Goal: Feedback & Contribution: Leave review/rating

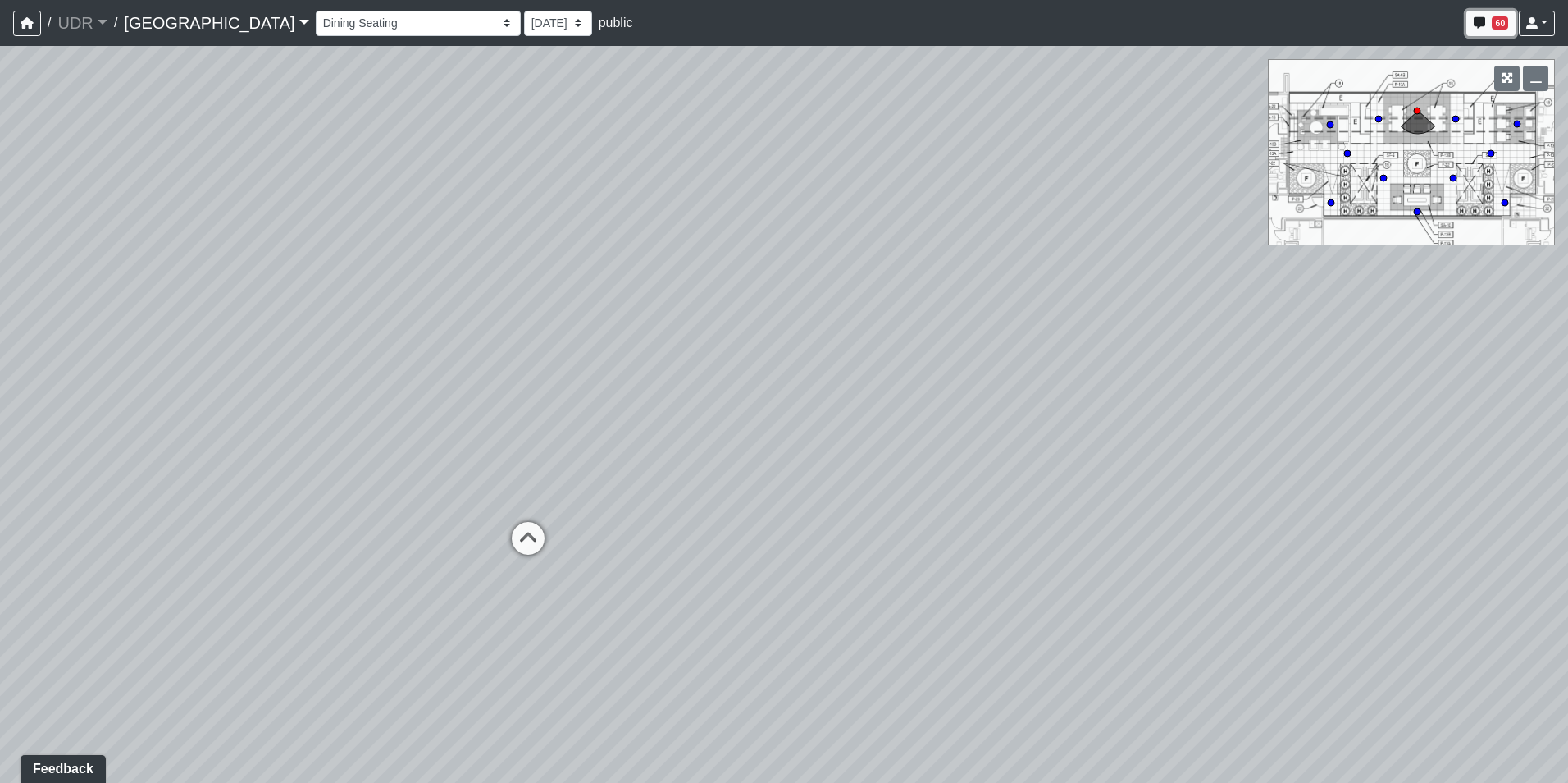
click at [1482, 18] on icon "button" at bounding box center [1479, 22] width 11 height 11
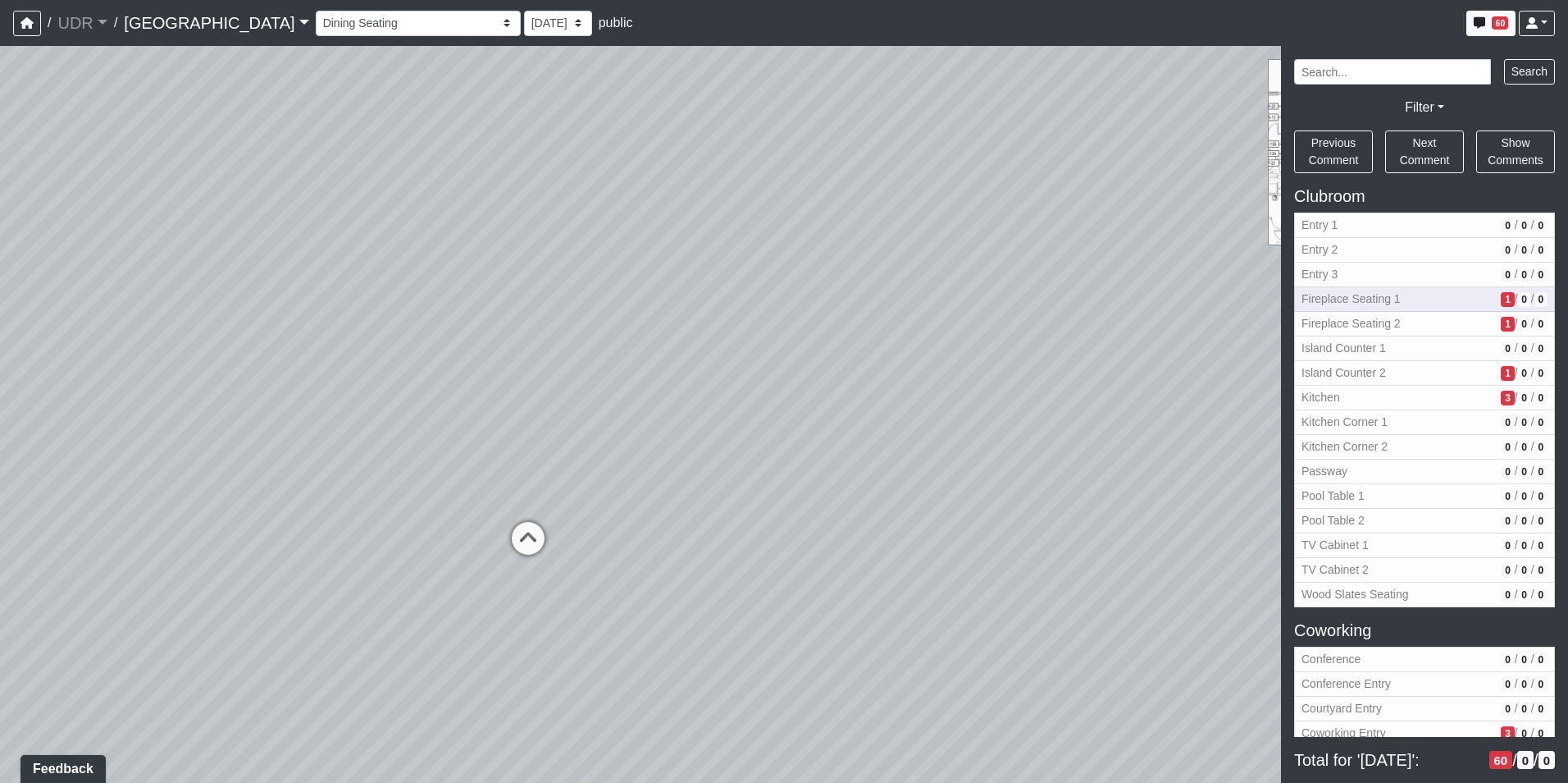
click at [1452, 294] on span "Fireplace Seating 1" at bounding box center [1398, 299] width 193 height 17
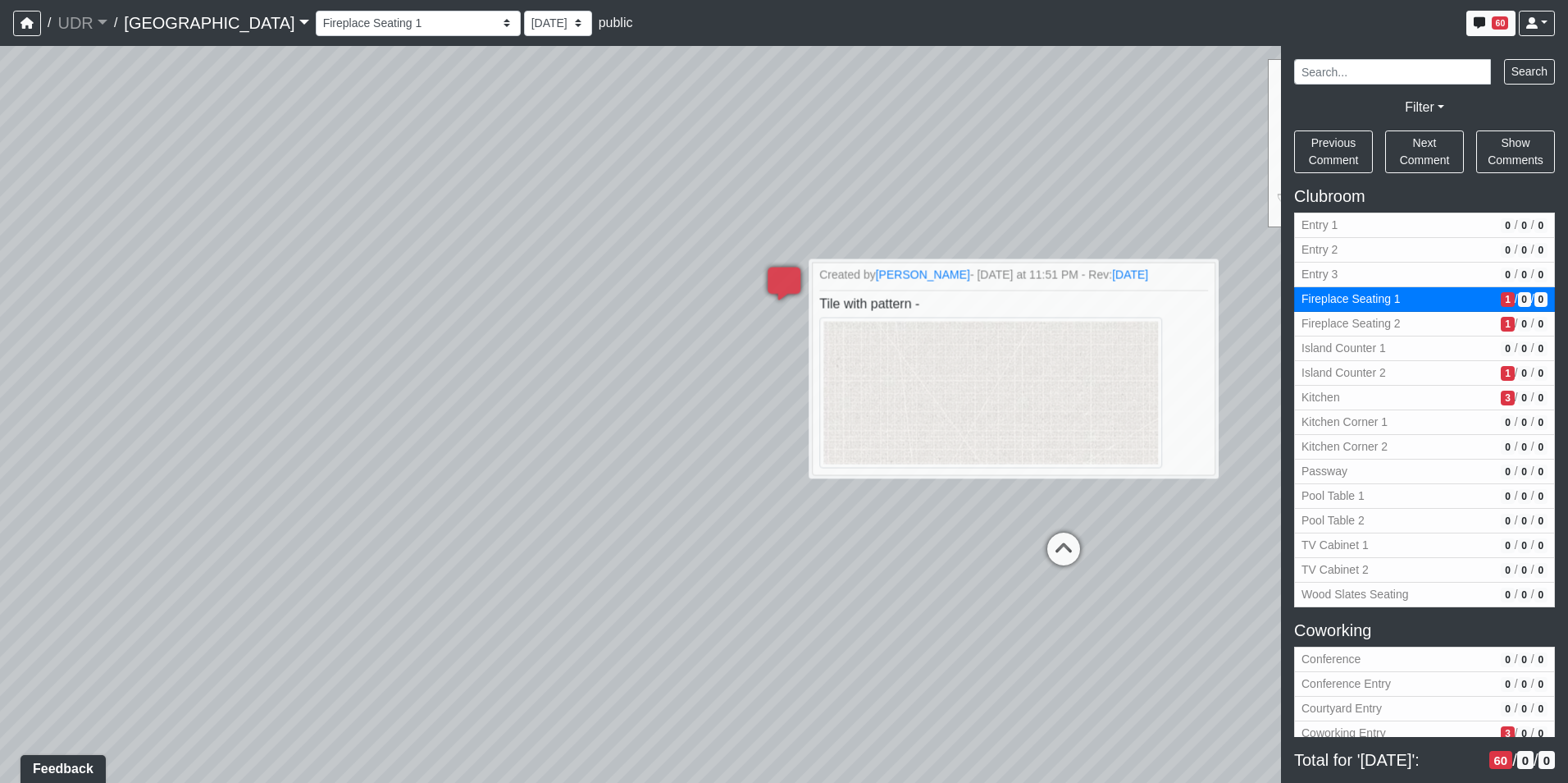
drag, startPoint x: 361, startPoint y: 193, endPoint x: 834, endPoint y: 209, distance: 473.3
click at [834, 209] on div "Loading... Pool Side 1 Loading... Pool Shower Canopy Loading... Sun Shelf Loung…" at bounding box center [784, 415] width 1568 height 737
click at [1422, 315] on span "Fireplace Seating 2" at bounding box center [1398, 324] width 193 height 17
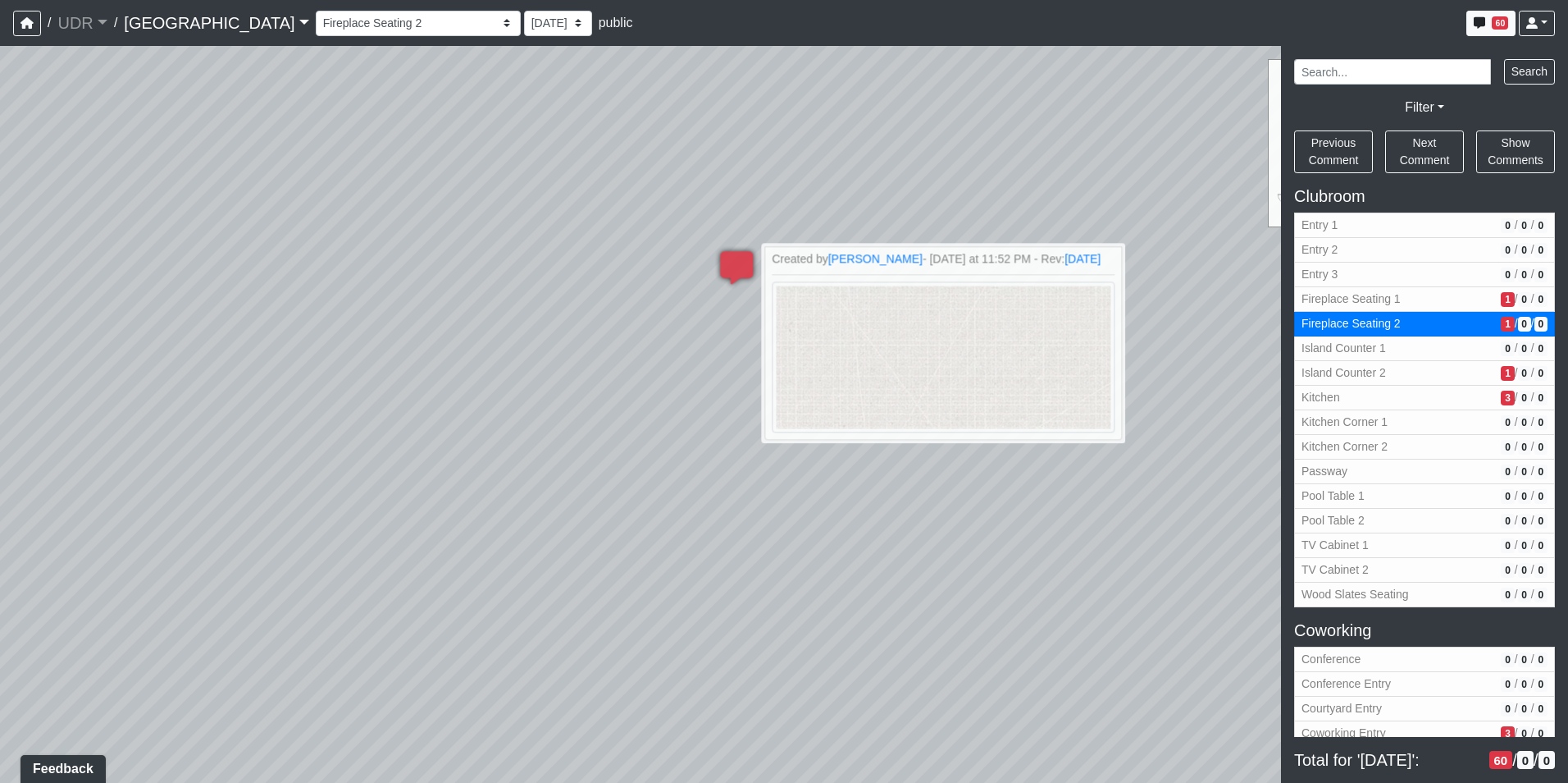
drag, startPoint x: 408, startPoint y: 168, endPoint x: 821, endPoint y: 169, distance: 413.0
click at [821, 169] on div "Loading... Pool Side 1 Loading... Pool Shower Canopy Loading... Sun Shelf Loung…" at bounding box center [784, 415] width 1568 height 737
click at [1409, 379] on span "Island Counter 2" at bounding box center [1398, 373] width 193 height 17
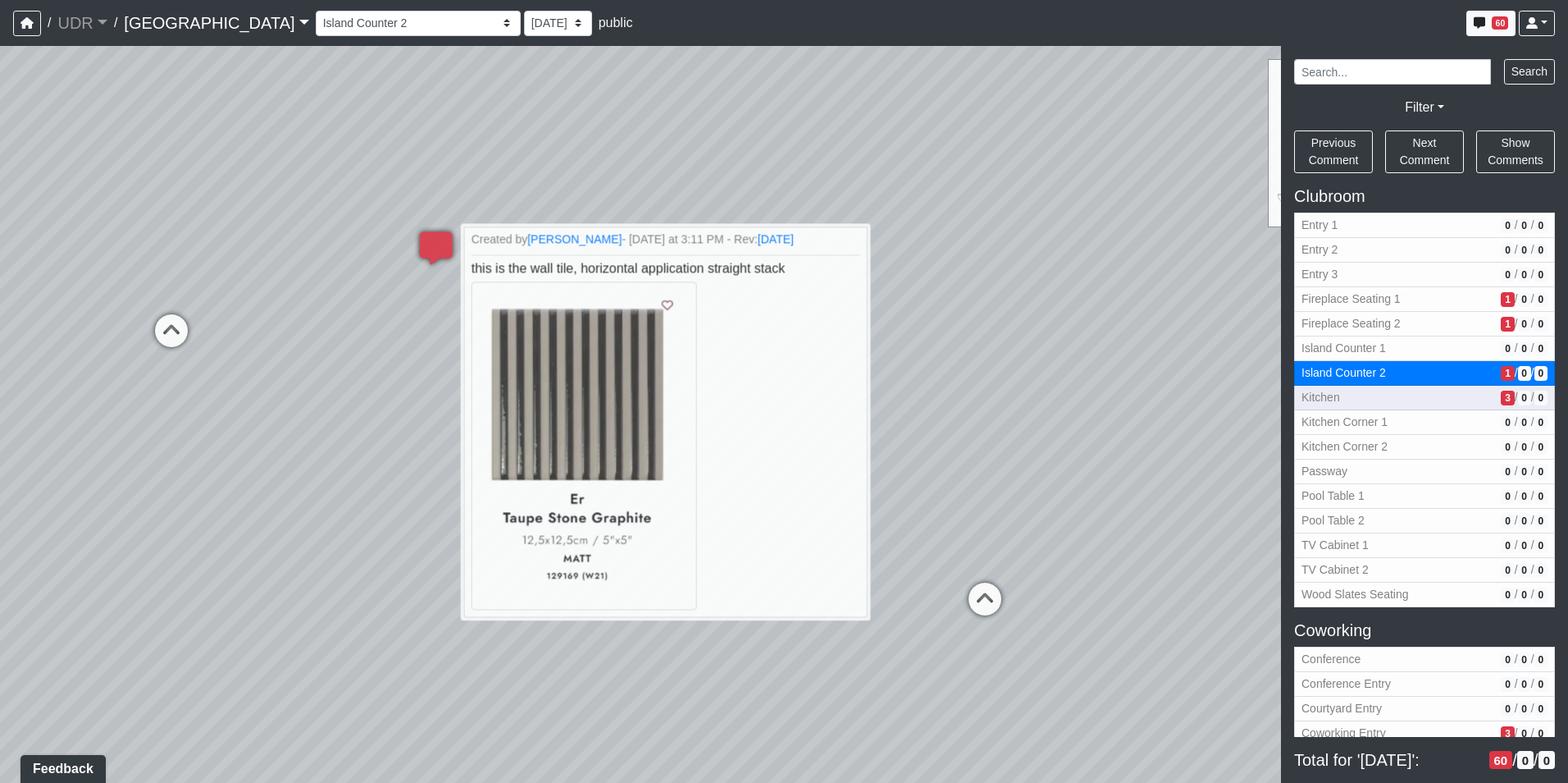
click at [1377, 408] on button "Kitchen 3 / 0 / 0" at bounding box center [1424, 397] width 261 height 25
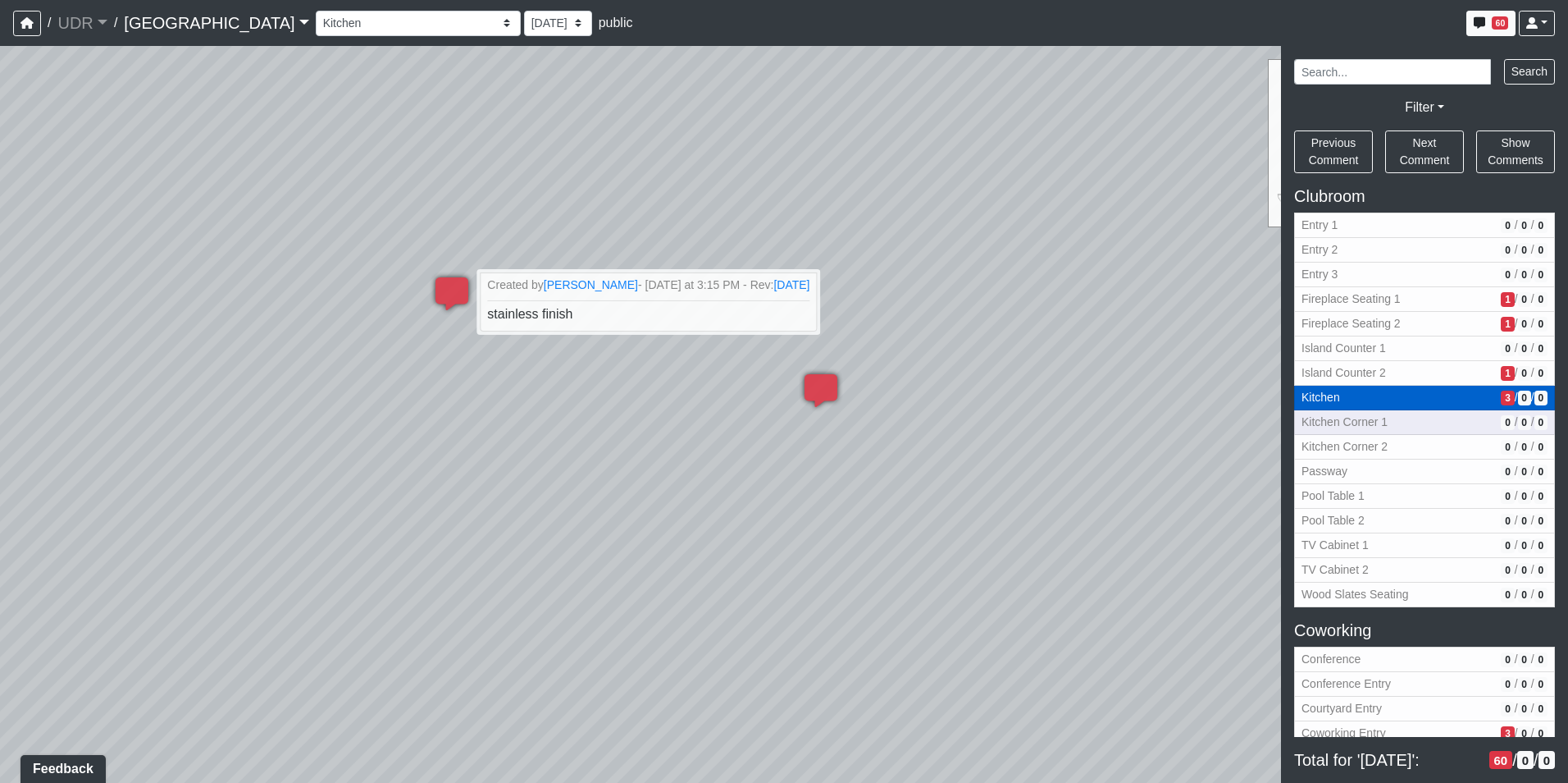
scroll to position [164, 0]
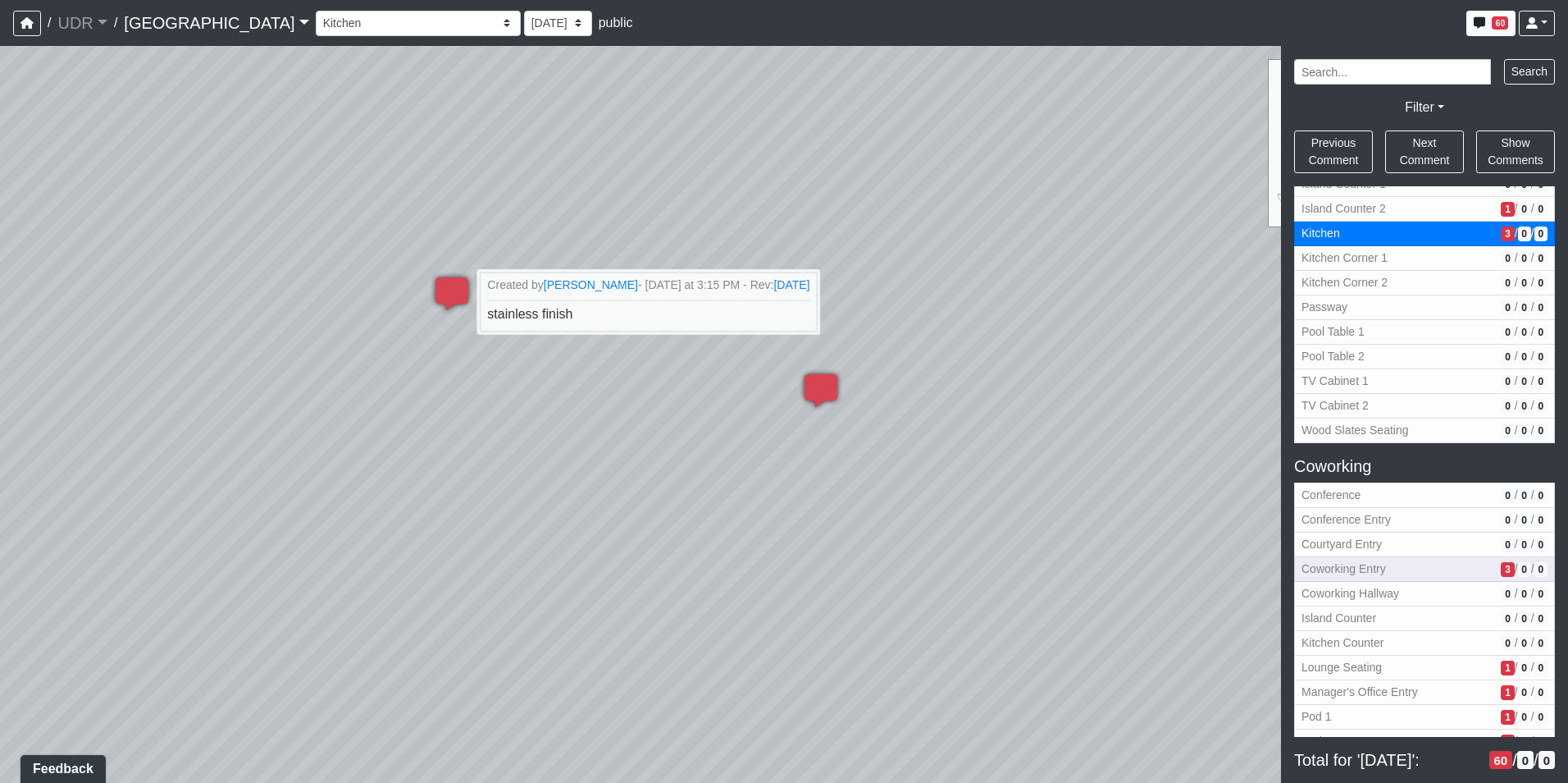
click at [1379, 558] on button "Coworking Entry 3 / 0 / 0" at bounding box center [1424, 569] width 261 height 25
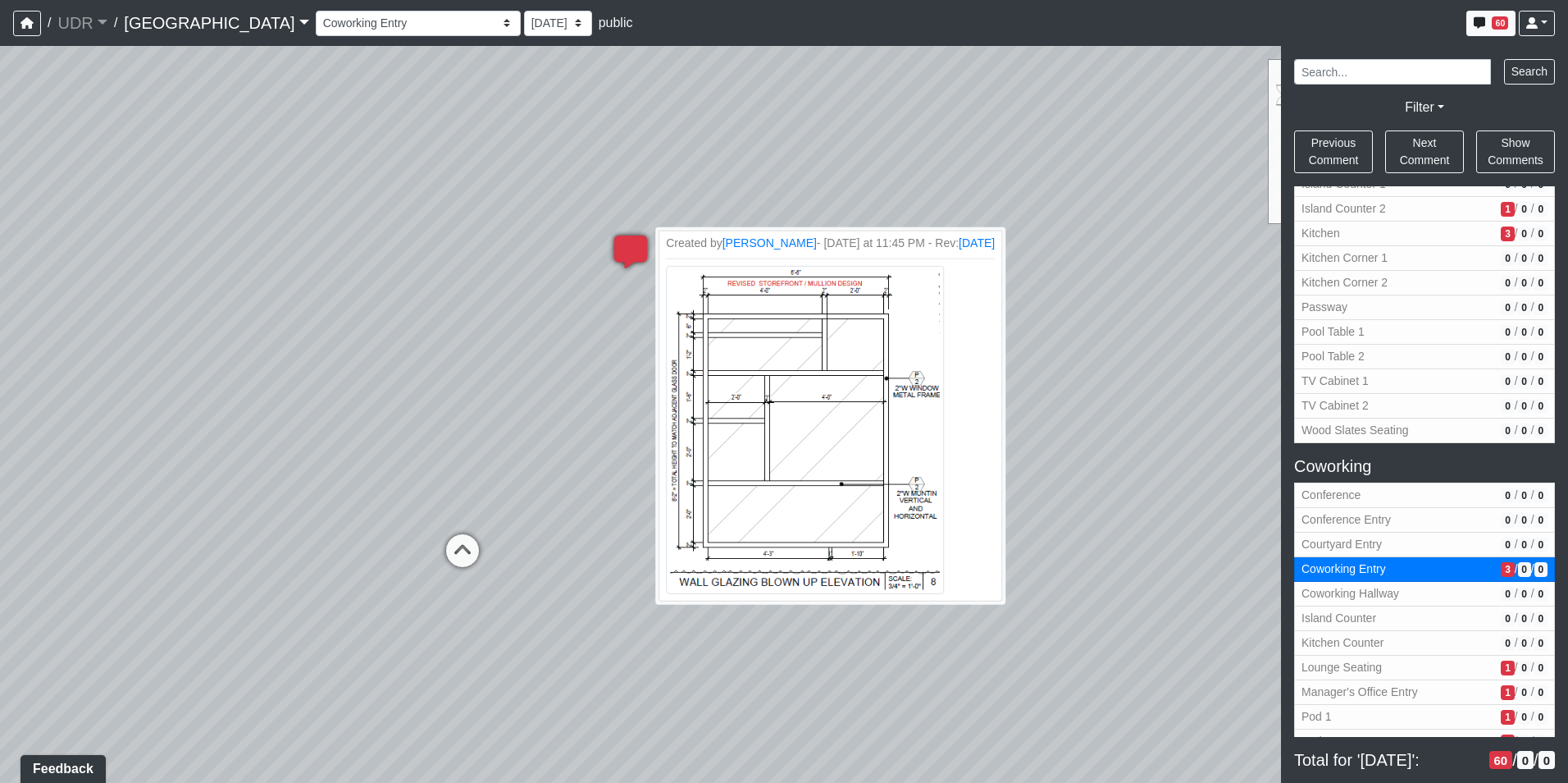
drag, startPoint x: 396, startPoint y: 290, endPoint x: 641, endPoint y: 275, distance: 245.5
click at [641, 275] on div "Loading... Pool Side 1 Loading... Pool Shower Canopy Loading... Sun Shelf Loung…" at bounding box center [784, 415] width 1568 height 737
click at [1428, 670] on span "Lounge Seating" at bounding box center [1398, 667] width 193 height 17
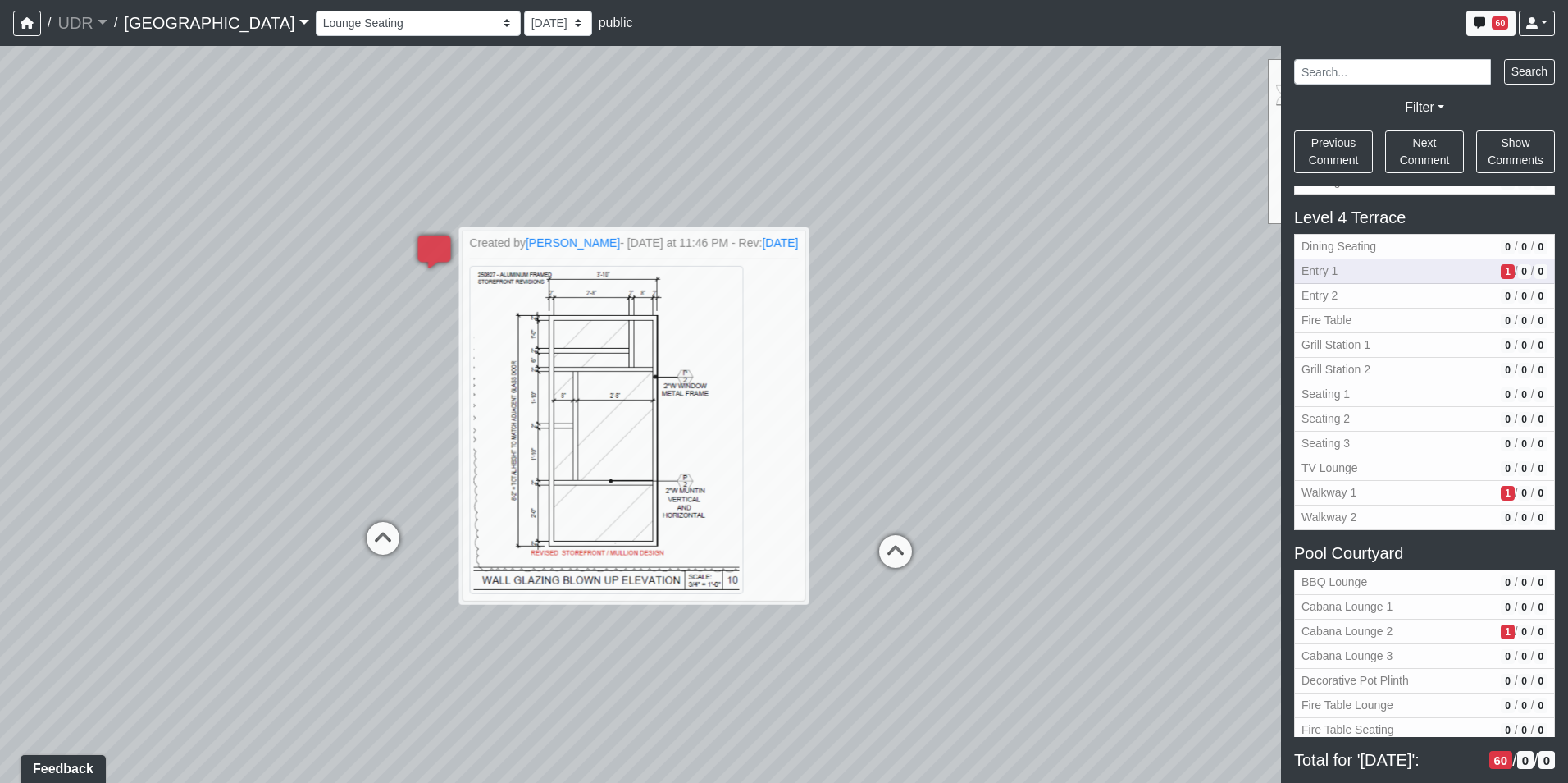
scroll to position [1067, 0]
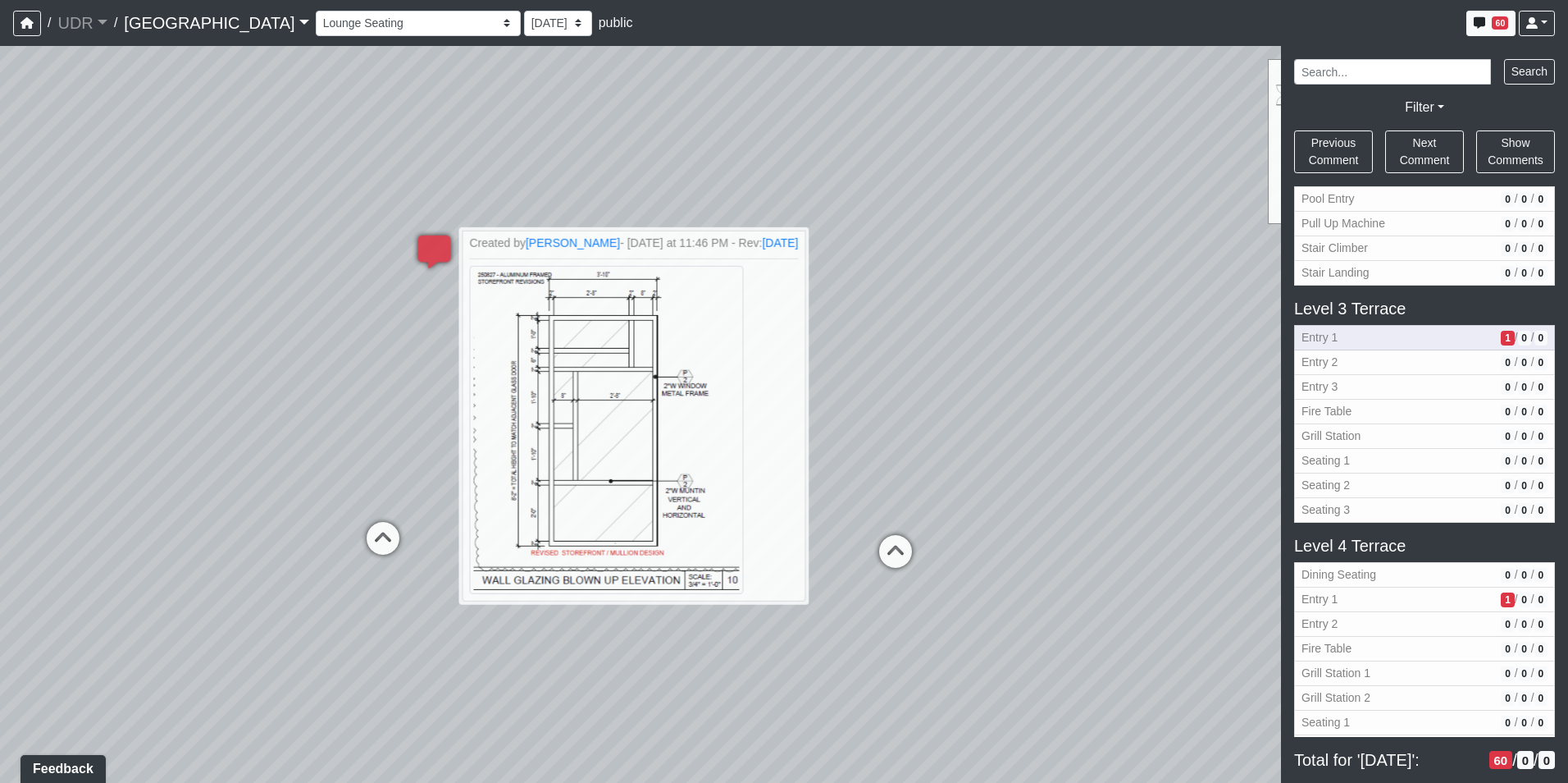
click at [1374, 328] on button "Entry 1 1 / 0 / 0" at bounding box center [1424, 338] width 261 height 26
select select "6QxZYRvEp1CH7YsZJDbfbF"
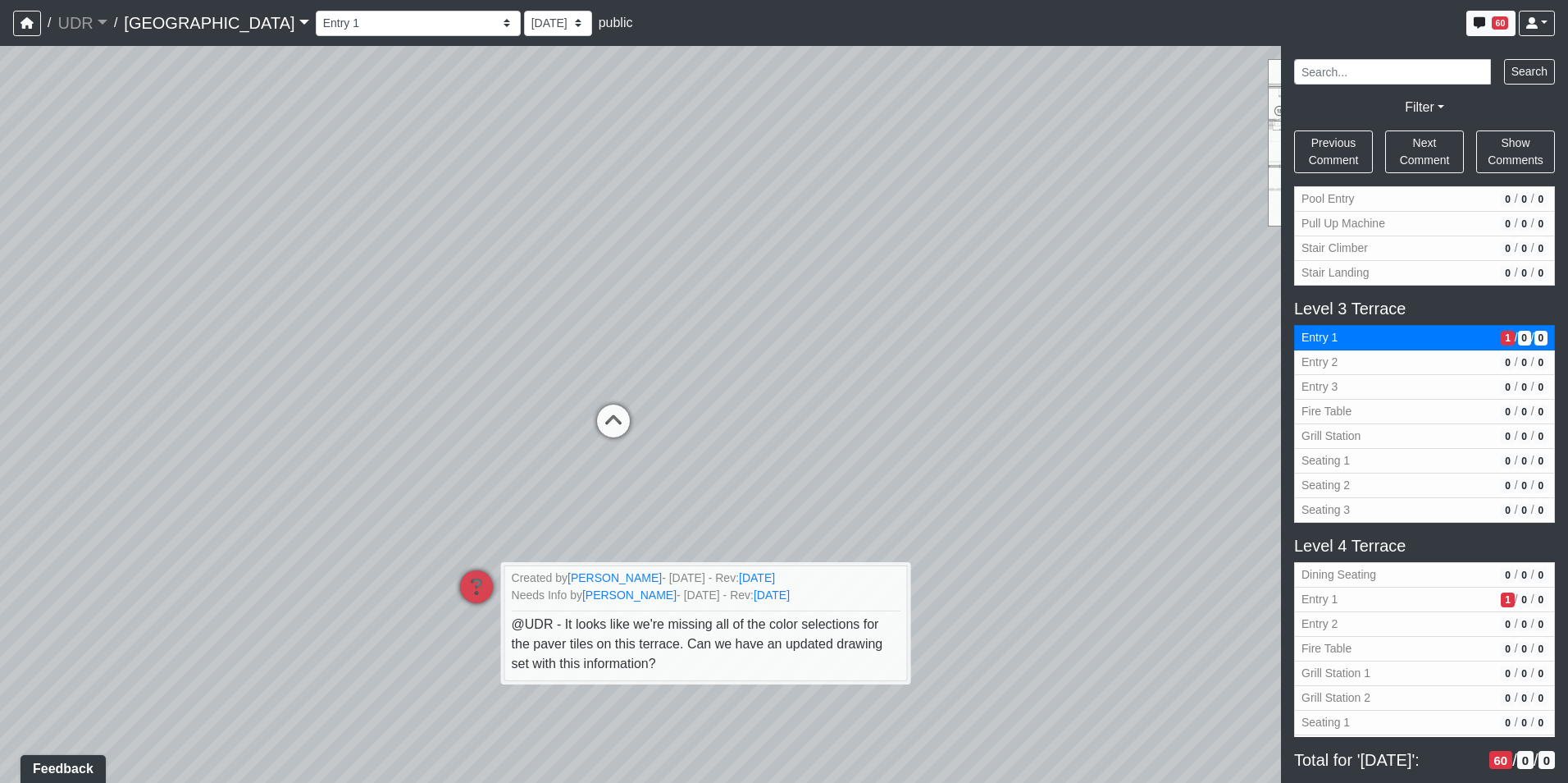
drag, startPoint x: 572, startPoint y: 188, endPoint x: 558, endPoint y: 500, distance: 312.3
click at [558, 500] on div "Loading... Pool Side 1 Loading... Pool Shower Canopy Loading... Sun Shelf Loung…" at bounding box center [784, 415] width 1568 height 737
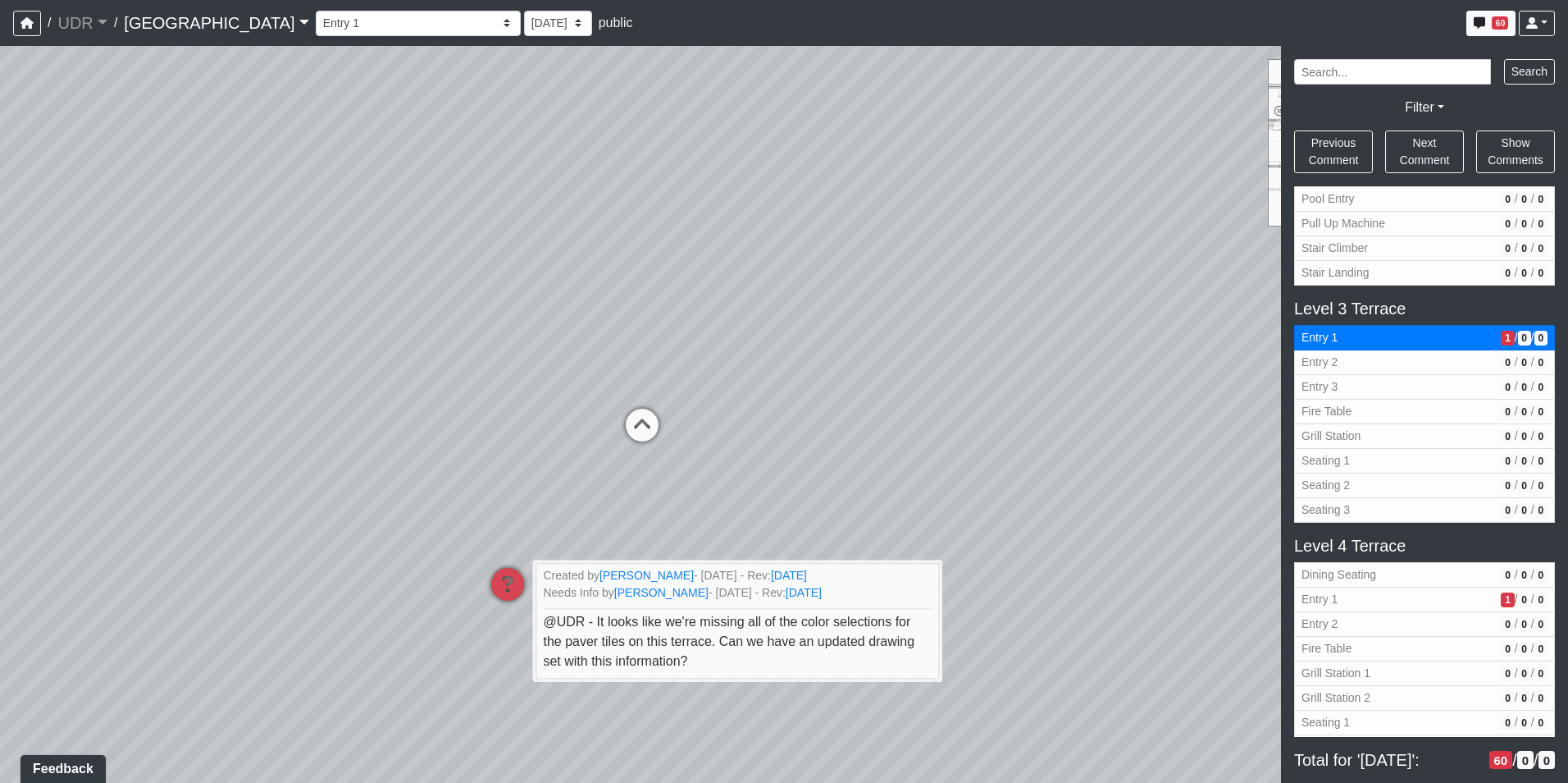
drag, startPoint x: 453, startPoint y: 359, endPoint x: 830, endPoint y: 367, distance: 377.1
click at [830, 367] on div "Loading... Pool Side 1 Loading... Pool Shower Canopy Loading... Sun Shelf Loung…" at bounding box center [784, 415] width 1568 height 737
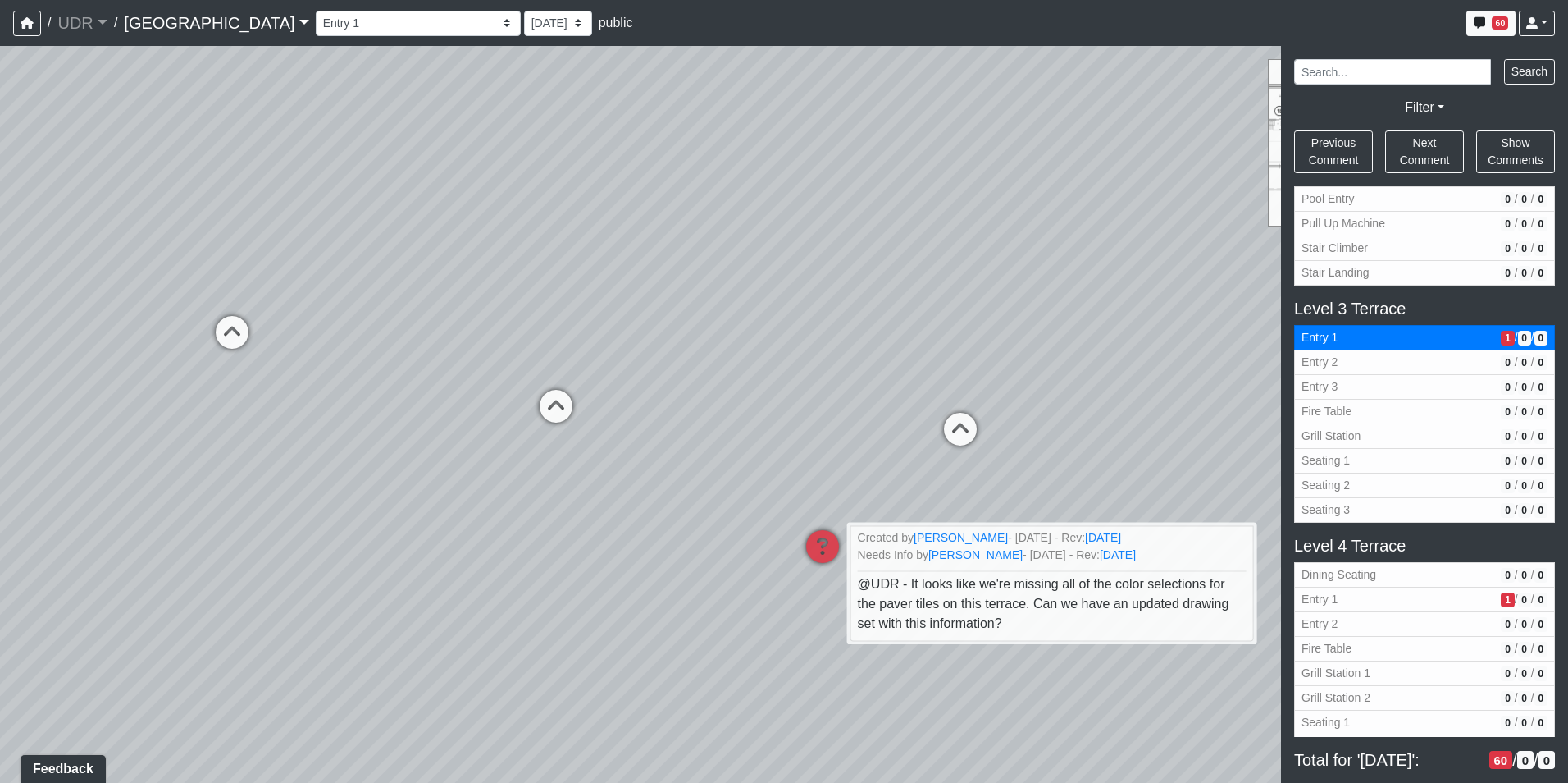
drag, startPoint x: 882, startPoint y: 388, endPoint x: 1053, endPoint y: 388, distance: 171.0
click at [1053, 388] on div "Loading... Pool Side 1 Loading... Pool Shower Canopy Loading... Sun Shelf Loung…" at bounding box center [784, 415] width 1568 height 737
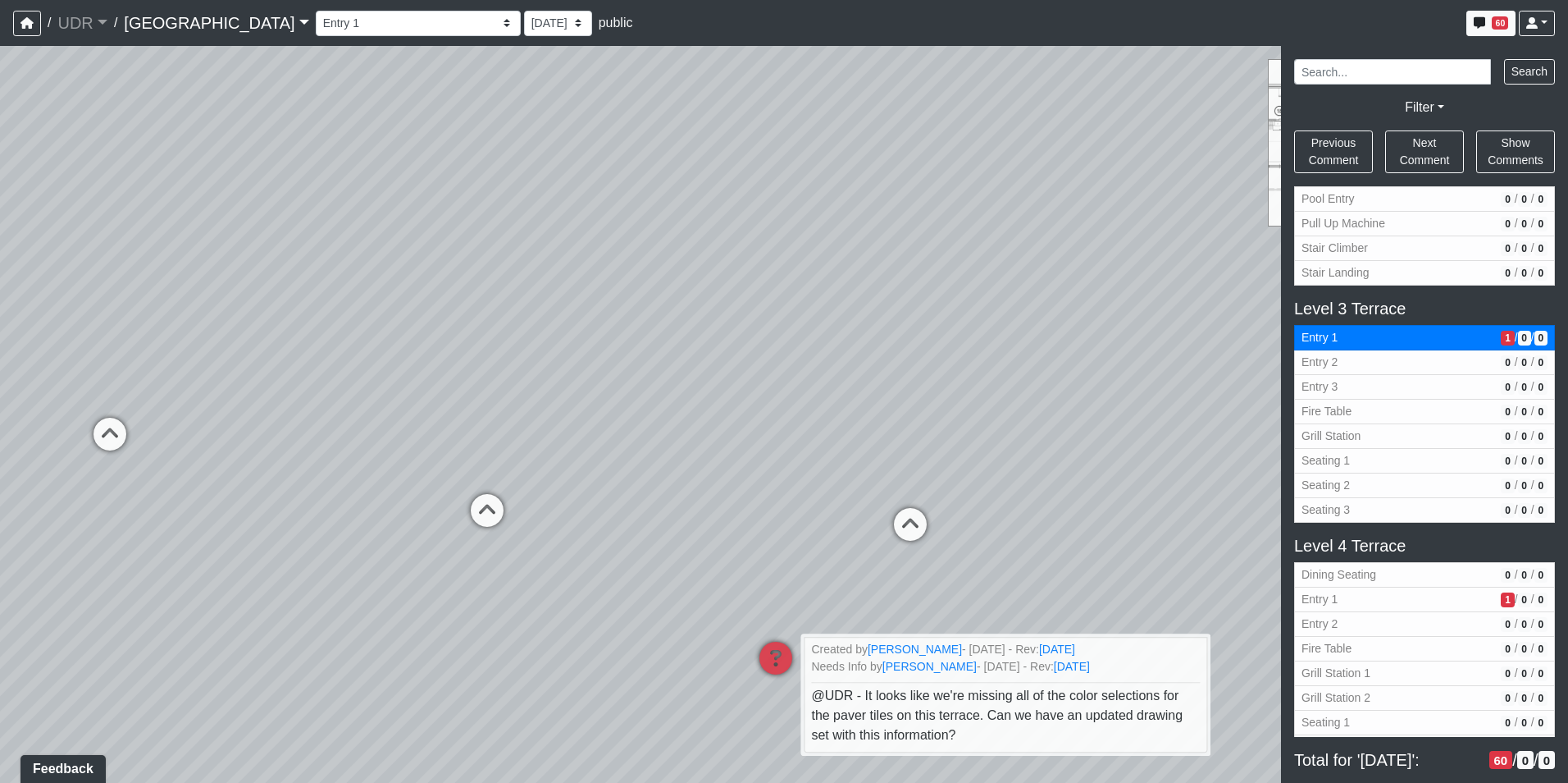
drag, startPoint x: 816, startPoint y: 405, endPoint x: 744, endPoint y: 454, distance: 87.1
click at [730, 511] on div "Loading... Pool Side 1 Loading... Pool Shower Canopy Loading... Sun Shelf Loung…" at bounding box center [784, 415] width 1568 height 737
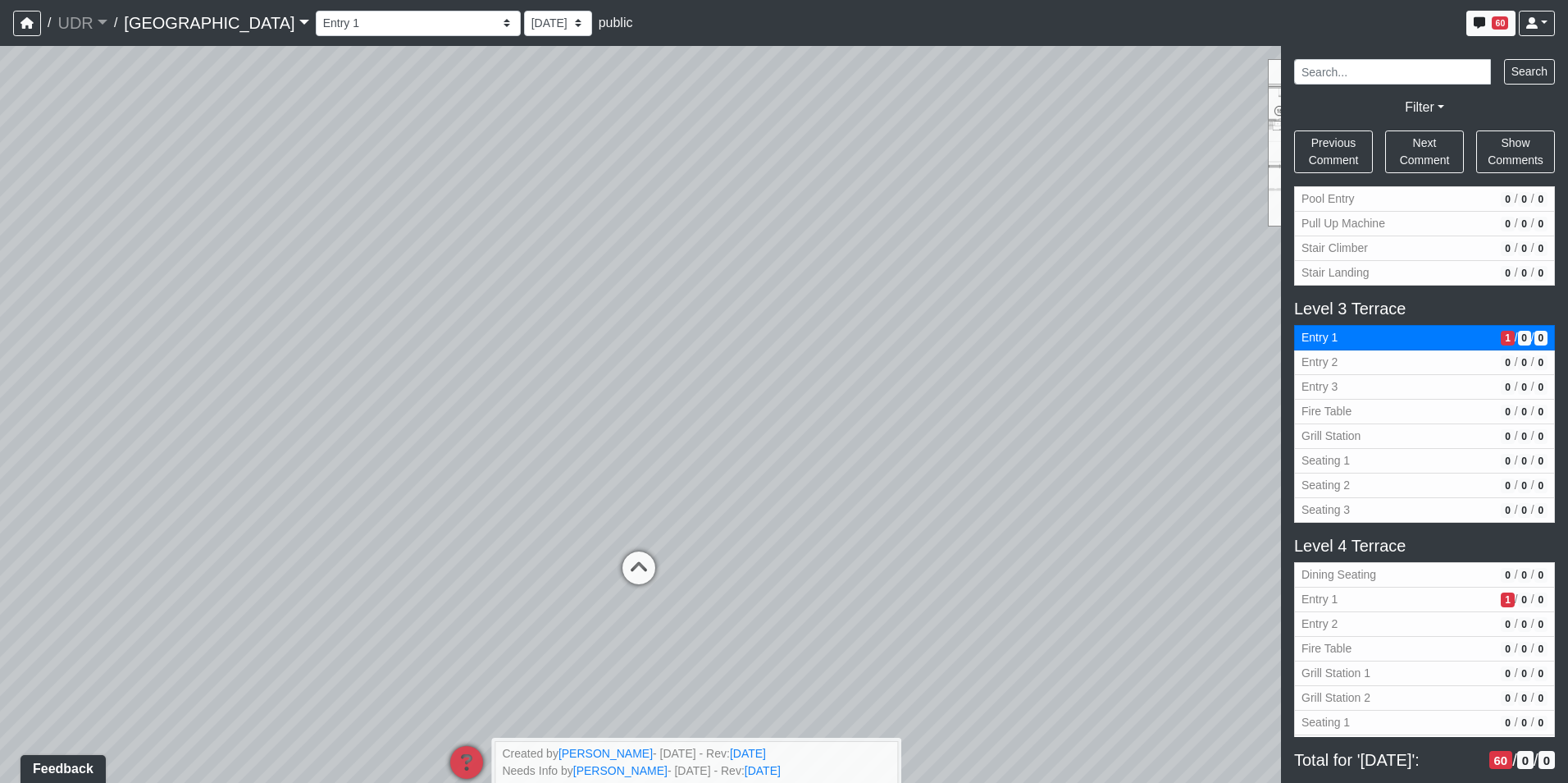
drag, startPoint x: 862, startPoint y: 298, endPoint x: 510, endPoint y: 242, distance: 356.4
click at [510, 242] on div "Loading... Pool Side 1 Loading... Pool Shower Canopy Loading... Sun Shelf Loung…" at bounding box center [784, 415] width 1568 height 737
click at [316, 31] on select "Entry 1 Entry 2 Entry 3 Fireplace Seating 1 Fireplace Seating 2 Island Counter …" at bounding box center [418, 23] width 205 height 26
click at [552, 21] on div "Entry 1 Entry 2 Entry 3 Fireplace Seating 1 Fireplace Seating 2 Island Counter …" at bounding box center [935, 23] width 1239 height 32
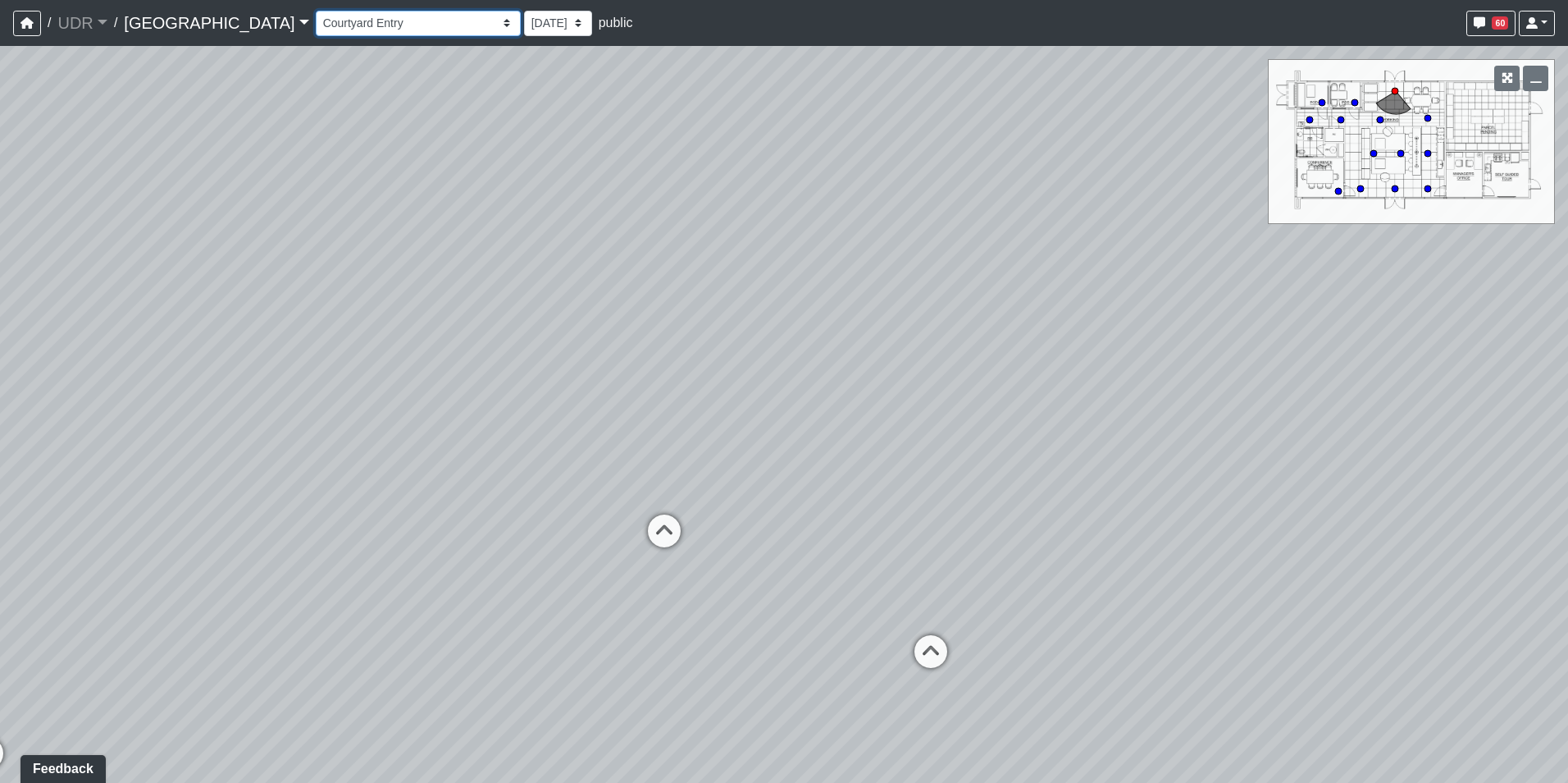
click at [316, 13] on select "Entry 1 Entry 2 Entry 3 Fireplace Seating 1 Fireplace Seating 2 Island Counter …" at bounding box center [418, 23] width 205 height 26
click at [316, 10] on select "Entry 1 Entry 2 Entry 3 Fireplace Seating 1 Fireplace Seating 2 Island Counter …" at bounding box center [418, 23] width 205 height 26
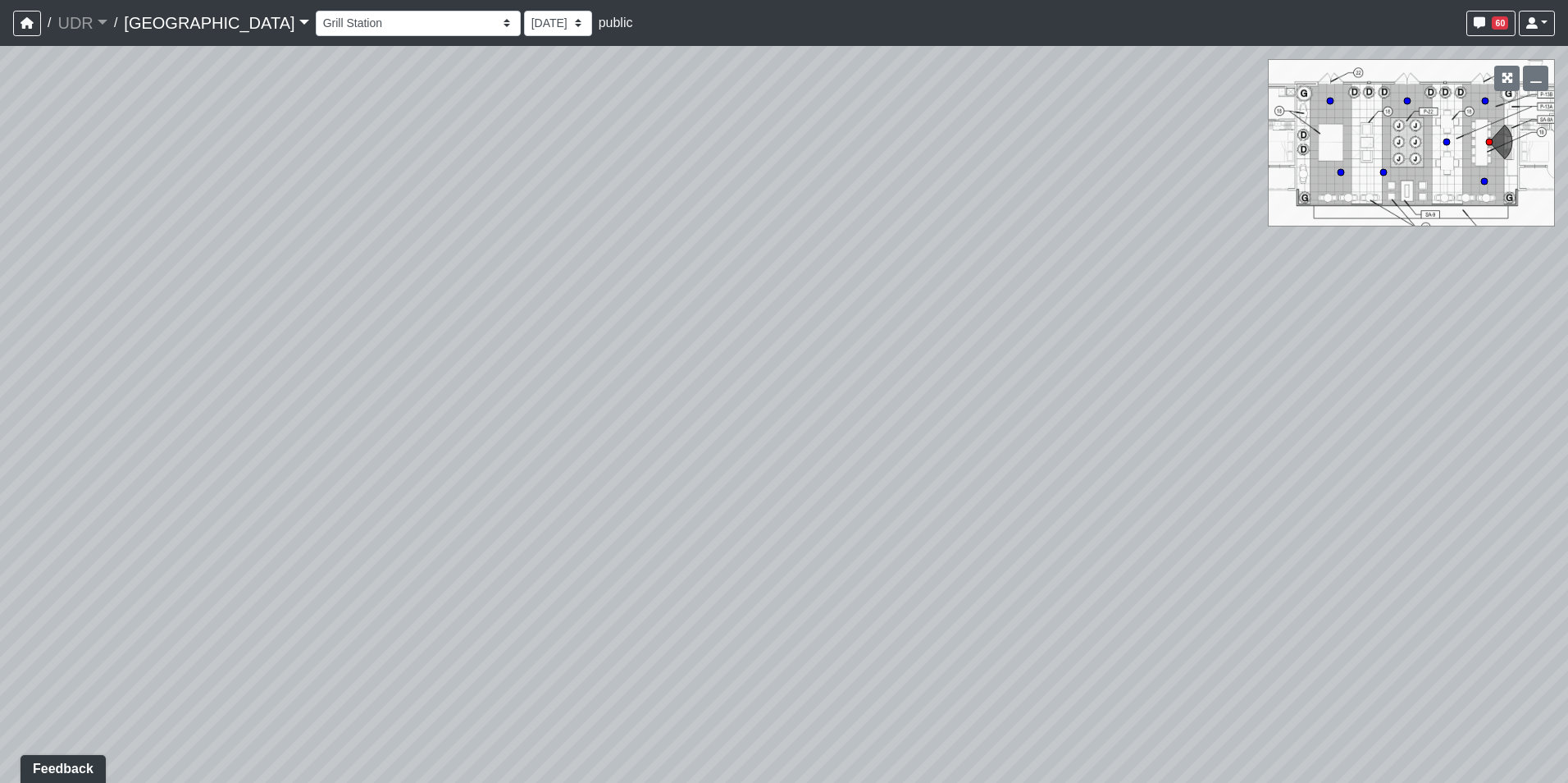
drag, startPoint x: 689, startPoint y: 443, endPoint x: 392, endPoint y: 90, distance: 461.3
click at [421, 107] on div "Loading... Island Counter Loading... Table Seating Loading... Coworking Hallway…" at bounding box center [784, 415] width 1568 height 737
drag, startPoint x: 919, startPoint y: 200, endPoint x: 371, endPoint y: 385, distance: 578.4
click at [402, 379] on div "Loading... Island Counter Loading... Table Seating Loading... Coworking Hallway…" at bounding box center [784, 415] width 1568 height 737
drag, startPoint x: 723, startPoint y: 348, endPoint x: 481, endPoint y: 393, distance: 246.1
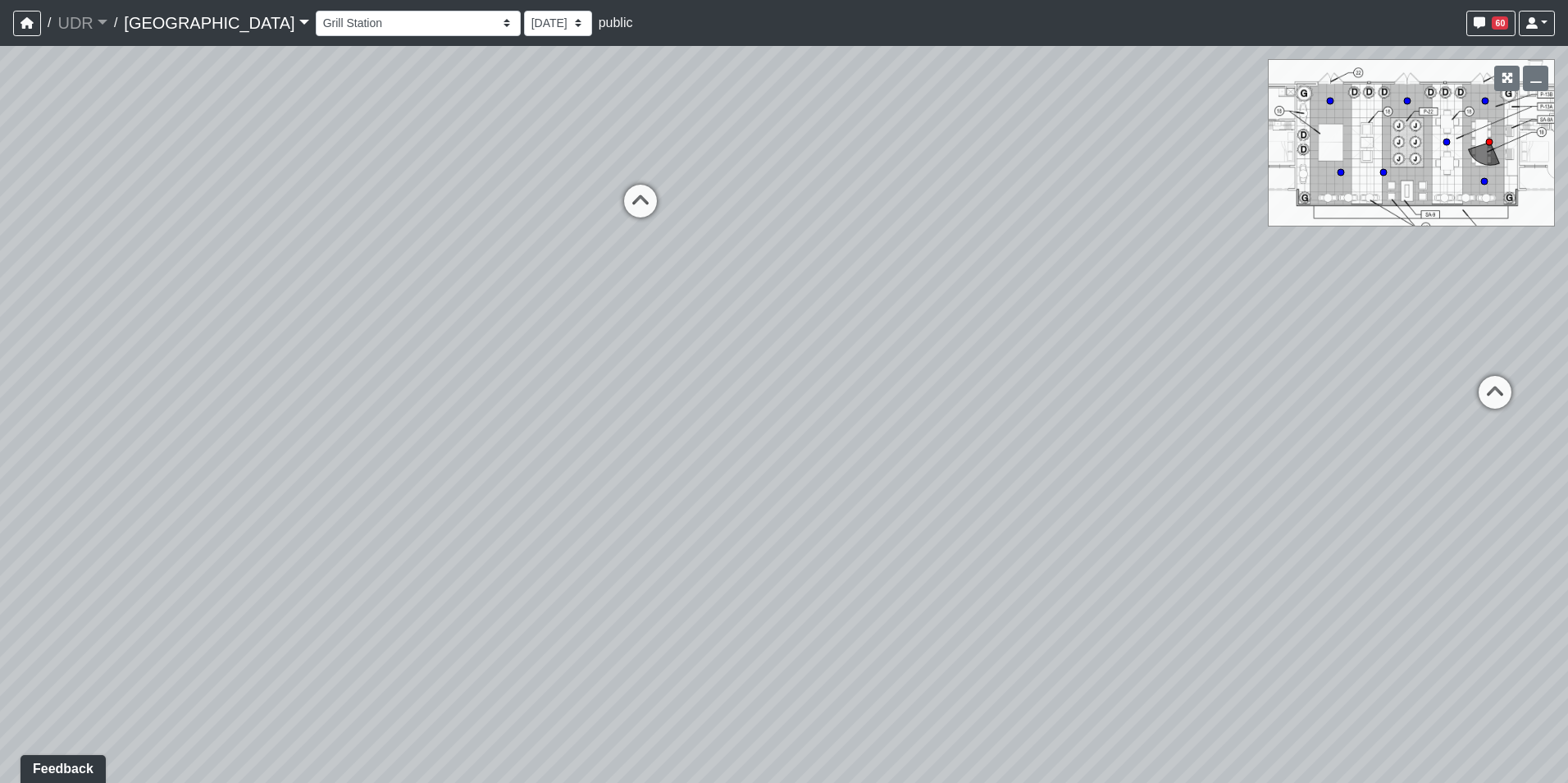
click at [484, 393] on div "Loading... Island Counter Loading... Table Seating Loading... Coworking Hallway…" at bounding box center [784, 415] width 1568 height 737
click at [957, 335] on icon at bounding box center [960, 342] width 49 height 49
drag, startPoint x: 1118, startPoint y: 274, endPoint x: 682, endPoint y: 372, distance: 446.9
click at [652, 372] on div "Loading... Island Counter Loading... Table Seating Loading... Coworking Hallway…" at bounding box center [784, 415] width 1568 height 737
click at [1056, 397] on icon at bounding box center [1046, 393] width 49 height 49
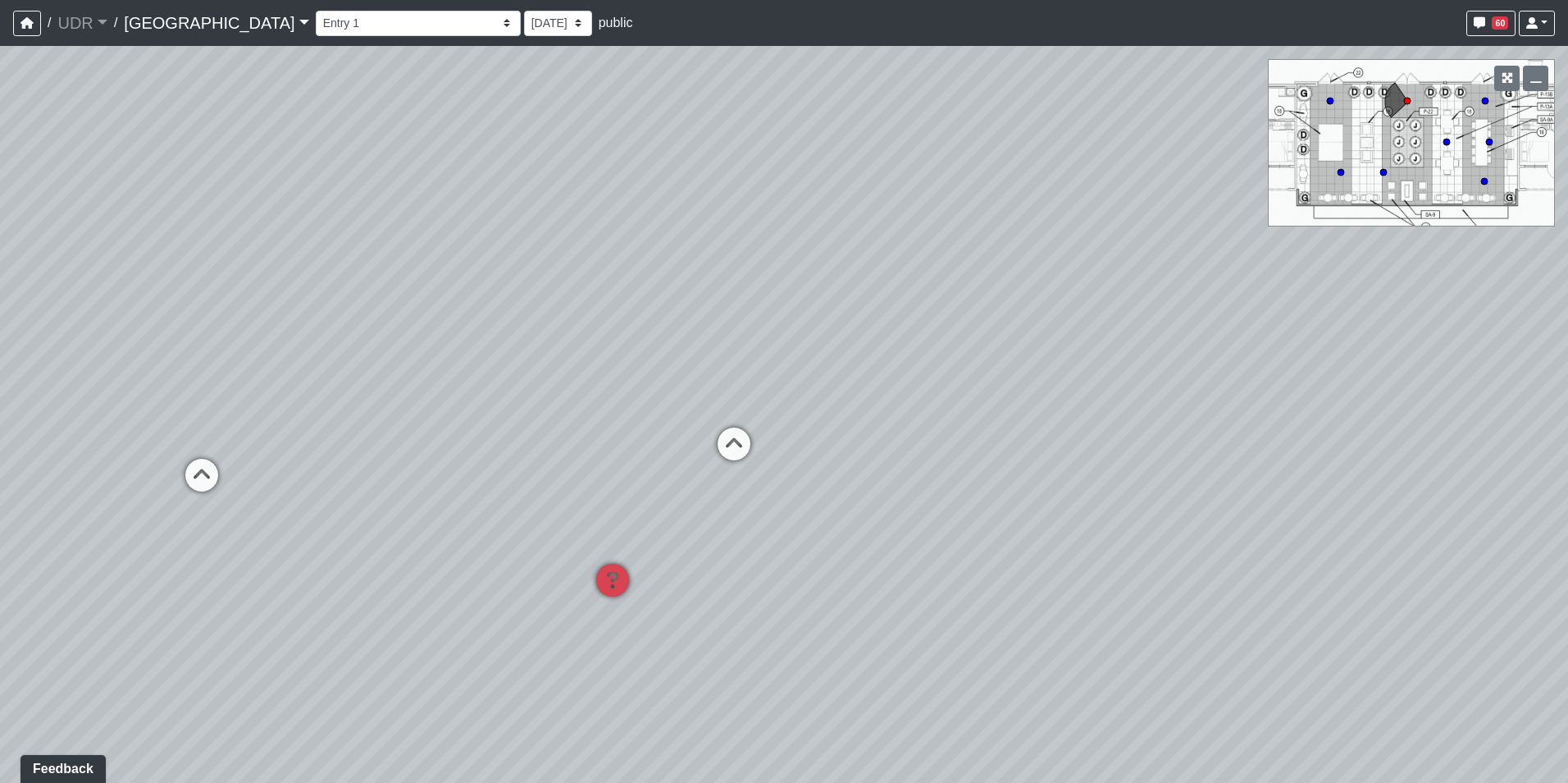
drag, startPoint x: 927, startPoint y: 257, endPoint x: 1128, endPoint y: 535, distance: 343.1
click at [1173, 529] on div "Loading... Island Counter Loading... Table Seating Loading... Coworking Hallway…" at bounding box center [784, 415] width 1568 height 737
drag, startPoint x: 724, startPoint y: 647, endPoint x: 712, endPoint y: 513, distance: 134.5
click at [712, 513] on div "Loading... Island Counter Loading... Table Seating Loading... Coworking Hallway…" at bounding box center [784, 415] width 1568 height 737
click at [377, 427] on div "Loading... Seating 1" at bounding box center [379, 447] width 49 height 49
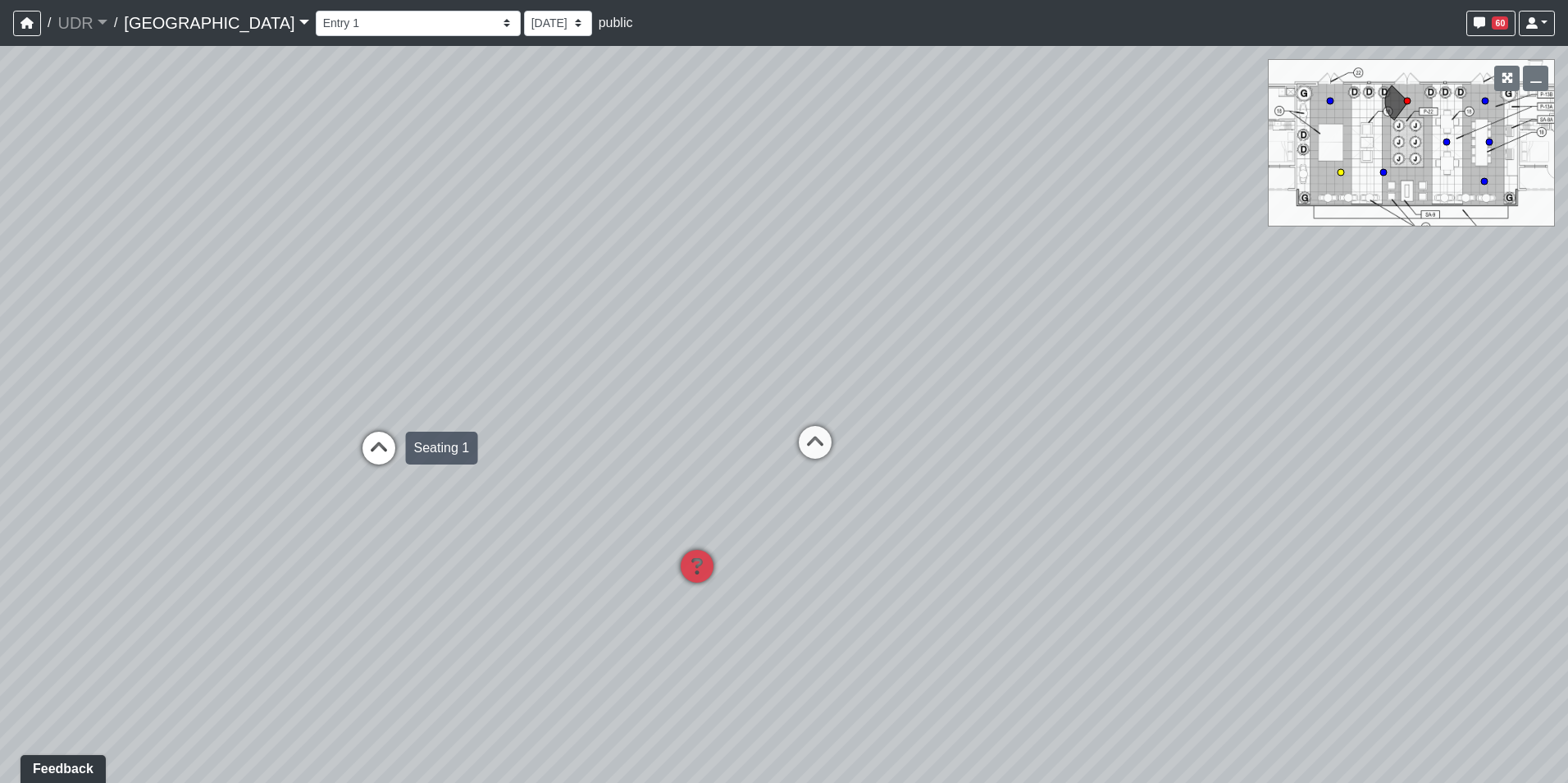
select select "jACqwZmTMovXTjdypPFvMd"
drag, startPoint x: 651, startPoint y: 227, endPoint x: 253, endPoint y: 421, distance: 442.8
click at [253, 421] on div "Loading... Island Counter Loading... Table Seating Loading... Coworking Hallway…" at bounding box center [784, 415] width 1568 height 737
drag, startPoint x: 865, startPoint y: 334, endPoint x: 425, endPoint y: 338, distance: 440.0
click at [425, 338] on div "Loading... Island Counter Loading... Table Seating Loading... Coworking Hallway…" at bounding box center [784, 415] width 1568 height 737
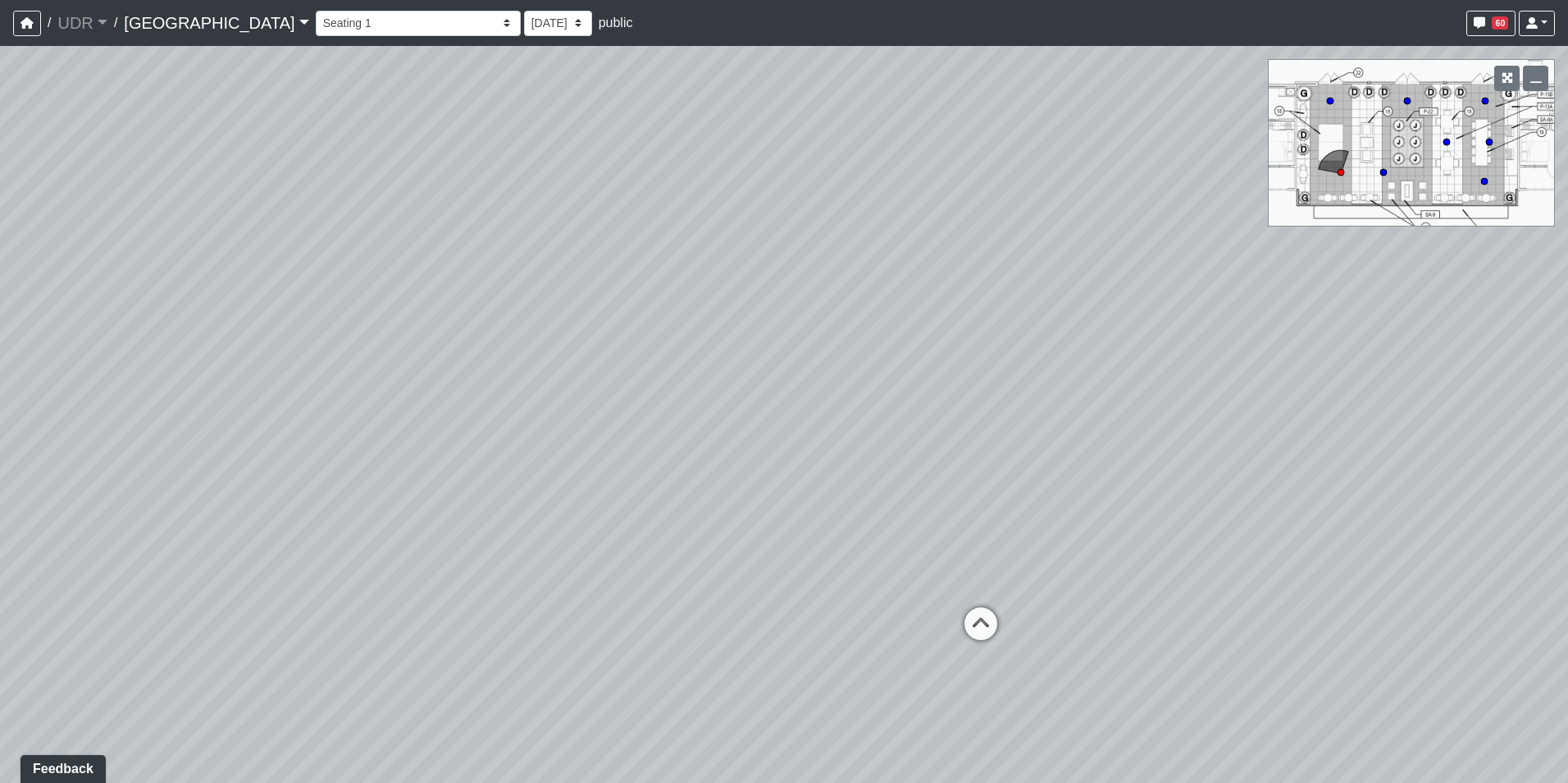
drag, startPoint x: 926, startPoint y: 345, endPoint x: 330, endPoint y: 91, distance: 647.9
click at [334, 93] on div "Loading... Island Counter Loading... Table Seating Loading... Coworking Hallway…" at bounding box center [784, 415] width 1568 height 737
drag, startPoint x: 764, startPoint y: 310, endPoint x: 1056, endPoint y: 505, distance: 351.1
click at [1044, 508] on div "Loading... Island Counter Loading... Table Seating Loading... Coworking Hallway…" at bounding box center [784, 415] width 1568 height 737
drag, startPoint x: 304, startPoint y: 372, endPoint x: 1141, endPoint y: 305, distance: 839.7
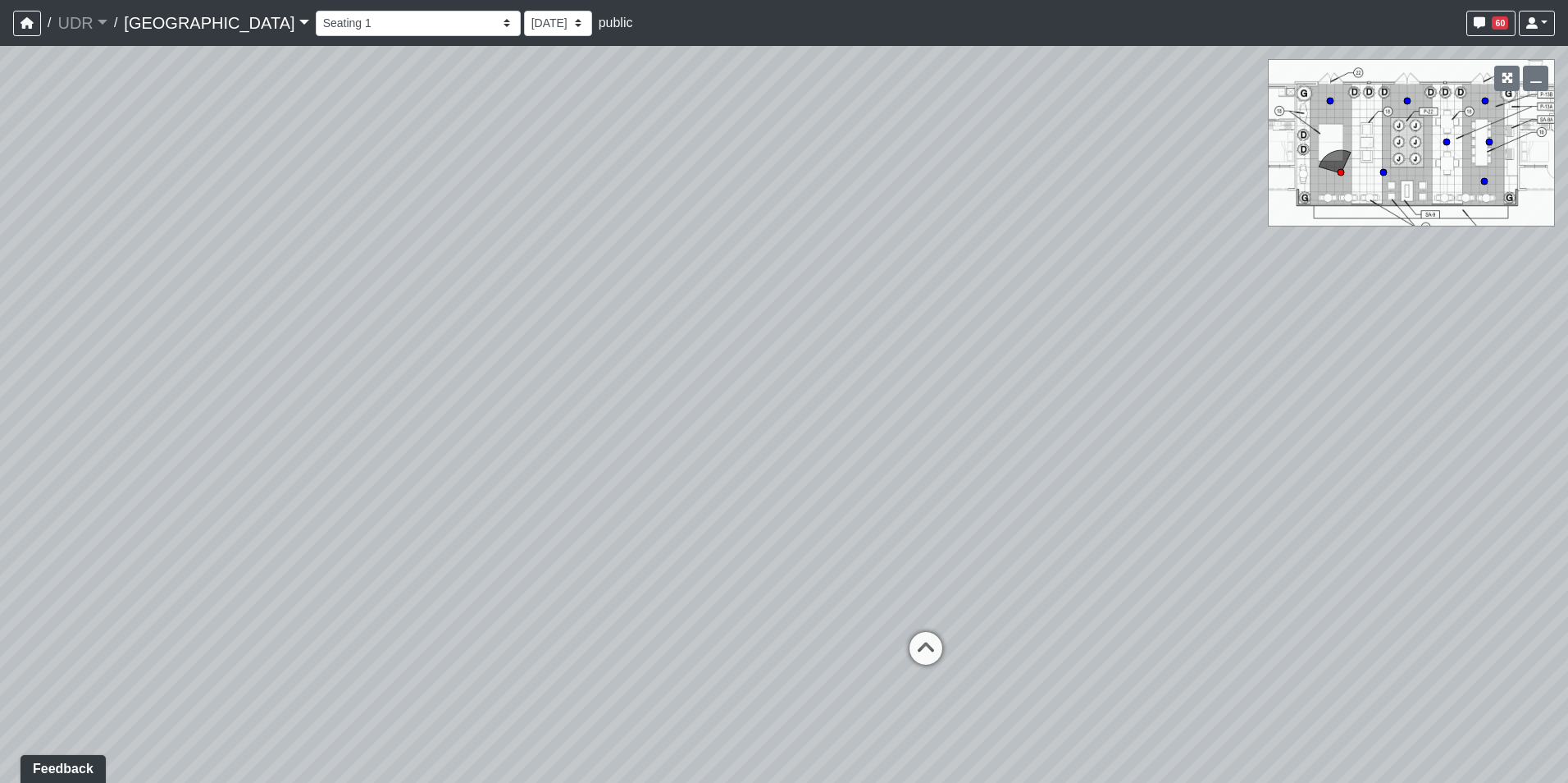
click at [1106, 307] on div "Loading... Island Counter Loading... Table Seating Loading... Coworking Hallway…" at bounding box center [784, 415] width 1568 height 737
drag, startPoint x: 684, startPoint y: 282, endPoint x: 523, endPoint y: 275, distance: 161.2
click at [523, 275] on div "Loading... Island Counter Loading... Table Seating Loading... Coworking Hallway…" at bounding box center [784, 415] width 1568 height 737
drag, startPoint x: 544, startPoint y: 332, endPoint x: 969, endPoint y: 260, distance: 431.1
click at [969, 260] on div "Loading... Island Counter Loading... Table Seating Loading... Coworking Hallway…" at bounding box center [784, 415] width 1568 height 737
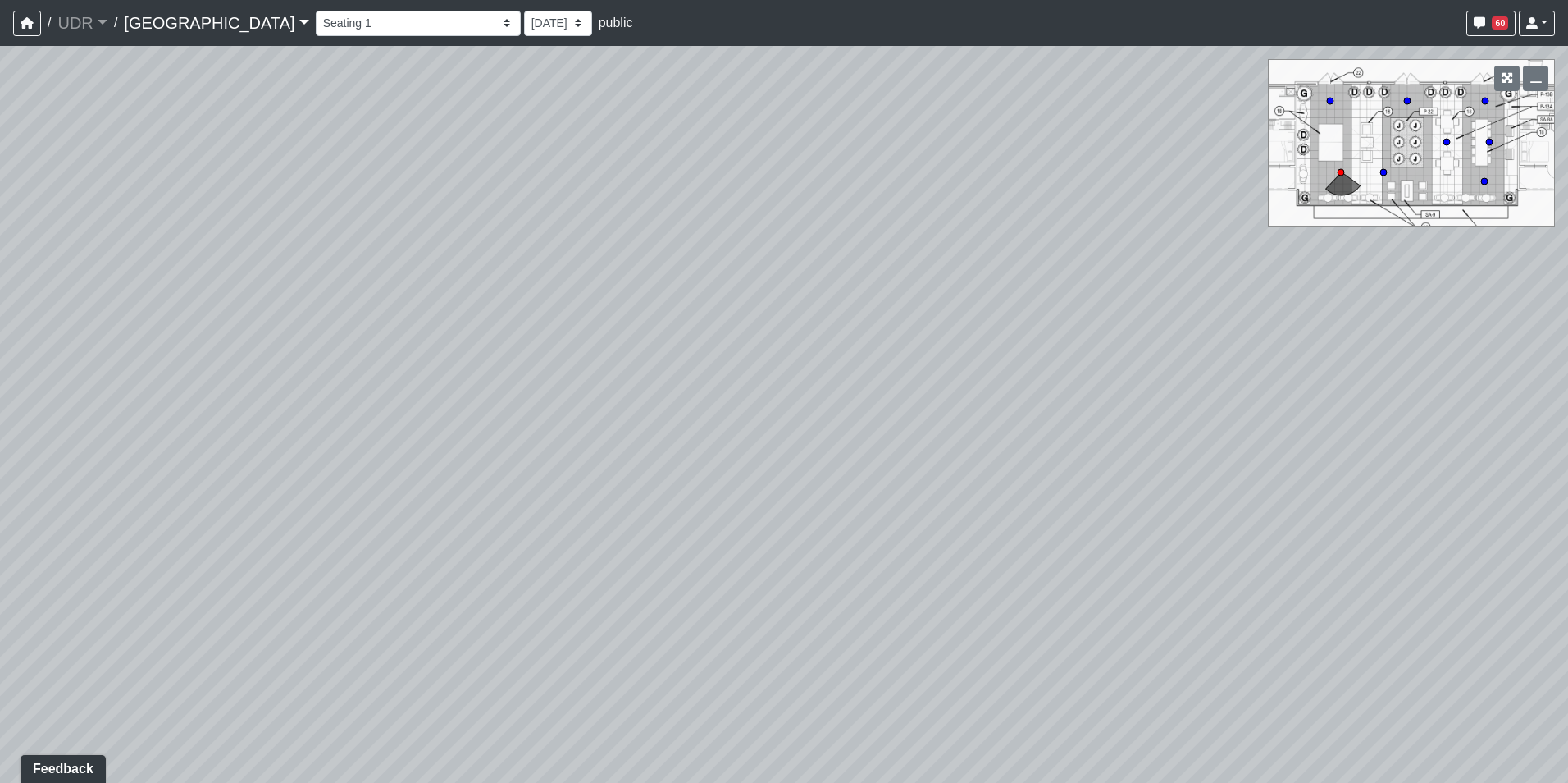
drag, startPoint x: 235, startPoint y: 481, endPoint x: 1052, endPoint y: 536, distance: 818.8
click at [1052, 536] on div "Loading... Island Counter Loading... Table Seating Loading... Coworking Hallway…" at bounding box center [784, 415] width 1568 height 737
drag, startPoint x: 1244, startPoint y: 393, endPoint x: 914, endPoint y: 342, distance: 333.9
click at [914, 342] on div "Loading... Island Counter Loading... Table Seating Loading... Coworking Hallway…" at bounding box center [784, 415] width 1568 height 737
drag, startPoint x: 546, startPoint y: 311, endPoint x: 1018, endPoint y: 301, distance: 472.1
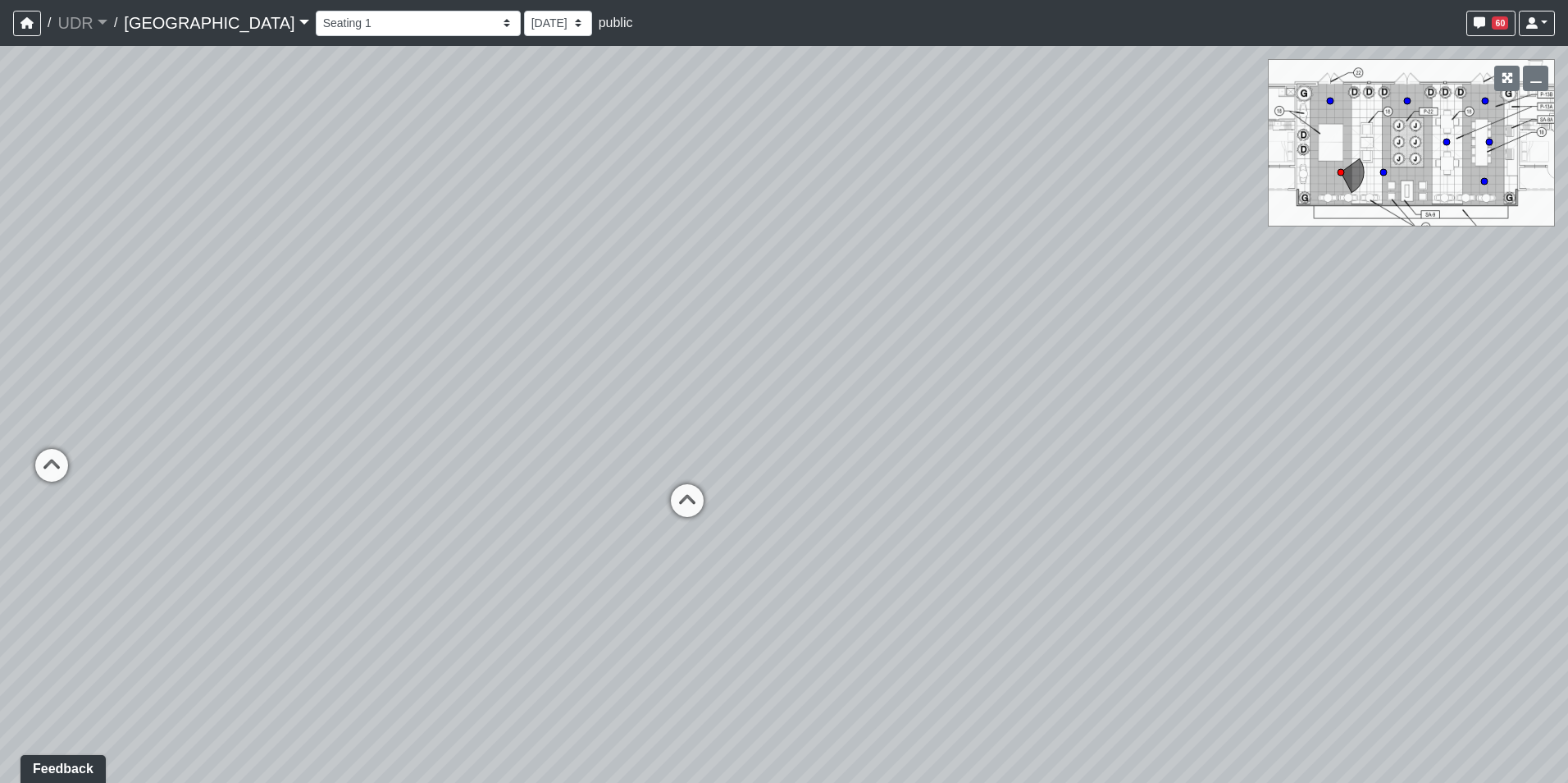
click at [1018, 301] on div "Loading... Island Counter Loading... Table Seating Loading... Coworking Hallway…" at bounding box center [784, 415] width 1568 height 737
drag, startPoint x: 510, startPoint y: 248, endPoint x: 563, endPoint y: 478, distance: 236.0
click at [563, 478] on div "Loading... Island Counter Loading... Table Seating Loading... Coworking Hallway…" at bounding box center [784, 415] width 1568 height 737
click at [660, 402] on span "Add comment" at bounding box center [652, 409] width 81 height 14
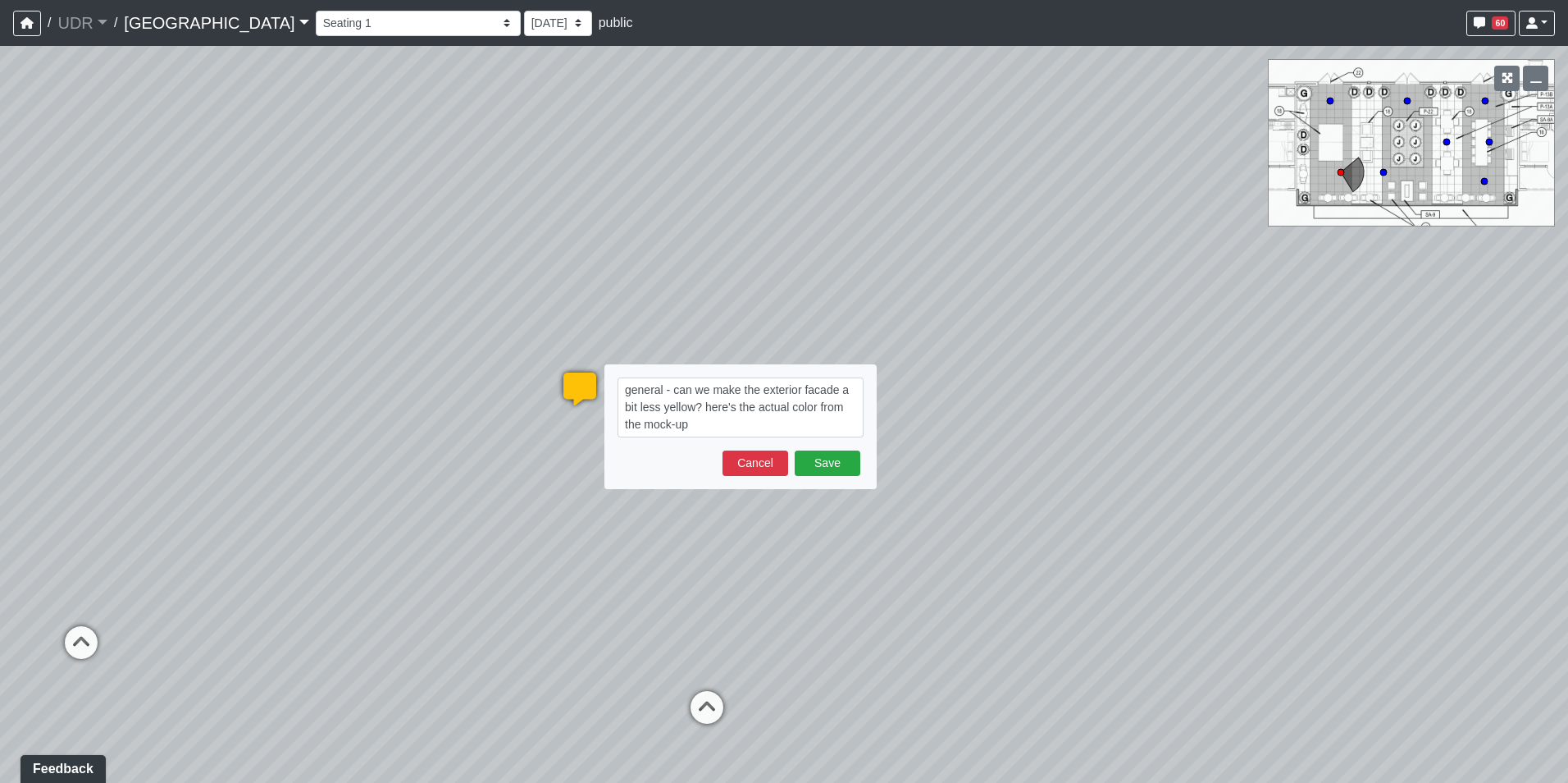
type textarea "general - can we make the exterior facade a bit less yellow? here's the actual …"
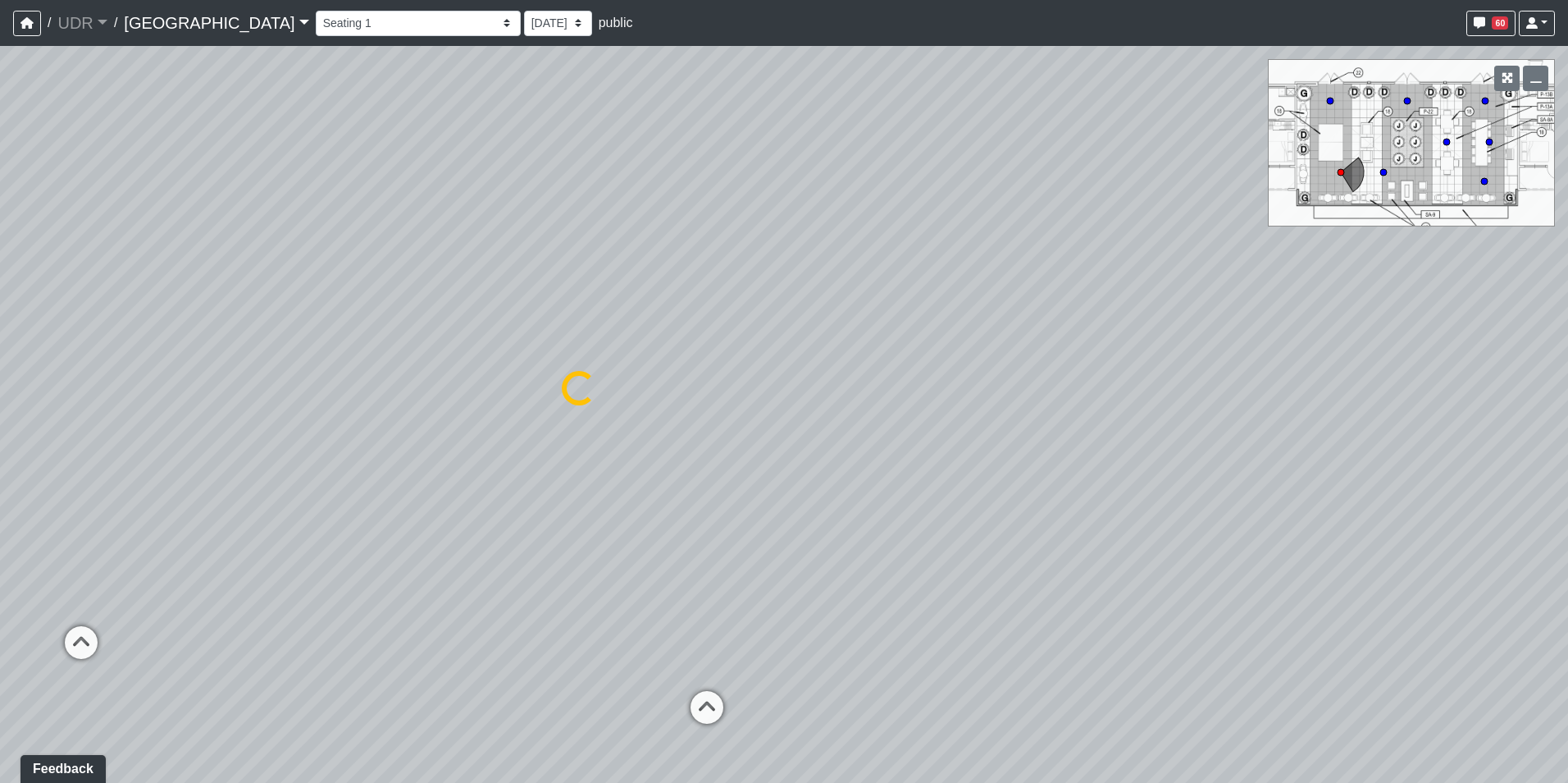
select select "jACqwZmTMovXTjdypPFvMd"
drag, startPoint x: 1200, startPoint y: 468, endPoint x: 355, endPoint y: 460, distance: 845.0
click at [355, 460] on div "Loading... Island Counter Loading... Table Seating Loading... Coworking Hallway…" at bounding box center [784, 415] width 1568 height 737
drag, startPoint x: 794, startPoint y: 507, endPoint x: 765, endPoint y: 360, distance: 149.8
click at [765, 360] on div "Loading... Island Counter Loading... Table Seating Loading... Coworking Hallway…" at bounding box center [784, 415] width 1568 height 737
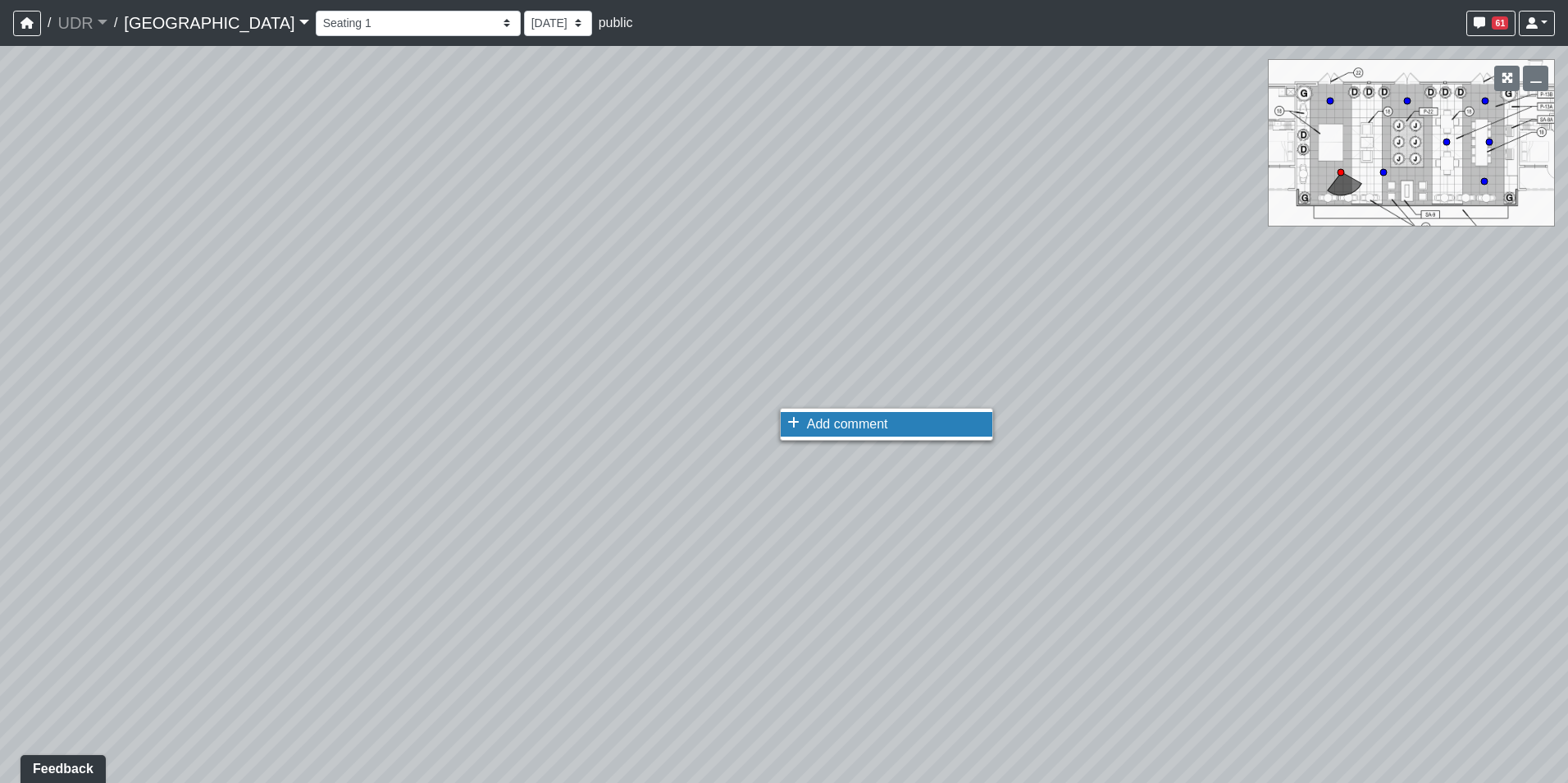
click at [818, 417] on span "Add comment" at bounding box center [847, 424] width 81 height 14
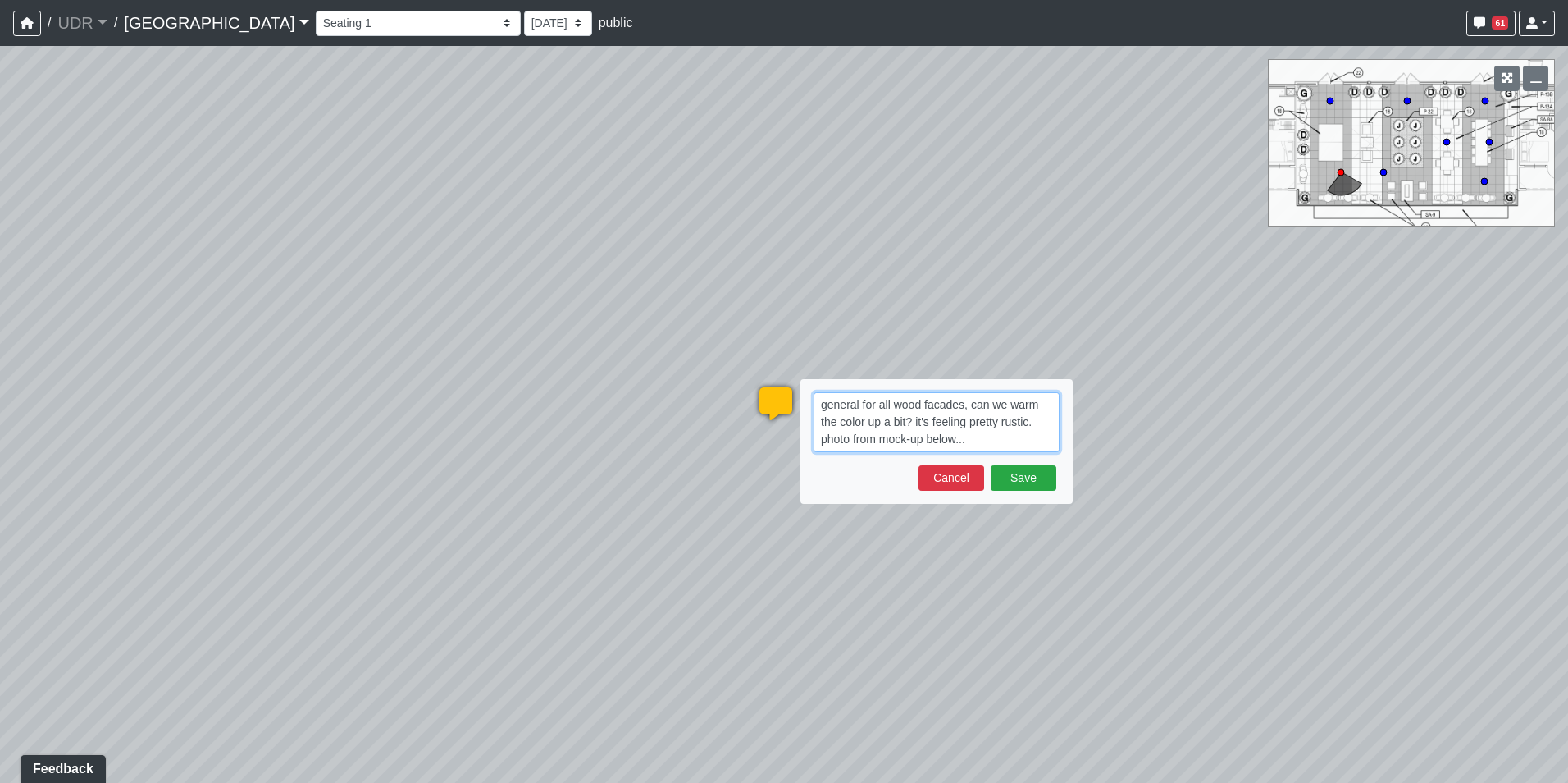
click at [995, 439] on textarea "general for all wood facades, can we warm the color up a bit? it's feeling pret…" at bounding box center [936, 422] width 246 height 60
paste textarea "blob:https://sizzle.atlasbayvr.com/fb262638-0a81-4f49-8098-6152bcb40eda"
type textarea "general for all wood facades, can we warm the color up a bit? it's feeling pret…"
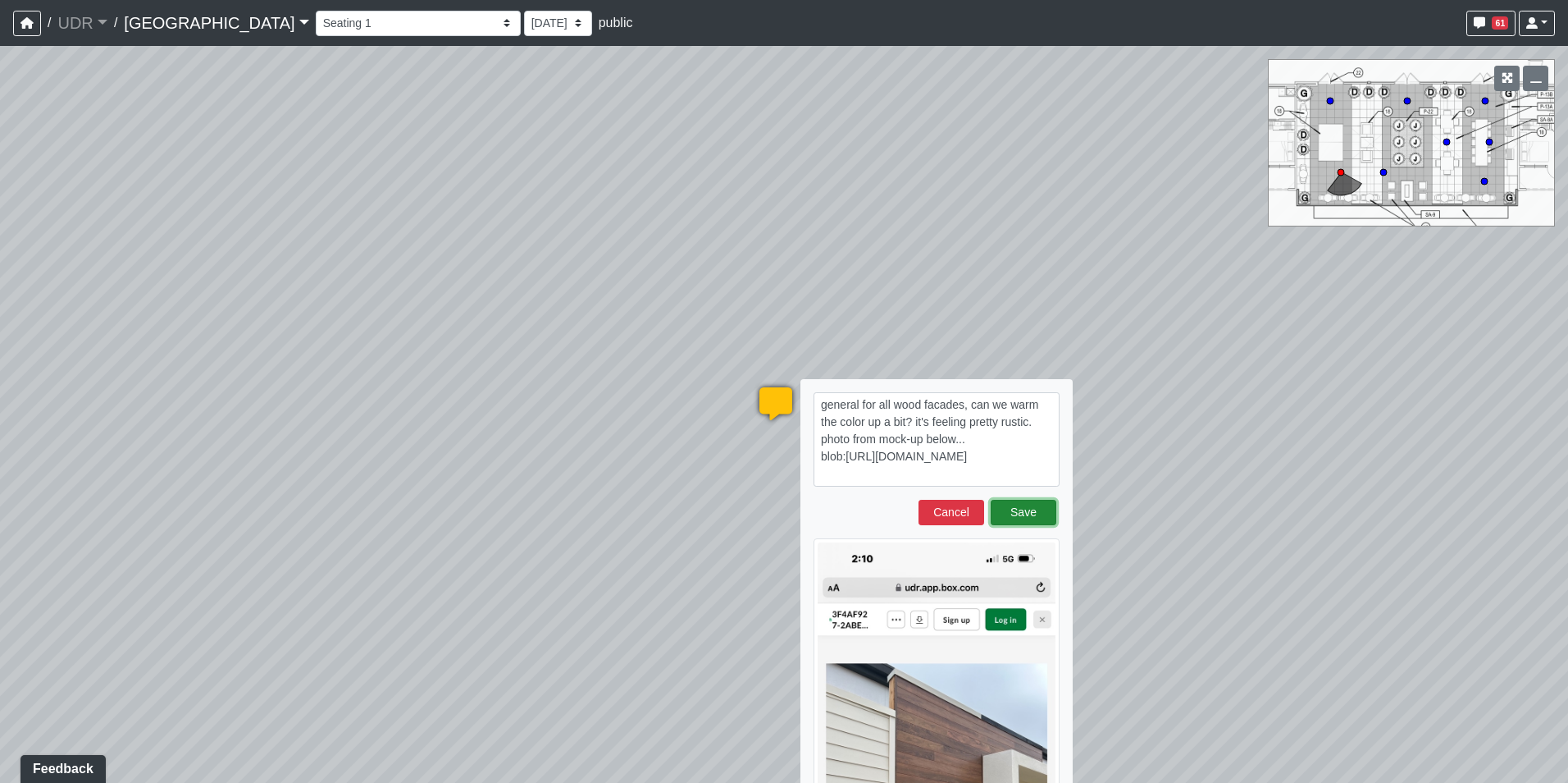
click at [1030, 499] on button "Save" at bounding box center [1023, 512] width 66 height 26
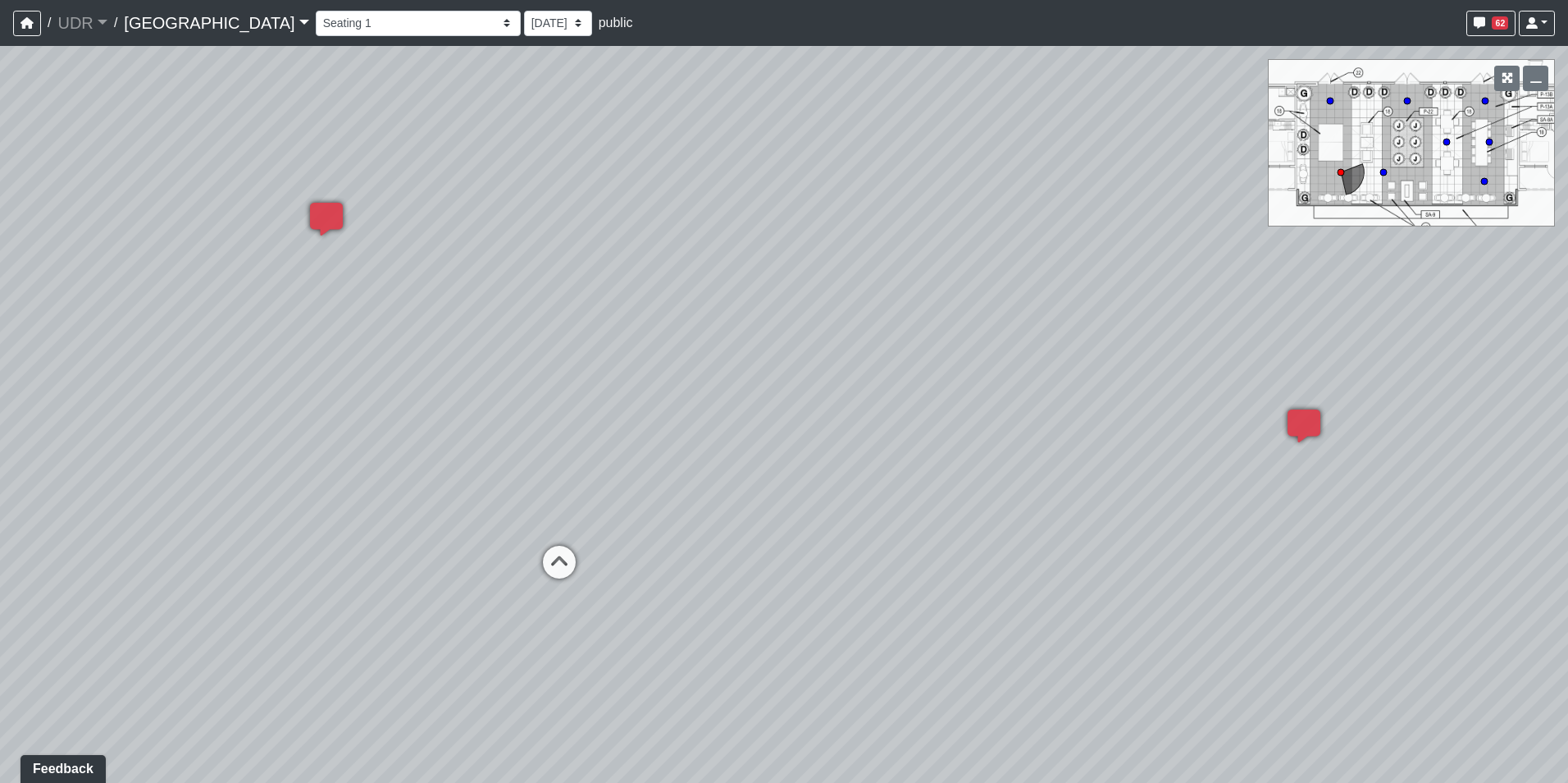
drag, startPoint x: 400, startPoint y: 415, endPoint x: 1038, endPoint y: 405, distance: 638.1
click at [1038, 405] on div "Loading... Island Counter Loading... Table Seating Loading... Coworking Hallway…" at bounding box center [784, 415] width 1568 height 737
drag, startPoint x: 679, startPoint y: 138, endPoint x: 664, endPoint y: 340, distance: 202.6
click at [664, 340] on div "Loading... Island Counter Loading... Table Seating Loading... Coworking Hallway…" at bounding box center [784, 415] width 1568 height 737
drag, startPoint x: 1136, startPoint y: 302, endPoint x: 474, endPoint y: 302, distance: 662.0
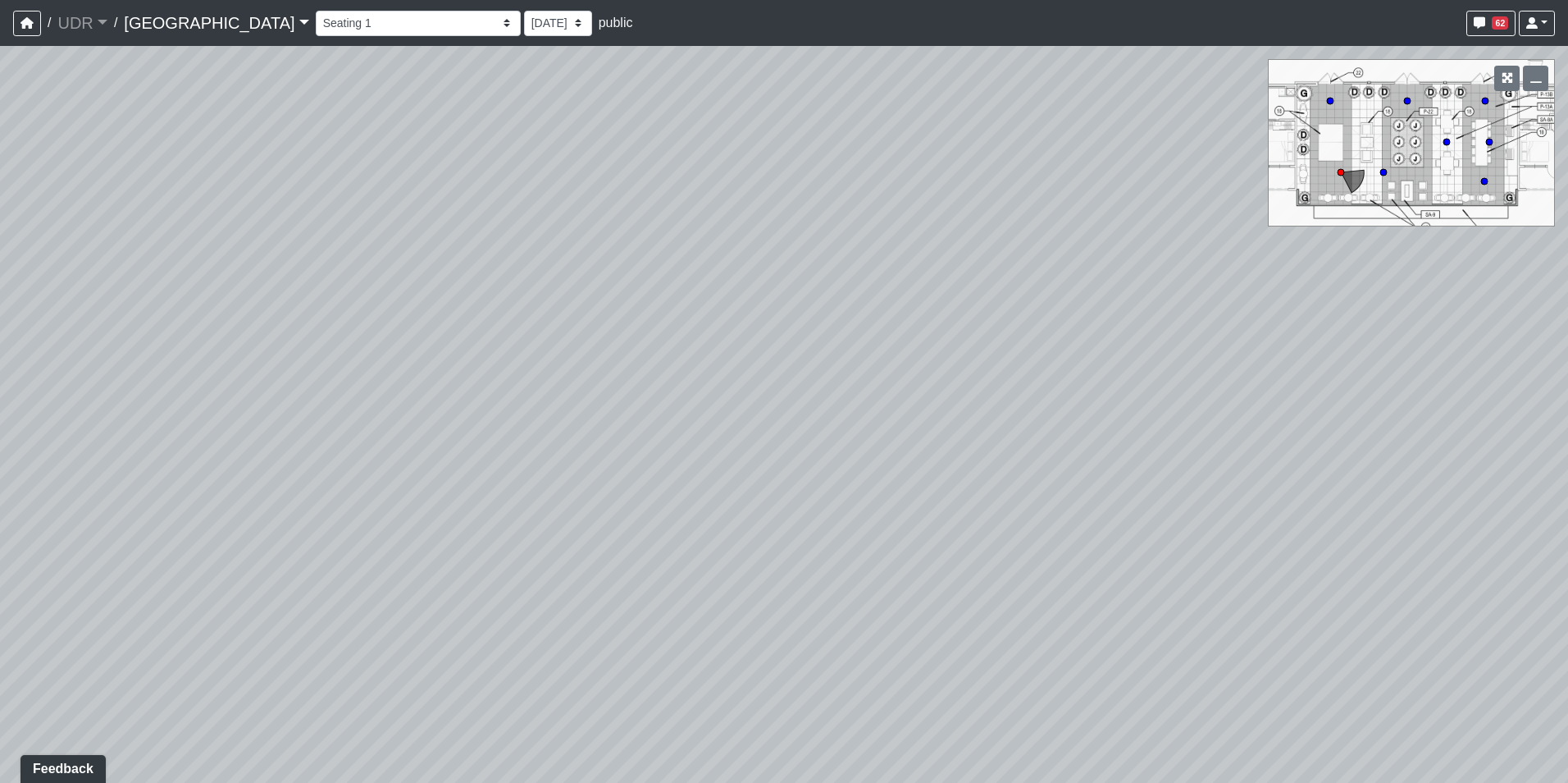
click at [504, 302] on div "Loading... Island Counter Loading... Table Seating Loading... Coworking Hallway…" at bounding box center [784, 415] width 1568 height 737
drag, startPoint x: 818, startPoint y: 301, endPoint x: 483, endPoint y: 184, distance: 354.8
click at [484, 184] on div "Loading... Island Counter Loading... Table Seating Loading... Coworking Hallway…" at bounding box center [784, 415] width 1568 height 737
drag, startPoint x: 776, startPoint y: 469, endPoint x: 599, endPoint y: 265, distance: 270.1
click at [602, 266] on div "Loading... Island Counter Loading... Table Seating Loading... Coworking Hallway…" at bounding box center [784, 415] width 1568 height 737
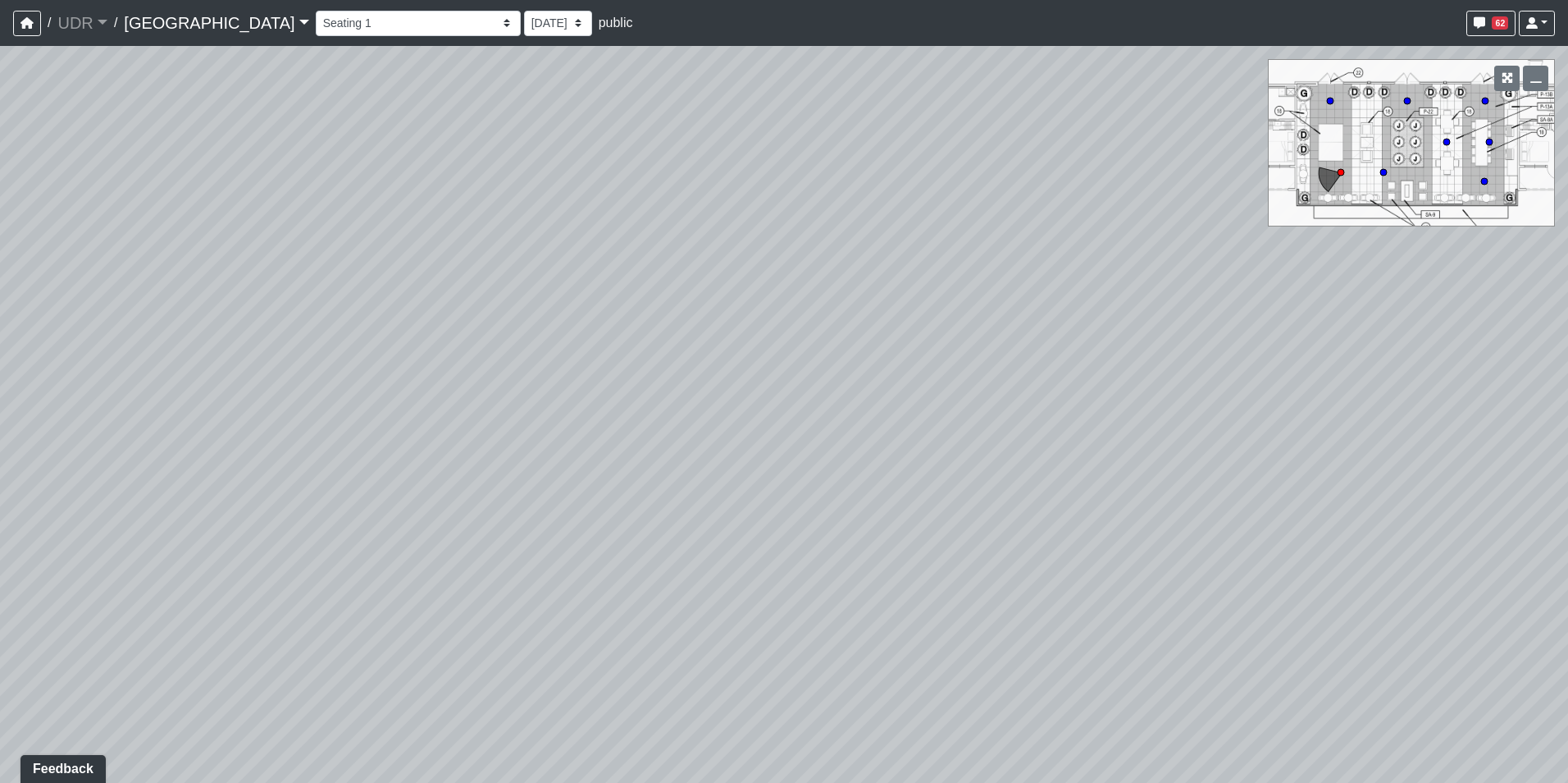
drag, startPoint x: 757, startPoint y: 271, endPoint x: 317, endPoint y: 317, distance: 442.4
click at [349, 317] on div "Loading... Island Counter Loading... Table Seating Loading... Coworking Hallway…" at bounding box center [784, 415] width 1568 height 737
drag, startPoint x: 694, startPoint y: 358, endPoint x: 317, endPoint y: 398, distance: 379.1
click at [320, 398] on div "Loading... Island Counter Loading... Table Seating Loading... Coworking Hallway…" at bounding box center [784, 415] width 1568 height 737
drag, startPoint x: 987, startPoint y: 403, endPoint x: 787, endPoint y: 421, distance: 200.8
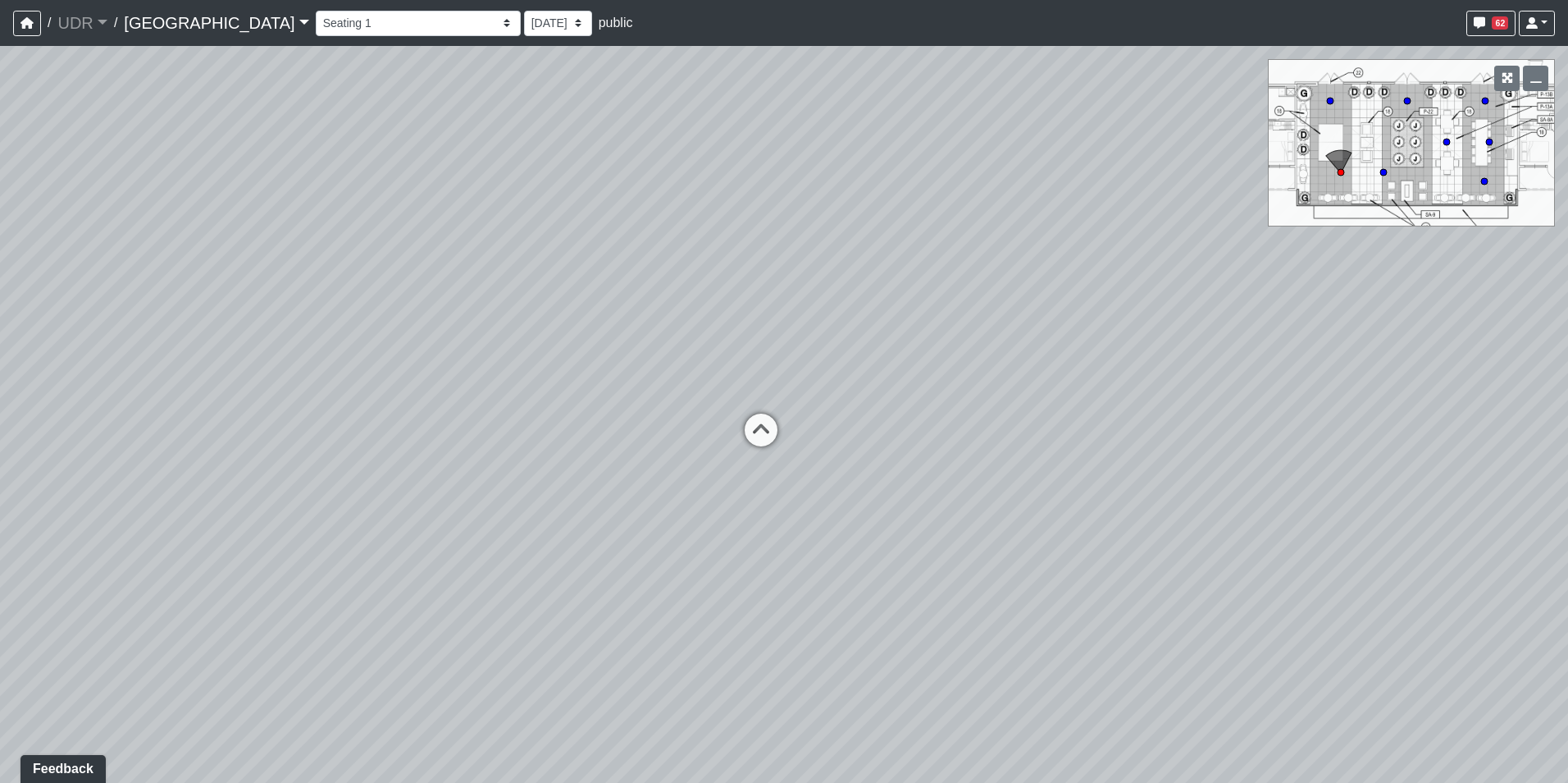
click at [787, 421] on div "Loading... Island Counter Loading... Table Seating Loading... Coworking Hallway…" at bounding box center [784, 415] width 1568 height 737
drag, startPoint x: 1184, startPoint y: 395, endPoint x: 745, endPoint y: 403, distance: 439.1
click at [701, 397] on div "Loading... Island Counter Loading... Table Seating Loading... Coworking Hallway…" at bounding box center [784, 415] width 1568 height 737
click at [938, 393] on icon at bounding box center [936, 402] width 49 height 49
select select "6QxZYRvEp1CH7YsZJDbfbF"
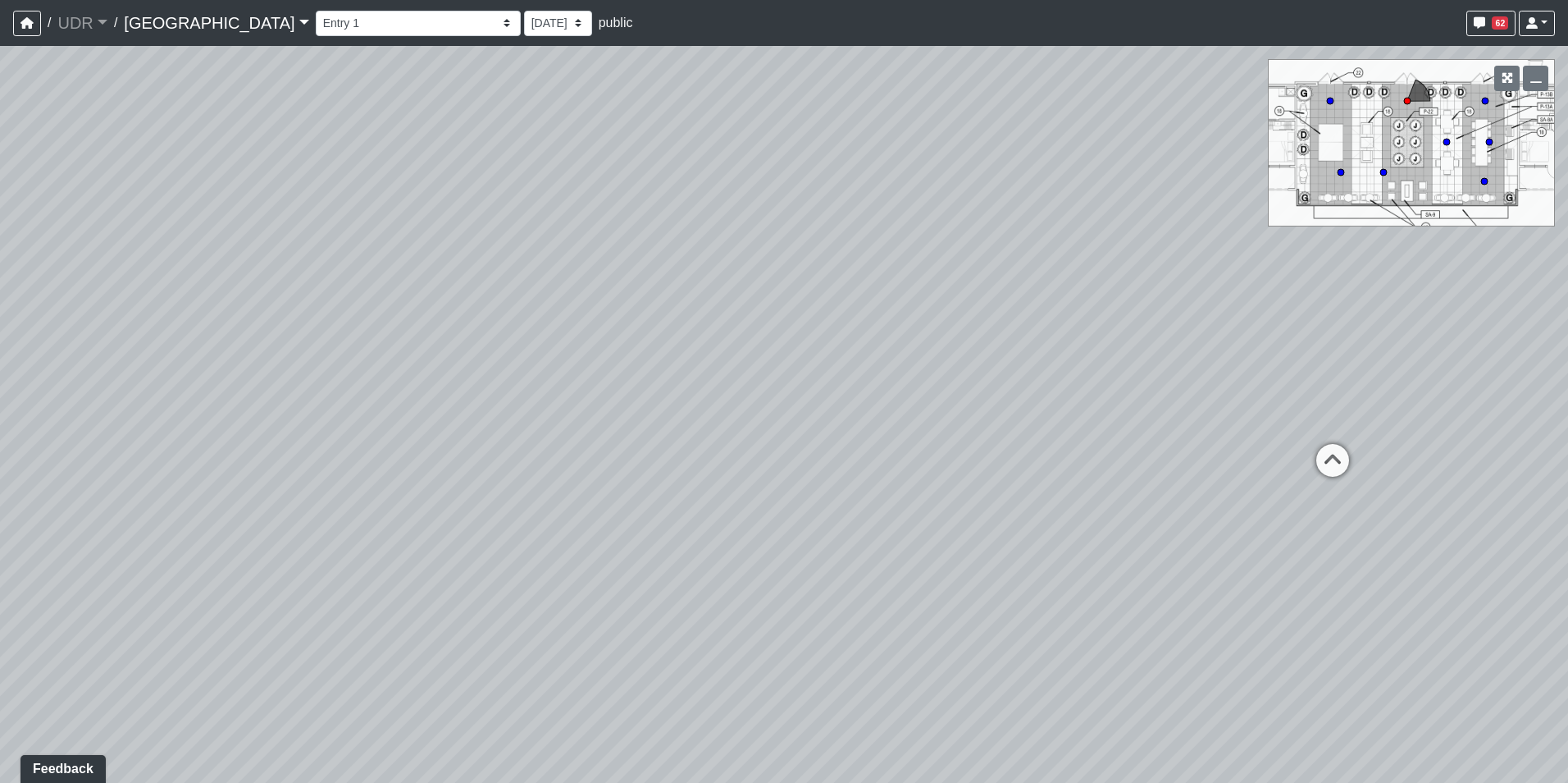
drag, startPoint x: 636, startPoint y: 394, endPoint x: 346, endPoint y: 379, distance: 290.4
click at [360, 381] on div "Loading... Island Counter Loading... Table Seating Loading... Coworking Hallway…" at bounding box center [784, 415] width 1568 height 737
drag, startPoint x: 943, startPoint y: 379, endPoint x: 382, endPoint y: 380, distance: 561.0
click at [382, 380] on div "Loading... Island Counter Loading... Table Seating Loading... Coworking Hallway…" at bounding box center [784, 415] width 1568 height 737
drag, startPoint x: 798, startPoint y: 375, endPoint x: 348, endPoint y: 359, distance: 450.3
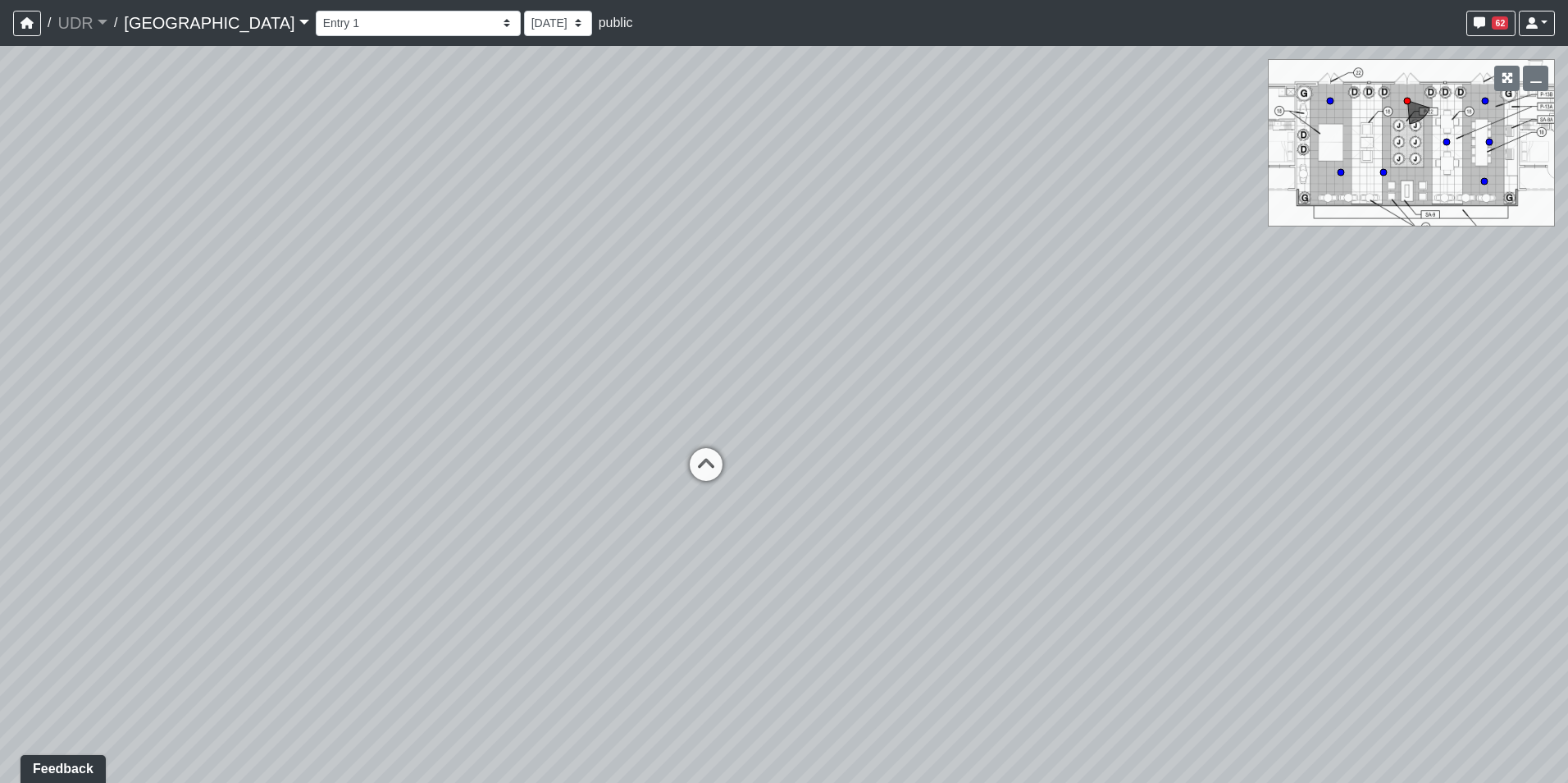
click at [455, 372] on div "Loading... Island Counter Loading... Table Seating Loading... Coworking Hallway…" at bounding box center [784, 415] width 1568 height 737
drag, startPoint x: 1079, startPoint y: 355, endPoint x: 325, endPoint y: 401, distance: 755.4
click at [363, 402] on div "Loading... Island Counter Loading... Table Seating Loading... Coworking Hallway…" at bounding box center [784, 415] width 1568 height 737
drag, startPoint x: 367, startPoint y: 401, endPoint x: 695, endPoint y: 391, distance: 328.2
click at [695, 391] on div "Loading... Island Counter Loading... Table Seating Loading... Coworking Hallway…" at bounding box center [784, 415] width 1568 height 737
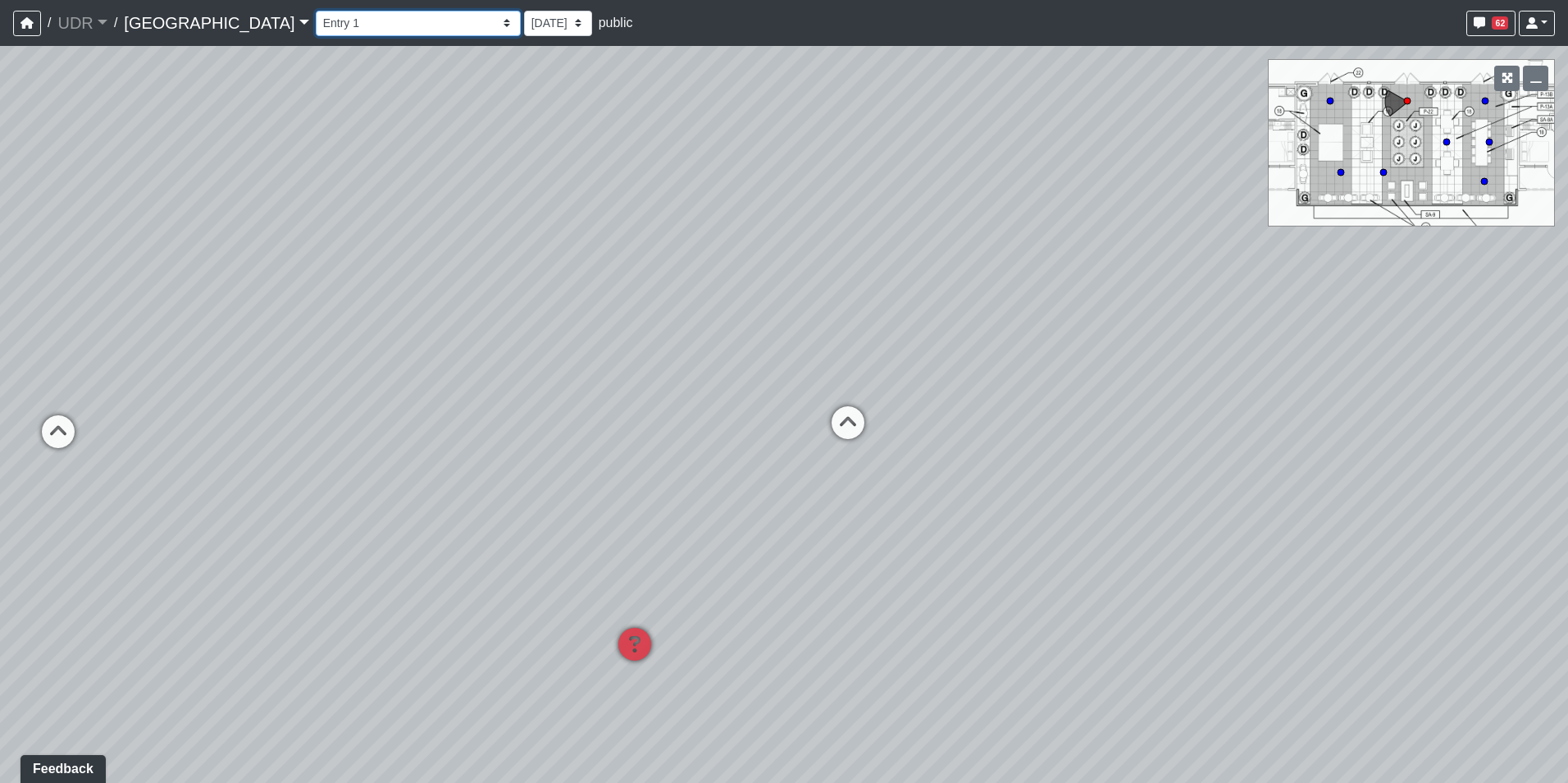
click at [316, 28] on select "Entry 1 Entry 2 Entry 3 Fireplace Seating 1 Fireplace Seating 2 Island Counter …" at bounding box center [418, 23] width 205 height 26
drag, startPoint x: 509, startPoint y: 342, endPoint x: 593, endPoint y: 267, distance: 112.6
click at [593, 267] on div "Loading... Island Counter Loading... Table Seating Loading... Coworking Hallway…" at bounding box center [784, 415] width 1568 height 737
drag, startPoint x: 574, startPoint y: 314, endPoint x: 784, endPoint y: 314, distance: 210.0
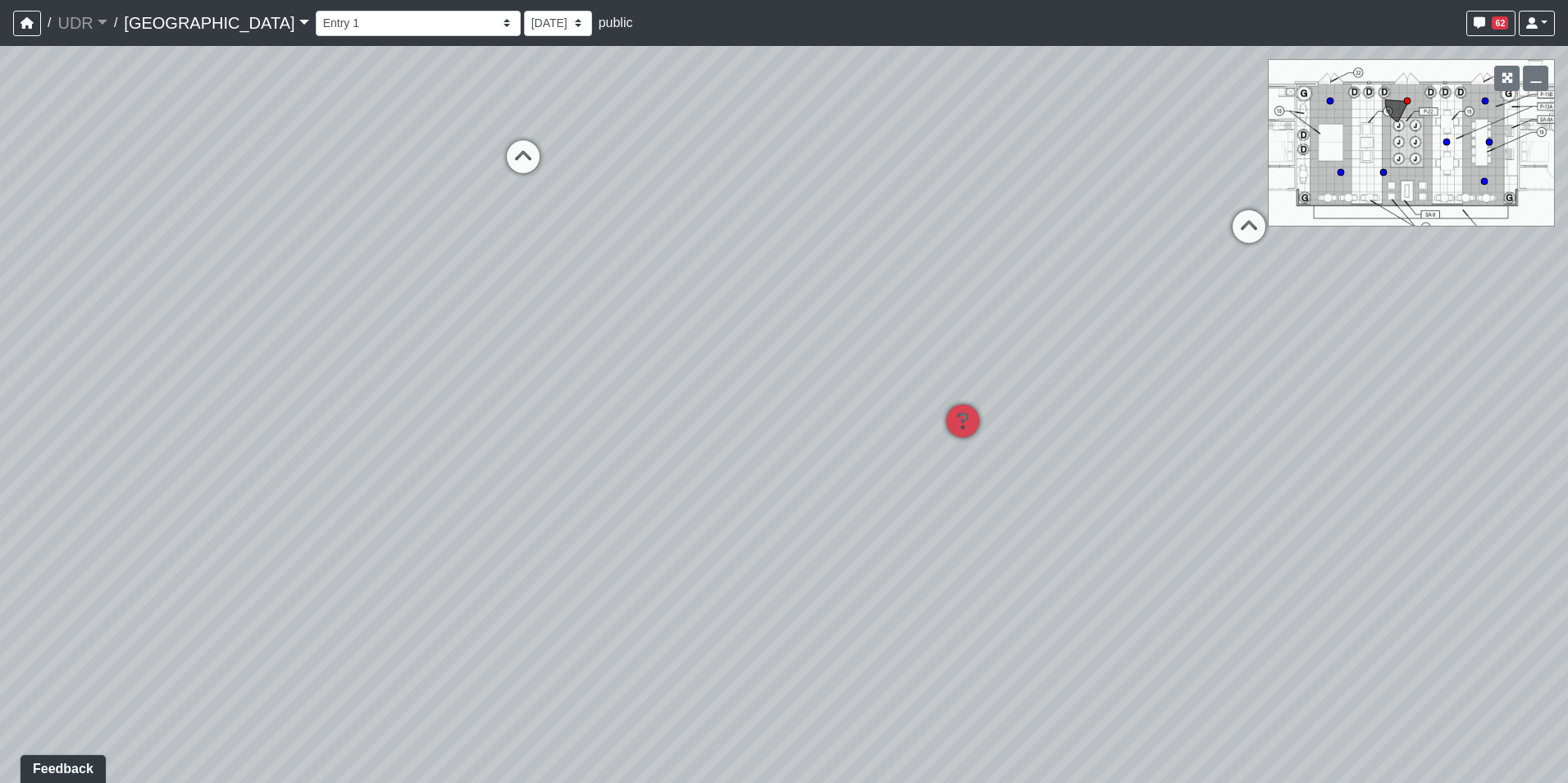
click at [784, 314] on div "Loading... Island Counter Loading... Table Seating Loading... Coworking Hallway…" at bounding box center [784, 415] width 1568 height 737
click at [585, 368] on li "Add comment" at bounding box center [647, 357] width 212 height 25
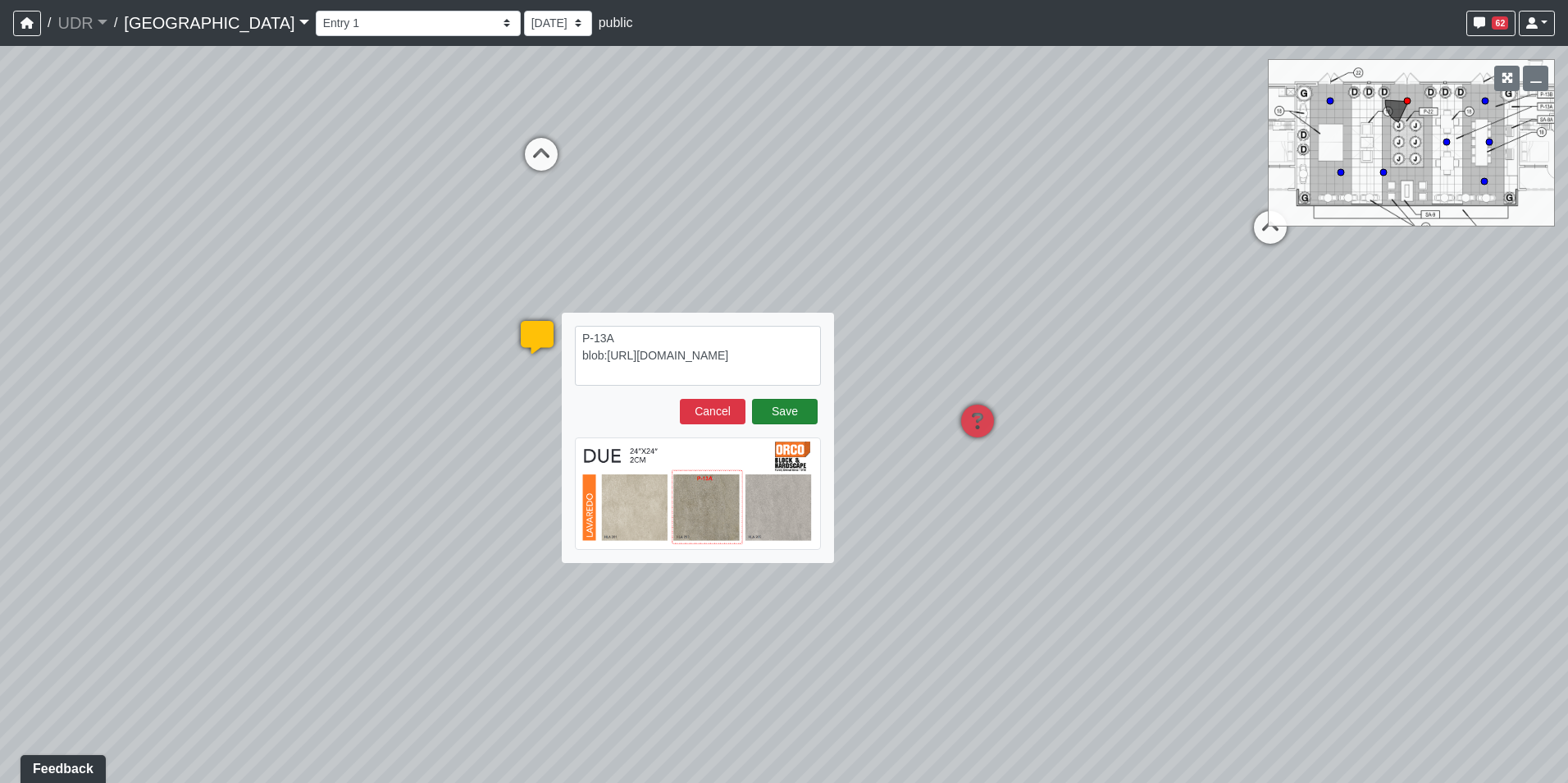
type textarea "P-13A blob:https://sizzle.atlasbayvr.com/a8fb2dc2-85ff-4c70-b28b-621d3bd0a7a7"
click at [767, 415] on button "Save" at bounding box center [784, 411] width 66 height 26
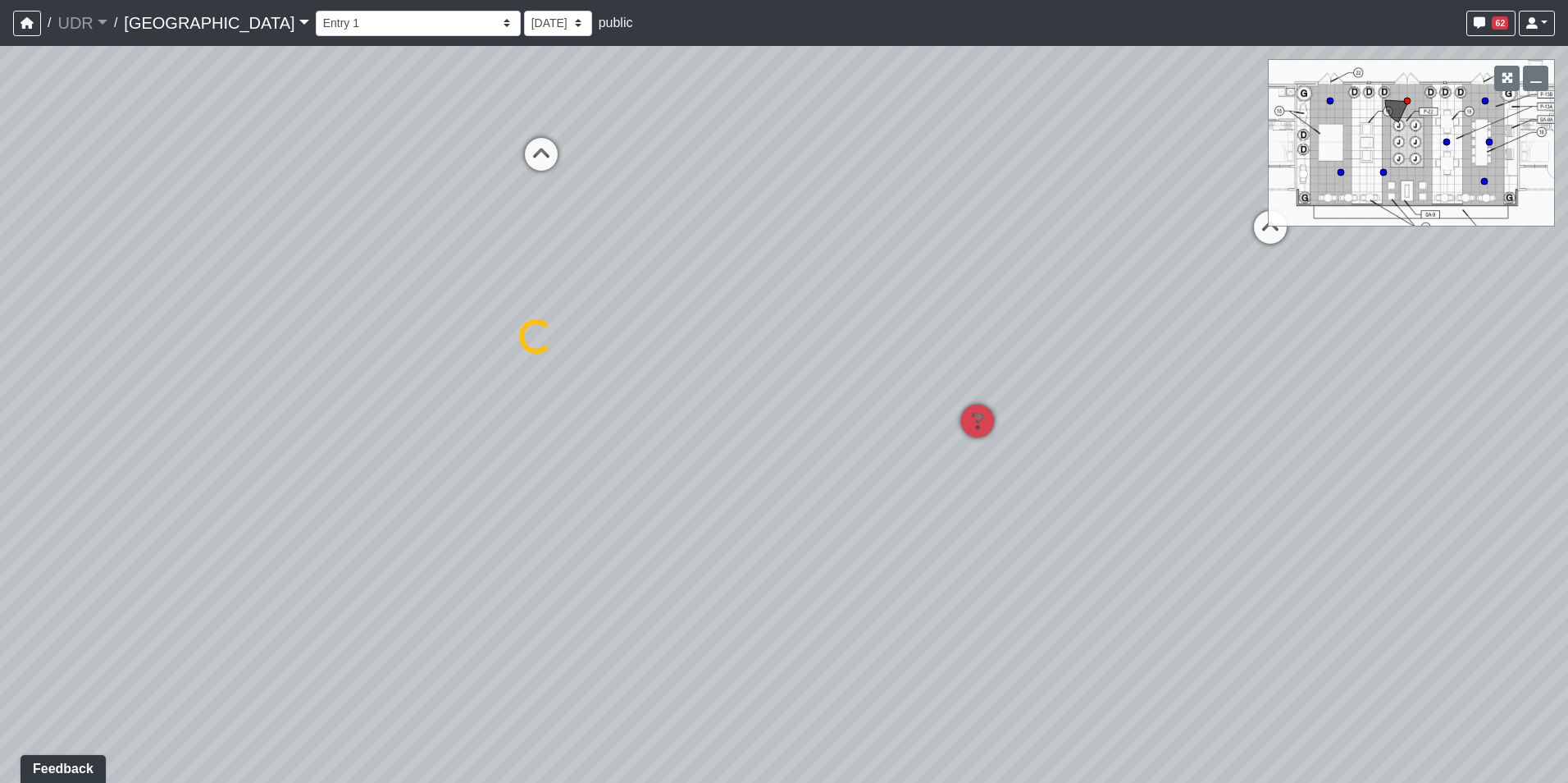
select select "6QxZYRvEp1CH7YsZJDbfbF"
click at [674, 358] on span "Add comment" at bounding box center [701, 357] width 81 height 14
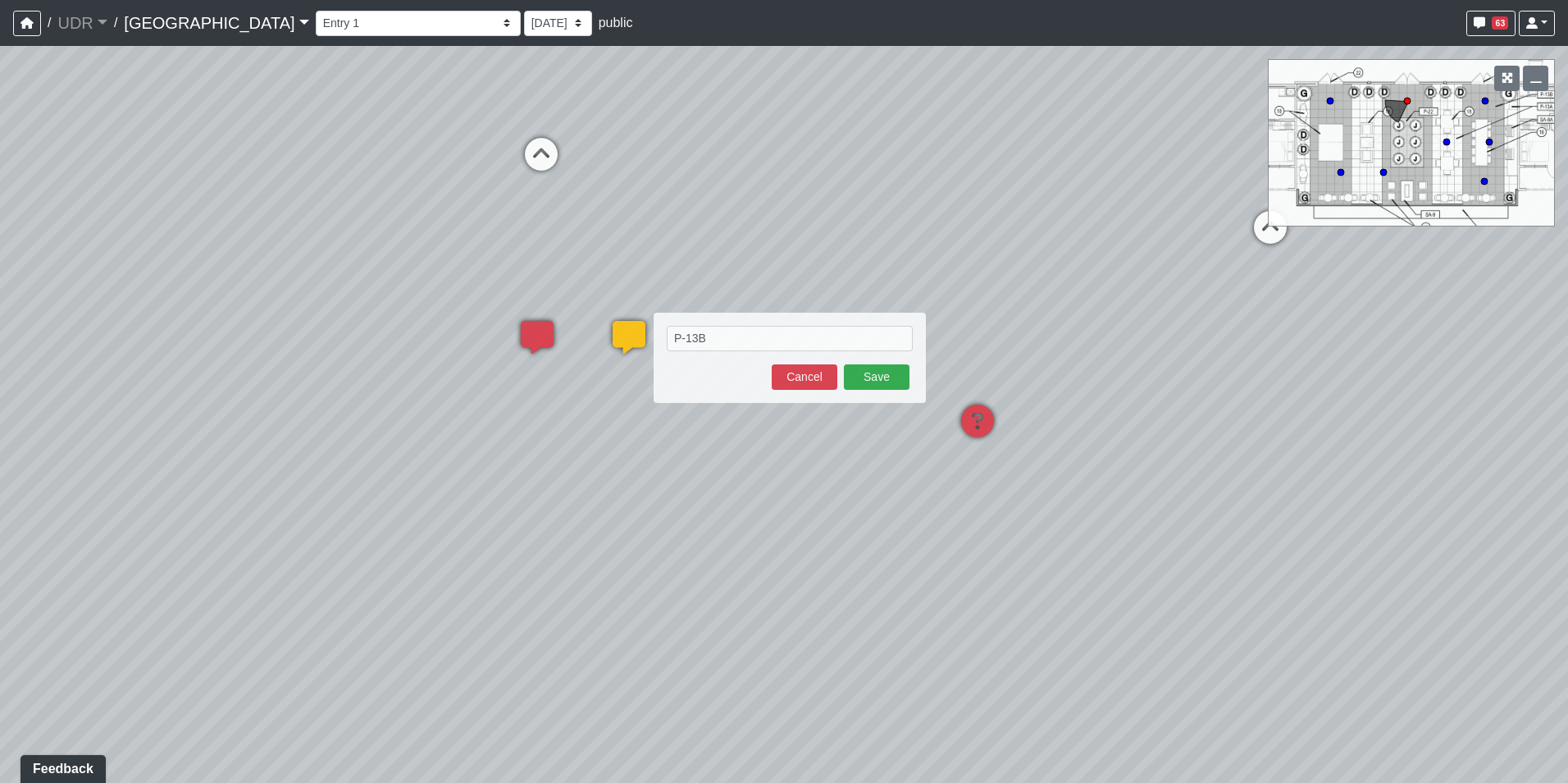
type textarea "P-13B blob:https://sizzle.atlasbayvr.com/d9bf7070-b0d9-4a17-b824-5fdf8756e2a2"
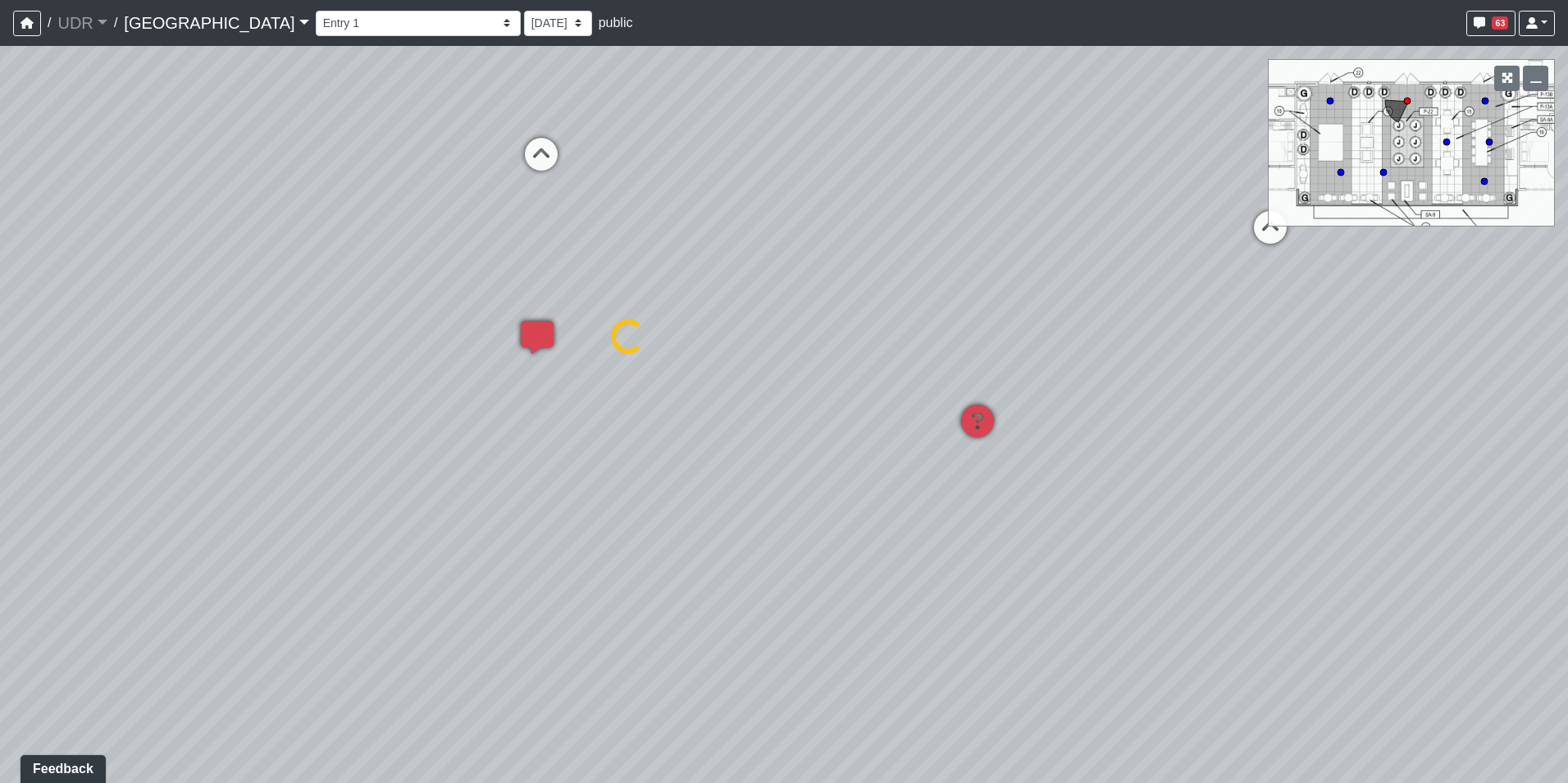
select select "6QxZYRvEp1CH7YsZJDbfbF"
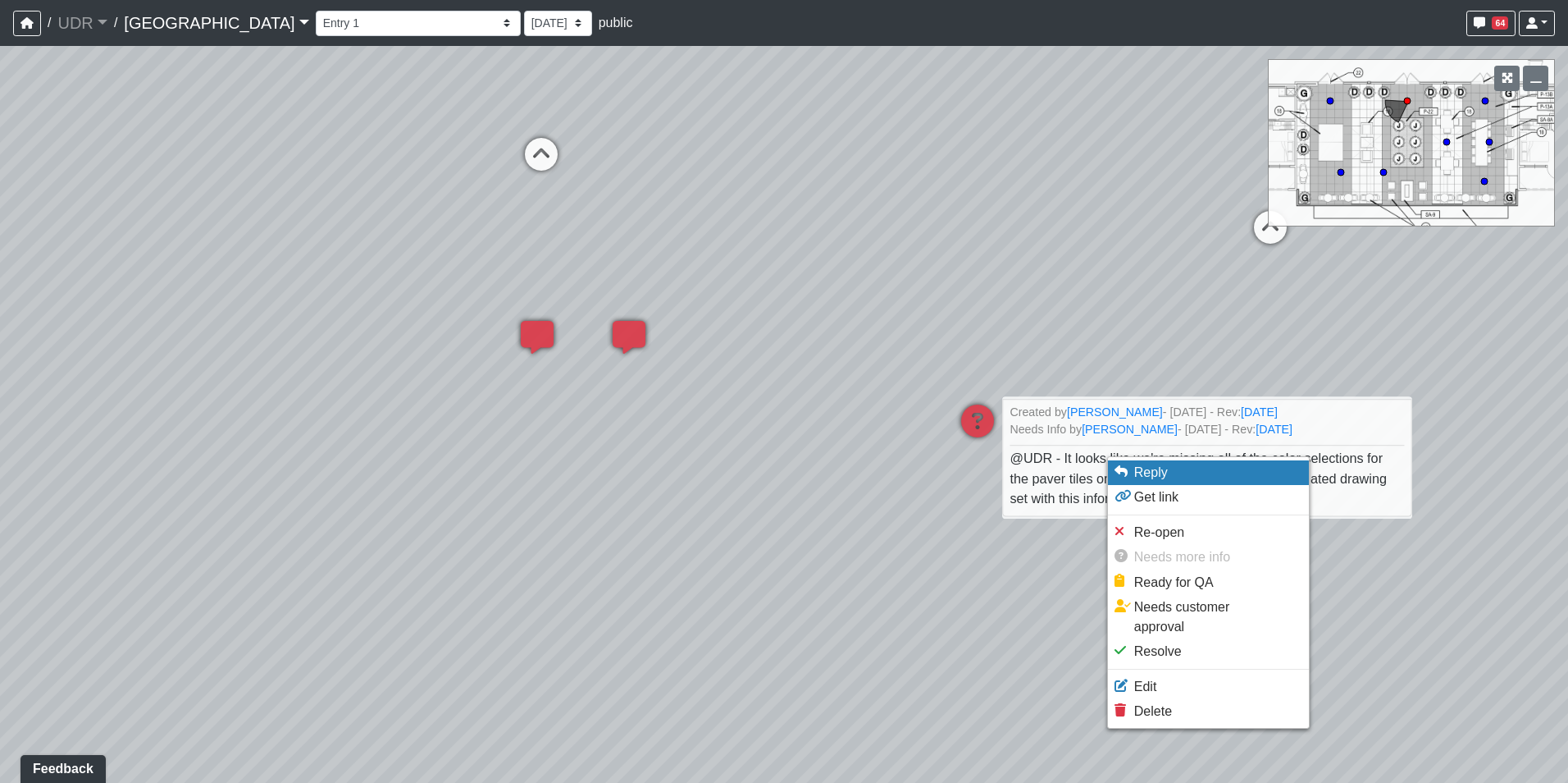
click at [1143, 470] on span "Reply" at bounding box center [1151, 472] width 33 height 14
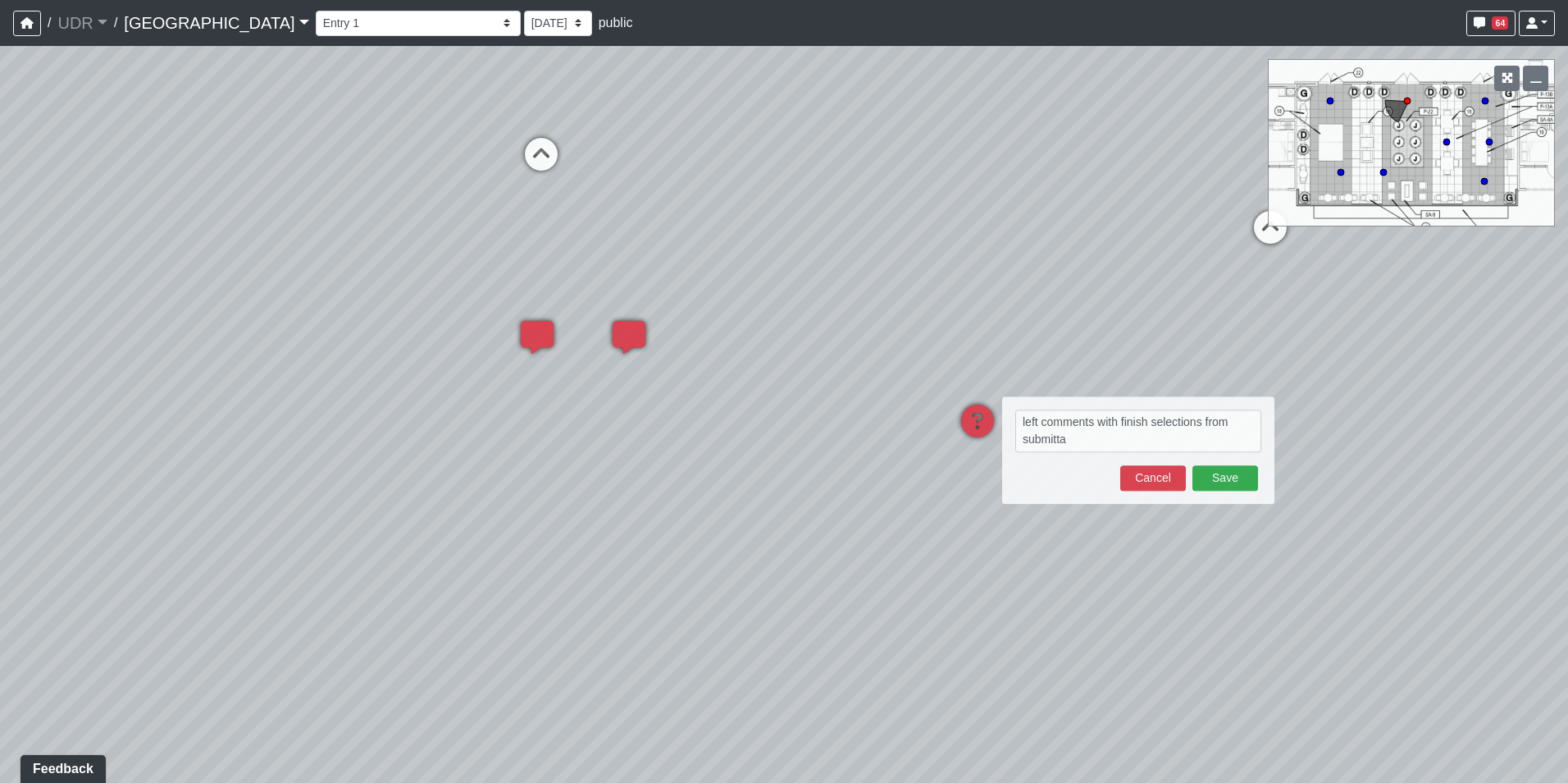
type textarea "left comments with finish selections from submittal"
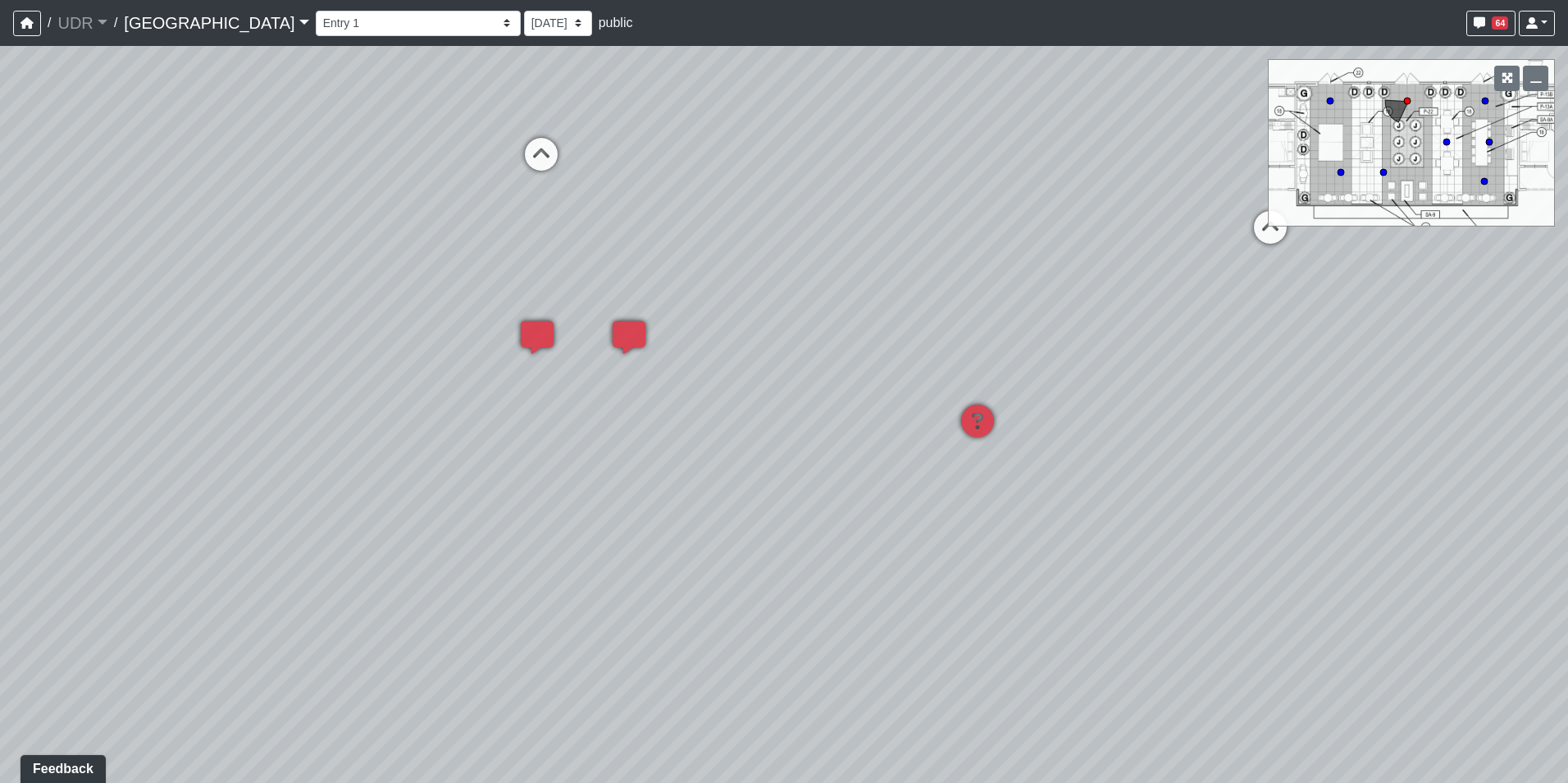
drag, startPoint x: 680, startPoint y: 377, endPoint x: 1204, endPoint y: 377, distance: 524.0
click at [1204, 377] on div "Loading... Island Counter Loading... Table Seating Loading... Coworking Hallway…" at bounding box center [784, 415] width 1568 height 737
drag, startPoint x: 607, startPoint y: 323, endPoint x: 964, endPoint y: 517, distance: 406.3
click at [964, 517] on div "Loading... Island Counter Loading... Table Seating Loading... Coworking Hallway…" at bounding box center [784, 415] width 1568 height 737
drag, startPoint x: 910, startPoint y: 487, endPoint x: 345, endPoint y: 193, distance: 636.9
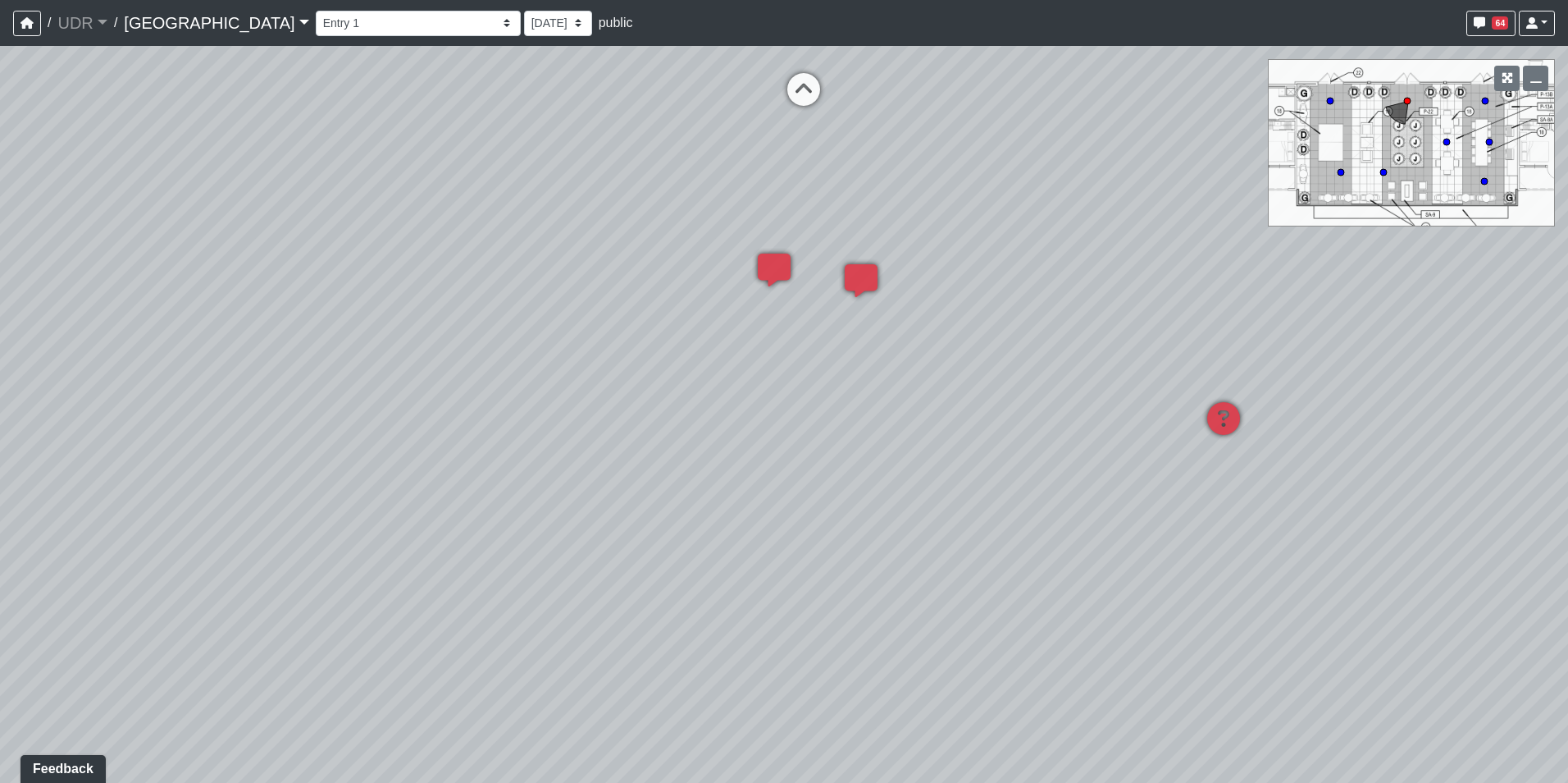
click at [345, 193] on div "Loading... Island Counter Loading... Table Seating Loading... Coworking Hallway…" at bounding box center [784, 415] width 1568 height 737
drag, startPoint x: 804, startPoint y: 161, endPoint x: 532, endPoint y: 393, distance: 357.5
click at [517, 393] on div "Loading... Island Counter Loading... Table Seating Loading... Coworking Hallway…" at bounding box center [784, 415] width 1568 height 737
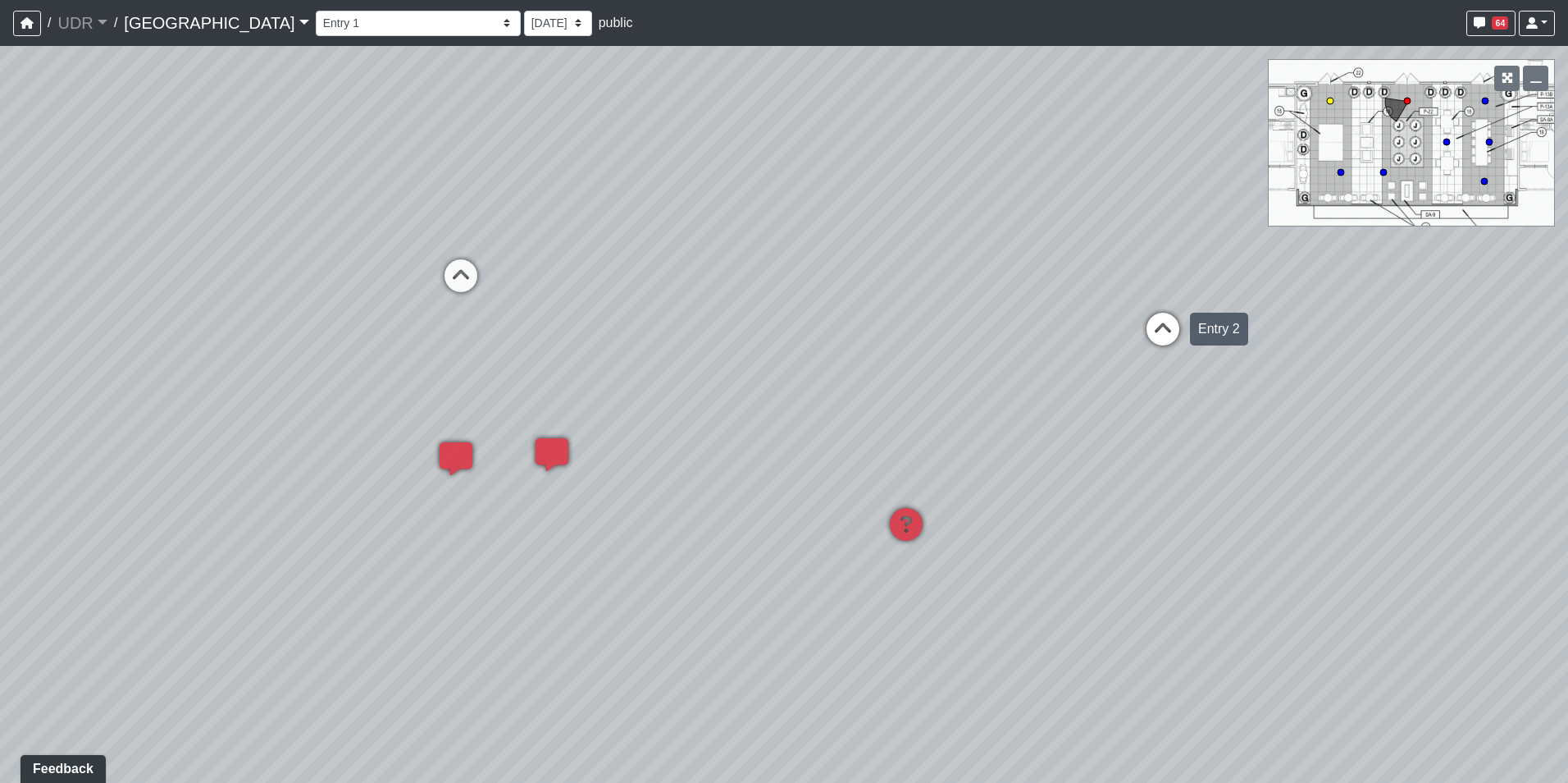
click at [1156, 329] on icon at bounding box center [1162, 337] width 49 height 49
select select "pTEZjwMYgBkgKjVpGGUGNp"
drag, startPoint x: 135, startPoint y: 382, endPoint x: 1002, endPoint y: 356, distance: 867.4
click at [1002, 356] on div "Loading... Island Counter Loading... Table Seating Loading... Coworking Hallway…" at bounding box center [784, 415] width 1568 height 737
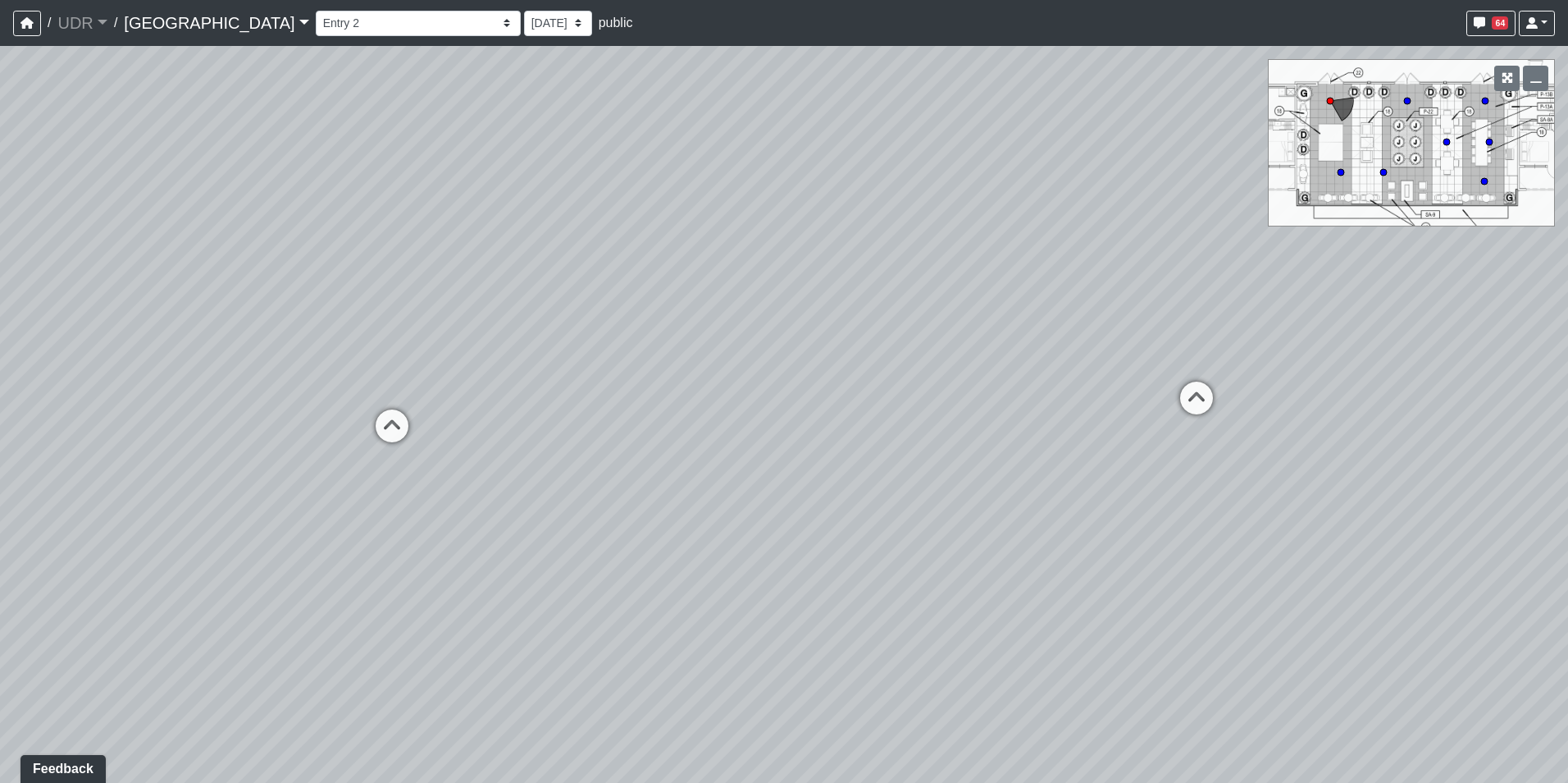
drag, startPoint x: 438, startPoint y: 326, endPoint x: 704, endPoint y: 487, distance: 310.9
click at [704, 487] on div "Loading... Island Counter Loading... Table Seating Loading... Coworking Hallway…" at bounding box center [784, 415] width 1568 height 737
click at [772, 396] on span "Add comment" at bounding box center [767, 403] width 81 height 14
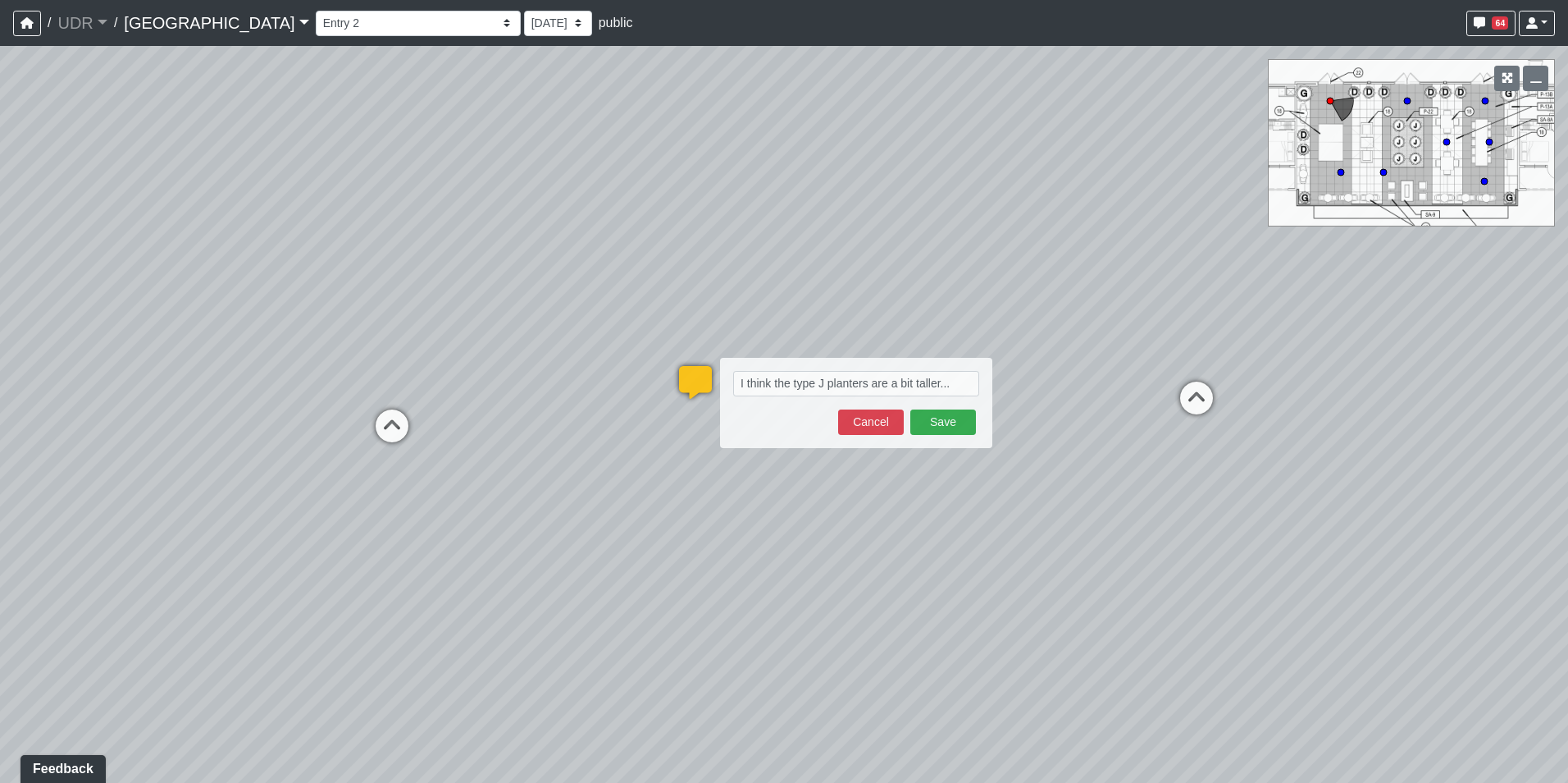
type textarea "I think the type J planters are a bit taller... blob:https://sizzle.atlasbayvr.…"
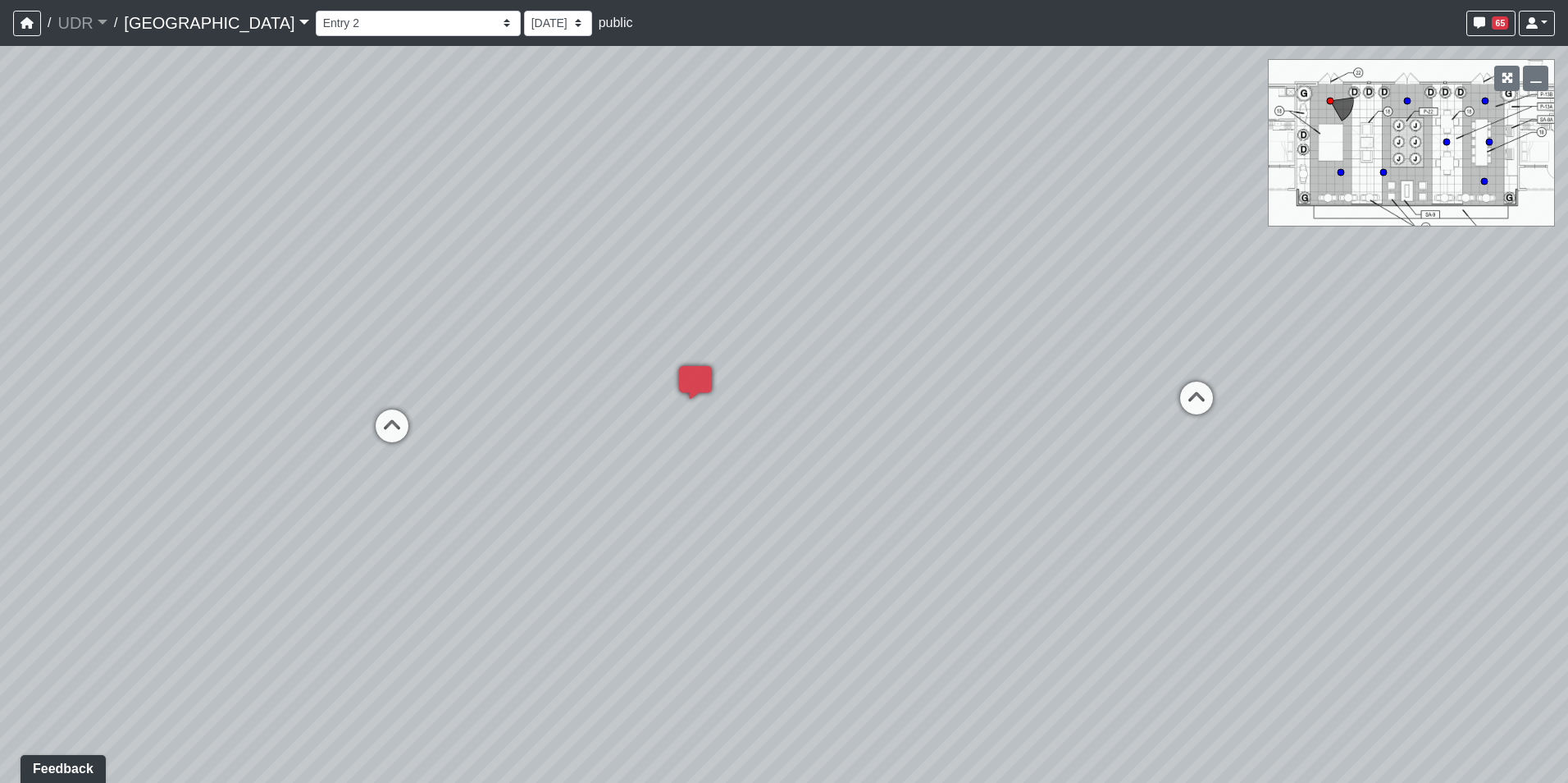
drag, startPoint x: 898, startPoint y: 388, endPoint x: 152, endPoint y: 385, distance: 746.0
click at [184, 387] on div "Loading... Island Counter Loading... Table Seating Loading... Coworking Hallway…" at bounding box center [784, 415] width 1568 height 737
drag, startPoint x: 809, startPoint y: 342, endPoint x: 651, endPoint y: 370, distance: 160.5
click at [651, 370] on div "Loading... Island Counter Loading... Table Seating Loading... Coworking Hallway…" at bounding box center [784, 415] width 1568 height 737
drag, startPoint x: 691, startPoint y: 333, endPoint x: 962, endPoint y: 482, distance: 309.3
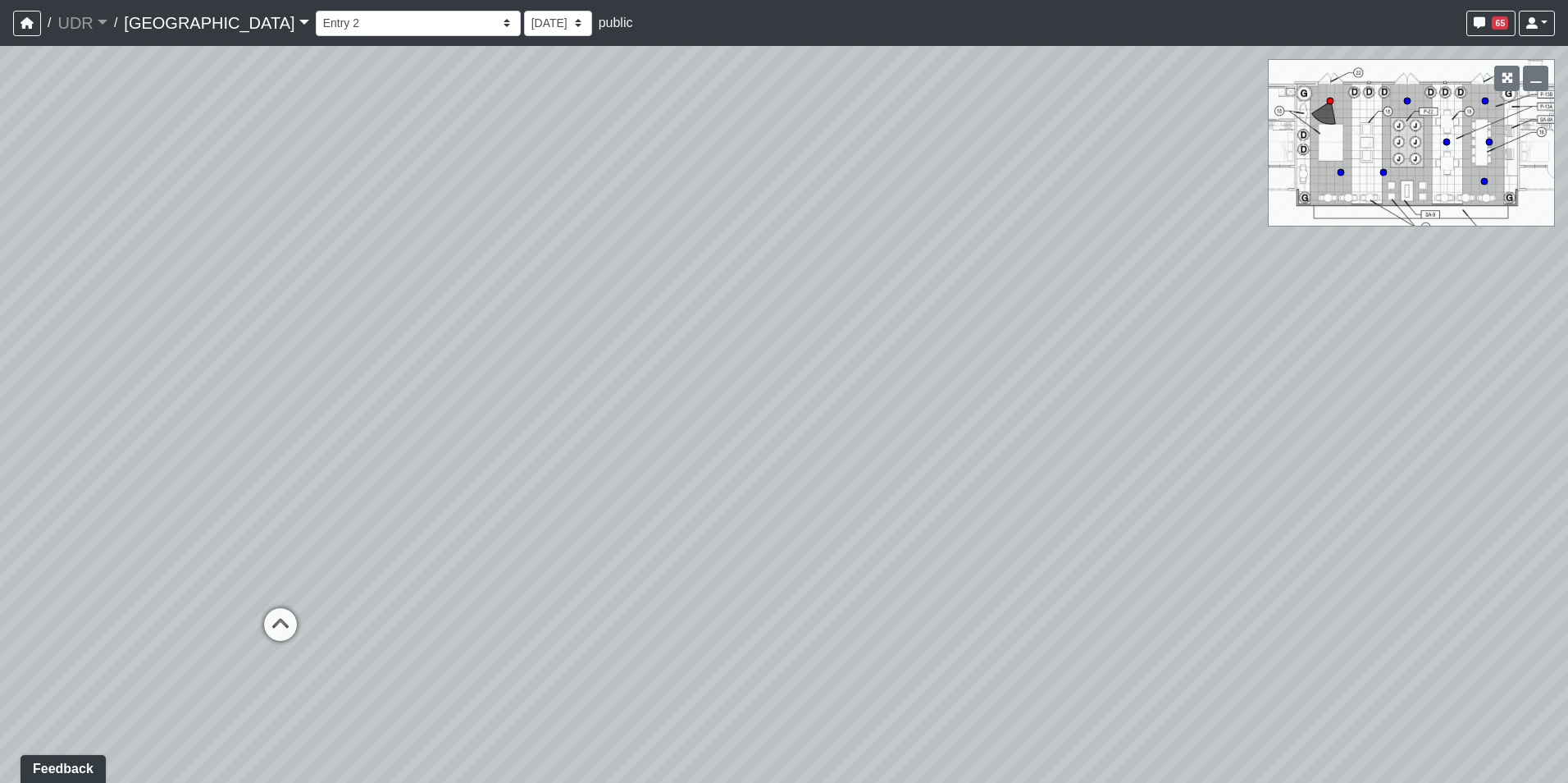
click at [963, 482] on div "Loading... Island Counter Loading... Table Seating Loading... Coworking Hallway…" at bounding box center [784, 415] width 1568 height 737
drag, startPoint x: 437, startPoint y: 394, endPoint x: 770, endPoint y: 328, distance: 339.5
click at [733, 334] on div "Loading... Island Counter Loading... Table Seating Loading... Coworking Hallway…" at bounding box center [784, 415] width 1568 height 737
drag, startPoint x: 534, startPoint y: 326, endPoint x: 871, endPoint y: 509, distance: 383.5
click at [870, 509] on div "Loading... Island Counter Loading... Table Seating Loading... Coworking Hallway…" at bounding box center [784, 415] width 1568 height 737
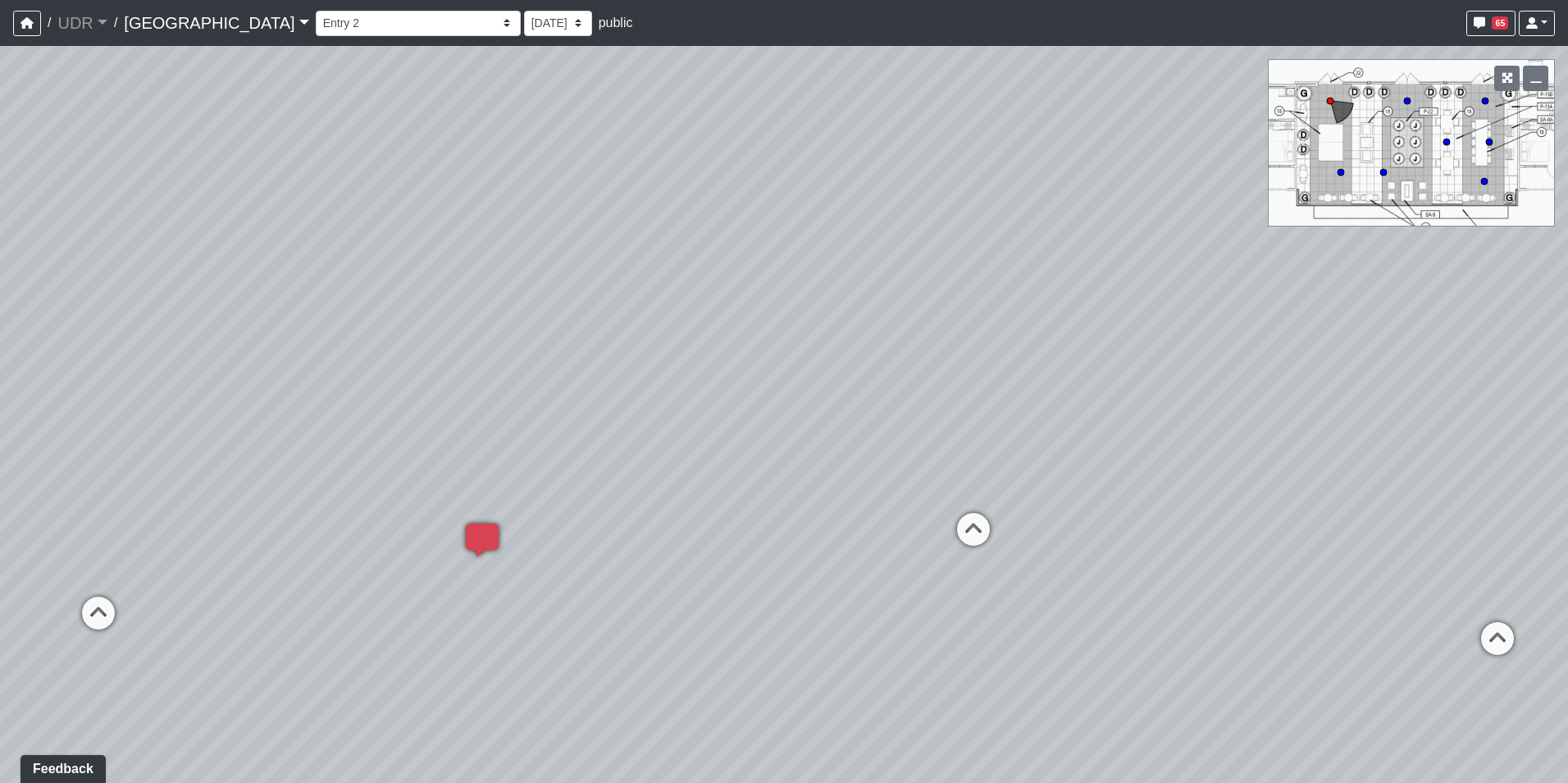
drag, startPoint x: 580, startPoint y: 332, endPoint x: -98, endPoint y: 352, distance: 678.3
click at [0, 352] on html "/ UDR UDR Loading... / Riverside Riverside Loading... Riverside Riverside Loadi…" at bounding box center [784, 392] width 1568 height 783
drag, startPoint x: 983, startPoint y: 329, endPoint x: 1094, endPoint y: 558, distance: 254.5
click at [1094, 558] on div "Loading... Island Counter Loading... Table Seating Loading... Coworking Hallway…" at bounding box center [784, 415] width 1568 height 737
drag, startPoint x: 586, startPoint y: 484, endPoint x: 827, endPoint y: 439, distance: 245.2
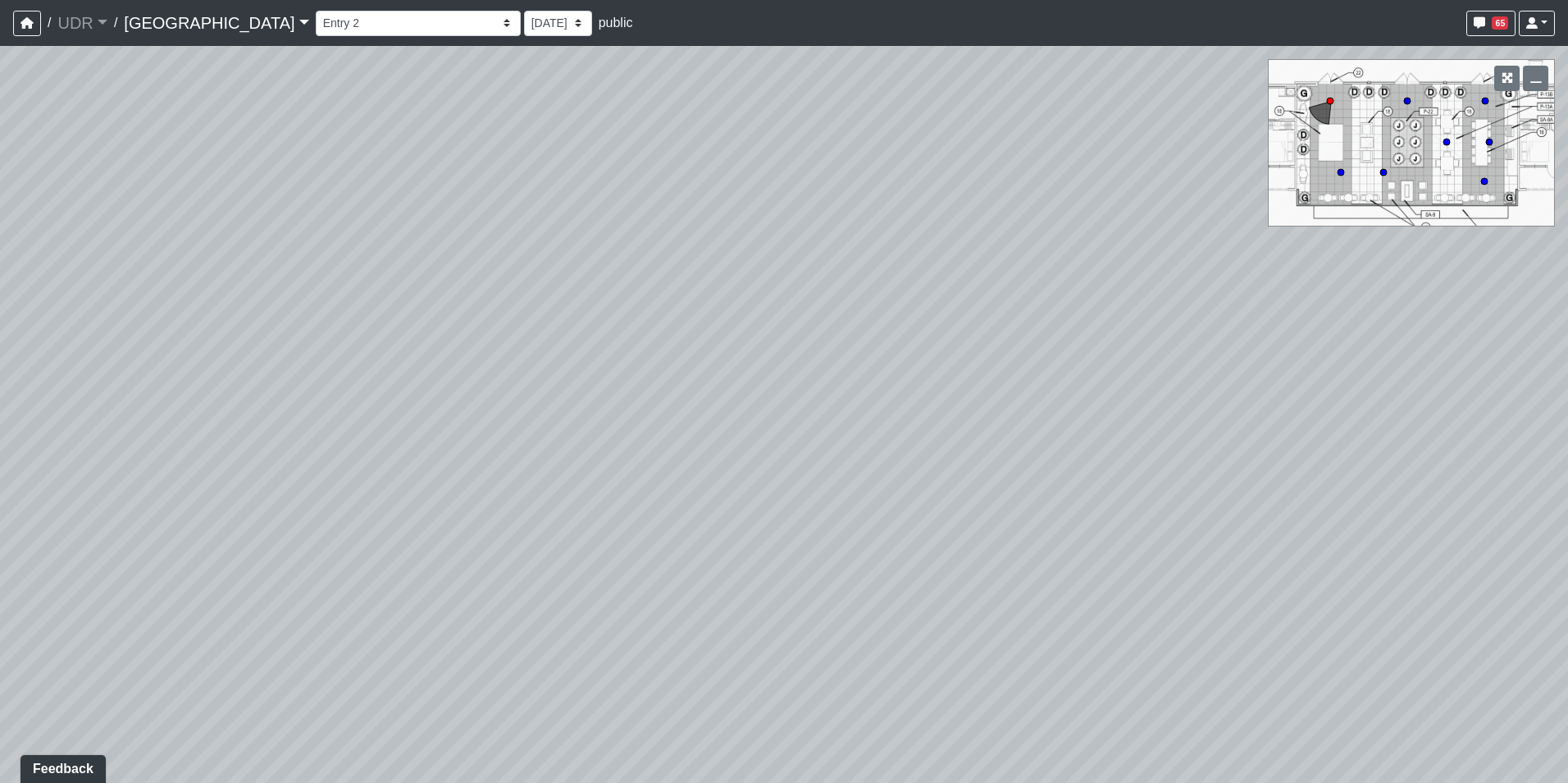
click at [827, 439] on div "Loading... Island Counter Loading... Table Seating Loading... Coworking Hallway…" at bounding box center [784, 415] width 1568 height 737
click at [316, 24] on select "Entry 1 Entry 2 Entry 3 Fireplace Seating 1 Fireplace Seating 2 Island Counter …" at bounding box center [418, 23] width 205 height 26
click at [316, 10] on select "Entry 1 Entry 2 Entry 3 Fireplace Seating 1 Fireplace Seating 2 Island Counter …" at bounding box center [418, 23] width 205 height 26
select select "kfJDonxxS78gxCCL4DqjM2"
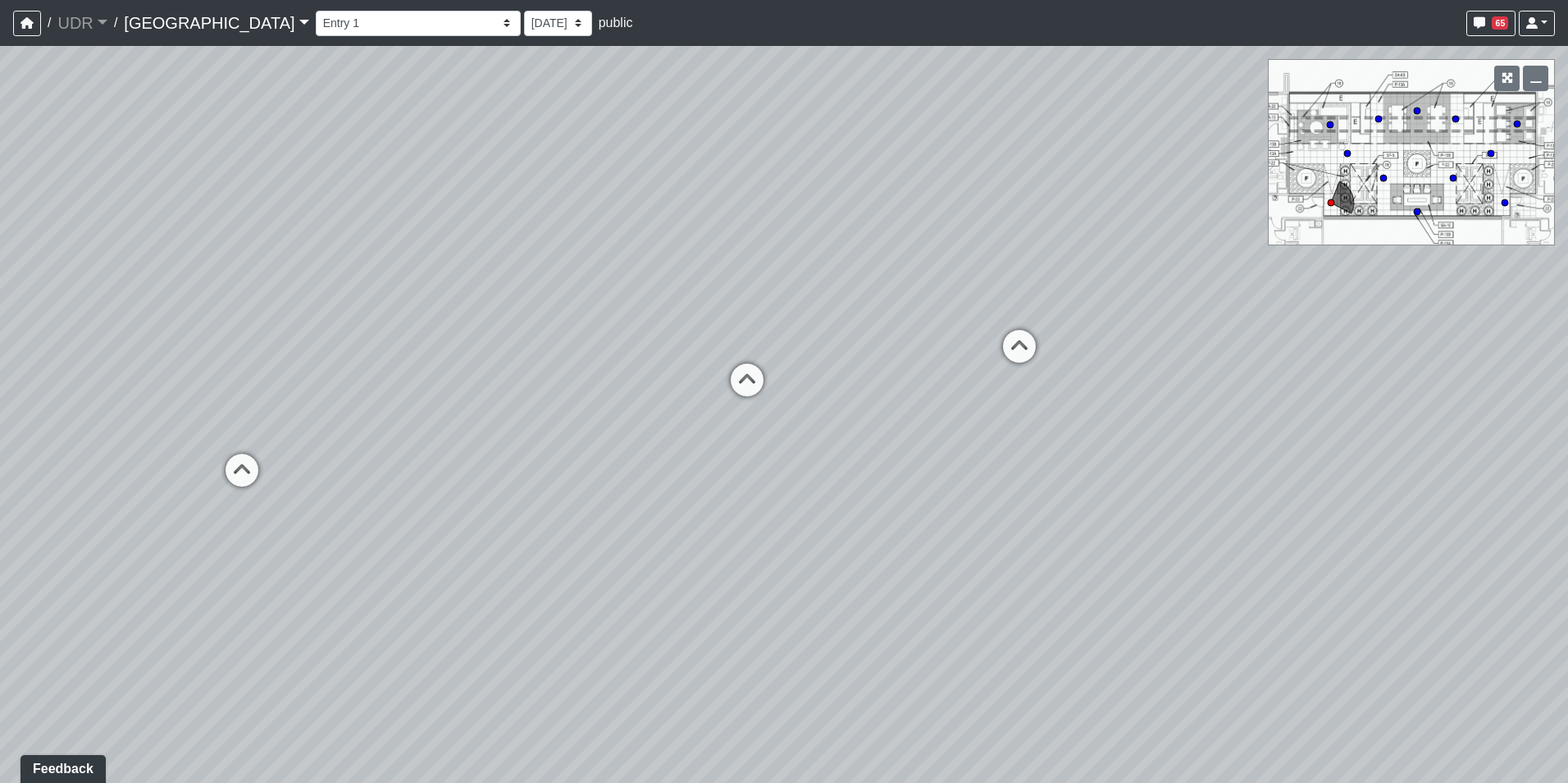
drag, startPoint x: 263, startPoint y: 323, endPoint x: 527, endPoint y: 130, distance: 327.0
click at [527, 131] on div "Loading... Island Counter Loading... Table Seating Loading... Coworking Hallway…" at bounding box center [784, 415] width 1568 height 737
click at [696, 407] on ul "Add comment Goto open comment editor No comment permissions" at bounding box center [773, 414] width 213 height 33
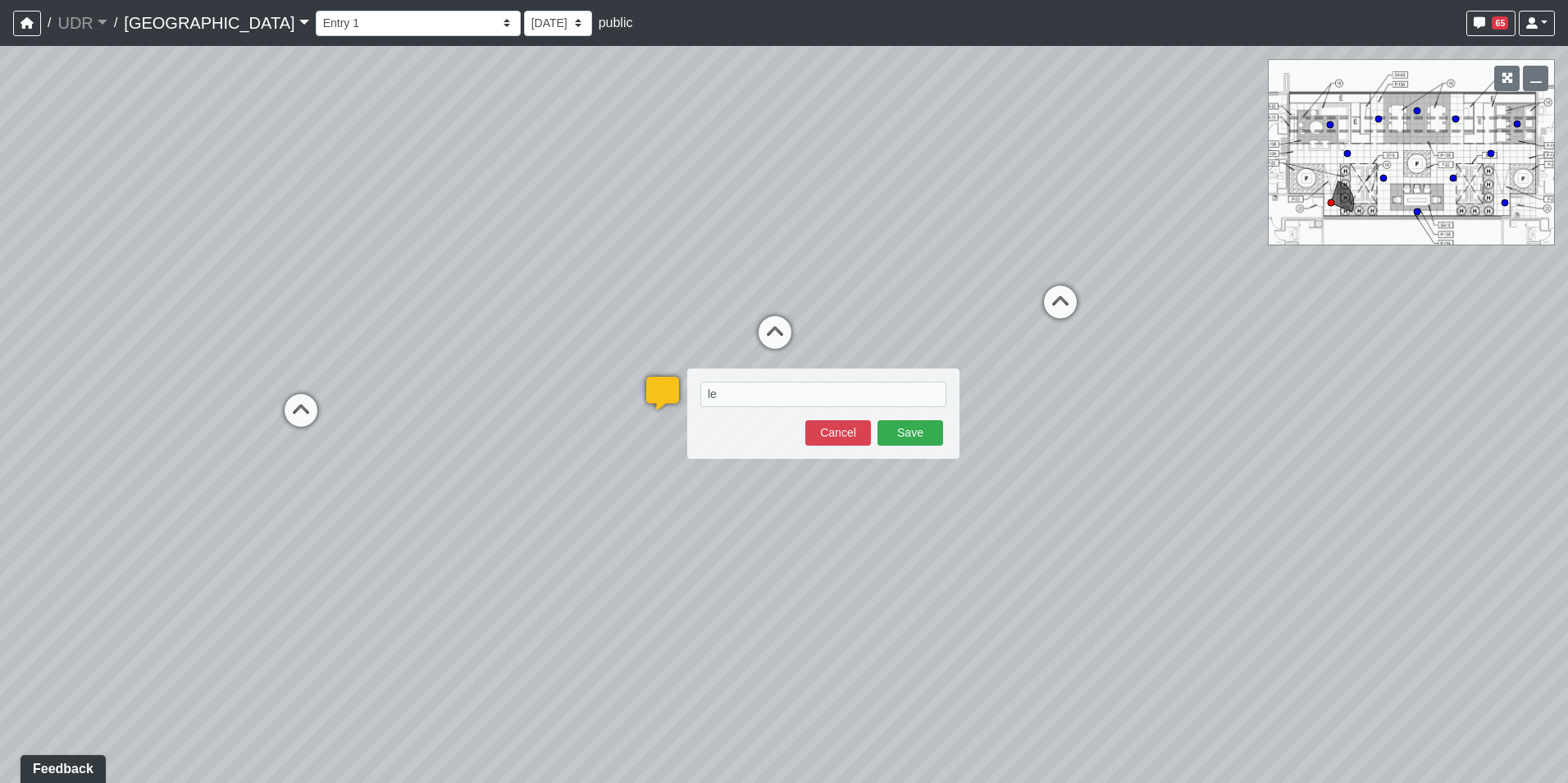
type textarea "l"
click at [798, 380] on div "P-13A Save Cancel" at bounding box center [824, 413] width 272 height 90
click at [798, 390] on textarea "P-13A" at bounding box center [823, 394] width 246 height 26
paste textarea "blob:https://sizzle.atlasbayvr.com/b537b92c-82f9-4324-ba1c-639f11d5db1e"
type textarea "P-13A and B blob:https://sizzle.atlasbayvr.com/b537b92c-82f9-4324-ba1c-639f11d5…"
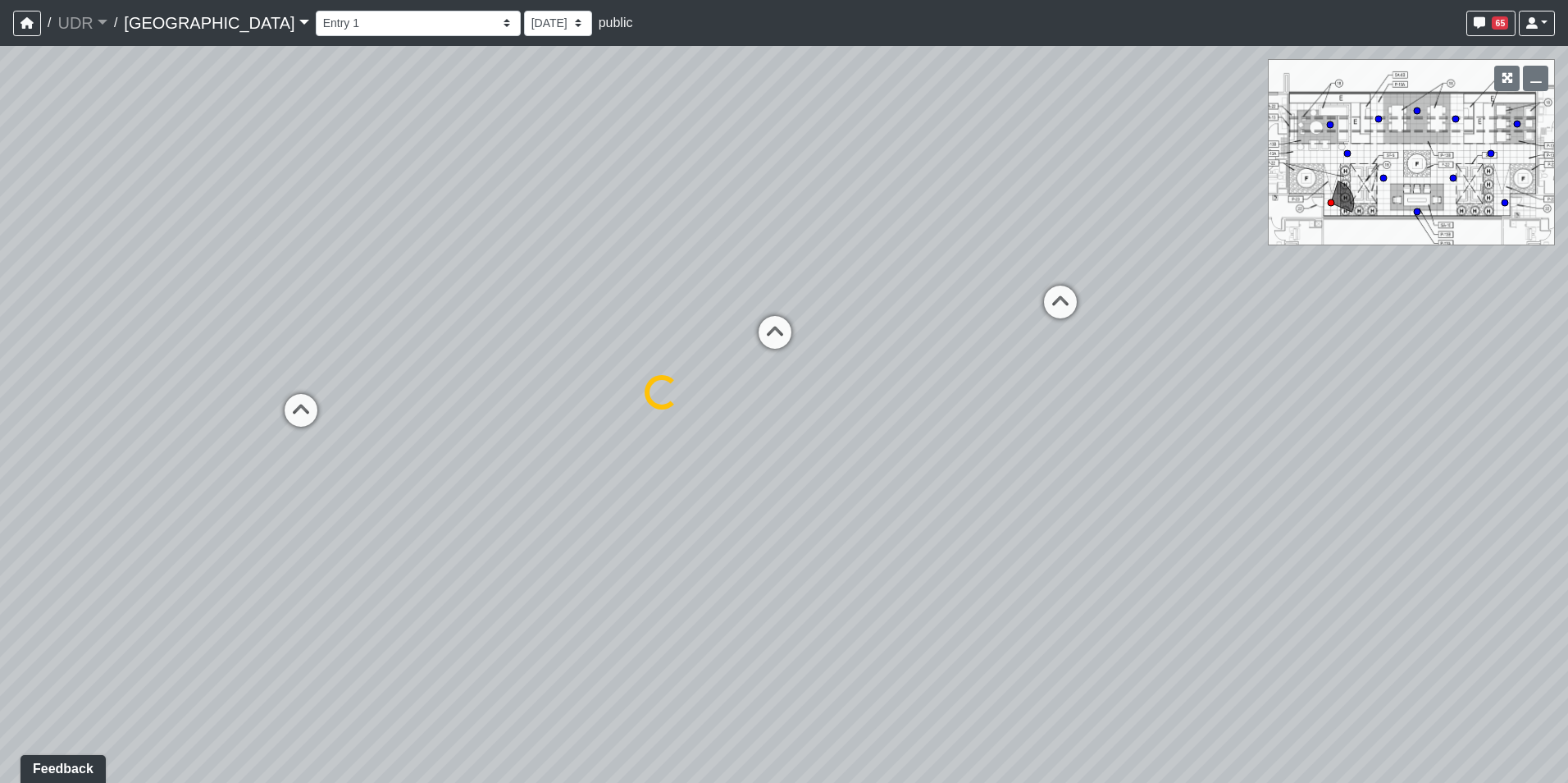
select select "kfJDonxxS78gxCCL4DqjM2"
drag, startPoint x: 826, startPoint y: 218, endPoint x: 898, endPoint y: 222, distance: 72.1
click at [898, 222] on div "Loading... Island Counter Loading... Table Seating Loading... Coworking Hallway…" at bounding box center [784, 415] width 1568 height 737
drag, startPoint x: 812, startPoint y: 336, endPoint x: 1132, endPoint y: 266, distance: 327.6
click at [1243, 260] on div "Loading... Island Counter Loading... Table Seating Loading... Coworking Hallway…" at bounding box center [784, 415] width 1568 height 737
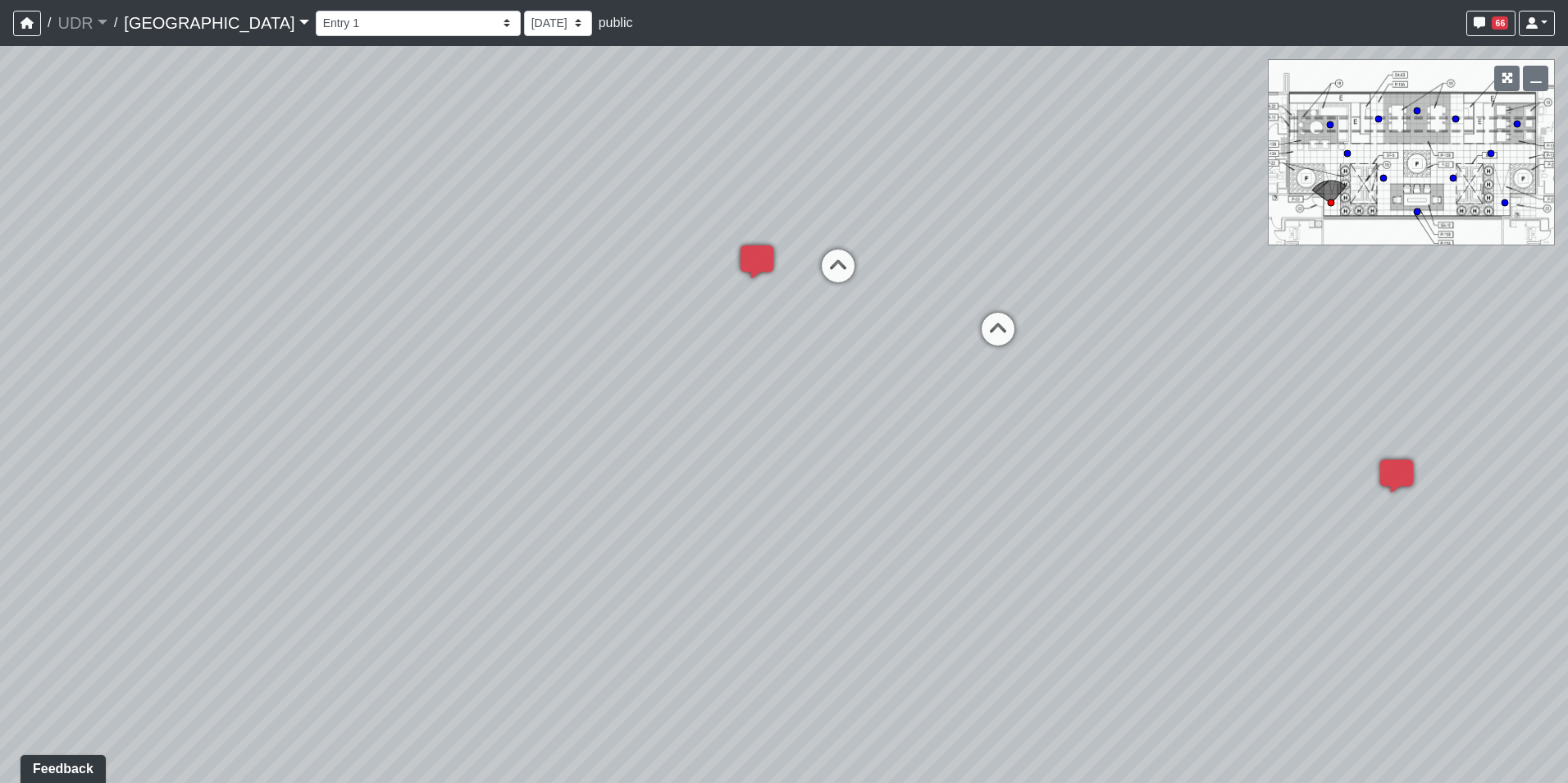
drag, startPoint x: 671, startPoint y: 226, endPoint x: 1017, endPoint y: 302, distance: 354.2
click at [1076, 293] on div "Loading... Island Counter Loading... Table Seating Loading... Coworking Hallway…" at bounding box center [784, 415] width 1568 height 737
drag, startPoint x: 873, startPoint y: 279, endPoint x: 499, endPoint y: 221, distance: 378.5
click at [499, 221] on div "Loading... Island Counter Loading... Table Seating Loading... Coworking Hallway…" at bounding box center [784, 415] width 1568 height 737
drag, startPoint x: 940, startPoint y: 282, endPoint x: 259, endPoint y: 398, distance: 690.8
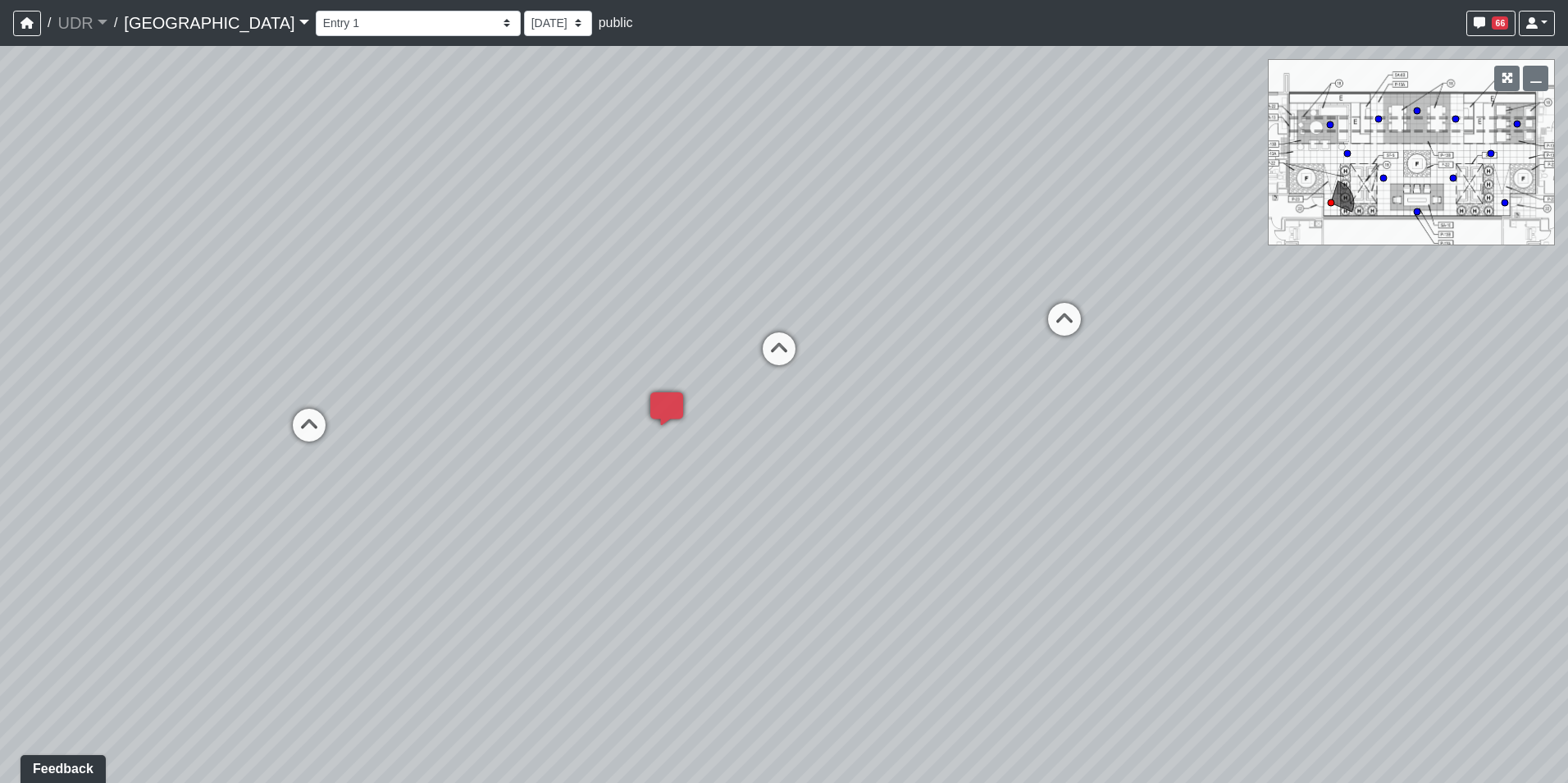
click at [79, 396] on div "Loading... Island Counter Loading... Table Seating Loading... Coworking Hallway…" at bounding box center [784, 415] width 1568 height 737
drag, startPoint x: 343, startPoint y: 381, endPoint x: 802, endPoint y: 374, distance: 459.1
click at [751, 376] on div "Loading... Island Counter Loading... Table Seating Loading... Coworking Hallway…" at bounding box center [784, 415] width 1568 height 737
drag, startPoint x: 142, startPoint y: 385, endPoint x: 659, endPoint y: 262, distance: 531.4
click at [659, 262] on div "Loading... Island Counter Loading... Table Seating Loading... Coworking Hallway…" at bounding box center [784, 415] width 1568 height 737
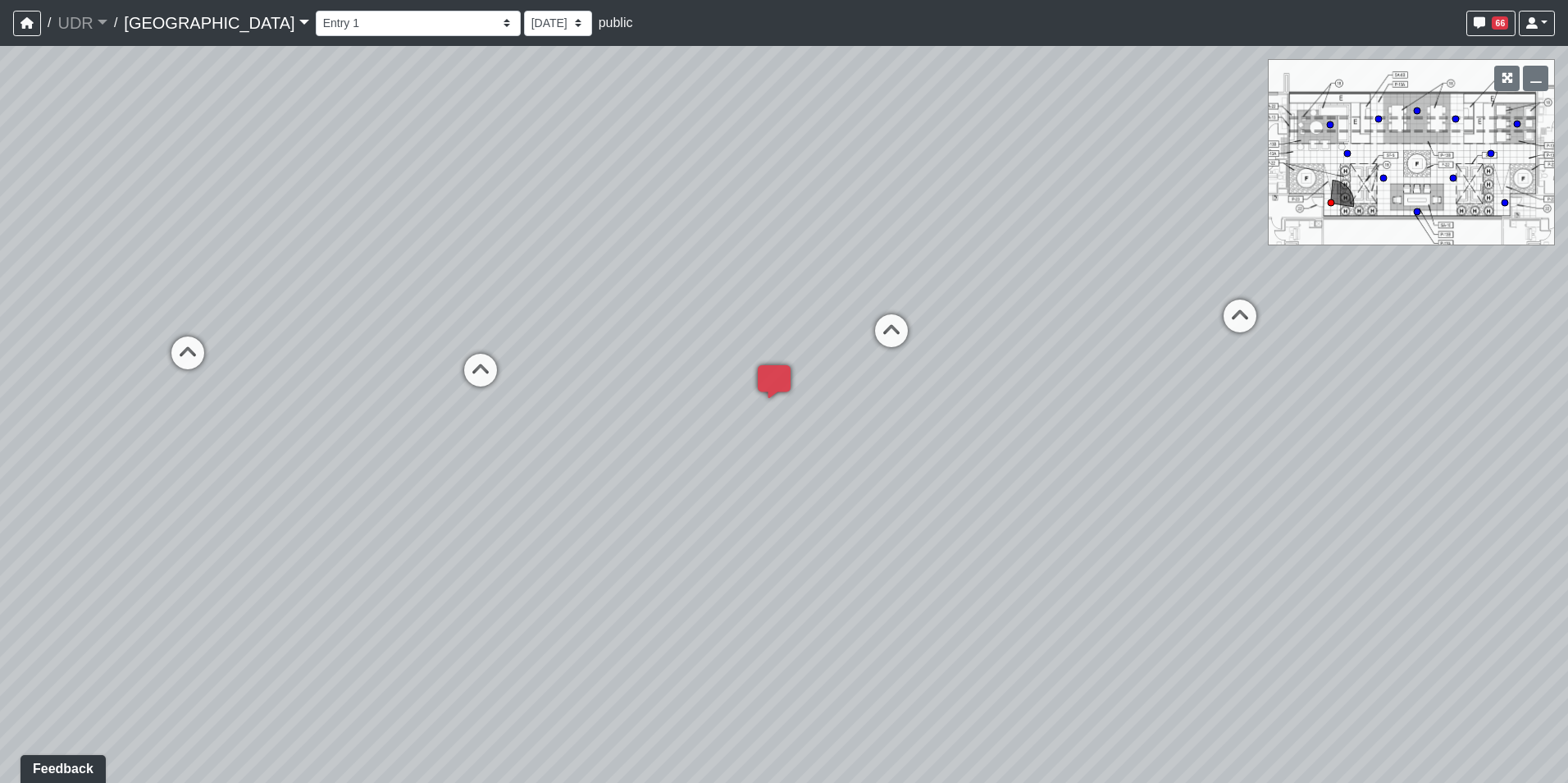
drag, startPoint x: 497, startPoint y: 267, endPoint x: 968, endPoint y: 404, distance: 490.5
click at [1124, 404] on div "Loading... Island Counter Loading... Table Seating Loading... Coworking Hallway…" at bounding box center [784, 415] width 1568 height 737
drag, startPoint x: 746, startPoint y: 396, endPoint x: 1180, endPoint y: 377, distance: 434.4
click at [1180, 377] on div "Loading... Island Counter Loading... Table Seating Loading... Coworking Hallway…" at bounding box center [784, 415] width 1568 height 737
drag, startPoint x: 856, startPoint y: 262, endPoint x: 619, endPoint y: 337, distance: 248.6
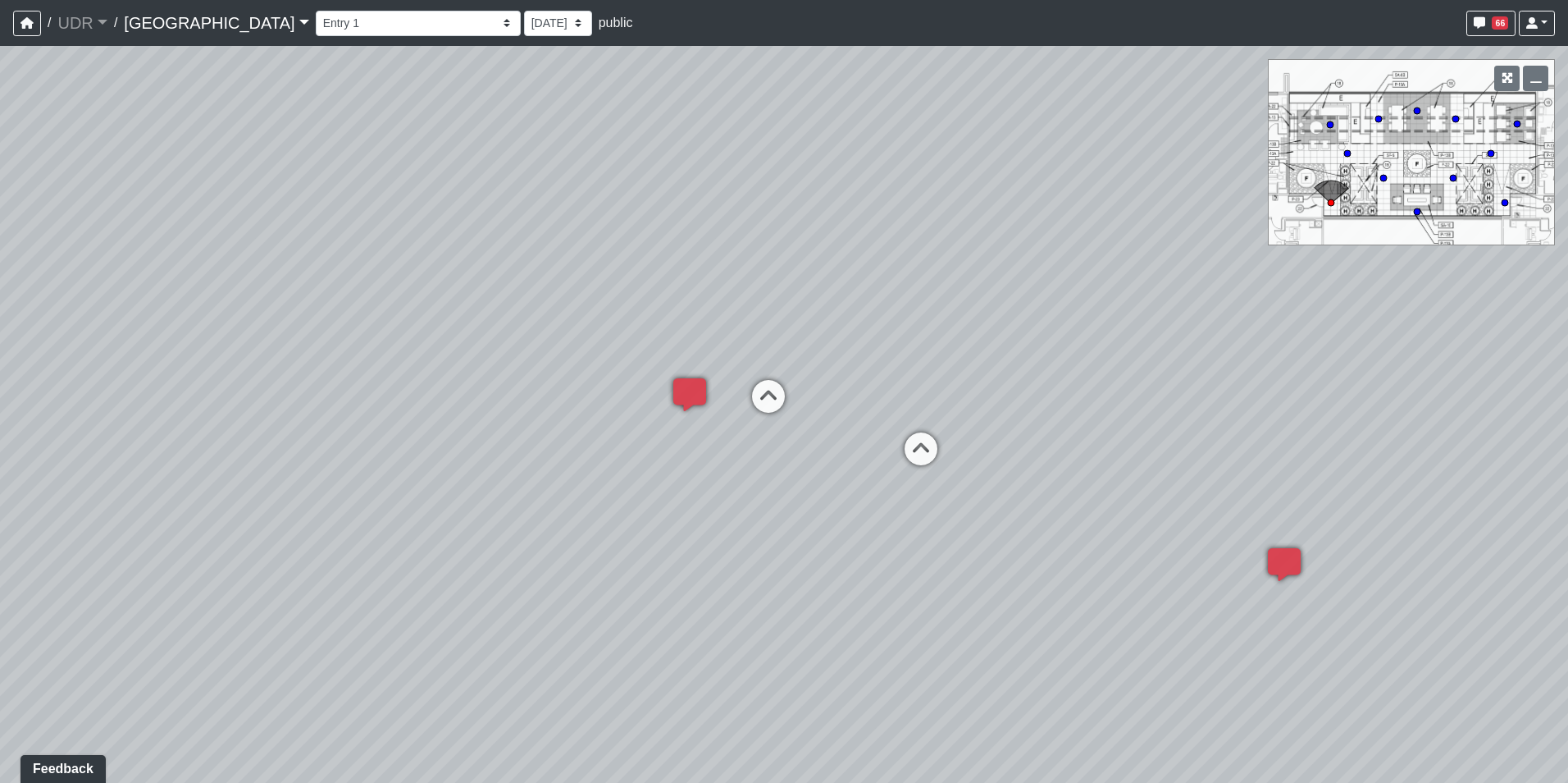
click at [619, 337] on div "Loading... Island Counter Loading... Table Seating Loading... Coworking Hallway…" at bounding box center [784, 415] width 1568 height 737
click at [1290, 564] on icon at bounding box center [1284, 572] width 49 height 49
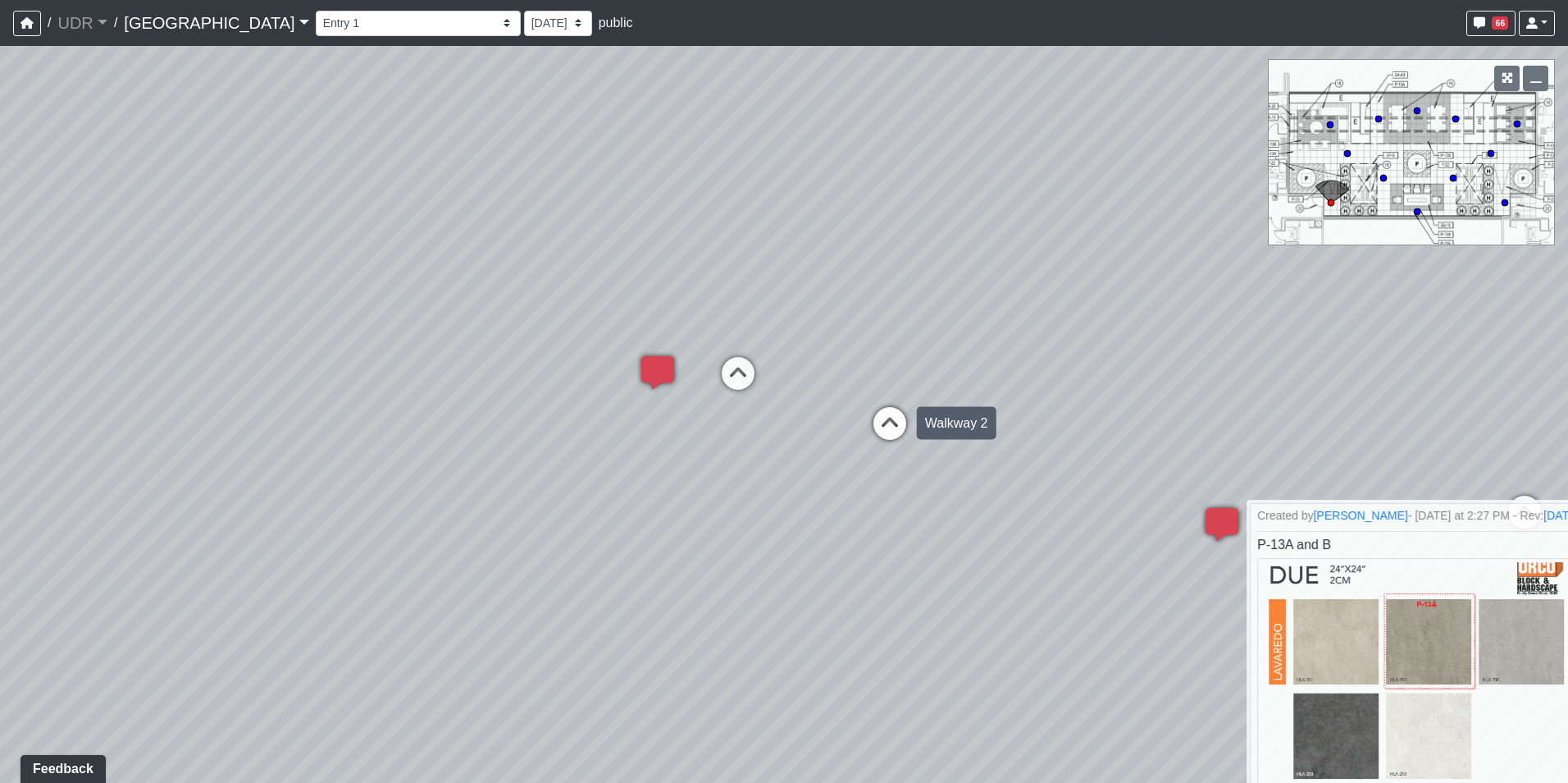
drag, startPoint x: 1060, startPoint y: 459, endPoint x: 671, endPoint y: 294, distance: 422.5
click at [671, 294] on div "Loading... Island Counter Loading... Table Seating Loading... Coworking Hallway…" at bounding box center [784, 415] width 1568 height 737
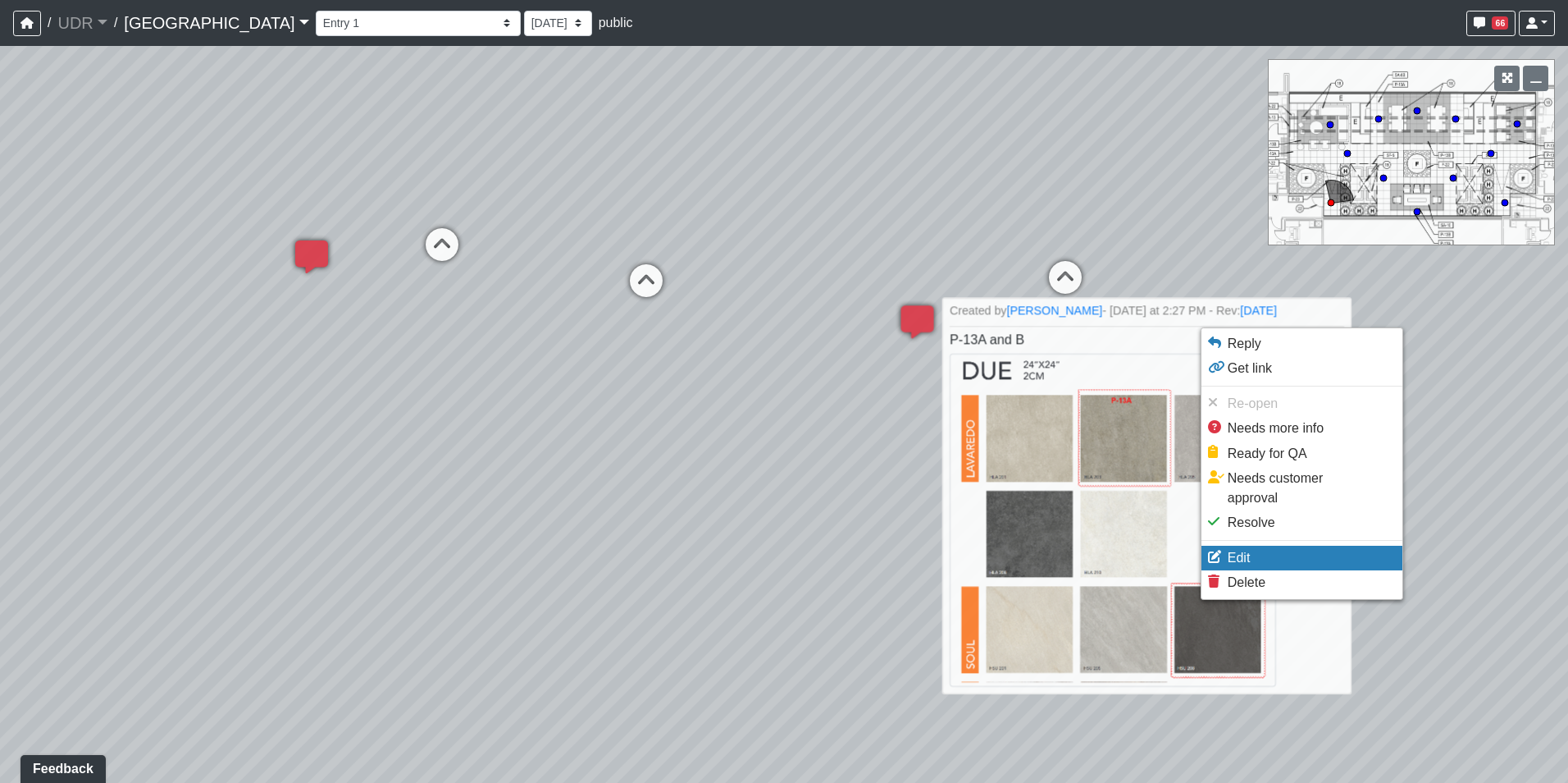
click at [1261, 546] on li "Edit" at bounding box center [1302, 558] width 201 height 25
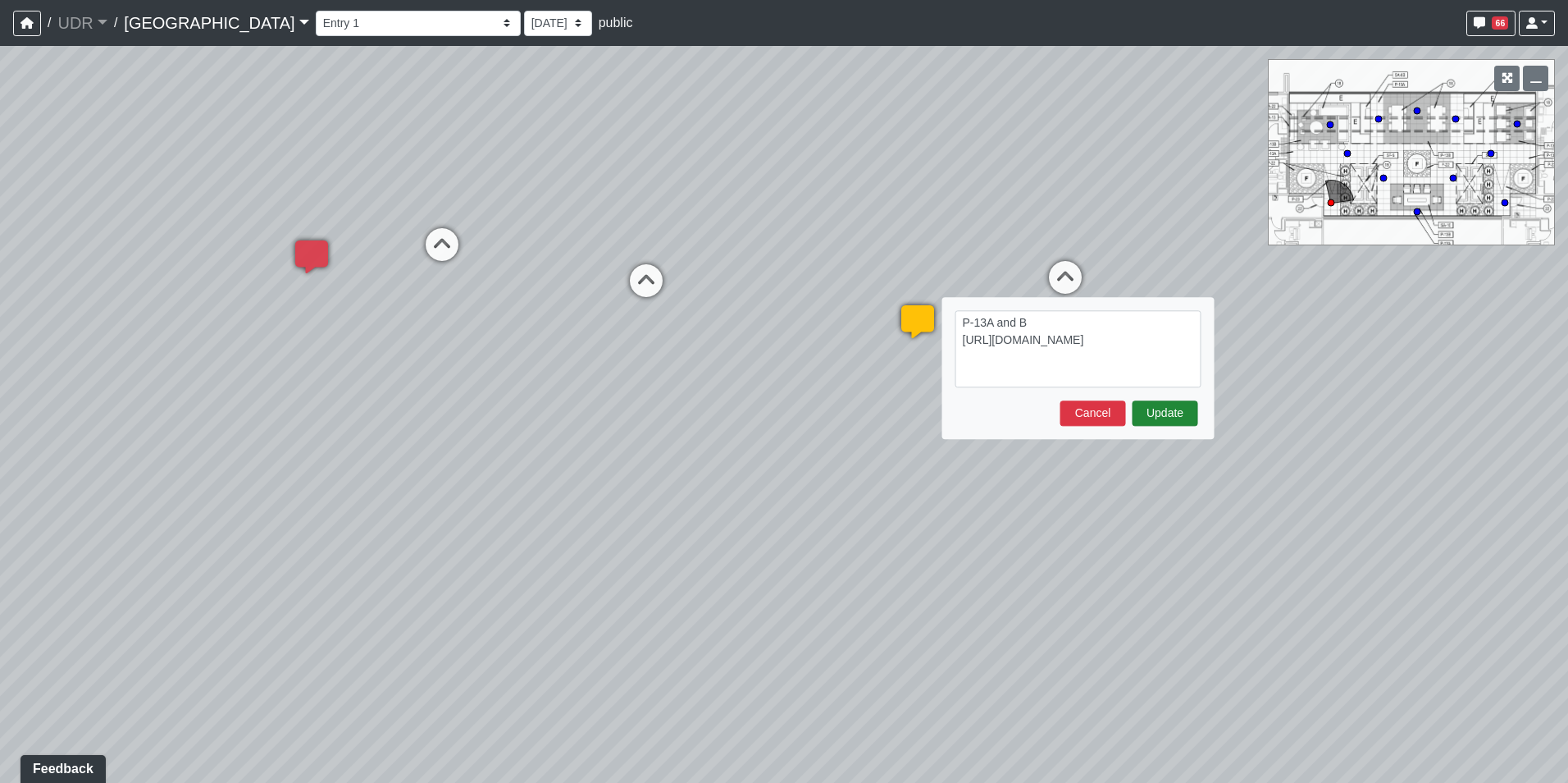
type textarea "P-13A and B https://sizzle.atlasbayvr.com/tours/udr/tGXrAuFhgJTeKeT7fWhUty/user…"
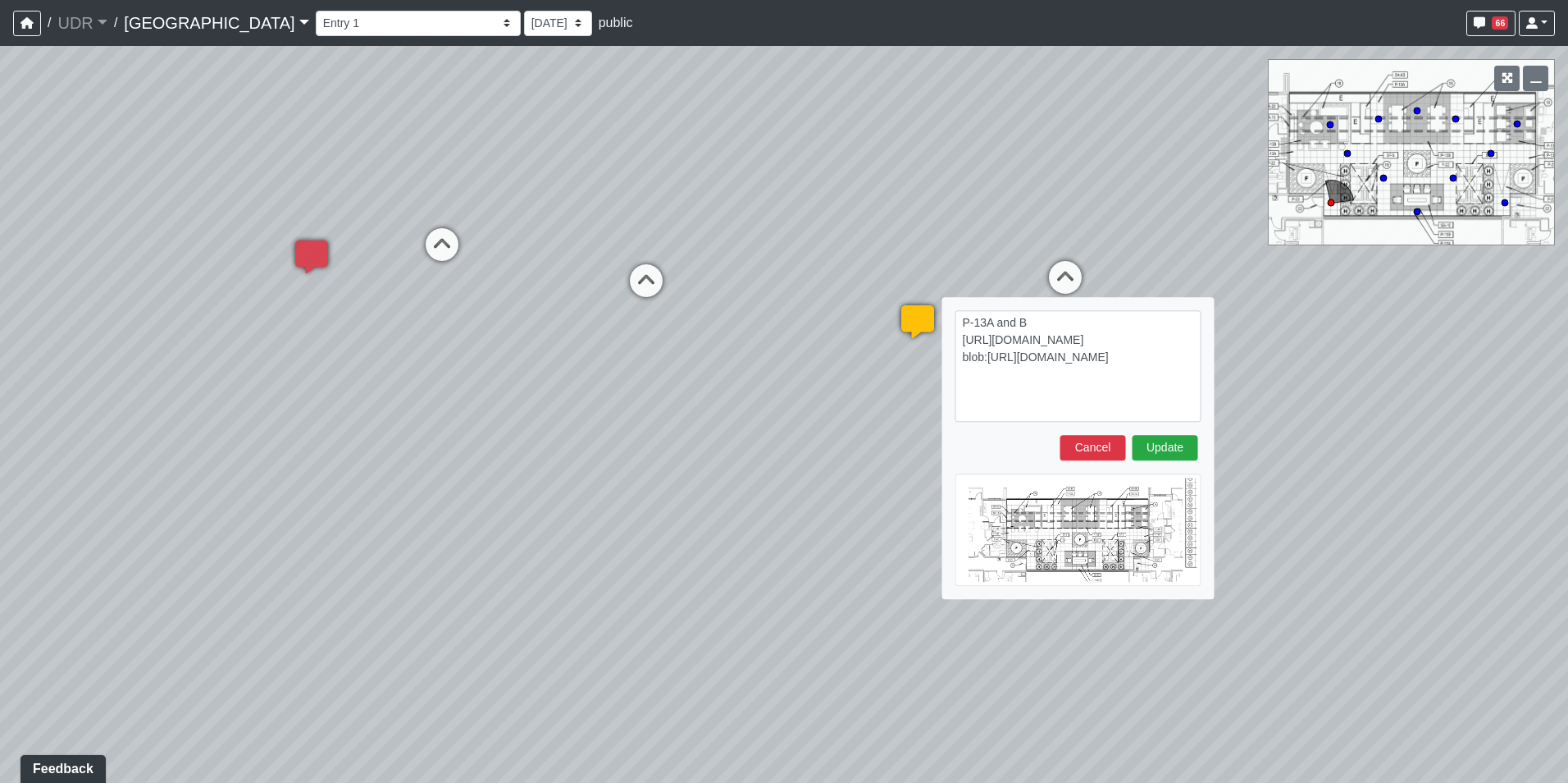
click at [1077, 432] on form "P-13A and B https://sizzle.atlasbayvr.com/tours/udr/tGXrAuFhgJTeKeT7fWhUty/user…" at bounding box center [1078, 448] width 246 height 276
click at [1101, 446] on button "Cancel" at bounding box center [1093, 448] width 66 height 26
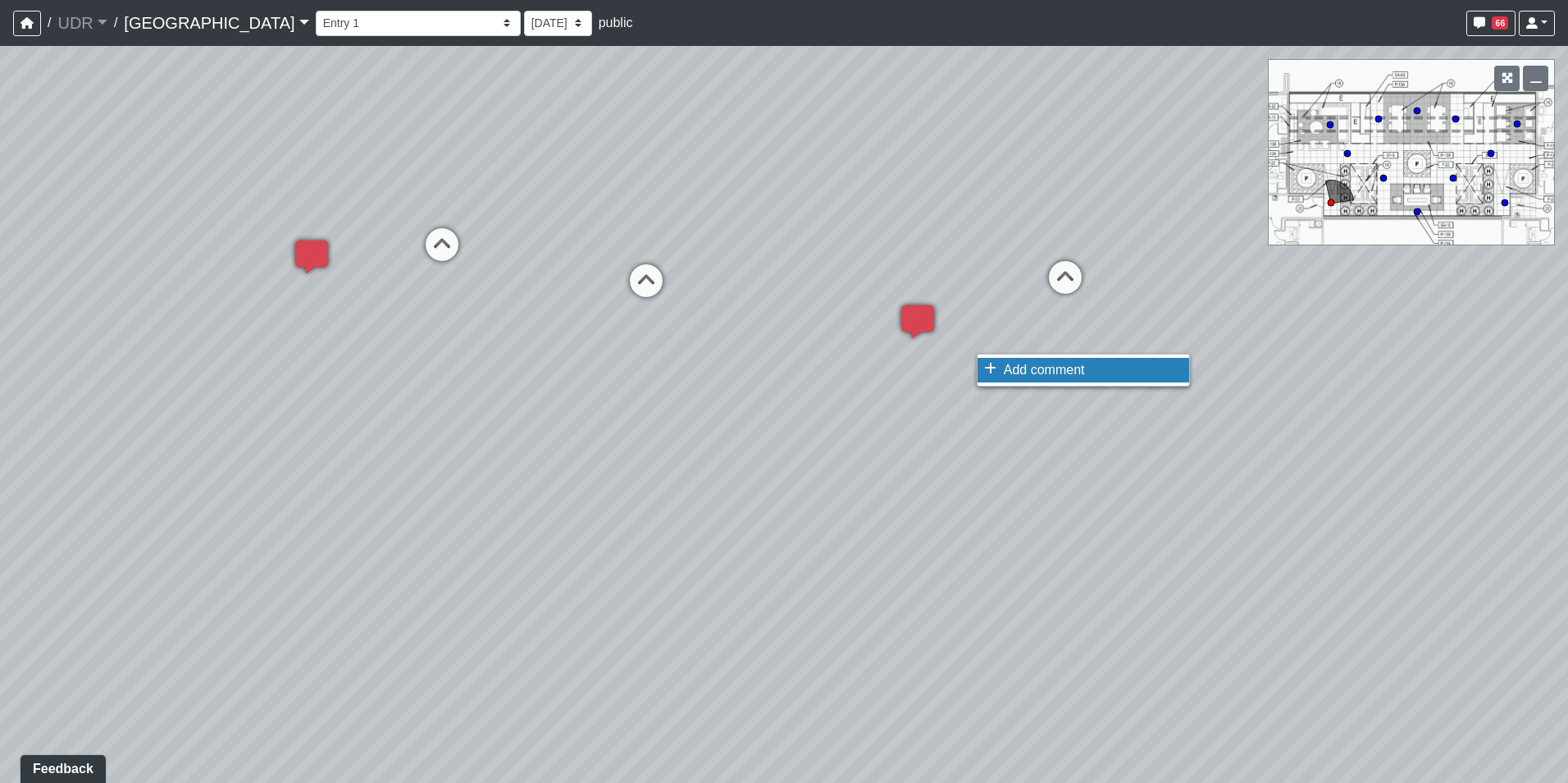
click at [1009, 374] on span "Add comment" at bounding box center [1044, 369] width 81 height 14
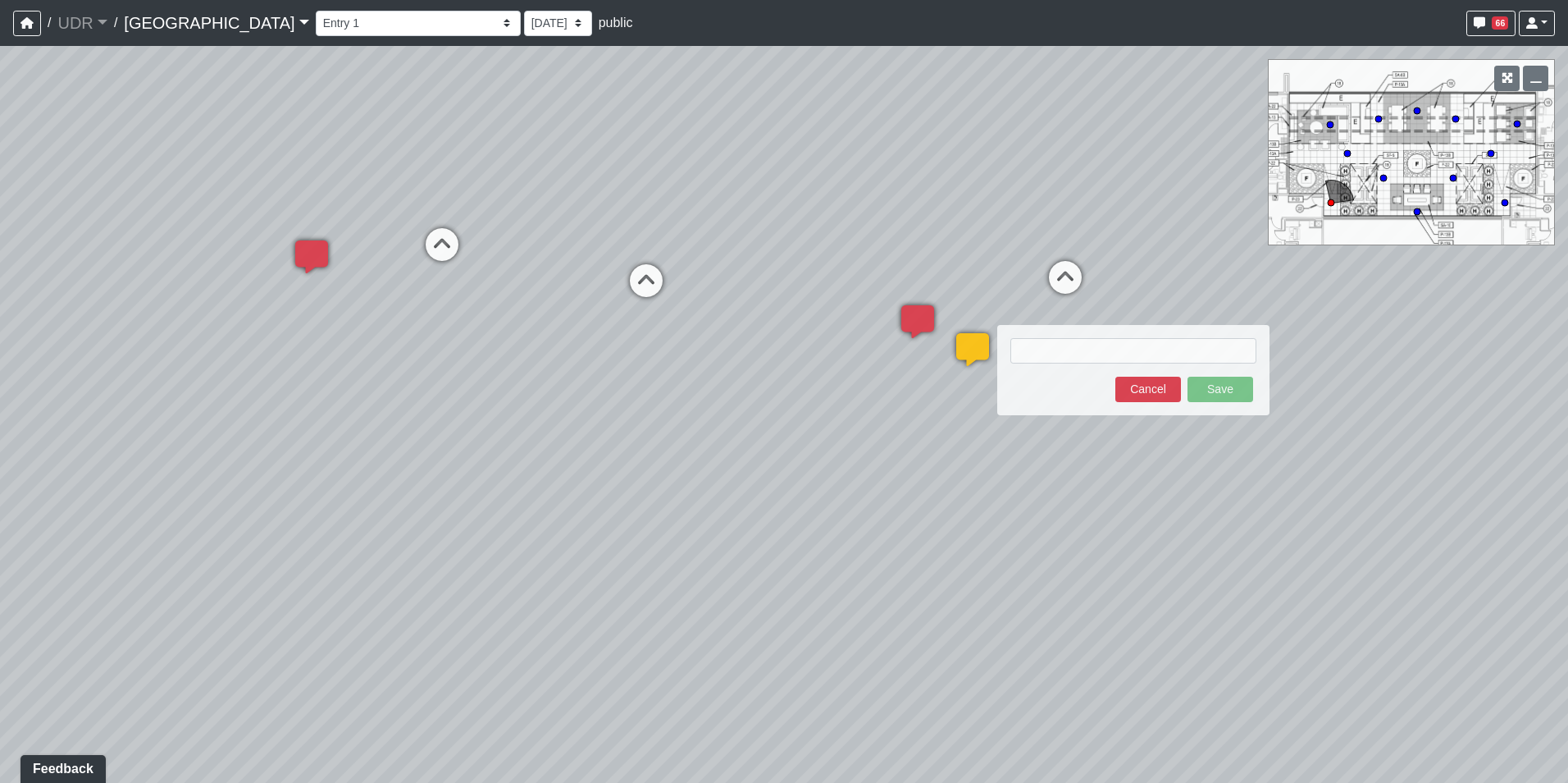
type textarea "blob:https://sizzle.atlasbayvr.com/89682dd4-2a2c-4b73-85d7-5dfe9b56174a"
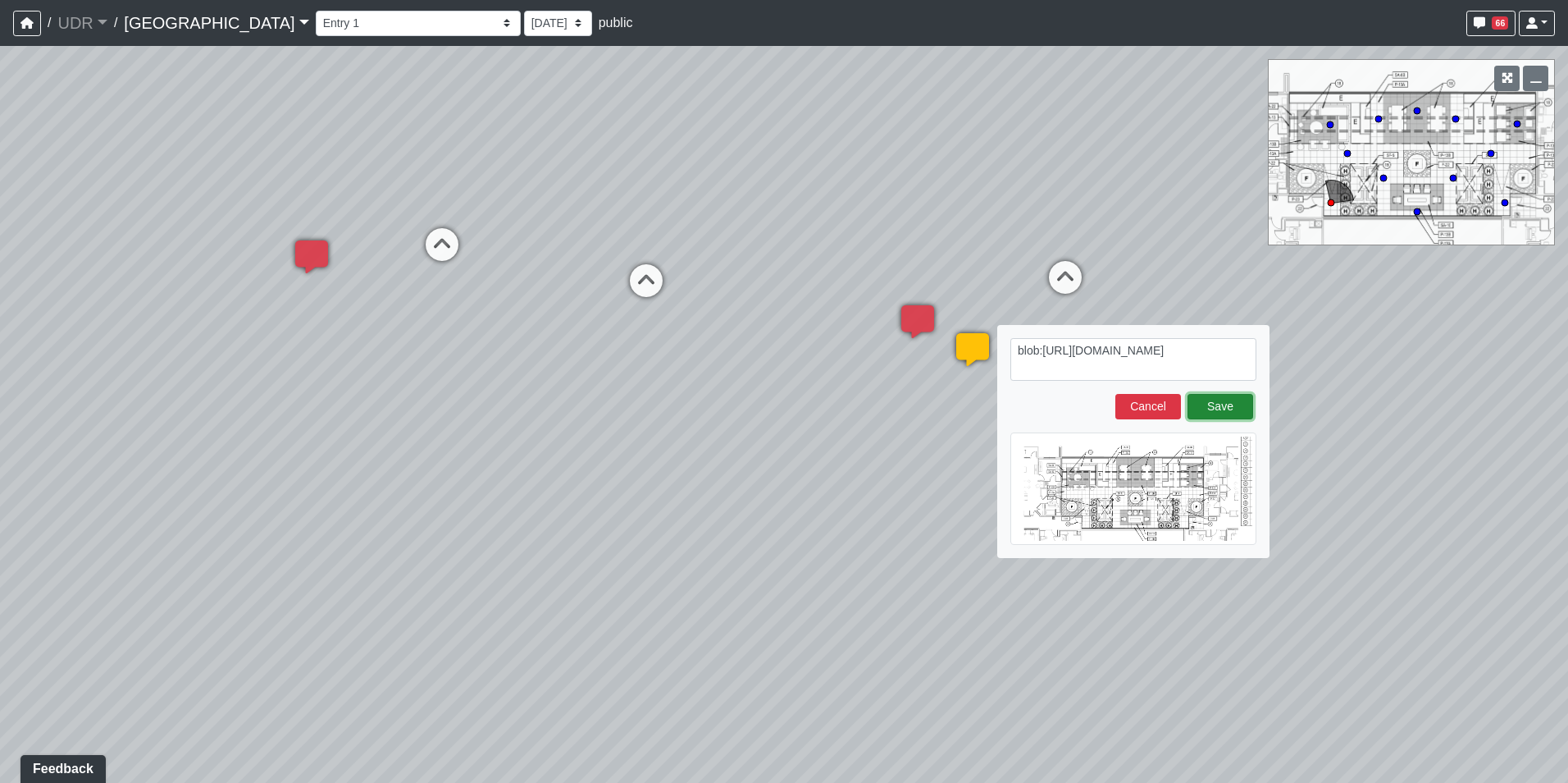
click at [1214, 413] on button "Save" at bounding box center [1220, 407] width 66 height 26
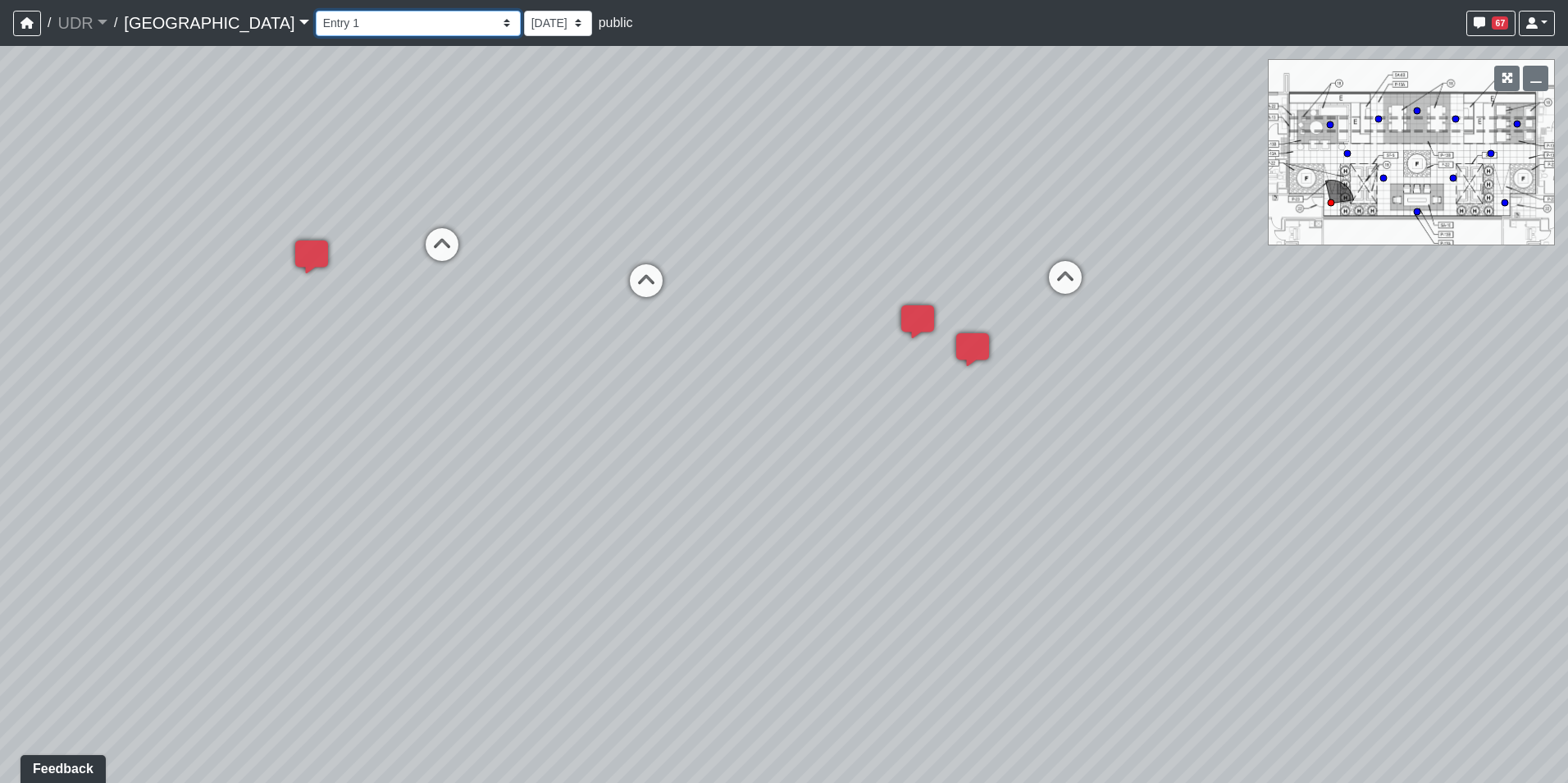
click at [316, 28] on select "Entry 1 Entry 2 Entry 3 Fireplace Seating 1 Fireplace Seating 2 Island Counter …" at bounding box center [418, 23] width 205 height 26
click at [316, 10] on select "Entry 1 Entry 2 Entry 3 Fireplace Seating 1 Fireplace Seating 2 Island Counter …" at bounding box center [418, 23] width 205 height 26
select select "pTEZjwMYgBkgKjVpGGUGNp"
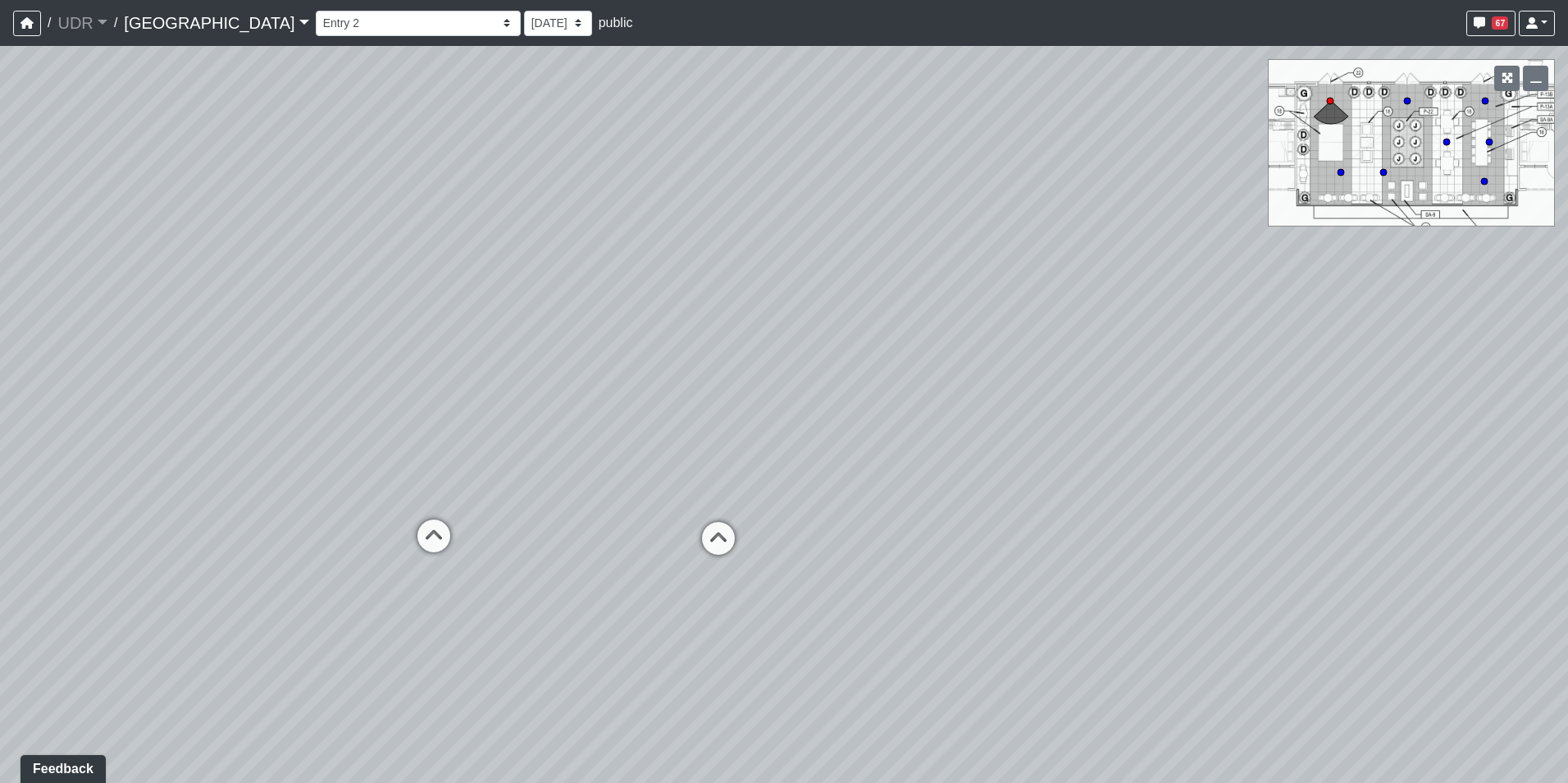
drag, startPoint x: 466, startPoint y: 193, endPoint x: 581, endPoint y: 98, distance: 149.2
click at [581, 98] on div "Loading... Island Counter Loading... Table Seating Loading... Coworking Hallway…" at bounding box center [784, 415] width 1568 height 737
drag, startPoint x: 355, startPoint y: 170, endPoint x: 888, endPoint y: 256, distance: 539.9
click at [888, 254] on div "Loading... Island Counter Loading... Table Seating Loading... Coworking Hallway…" at bounding box center [784, 415] width 1568 height 737
click at [754, 523] on div "Loading... Island Counter Loading... Table Seating Loading... Coworking Hallway…" at bounding box center [784, 415] width 1568 height 737
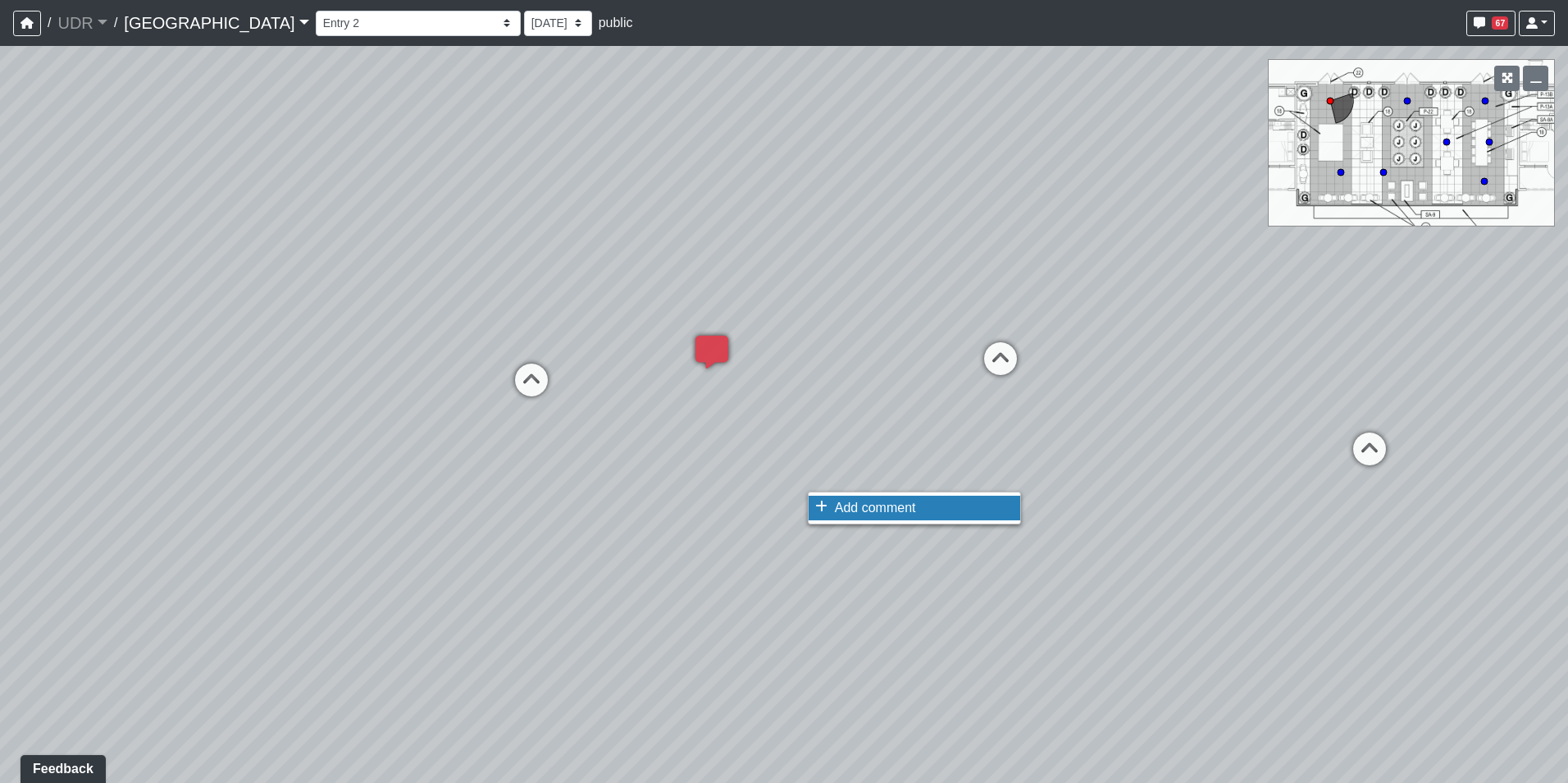
click at [822, 496] on li "Add comment" at bounding box center [914, 507] width 212 height 25
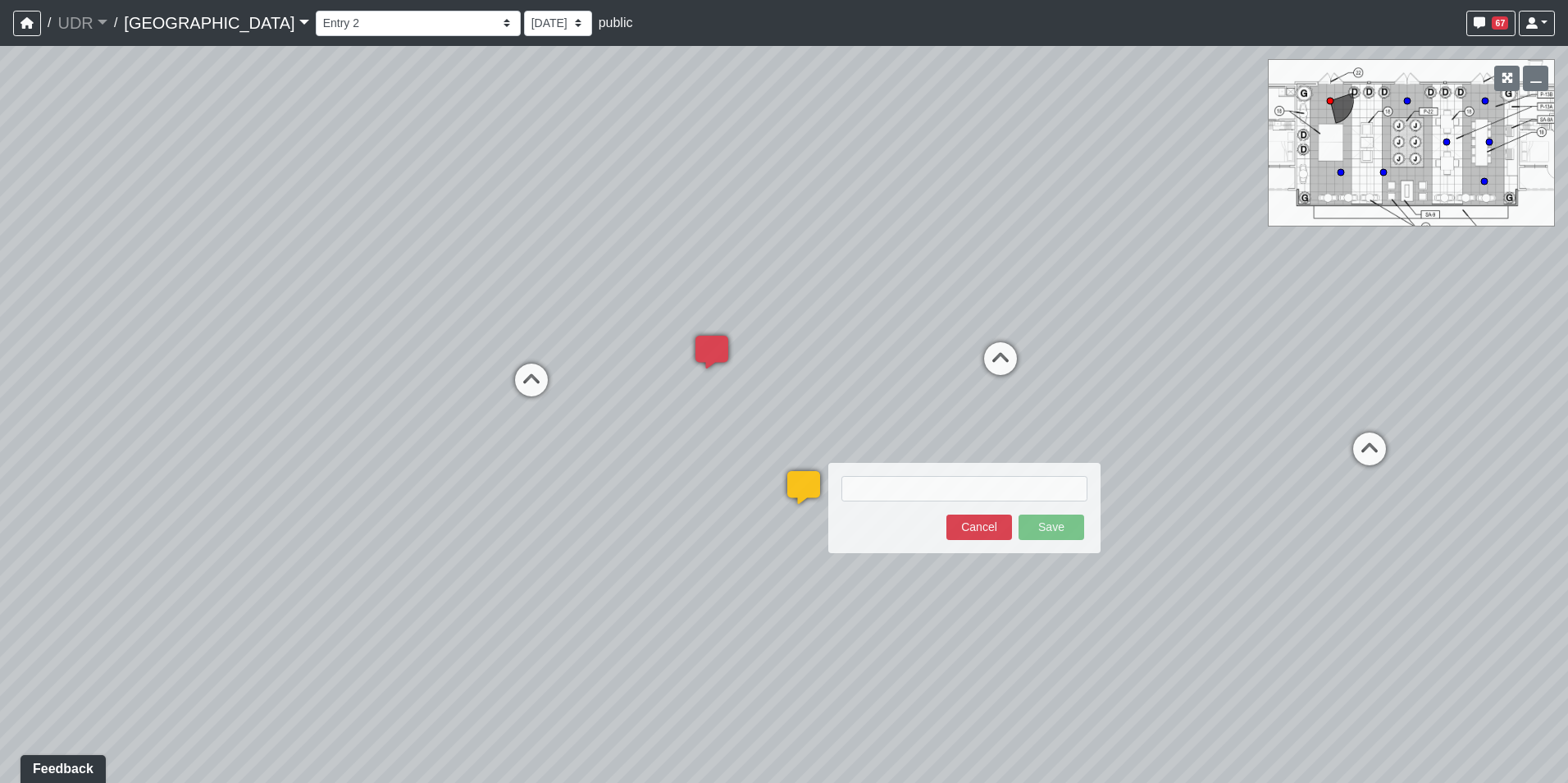
type textarea "blob:https://sizzle.atlasbayvr.com/b9d903f7-f303-49f3-b6bc-14bf26990c86"
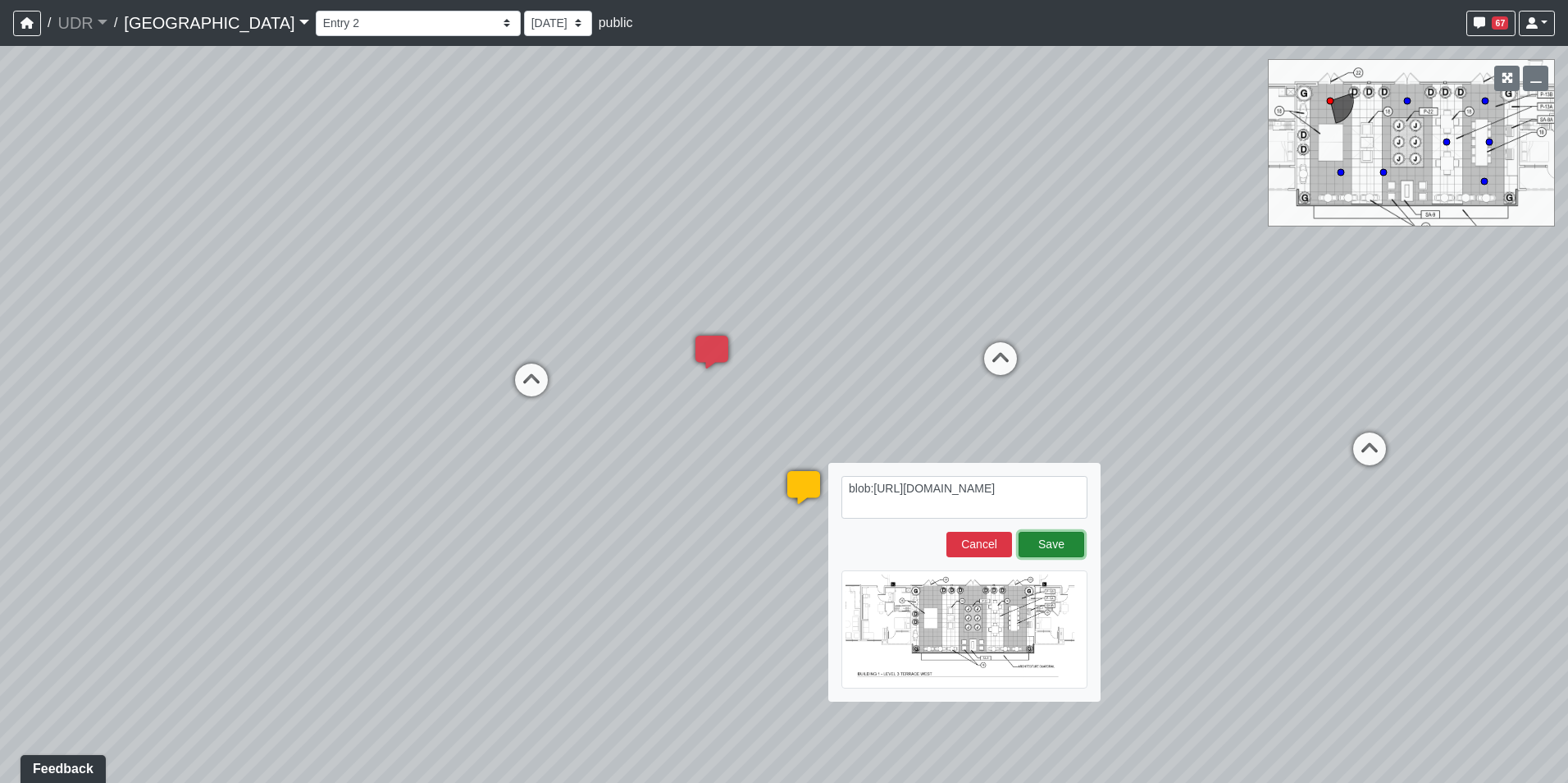
click at [1057, 553] on button "Save" at bounding box center [1052, 545] width 66 height 26
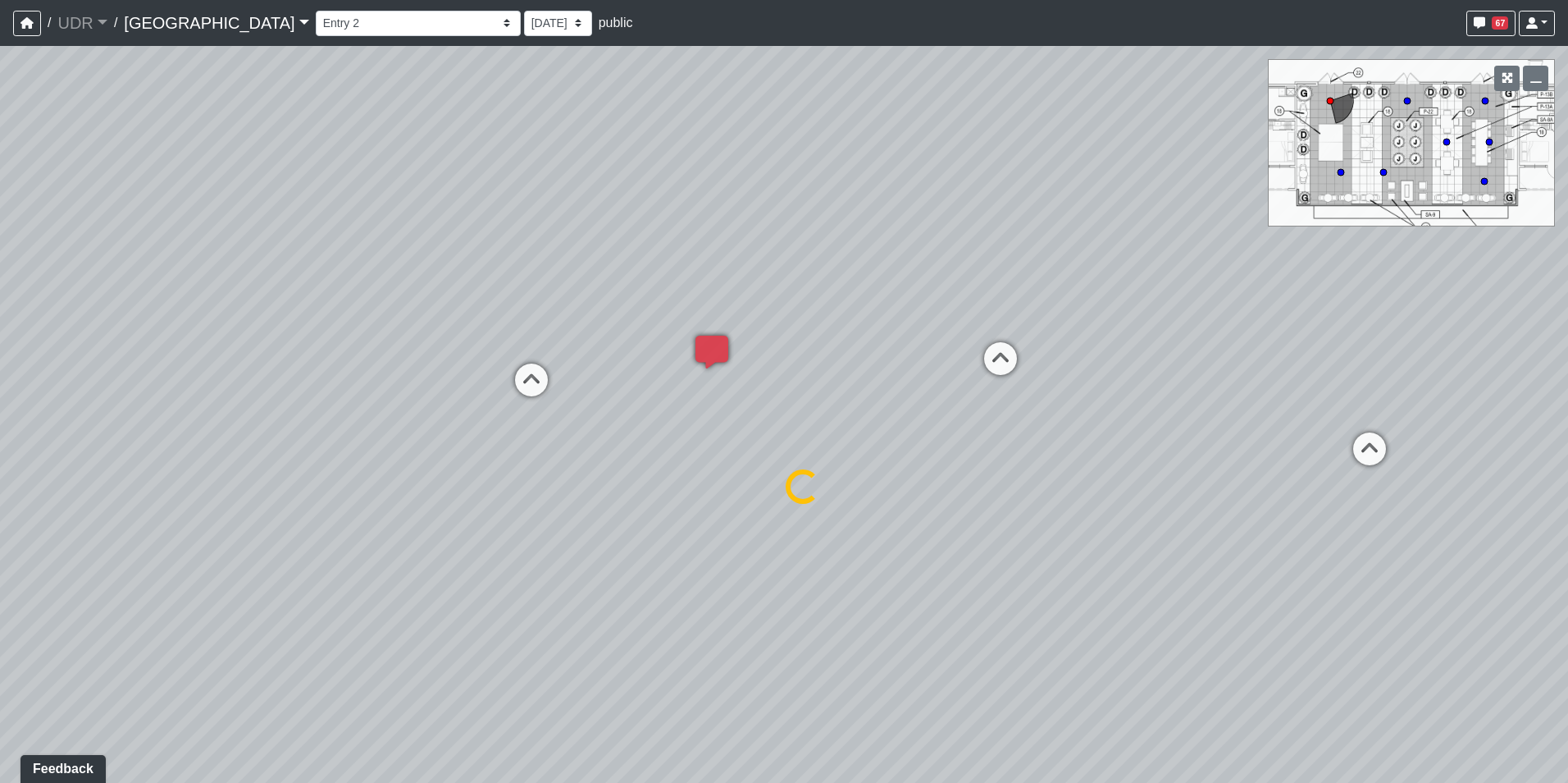
select select "pTEZjwMYgBkgKjVpGGUGNp"
click at [802, 492] on icon at bounding box center [803, 495] width 49 height 49
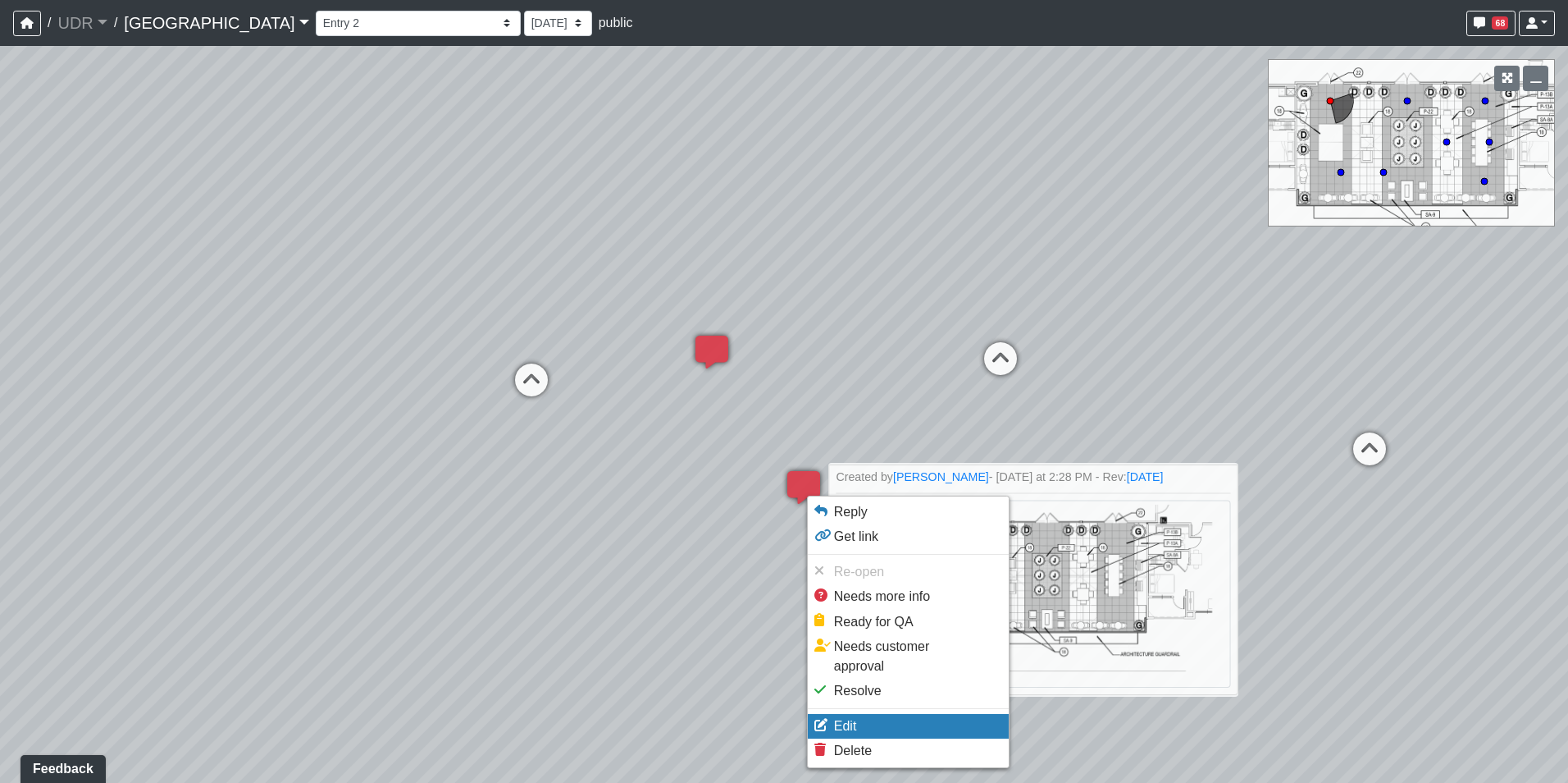
click at [866, 714] on li "Edit" at bounding box center [908, 726] width 201 height 25
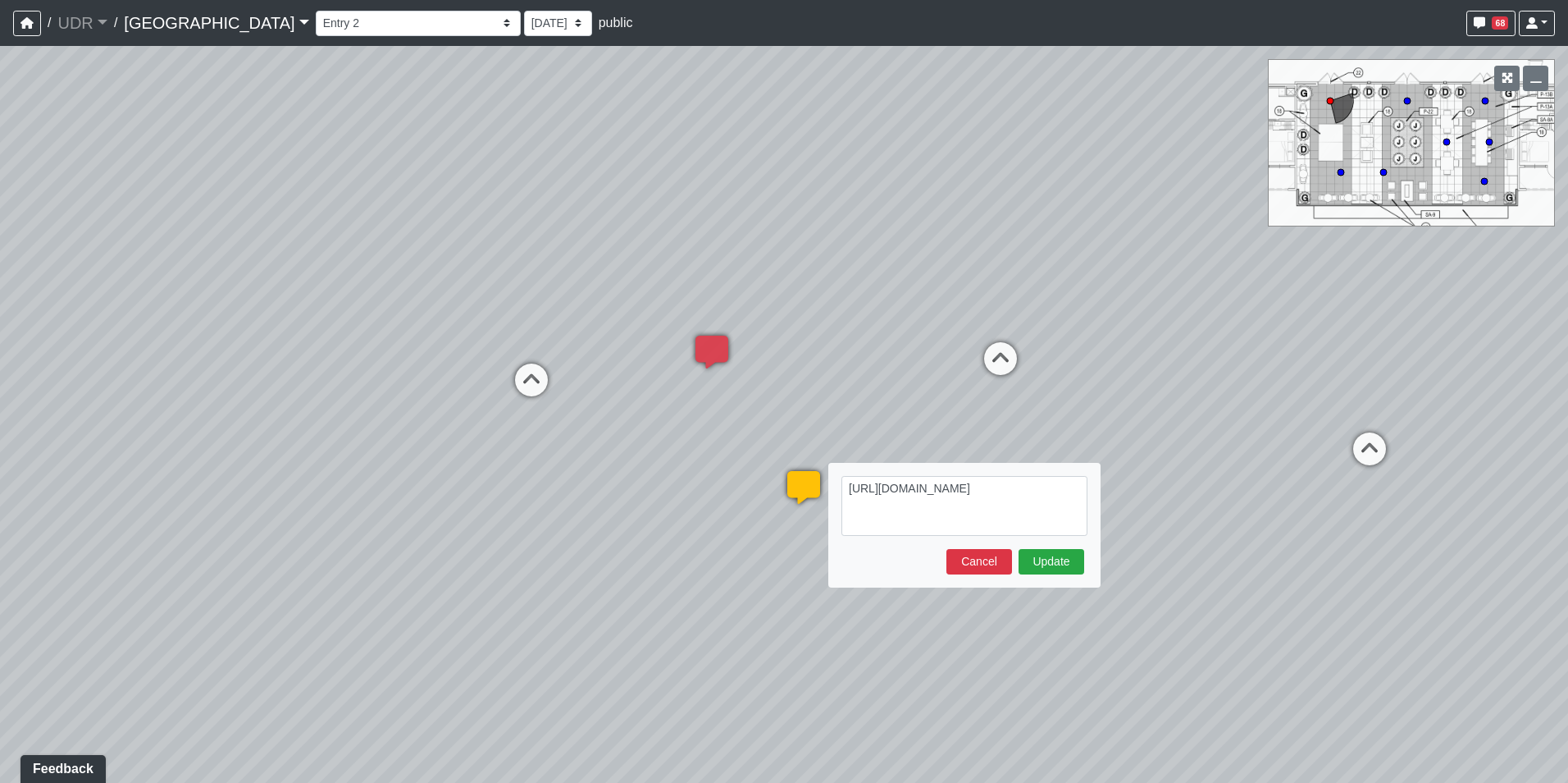
click at [844, 481] on textarea "https://sizzle.atlasbayvr.com/tours/udr/tGXrAuFhgJTeKeT7fWhUty/user-content/kUG…" at bounding box center [964, 506] width 246 height 60
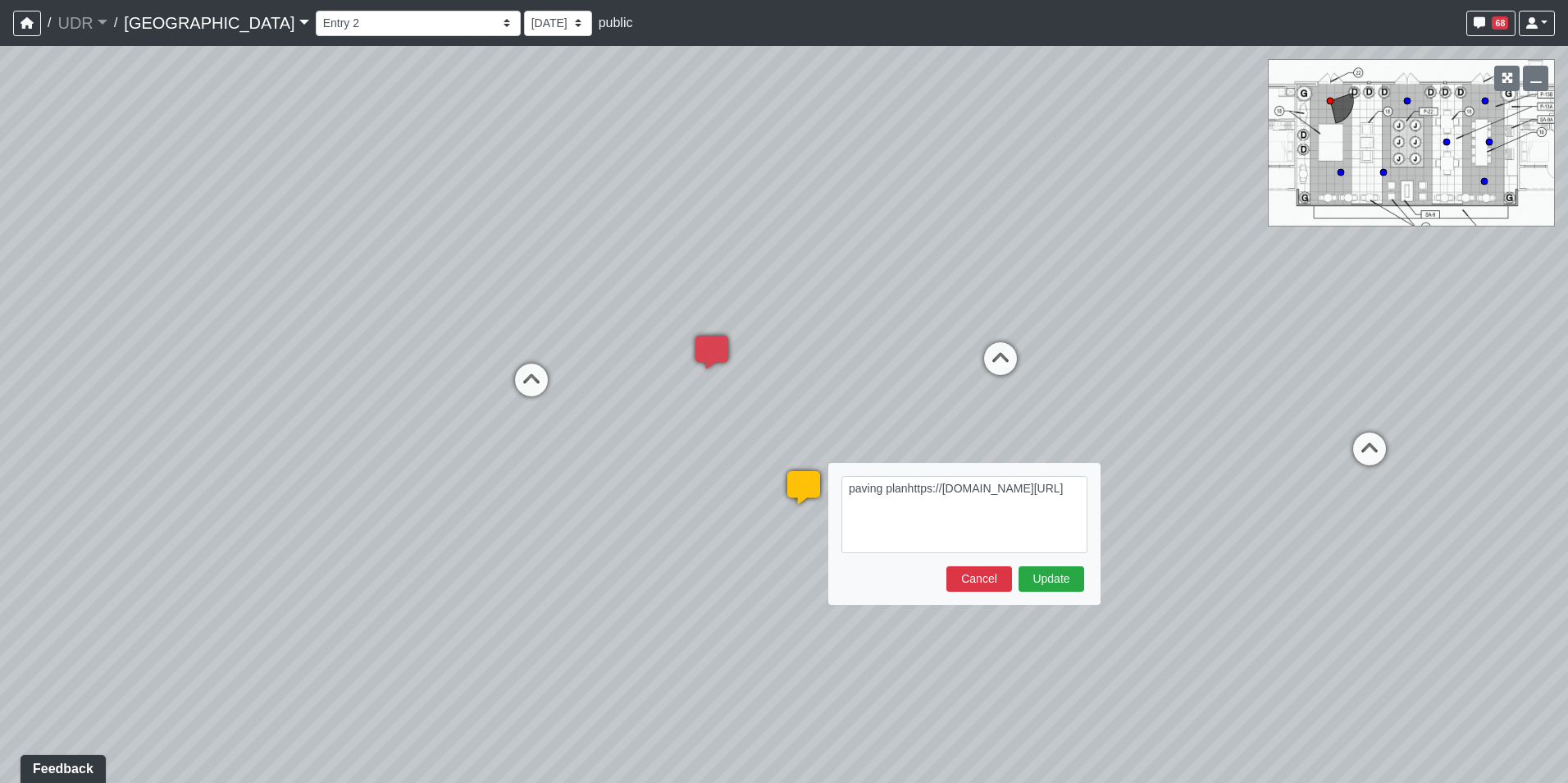
type textarea "paving plan https://sizzle.atlasbayvr.com/tours/udr/tGXrAuFhgJTeKeT7fWhUty/user…"
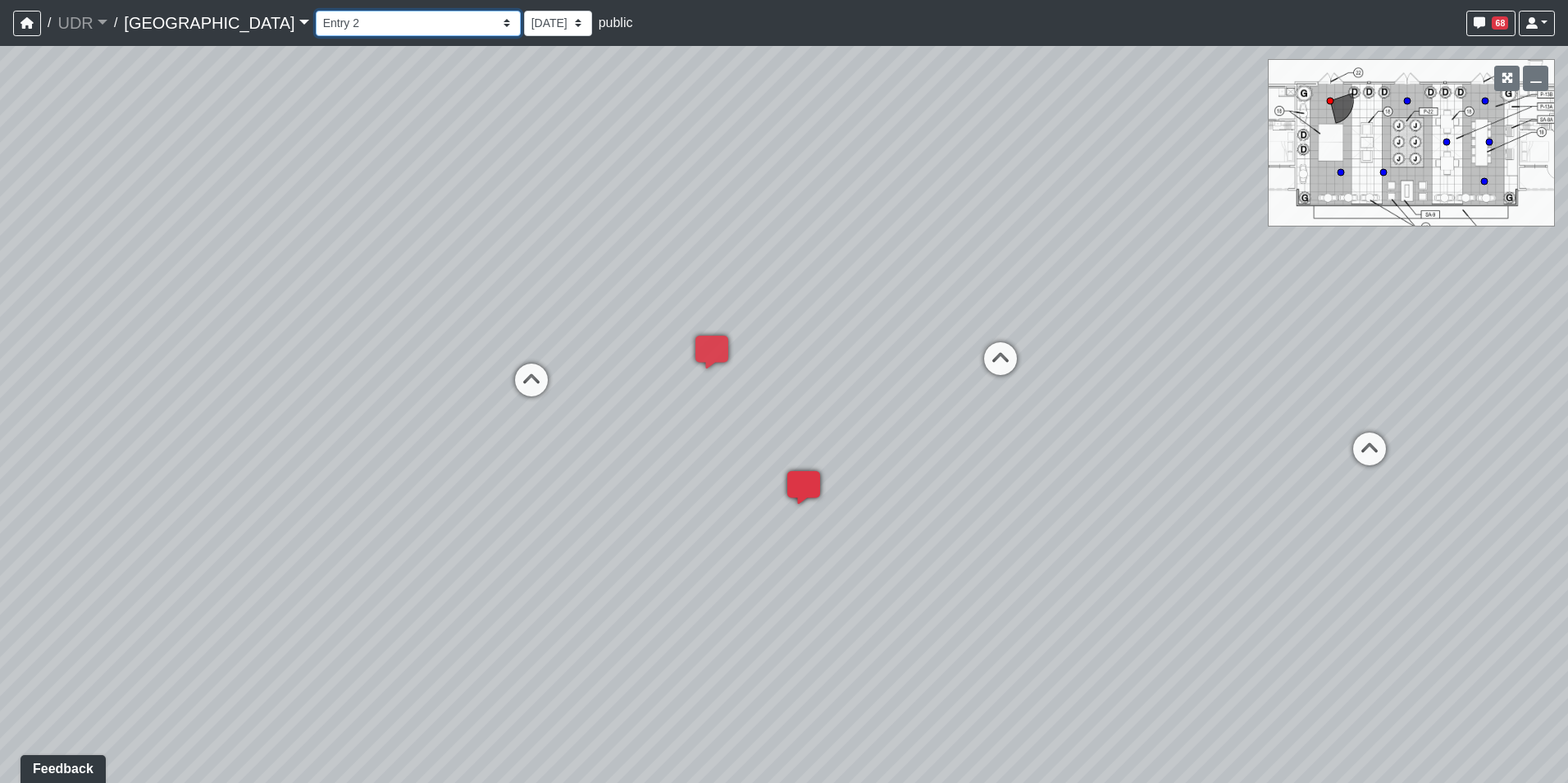
click at [316, 15] on select "Entry 1 Entry 2 Entry 3 Fireplace Seating 1 Fireplace Seating 2 Island Counter …" at bounding box center [418, 23] width 205 height 26
click at [316, 10] on select "Entry 1 Entry 2 Entry 3 Fireplace Seating 1 Fireplace Seating 2 Island Counter …" at bounding box center [418, 23] width 205 height 26
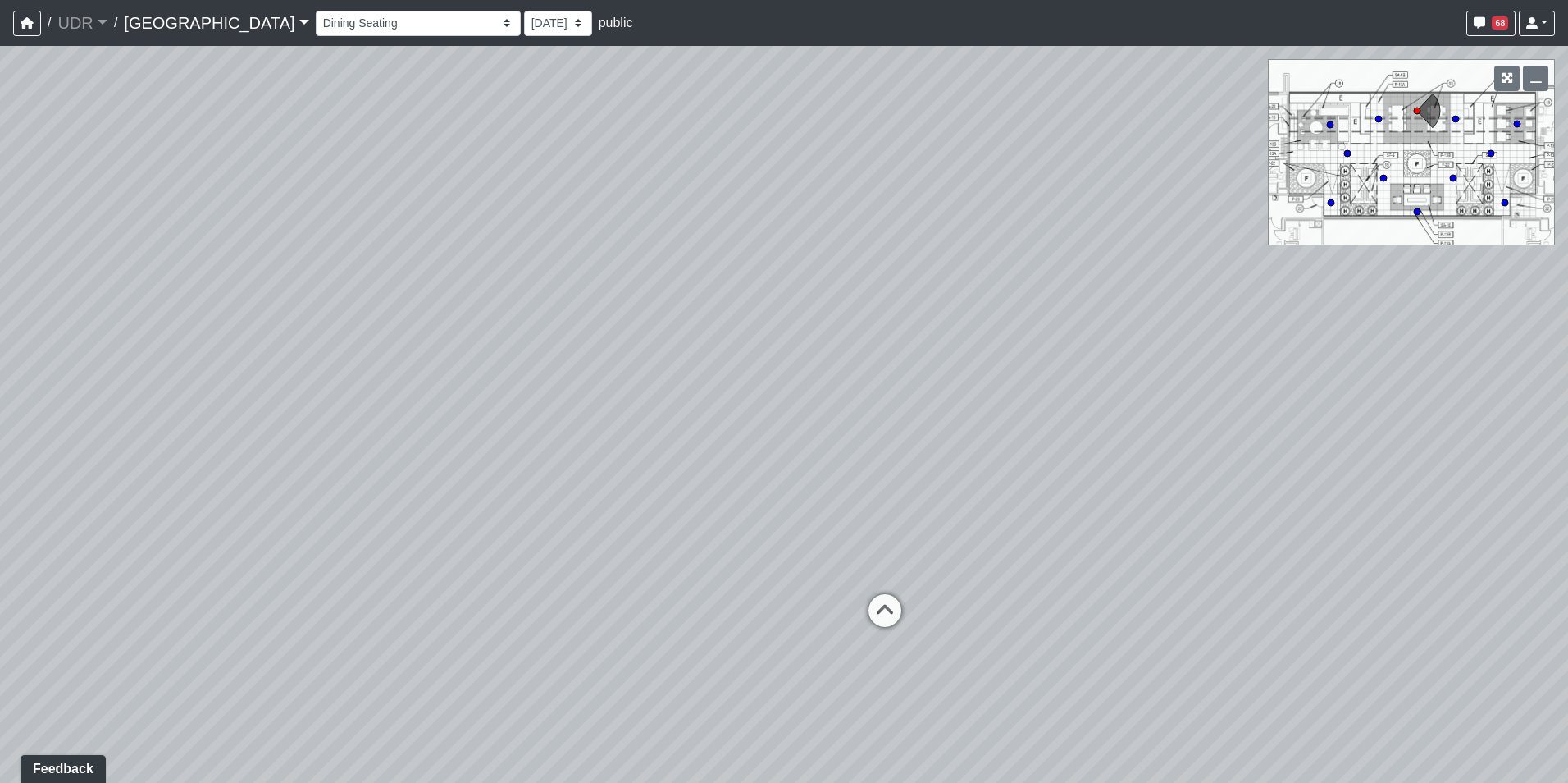
drag, startPoint x: 873, startPoint y: 570, endPoint x: 514, endPoint y: 230, distance: 494.5
click at [520, 230] on div "Loading... Island Counter Loading... Table Seating Loading... Coworking Hallway…" at bounding box center [784, 415] width 1568 height 737
drag, startPoint x: 900, startPoint y: 279, endPoint x: 349, endPoint y: 511, distance: 597.9
click at [354, 510] on div "Loading... Island Counter Loading... Table Seating Loading... Coworking Hallway…" at bounding box center [784, 415] width 1568 height 737
click at [936, 568] on icon at bounding box center [931, 553] width 49 height 49
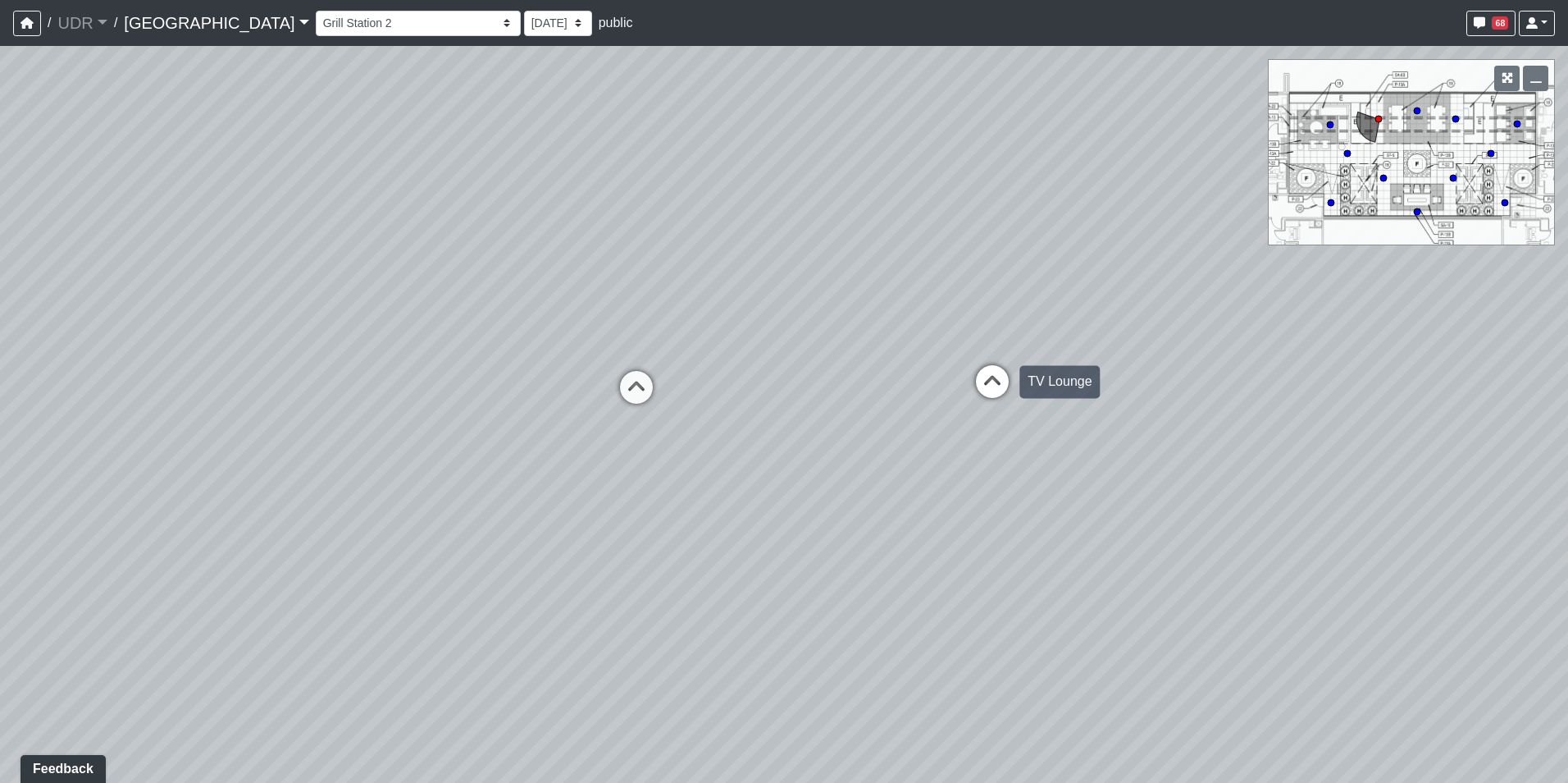
click at [991, 391] on icon at bounding box center [992, 389] width 49 height 49
drag, startPoint x: 950, startPoint y: 523, endPoint x: 724, endPoint y: 198, distance: 395.9
click at [724, 198] on div "Loading... Island Counter Loading... Table Seating Loading... Coworking Hallway…" at bounding box center [784, 415] width 1568 height 737
drag, startPoint x: 611, startPoint y: 430, endPoint x: 1225, endPoint y: 323, distance: 623.3
click at [1179, 317] on div "Loading... Island Counter Loading... Table Seating Loading... Coworking Hallway…" at bounding box center [784, 415] width 1568 height 737
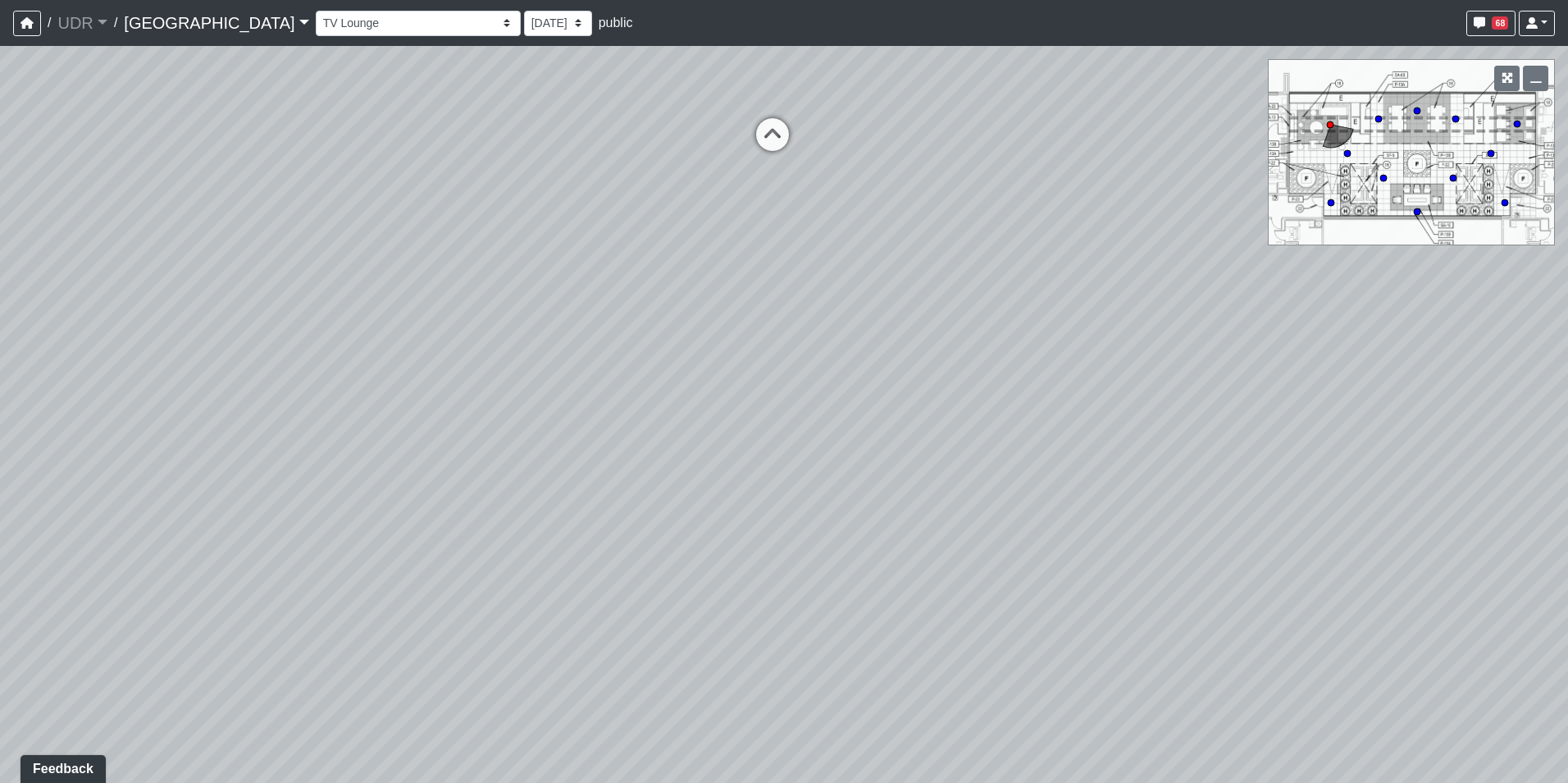
drag, startPoint x: 820, startPoint y: 285, endPoint x: 849, endPoint y: 541, distance: 257.6
click at [853, 548] on div "Loading... Island Counter Loading... Table Seating Loading... Coworking Hallway…" at bounding box center [784, 415] width 1568 height 737
click at [790, 383] on icon at bounding box center [793, 389] width 49 height 49
drag, startPoint x: 790, startPoint y: 355, endPoint x: 1052, endPoint y: 488, distance: 293.8
click at [1052, 488] on div "Loading... Island Counter Loading... Table Seating Loading... Coworking Hallway…" at bounding box center [784, 415] width 1568 height 737
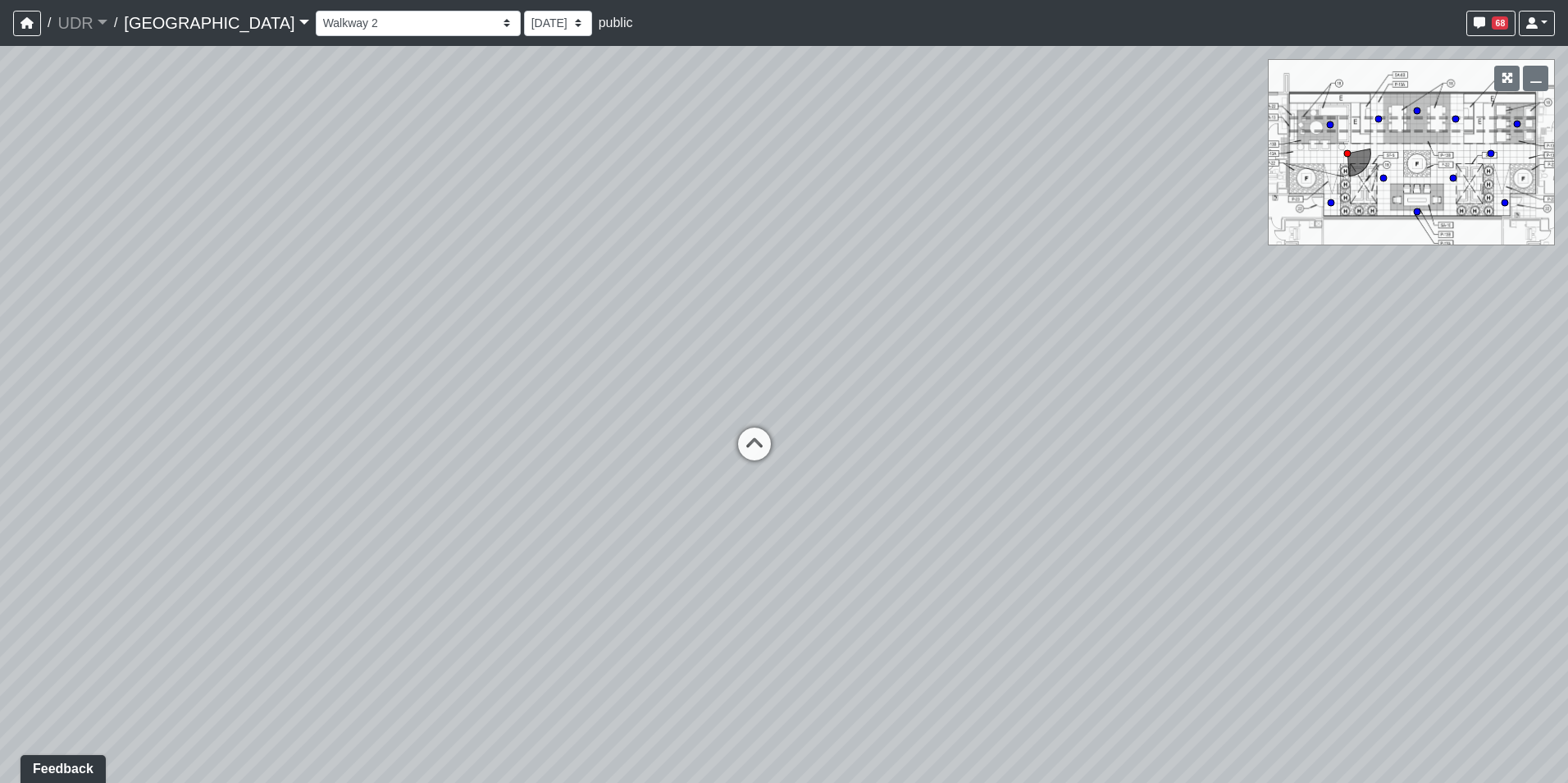
click at [1040, 493] on div "Loading... Island Counter Loading... Table Seating Loading... Coworking Hallway…" at bounding box center [784, 415] width 1568 height 737
drag, startPoint x: 1040, startPoint y: 493, endPoint x: 434, endPoint y: 511, distance: 606.3
click at [392, 517] on div "Loading... Island Counter Loading... Table Seating Loading... Coworking Hallway…" at bounding box center [784, 415] width 1568 height 737
click at [445, 463] on icon at bounding box center [426, 481] width 49 height 49
select select "kfJDonxxS78gxCCL4DqjM2"
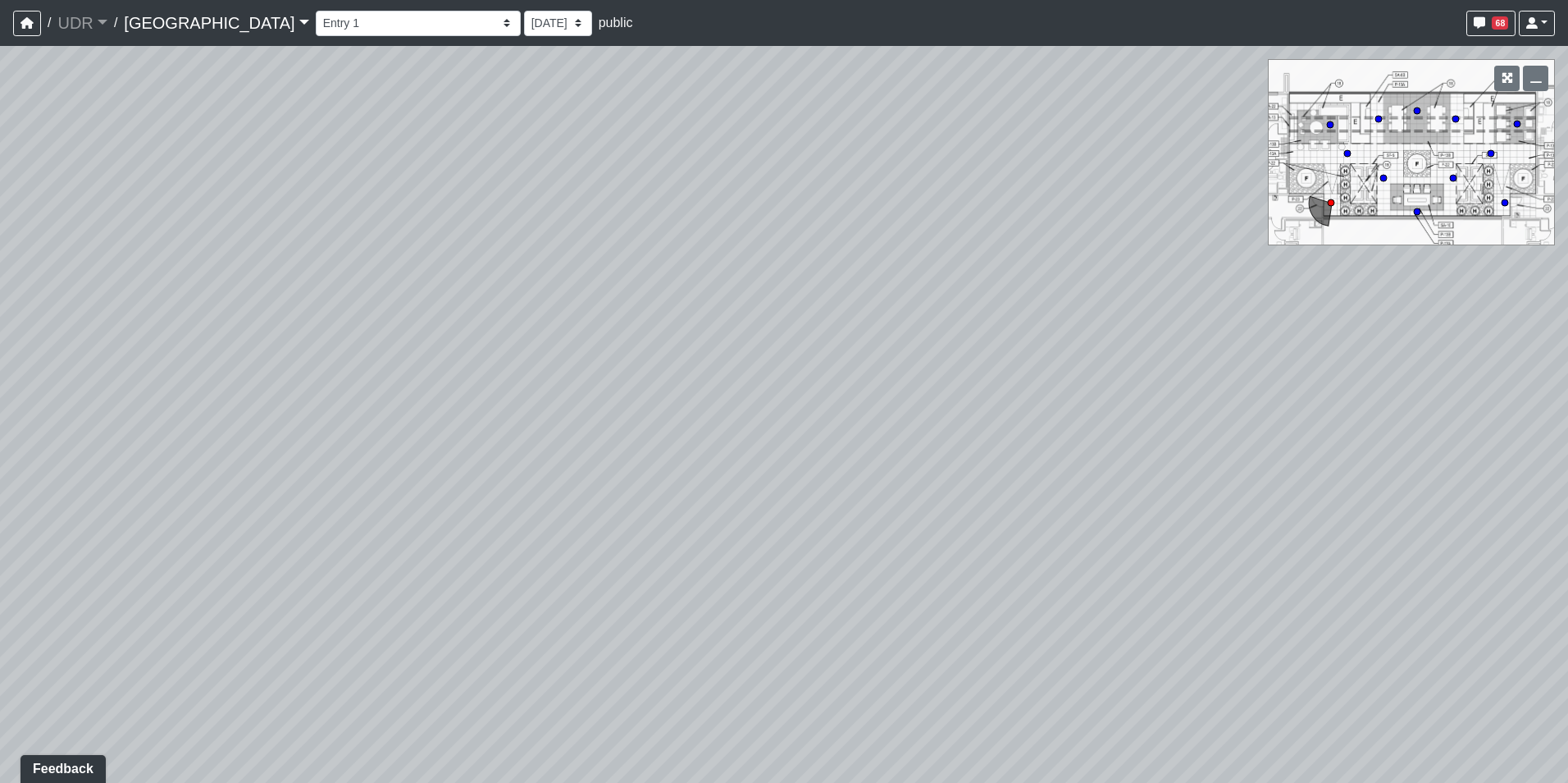
drag, startPoint x: 850, startPoint y: 467, endPoint x: 443, endPoint y: 479, distance: 407.2
click at [497, 479] on div "Loading... Island Counter Loading... Table Seating Loading... Coworking Hallway…" at bounding box center [784, 415] width 1568 height 737
drag, startPoint x: 971, startPoint y: 470, endPoint x: 449, endPoint y: 476, distance: 522.0
click at [495, 476] on div "Loading... Island Counter Loading... Table Seating Loading... Coworking Hallway…" at bounding box center [784, 415] width 1568 height 737
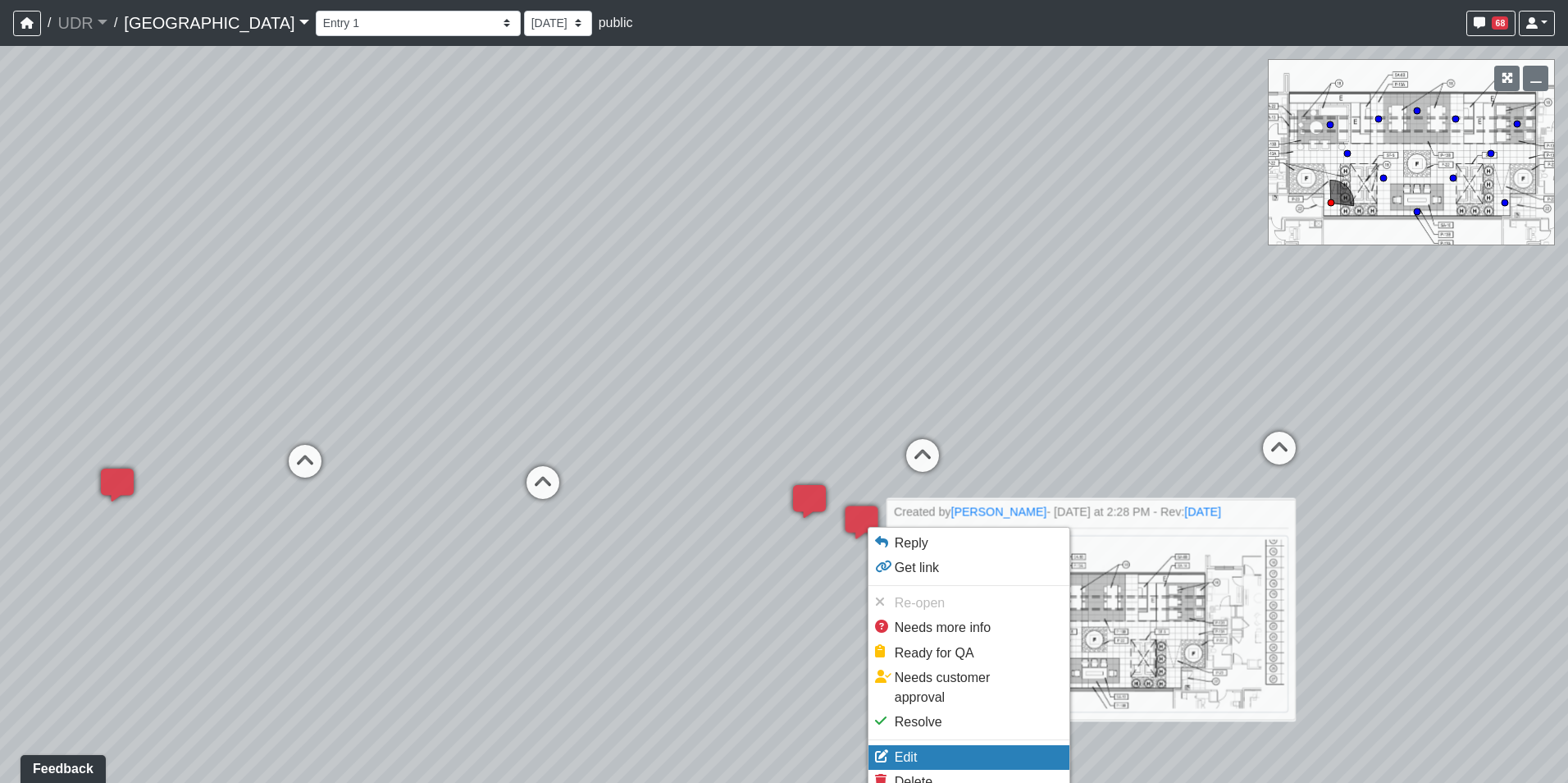
click at [917, 745] on li "Edit" at bounding box center [969, 757] width 201 height 25
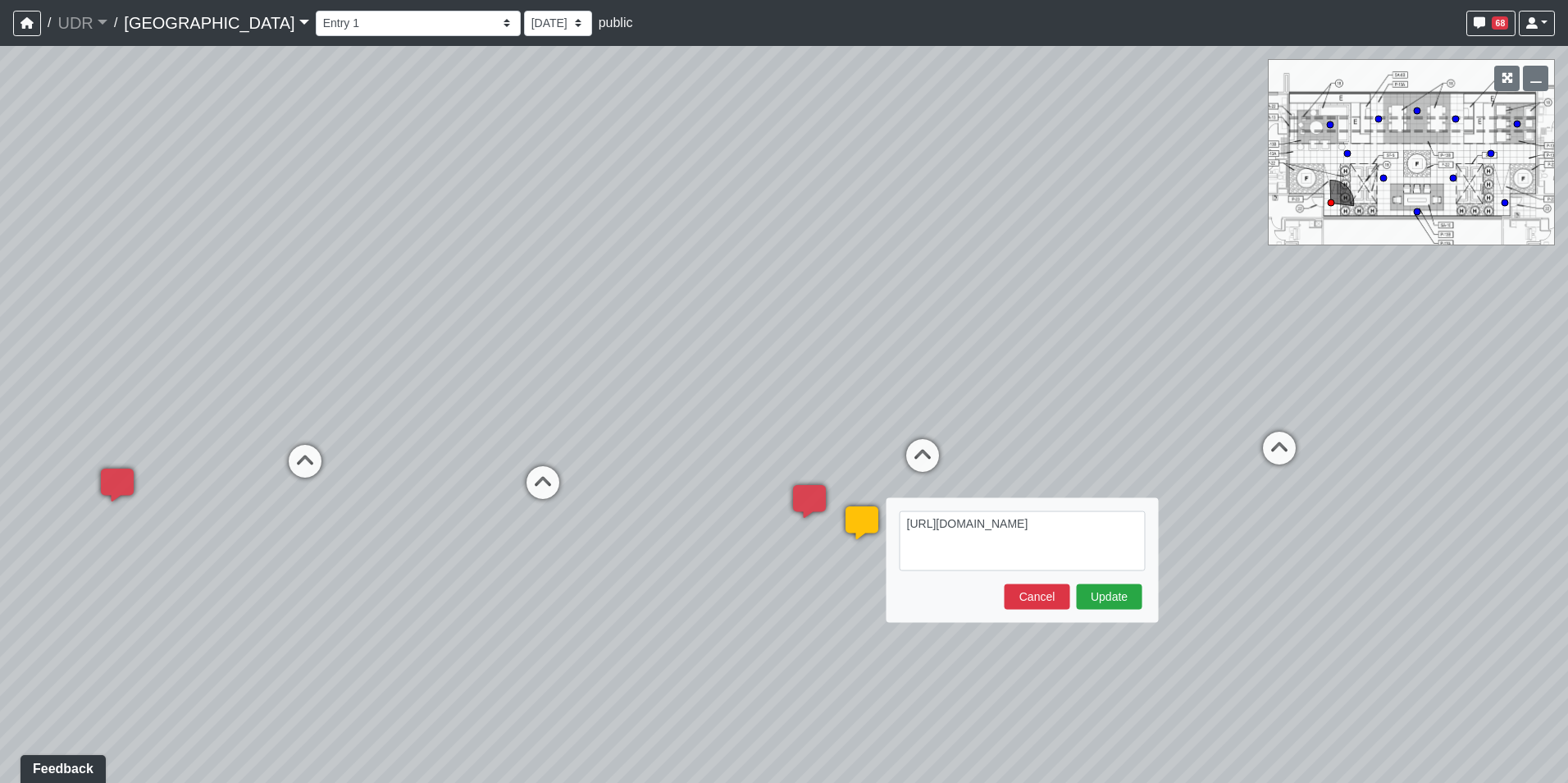
click at [909, 528] on textarea "https://sizzle.atlasbayvr.com/tours/udr/tGXrAuFhgJTeKeT7fWhUty/user-content/2kR…" at bounding box center [1022, 541] width 246 height 60
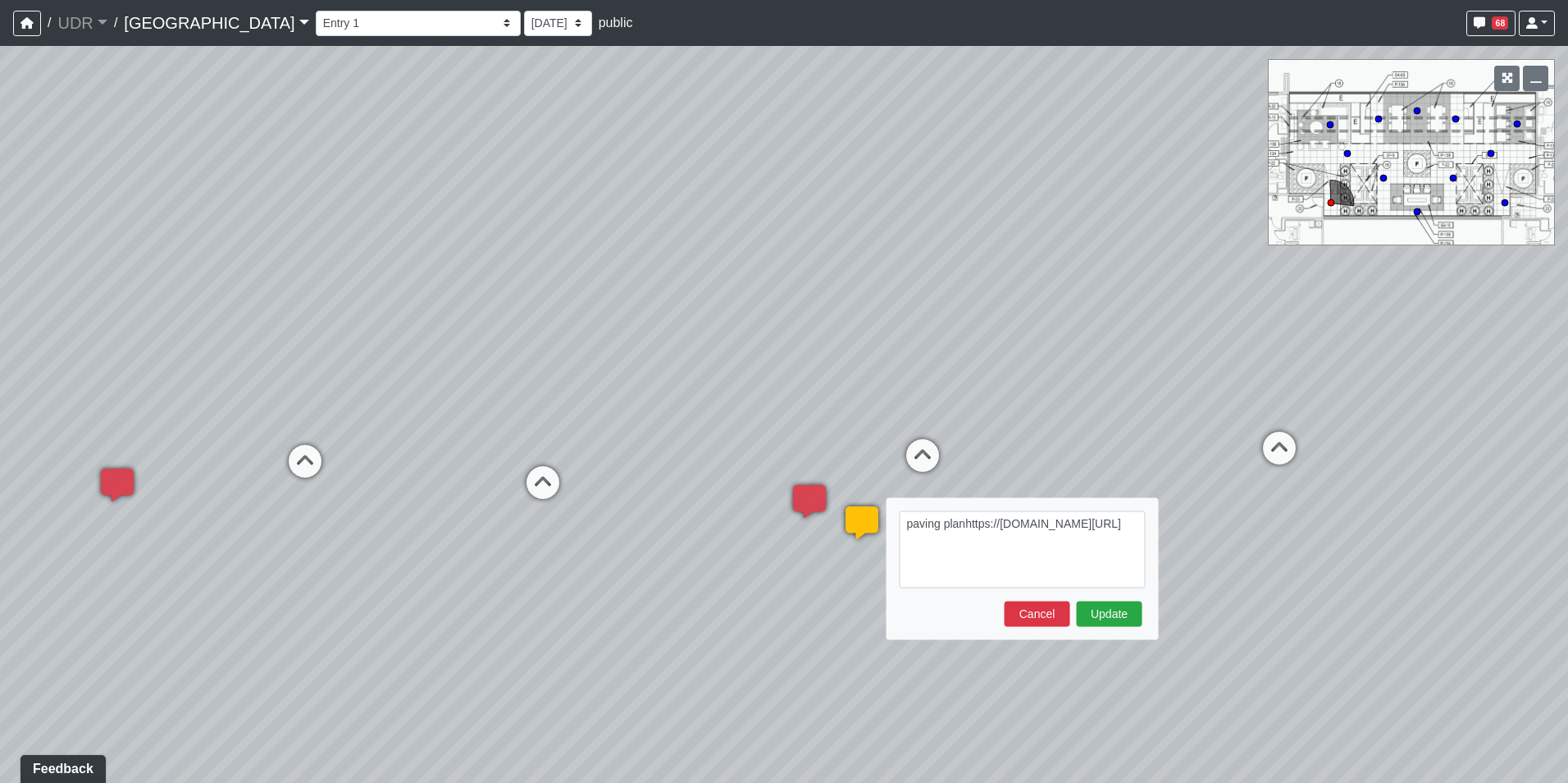
type textarea "paving plan https://sizzle.atlasbayvr.com/tours/udr/tGXrAuFhgJTeKeT7fWhUty/user…"
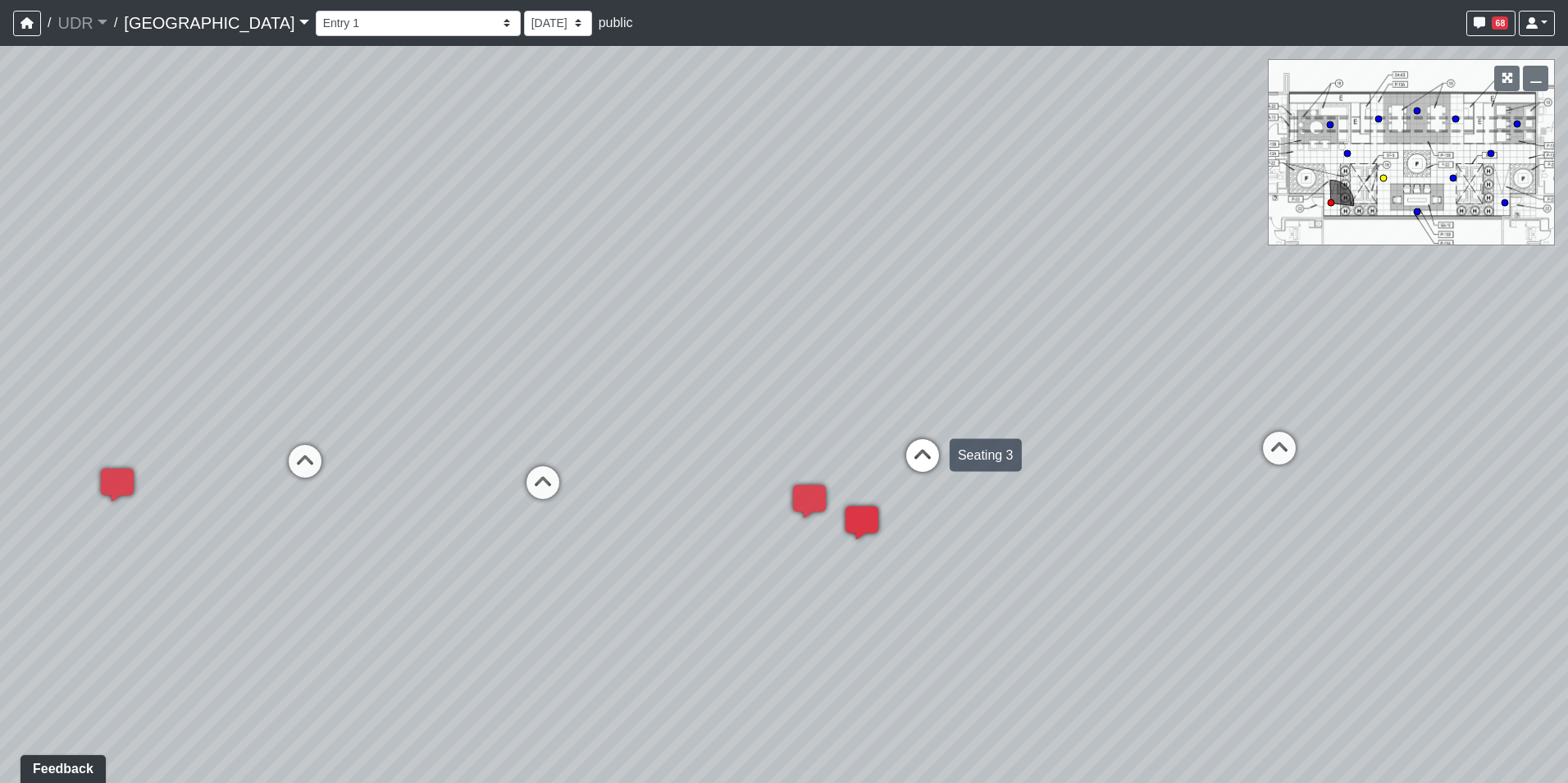
click at [941, 450] on icon at bounding box center [922, 463] width 49 height 49
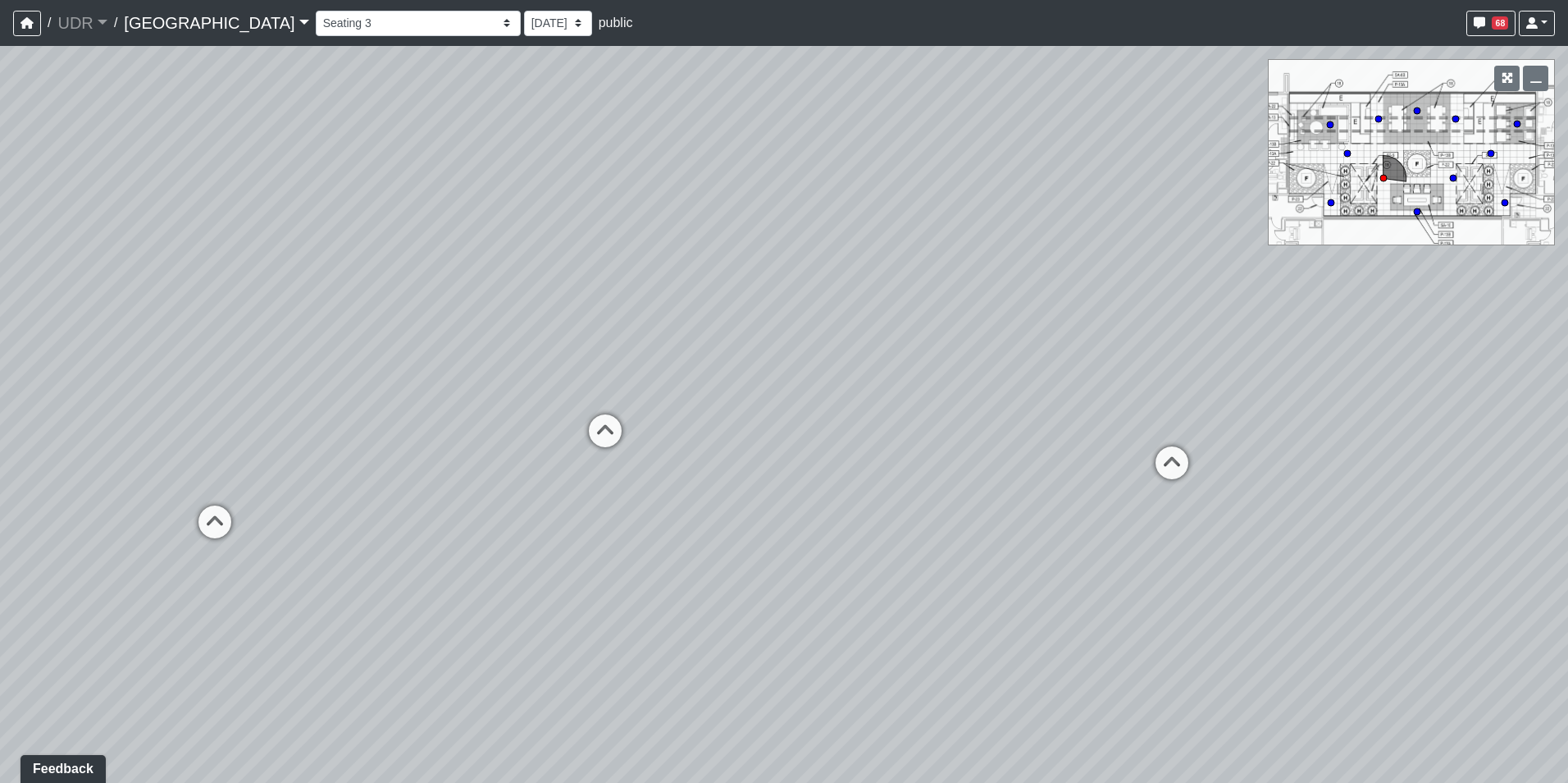
drag, startPoint x: 685, startPoint y: 352, endPoint x: 1171, endPoint y: 308, distance: 488.0
click at [1171, 308] on div "Loading... Island Counter Loading... Table Seating Loading... Coworking Hallway…" at bounding box center [784, 415] width 1568 height 737
drag, startPoint x: 680, startPoint y: 322, endPoint x: 1012, endPoint y: 457, distance: 358.4
click at [1010, 424] on div "Loading... Island Counter Loading... Table Seating Loading... Coworking Hallway…" at bounding box center [784, 415] width 1568 height 737
click at [898, 499] on icon at bounding box center [906, 511] width 49 height 49
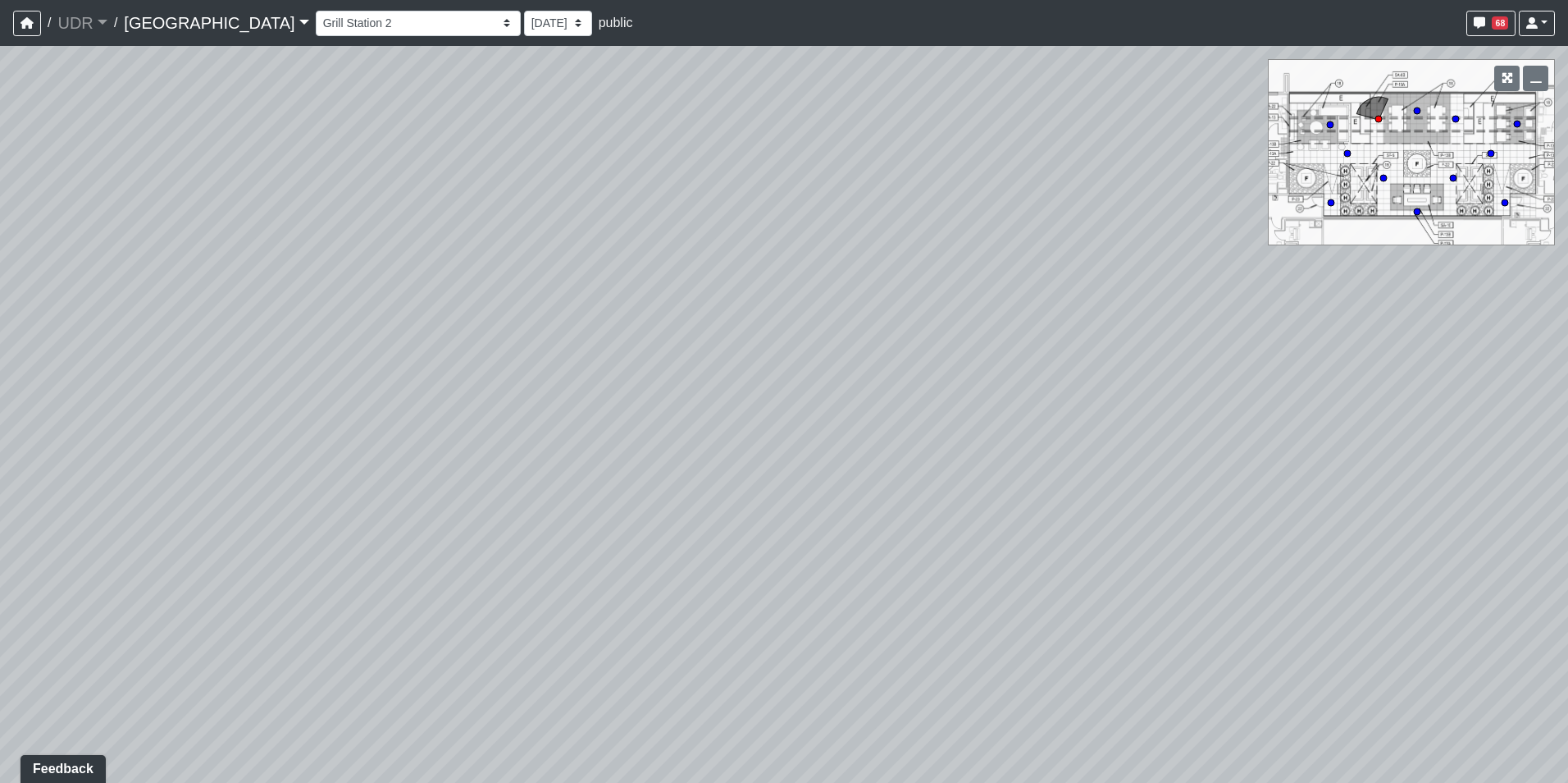
drag, startPoint x: 755, startPoint y: 465, endPoint x: 1216, endPoint y: 423, distance: 462.9
click at [1225, 422] on div "Loading... Island Counter Loading... Table Seating Loading... Coworking Hallway…" at bounding box center [784, 415] width 1568 height 737
drag, startPoint x: 800, startPoint y: 563, endPoint x: 1038, endPoint y: 321, distance: 339.4
click at [1038, 321] on div "Loading... Island Counter Loading... Table Seating Loading... Coworking Hallway…" at bounding box center [784, 415] width 1568 height 737
drag, startPoint x: 981, startPoint y: 277, endPoint x: 1002, endPoint y: 402, distance: 126.8
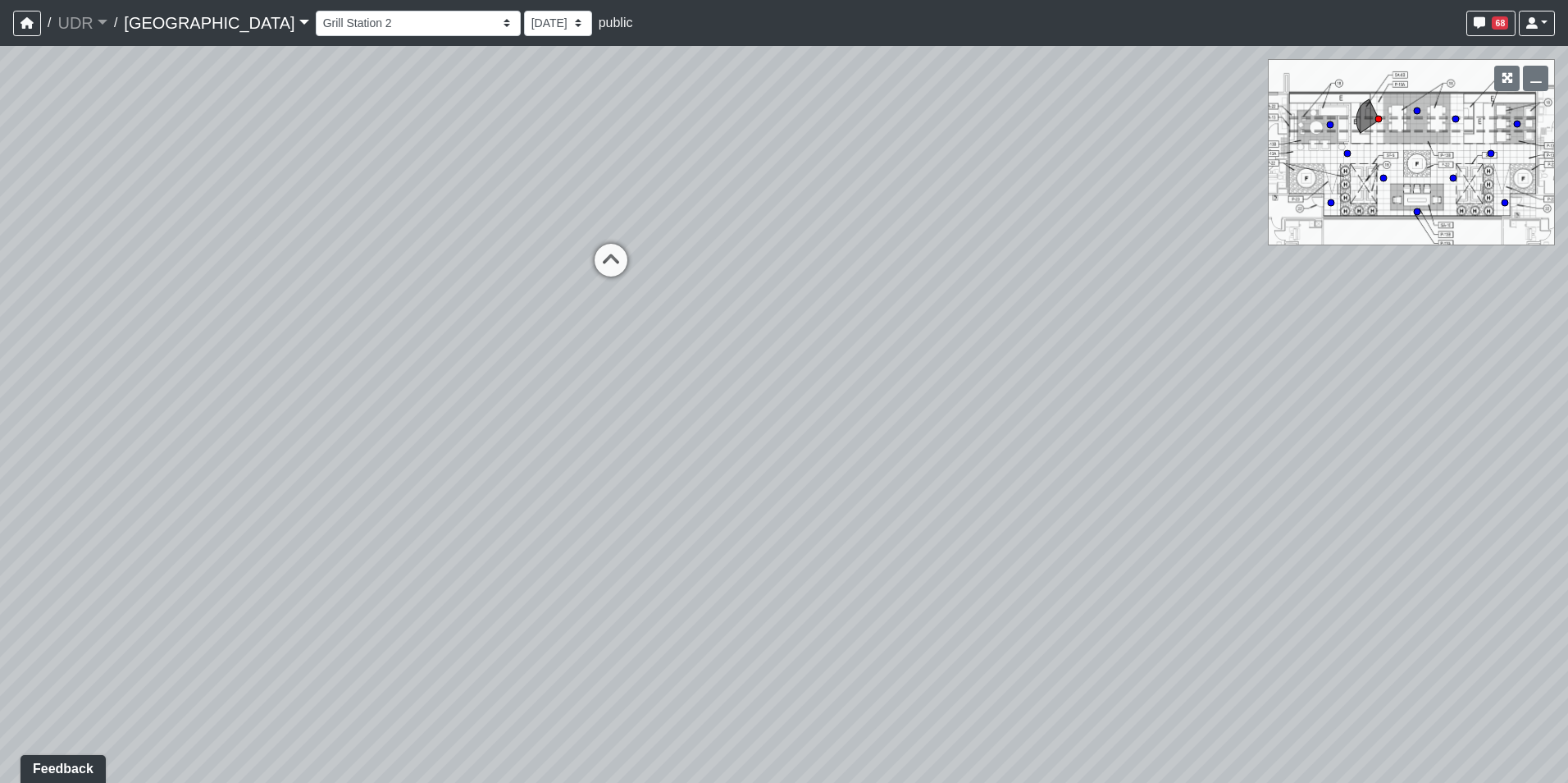
click at [1002, 402] on div "Loading... Island Counter Loading... Table Seating Loading... Coworking Hallway…" at bounding box center [784, 415] width 1568 height 737
drag, startPoint x: 865, startPoint y: 448, endPoint x: 705, endPoint y: 466, distance: 161.0
click at [705, 466] on div "Loading... Island Counter Loading... Table Seating Loading... Coworking Hallway…" at bounding box center [784, 415] width 1568 height 737
click at [316, 27] on select "Entry 1 Entry 2 Entry 3 Fireplace Seating 1 Fireplace Seating 2 Island Counter …" at bounding box center [418, 23] width 205 height 26
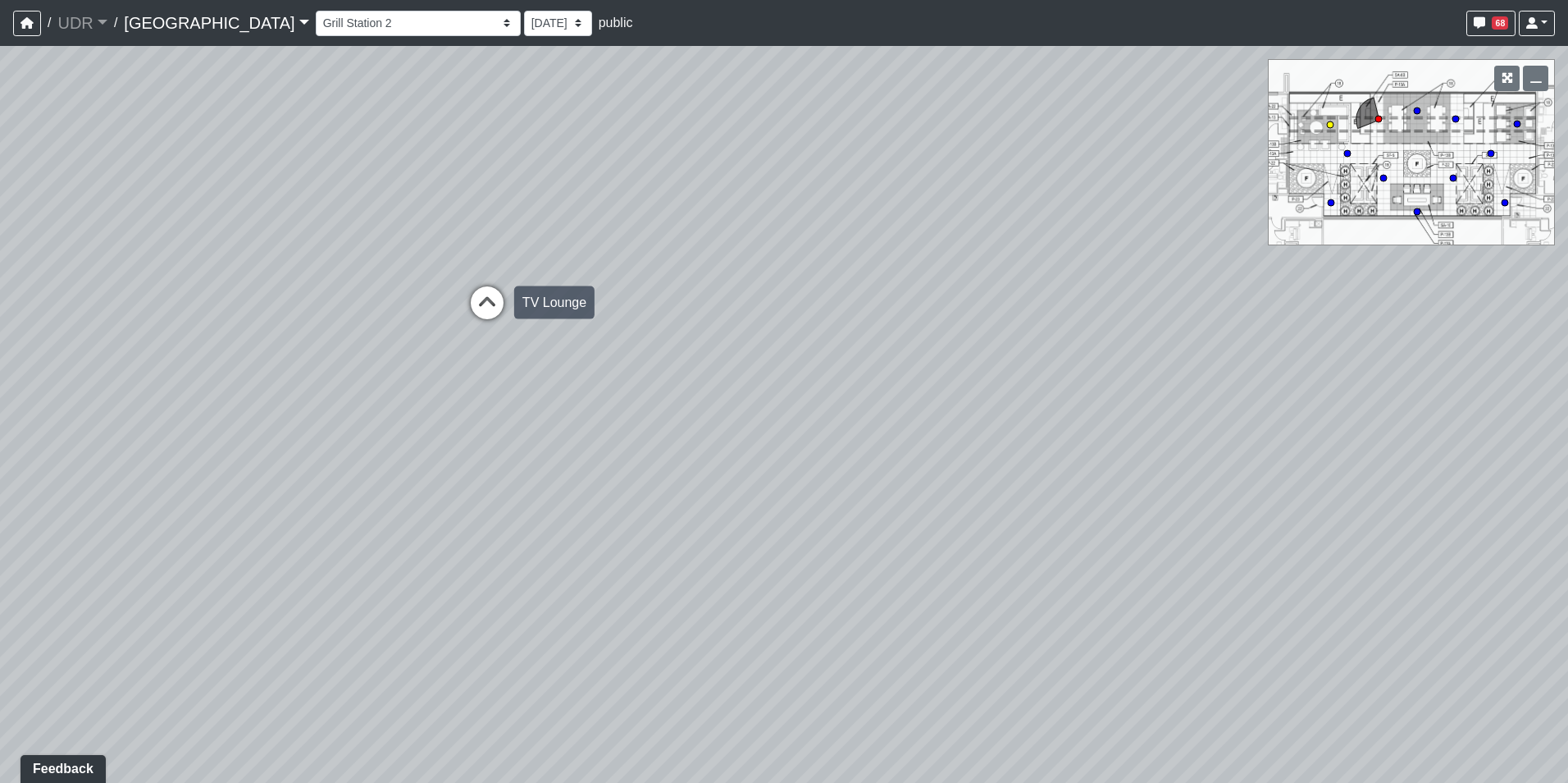
click at [506, 301] on icon at bounding box center [486, 310] width 49 height 49
drag, startPoint x: 598, startPoint y: 499, endPoint x: 748, endPoint y: 650, distance: 212.8
click at [769, 658] on div "Loading... Island Counter Loading... Table Seating Loading... Coworking Hallway…" at bounding box center [784, 415] width 1568 height 737
drag, startPoint x: 691, startPoint y: 579, endPoint x: 1063, endPoint y: 416, distance: 406.1
click at [1060, 417] on div "Loading... Island Counter Loading... Table Seating Loading... Coworking Hallway…" at bounding box center [784, 415] width 1568 height 737
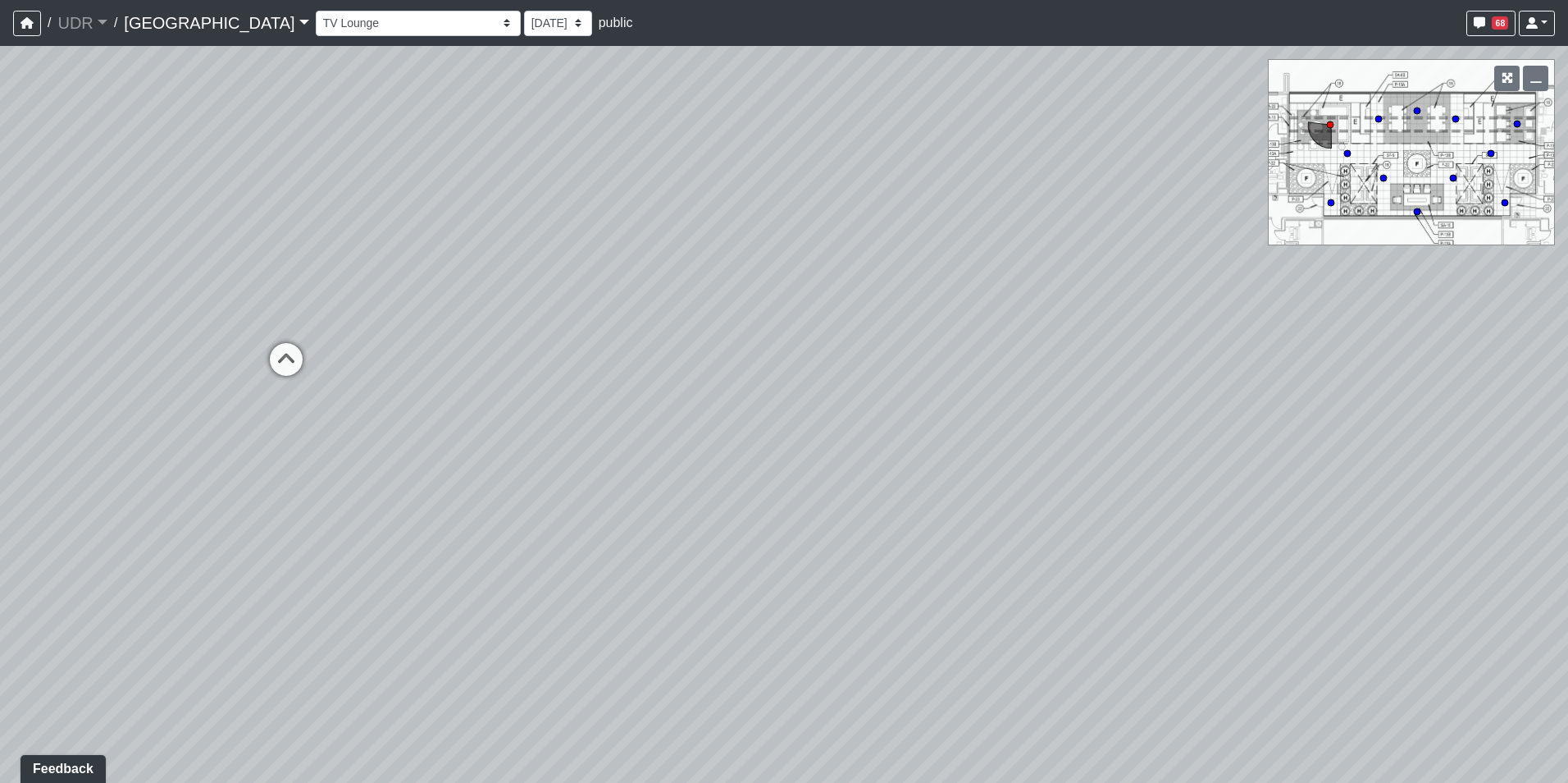
drag, startPoint x: 726, startPoint y: 349, endPoint x: 1143, endPoint y: 449, distance: 428.8
click at [1143, 449] on div "Loading... Island Counter Loading... Table Seating Loading... Coworking Hallway…" at bounding box center [784, 415] width 1568 height 737
drag, startPoint x: 457, startPoint y: 380, endPoint x: 975, endPoint y: 433, distance: 520.7
click at [974, 433] on div "Loading... Island Counter Loading... Table Seating Loading... Coworking Hallway…" at bounding box center [784, 415] width 1568 height 737
click at [760, 565] on icon at bounding box center [741, 565] width 49 height 49
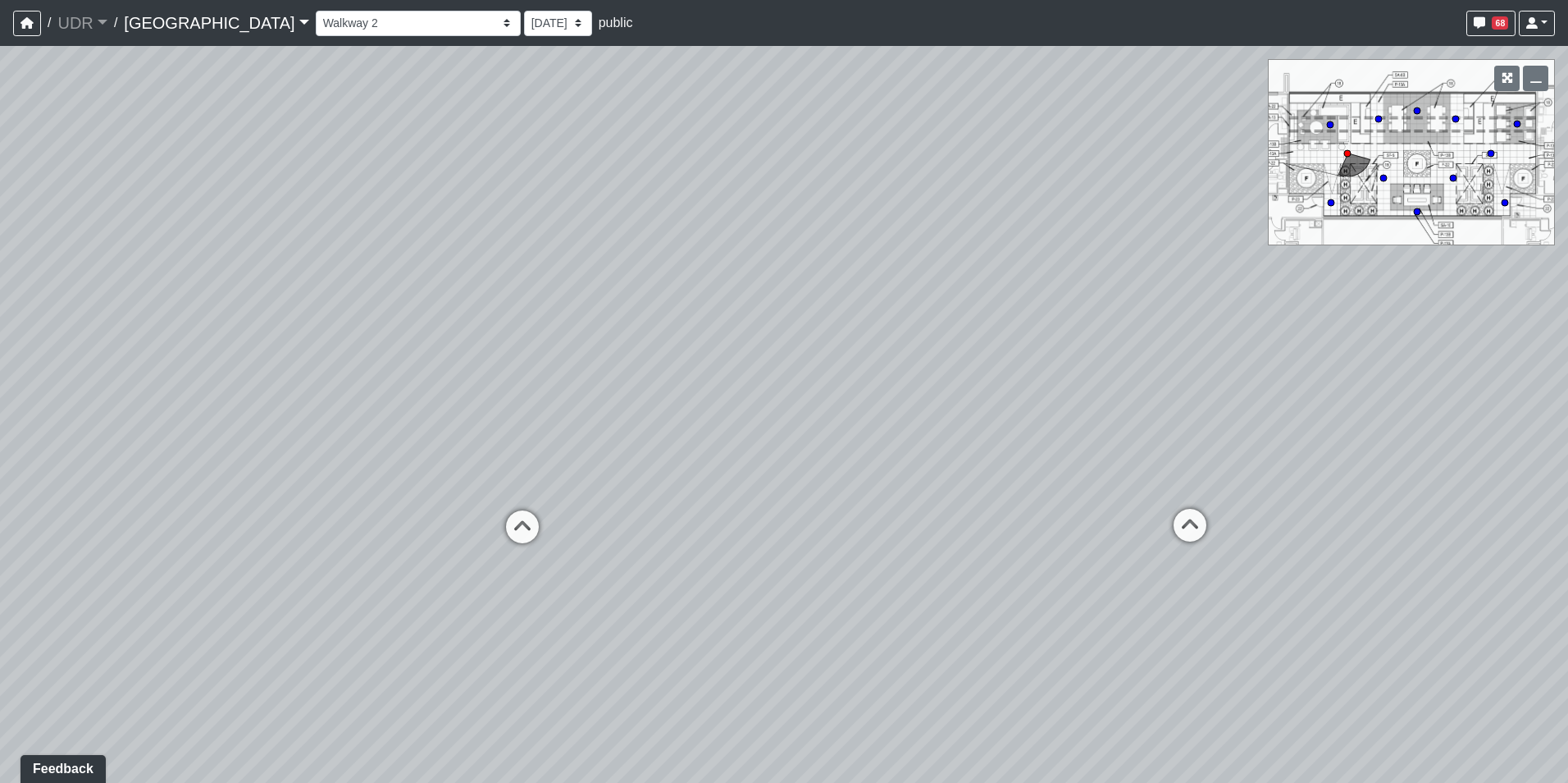
drag, startPoint x: 613, startPoint y: 457, endPoint x: 1063, endPoint y: 493, distance: 451.4
click at [1063, 493] on div "Loading... Island Counter Loading... Table Seating Loading... Coworking Hallway…" at bounding box center [784, 415] width 1568 height 737
click at [875, 545] on icon at bounding box center [867, 556] width 49 height 49
click at [993, 433] on icon at bounding box center [975, 441] width 49 height 49
drag, startPoint x: 1105, startPoint y: 424, endPoint x: 538, endPoint y: 270, distance: 587.5
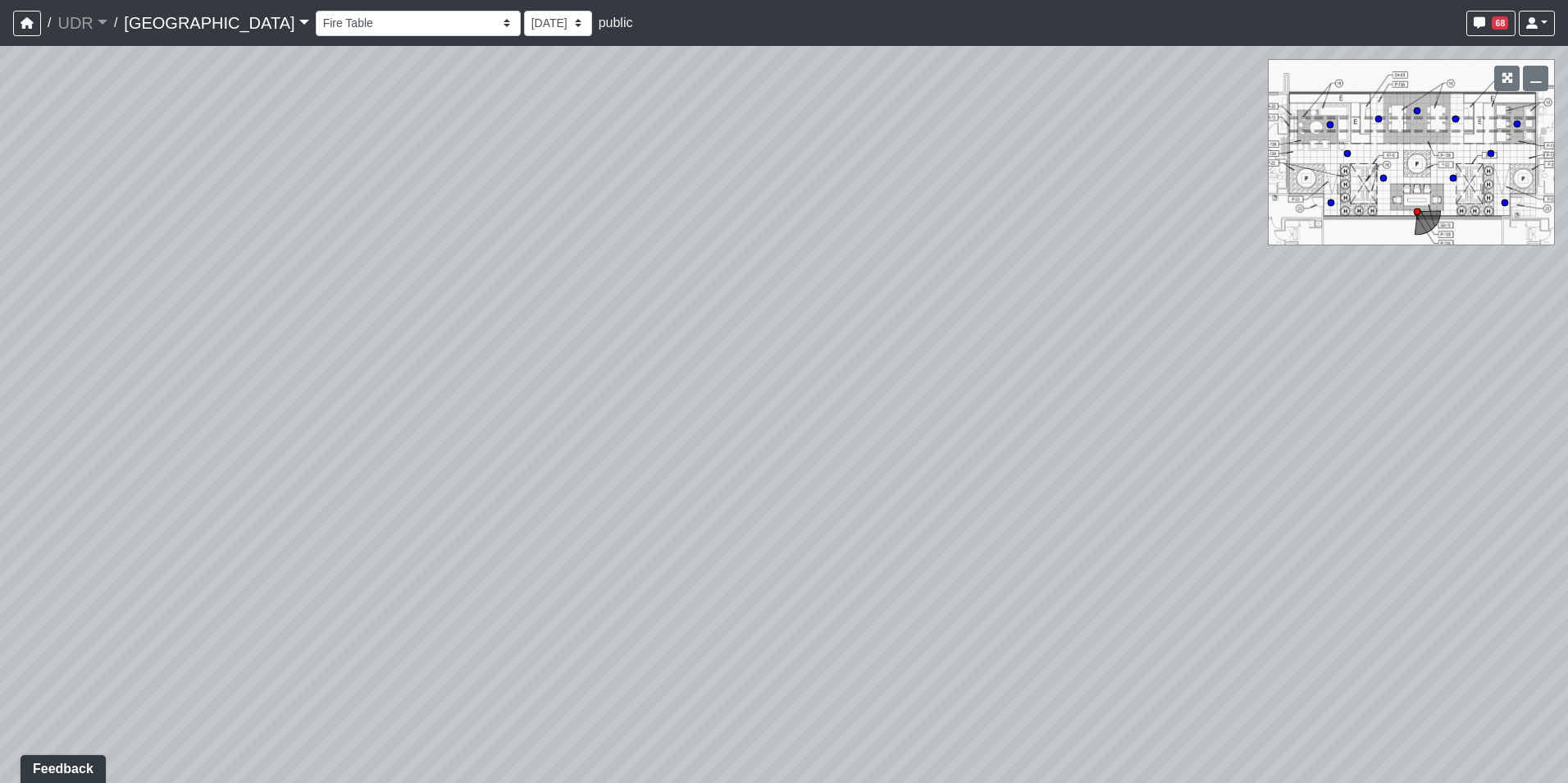
click at [538, 270] on div "Loading... Island Counter Loading... Table Seating Loading... Coworking Hallway…" at bounding box center [784, 415] width 1568 height 737
drag, startPoint x: 922, startPoint y: 444, endPoint x: 807, endPoint y: 535, distance: 146.6
click at [976, 622] on div "Loading... Island Counter Loading... Table Seating Loading... Coworking Hallway…" at bounding box center [784, 415] width 1568 height 737
drag, startPoint x: 545, startPoint y: 440, endPoint x: 983, endPoint y: 463, distance: 438.6
click at [983, 463] on div "Loading... Island Counter Loading... Table Seating Loading... Coworking Hallway…" at bounding box center [784, 415] width 1568 height 737
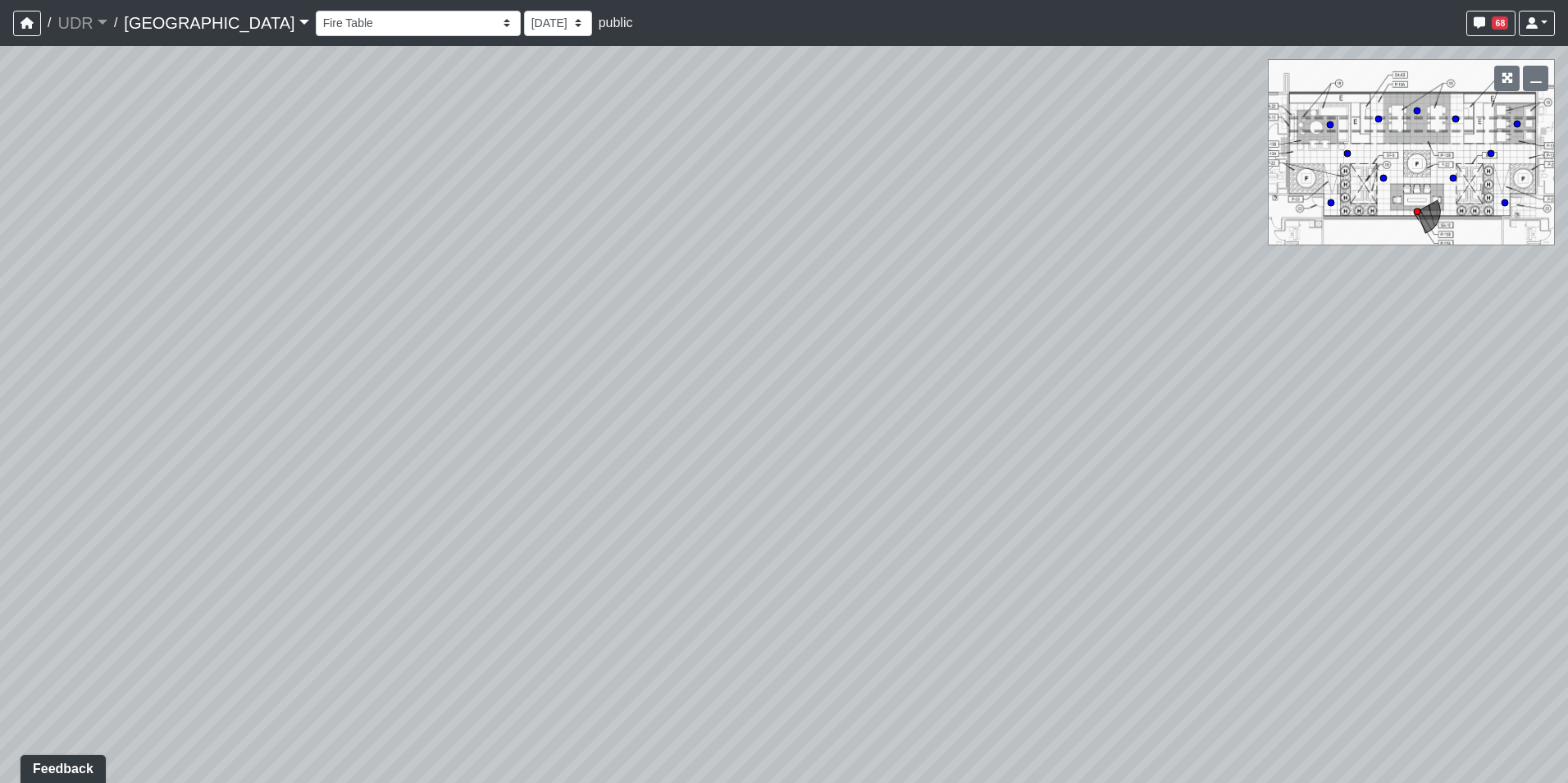
drag, startPoint x: 969, startPoint y: 438, endPoint x: 1266, endPoint y: 320, distance: 319.6
click at [1266, 320] on div "Loading... Island Counter Loading... Table Seating Loading... Coworking Hallway…" at bounding box center [784, 415] width 1568 height 737
drag, startPoint x: 1112, startPoint y: 296, endPoint x: 668, endPoint y: 281, distance: 444.3
click at [668, 281] on div "Loading... Island Counter Loading... Table Seating Loading... Coworking Hallway…" at bounding box center [784, 415] width 1568 height 737
drag, startPoint x: 892, startPoint y: 296, endPoint x: 253, endPoint y: 211, distance: 644.6
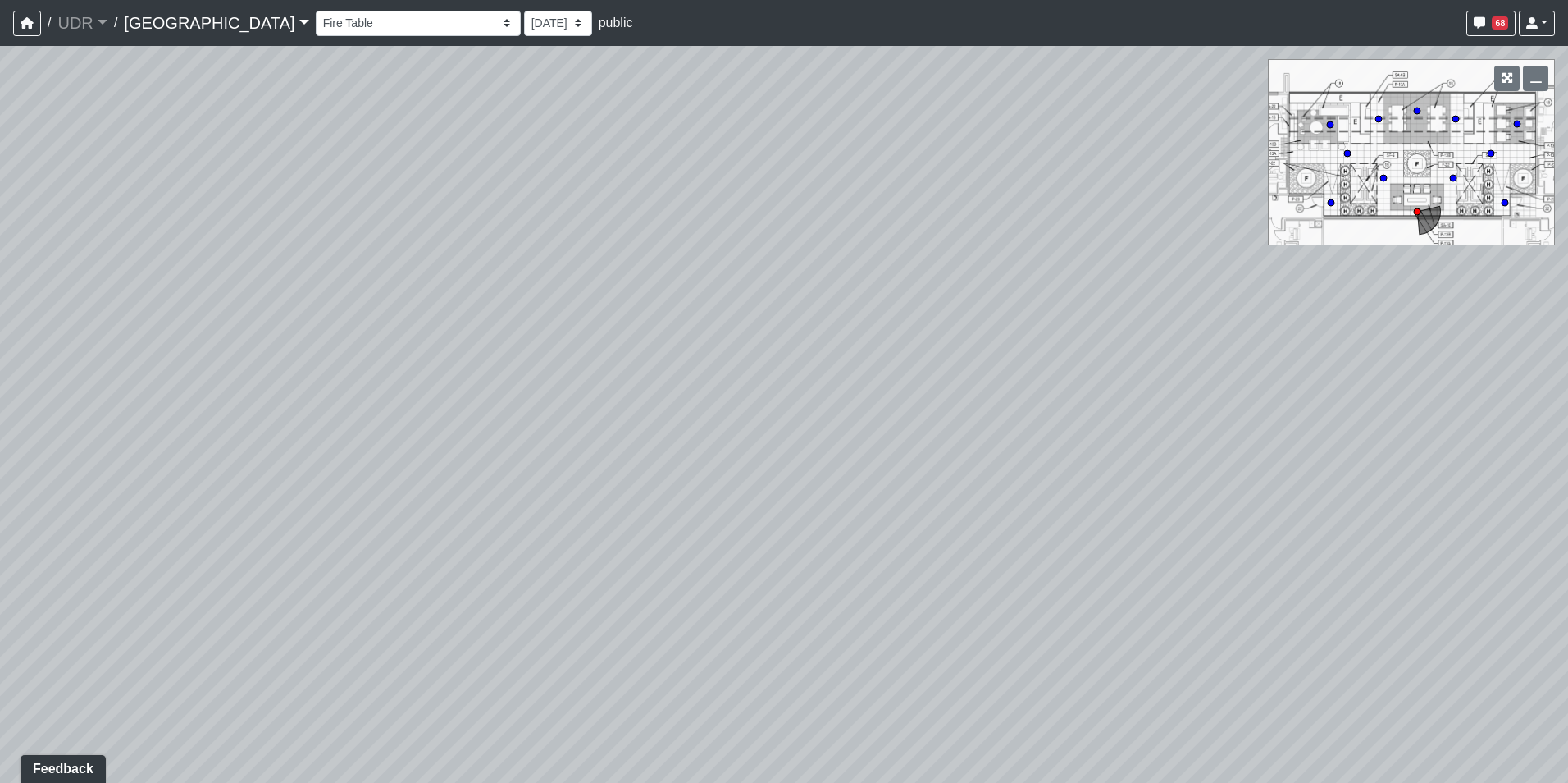
click at [253, 211] on div "Loading... Island Counter Loading... Table Seating Loading... Coworking Hallway…" at bounding box center [784, 415] width 1568 height 737
drag, startPoint x: 611, startPoint y: 198, endPoint x: 441, endPoint y: 340, distance: 221.5
click at [441, 340] on div "Loading... Island Counter Loading... Table Seating Loading... Coworking Hallway…" at bounding box center [784, 415] width 1568 height 737
drag, startPoint x: 682, startPoint y: 426, endPoint x: 265, endPoint y: 476, distance: 420.0
click at [265, 476] on div "Loading... Island Counter Loading... Table Seating Loading... Coworking Hallway…" at bounding box center [784, 415] width 1568 height 737
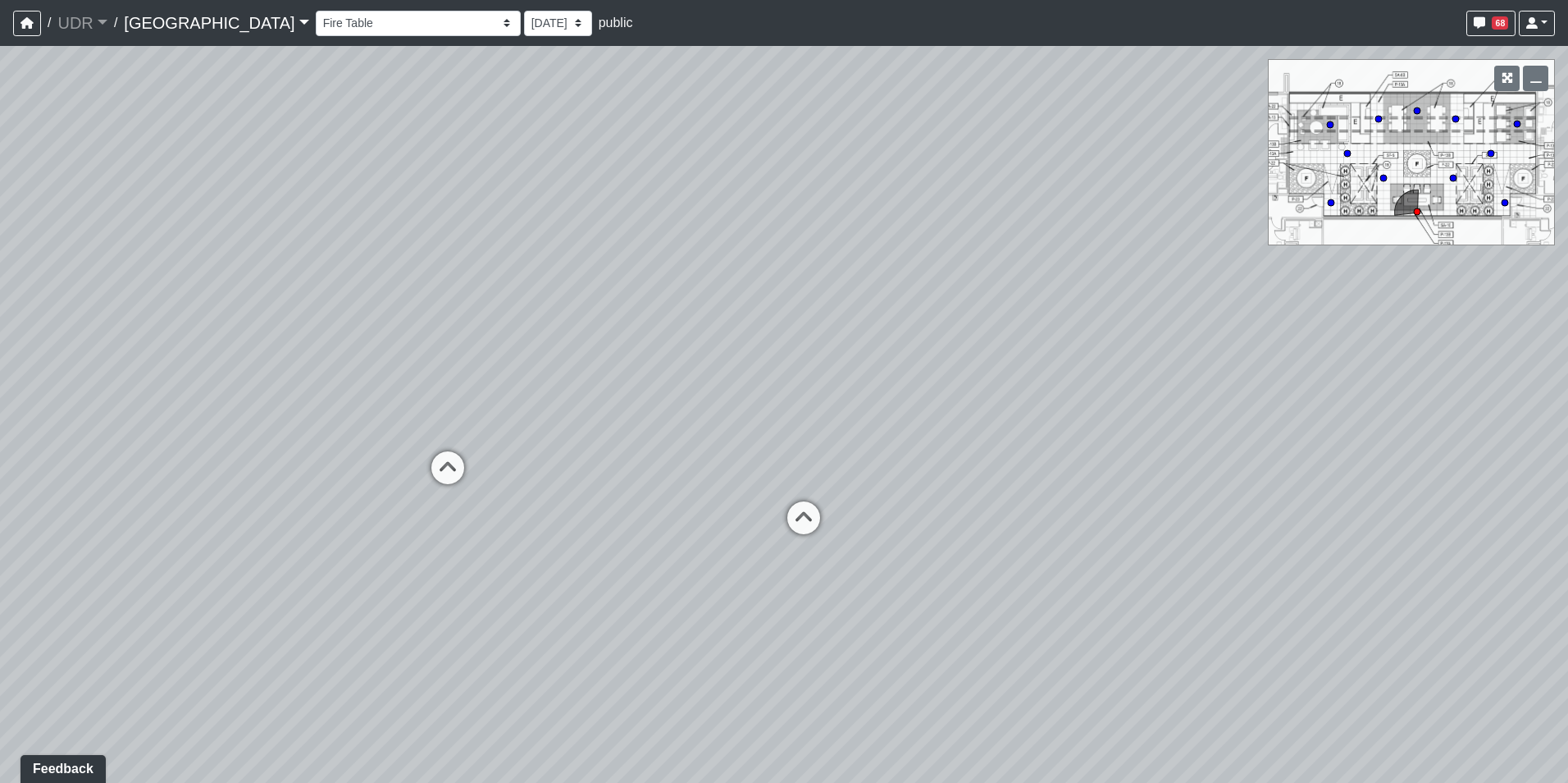
drag, startPoint x: 1071, startPoint y: 329, endPoint x: 634, endPoint y: 335, distance: 437.0
click at [635, 335] on div "Loading... Island Counter Loading... Table Seating Loading... Coworking Hallway…" at bounding box center [784, 415] width 1568 height 737
drag, startPoint x: 687, startPoint y: 337, endPoint x: 1175, endPoint y: 338, distance: 488.0
click at [1175, 338] on div "Loading... Island Counter Loading... Table Seating Loading... Coworking Hallway…" at bounding box center [784, 415] width 1568 height 737
drag, startPoint x: 1006, startPoint y: 368, endPoint x: 653, endPoint y: 429, distance: 358.2
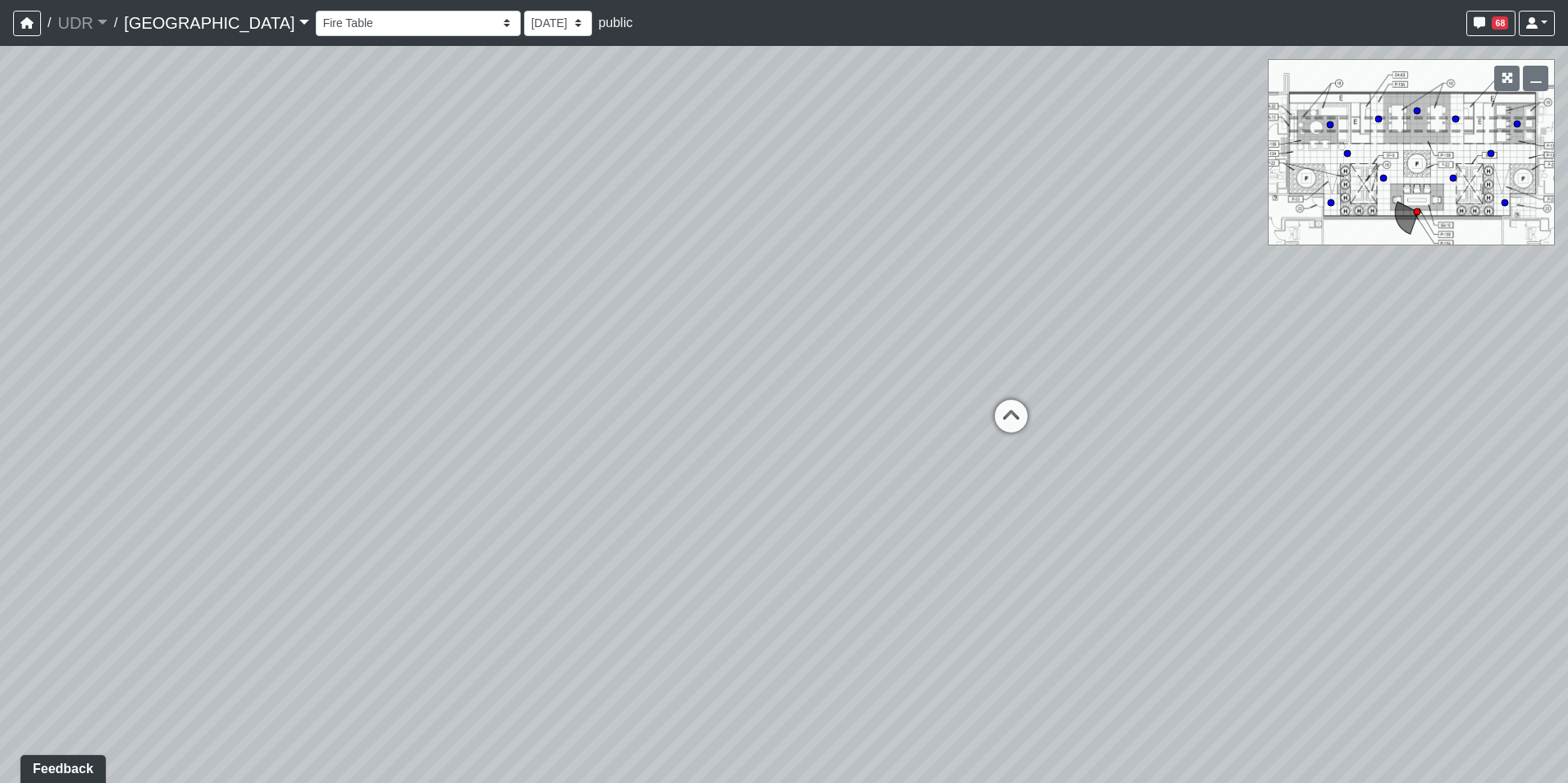
click at [659, 428] on div "Loading... Island Counter Loading... Table Seating Loading... Coworking Hallway…" at bounding box center [784, 415] width 1568 height 737
drag, startPoint x: 864, startPoint y: 398, endPoint x: 616, endPoint y: 321, distance: 259.7
click at [616, 321] on div "Loading... Island Counter Loading... Table Seating Loading... Coworking Hallway…" at bounding box center [784, 415] width 1568 height 737
click at [611, 559] on icon at bounding box center [619, 552] width 49 height 49
click at [987, 518] on div "Grill Station 2" at bounding box center [1017, 511] width 95 height 33
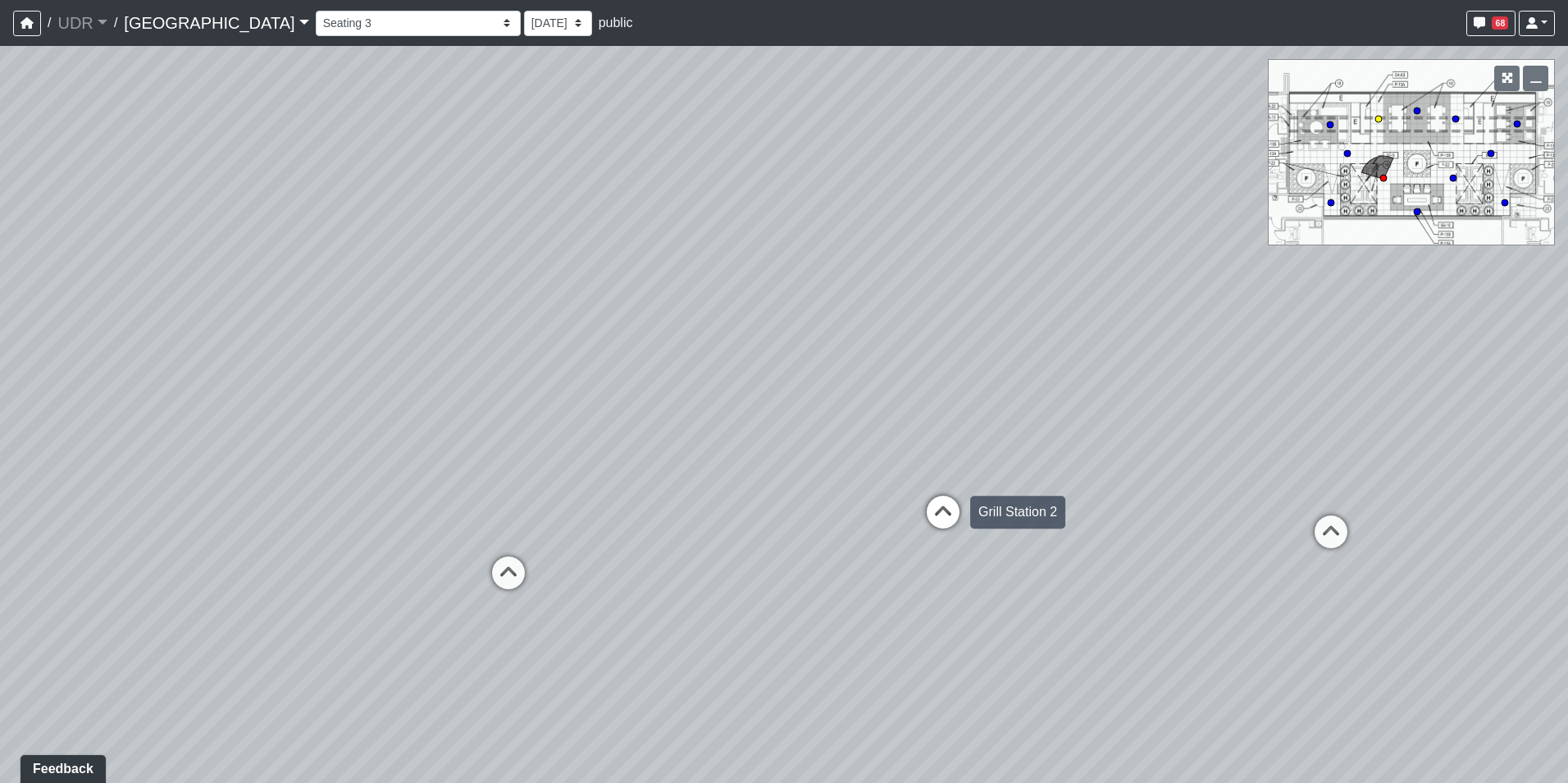
select select "khJwHrMUpnQCVyWm5FWMMx"
click at [1032, 362] on div "Loading... Island Counter Loading... Table Seating Loading... Coworking Hallway…" at bounding box center [784, 415] width 1568 height 737
drag, startPoint x: 672, startPoint y: 481, endPoint x: 905, endPoint y: 414, distance: 242.4
click at [905, 414] on div "Loading... Island Counter Loading... Table Seating Loading... Coworking Hallway…" at bounding box center [784, 415] width 1568 height 737
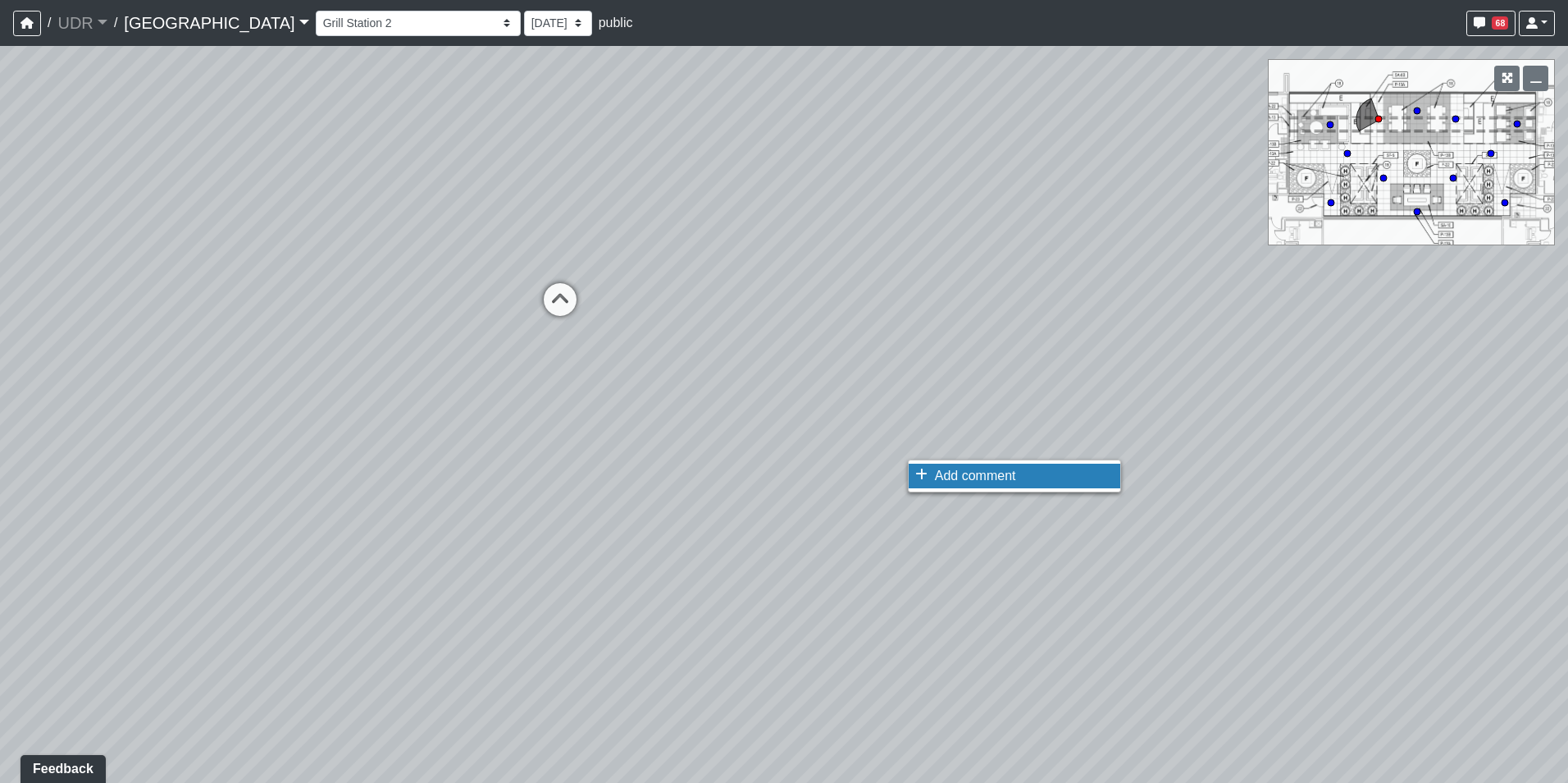
click at [966, 474] on span "Add comment" at bounding box center [975, 475] width 81 height 14
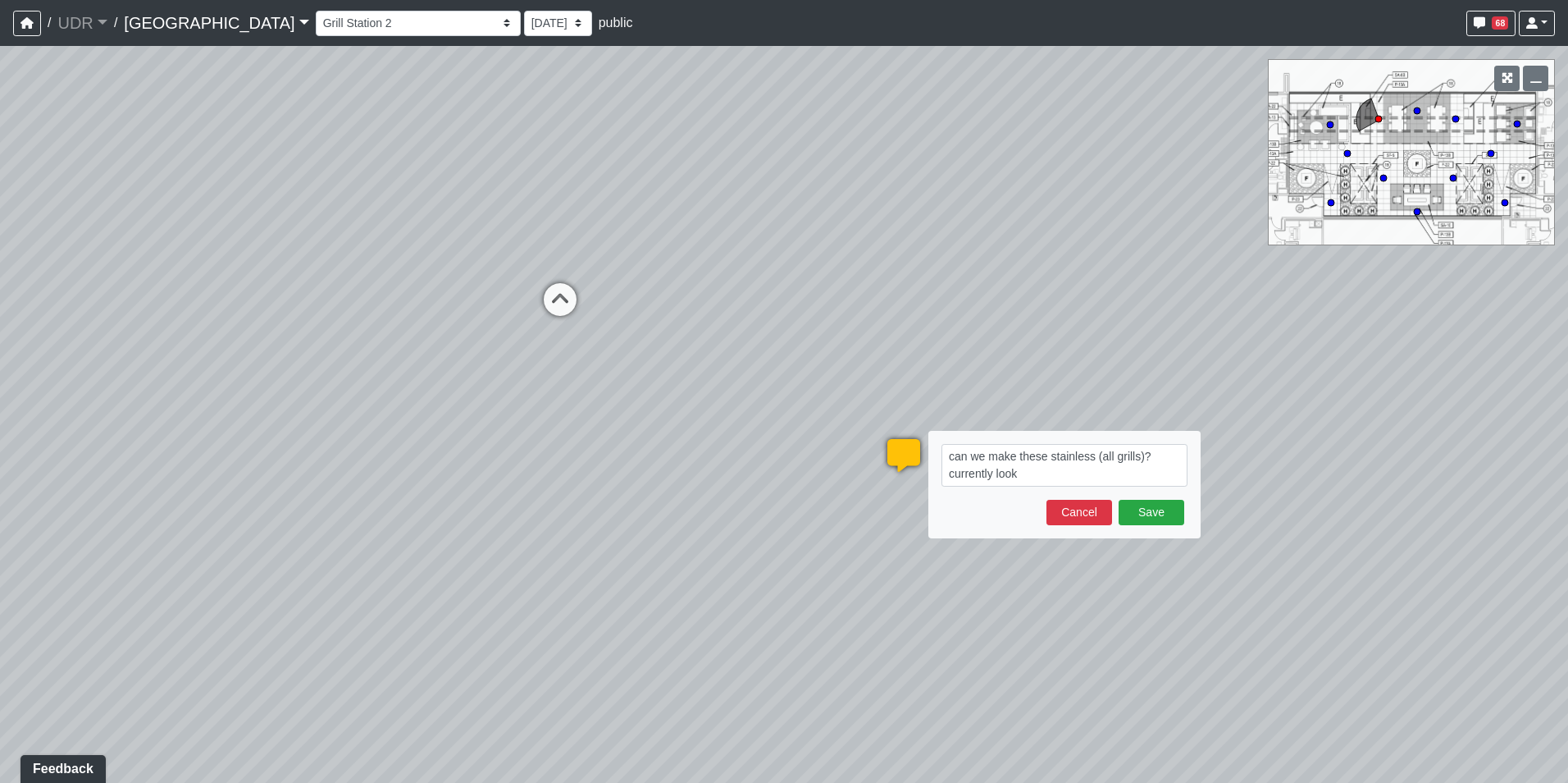
click at [1042, 470] on textarea "can we make these stainless (all grills)? currently look" at bounding box center [1064, 465] width 246 height 43
type textarea "can we make these stainless (all grills)? currently look white"
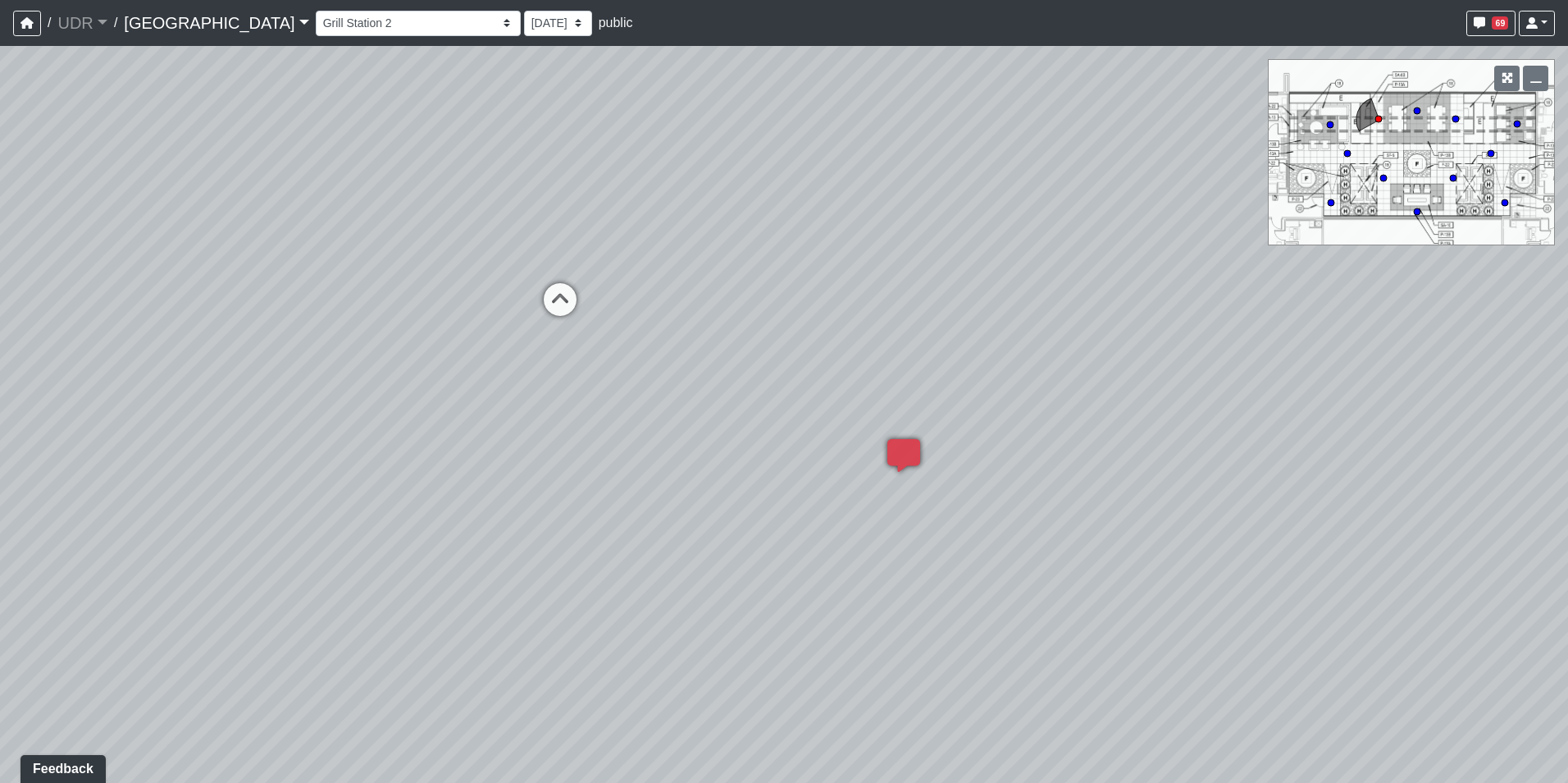
drag, startPoint x: 559, startPoint y: 409, endPoint x: 1130, endPoint y: 310, distance: 579.5
click at [1107, 310] on div "Loading... Island Counter Loading... Table Seating Loading... Coworking Hallway…" at bounding box center [784, 415] width 1568 height 737
drag, startPoint x: 701, startPoint y: 435, endPoint x: 1280, endPoint y: 517, distance: 584.8
click at [1302, 500] on div "Loading... Island Counter Loading... Table Seating Loading... Coworking Hallway…" at bounding box center [784, 415] width 1568 height 737
click at [674, 360] on icon at bounding box center [674, 383] width 49 height 49
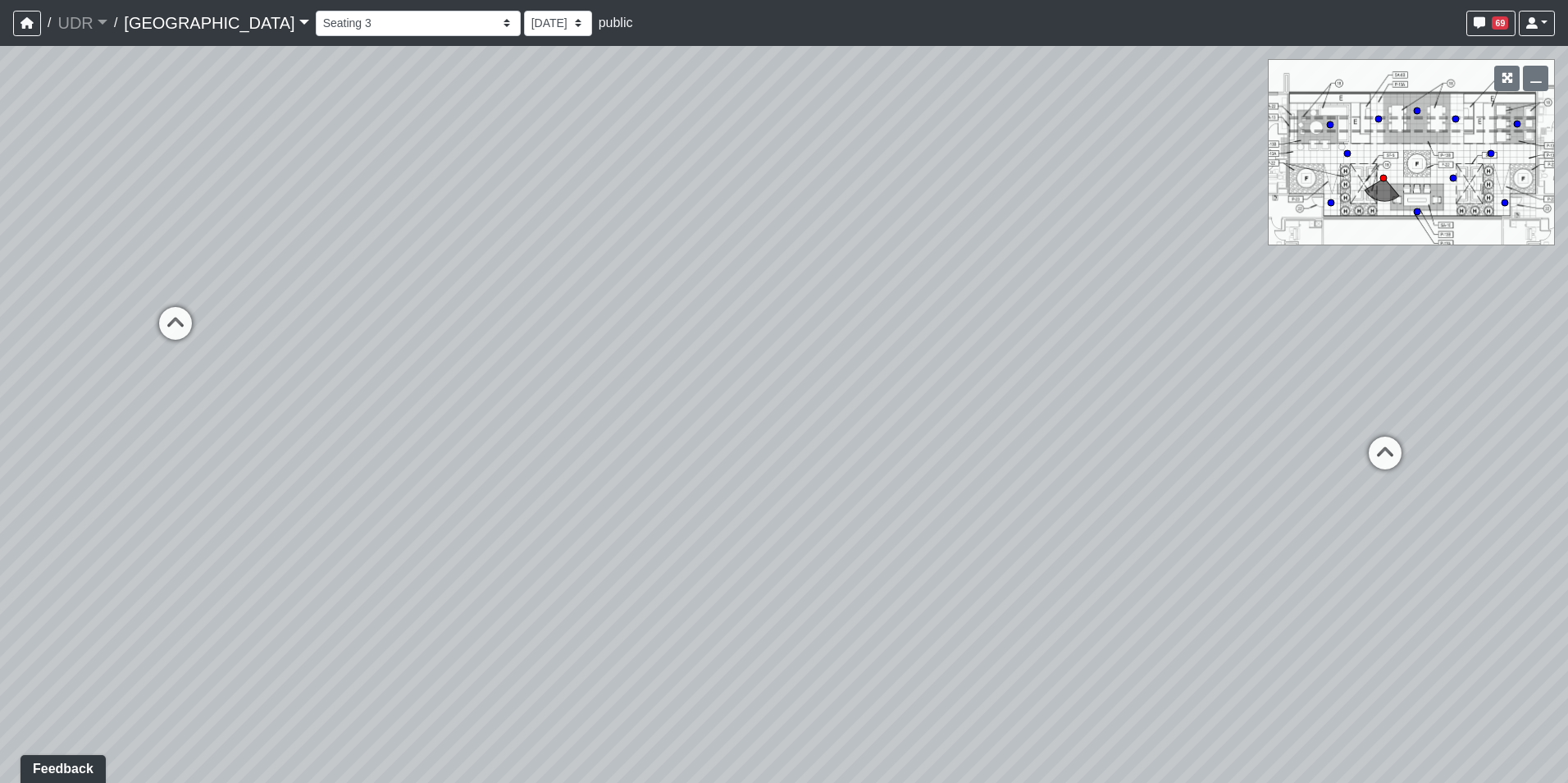
drag, startPoint x: 1121, startPoint y: 452, endPoint x: 1333, endPoint y: 470, distance: 212.8
click at [1255, 462] on div "Loading... Island Counter Loading... Table Seating Loading... Coworking Hallway…" at bounding box center [784, 415] width 1568 height 737
drag, startPoint x: 880, startPoint y: 299, endPoint x: 969, endPoint y: 232, distance: 111.4
click at [959, 236] on div "Loading... Island Counter Loading... Table Seating Loading... Coworking Hallway…" at bounding box center [784, 415] width 1568 height 737
drag, startPoint x: 627, startPoint y: 426, endPoint x: 1184, endPoint y: 465, distance: 558.4
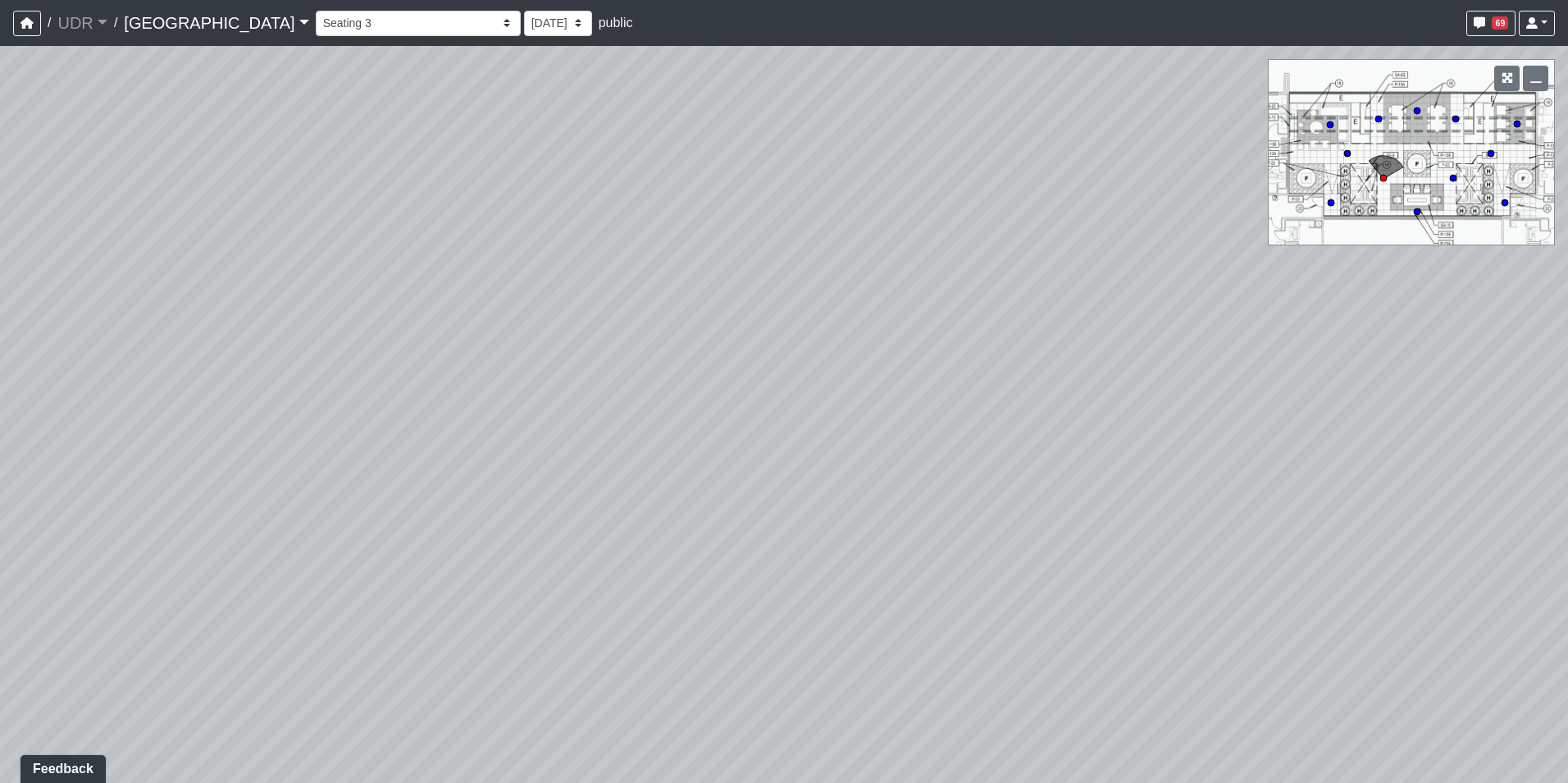
click at [1184, 465] on div "Loading... Island Counter Loading... Table Seating Loading... Coworking Hallway…" at bounding box center [784, 415] width 1568 height 737
drag, startPoint x: 684, startPoint y: 235, endPoint x: 652, endPoint y: 520, distance: 286.8
click at [656, 515] on div "Loading... Island Counter Loading... Table Seating Loading... Coworking Hallway…" at bounding box center [784, 415] width 1568 height 737
click at [868, 392] on icon at bounding box center [876, 412] width 49 height 49
drag, startPoint x: 1071, startPoint y: 373, endPoint x: 412, endPoint y: 375, distance: 659.0
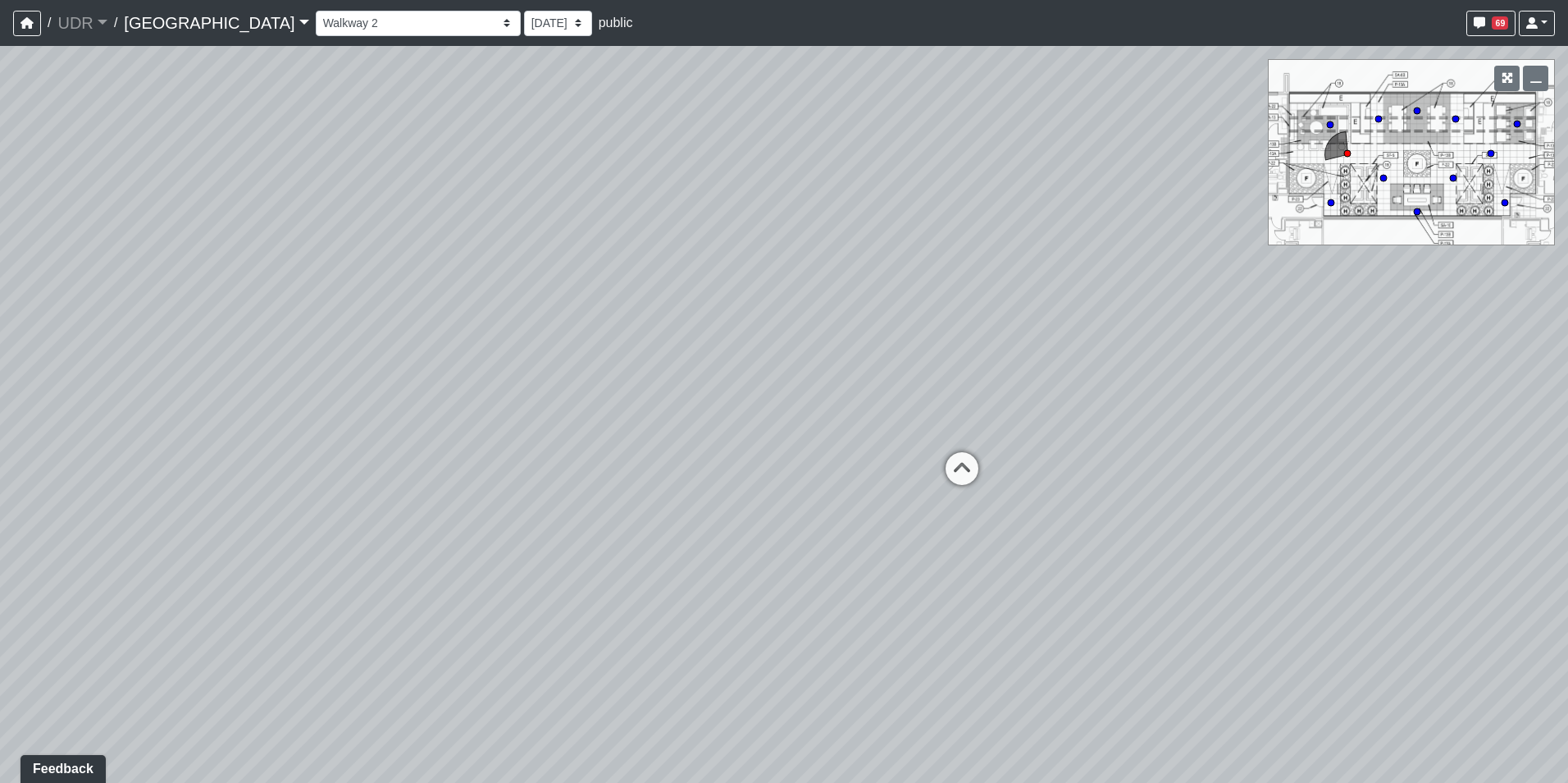
click at [510, 375] on div "Loading... Island Counter Loading... Table Seating Loading... Coworking Hallway…" at bounding box center [784, 415] width 1568 height 737
drag, startPoint x: 821, startPoint y: 371, endPoint x: 446, endPoint y: 393, distance: 375.6
click at [450, 393] on div "Loading... Island Counter Loading... Table Seating Loading... Coworking Hallway…" at bounding box center [784, 415] width 1568 height 737
drag, startPoint x: 865, startPoint y: 398, endPoint x: 148, endPoint y: 342, distance: 719.2
click at [322, 348] on div "Loading... Island Counter Loading... Table Seating Loading... Coworking Hallway…" at bounding box center [784, 415] width 1568 height 737
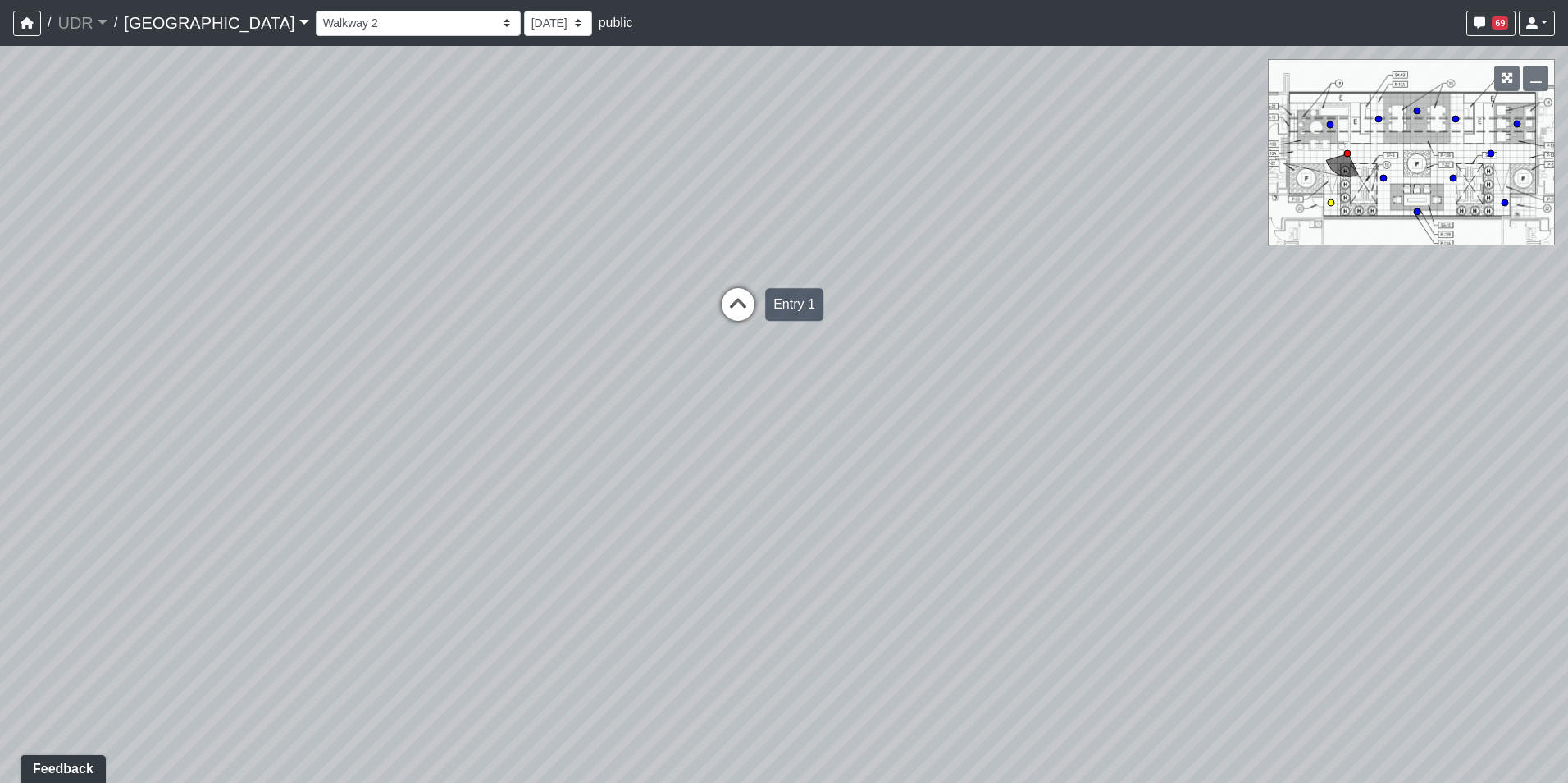
click at [740, 311] on icon at bounding box center [737, 312] width 49 height 49
drag, startPoint x: 289, startPoint y: 352, endPoint x: 790, endPoint y: 293, distance: 504.5
click at [727, 293] on div "Loading... Island Counter Loading... Table Seating Loading... Coworking Hallway…" at bounding box center [784, 415] width 1568 height 737
drag, startPoint x: 715, startPoint y: 543, endPoint x: 910, endPoint y: 651, distance: 222.9
click at [932, 667] on div "Loading... Island Counter Loading... Table Seating Loading... Coworking Hallway…" at bounding box center [784, 415] width 1568 height 737
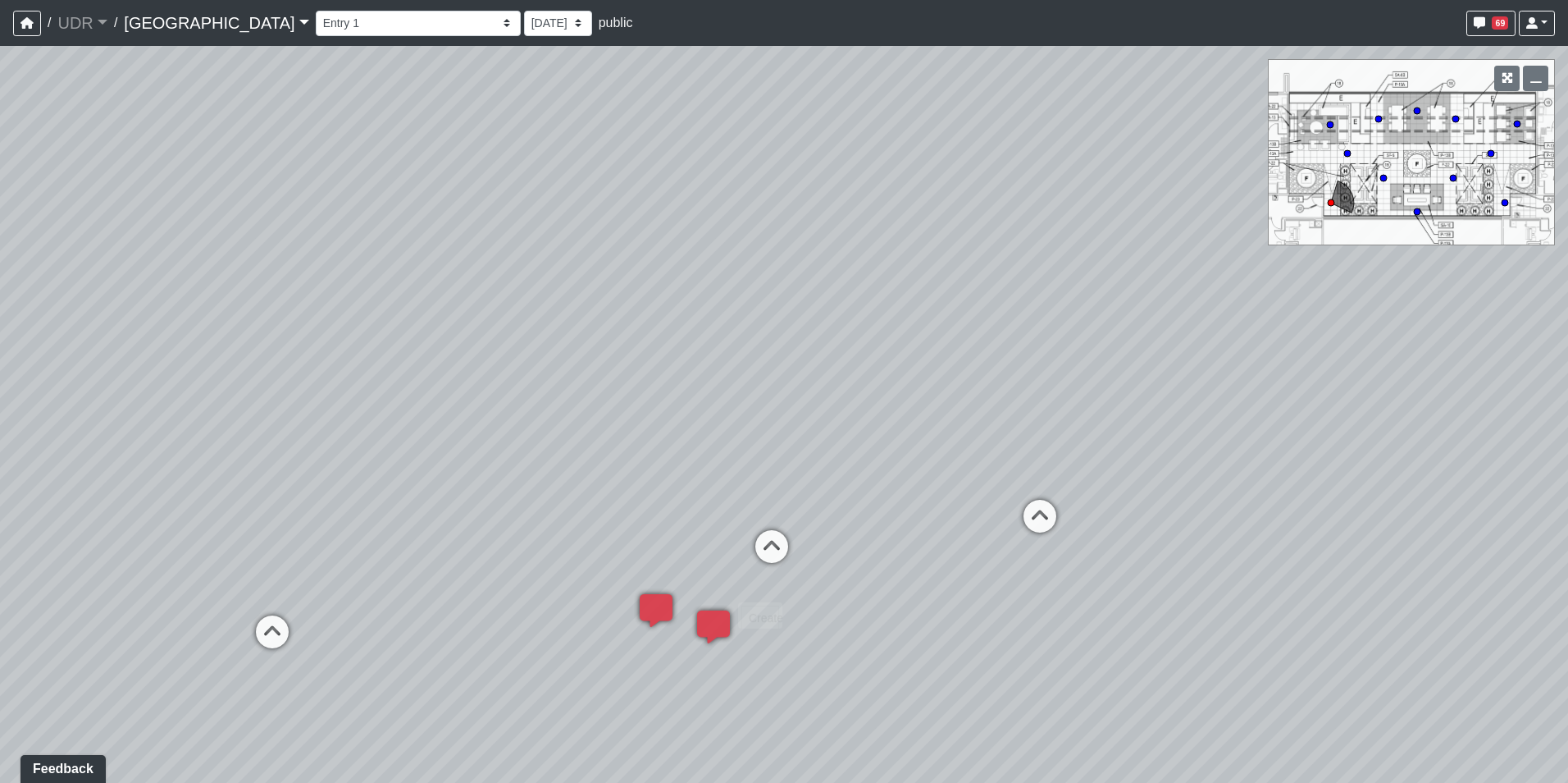
drag, startPoint x: 719, startPoint y: 631, endPoint x: 709, endPoint y: 487, distance: 144.3
click at [709, 487] on div "Loading... Island Counter Loading... Table Seating Loading... Coworking Hallway…" at bounding box center [784, 415] width 1568 height 737
drag, startPoint x: 698, startPoint y: 523, endPoint x: 707, endPoint y: 409, distance: 114.4
click at [707, 416] on div "Loading... Island Counter Loading... Table Seating Loading... Coworking Hallway…" at bounding box center [784, 415] width 1568 height 737
drag, startPoint x: 457, startPoint y: 296, endPoint x: 903, endPoint y: 255, distance: 447.9
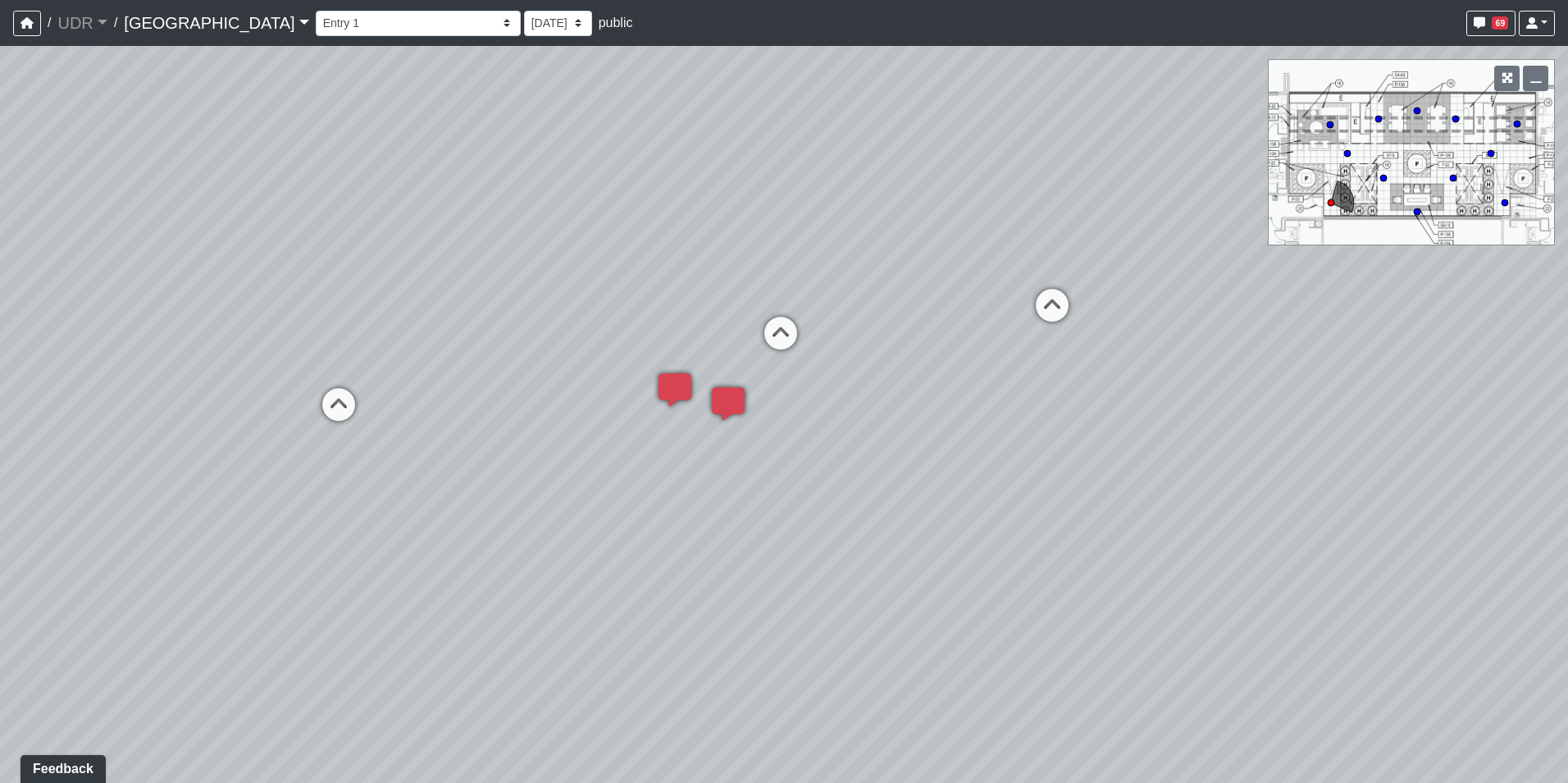
click at [879, 264] on div "Loading... Island Counter Loading... Table Seating Loading... Coworking Hallway…" at bounding box center [784, 415] width 1568 height 737
drag, startPoint x: 381, startPoint y: 204, endPoint x: 271, endPoint y: 330, distance: 167.3
click at [271, 330] on div "Loading... Island Counter Loading... Table Seating Loading... Coworking Hallway…" at bounding box center [784, 415] width 1568 height 737
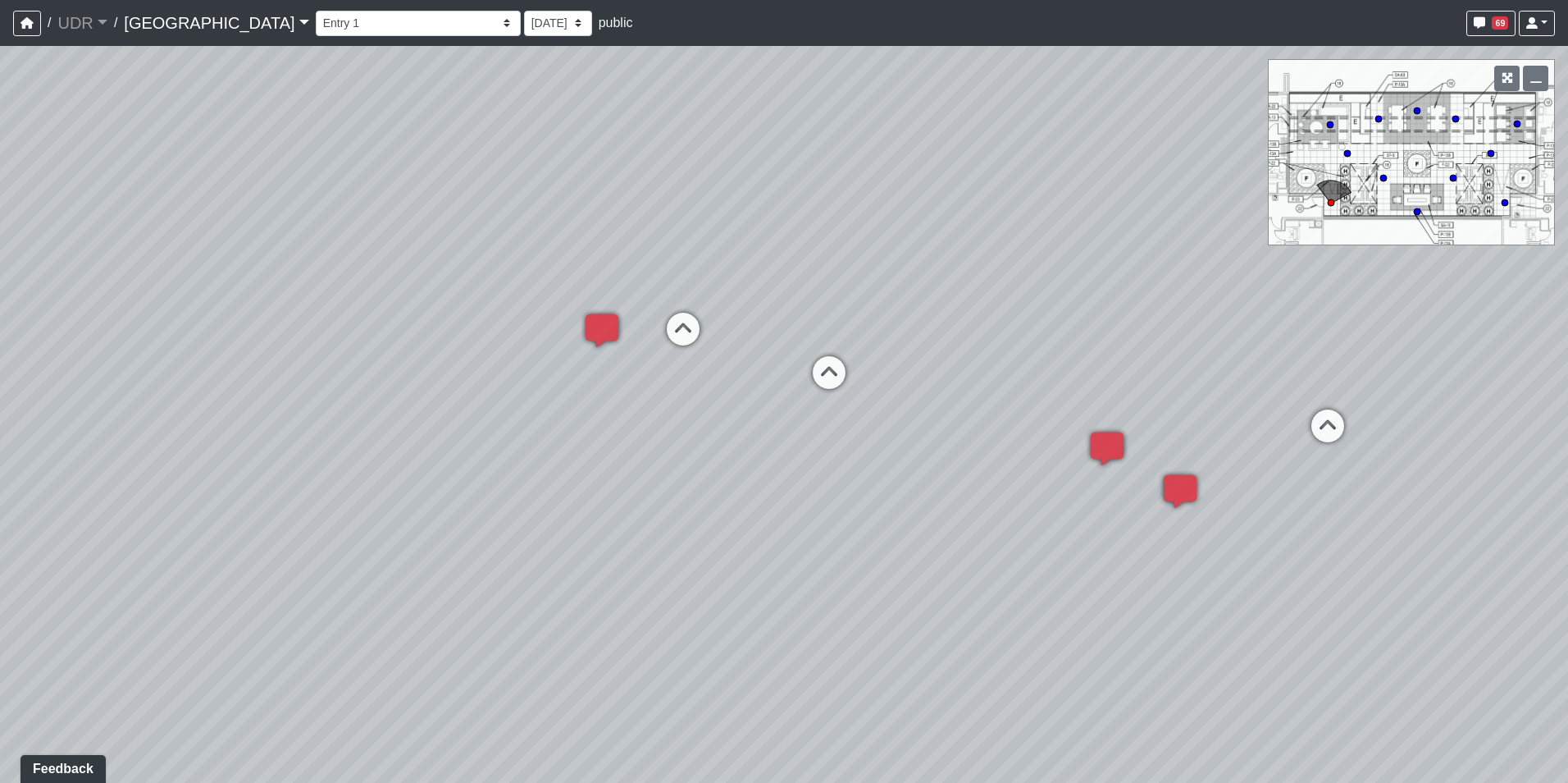
drag, startPoint x: 733, startPoint y: 314, endPoint x: 124, endPoint y: 346, distance: 609.8
click at [130, 346] on div "Loading... Island Counter Loading... Table Seating Loading... Coworking Hallway…" at bounding box center [784, 415] width 1568 height 737
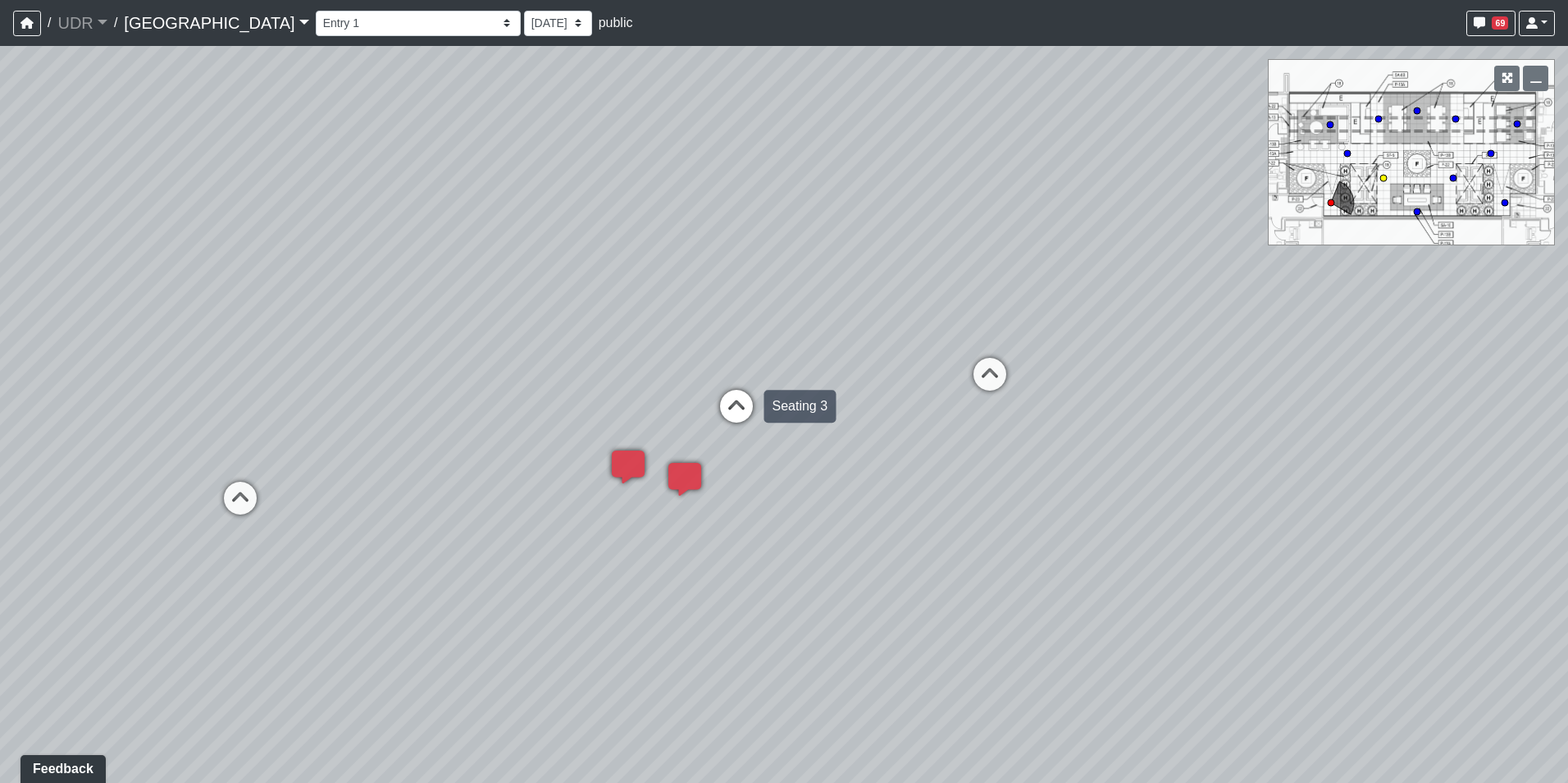
click at [736, 392] on icon at bounding box center [736, 414] width 49 height 49
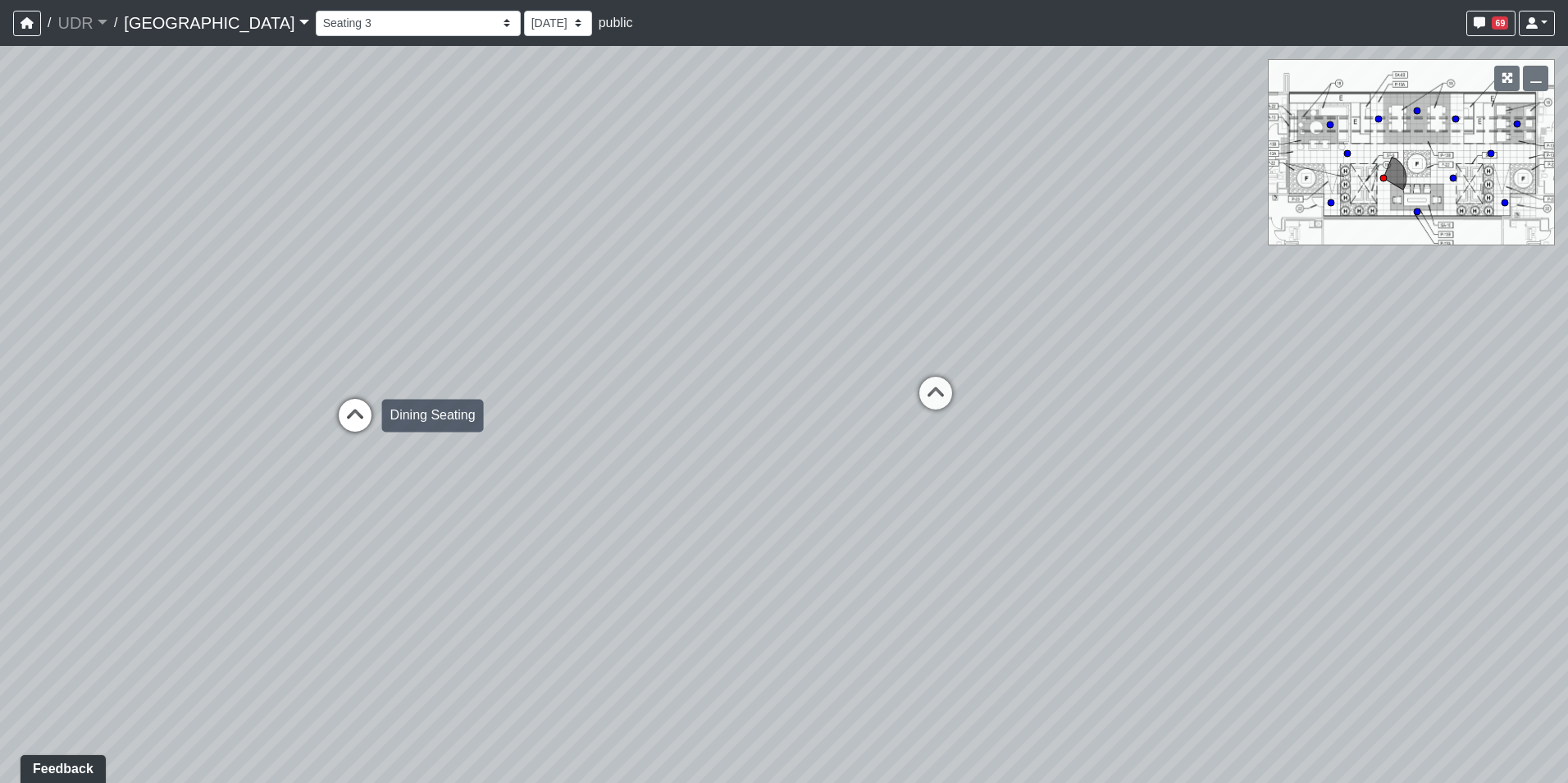
click at [365, 397] on div "Loading... Dining Seating" at bounding box center [355, 415] width 49 height 49
drag, startPoint x: 791, startPoint y: 332, endPoint x: 623, endPoint y: 349, distance: 168.9
click at [623, 349] on div "Loading... Island Counter Loading... Table Seating Loading... Coworking Hallway…" at bounding box center [784, 415] width 1568 height 737
click at [848, 495] on div "Loading... Island Counter Loading... Table Seating Loading... Coworking Hallway…" at bounding box center [784, 415] width 1568 height 737
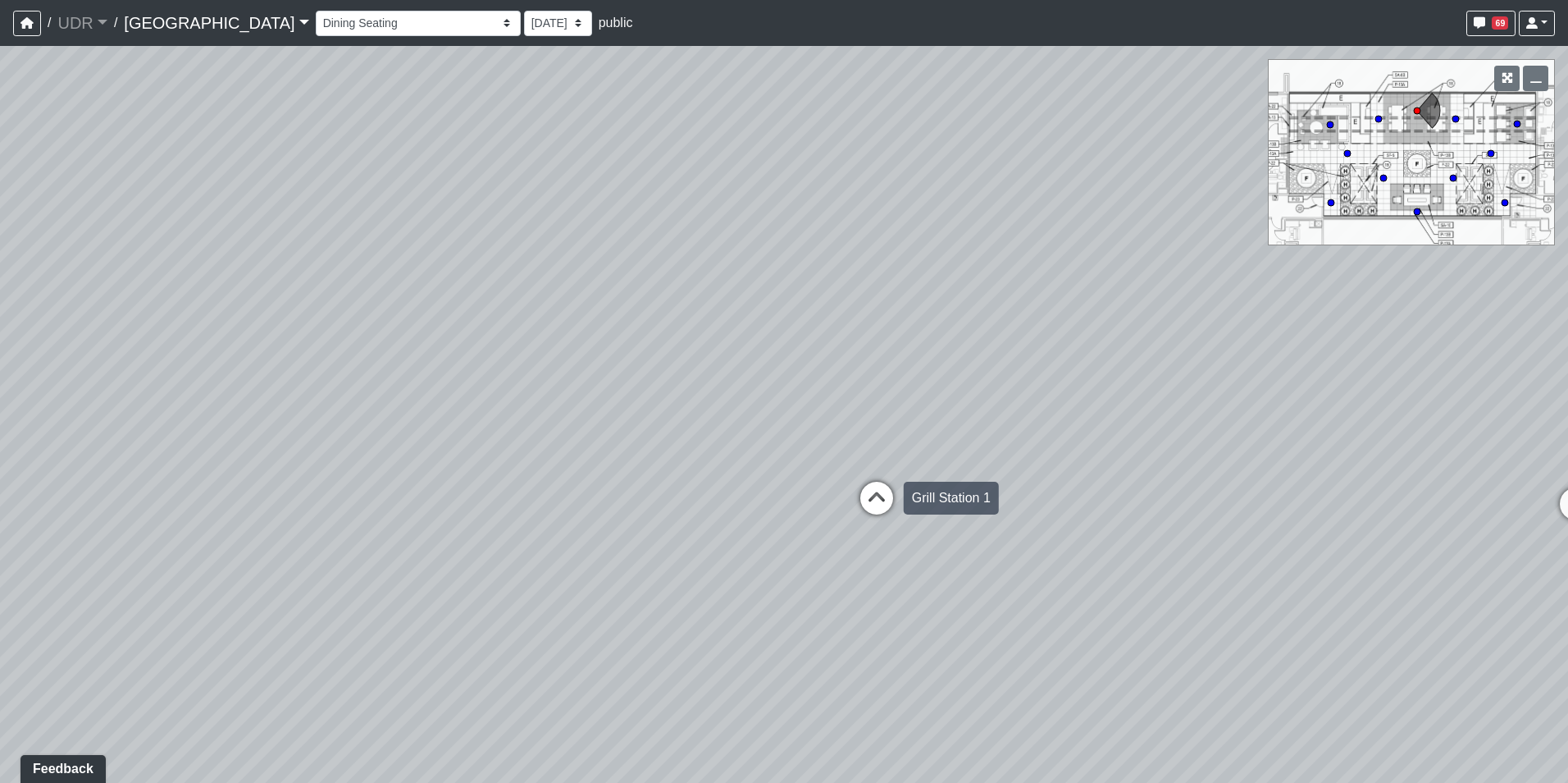
click at [863, 495] on icon at bounding box center [876, 505] width 49 height 49
select select "g8CAMvHuG4ai4j6UV8fptR"
drag, startPoint x: 850, startPoint y: 415, endPoint x: 766, endPoint y: 537, distance: 148.1
click at [766, 537] on div "Loading... Island Counter Loading... Table Seating Loading... Coworking Hallway…" at bounding box center [784, 415] width 1568 height 737
drag, startPoint x: 770, startPoint y: 422, endPoint x: 840, endPoint y: 300, distance: 140.7
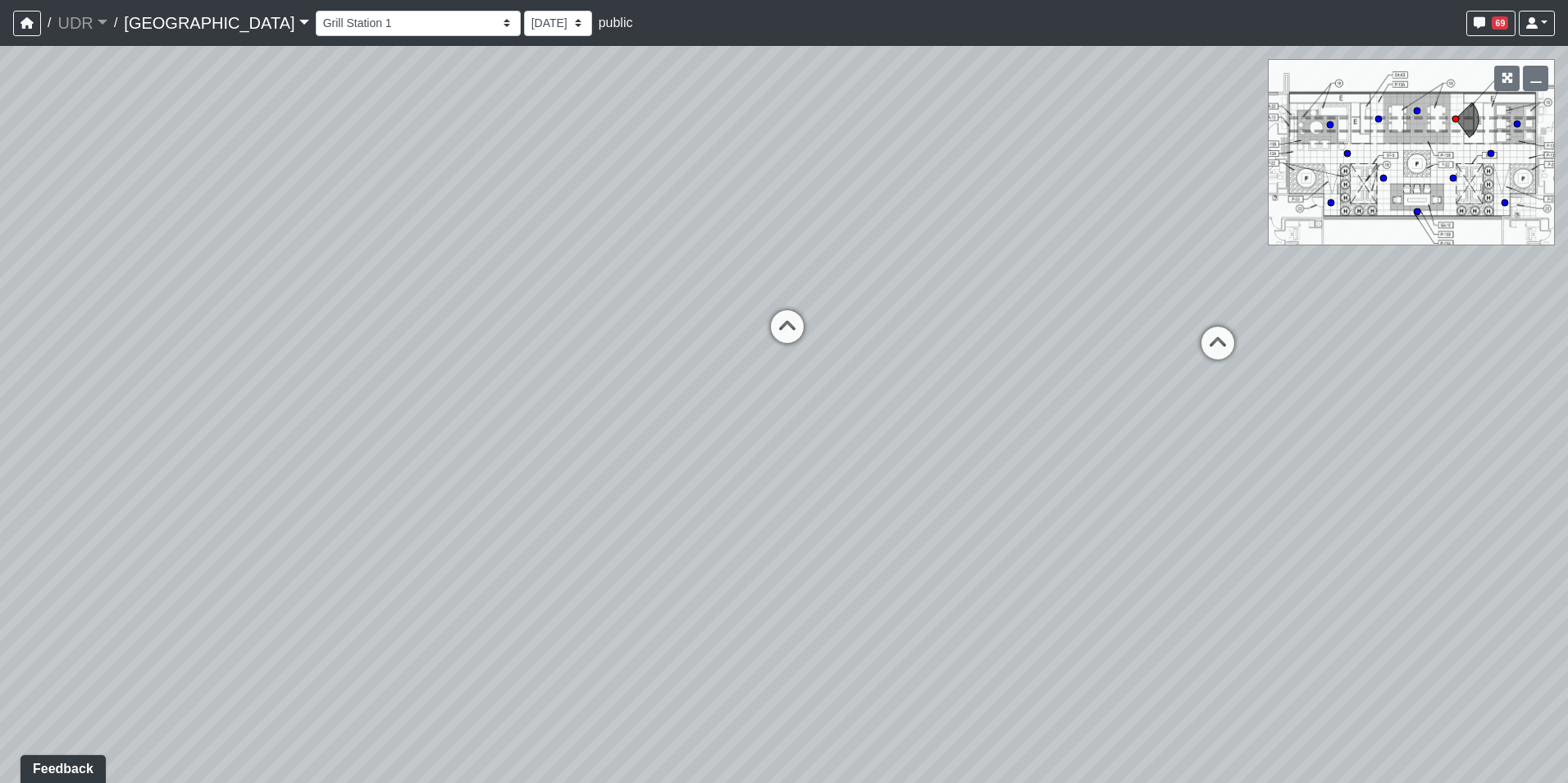
click at [820, 306] on div "Loading... Island Counter Loading... Table Seating Loading... Coworking Hallway…" at bounding box center [784, 415] width 1568 height 737
drag, startPoint x: 823, startPoint y: 340, endPoint x: 781, endPoint y: 433, distance: 102.0
click at [781, 433] on div "Loading... Island Counter Loading... Table Seating Loading... Coworking Hallway…" at bounding box center [784, 415] width 1568 height 737
click at [937, 392] on span "Add comment" at bounding box center [973, 396] width 81 height 14
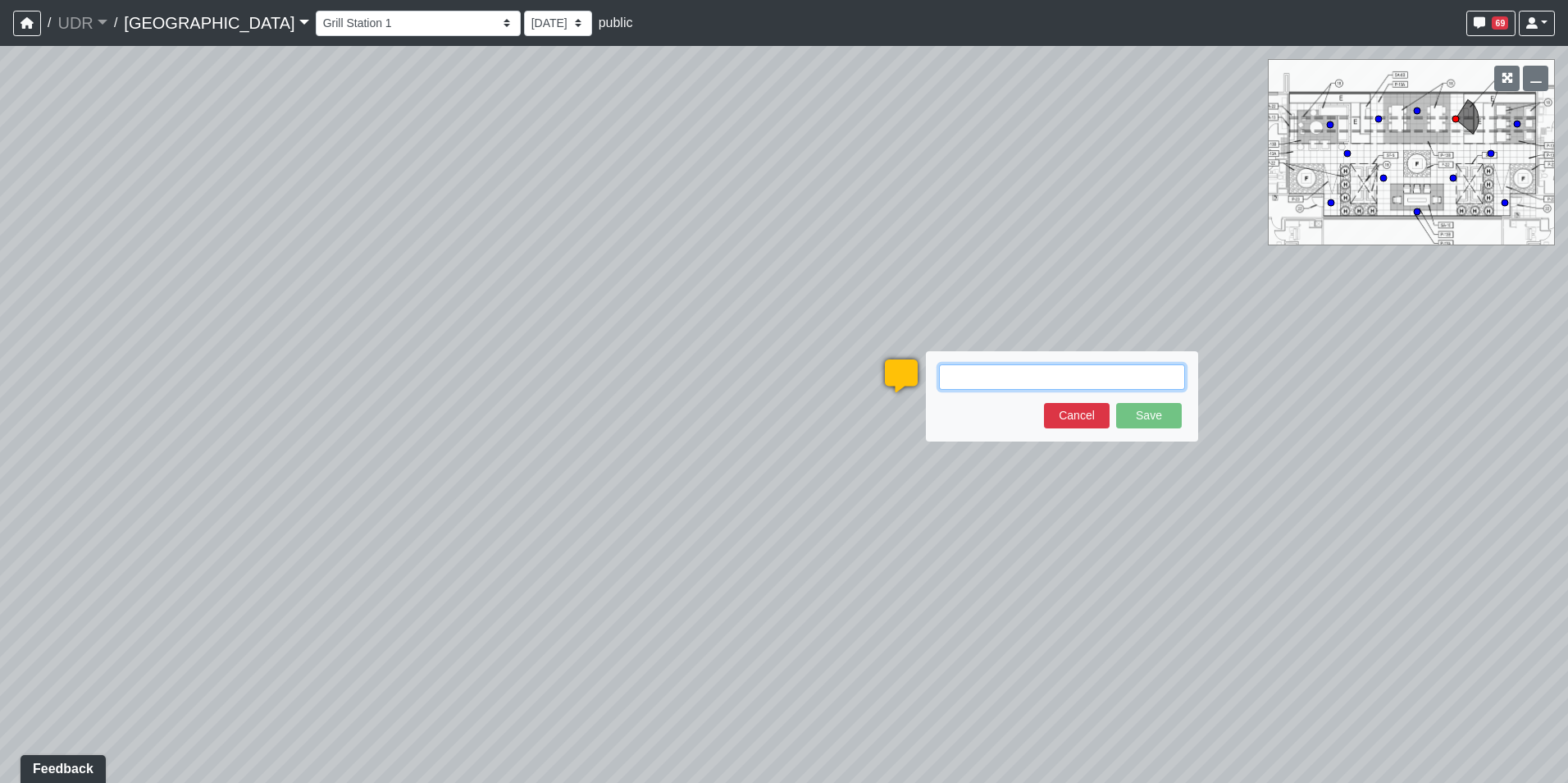
click at [979, 372] on textarea at bounding box center [1062, 377] width 246 height 26
paste textarea "blob:https://sizzle.atlasbayvr.com/6900b6b5-c399-4ce3-89f6-329542fbca82"
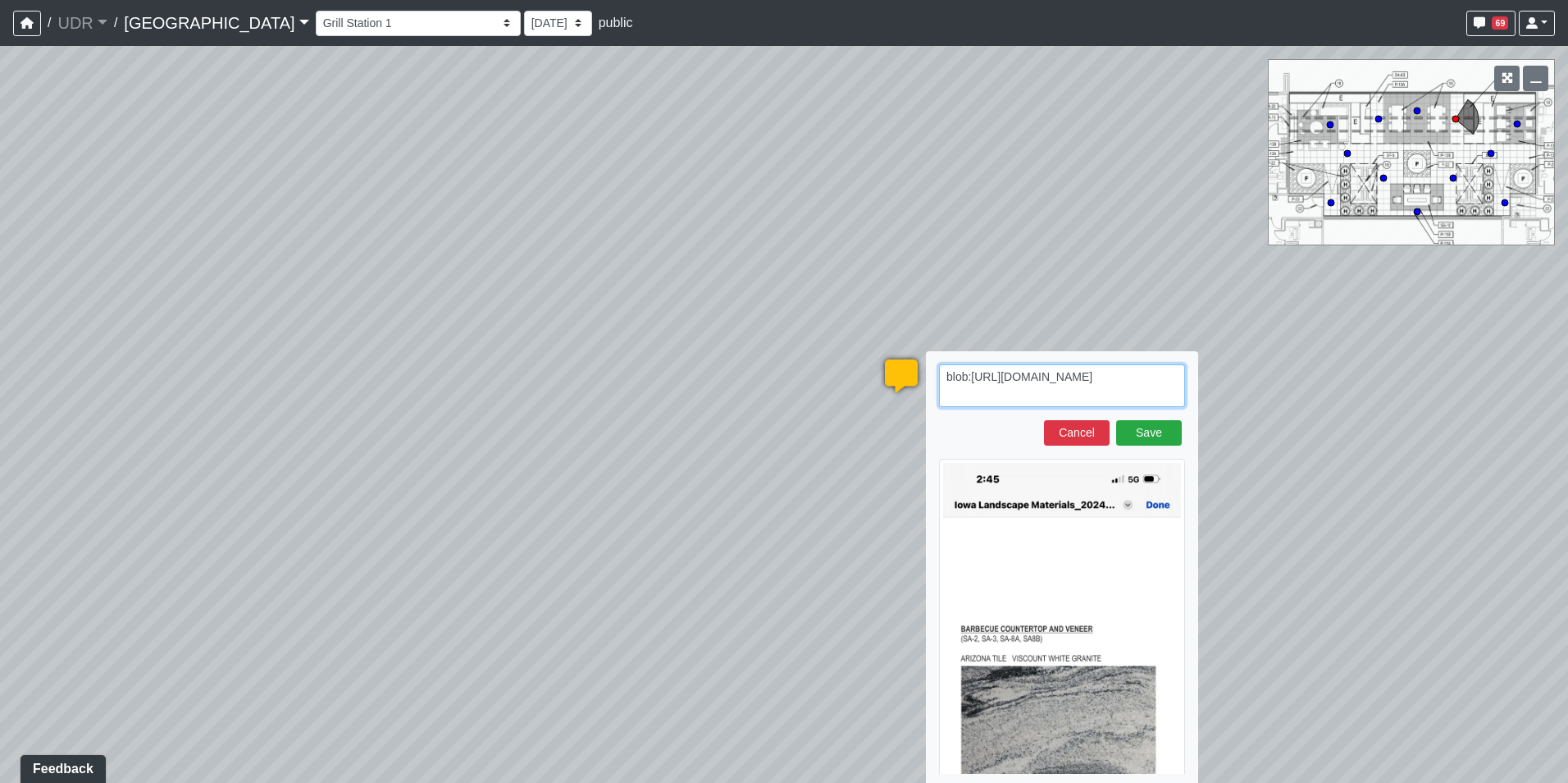
click at [947, 379] on textarea "blob:https://sizzle.atlasbayvr.com/6900b6b5-c399-4ce3-89f6-329542fbca82" at bounding box center [1062, 386] width 246 height 43
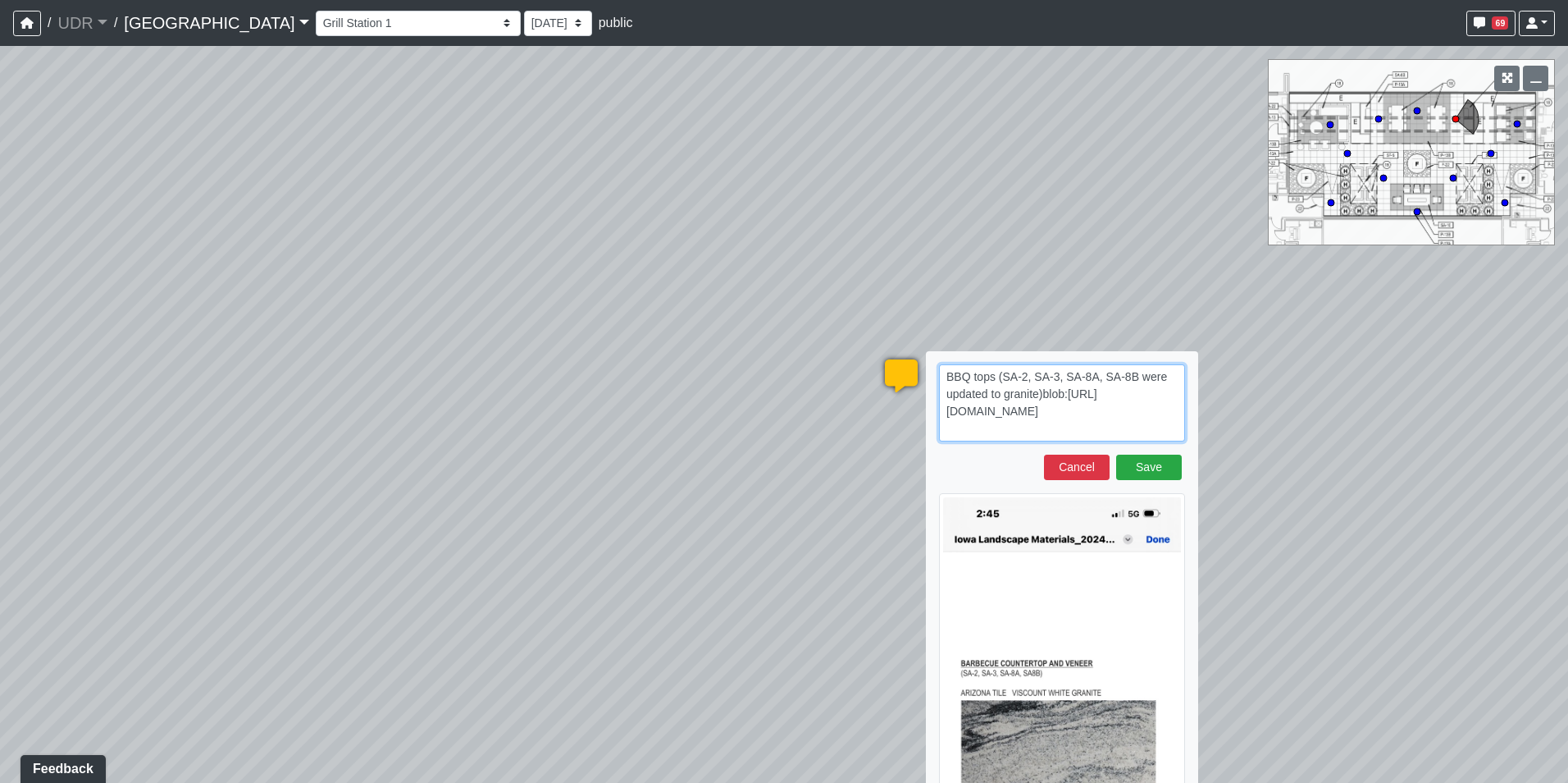
type textarea "BBQ tops (SA-2, SA-3, SA-8A, SA-8B were updated to granite) blob:https://sizzle…"
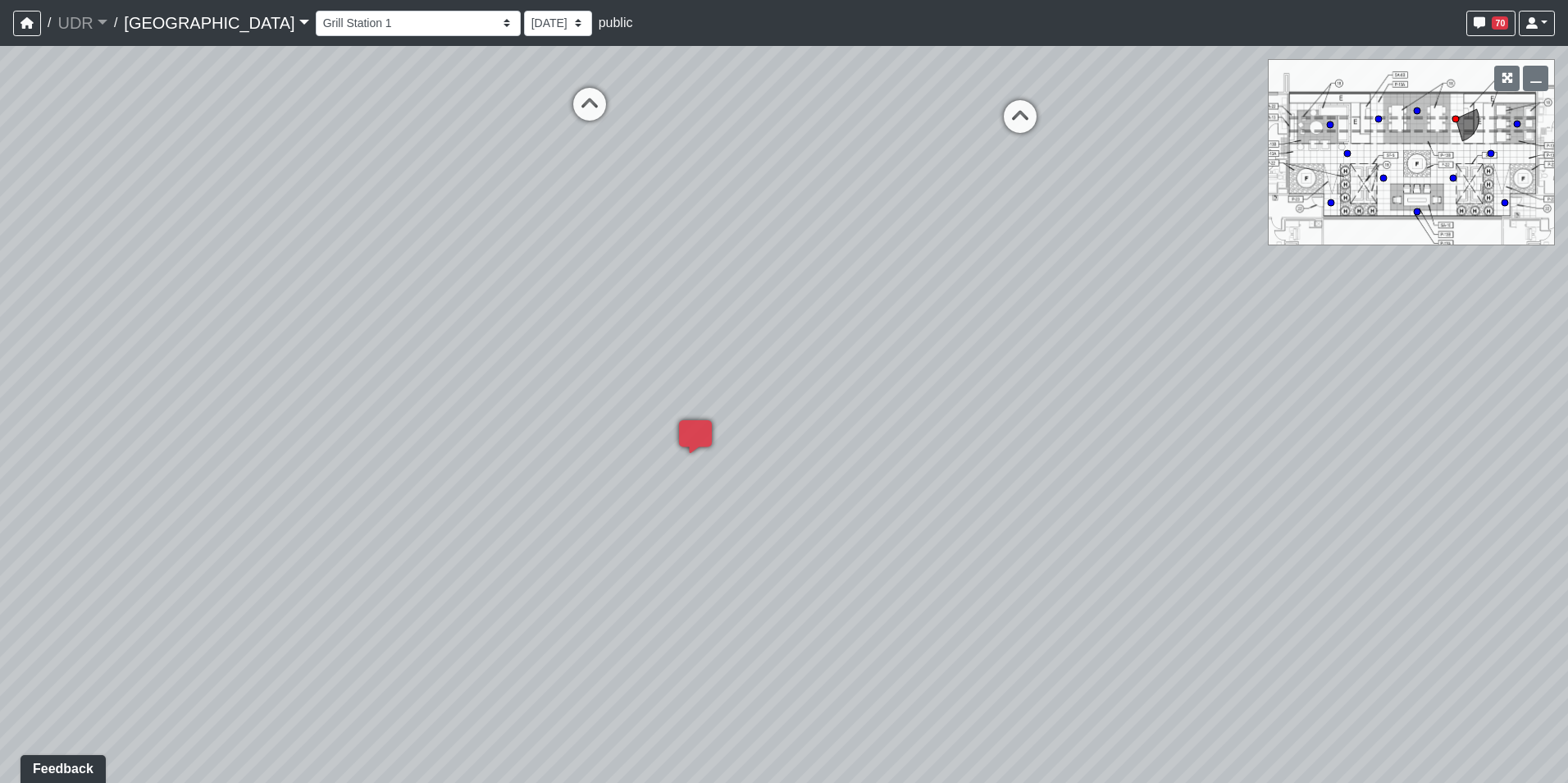
drag, startPoint x: 912, startPoint y: 235, endPoint x: 482, endPoint y: 312, distance: 436.8
click at [482, 312] on div "Loading... Island Counter Loading... Table Seating Loading... Coworking Hallway…" at bounding box center [784, 415] width 1568 height 737
drag, startPoint x: 1356, startPoint y: 270, endPoint x: 815, endPoint y: 322, distance: 543.5
click at [815, 321] on div "Loading... Island Counter Loading... Table Seating Loading... Coworking Hallway…" at bounding box center [784, 415] width 1568 height 737
drag, startPoint x: 814, startPoint y: 253, endPoint x: 741, endPoint y: 339, distance: 112.8
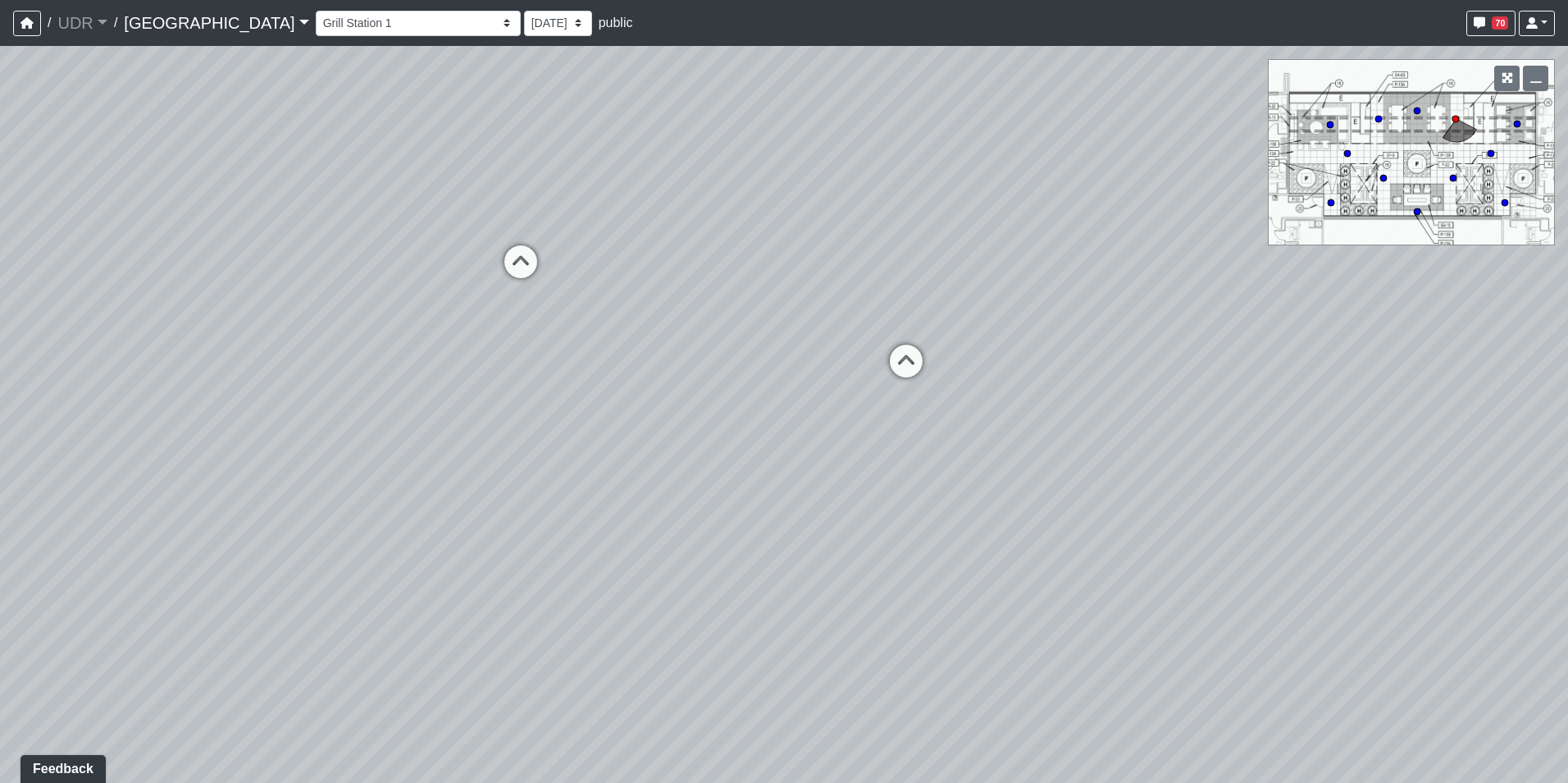
click at [741, 339] on div "Loading... Island Counter Loading... Table Seating Loading... Coworking Hallway…" at bounding box center [784, 415] width 1568 height 737
click at [902, 352] on icon at bounding box center [906, 368] width 49 height 49
drag, startPoint x: 365, startPoint y: 338, endPoint x: 452, endPoint y: 308, distance: 92.0
click at [452, 308] on div "Loading... Island Counter Loading... Table Seating Loading... Coworking Hallway…" at bounding box center [784, 415] width 1568 height 737
drag, startPoint x: 686, startPoint y: 302, endPoint x: 218, endPoint y: 263, distance: 469.6
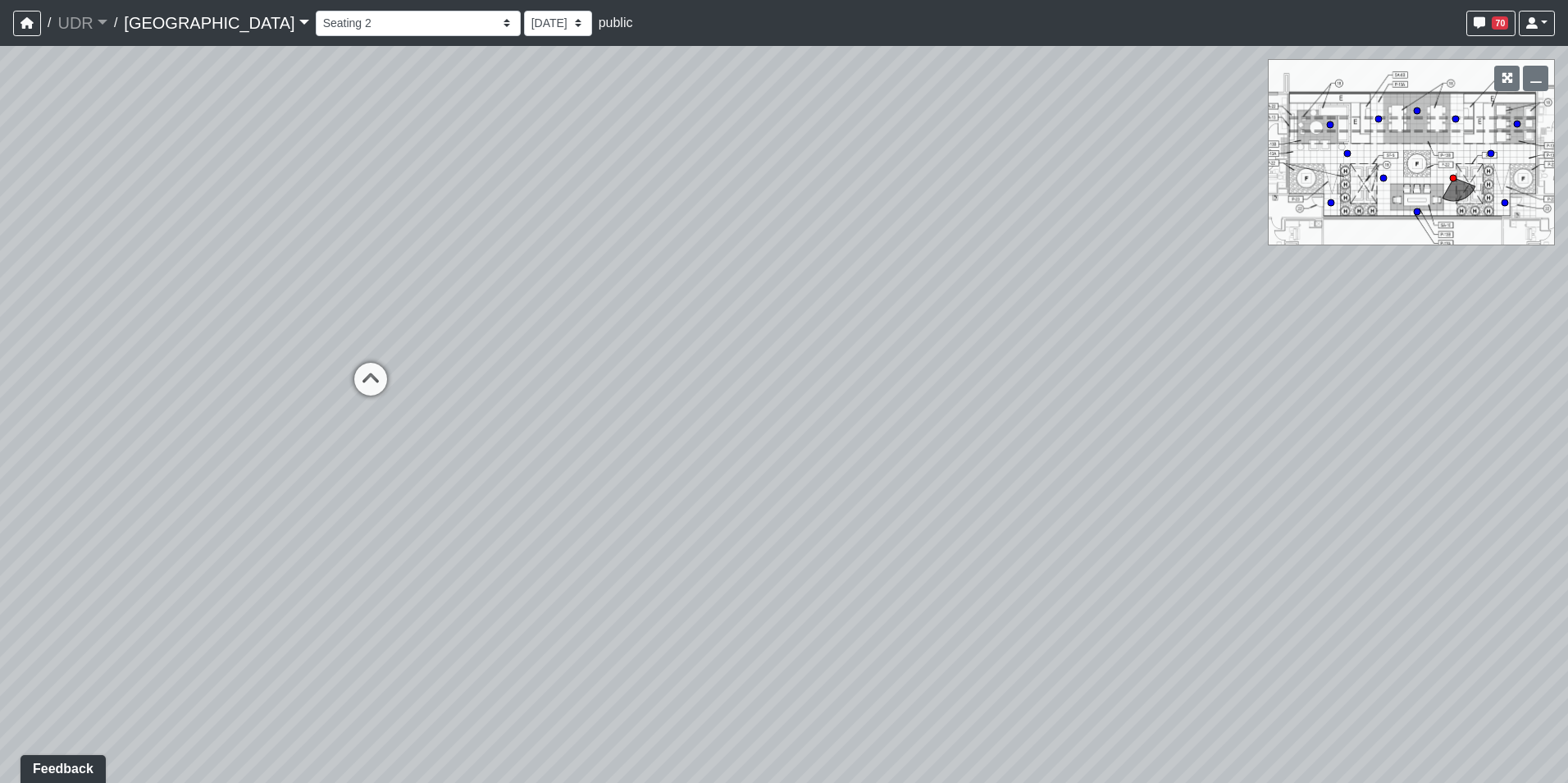
click at [224, 266] on div "Loading... Island Counter Loading... Table Seating Loading... Coworking Hallway…" at bounding box center [784, 415] width 1568 height 737
drag, startPoint x: 754, startPoint y: 215, endPoint x: 999, endPoint y: 522, distance: 392.8
click at [999, 522] on div "Loading... Island Counter Loading... Table Seating Loading... Coworking Hallway…" at bounding box center [784, 415] width 1568 height 737
drag, startPoint x: 990, startPoint y: 450, endPoint x: 903, endPoint y: 445, distance: 87.1
click at [903, 445] on div "Loading... Island Counter Loading... Table Seating Loading... Coworking Hallway…" at bounding box center [784, 415] width 1568 height 737
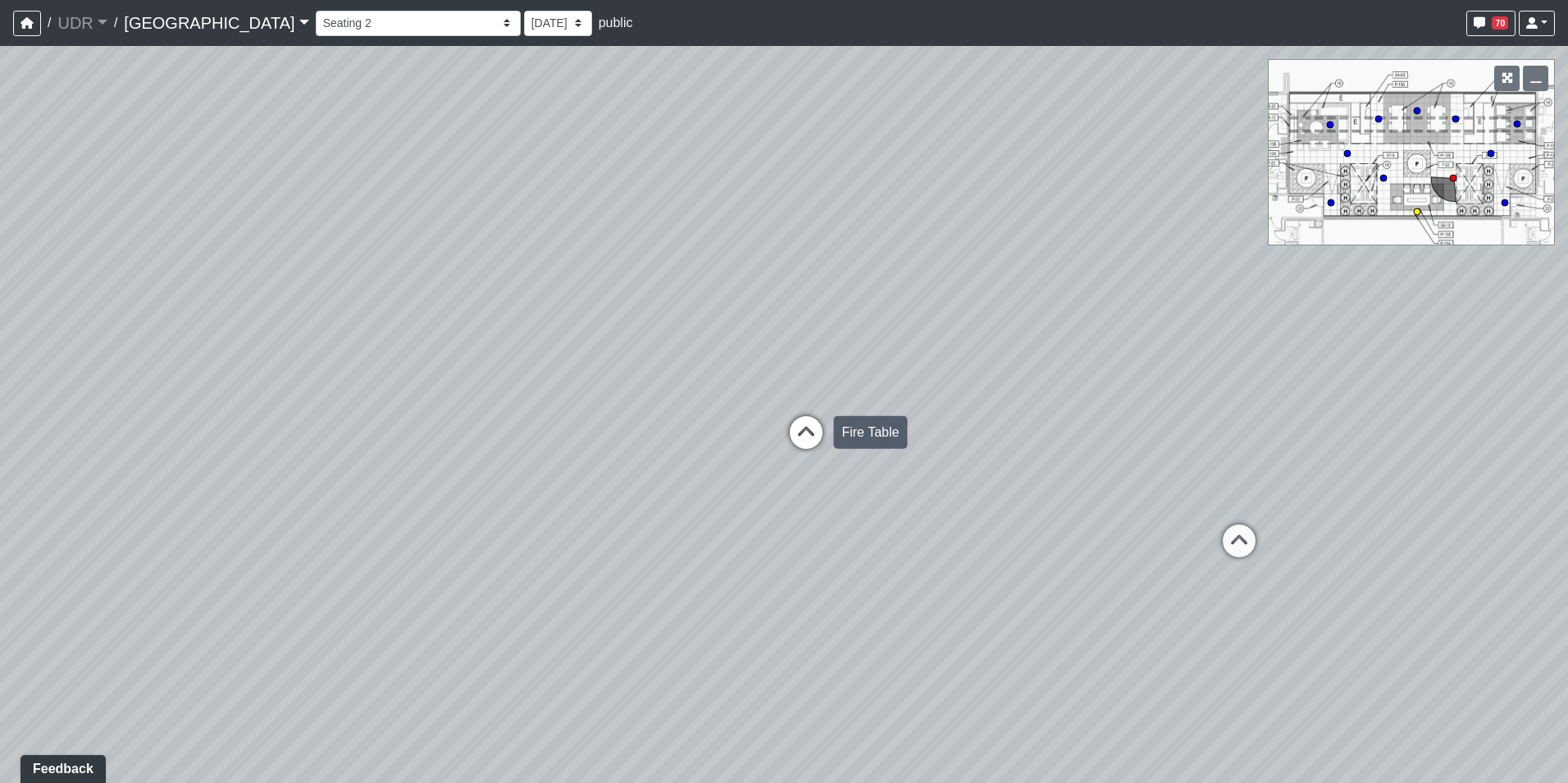
click at [822, 423] on icon at bounding box center [806, 440] width 49 height 49
click at [1499, 25] on span "70" at bounding box center [1499, 22] width 16 height 13
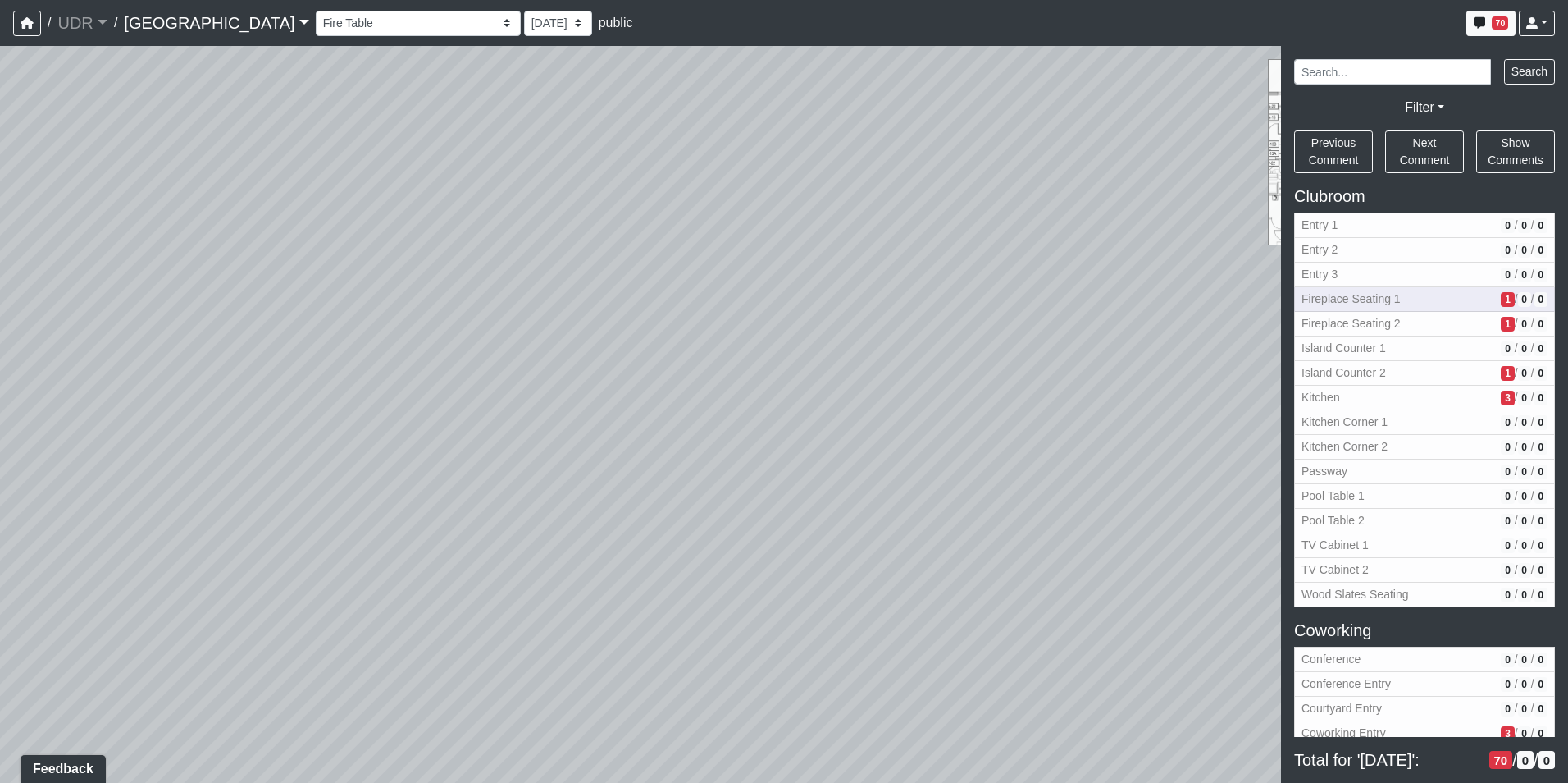
click at [1416, 296] on span "Fireplace Seating 1" at bounding box center [1398, 299] width 193 height 17
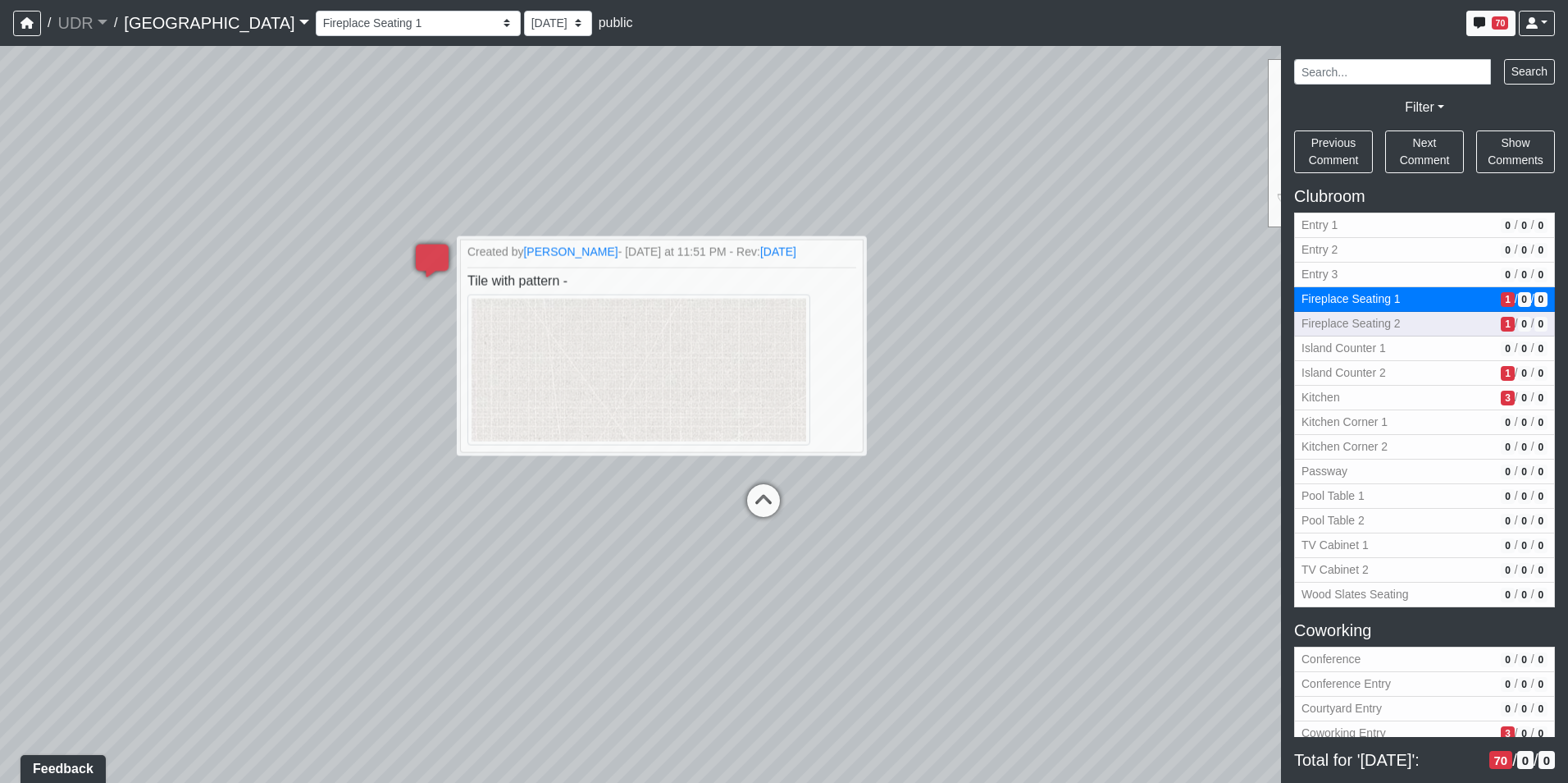
click at [1388, 318] on span "Fireplace Seating 2" at bounding box center [1398, 324] width 193 height 17
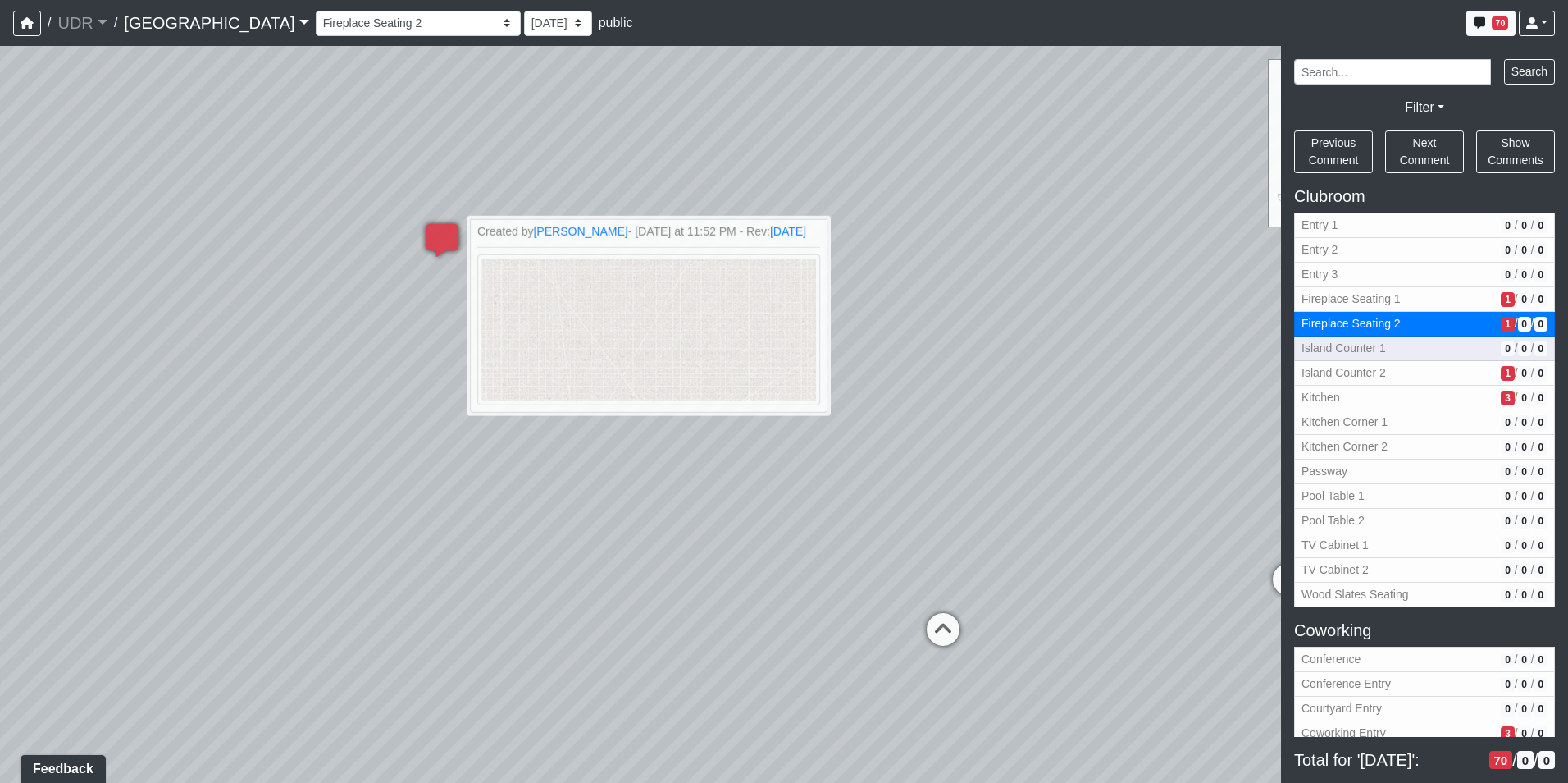
click at [1388, 353] on span "Island Counter 1" at bounding box center [1398, 349] width 193 height 17
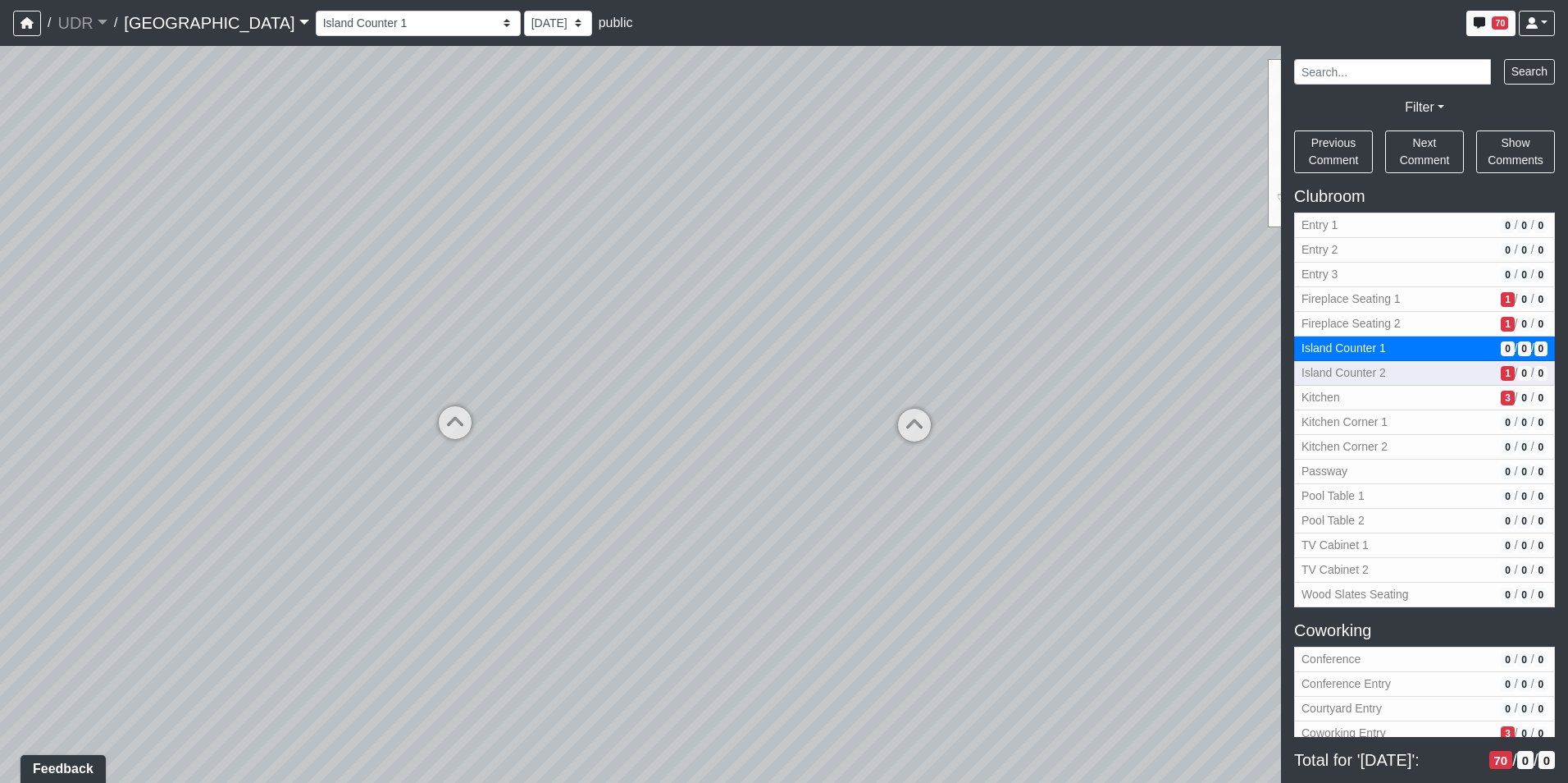
click at [1392, 371] on span "Island Counter 2" at bounding box center [1398, 373] width 193 height 17
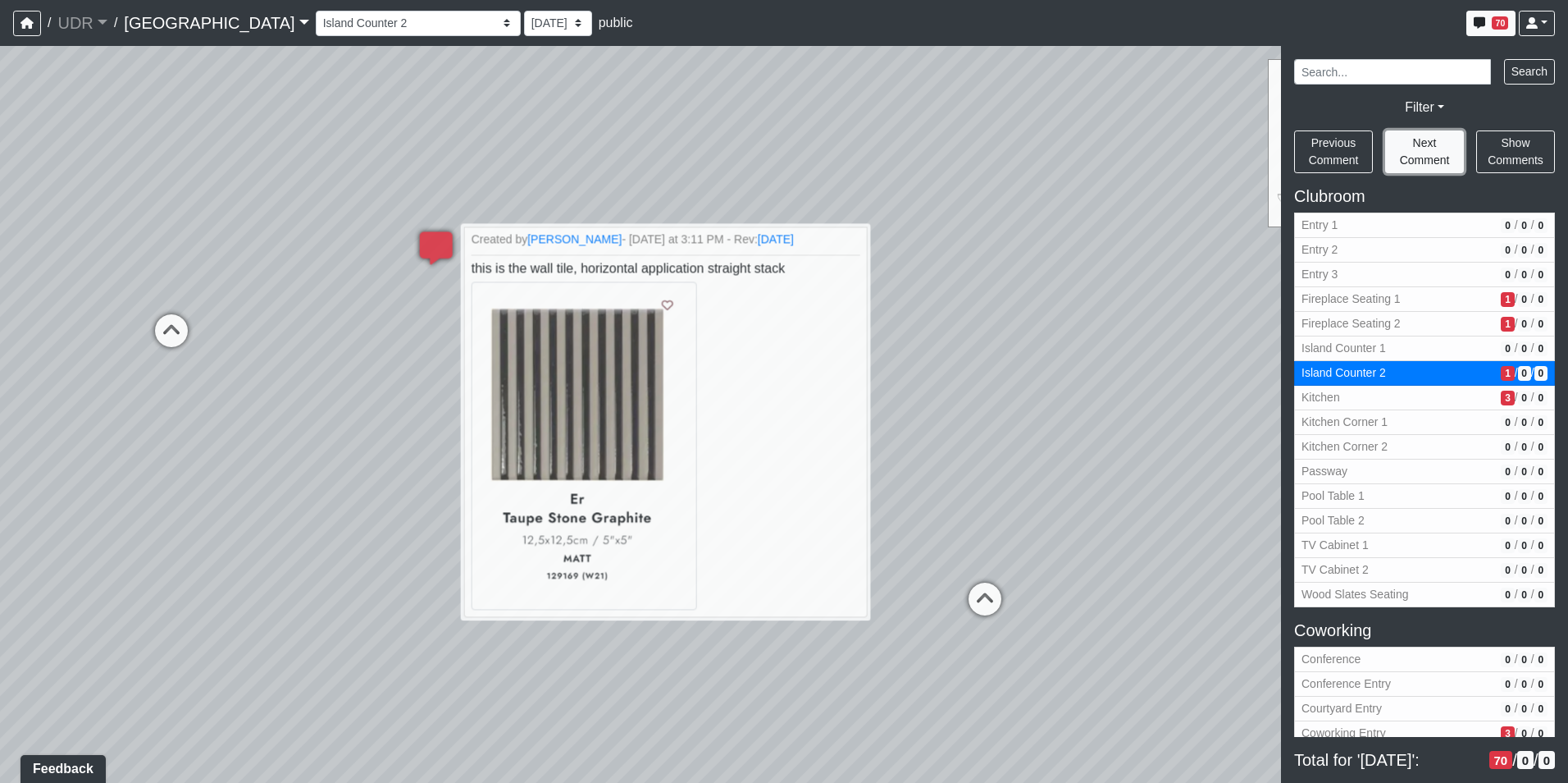
click at [1441, 144] on button "Next Comment" at bounding box center [1425, 152] width 79 height 43
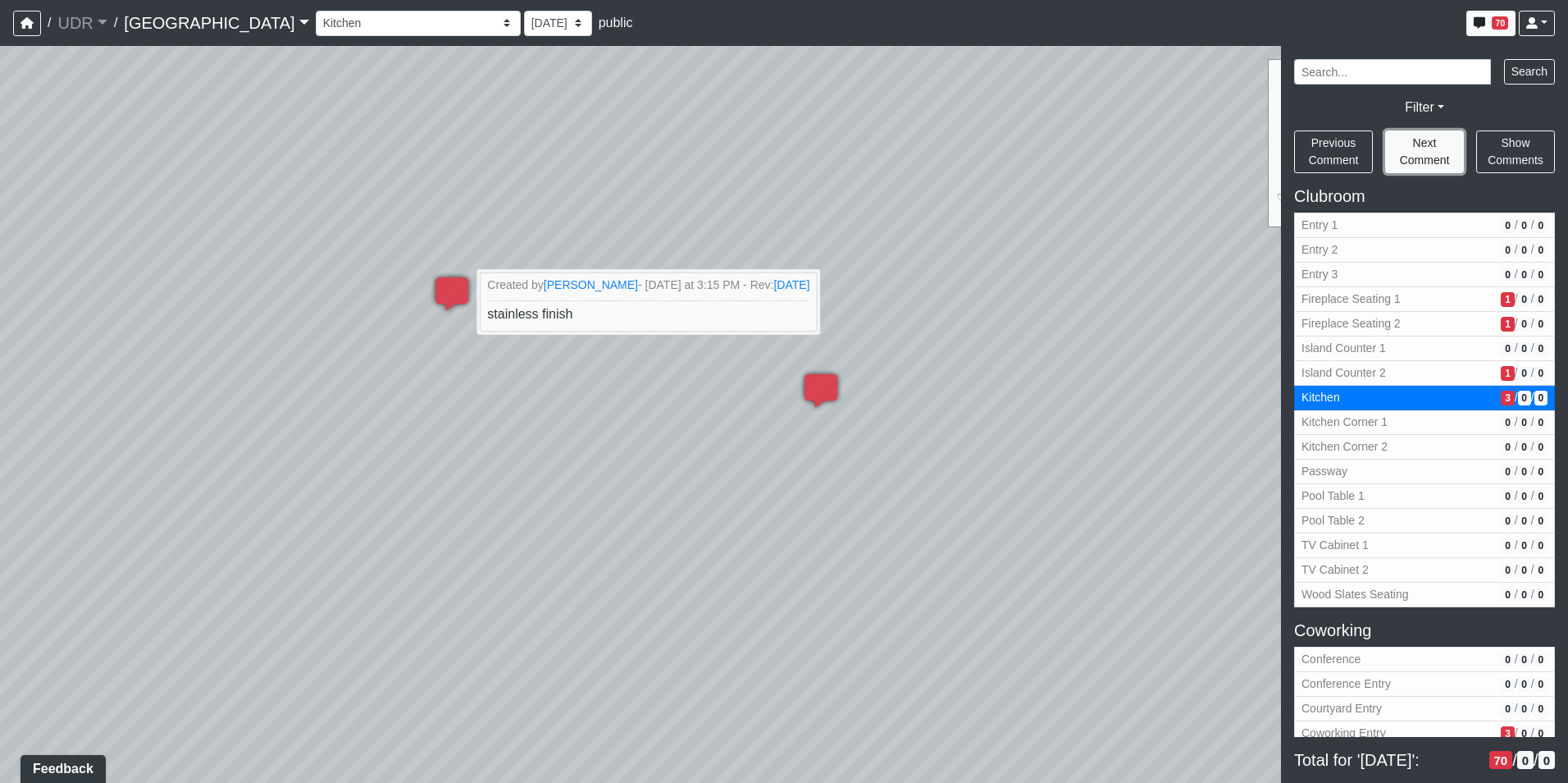
click at [1441, 144] on button "Next Comment" at bounding box center [1425, 152] width 79 height 43
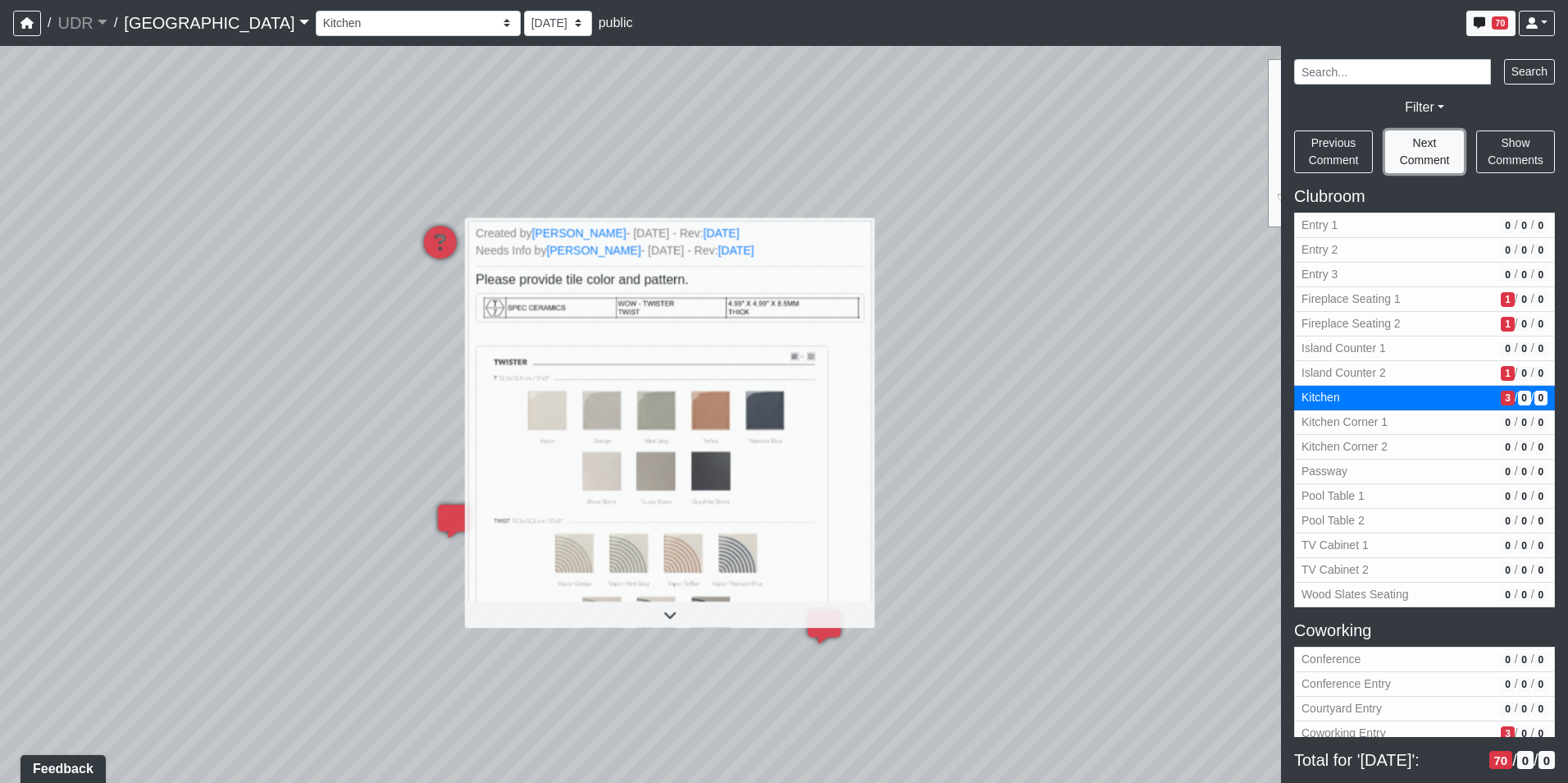
click at [1441, 144] on button "Next Comment" at bounding box center [1425, 152] width 79 height 43
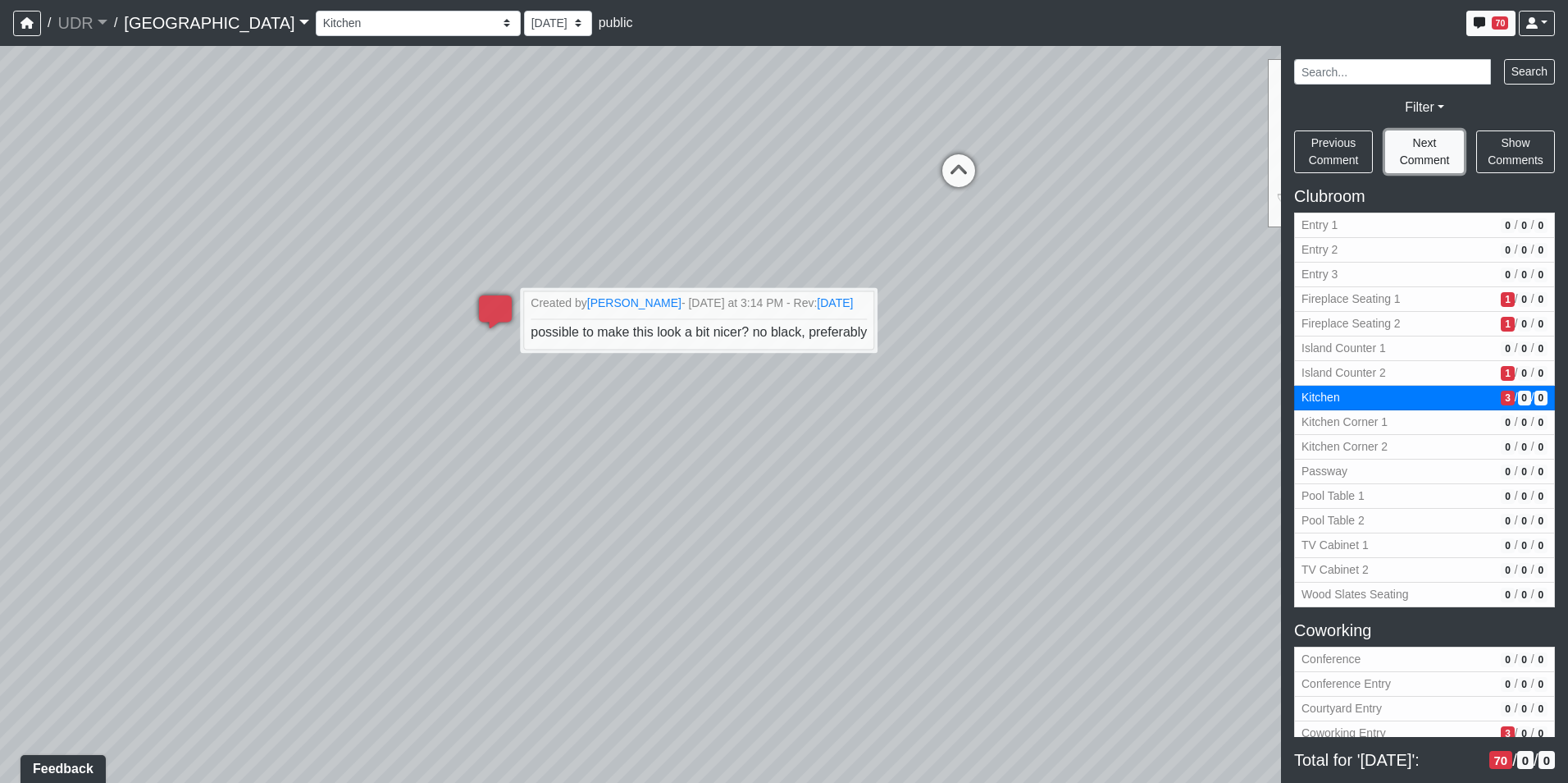
click at [1441, 144] on button "Next Comment" at bounding box center [1425, 152] width 79 height 43
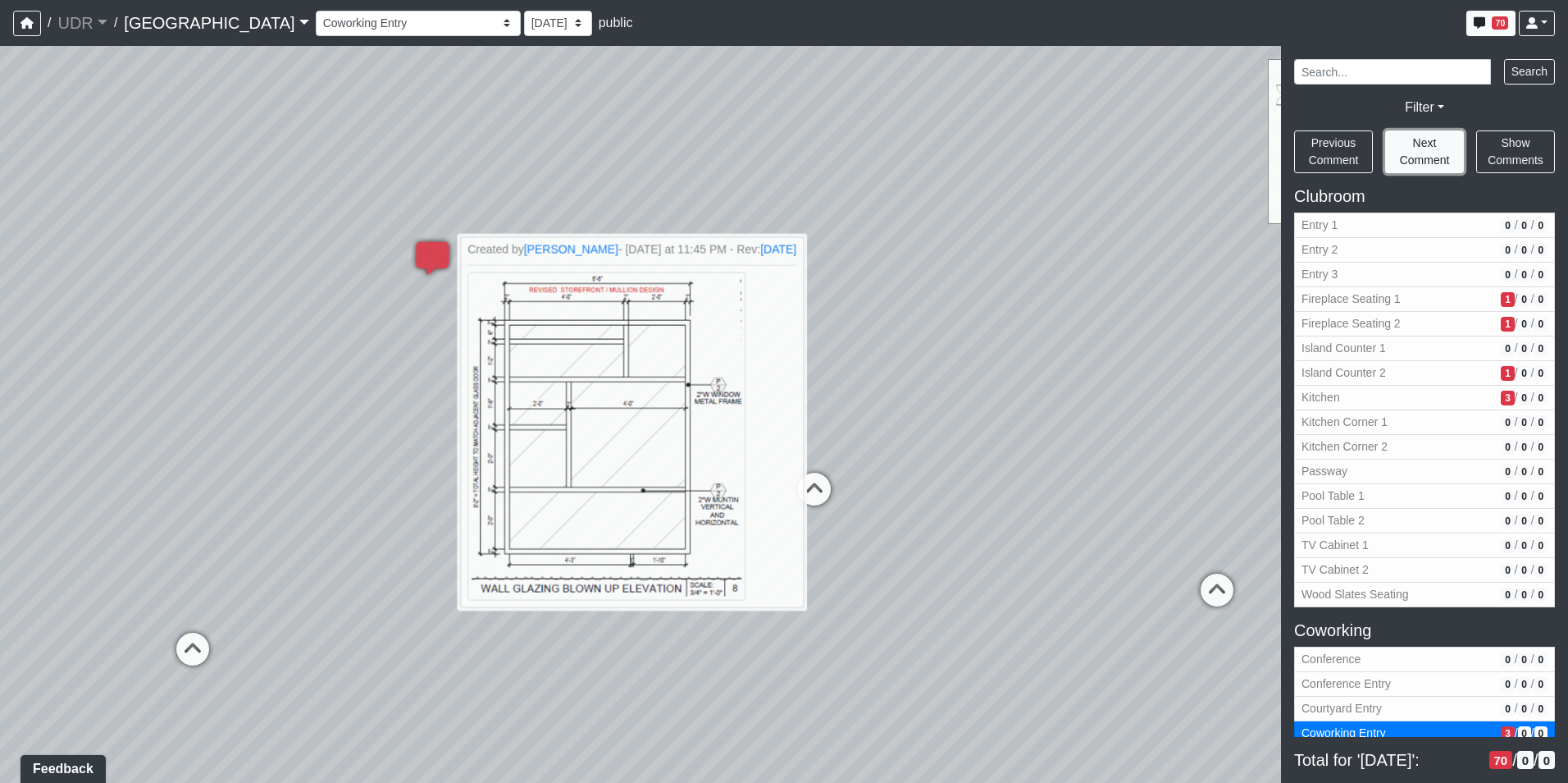
click at [1441, 144] on button "Next Comment" at bounding box center [1425, 152] width 79 height 43
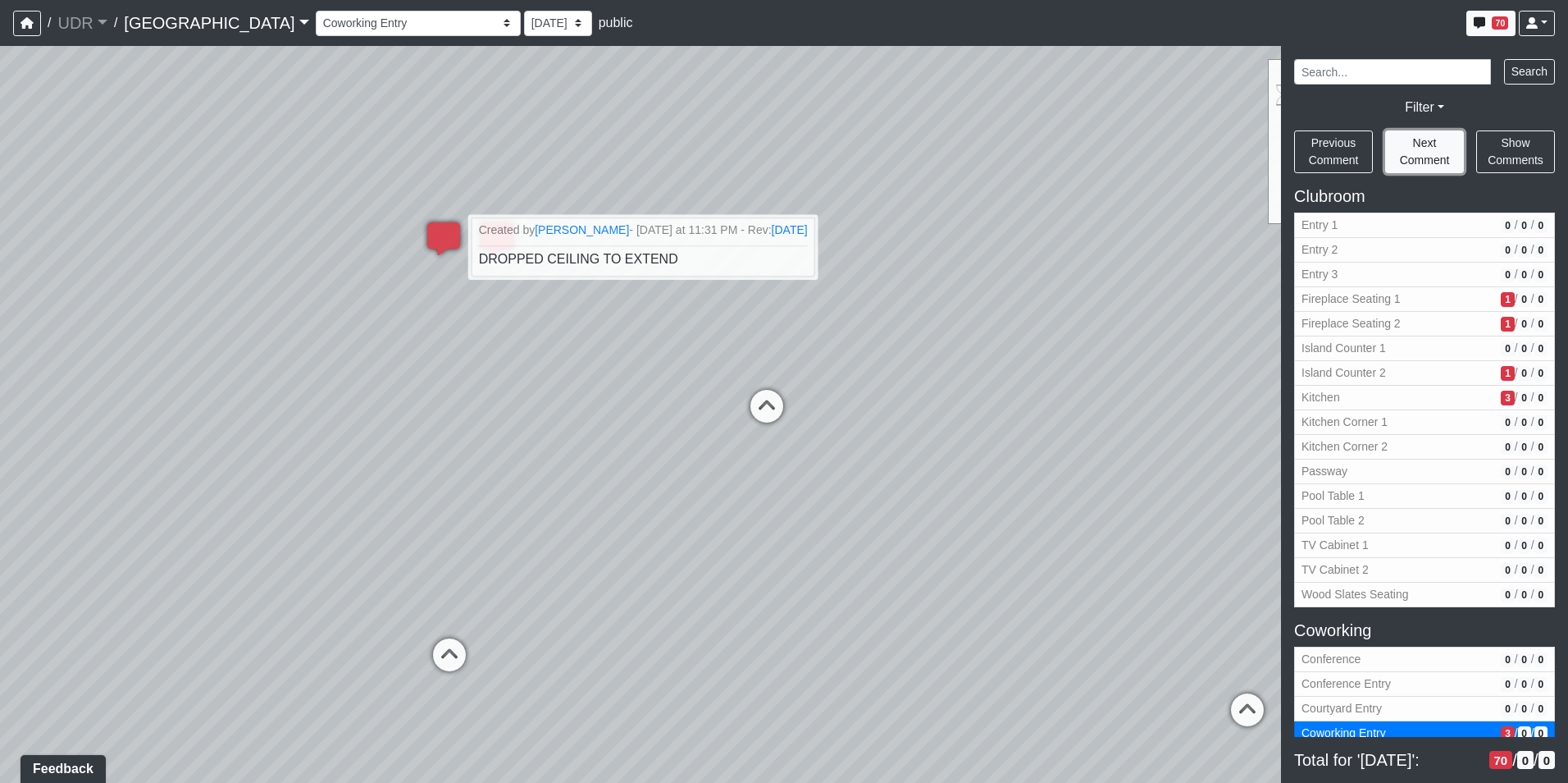
click at [1441, 144] on button "Next Comment" at bounding box center [1425, 152] width 79 height 43
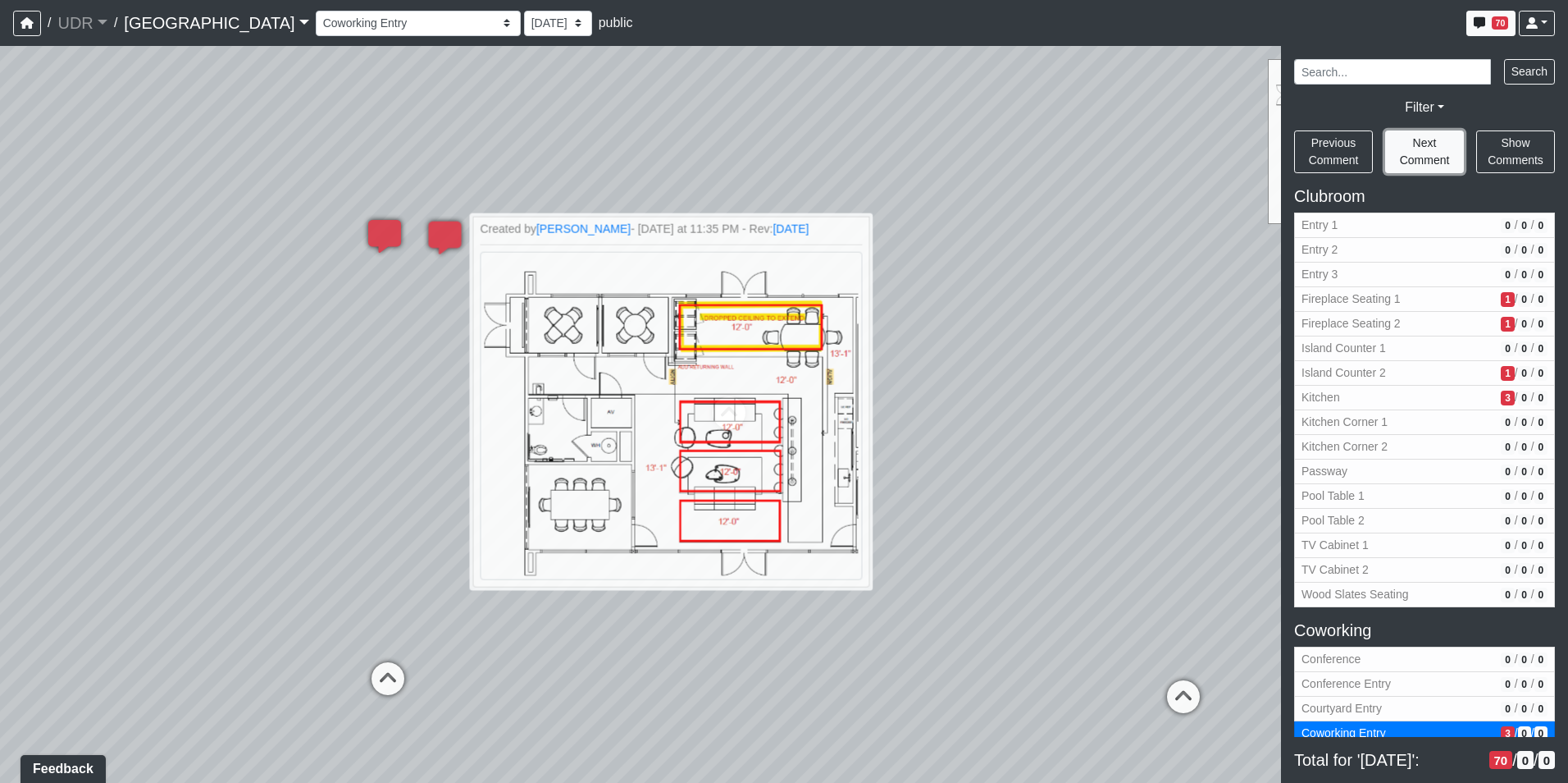
click at [1441, 144] on button "Next Comment" at bounding box center [1425, 152] width 79 height 43
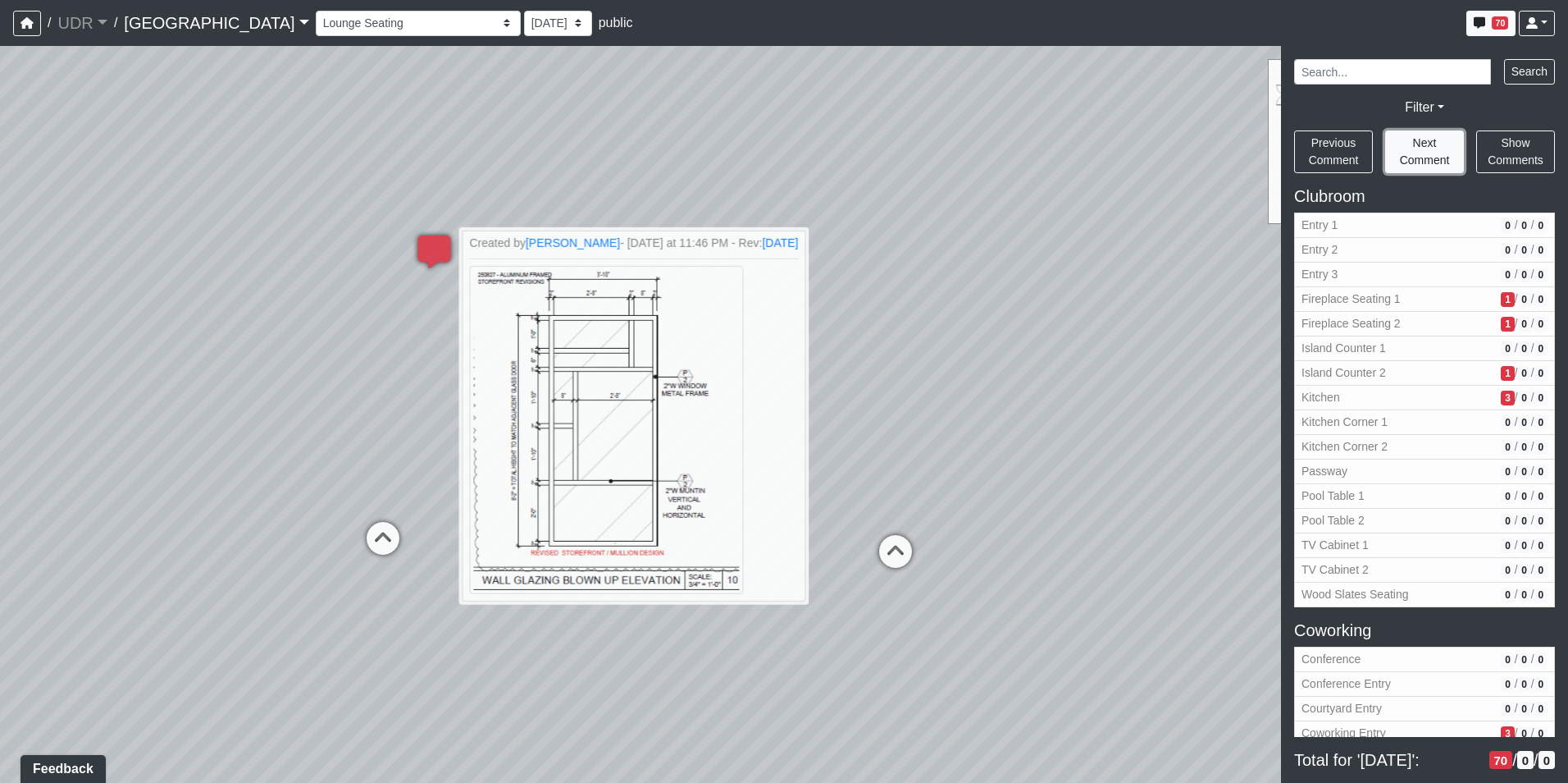
click at [1441, 144] on button "Next Comment" at bounding box center [1425, 152] width 79 height 43
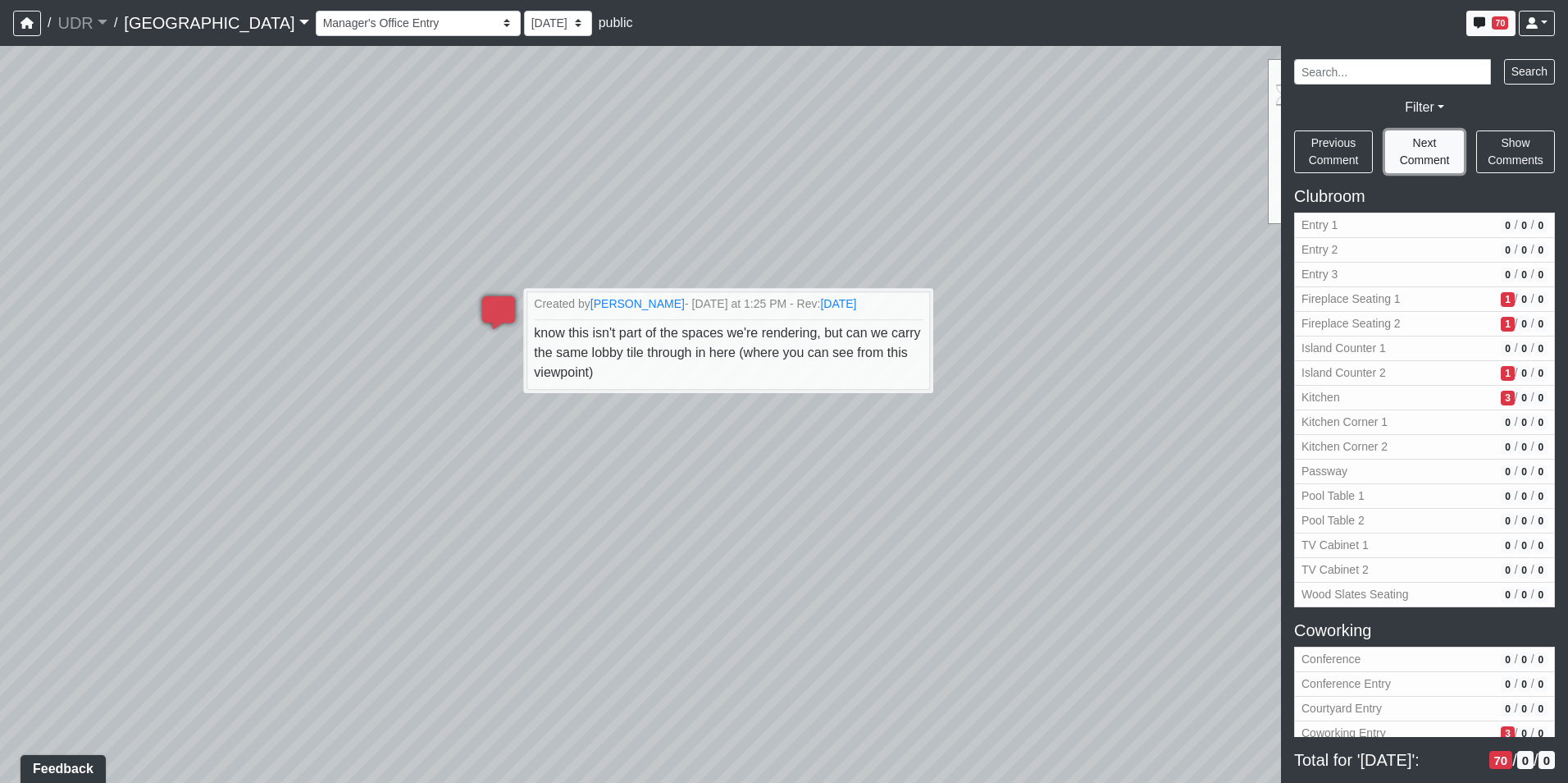
click at [1441, 144] on button "Next Comment" at bounding box center [1425, 152] width 79 height 43
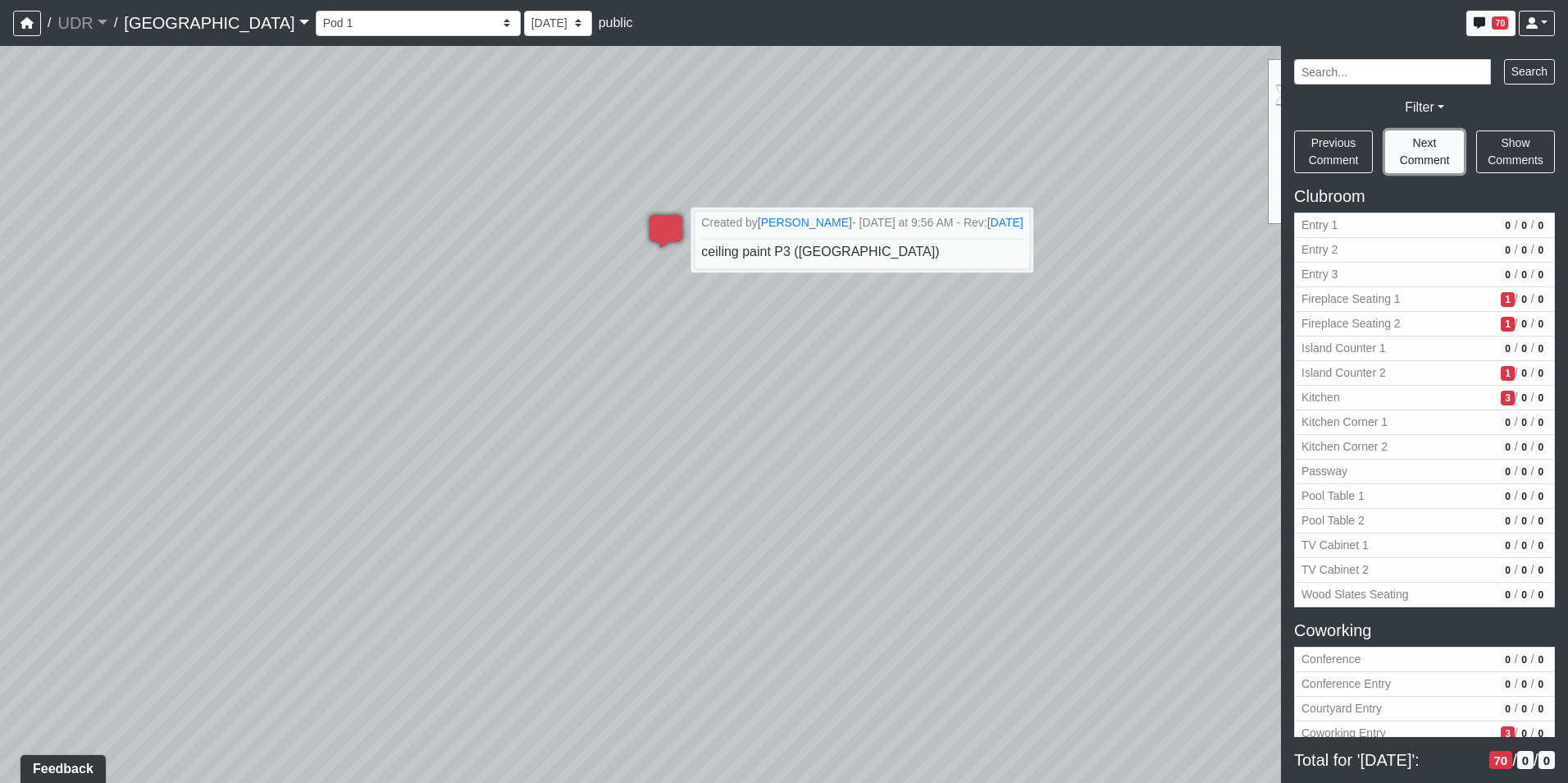
click at [1441, 144] on button "Next Comment" at bounding box center [1425, 152] width 79 height 43
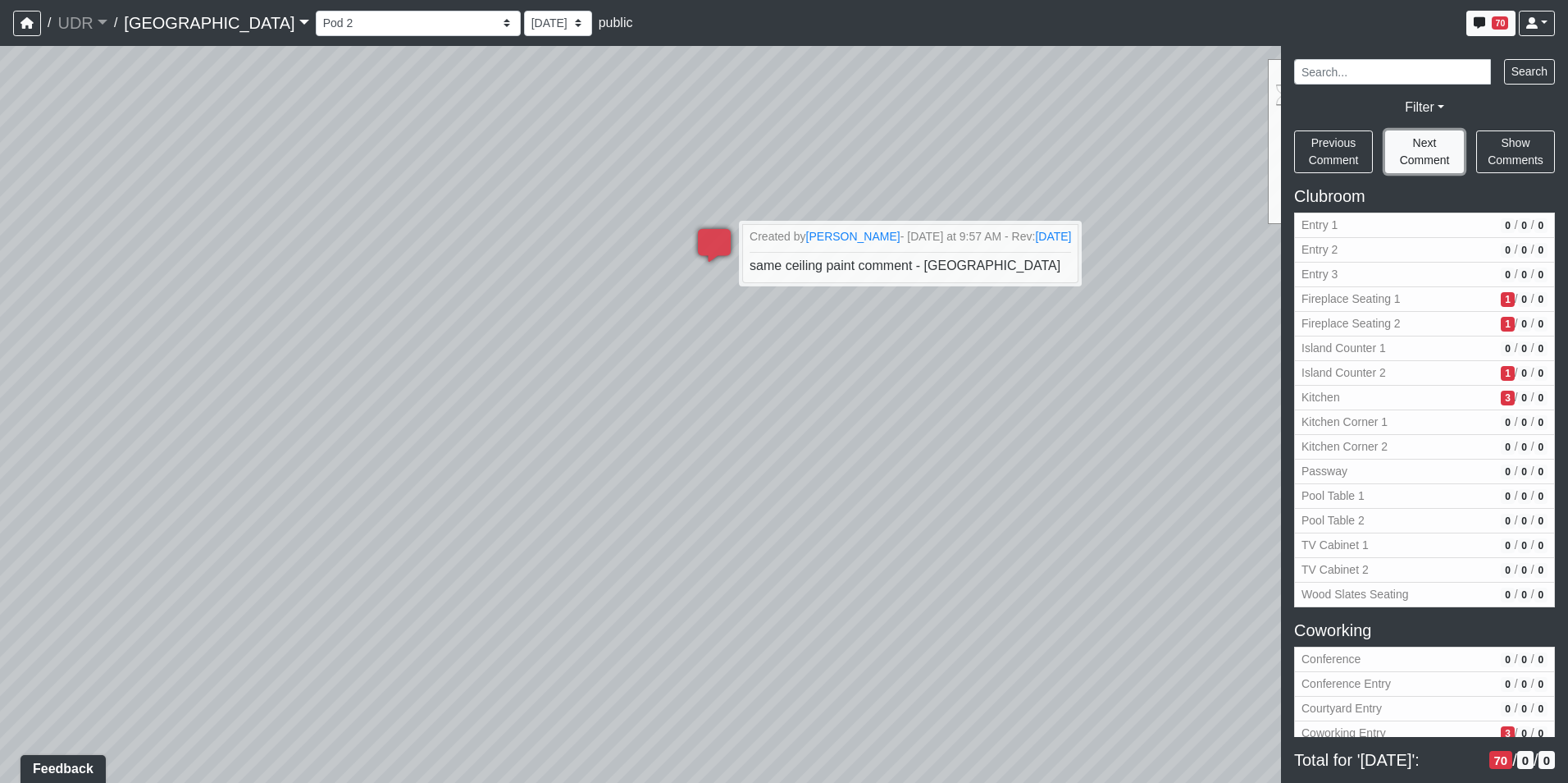
click at [1441, 144] on button "Next Comment" at bounding box center [1425, 152] width 79 height 43
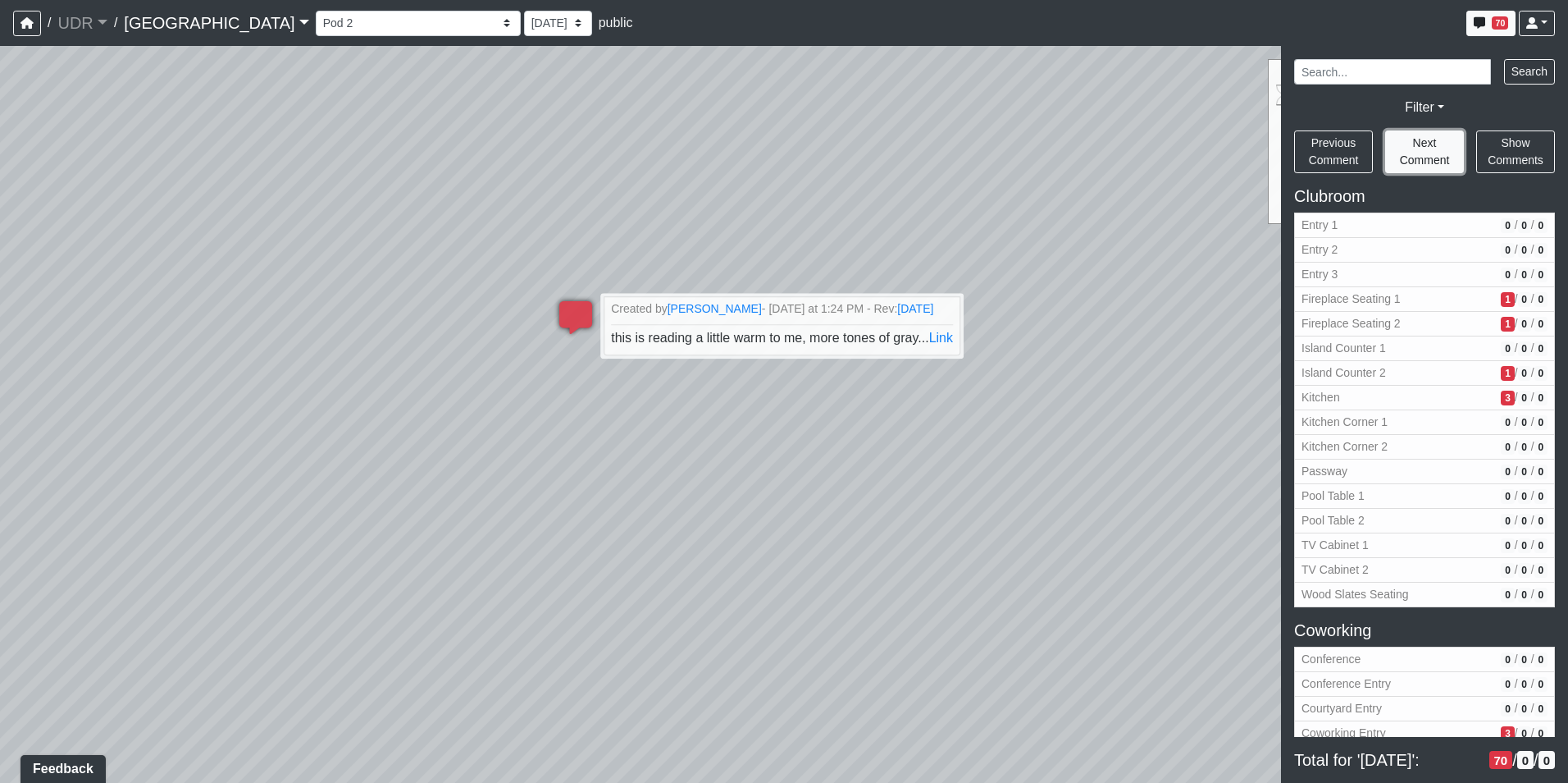
click at [1441, 144] on button "Next Comment" at bounding box center [1425, 152] width 79 height 43
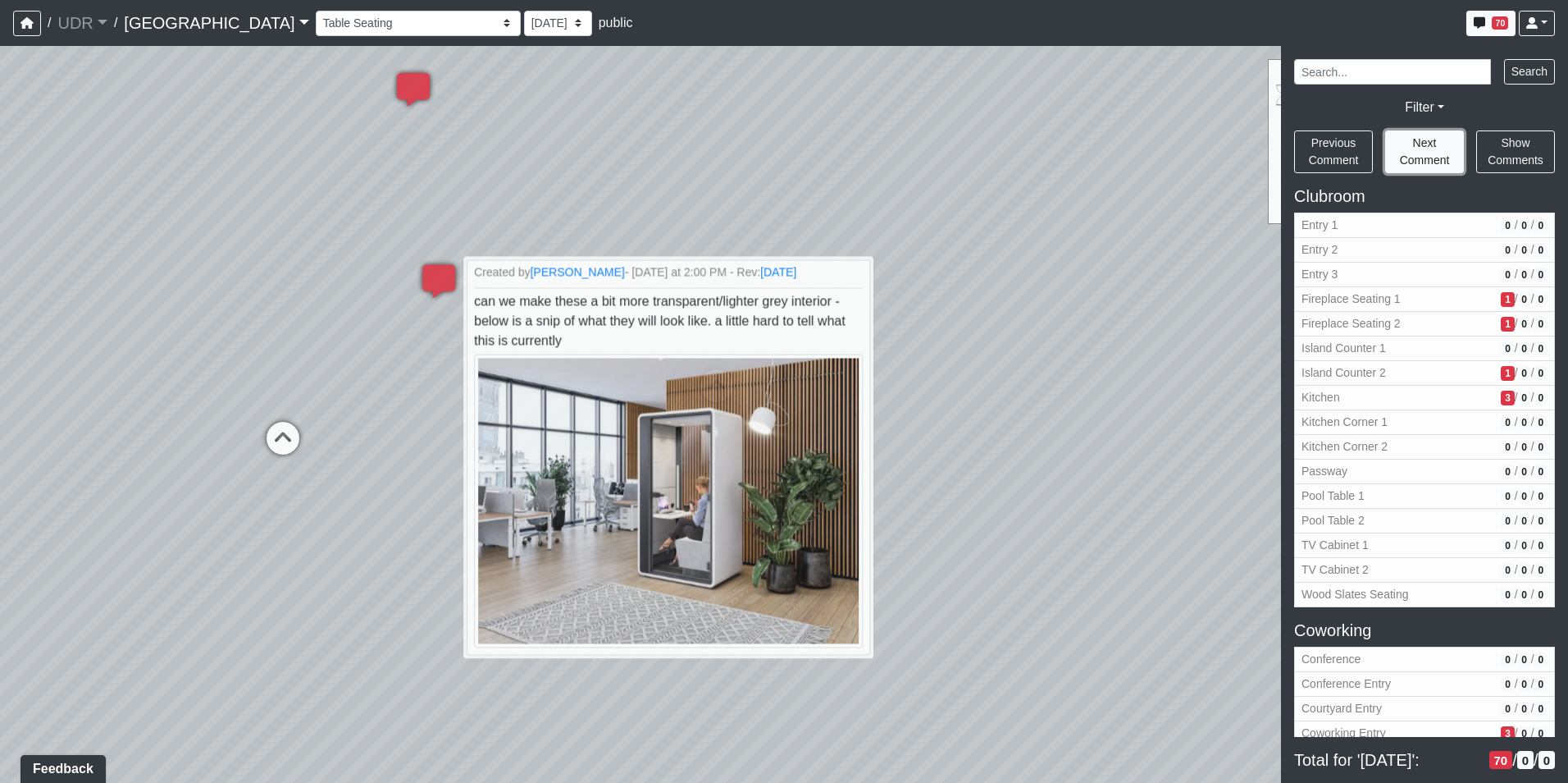
click at [1441, 144] on button "Next Comment" at bounding box center [1425, 152] width 79 height 43
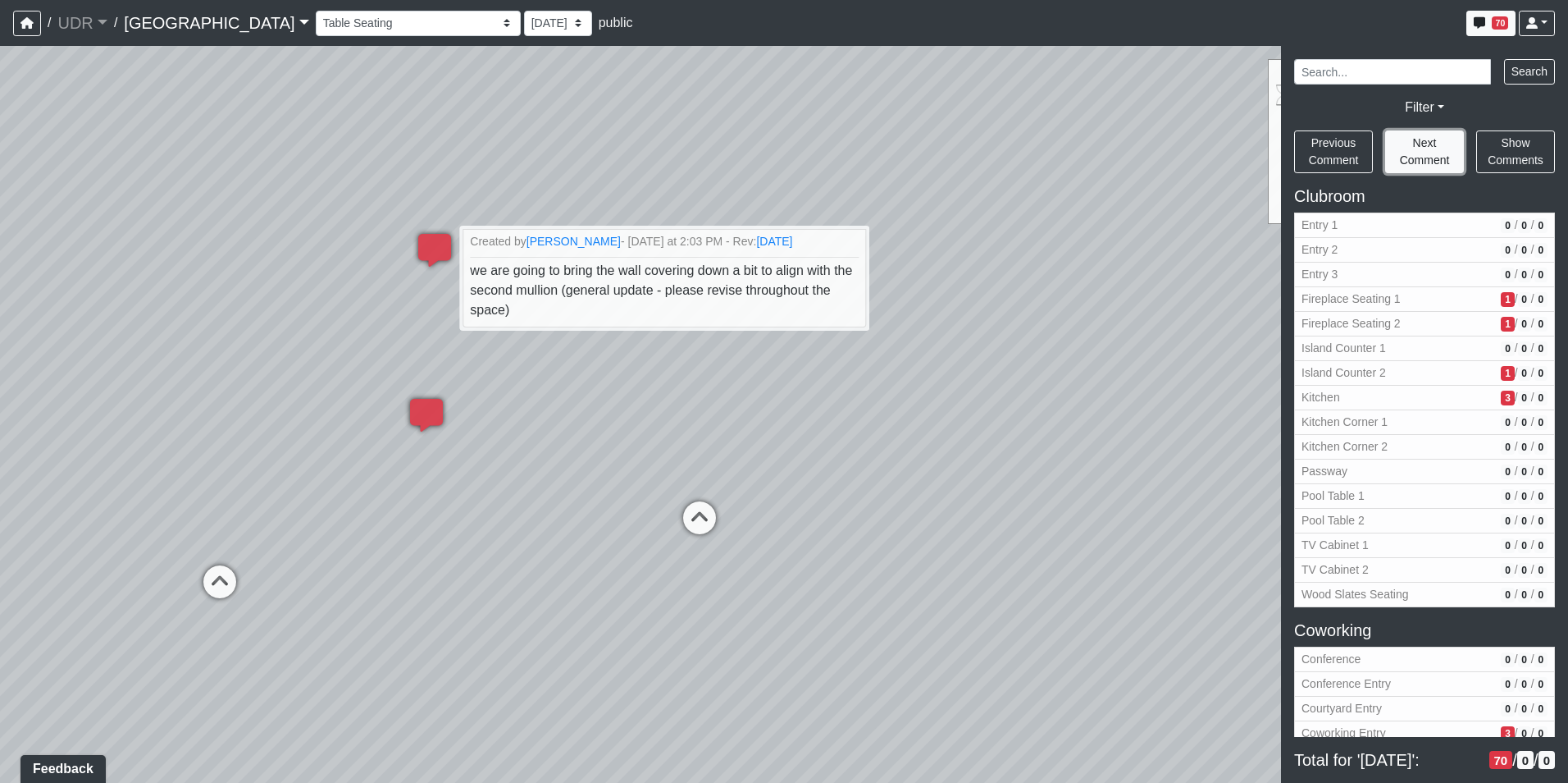
click at [1441, 144] on button "Next Comment" at bounding box center [1425, 152] width 79 height 43
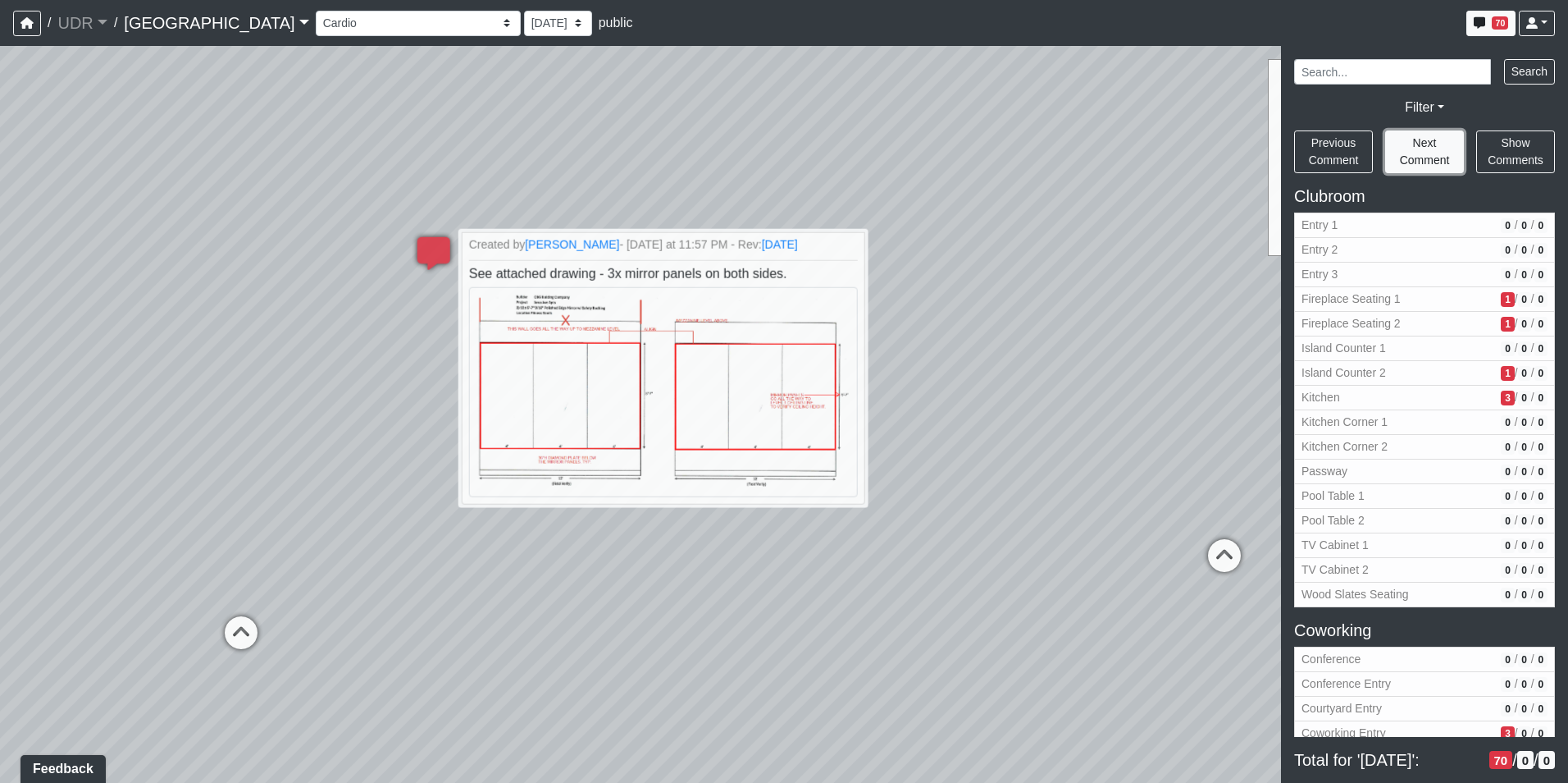
click at [1441, 144] on button "Next Comment" at bounding box center [1425, 152] width 79 height 43
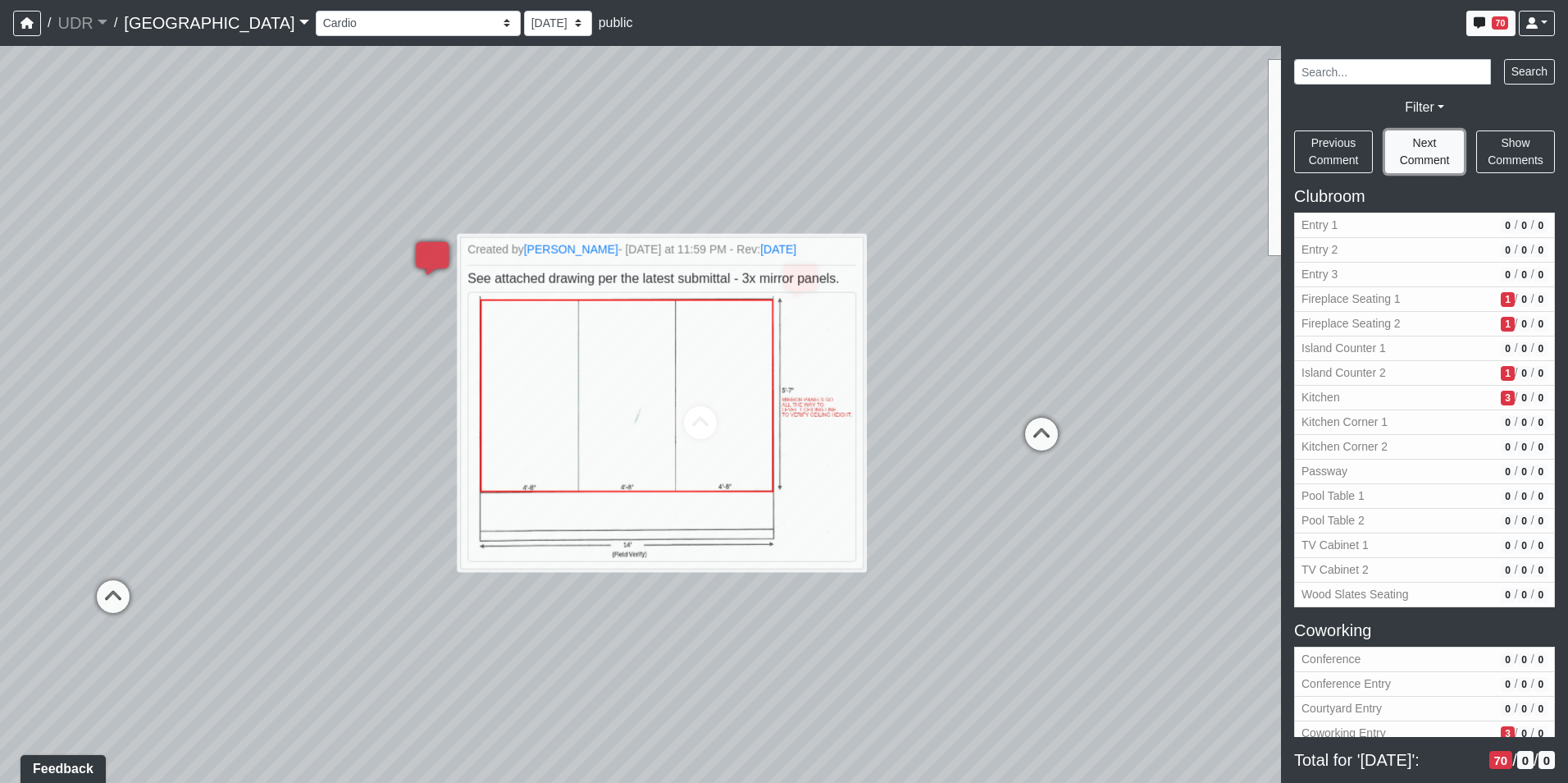
click at [1441, 144] on button "Next Comment" at bounding box center [1425, 152] width 79 height 43
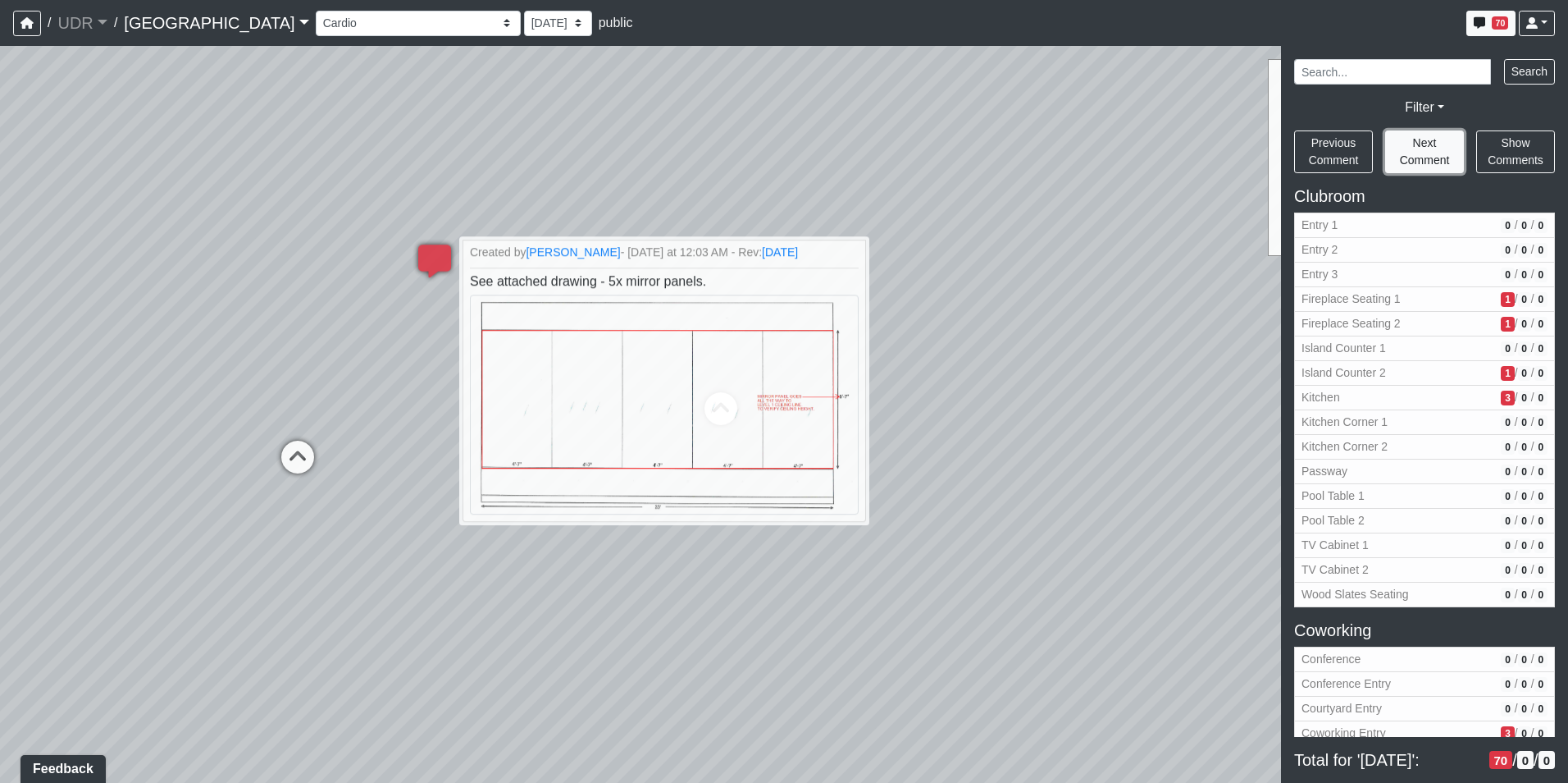
click at [1441, 144] on button "Next Comment" at bounding box center [1425, 152] width 79 height 43
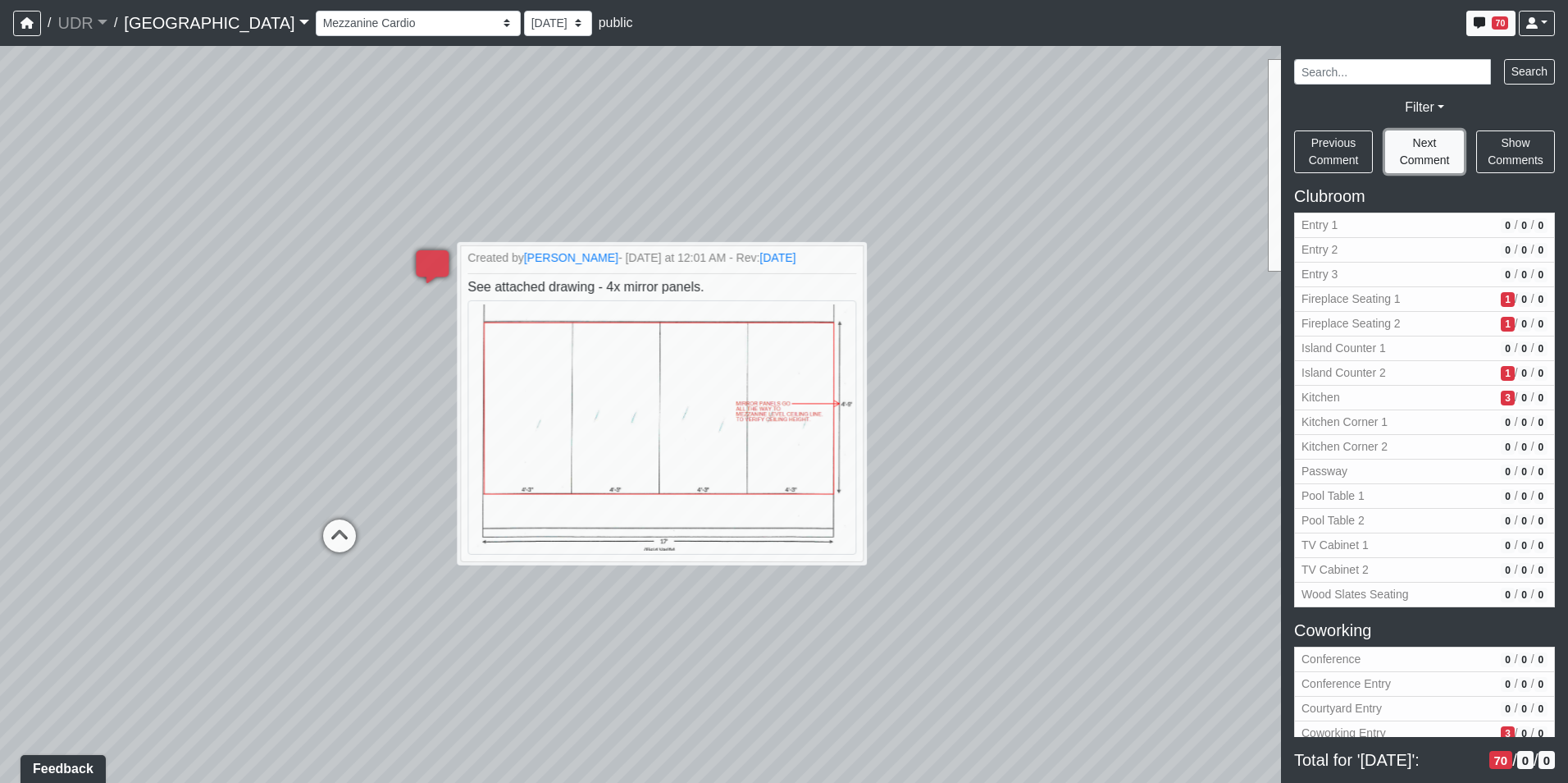
click at [1441, 144] on button "Next Comment" at bounding box center [1425, 152] width 79 height 43
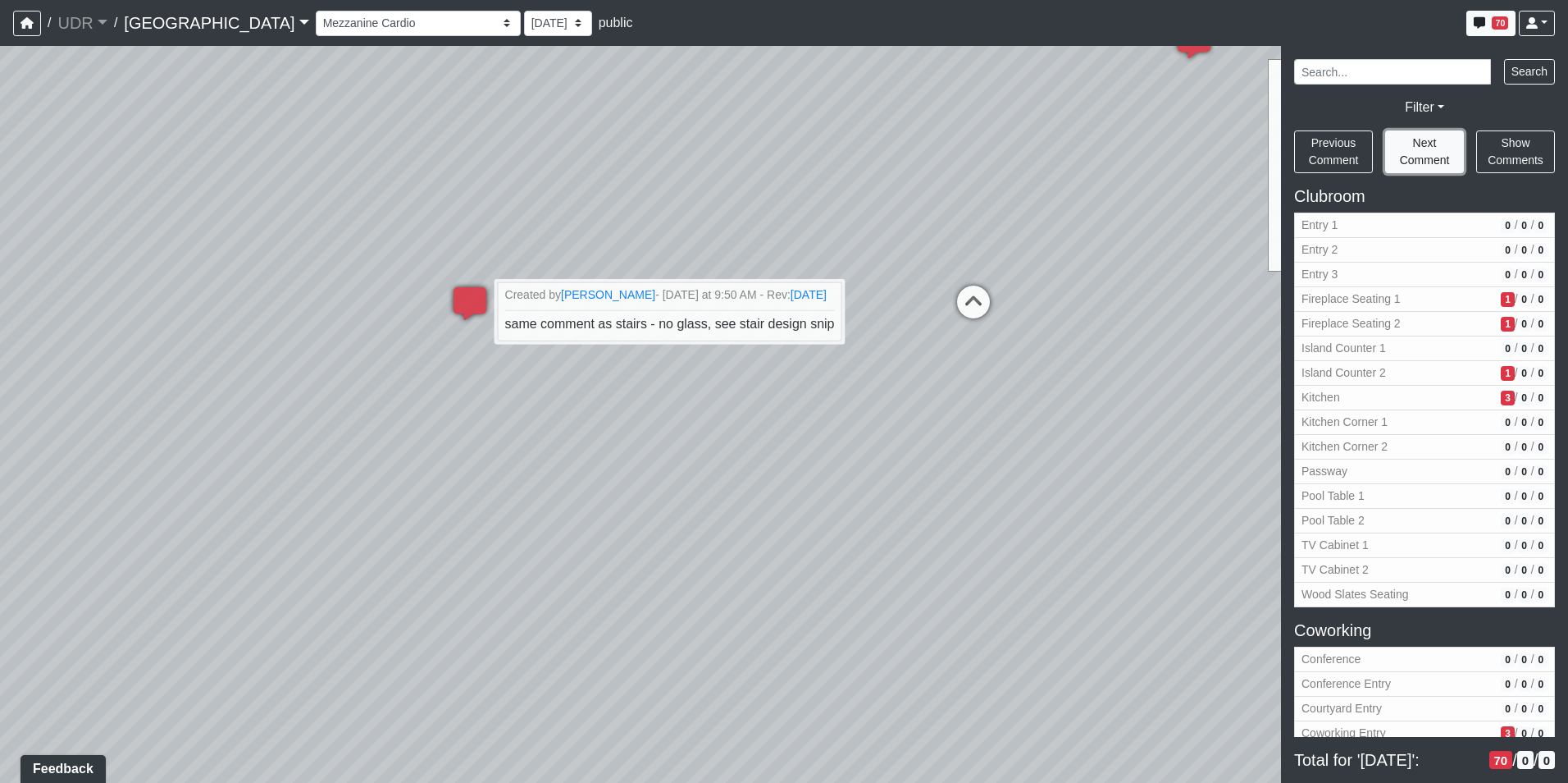
click at [1441, 144] on button "Next Comment" at bounding box center [1425, 152] width 79 height 43
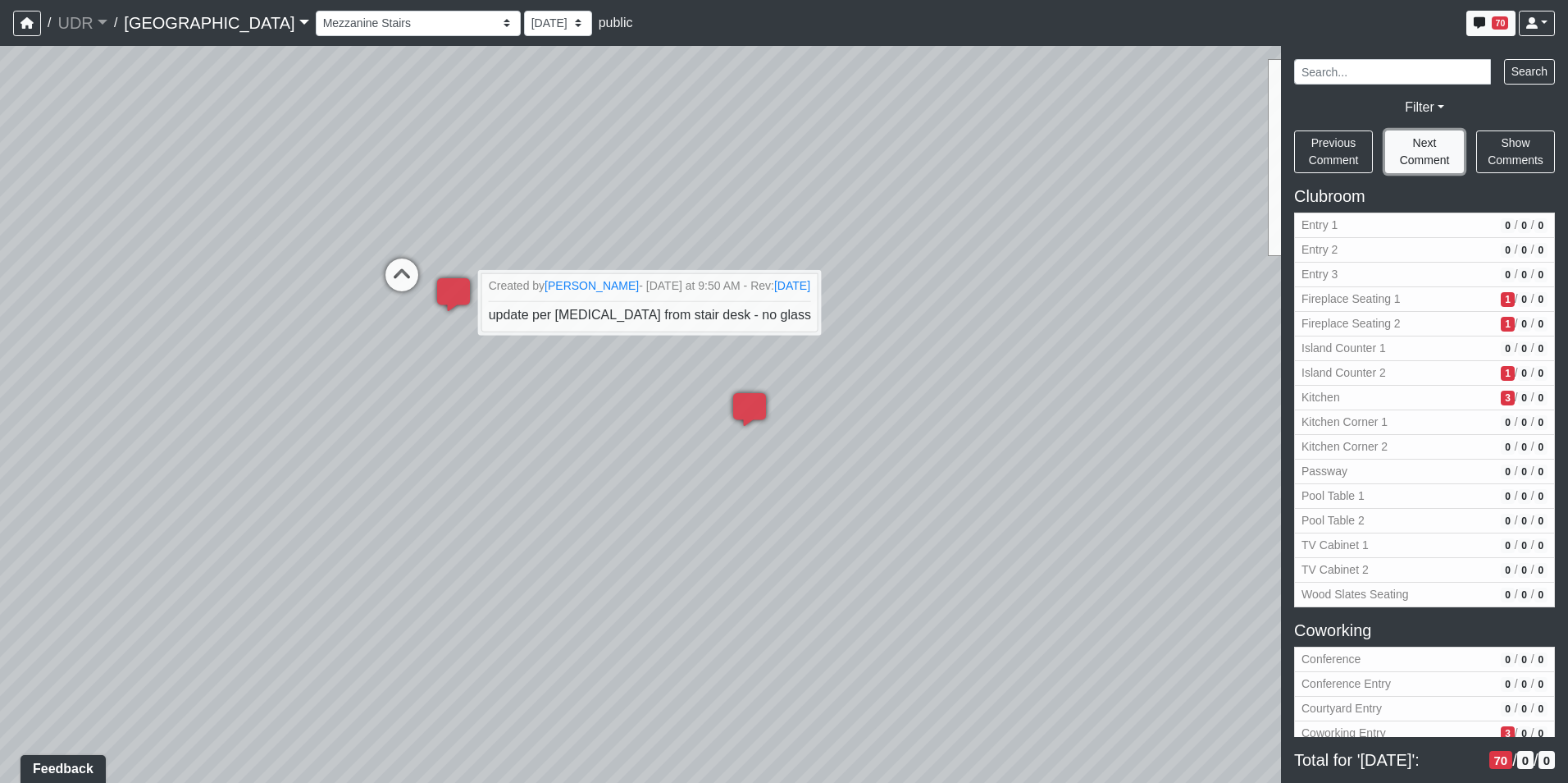
click at [1441, 144] on button "Next Comment" at bounding box center [1425, 152] width 79 height 43
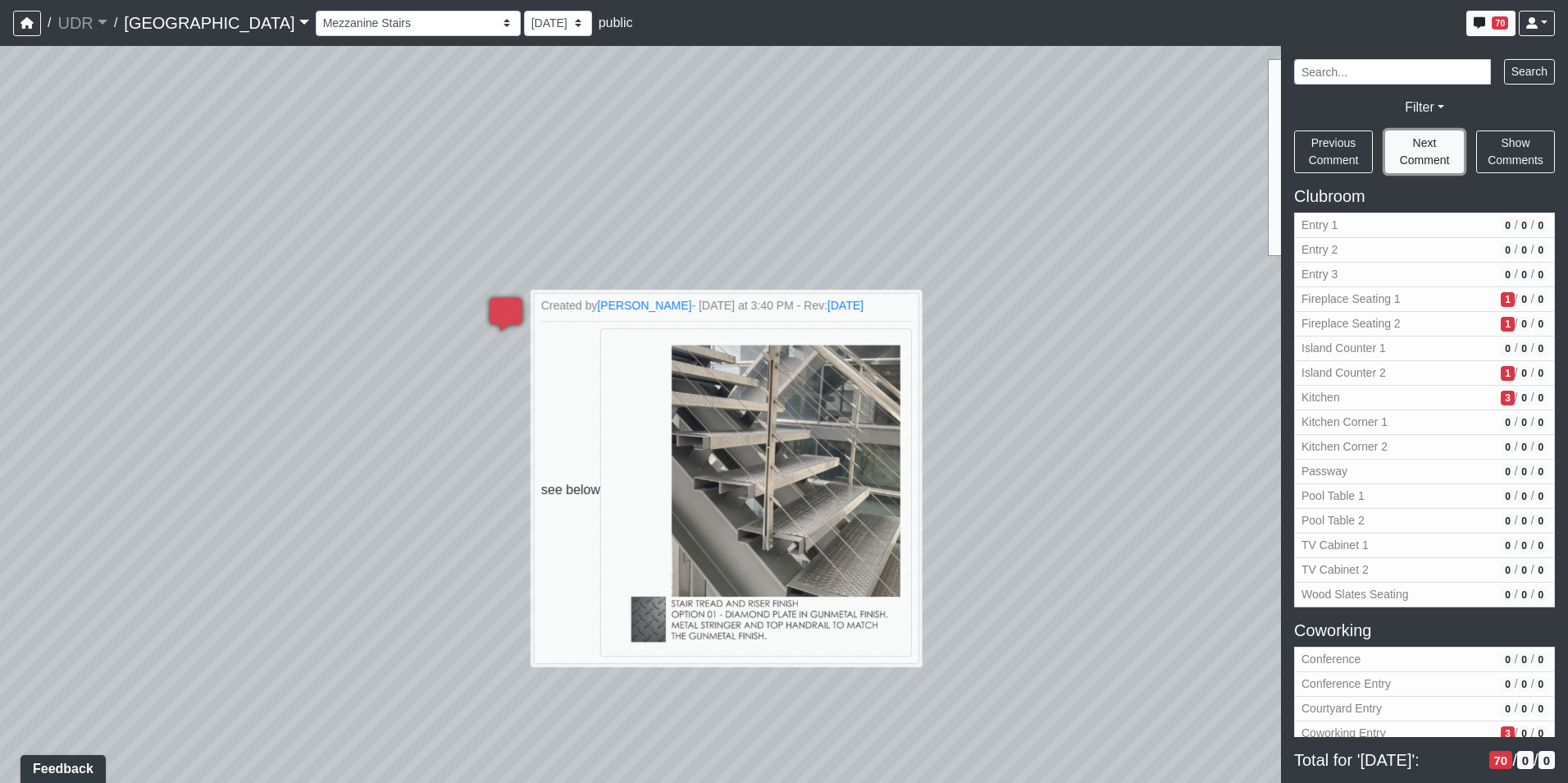
click at [1441, 144] on button "Next Comment" at bounding box center [1425, 152] width 79 height 43
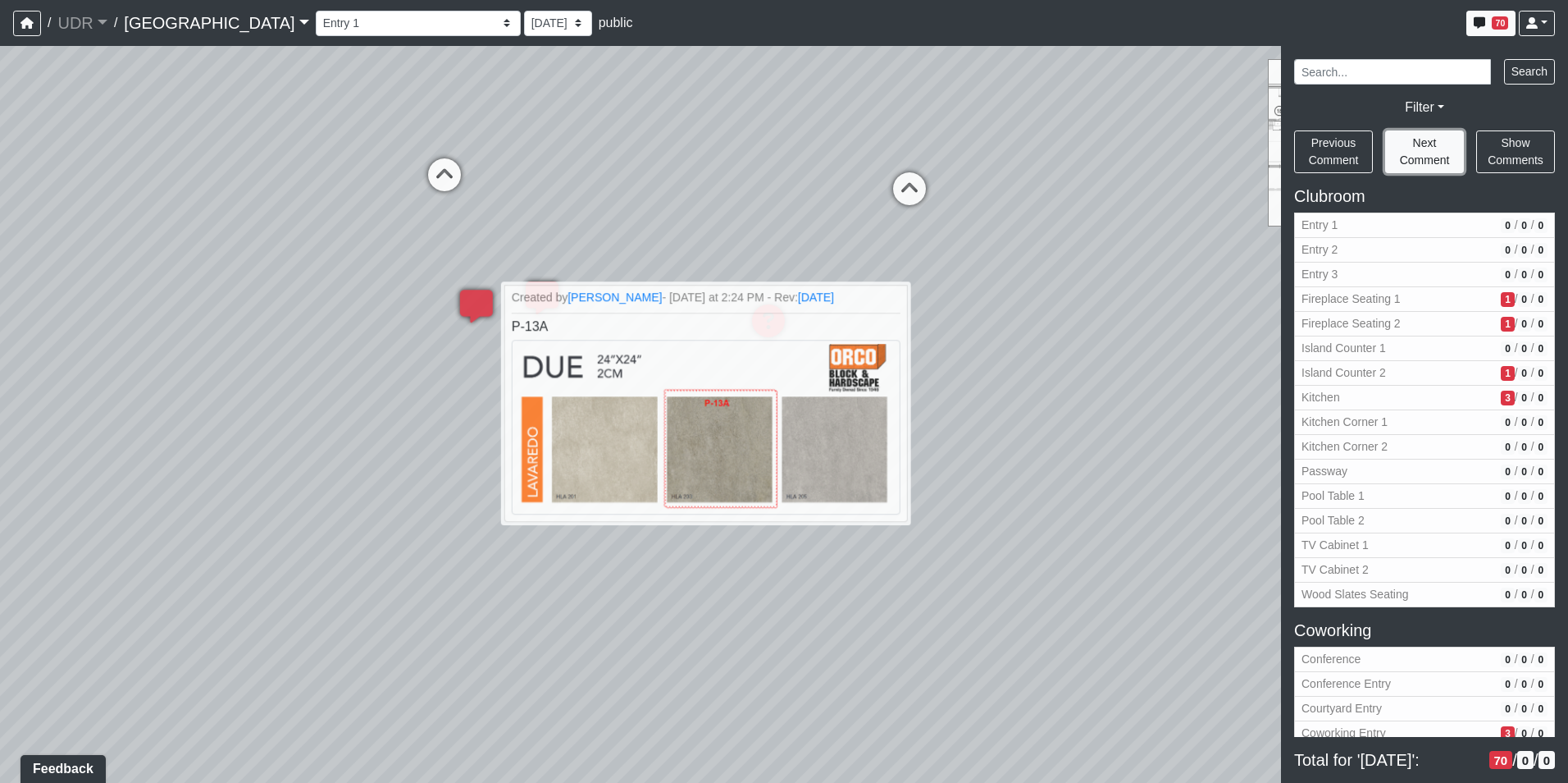
click at [1441, 144] on button "Next Comment" at bounding box center [1425, 152] width 79 height 43
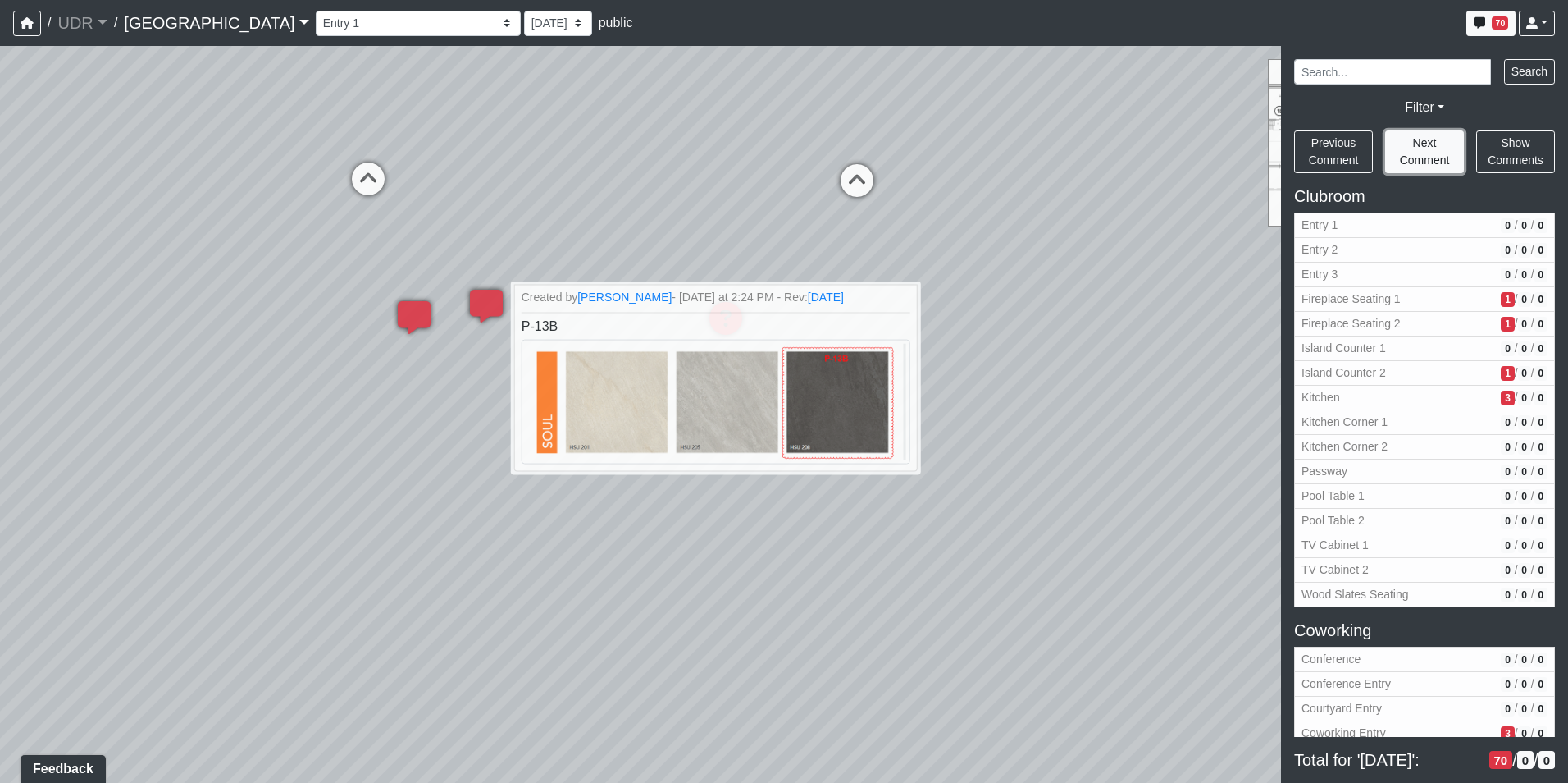
click at [1441, 144] on button "Next Comment" at bounding box center [1425, 152] width 79 height 43
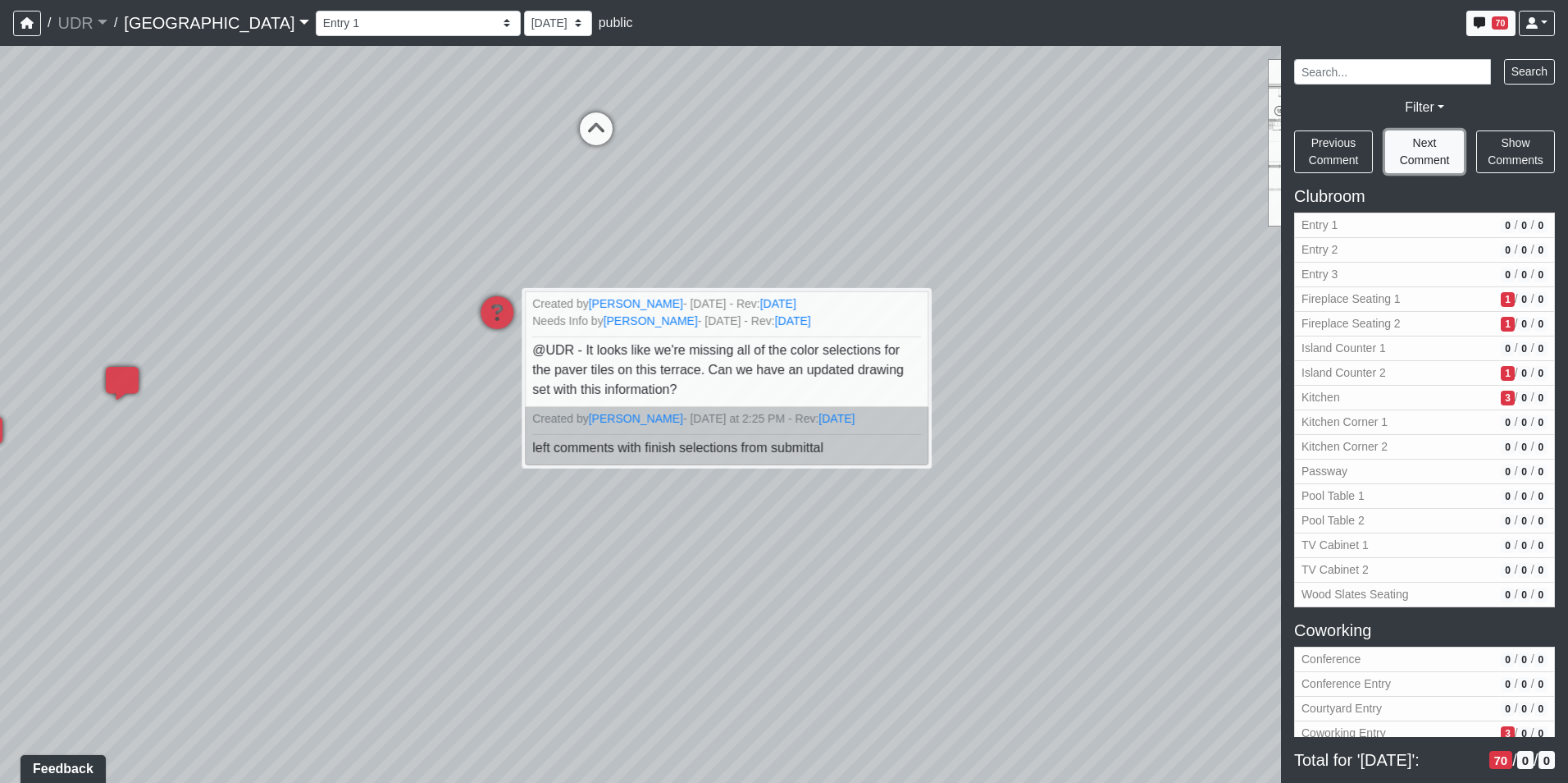
click at [1441, 144] on button "Next Comment" at bounding box center [1425, 152] width 79 height 43
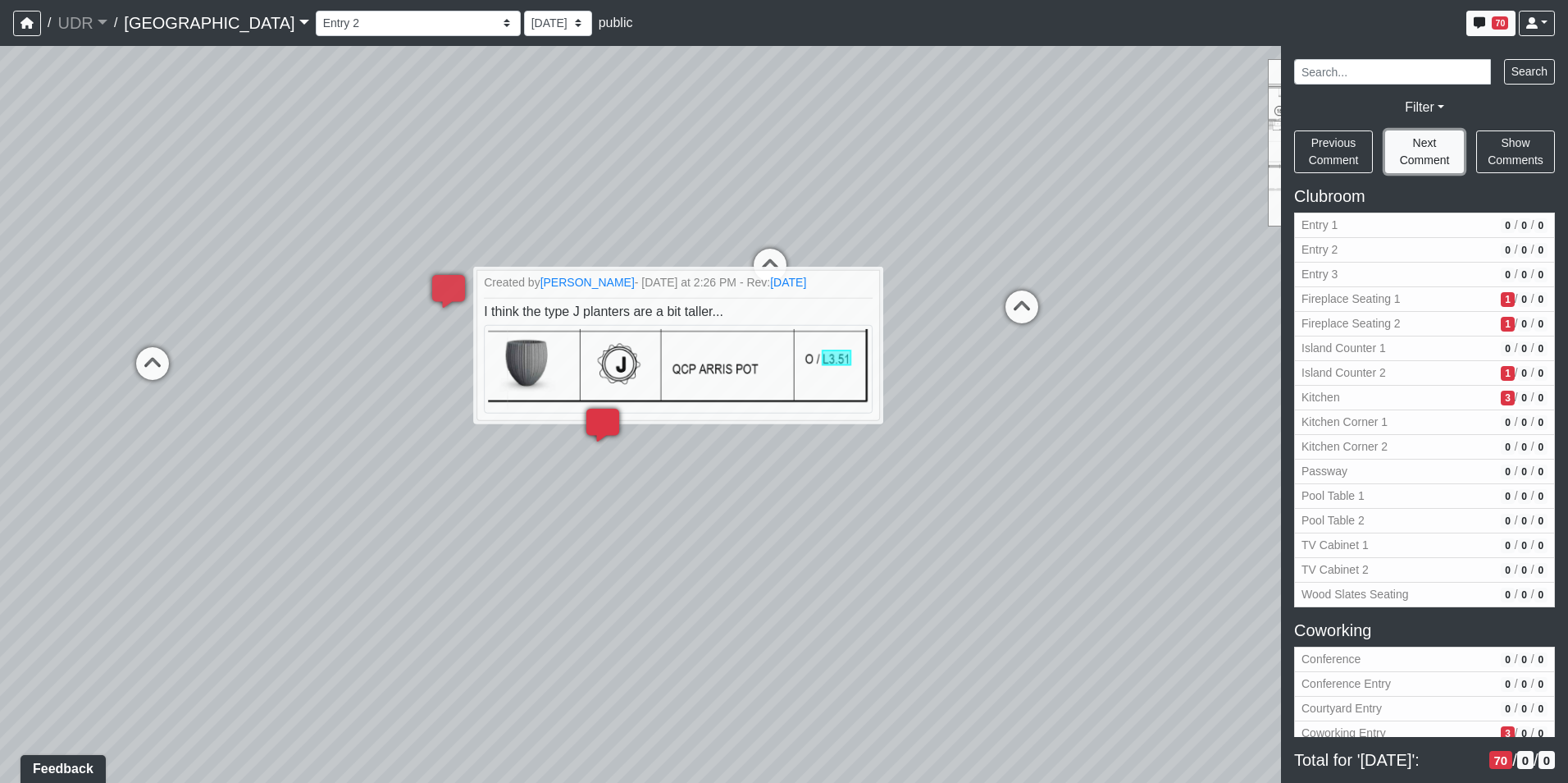
click at [1441, 144] on button "Next Comment" at bounding box center [1425, 152] width 79 height 43
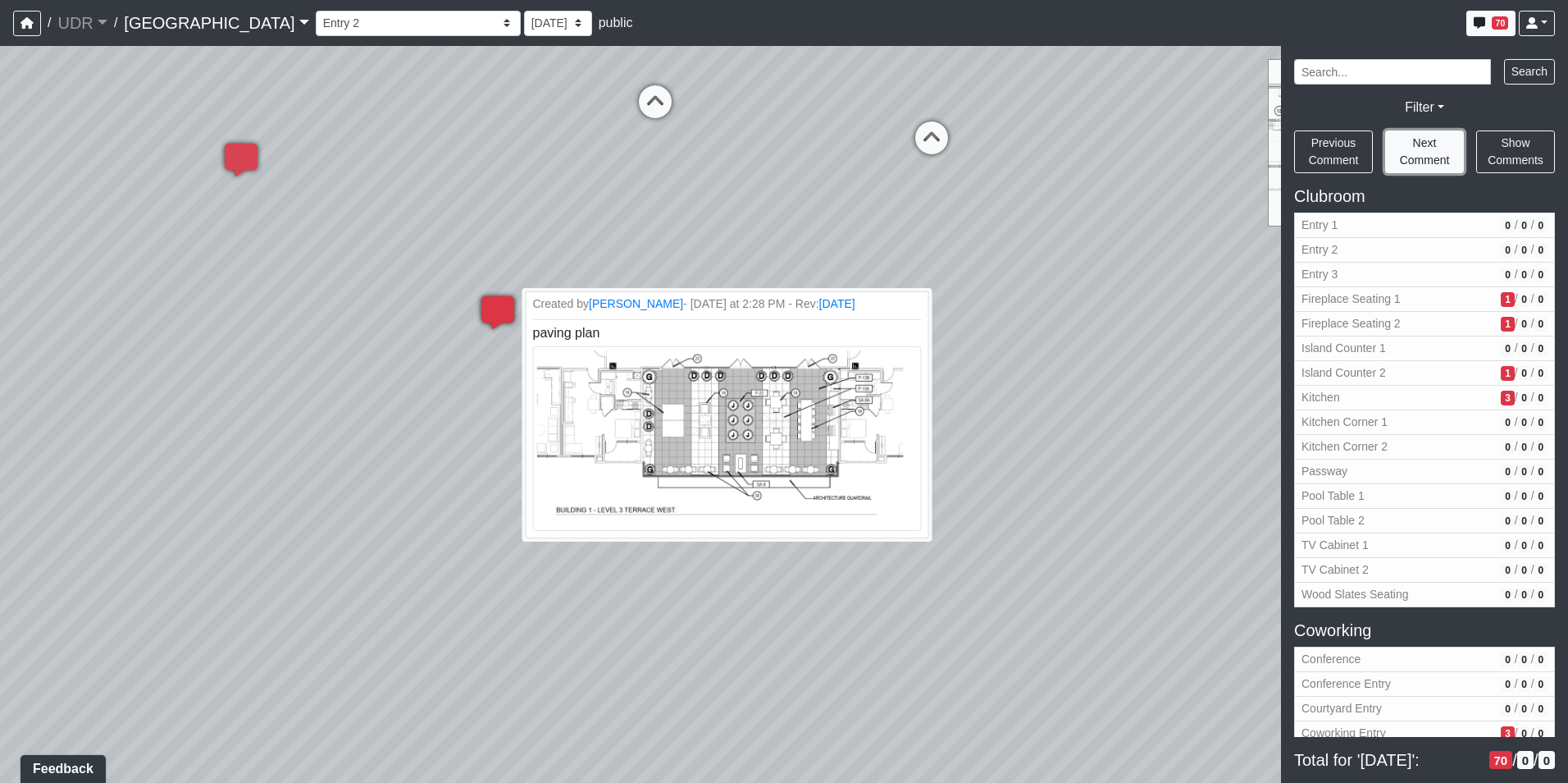
click at [1441, 144] on button "Next Comment" at bounding box center [1425, 152] width 79 height 43
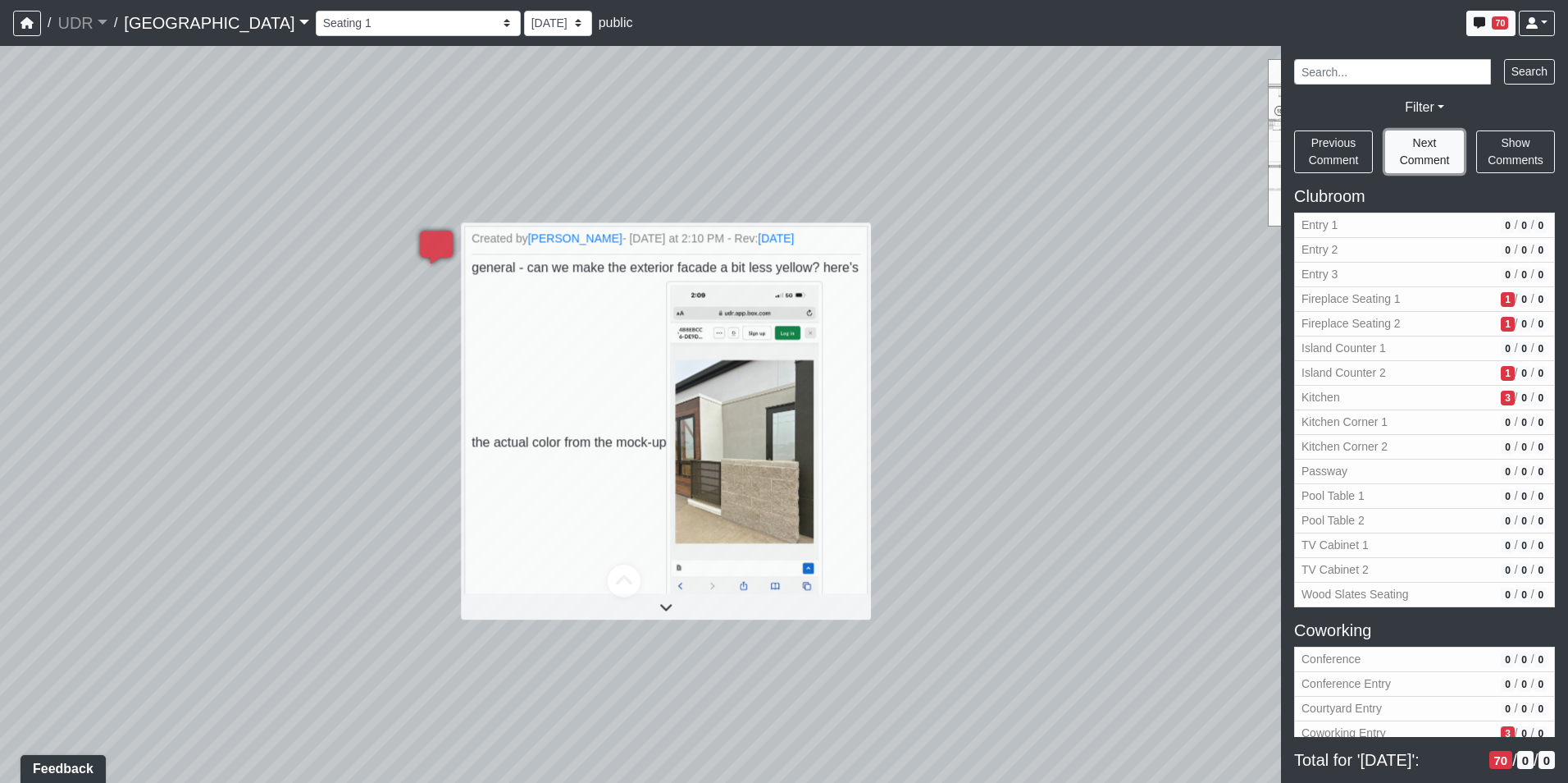
click at [1441, 144] on button "Next Comment" at bounding box center [1425, 152] width 79 height 43
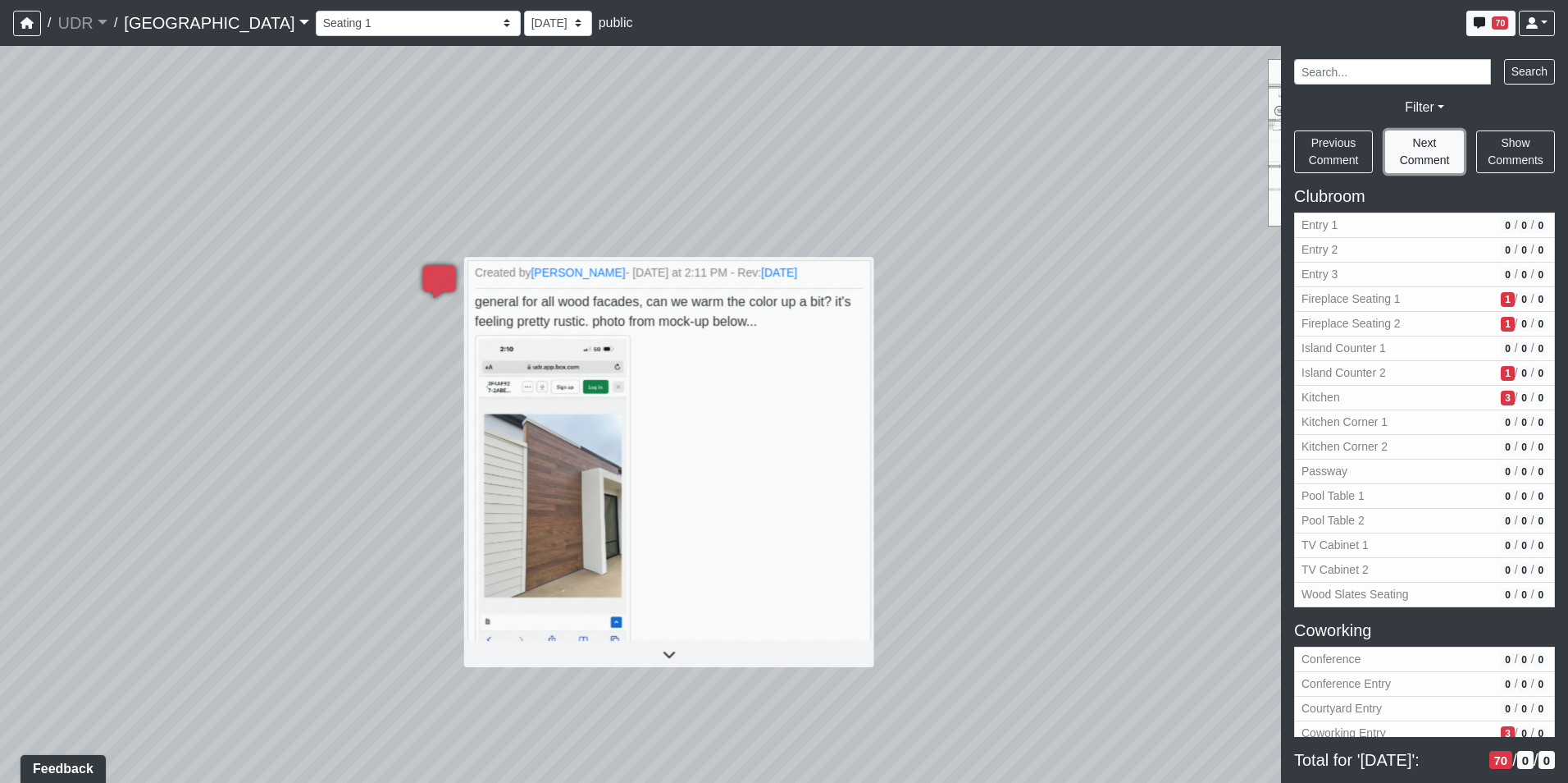
click at [1441, 144] on button "Next Comment" at bounding box center [1425, 152] width 79 height 43
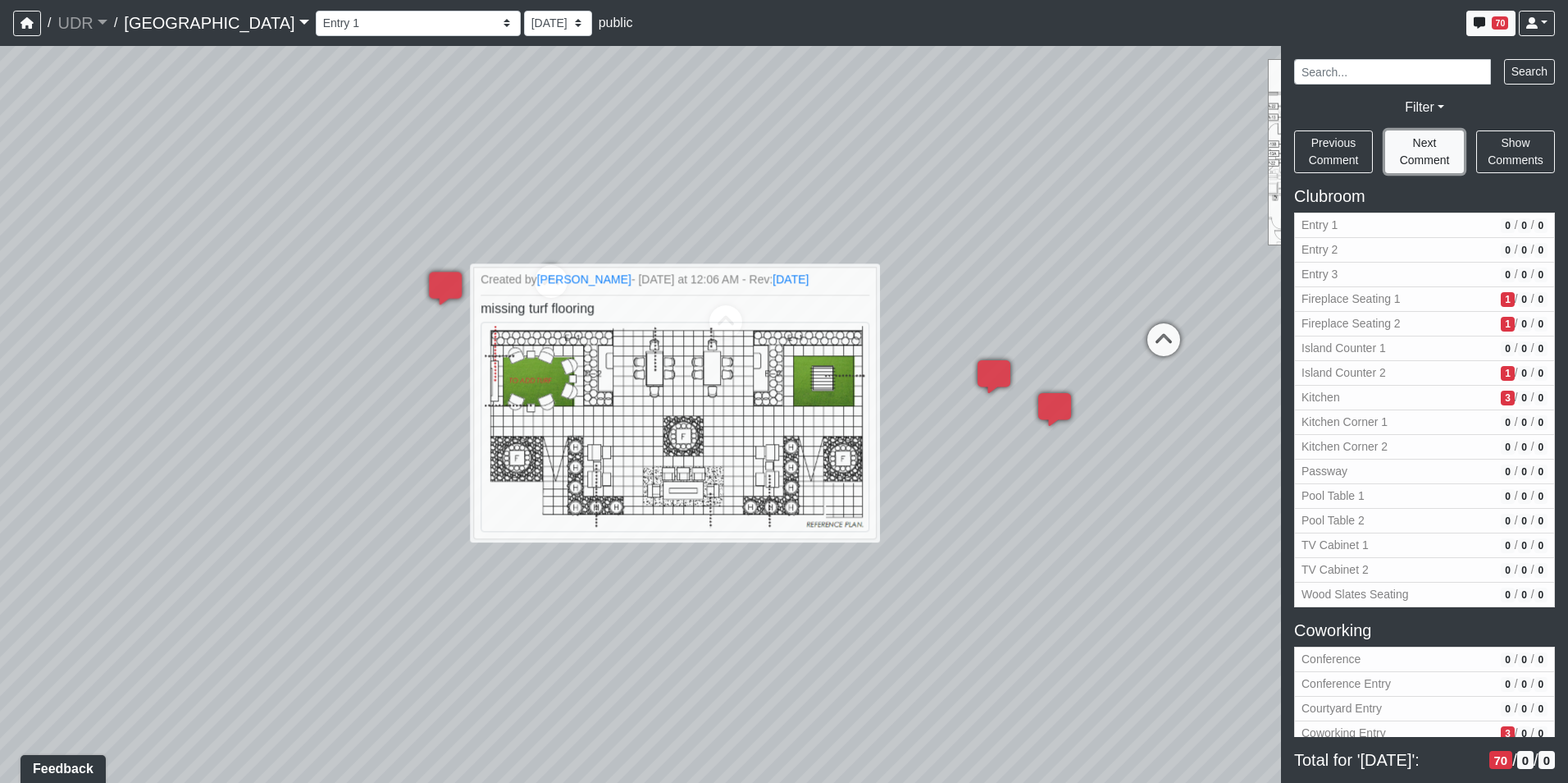
click at [1441, 144] on button "Next Comment" at bounding box center [1425, 152] width 79 height 43
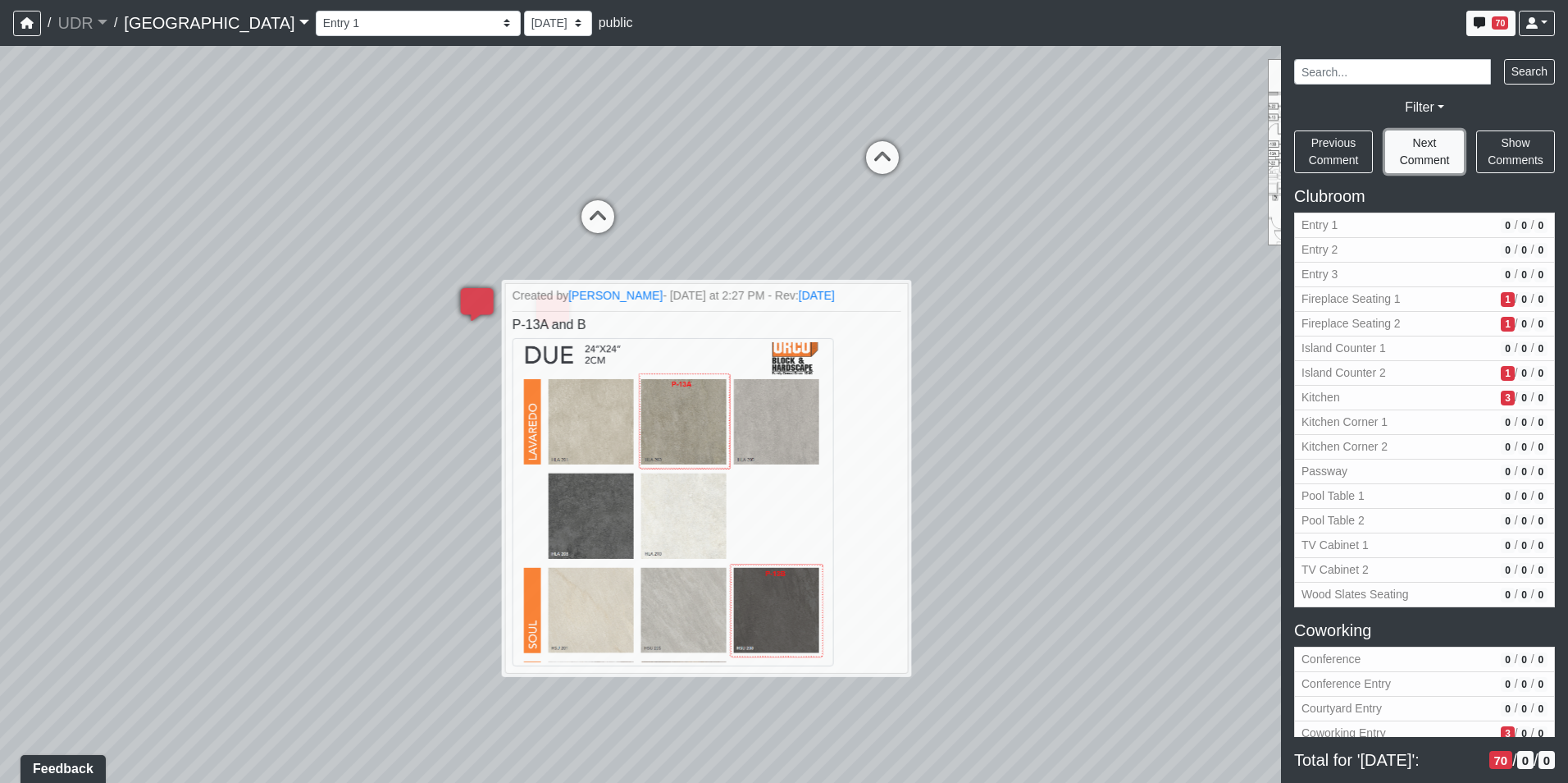
click at [1441, 144] on button "Next Comment" at bounding box center [1425, 152] width 79 height 43
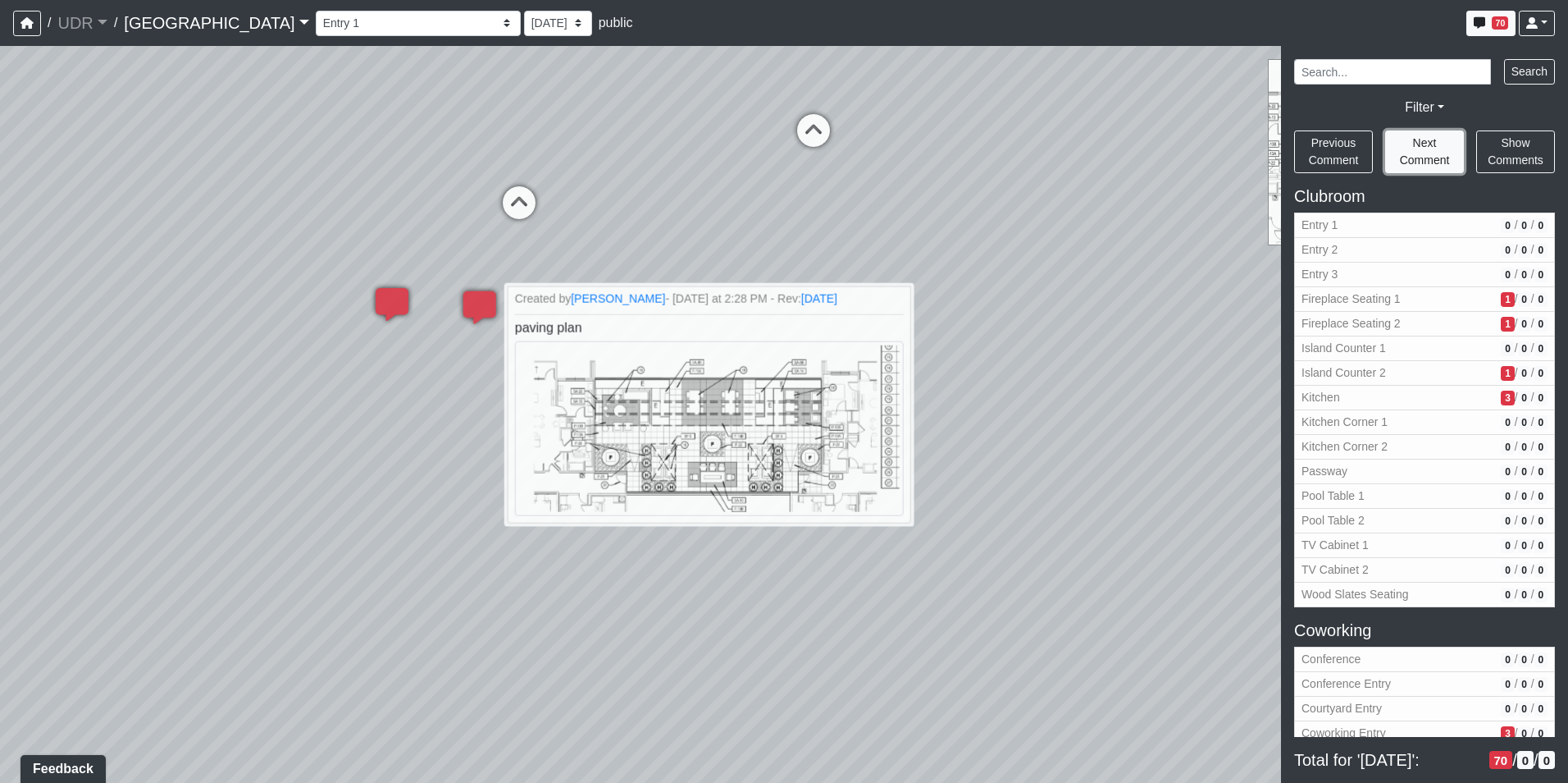
click at [1441, 144] on button "Next Comment" at bounding box center [1425, 152] width 79 height 43
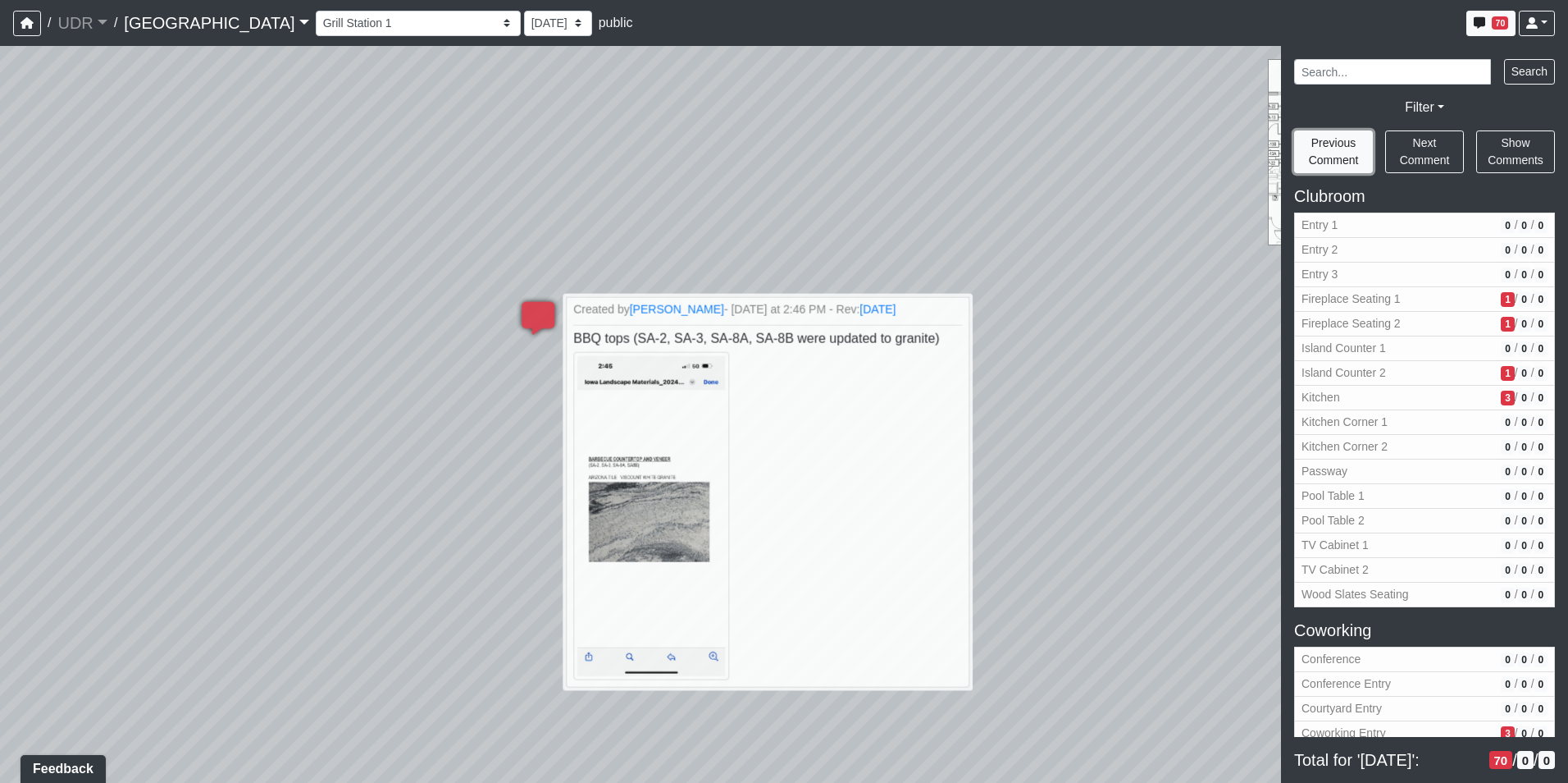
click at [1356, 150] on button "Previous Comment" at bounding box center [1333, 152] width 79 height 43
select select "kfJDonxxS78gxCCL4DqjM2"
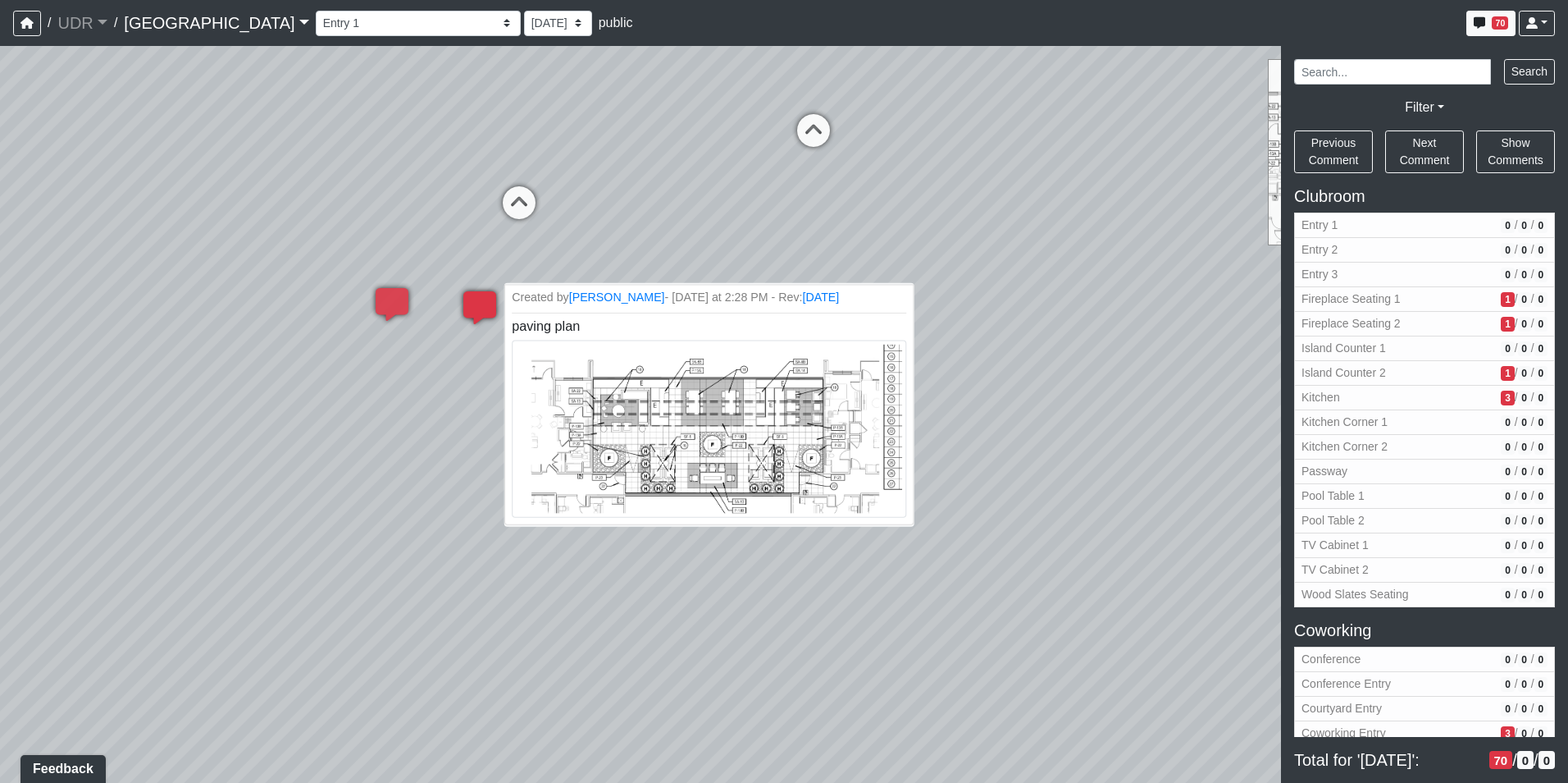
click at [736, 372] on img at bounding box center [709, 428] width 395 height 177
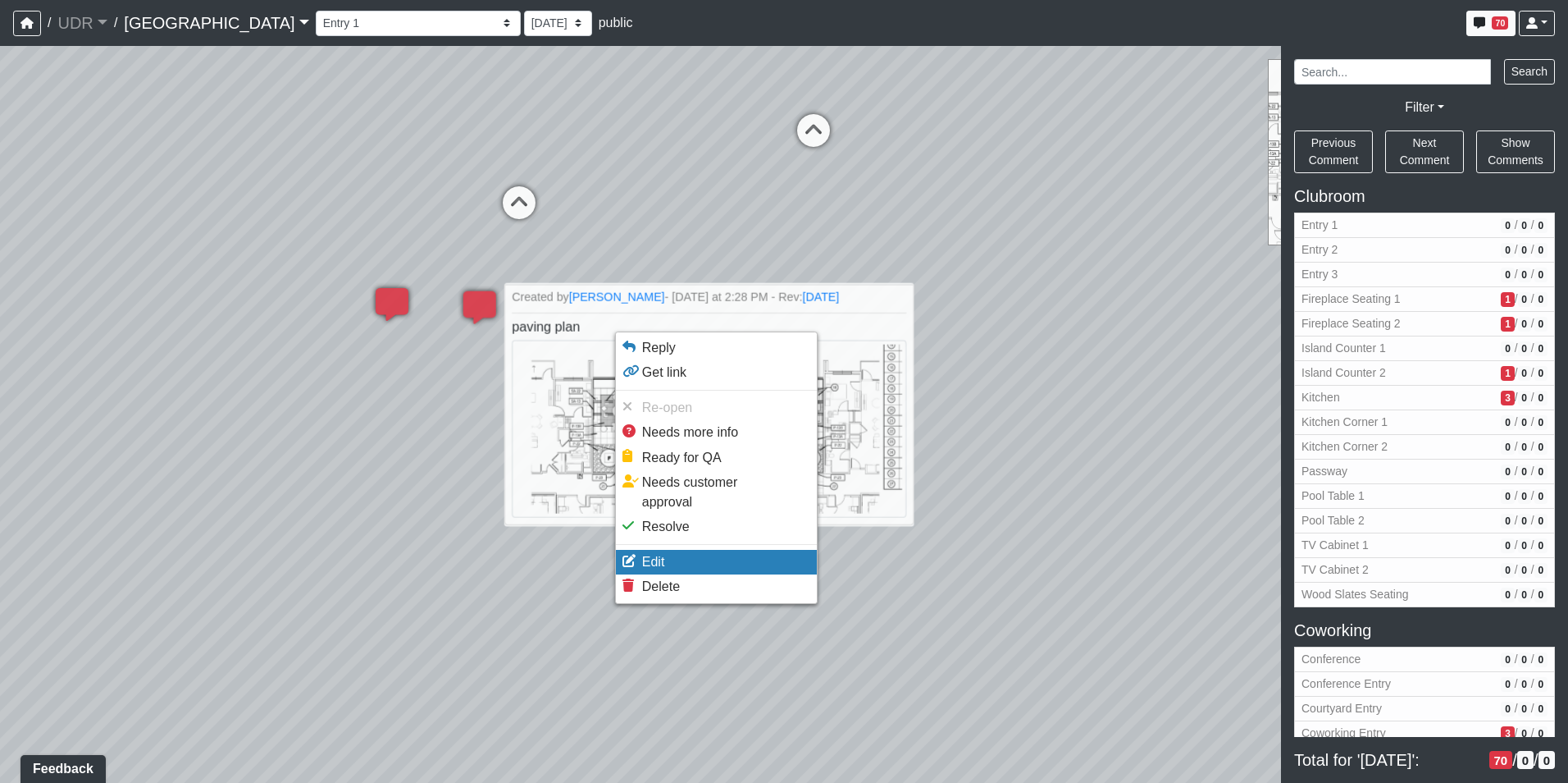
click at [682, 550] on li "Edit" at bounding box center [716, 562] width 201 height 25
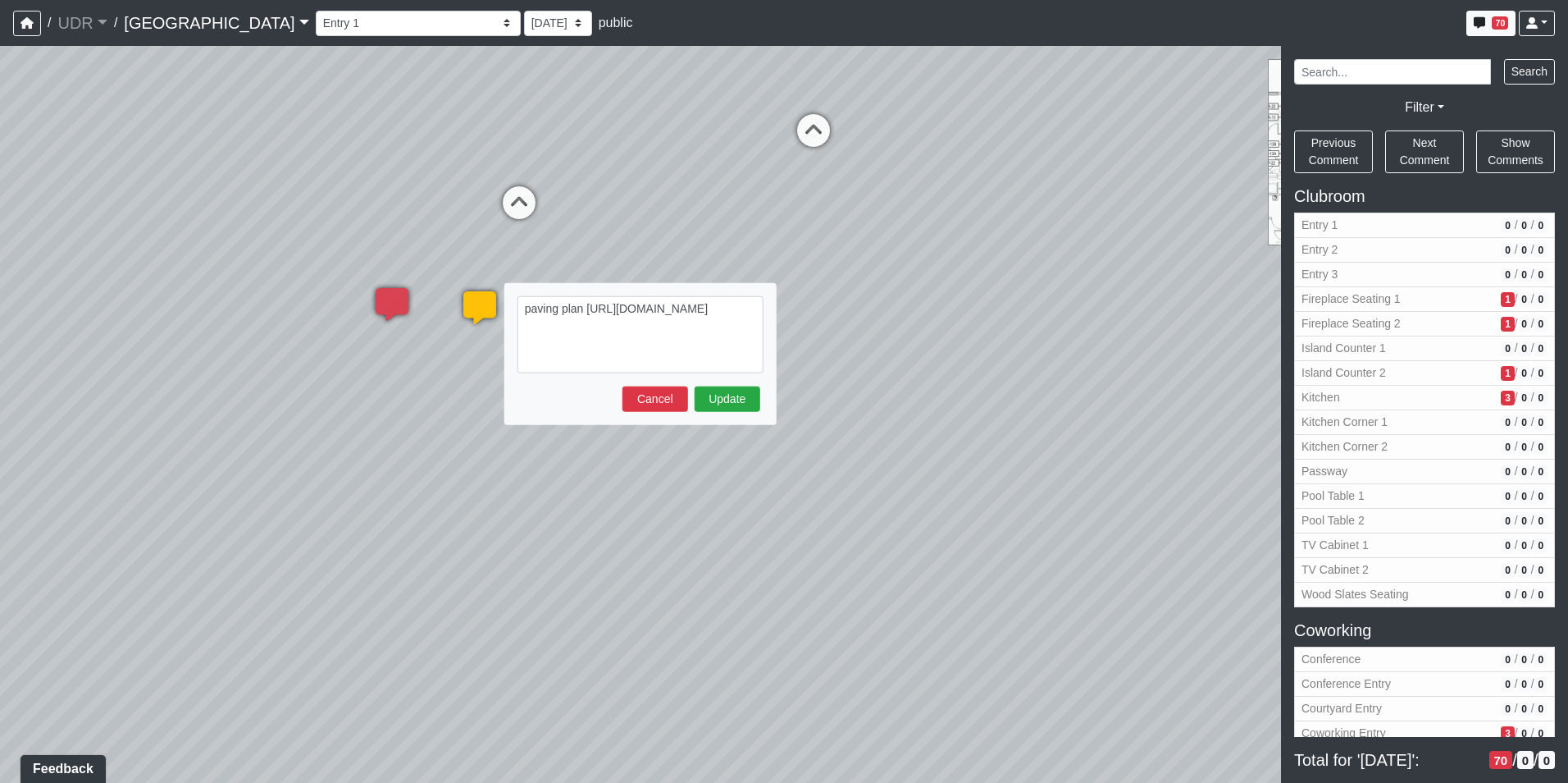
click at [594, 310] on textarea "paving plan https://sizzle.atlasbayvr.com/tours/udr/tGXrAuFhgJTeKeT7fWhUty/user…" at bounding box center [640, 335] width 246 height 77
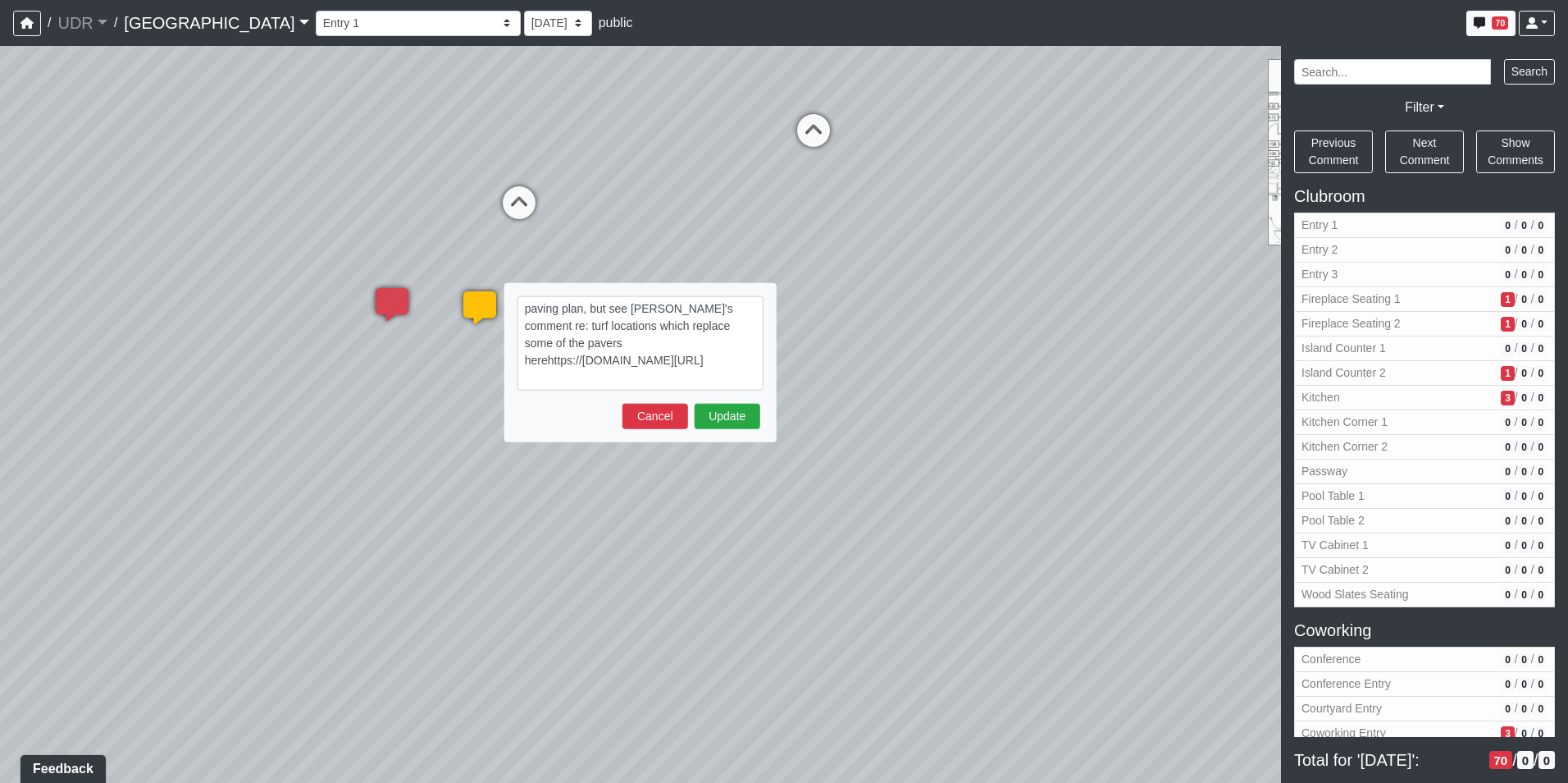
type textarea "paving plan, but see Jean's comment re: turf locations which replace some of th…"
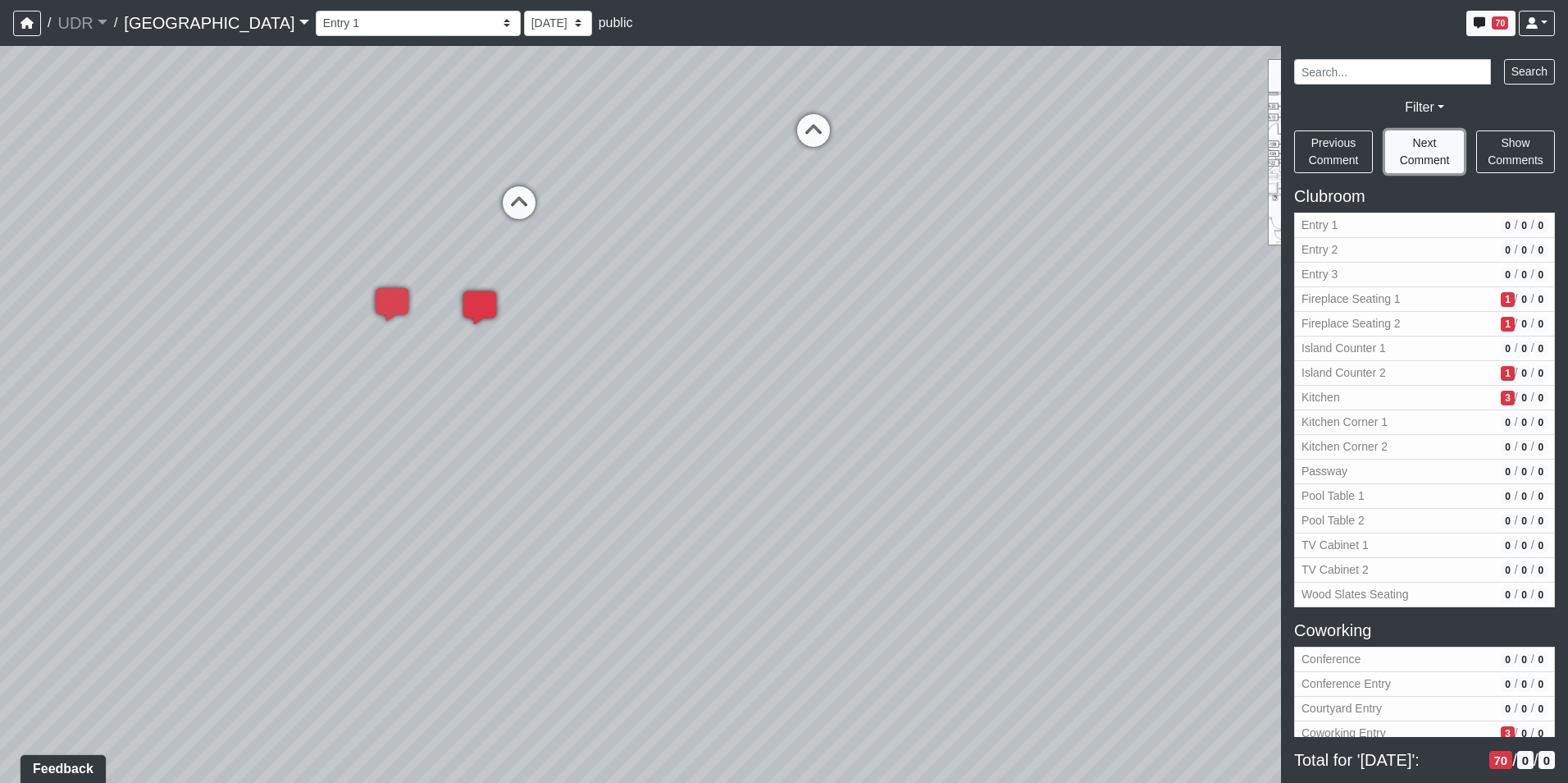
click at [1427, 141] on span "Next Comment" at bounding box center [1425, 151] width 50 height 30
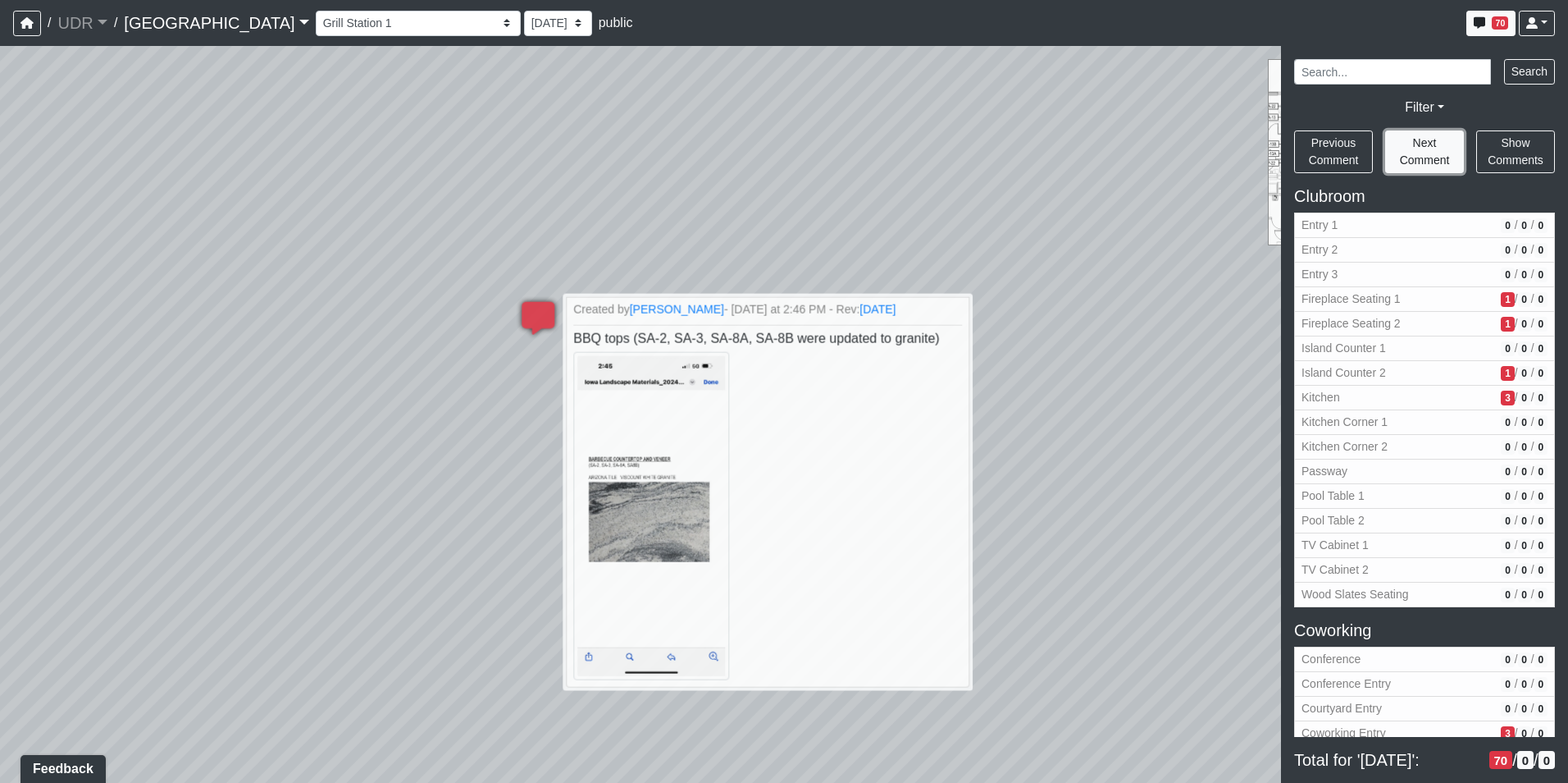
click at [1427, 141] on span "Next Comment" at bounding box center [1425, 151] width 50 height 30
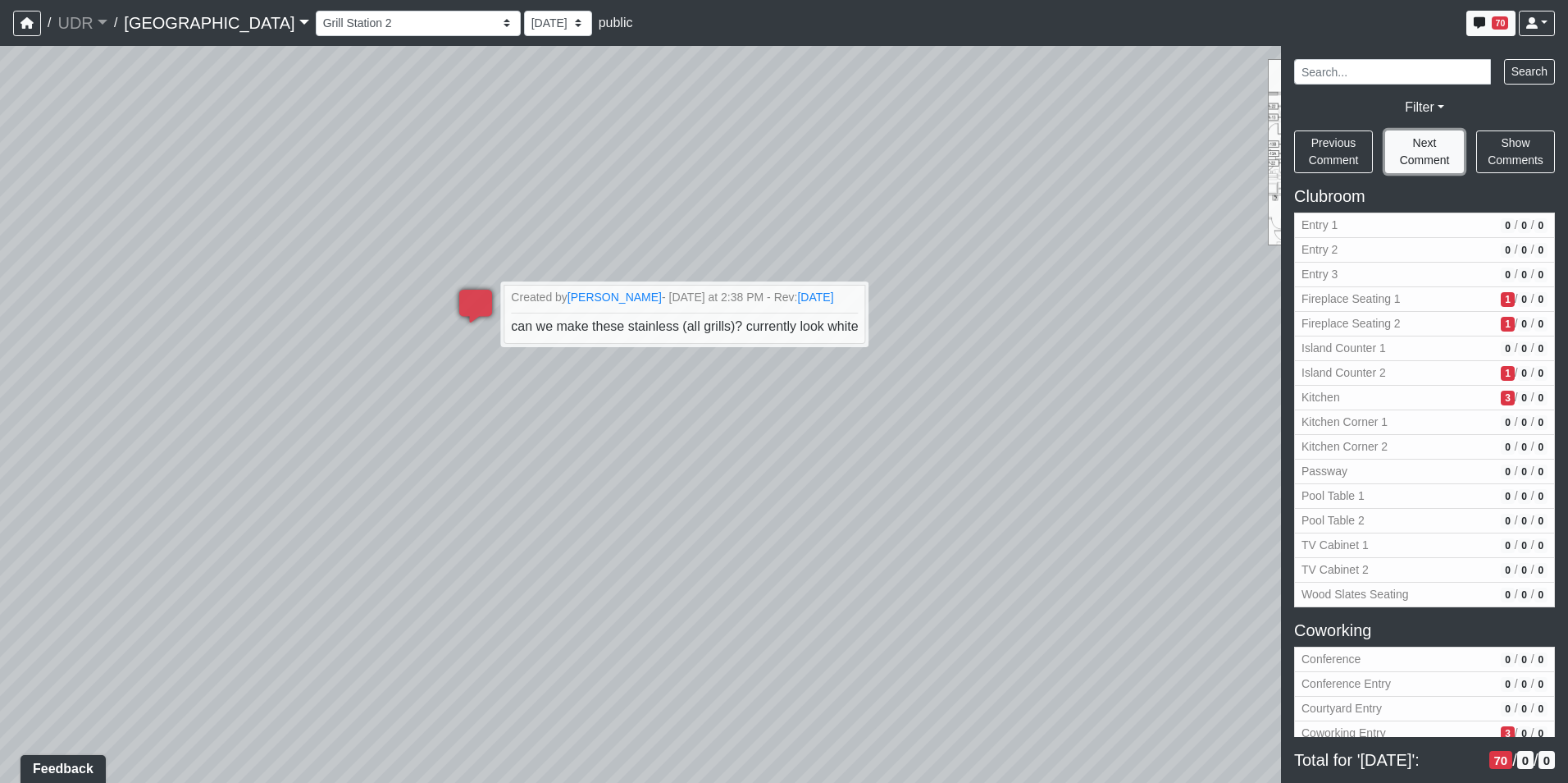
click at [1427, 141] on span "Next Comment" at bounding box center [1425, 151] width 50 height 30
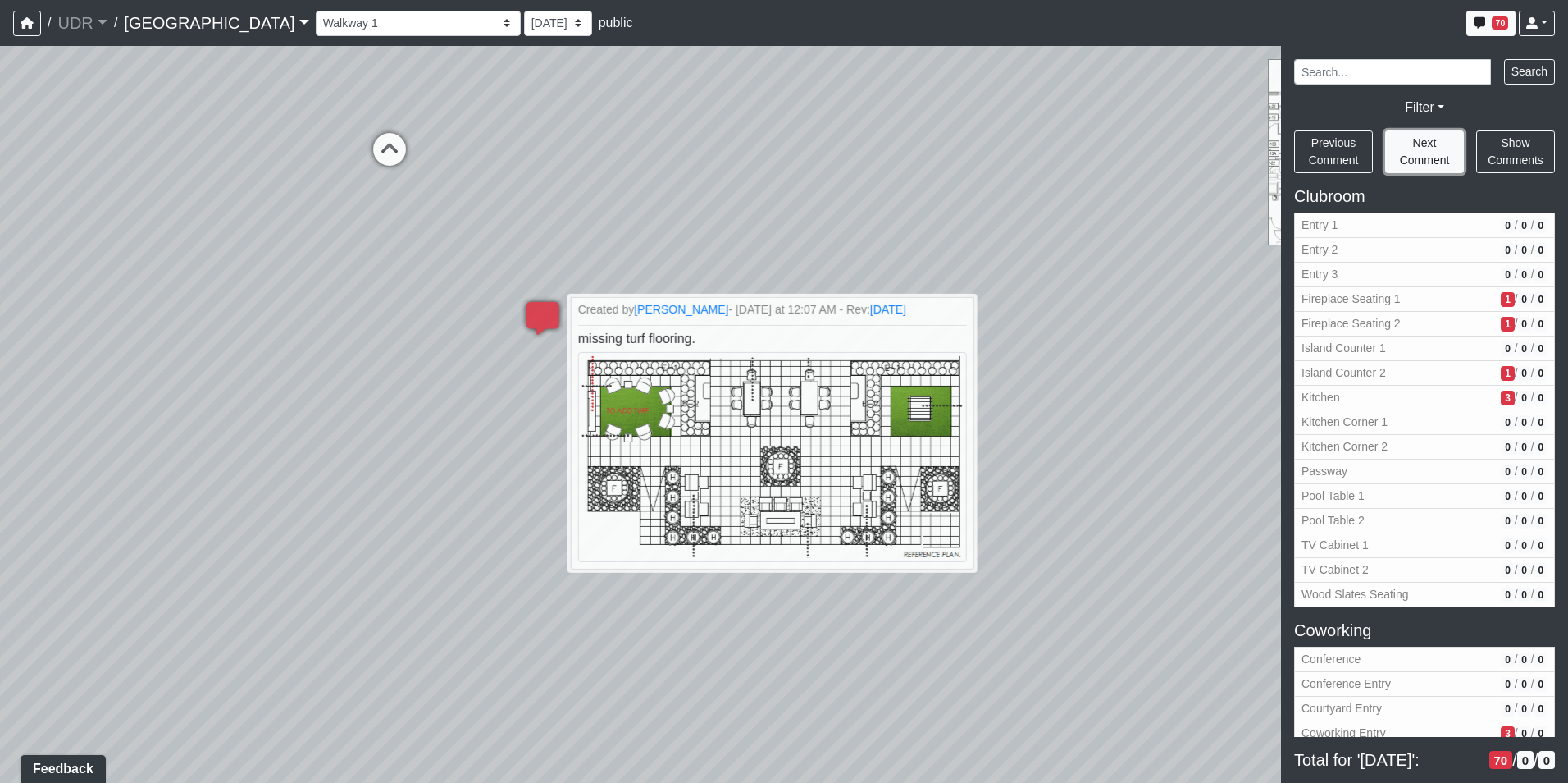
click at [1427, 141] on span "Next Comment" at bounding box center [1425, 151] width 50 height 30
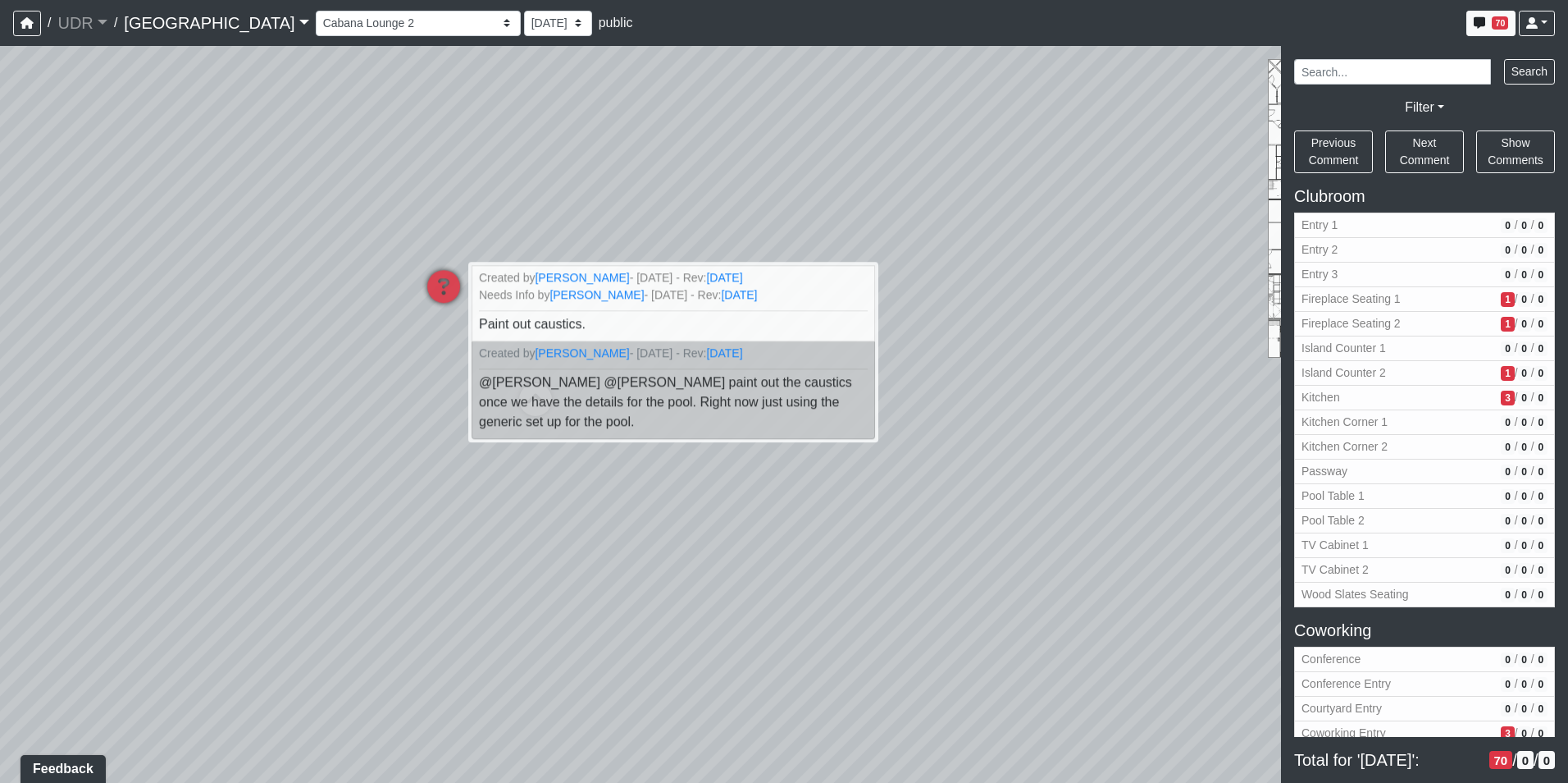
drag, startPoint x: 879, startPoint y: 254, endPoint x: 158, endPoint y: 250, distance: 721.0
click at [170, 252] on div "Loading... Island Counter Loading... Table Seating Loading... Coworking Hallway…" at bounding box center [784, 415] width 1568 height 737
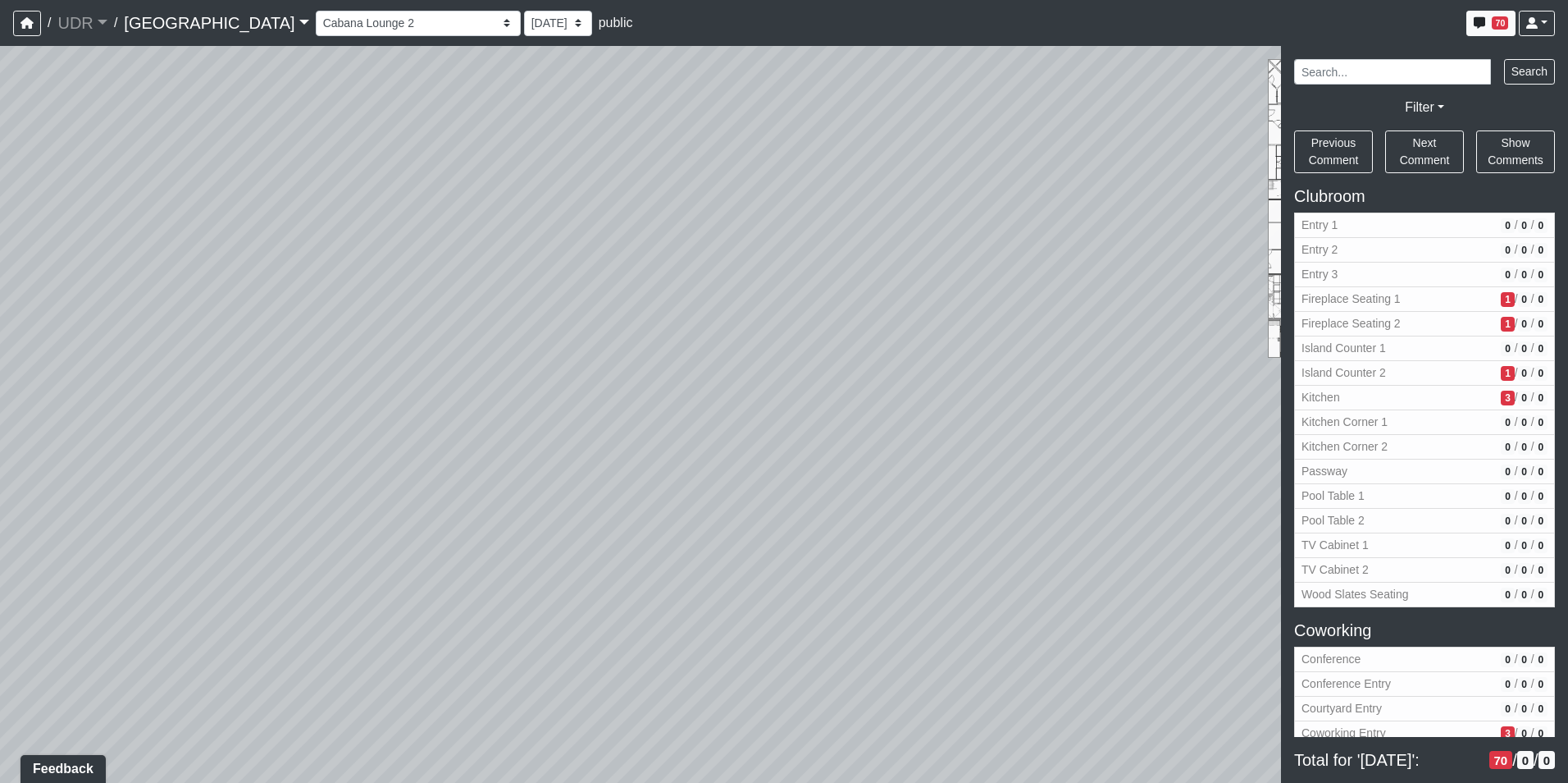
drag, startPoint x: 379, startPoint y: 282, endPoint x: 140, endPoint y: 279, distance: 239.0
click at [185, 282] on div "Loading... Island Counter Loading... Table Seating Loading... Coworking Hallway…" at bounding box center [784, 415] width 1568 height 737
drag, startPoint x: 450, startPoint y: 228, endPoint x: 540, endPoint y: 286, distance: 107.1
click at [540, 286] on div "Loading... Island Counter Loading... Table Seating Loading... Coworking Hallway…" at bounding box center [784, 415] width 1568 height 737
click at [909, 438] on icon at bounding box center [908, 442] width 49 height 49
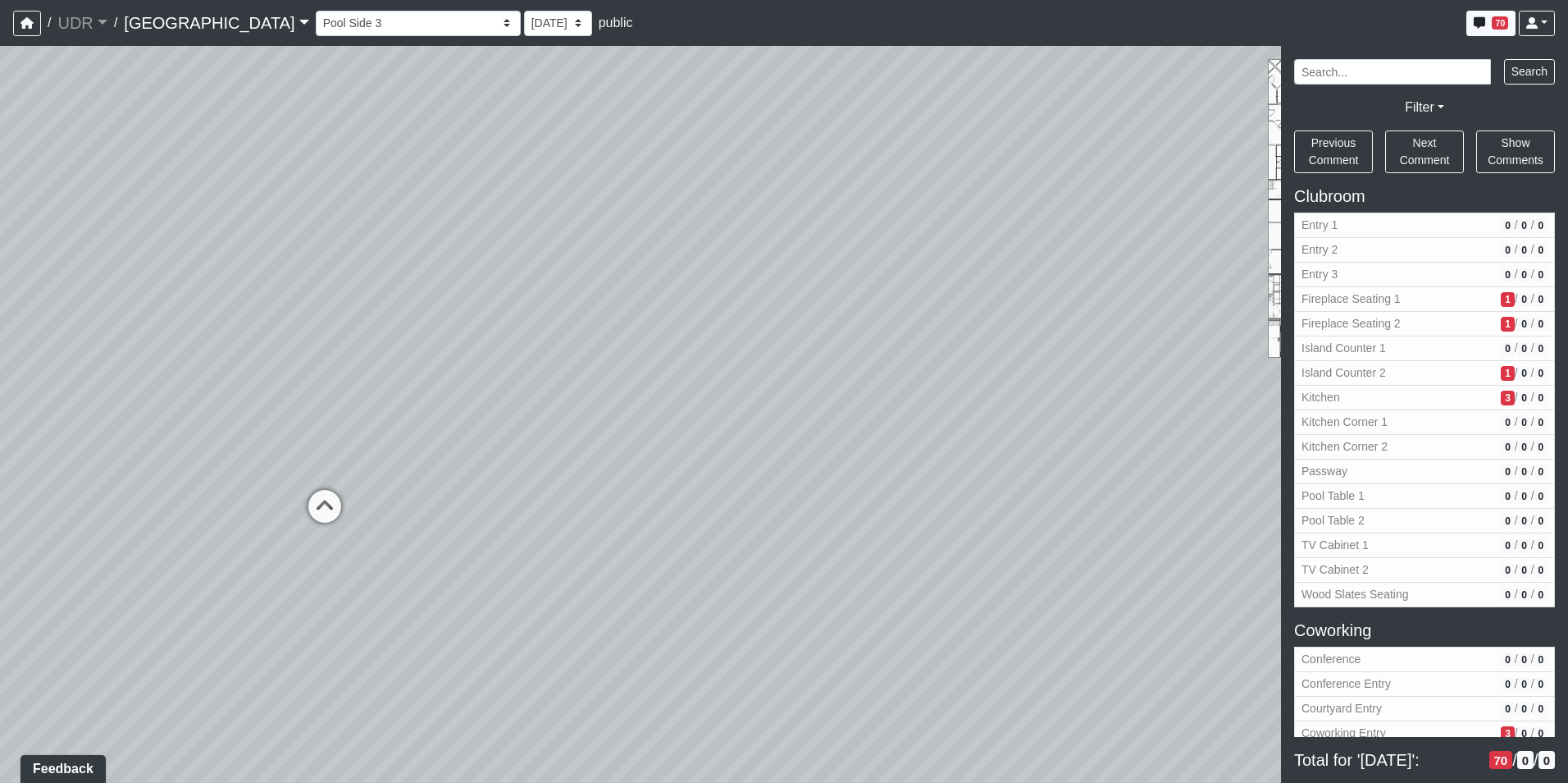
drag, startPoint x: 444, startPoint y: 318, endPoint x: 659, endPoint y: 309, distance: 215.2
click at [659, 309] on div "Loading... Island Counter Loading... Table Seating Loading... Coworking Hallway…" at bounding box center [784, 415] width 1568 height 737
click at [577, 415] on div "Loading... Cabana Lounge 1" at bounding box center [558, 434] width 49 height 49
click at [762, 367] on icon at bounding box center [762, 364] width 49 height 49
drag, startPoint x: 474, startPoint y: 302, endPoint x: 724, endPoint y: 297, distance: 250.0
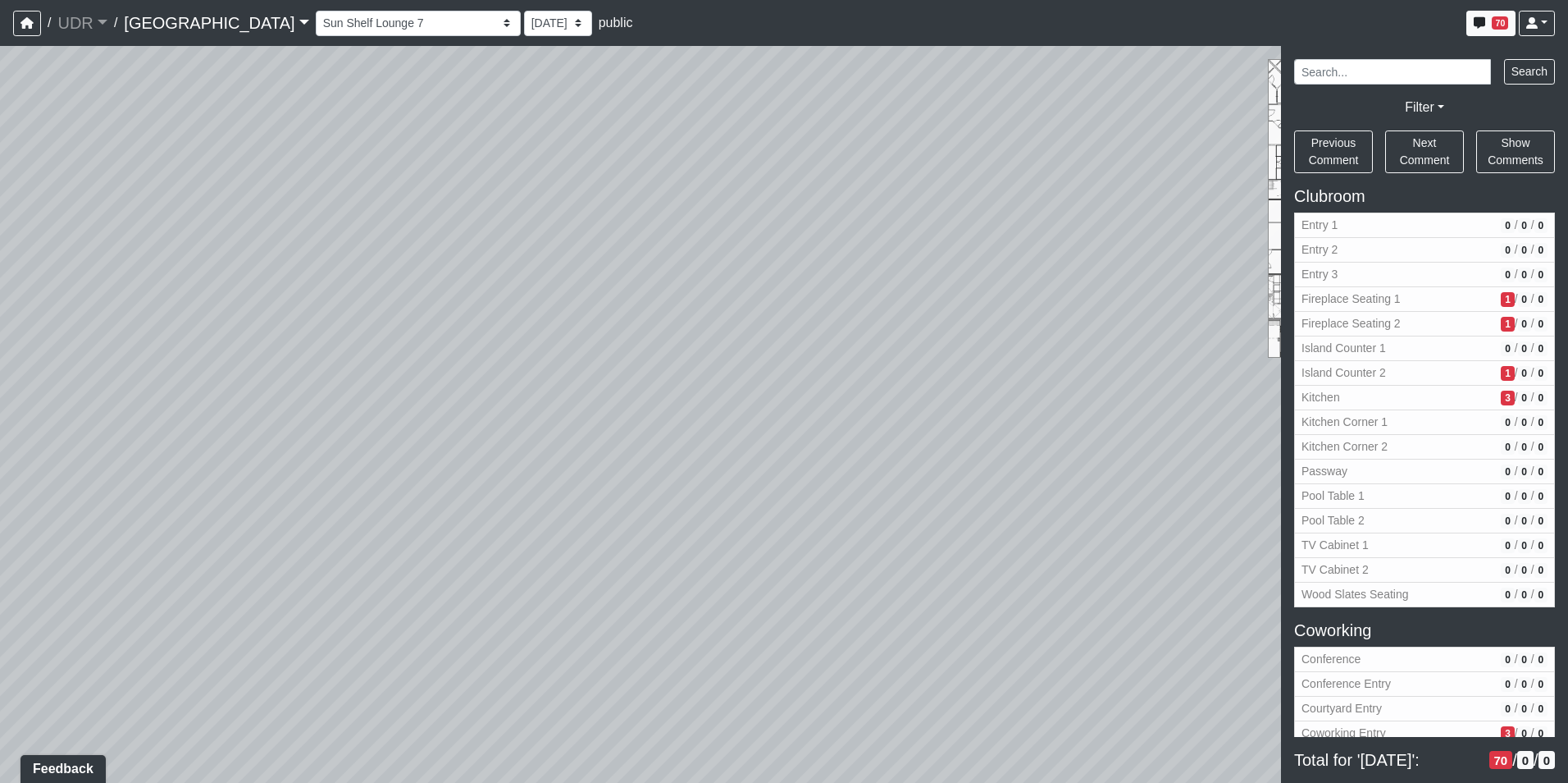
click at [741, 294] on div "Loading... Island Counter Loading... Table Seating Loading... Coworking Hallway…" at bounding box center [784, 415] width 1568 height 737
drag, startPoint x: 248, startPoint y: 463, endPoint x: 645, endPoint y: 445, distance: 397.4
click at [645, 445] on div "Loading... Island Counter Loading... Table Seating Loading... Coworking Hallway…" at bounding box center [784, 415] width 1568 height 737
click at [495, 292] on div "Loading... Island Counter Loading... Table Seating Loading... Coworking Hallway…" at bounding box center [784, 415] width 1568 height 737
click at [529, 308] on icon at bounding box center [535, 320] width 49 height 49
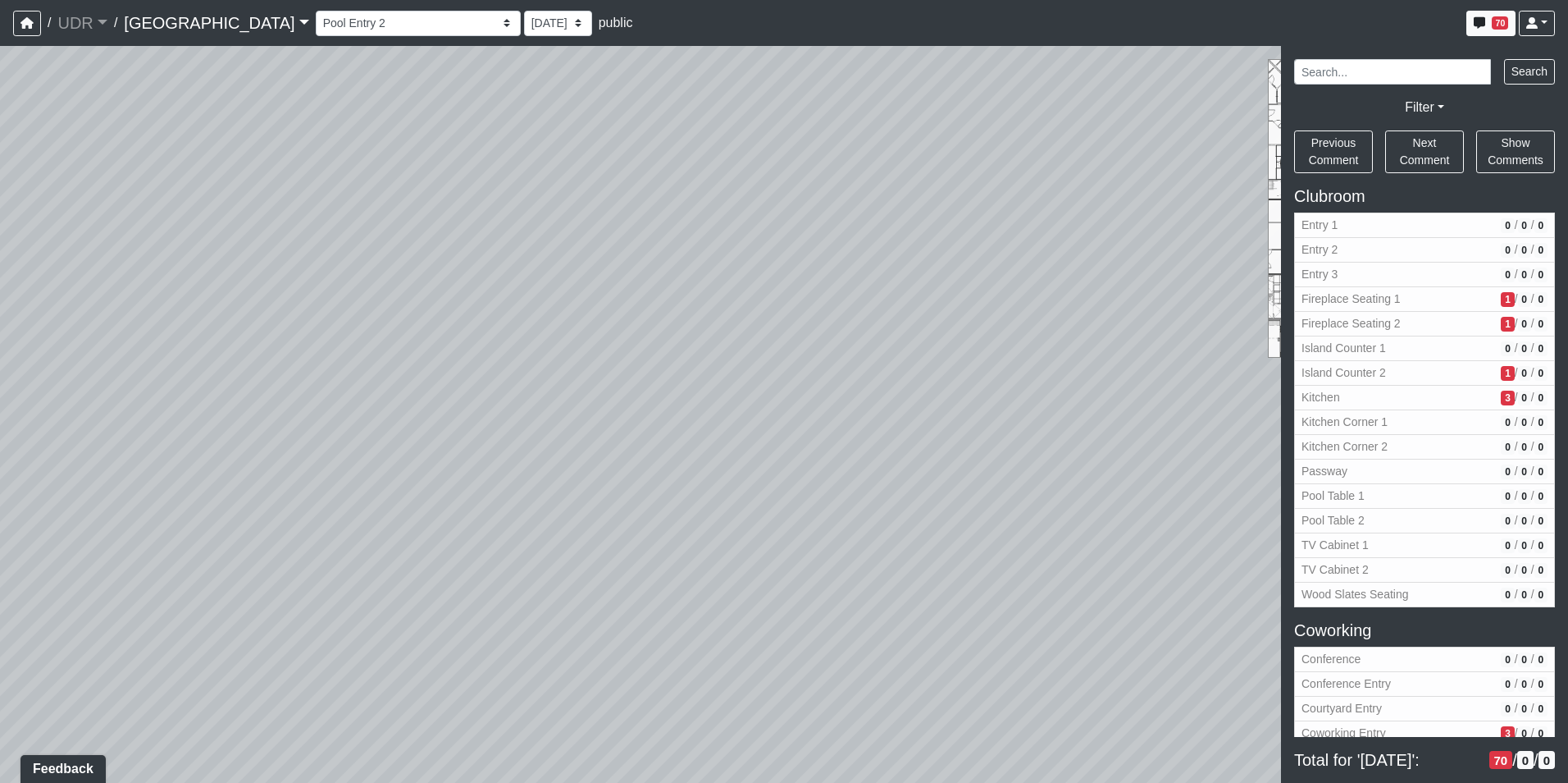
drag, startPoint x: 1005, startPoint y: 266, endPoint x: 336, endPoint y: 267, distance: 669.0
click at [363, 266] on div "Loading... Island Counter Loading... Table Seating Loading... Coworking Hallway…" at bounding box center [784, 415] width 1568 height 737
drag, startPoint x: 736, startPoint y: 359, endPoint x: 710, endPoint y: 369, distance: 27.9
click at [711, 369] on div "Loading... Unit A2 Patio Gate" at bounding box center [705, 368] width 49 height 49
drag, startPoint x: 884, startPoint y: 283, endPoint x: 411, endPoint y: 333, distance: 475.6
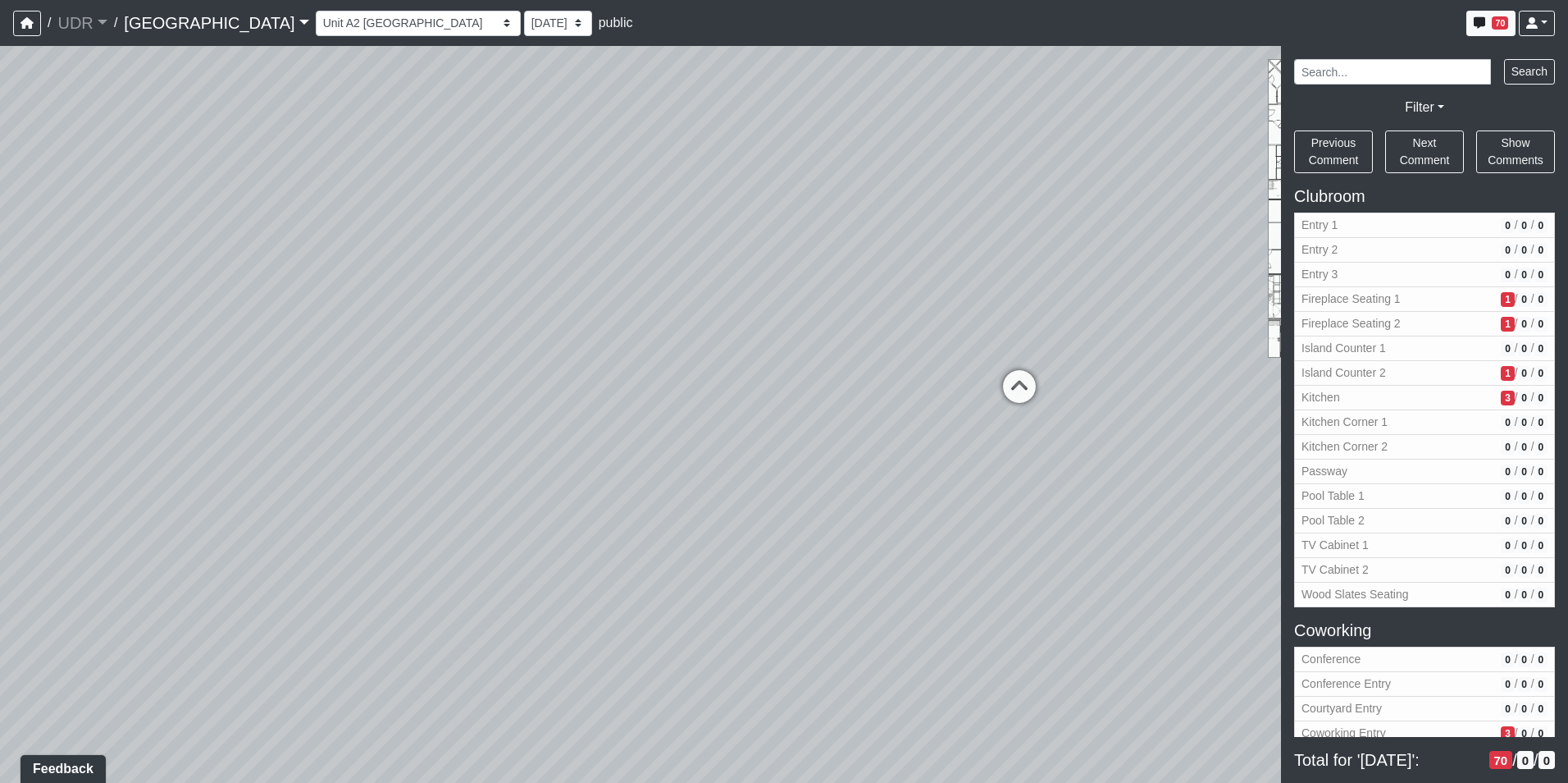
click at [412, 332] on div "Loading... Island Counter Loading... Table Seating Loading... Coworking Hallway…" at bounding box center [784, 415] width 1568 height 737
click at [775, 404] on icon at bounding box center [787, 416] width 49 height 49
drag, startPoint x: 857, startPoint y: 293, endPoint x: 613, endPoint y: 391, distance: 262.9
click at [613, 391] on div "Loading... Island Counter Loading... Table Seating Loading... Coworking Hallway…" at bounding box center [784, 415] width 1568 height 737
click at [838, 408] on icon at bounding box center [838, 424] width 49 height 49
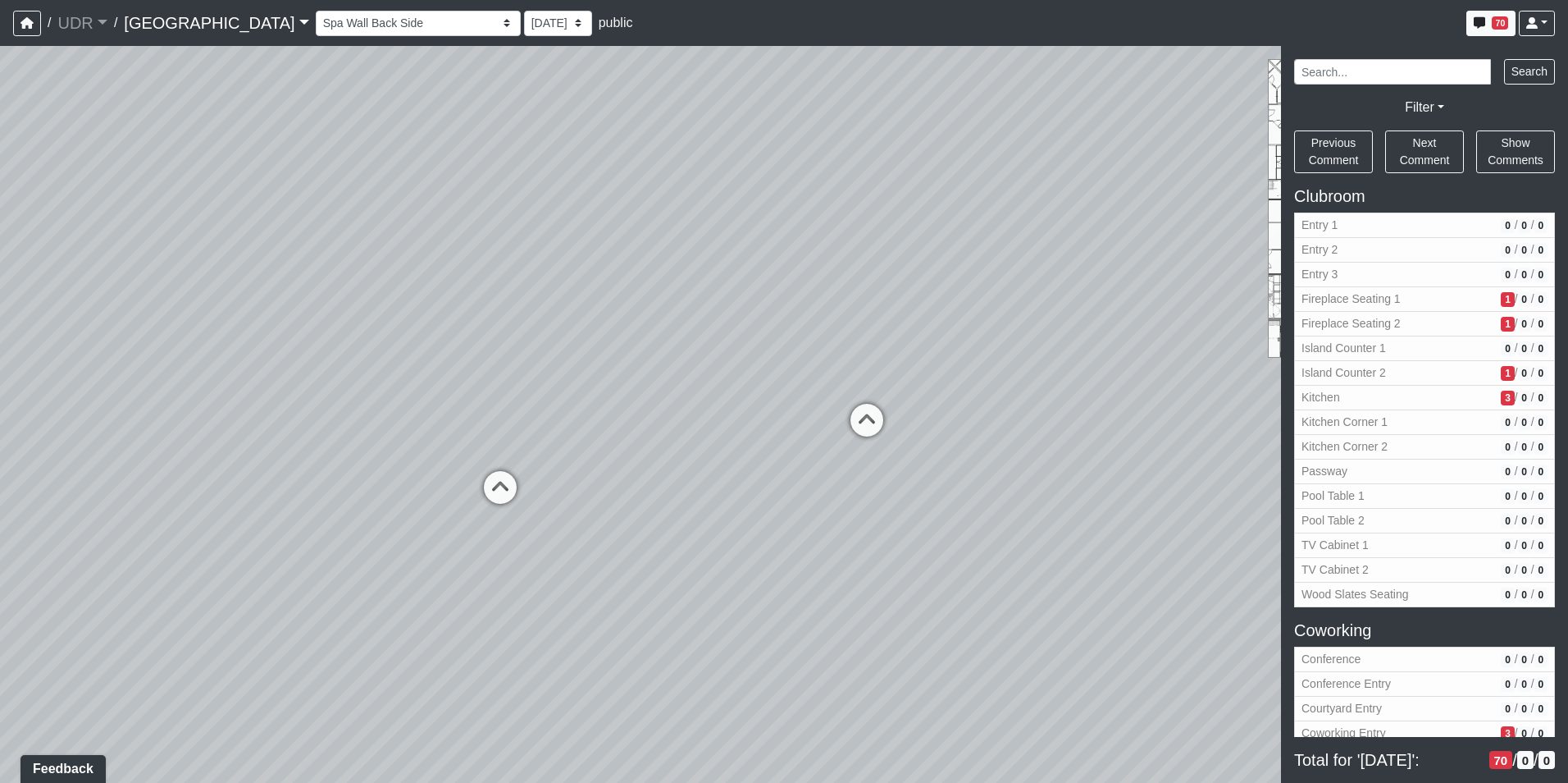
drag, startPoint x: 507, startPoint y: 359, endPoint x: 569, endPoint y: 340, distance: 64.8
click at [569, 340] on div "Loading... Island Counter Loading... Table Seating Loading... Coworking Hallway…" at bounding box center [784, 415] width 1568 height 737
click at [876, 402] on icon at bounding box center [874, 423] width 49 height 49
drag, startPoint x: 929, startPoint y: 359, endPoint x: 545, endPoint y: 359, distance: 384.0
click at [545, 359] on div "Loading... Island Counter Loading... Table Seating Loading... Coworking Hallway…" at bounding box center [784, 415] width 1568 height 737
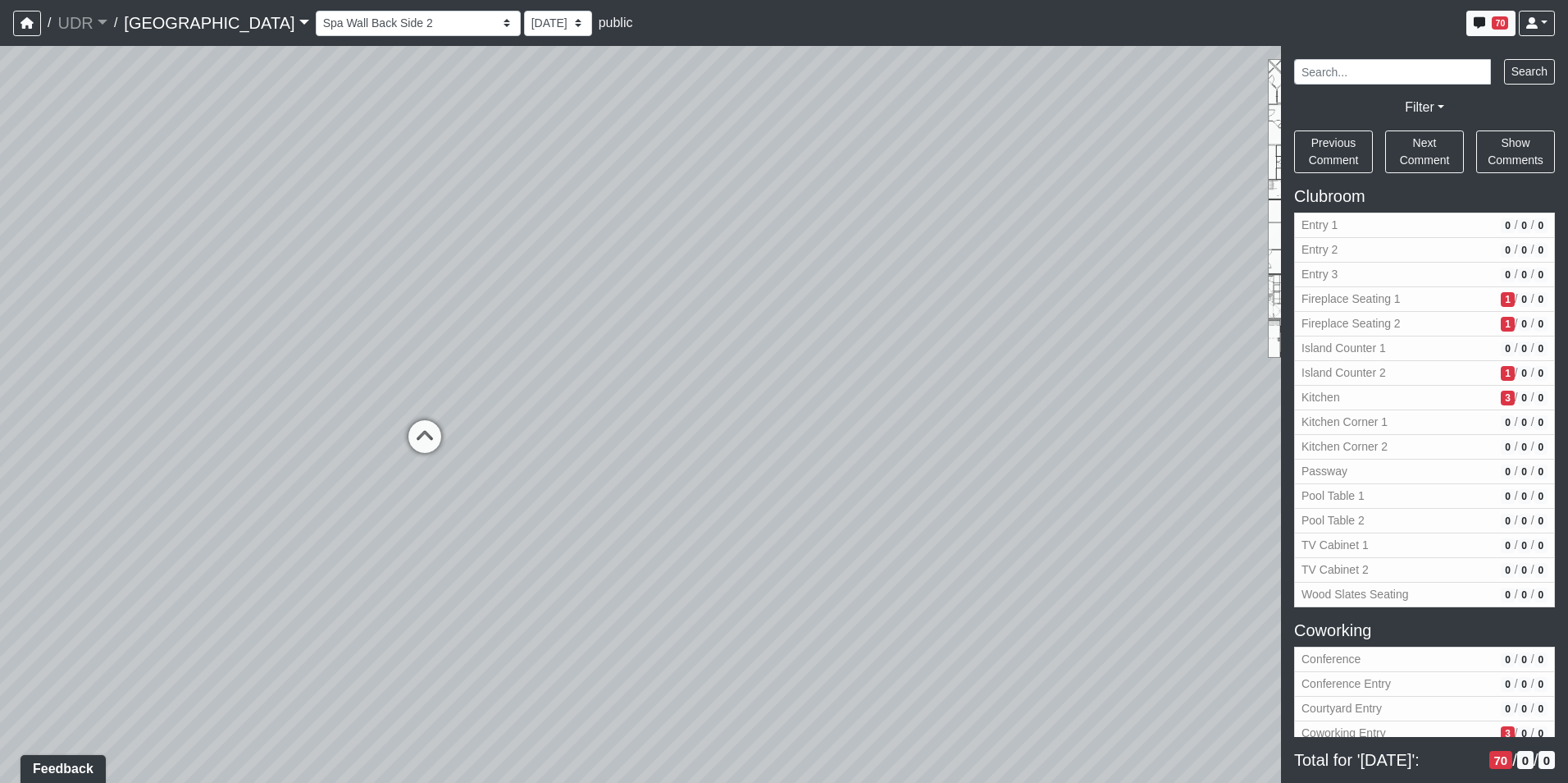
drag, startPoint x: 627, startPoint y: 344, endPoint x: 377, endPoint y: 327, distance: 250.6
click at [391, 329] on div "Loading... Island Counter Loading... Table Seating Loading... Coworking Hallway…" at bounding box center [784, 415] width 1568 height 737
drag, startPoint x: 714, startPoint y: 311, endPoint x: 225, endPoint y: 348, distance: 490.4
click at [220, 348] on div "Loading... Island Counter Loading... Table Seating Loading... Coworking Hallway…" at bounding box center [784, 415] width 1568 height 737
click at [905, 380] on icon at bounding box center [898, 395] width 49 height 49
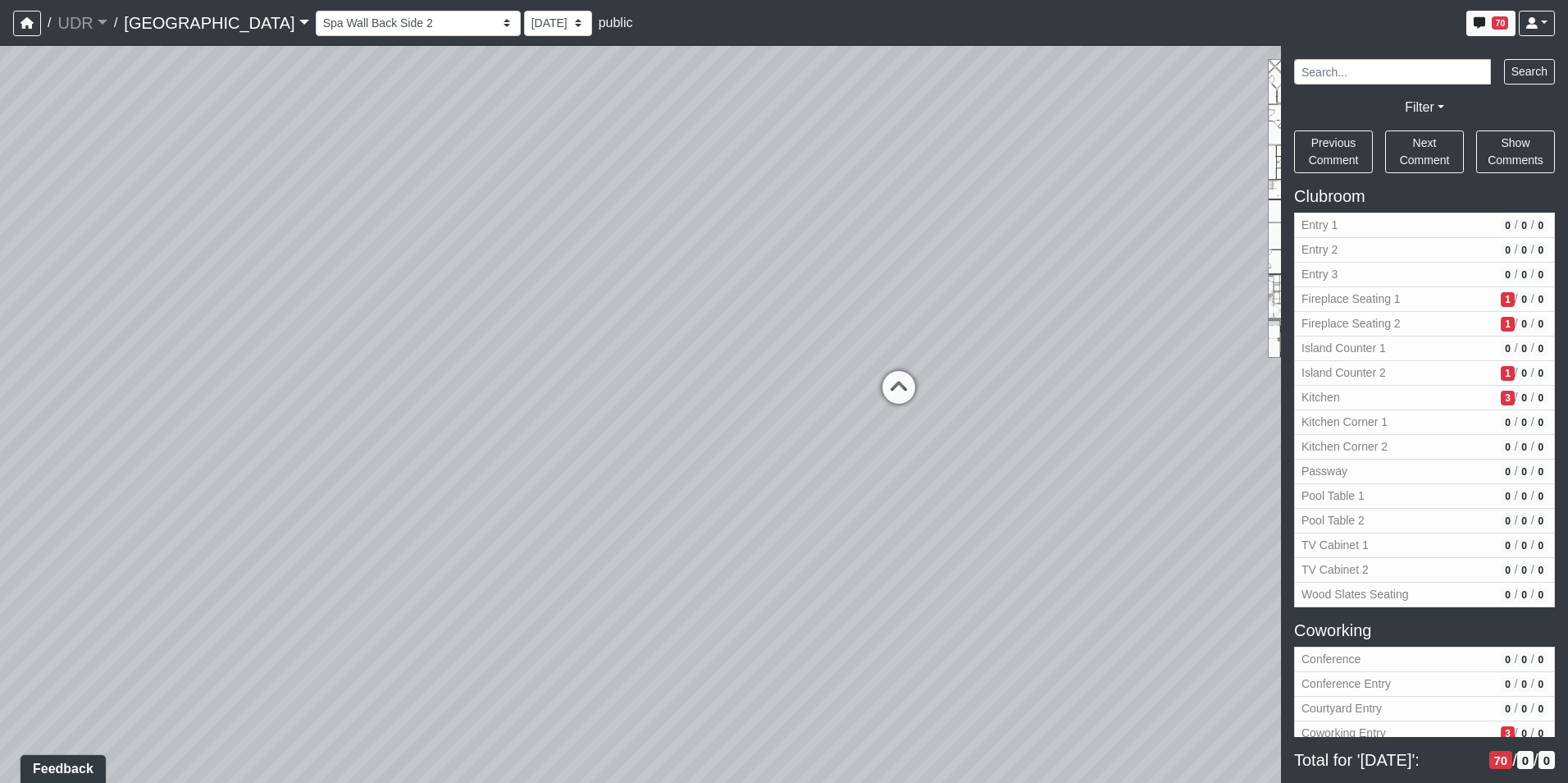
select select "39h1XZwCN8m5yeLTgwzEme"
drag, startPoint x: 444, startPoint y: 356, endPoint x: 835, endPoint y: 327, distance: 392.1
click at [848, 323] on div "Loading... Island Counter Loading... Table Seating Loading... Coworking Hallway…" at bounding box center [784, 415] width 1568 height 737
click at [855, 372] on span "Add comment" at bounding box center [860, 369] width 81 height 14
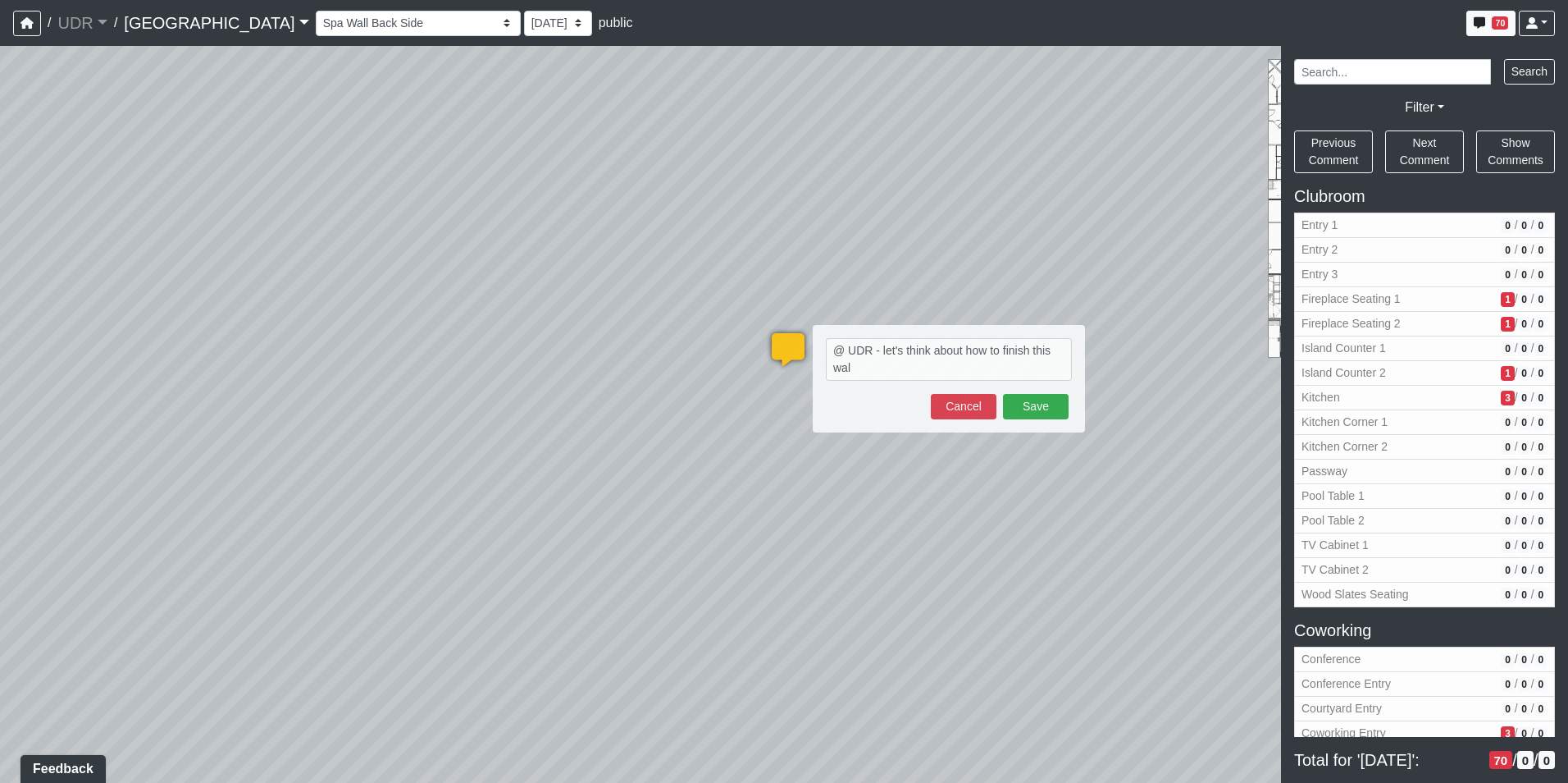
type textarea "@ UDR - let's think about how to finish this wall"
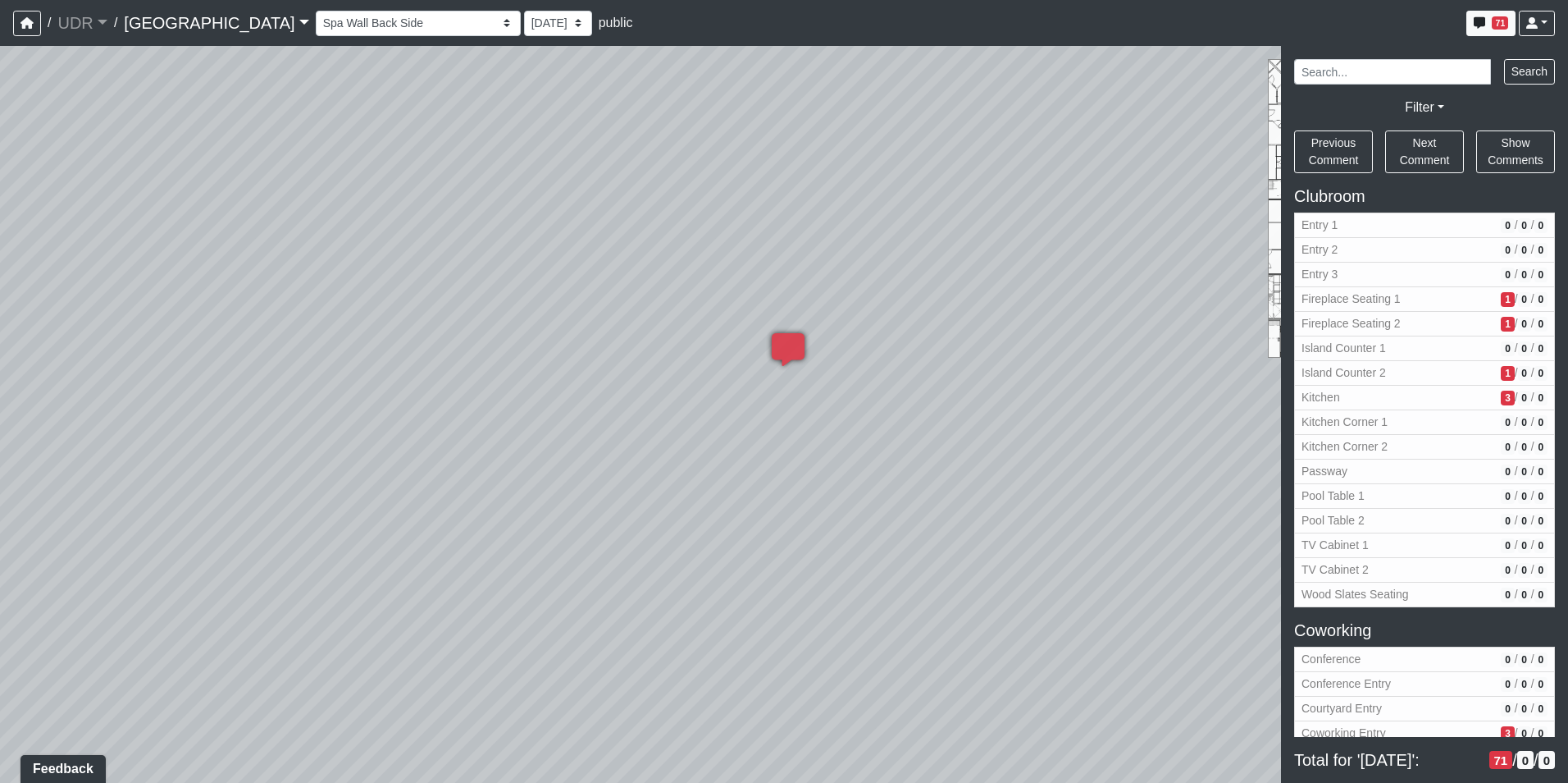
drag, startPoint x: 895, startPoint y: 186, endPoint x: 280, endPoint y: 246, distance: 617.9
click at [281, 246] on div "Loading... Island Counter Loading... Table Seating Loading... Coworking Hallway…" at bounding box center [784, 415] width 1568 height 737
drag, startPoint x: 907, startPoint y: 381, endPoint x: 470, endPoint y: 437, distance: 440.6
click at [470, 437] on div "Loading... Island Counter Loading... Table Seating Loading... Coworking Hallway…" at bounding box center [784, 415] width 1568 height 737
drag, startPoint x: 963, startPoint y: 241, endPoint x: 494, endPoint y: 338, distance: 478.9
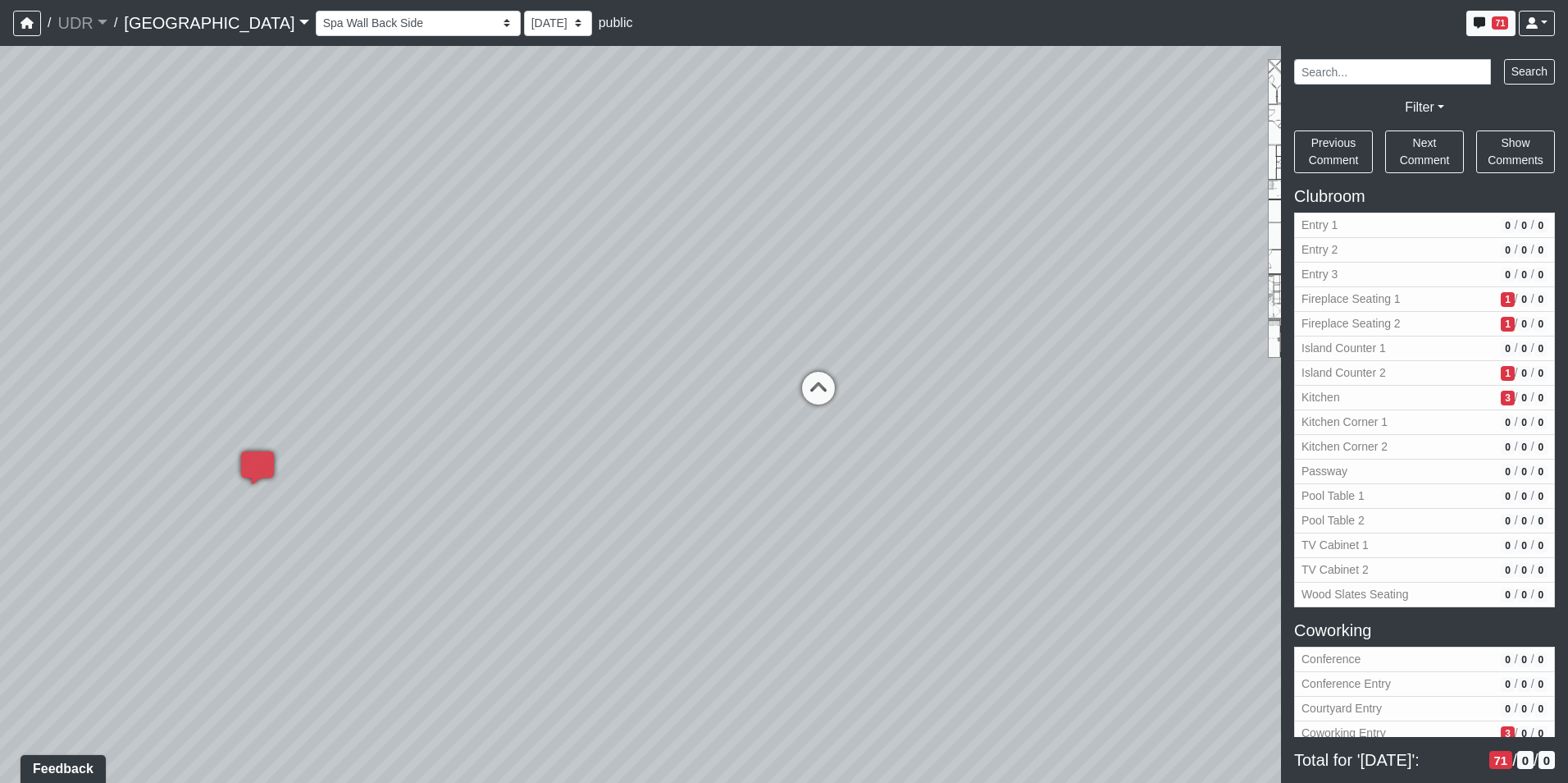
click at [494, 338] on div "Loading... Island Counter Loading... Table Seating Loading... Coworking Hallway…" at bounding box center [784, 415] width 1568 height 737
click at [510, 481] on icon at bounding box center [519, 477] width 49 height 49
drag, startPoint x: 675, startPoint y: 481, endPoint x: 122, endPoint y: 493, distance: 553.1
click at [122, 493] on div "Loading... Island Counter Loading... Table Seating Loading... Coworking Hallway…" at bounding box center [784, 415] width 1568 height 737
click at [118, 507] on div "Loading... Island Counter Loading... Table Seating Loading... Coworking Hallway…" at bounding box center [784, 415] width 1568 height 737
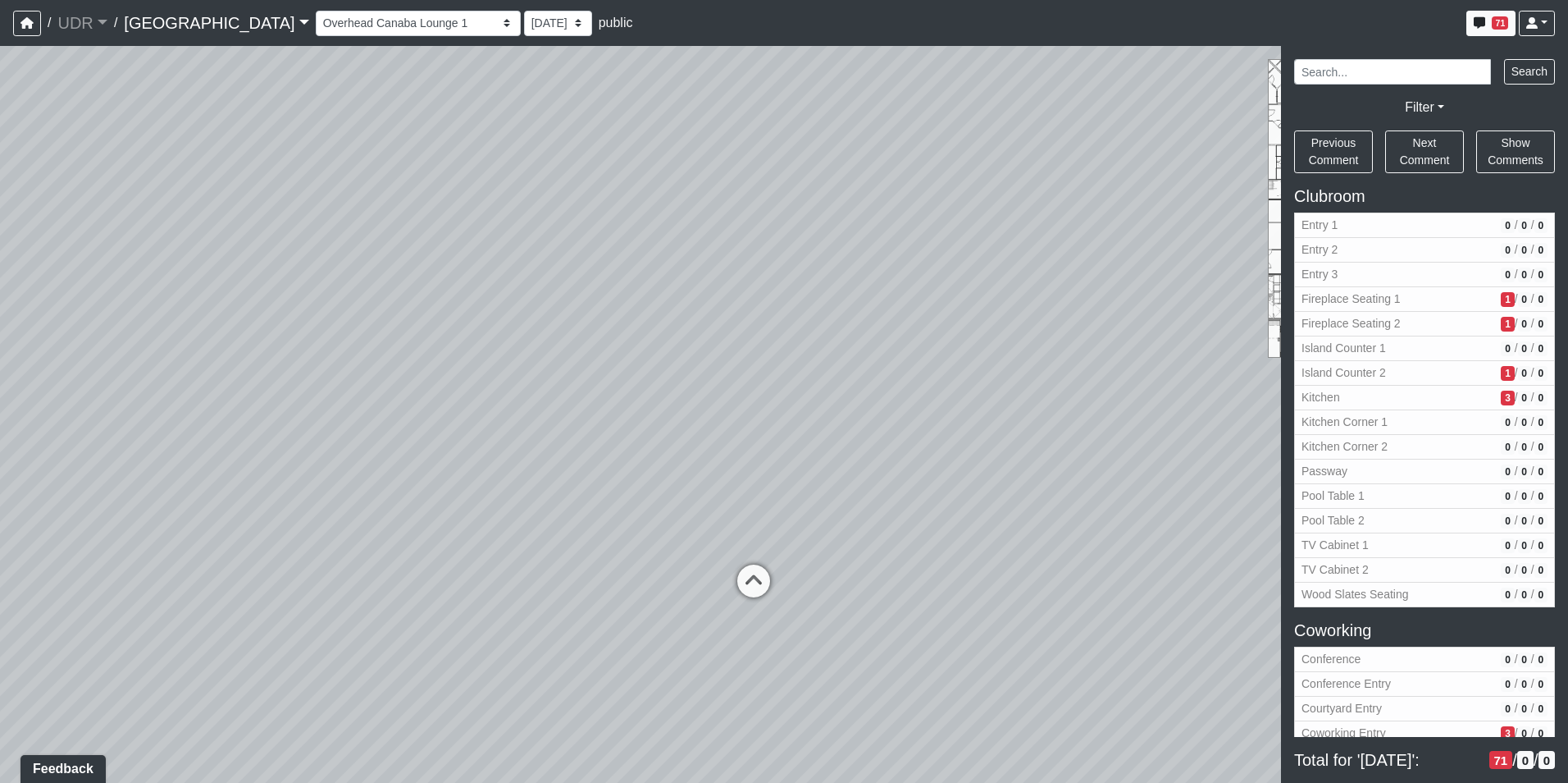
drag, startPoint x: 226, startPoint y: 503, endPoint x: 362, endPoint y: 480, distance: 137.9
click at [362, 480] on div "Loading... Island Counter Loading... Table Seating Loading... Coworking Hallway…" at bounding box center [784, 415] width 1568 height 737
drag, startPoint x: 652, startPoint y: 475, endPoint x: 453, endPoint y: 460, distance: 199.6
click at [453, 460] on div "Loading... Island Counter Loading... Table Seating Loading... Coworking Hallway…" at bounding box center [784, 415] width 1568 height 737
drag, startPoint x: 641, startPoint y: 481, endPoint x: 69, endPoint y: 517, distance: 573.1
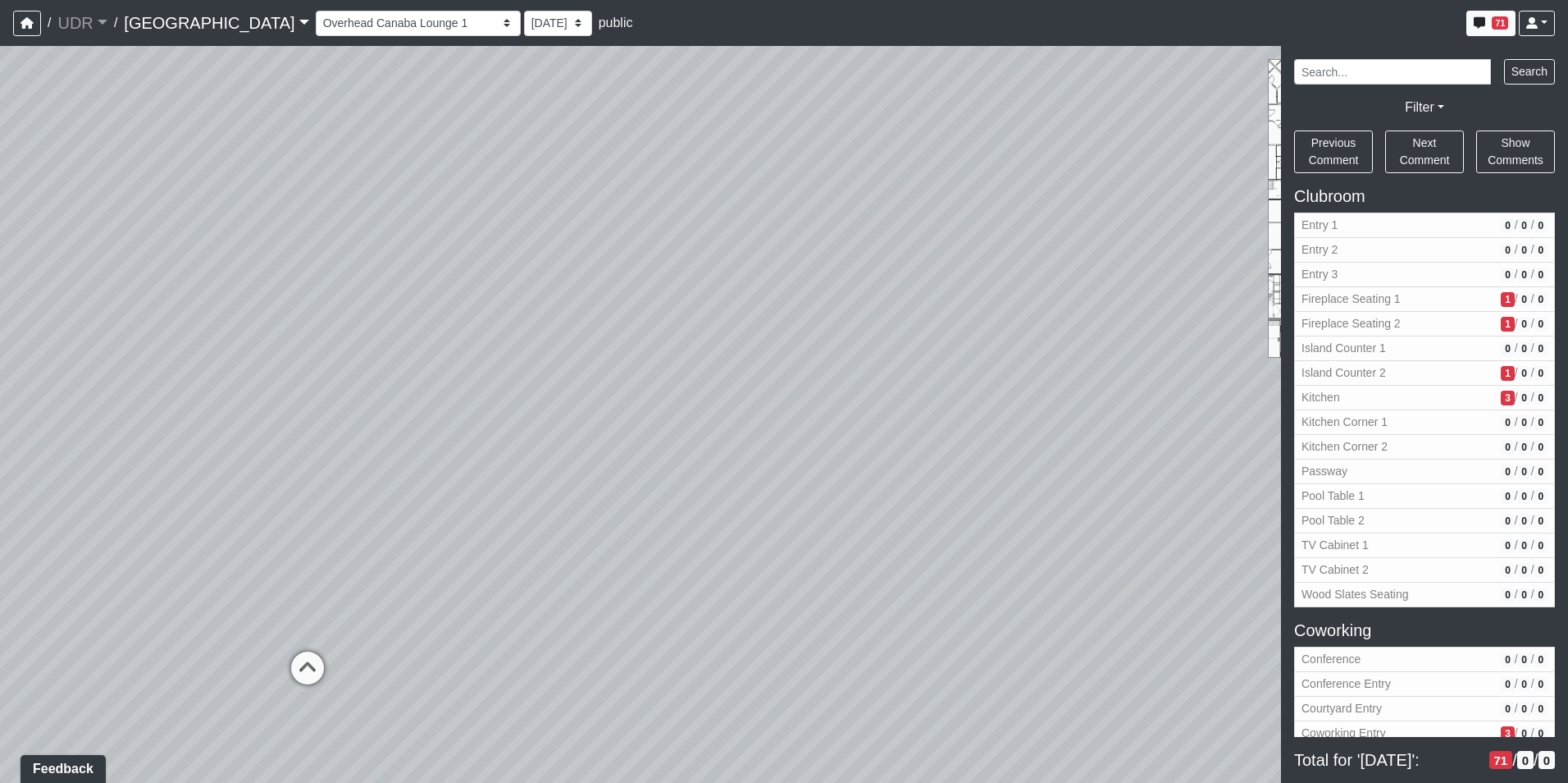
click at [73, 517] on div "Loading... Island Counter Loading... Table Seating Loading... Coworking Hallway…" at bounding box center [784, 415] width 1568 height 737
click at [748, 499] on icon at bounding box center [727, 520] width 49 height 49
drag, startPoint x: 520, startPoint y: 461, endPoint x: 1249, endPoint y: 355, distance: 736.7
click at [1038, 377] on div "Loading... Island Counter Loading... Table Seating Loading... Coworking Hallway…" at bounding box center [784, 415] width 1568 height 737
drag, startPoint x: 1027, startPoint y: 370, endPoint x: 765, endPoint y: 601, distance: 349.3
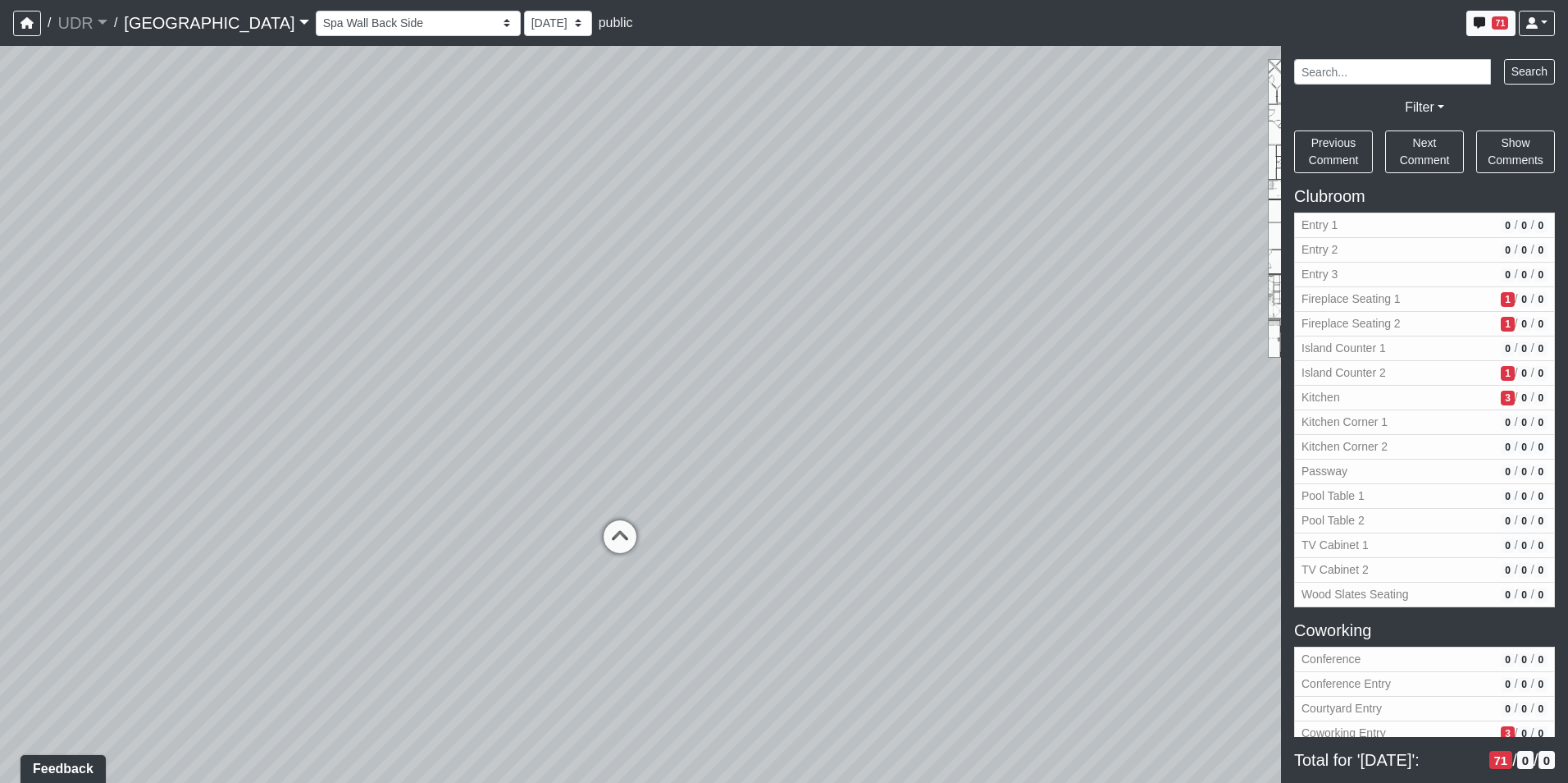
click at [765, 601] on div "Loading... Island Counter Loading... Table Seating Loading... Coworking Hallway…" at bounding box center [784, 415] width 1568 height 737
drag, startPoint x: 593, startPoint y: 484, endPoint x: 1041, endPoint y: 419, distance: 452.7
click at [1038, 420] on div "Loading... Island Counter Loading... Table Seating Loading... Coworking Hallway…" at bounding box center [784, 415] width 1568 height 737
click at [469, 439] on icon at bounding box center [476, 456] width 49 height 49
drag, startPoint x: 753, startPoint y: 408, endPoint x: 104, endPoint y: 423, distance: 649.2
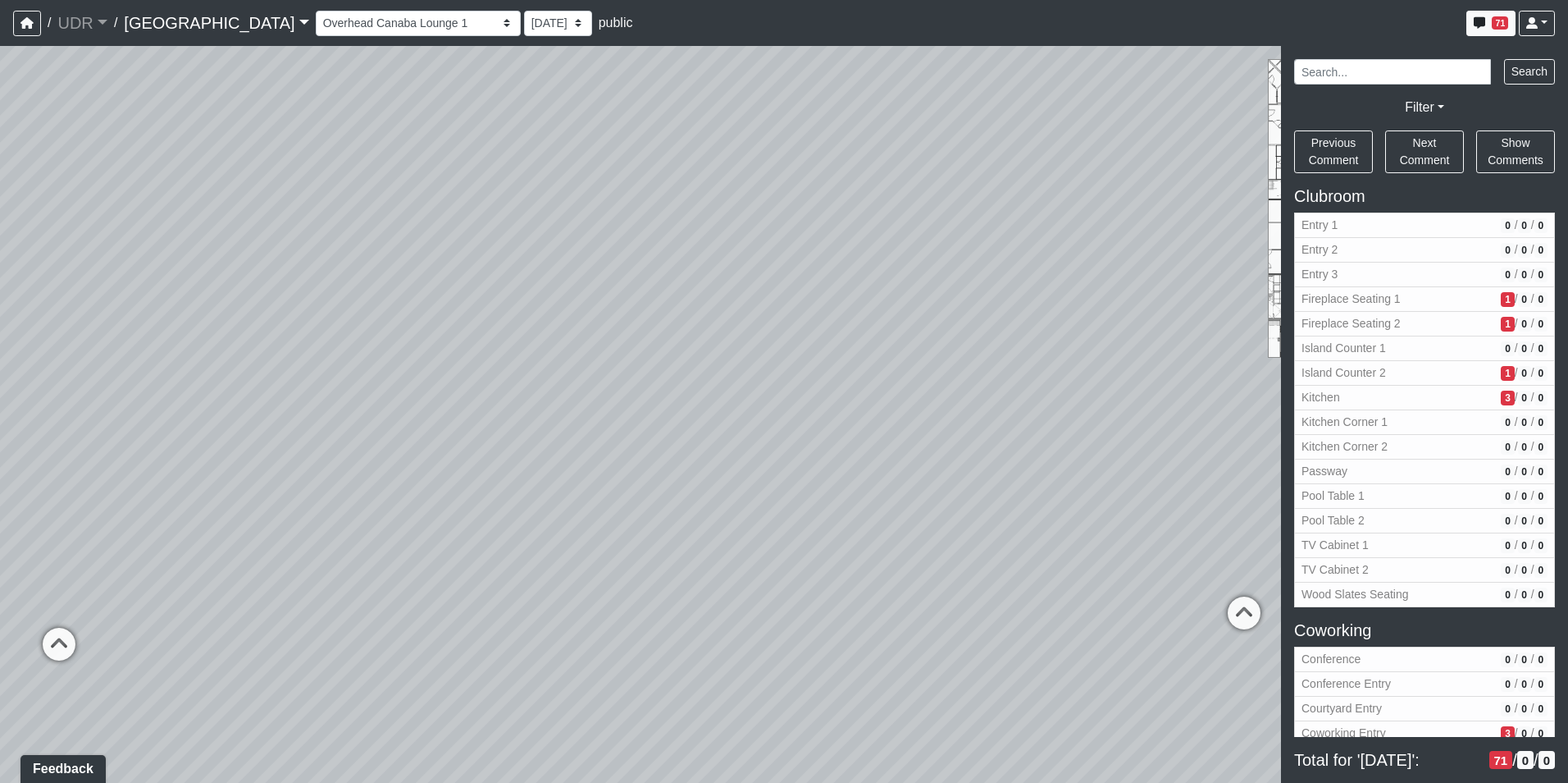
click at [138, 432] on div "Loading... Island Counter Loading... Table Seating Loading... Coworking Hallway…" at bounding box center [784, 415] width 1568 height 737
drag, startPoint x: 557, startPoint y: 400, endPoint x: 245, endPoint y: 382, distance: 312.5
click at [309, 388] on div "Loading... Island Counter Loading... Table Seating Loading... Coworking Hallway…" at bounding box center [784, 415] width 1568 height 737
click at [239, 452] on icon at bounding box center [228, 468] width 49 height 49
click at [229, 495] on icon at bounding box center [231, 490] width 49 height 49
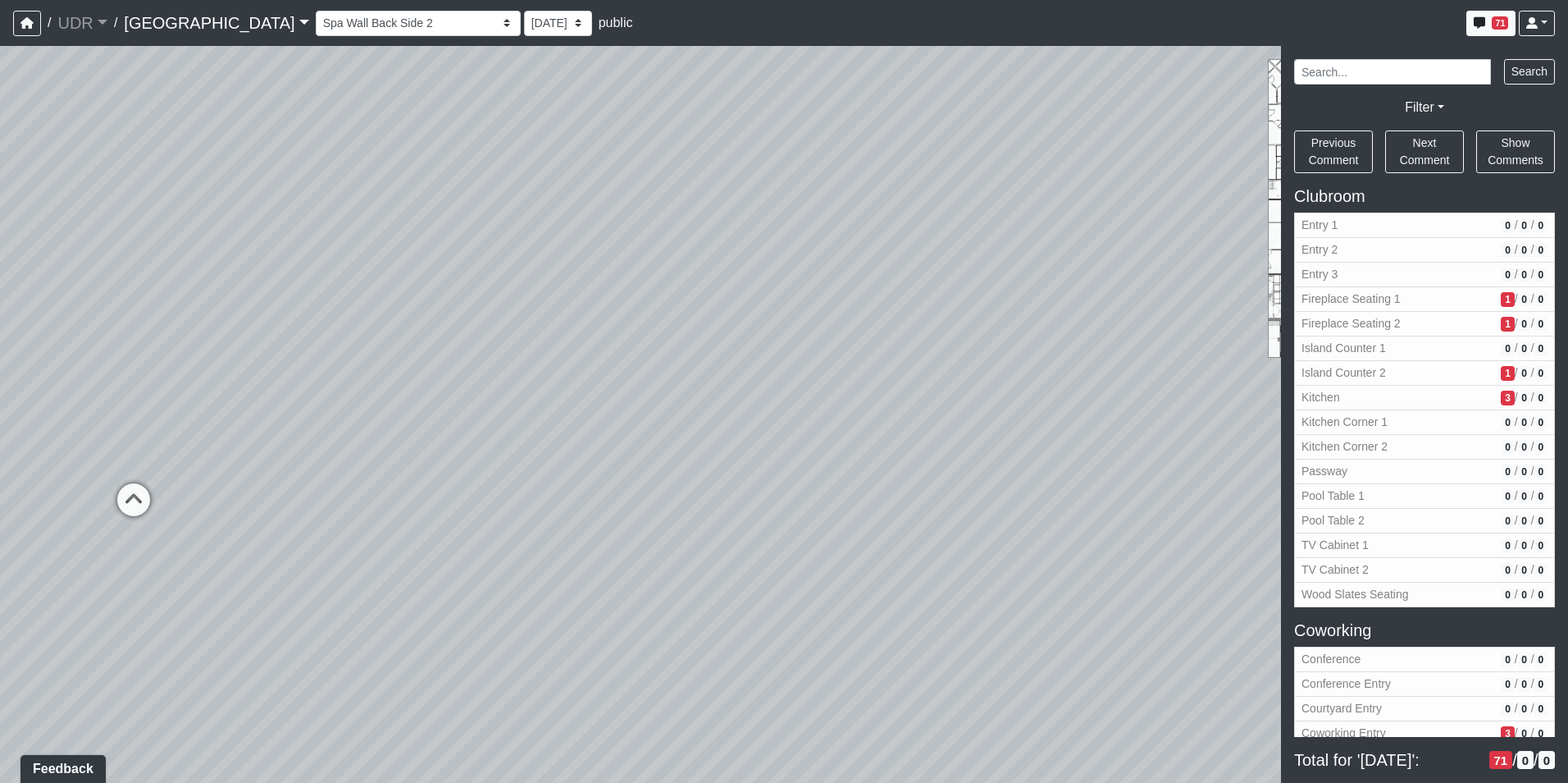
drag, startPoint x: 635, startPoint y: 374, endPoint x: 299, endPoint y: 396, distance: 336.7
click at [301, 396] on div "Loading... Island Counter Loading... Table Seating Loading... Coworking Hallway…" at bounding box center [784, 415] width 1568 height 737
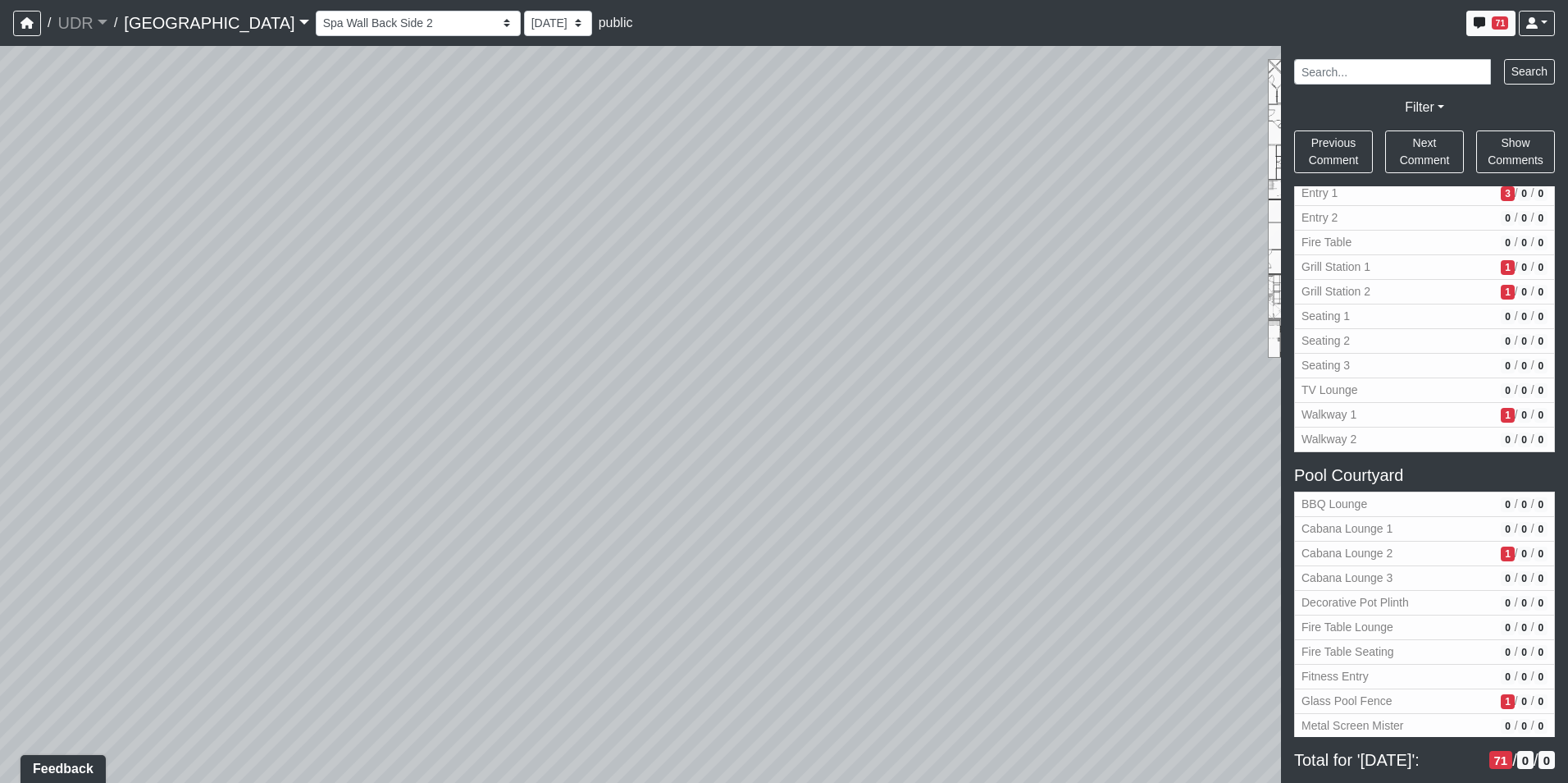
scroll to position [1723, 0]
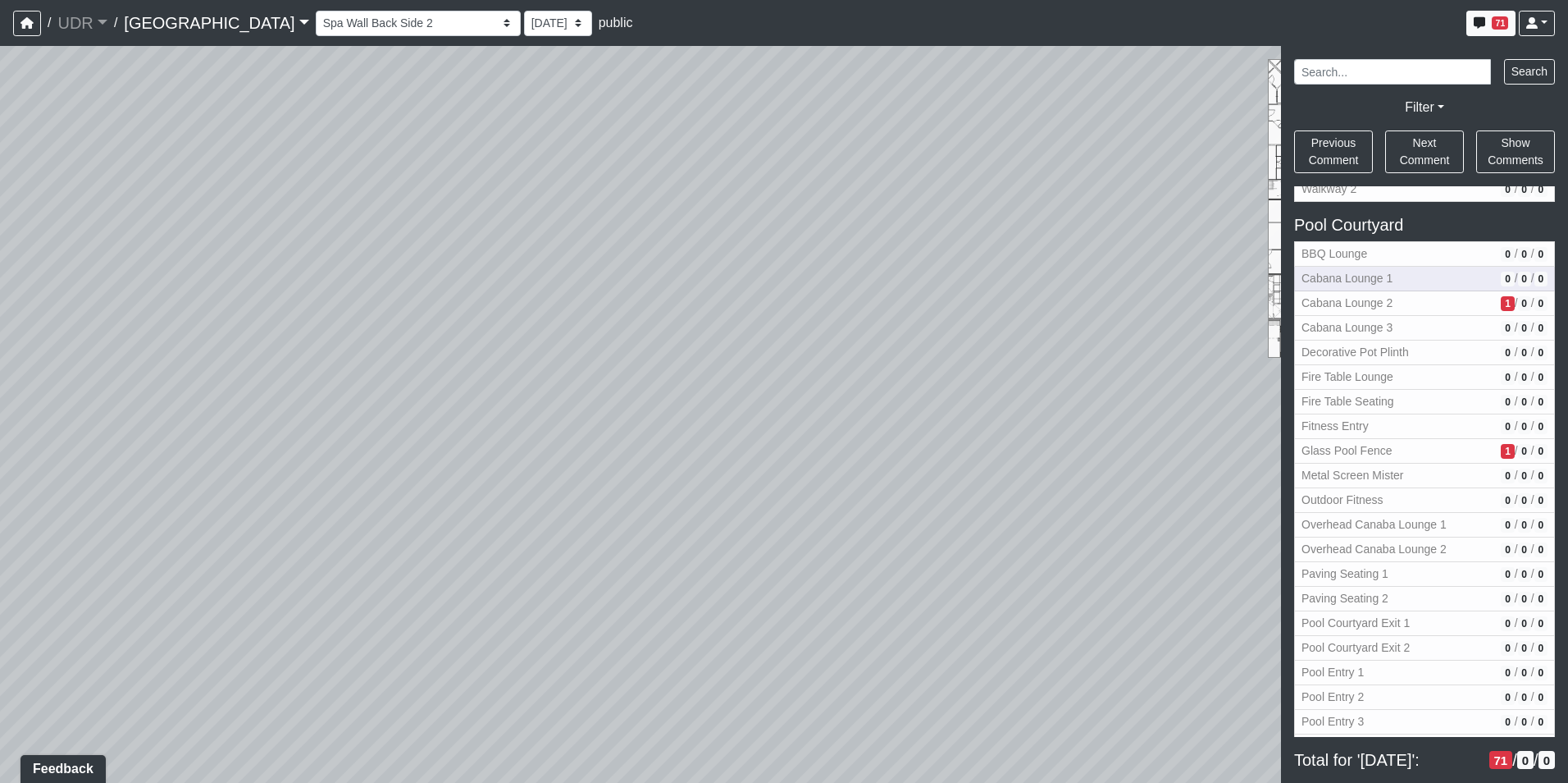
click at [1393, 272] on span "Cabana Lounge 1" at bounding box center [1398, 278] width 193 height 17
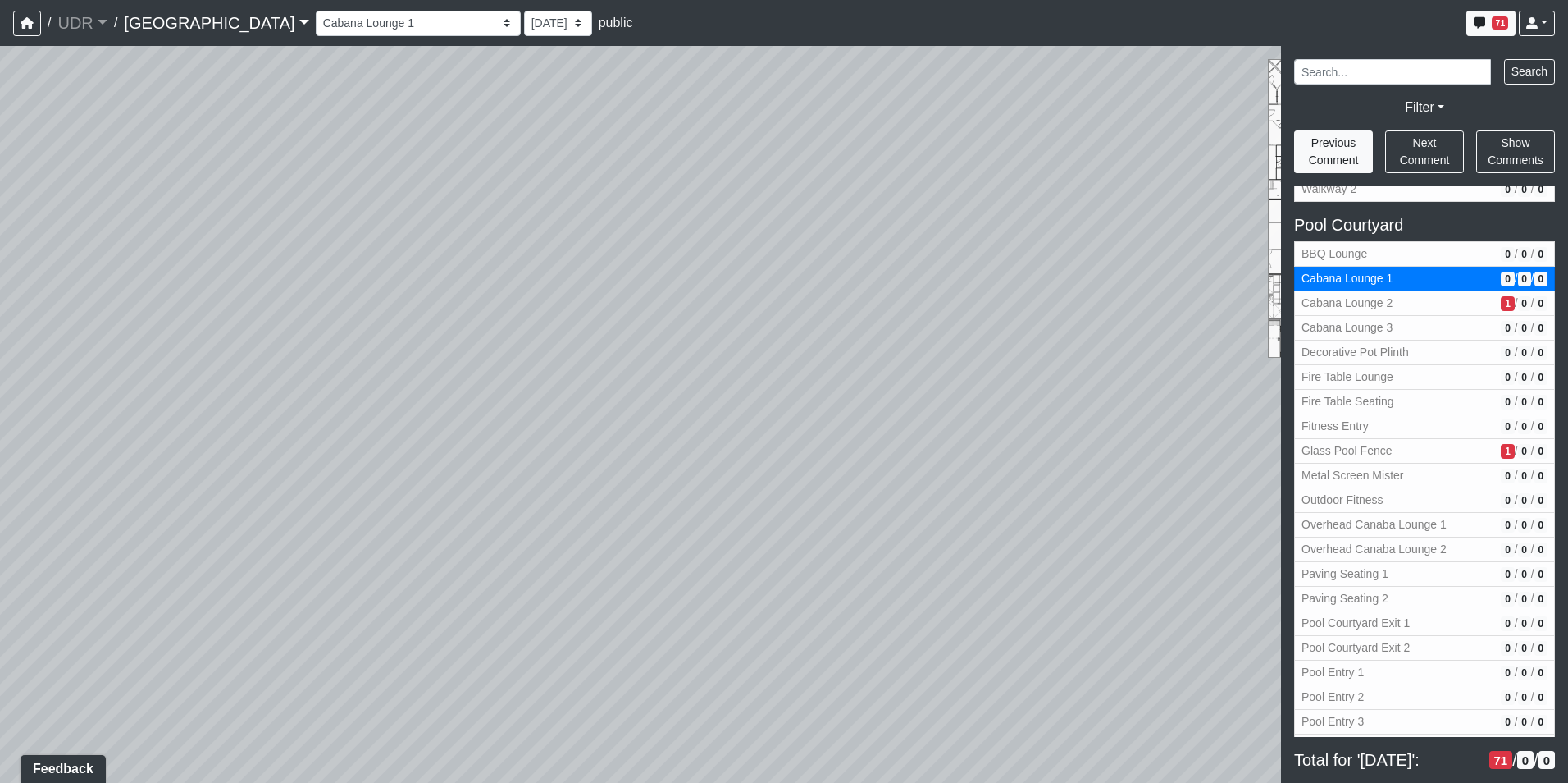
drag, startPoint x: 853, startPoint y: 320, endPoint x: 1303, endPoint y: 160, distance: 477.6
click at [1261, 171] on div "Loading... Island Counter Loading... Table Seating Loading... Coworking Hallway…" at bounding box center [784, 415] width 1568 height 737
drag, startPoint x: 833, startPoint y: 201, endPoint x: 825, endPoint y: 535, distance: 334.1
click at [825, 535] on div "Loading... Island Counter Loading... Table Seating Loading... Coworking Hallway…" at bounding box center [784, 415] width 1568 height 737
click at [847, 343] on icon at bounding box center [863, 346] width 49 height 49
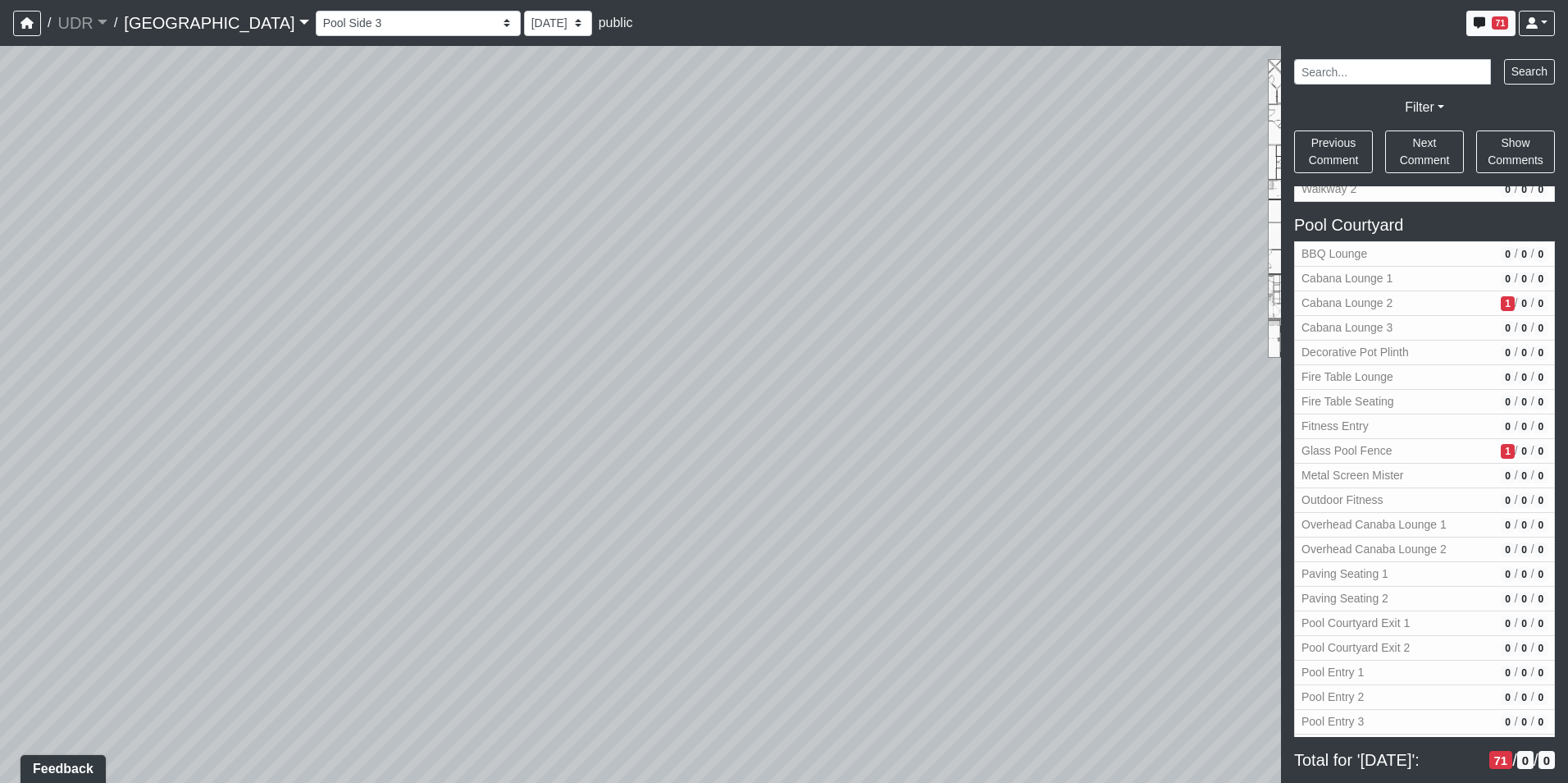
drag, startPoint x: 654, startPoint y: 255, endPoint x: 701, endPoint y: 421, distance: 172.5
click at [701, 421] on div "Loading... Island Counter Loading... Table Seating Loading... Coworking Hallway…" at bounding box center [784, 415] width 1568 height 737
drag, startPoint x: 427, startPoint y: 361, endPoint x: 583, endPoint y: 527, distance: 227.8
click at [583, 527] on div "Loading... Island Counter Loading... Table Seating Loading... Coworking Hallway…" at bounding box center [784, 415] width 1568 height 737
click at [1464, 455] on span "Glass Pool Fence" at bounding box center [1398, 451] width 193 height 17
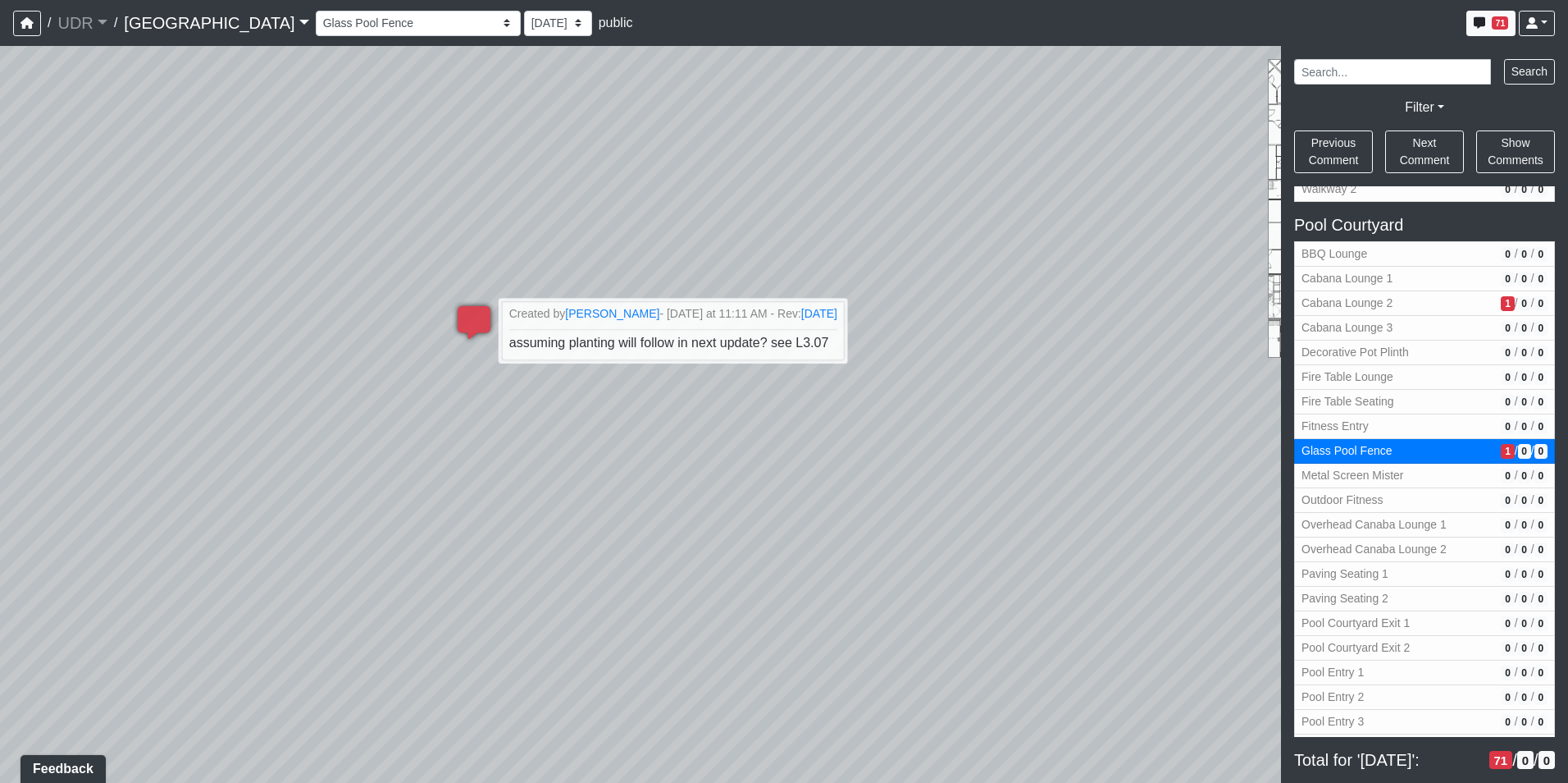
drag, startPoint x: 605, startPoint y: 410, endPoint x: 897, endPoint y: 607, distance: 352.2
click at [897, 607] on div "Loading... Island Counter Loading... Table Seating Loading... Coworking Hallway…" at bounding box center [784, 415] width 1568 height 737
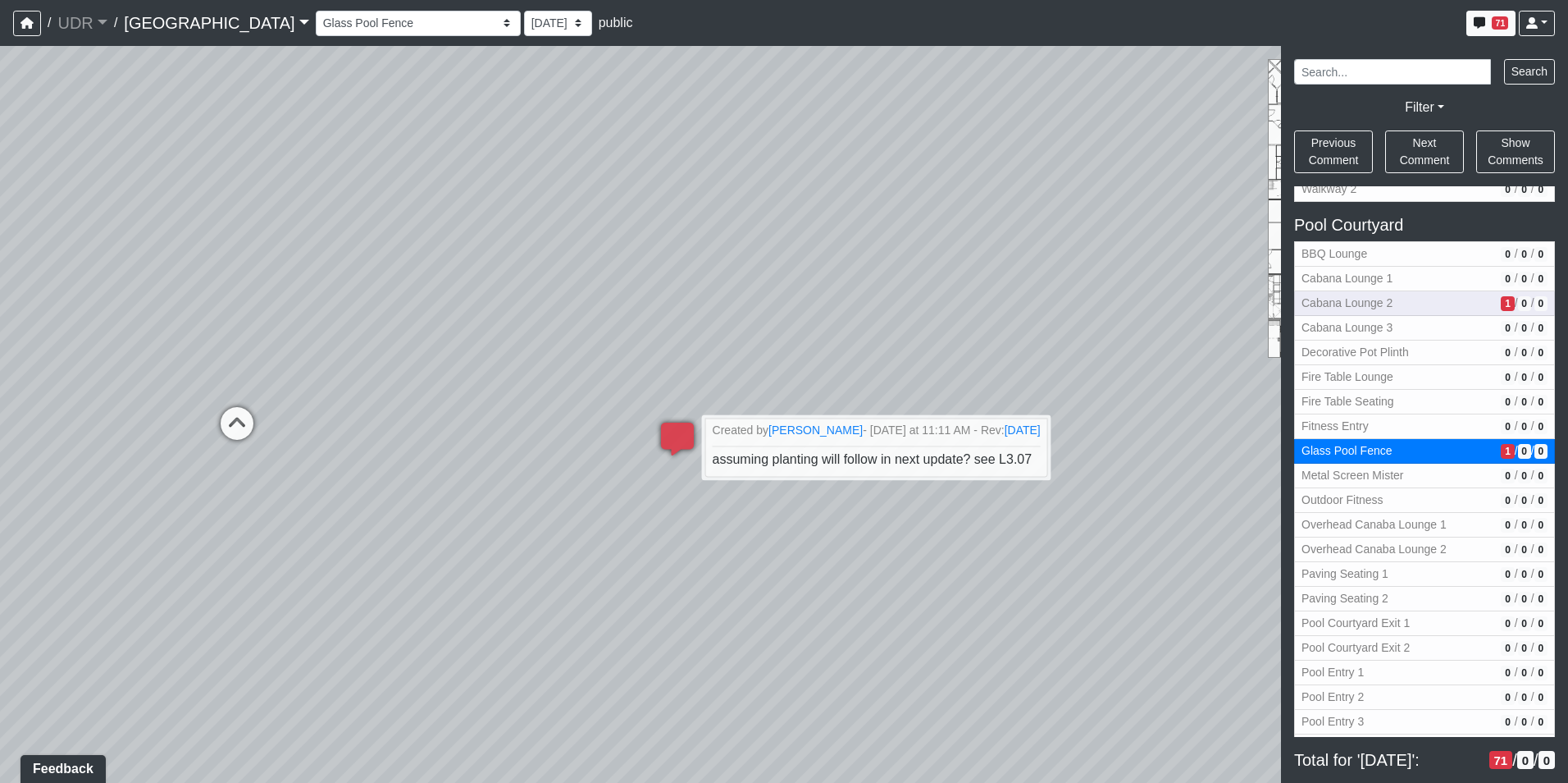
click at [1360, 306] on span "Cabana Lounge 2" at bounding box center [1398, 303] width 193 height 17
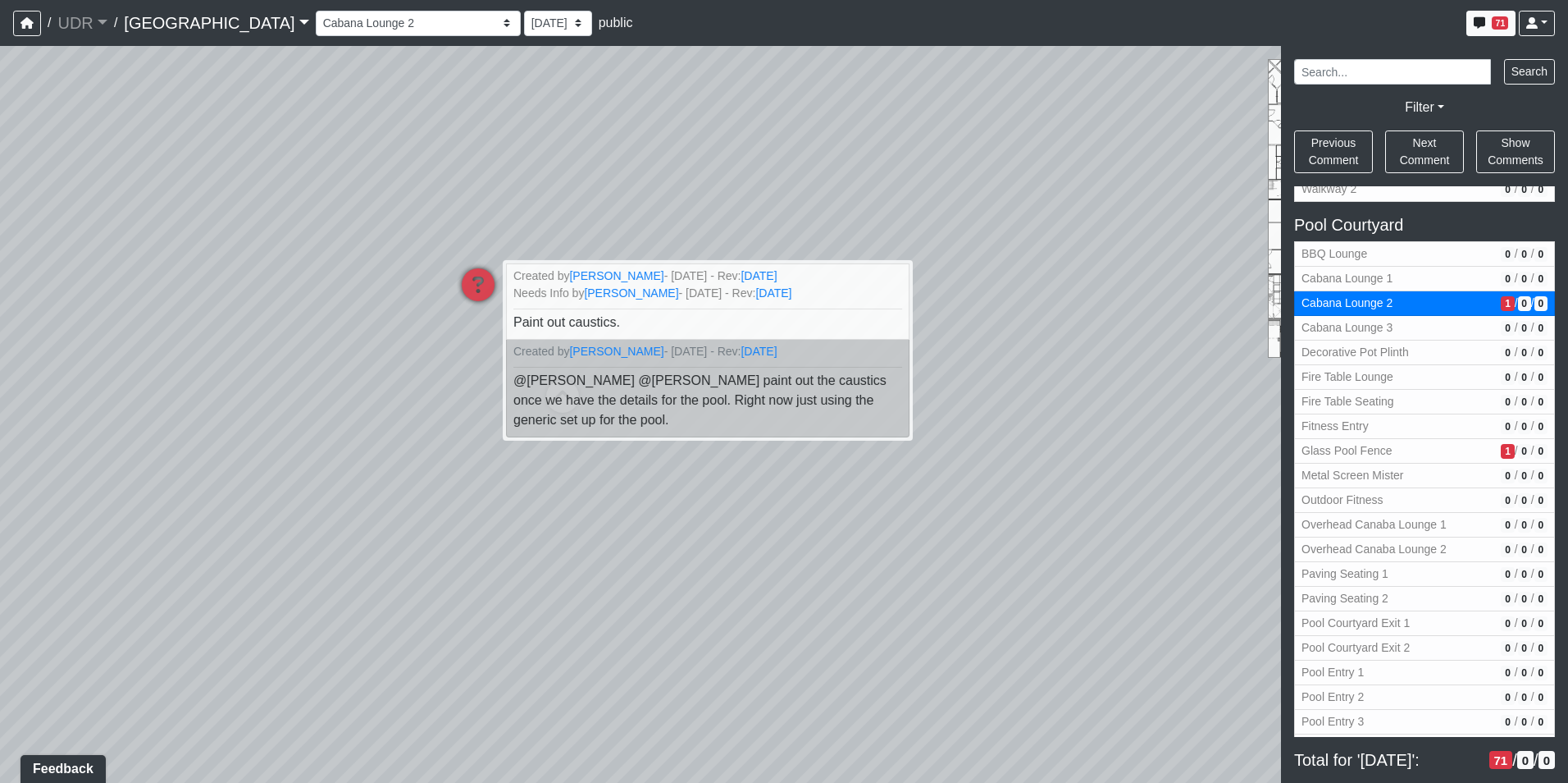
drag, startPoint x: 669, startPoint y: 490, endPoint x: 638, endPoint y: 497, distance: 31.8
click at [632, 497] on div "Loading... Island Counter Loading... Table Seating Loading... Coworking Hallway…" at bounding box center [784, 415] width 1568 height 737
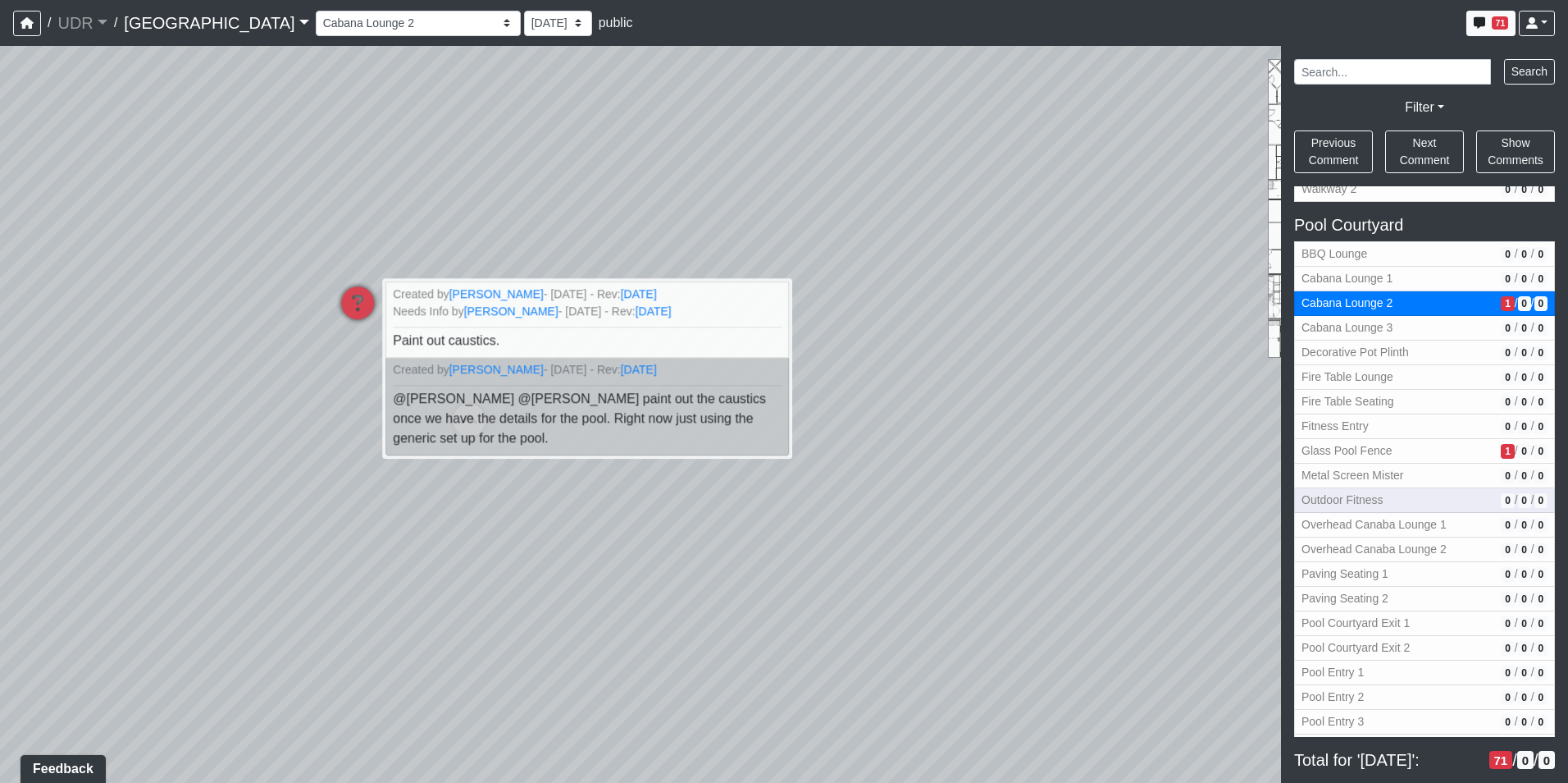
scroll to position [2051, 0]
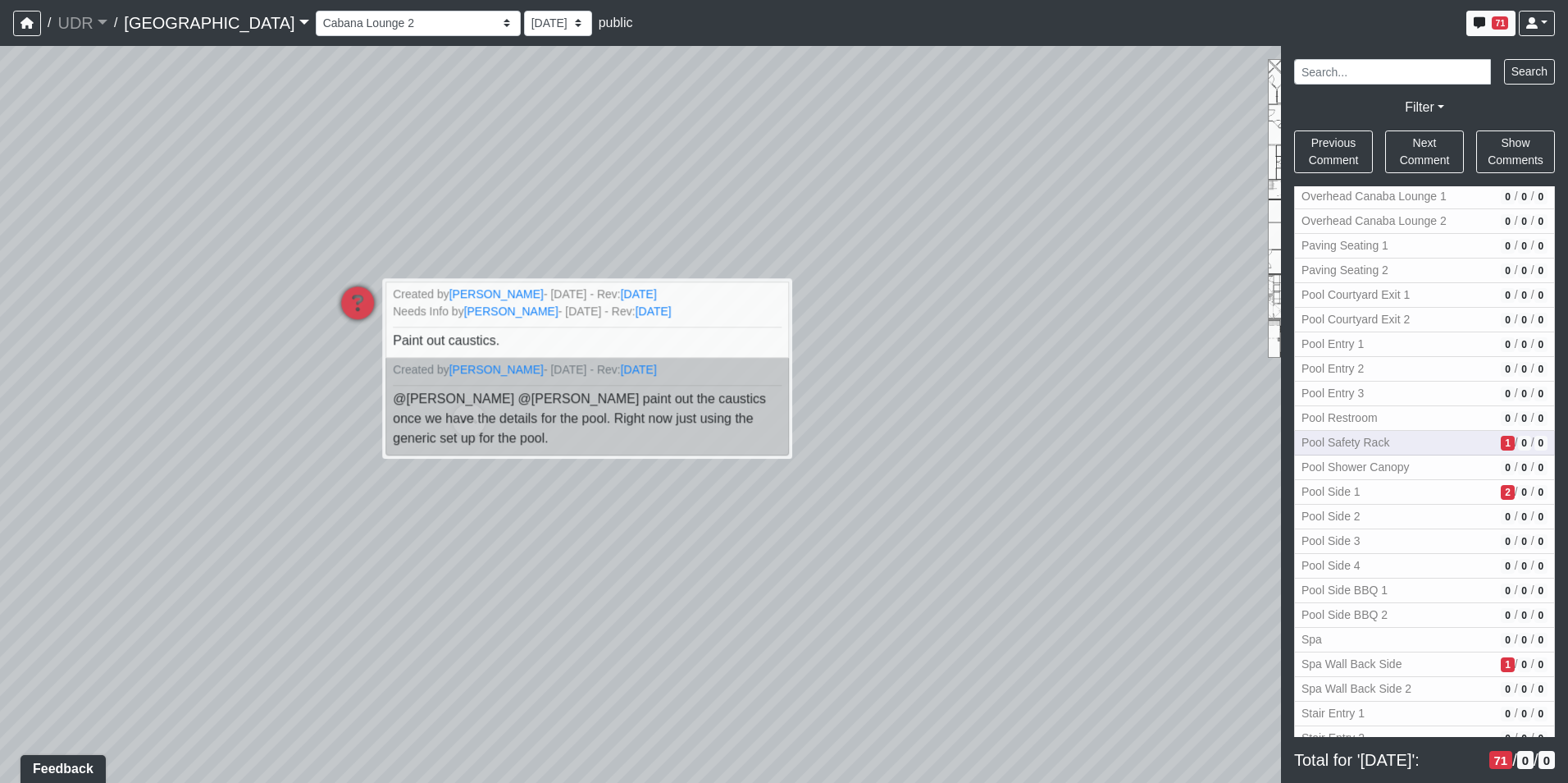
click at [1425, 443] on span "Pool Safety Rack" at bounding box center [1398, 443] width 193 height 17
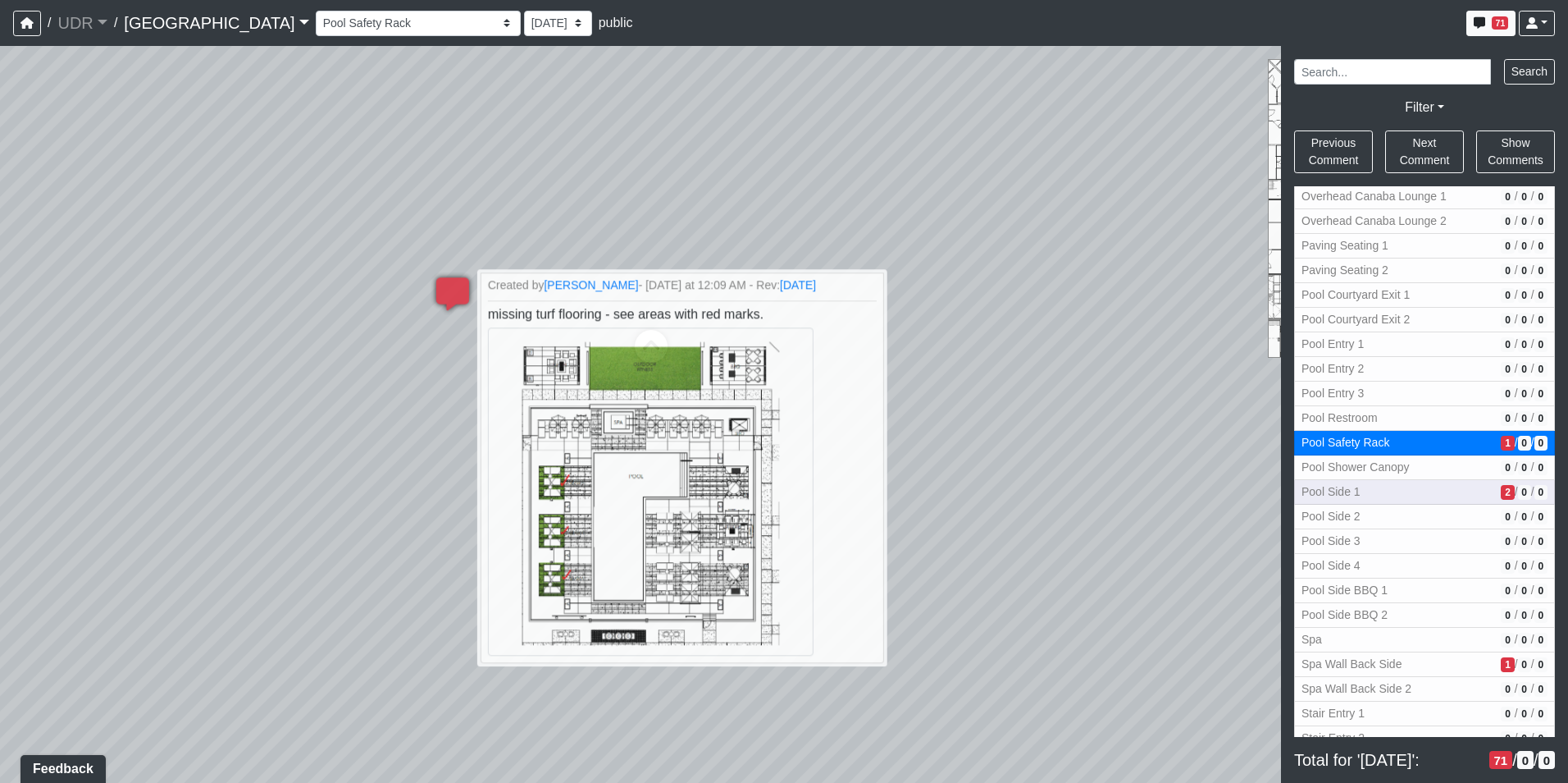
click at [1421, 481] on button "Pool Side 1 2 / 0 / 0" at bounding box center [1424, 492] width 261 height 25
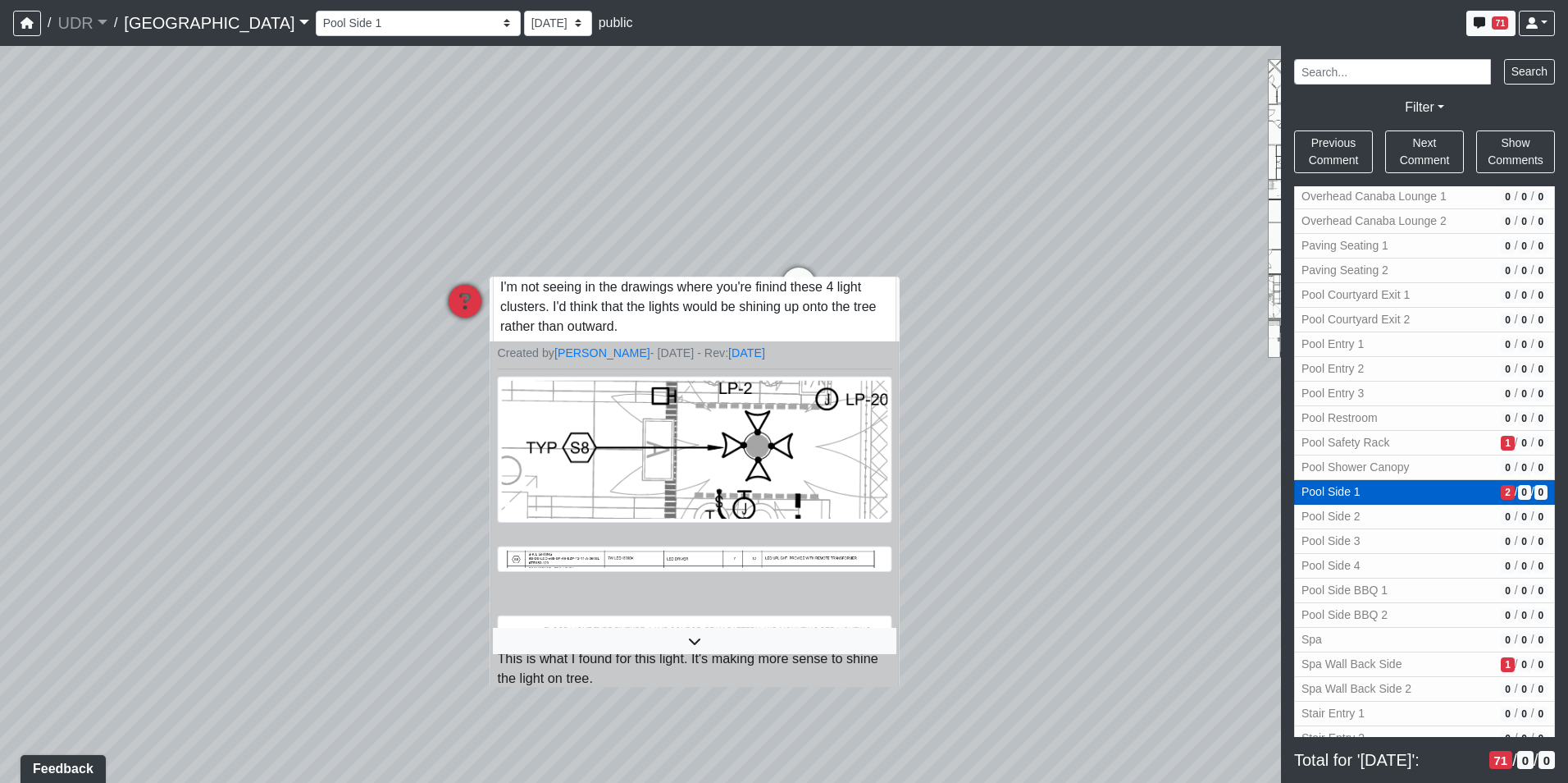
scroll to position [75, 0]
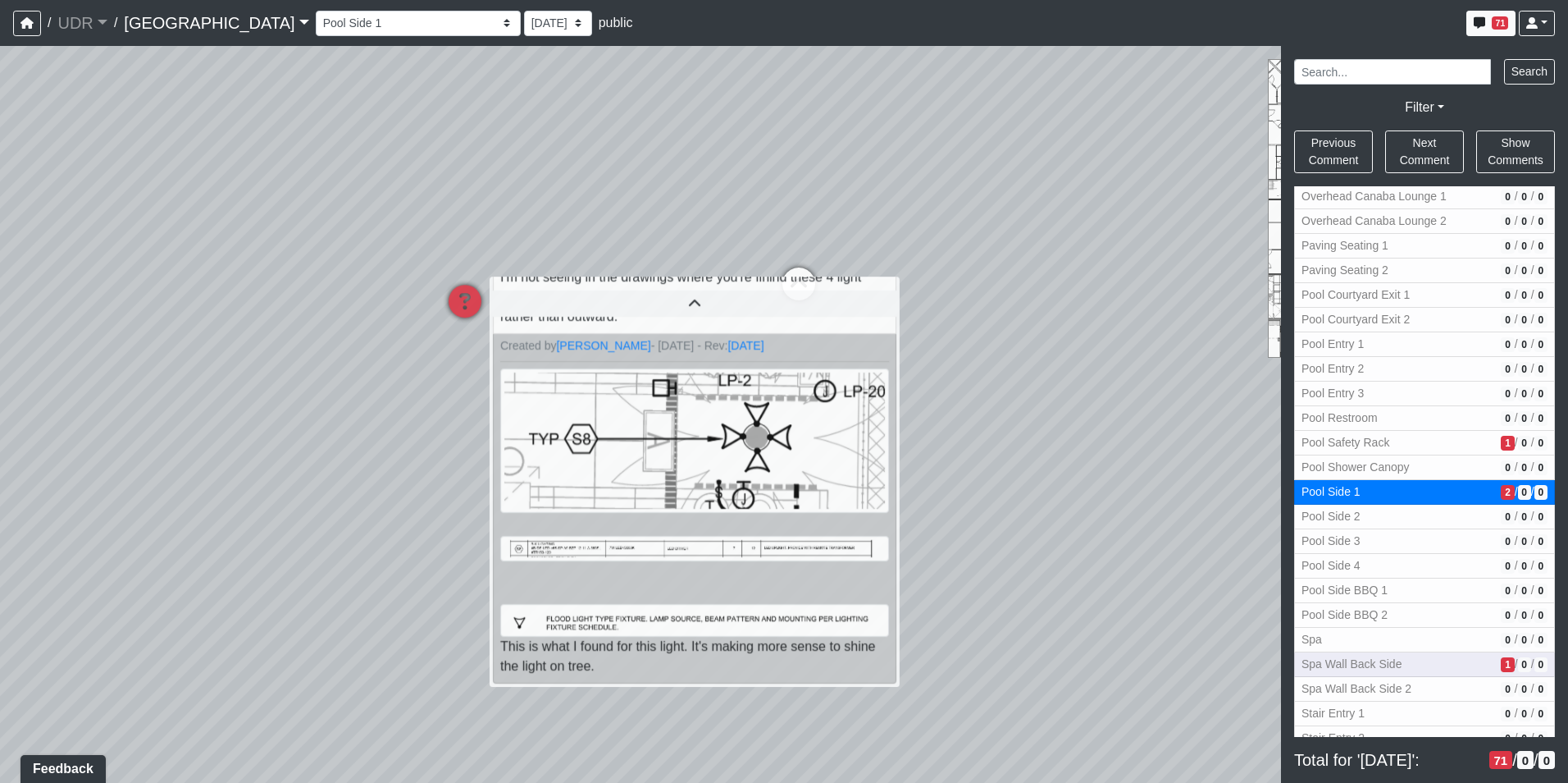
click at [1467, 655] on button "Spa Wall Back Side 1 / 0 / 0" at bounding box center [1424, 664] width 261 height 25
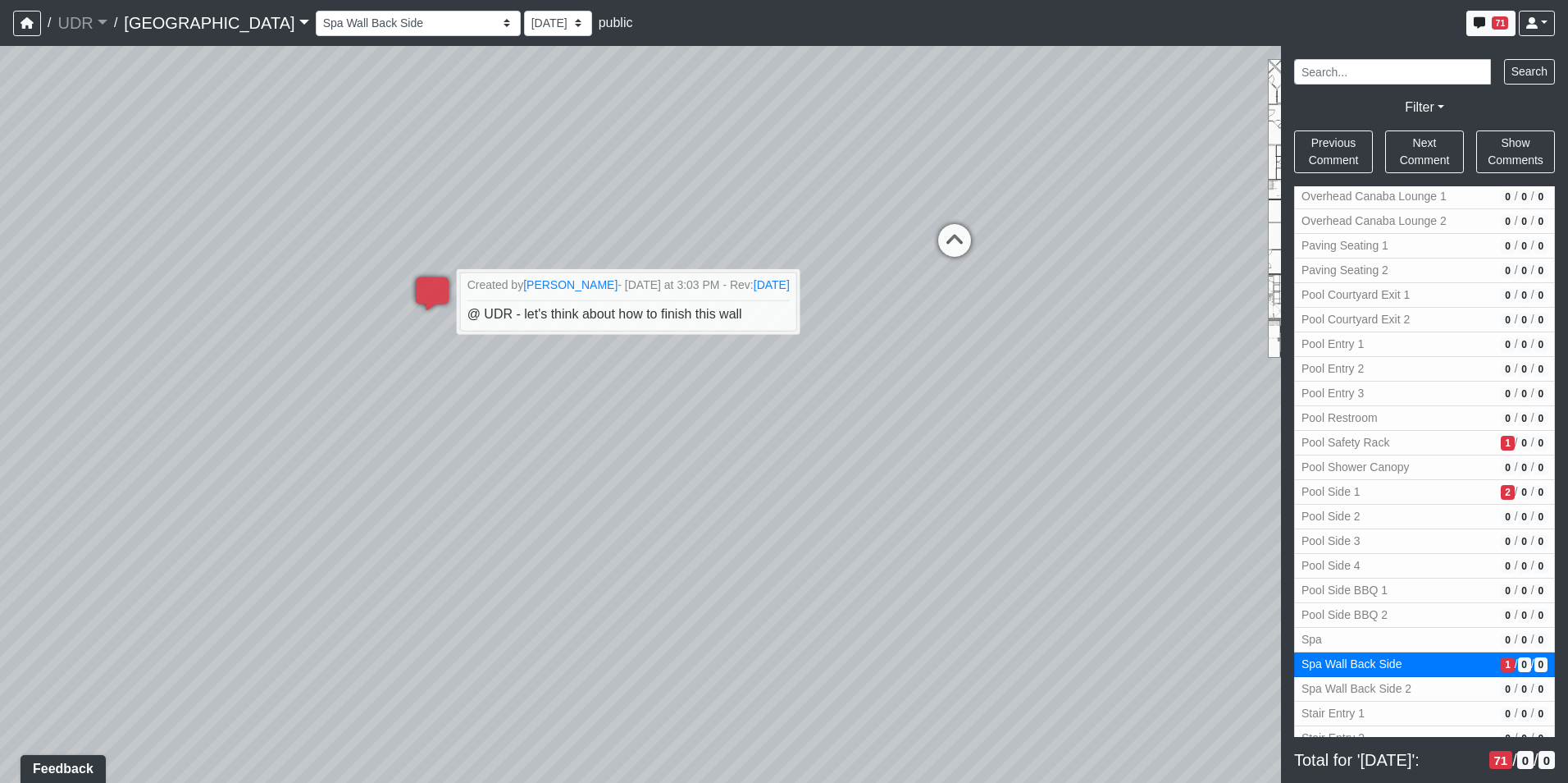
drag, startPoint x: 1109, startPoint y: 438, endPoint x: 770, endPoint y: 459, distance: 339.6
click at [772, 459] on div "Loading... Island Counter Loading... Table Seating Loading... Coworking Hallway…" at bounding box center [784, 415] width 1568 height 737
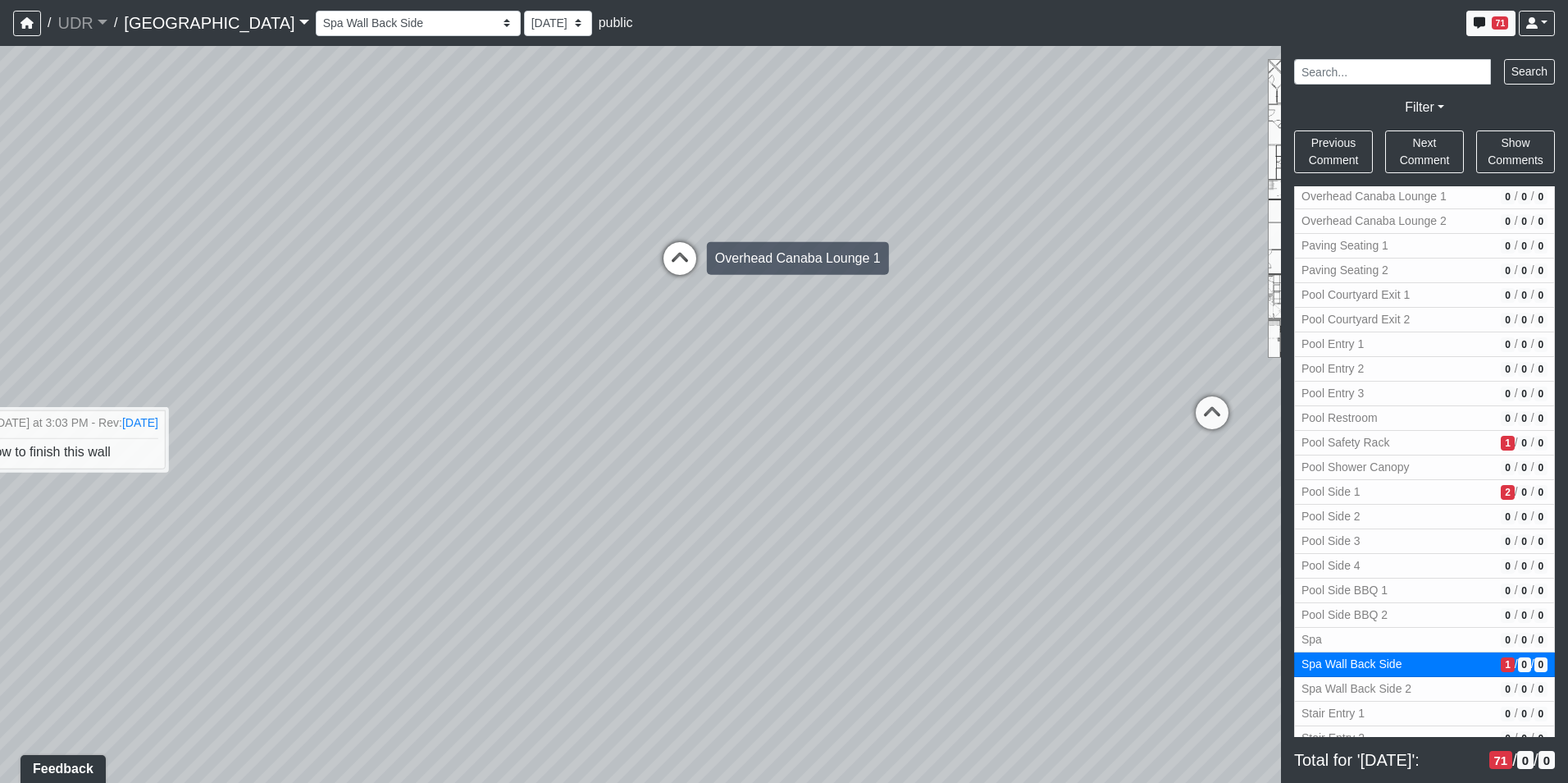
click at [688, 264] on icon at bounding box center [679, 266] width 49 height 49
select select "vAHUUYtq56K1bj8PrSb4LZ"
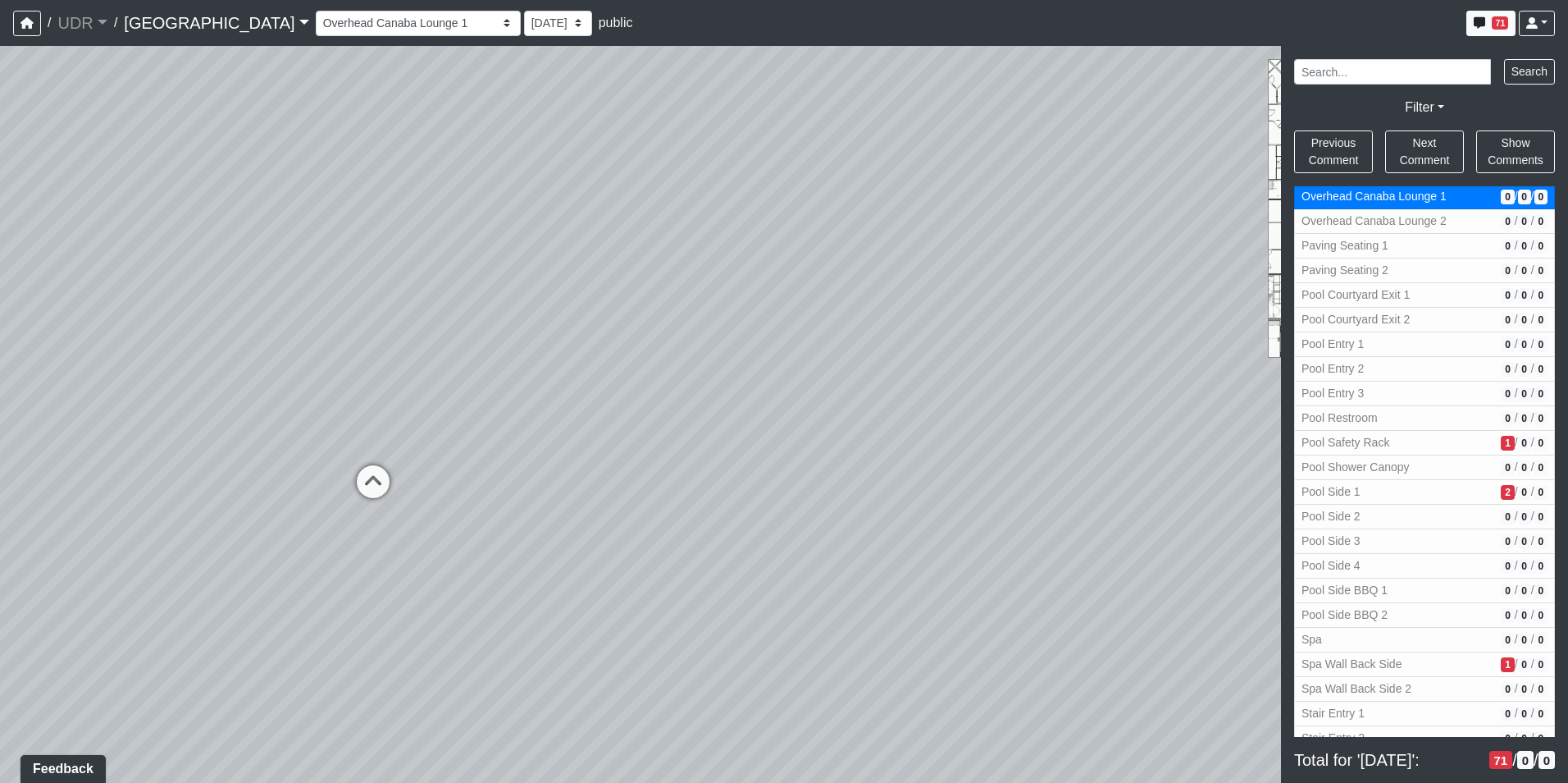
drag, startPoint x: 821, startPoint y: 331, endPoint x: 542, endPoint y: 528, distance: 341.5
click at [542, 528] on div "Loading... Island Counter Loading... Table Seating Loading... Coworking Hallway…" at bounding box center [784, 415] width 1568 height 737
drag, startPoint x: 840, startPoint y: 427, endPoint x: 568, endPoint y: 473, distance: 275.9
click at [568, 473] on div "Loading... Island Counter Loading... Table Seating Loading... Coworking Hallway…" at bounding box center [784, 415] width 1568 height 737
click at [571, 479] on span "Add comment" at bounding box center [594, 485] width 81 height 14
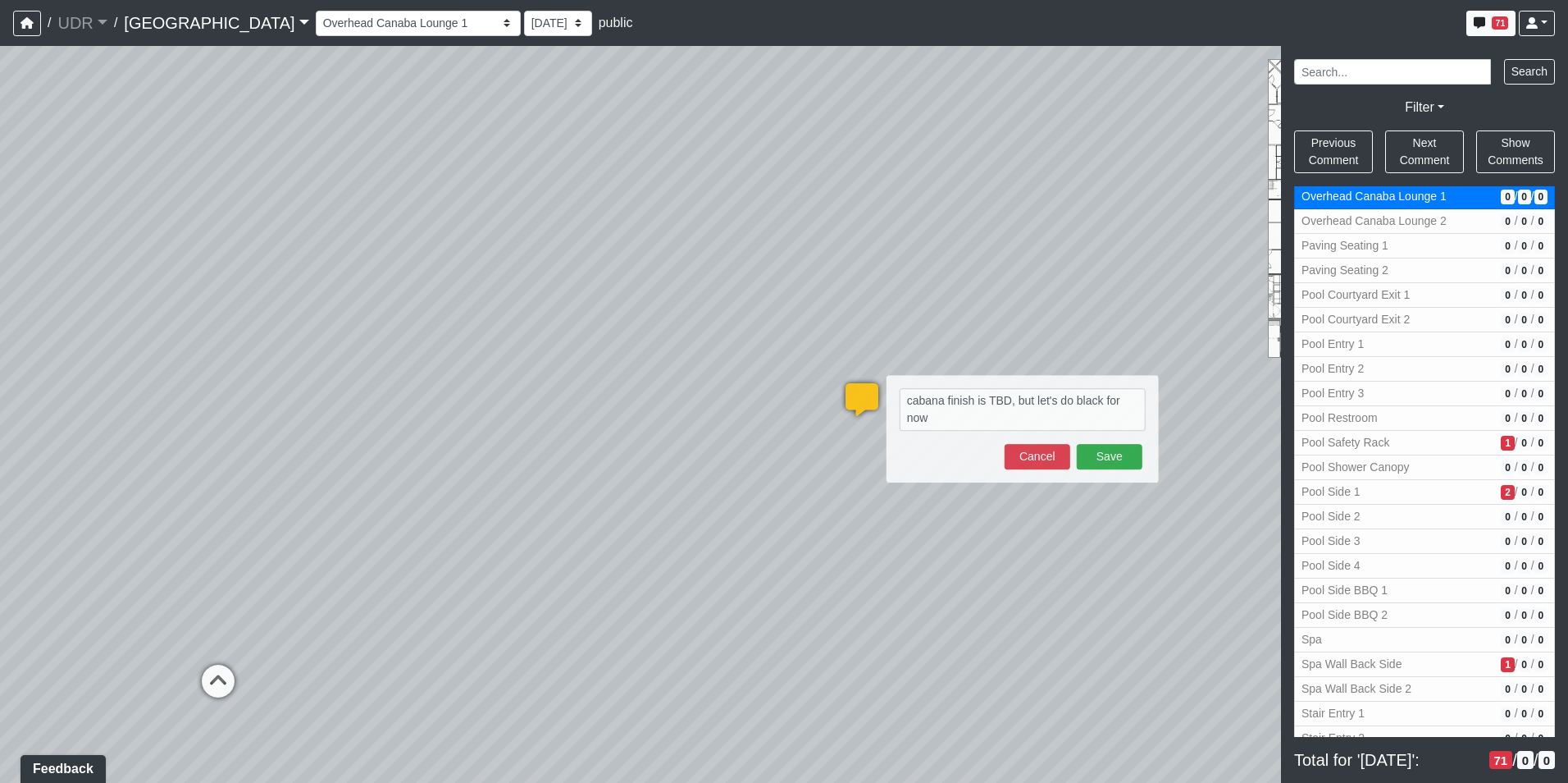
drag, startPoint x: 191, startPoint y: 290, endPoint x: 710, endPoint y: 205, distance: 525.9
click at [710, 205] on div "Loading... Island Counter Loading... Table Seating Loading... Coworking Hallway…" at bounding box center [784, 415] width 1568 height 737
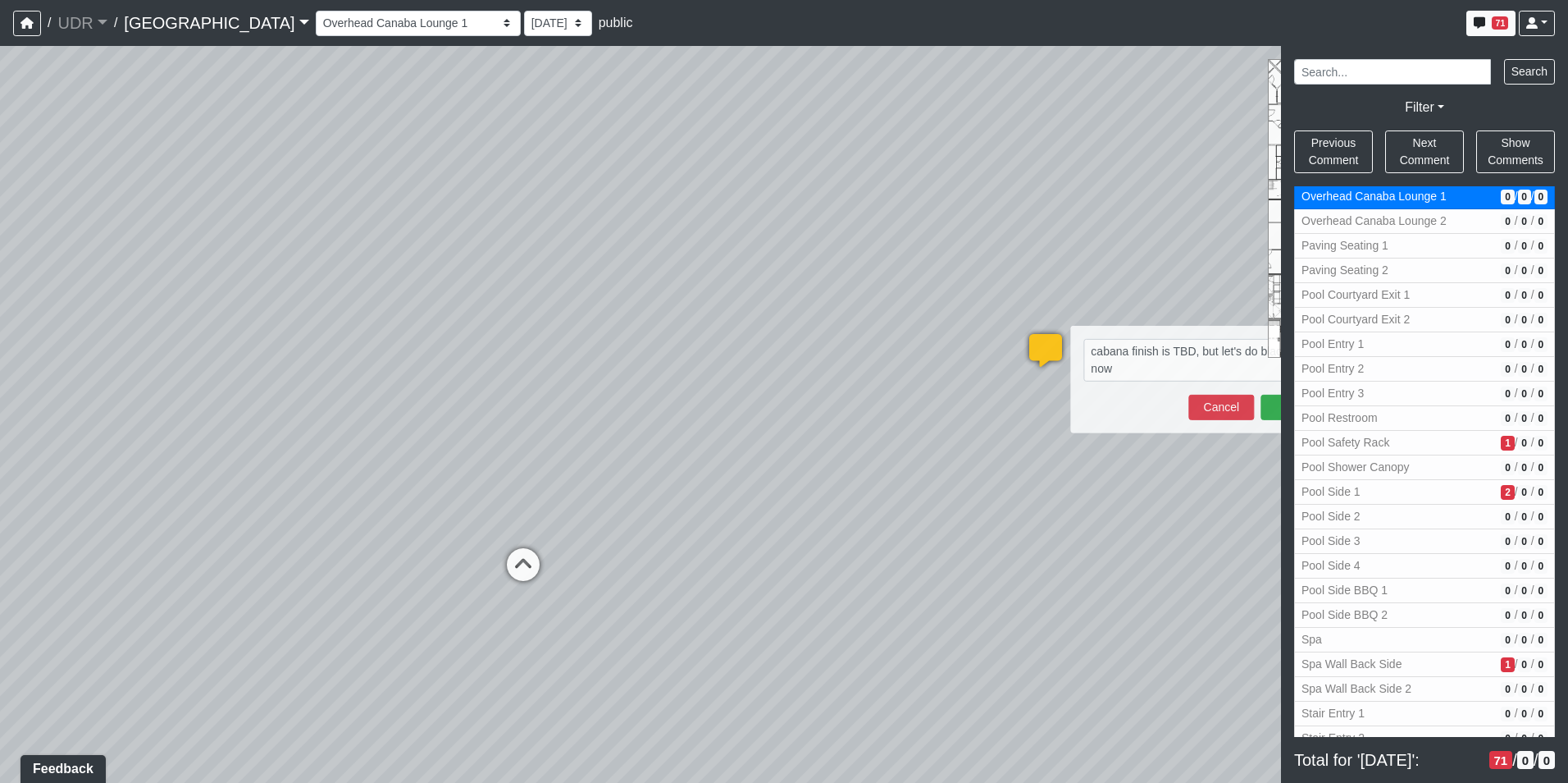
drag, startPoint x: 452, startPoint y: 379, endPoint x: 672, endPoint y: 351, distance: 221.8
click at [672, 351] on div "Loading... Island Counter Loading... Table Seating Loading... Coworking Hallway…" at bounding box center [784, 415] width 1568 height 737
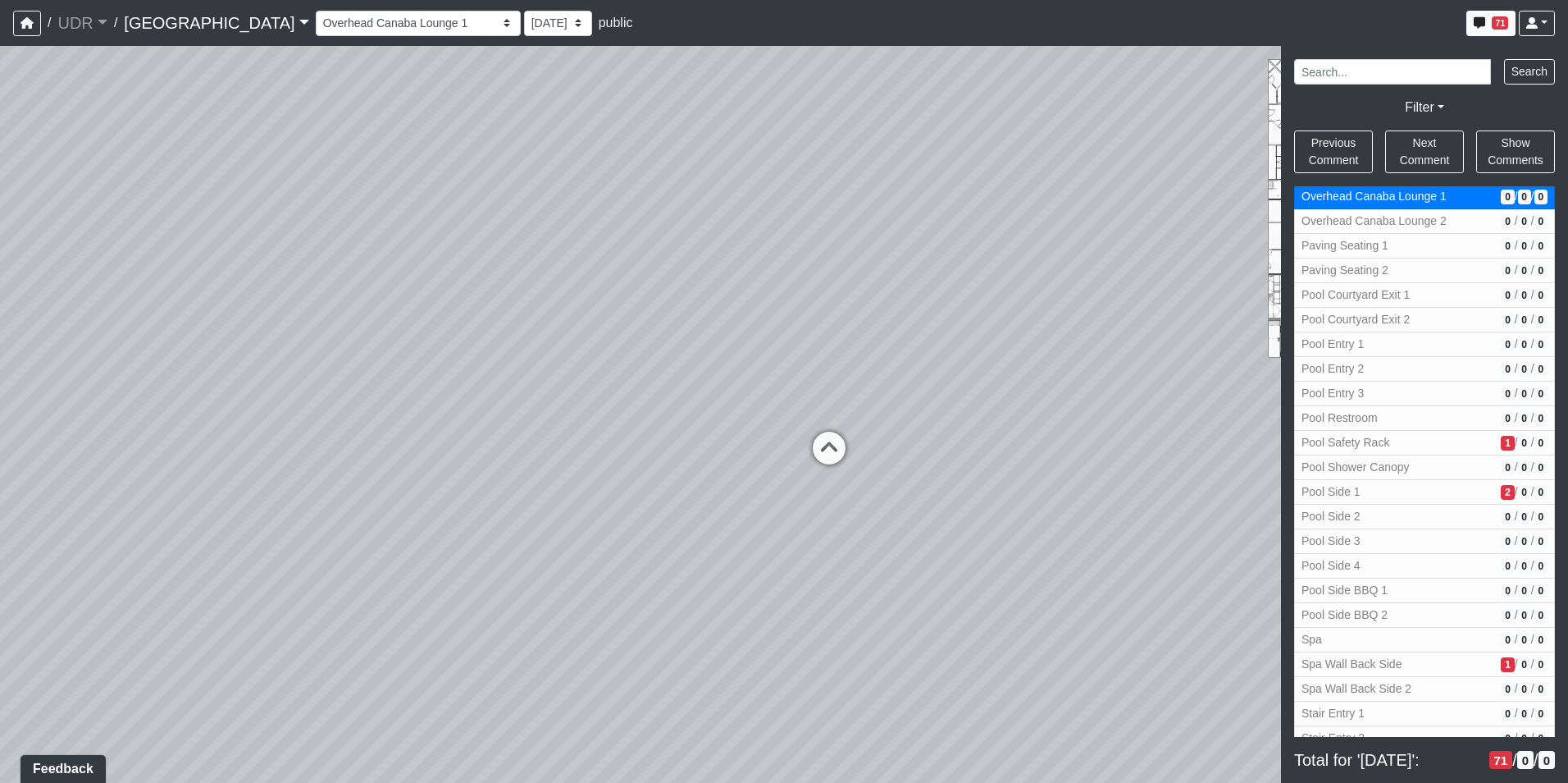
drag, startPoint x: 320, startPoint y: 482, endPoint x: 811, endPoint y: 375, distance: 502.5
click at [811, 375] on div "Loading... Island Counter Loading... Table Seating Loading... Coworking Hallway…" at bounding box center [784, 415] width 1568 height 737
drag, startPoint x: 700, startPoint y: 367, endPoint x: 989, endPoint y: 411, distance: 292.3
click at [989, 411] on div "Loading... Island Counter Loading... Table Seating Loading... Coworking Hallway…" at bounding box center [784, 415] width 1568 height 737
drag, startPoint x: 611, startPoint y: 396, endPoint x: 1086, endPoint y: 401, distance: 475.0
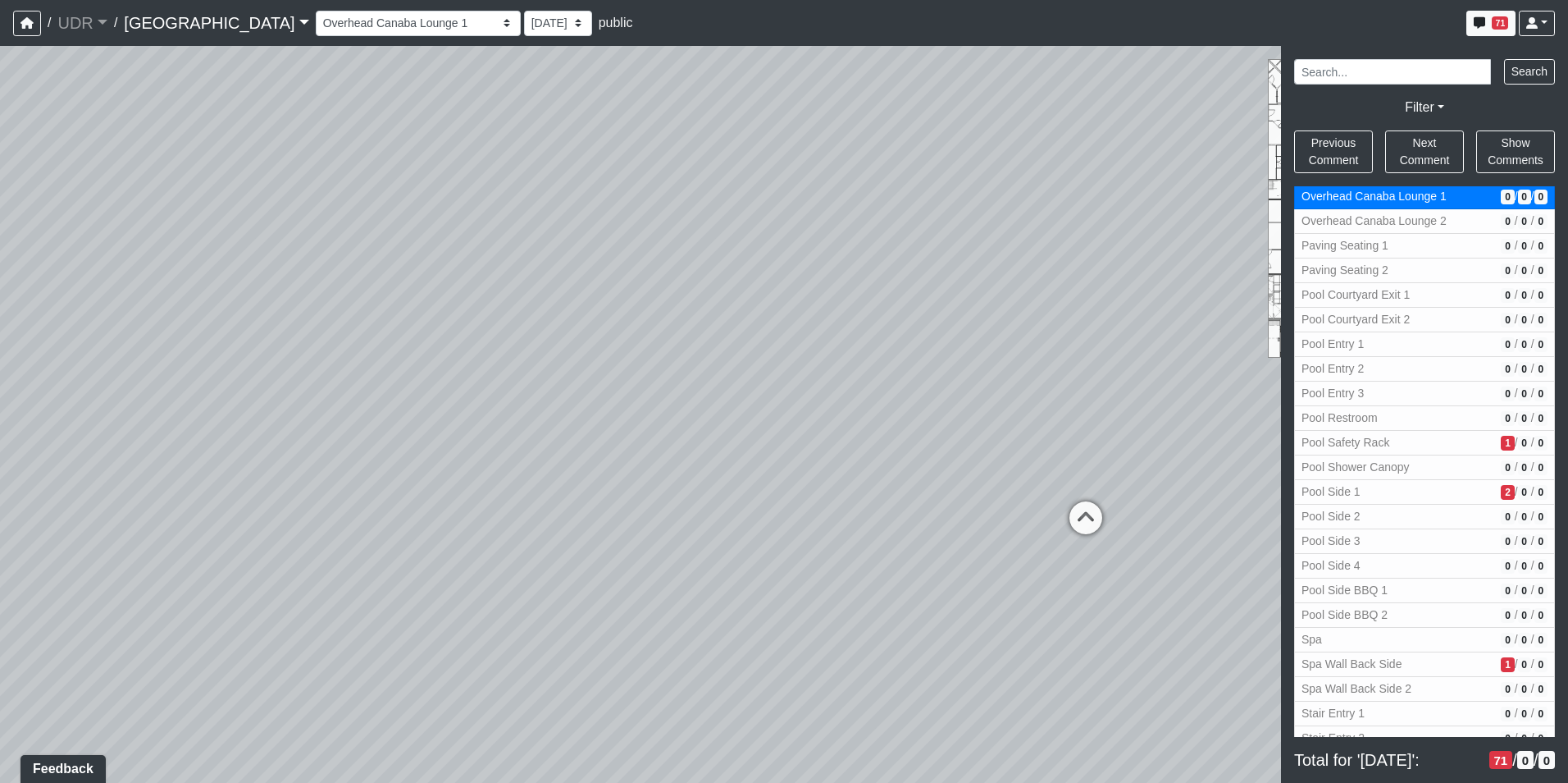
click at [1086, 401] on div "Loading... Island Counter Loading... Table Seating Loading... Coworking Hallway…" at bounding box center [784, 415] width 1568 height 737
drag, startPoint x: 845, startPoint y: 384, endPoint x: 983, endPoint y: 454, distance: 154.7
click at [983, 454] on div "Loading... Island Counter Loading... Table Seating Loading... Coworking Hallway…" at bounding box center [784, 415] width 1568 height 737
drag, startPoint x: 983, startPoint y: 454, endPoint x: 271, endPoint y: 388, distance: 715.1
click at [375, 398] on div "Loading... Island Counter Loading... Table Seating Loading... Coworking Hallway…" at bounding box center [784, 415] width 1568 height 737
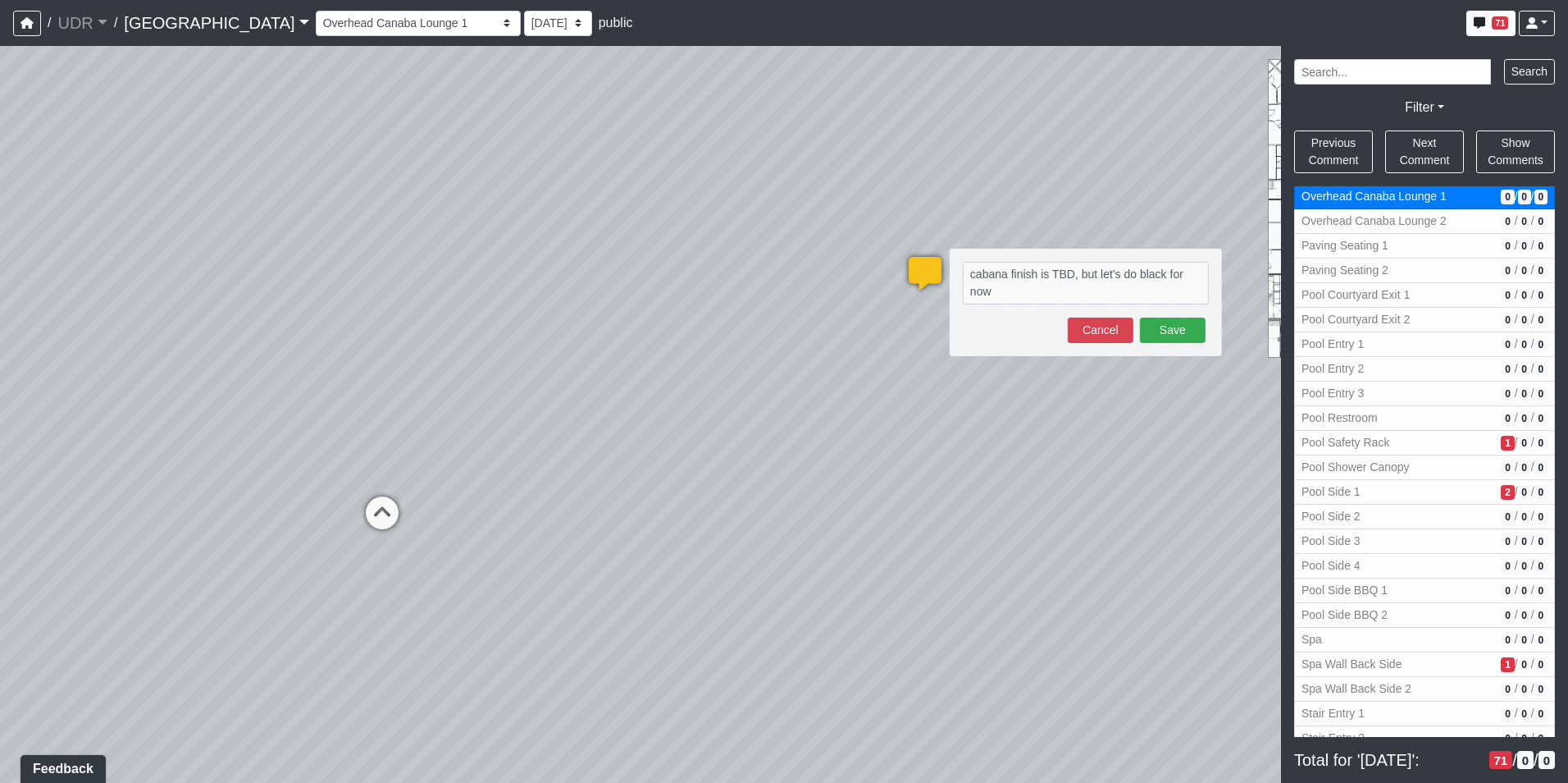
drag, startPoint x: 795, startPoint y: 386, endPoint x: 535, endPoint y: 415, distance: 261.6
click at [516, 429] on div "Loading... Island Counter Loading... Table Seating Loading... Coworking Hallway…" at bounding box center [784, 415] width 1568 height 737
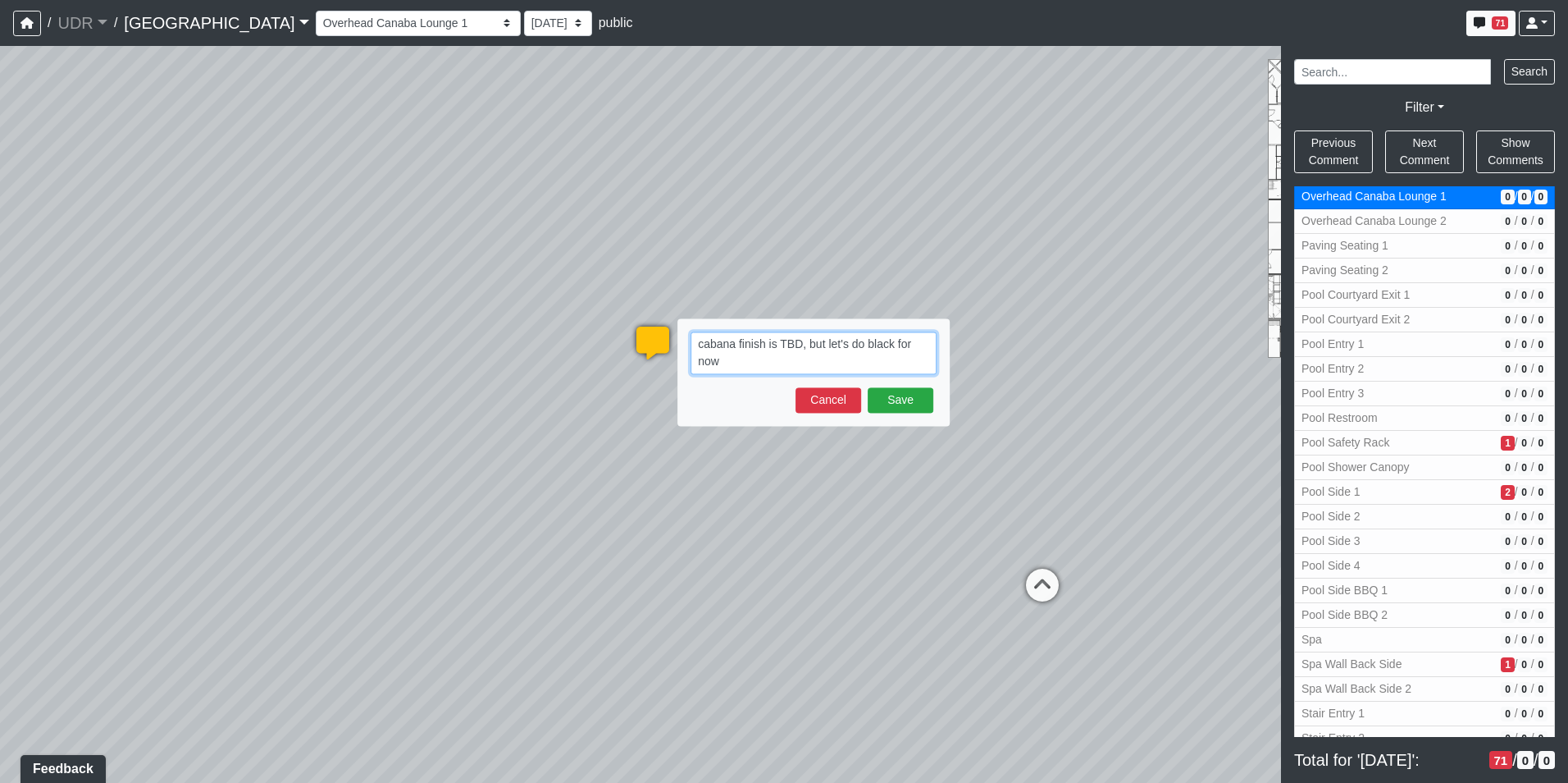
drag, startPoint x: 781, startPoint y: 361, endPoint x: 849, endPoint y: 349, distance: 69.1
click at [849, 349] on textarea "cabana finish is TBD, but let's do black for now" at bounding box center [813, 353] width 246 height 43
type textarea "cabana finish is TBD, but let's do dark to match the metal rail for now"
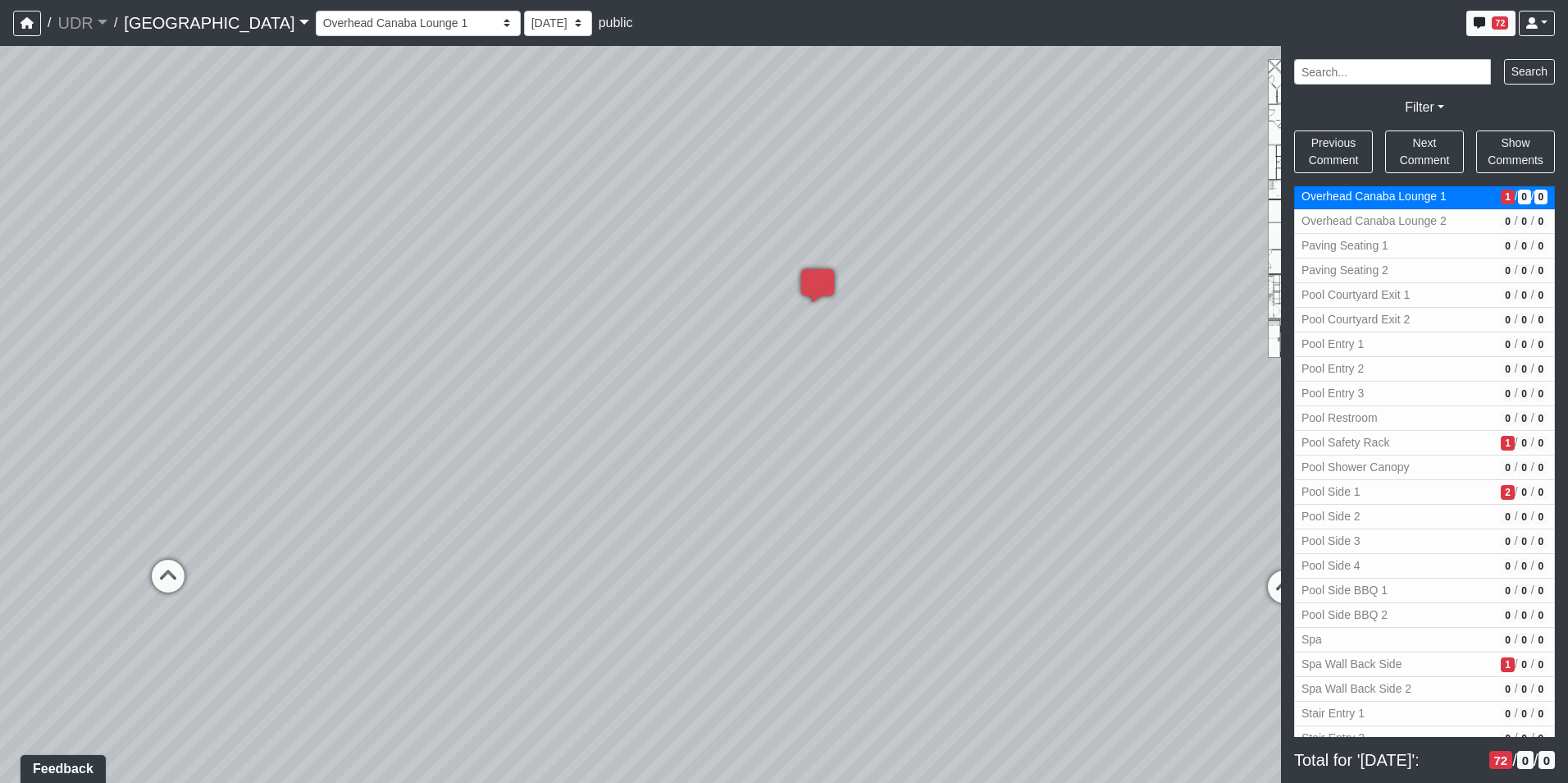
drag, startPoint x: 390, startPoint y: 416, endPoint x: 781, endPoint y: 326, distance: 401.2
click at [781, 326] on div "Loading... Island Counter Loading... Table Seating Loading... Coworking Hallway…" at bounding box center [784, 415] width 1568 height 737
drag, startPoint x: 679, startPoint y: 332, endPoint x: 1037, endPoint y: 332, distance: 358.0
click at [1052, 325] on div "Loading... Island Counter Loading... Table Seating Loading... Coworking Hallway…" at bounding box center [784, 415] width 1568 height 737
drag, startPoint x: 501, startPoint y: 410, endPoint x: 920, endPoint y: 467, distance: 422.9
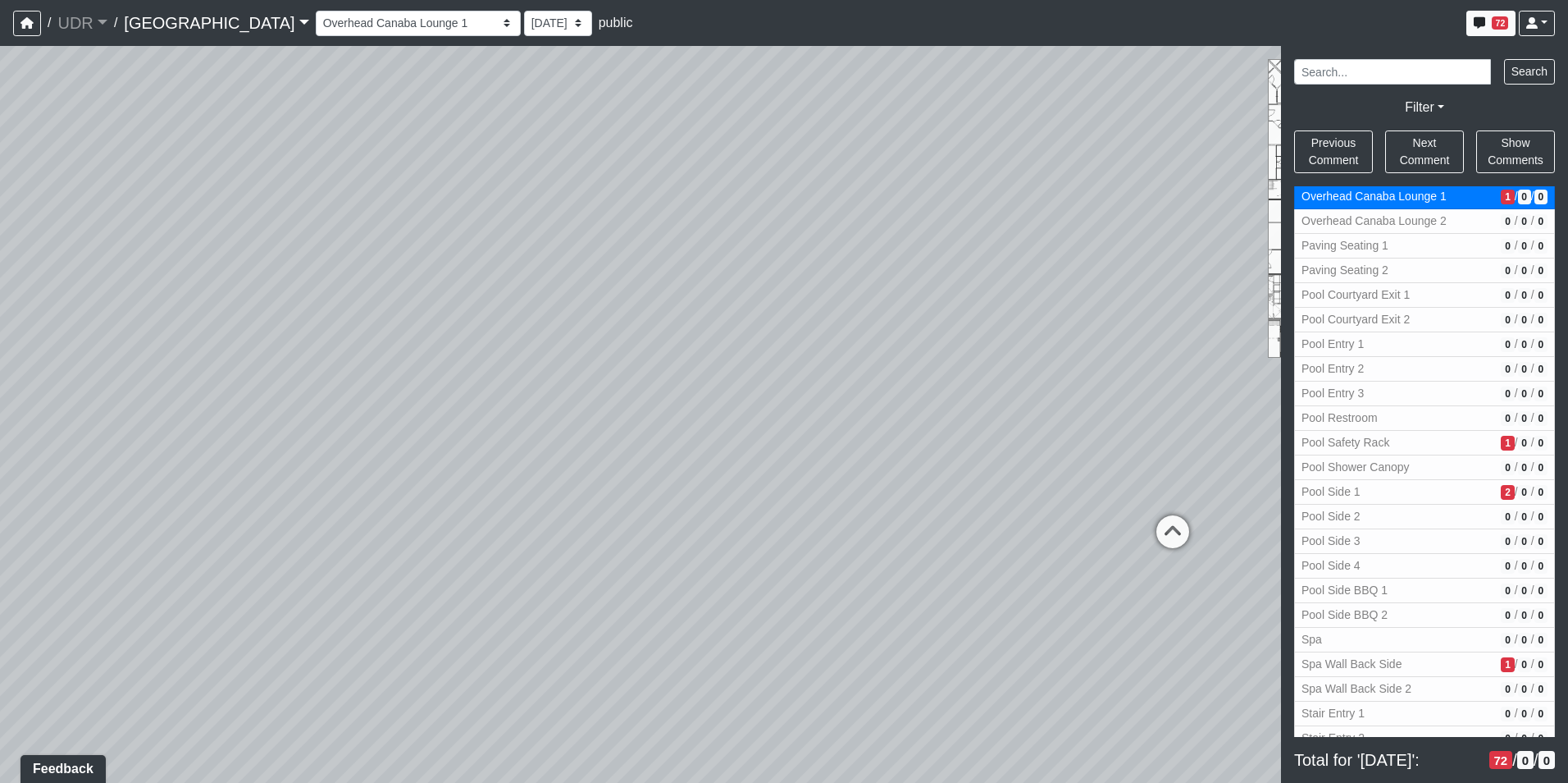
click at [916, 466] on div "Loading... Island Counter Loading... Table Seating Loading... Coworking Hallway…" at bounding box center [784, 415] width 1568 height 737
drag, startPoint x: 434, startPoint y: 366, endPoint x: 274, endPoint y: 338, distance: 162.4
click at [280, 339] on div "Loading... Island Counter Loading... Table Seating Loading... Coworking Hallway…" at bounding box center [784, 415] width 1568 height 737
drag, startPoint x: 330, startPoint y: 320, endPoint x: 775, endPoint y: 533, distance: 493.3
click at [772, 531] on div "Loading... Island Counter Loading... Table Seating Loading... Coworking Hallway…" at bounding box center [784, 415] width 1568 height 737
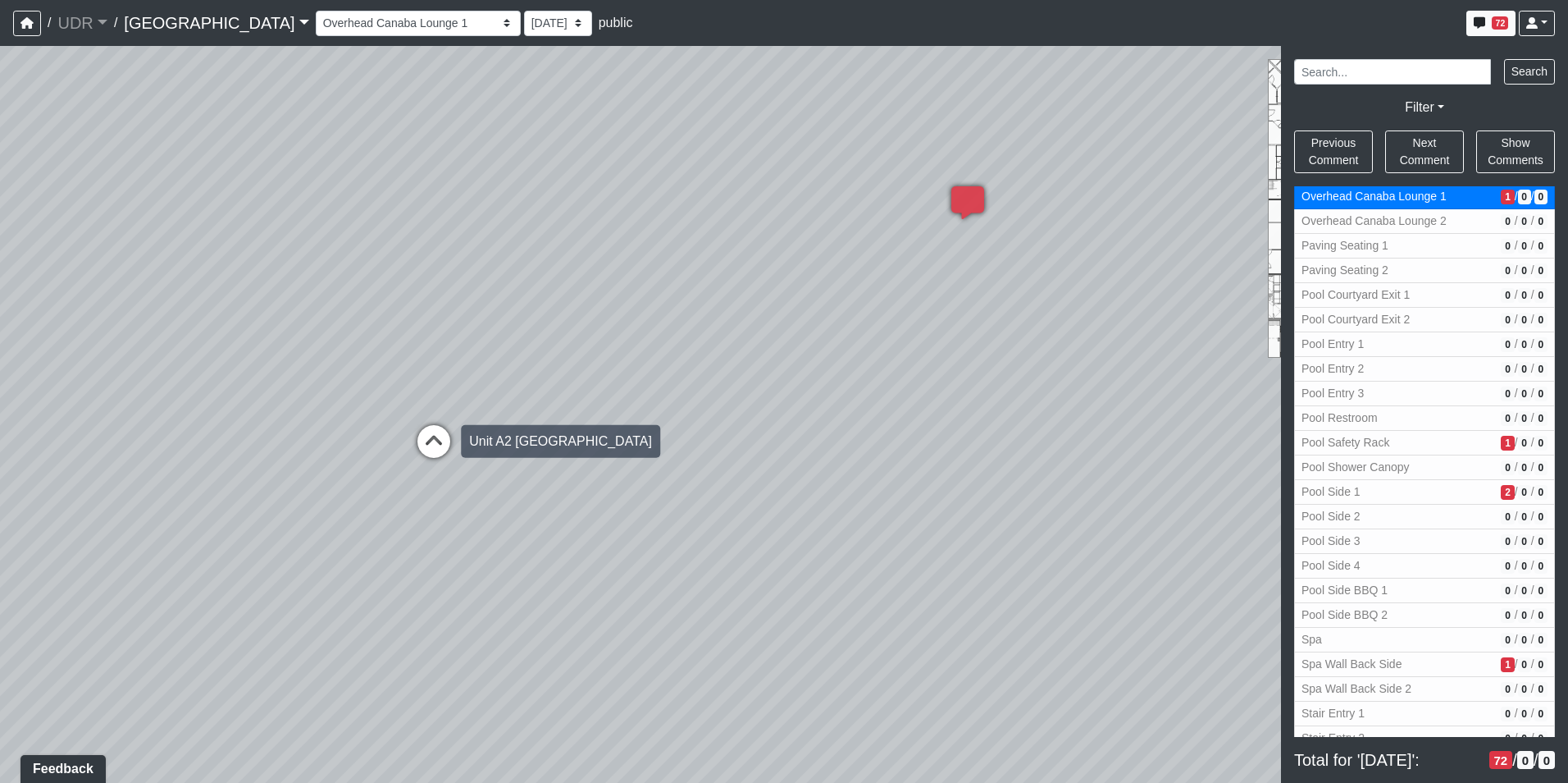
click at [453, 459] on icon at bounding box center [433, 449] width 49 height 49
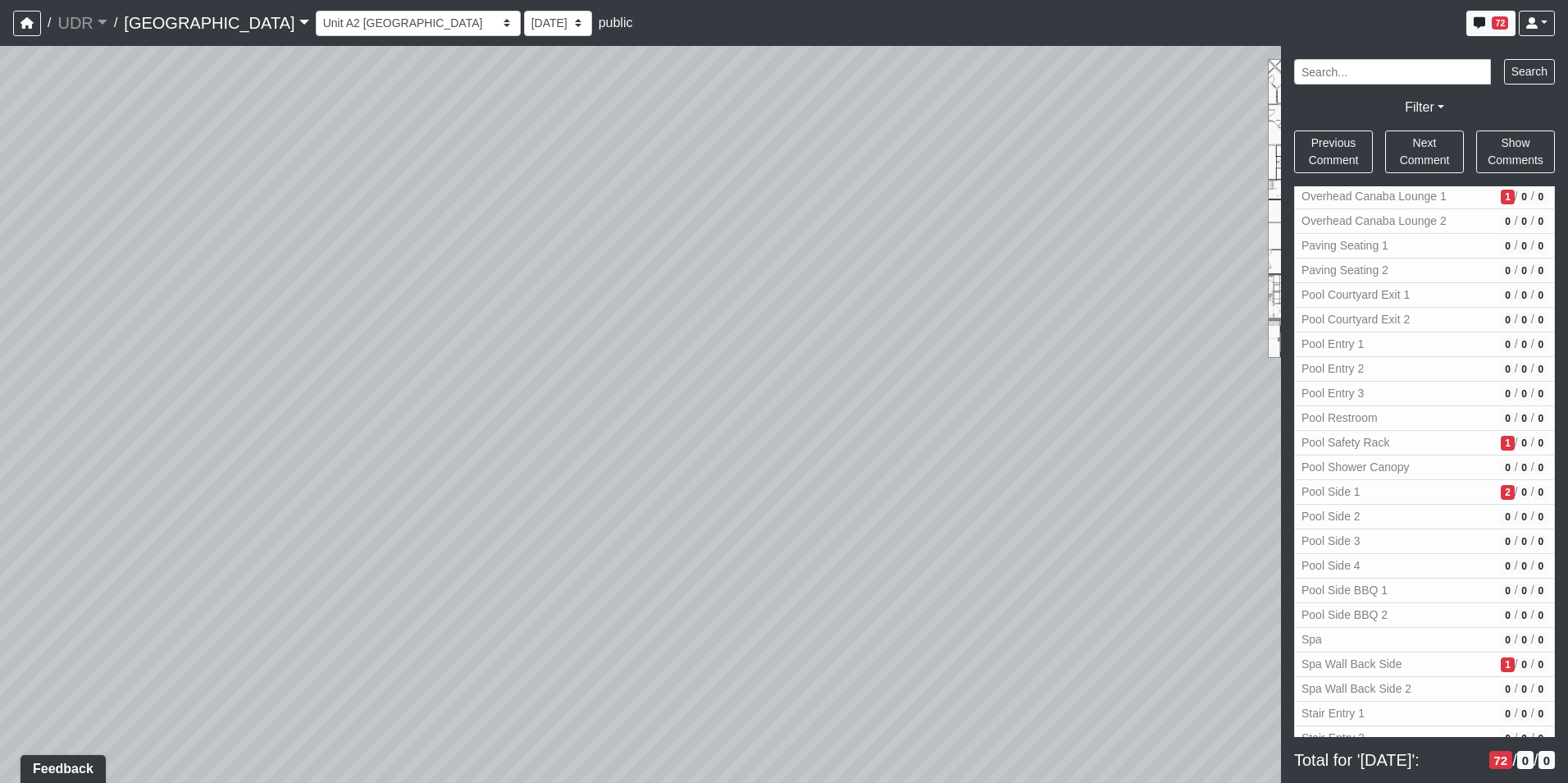
drag, startPoint x: 355, startPoint y: 421, endPoint x: 1117, endPoint y: 423, distance: 762.0
click at [1103, 422] on div "Loading... Island Counter Loading... Table Seating Loading... Coworking Hallway…" at bounding box center [784, 415] width 1568 height 737
drag, startPoint x: 936, startPoint y: 396, endPoint x: 782, endPoint y: 423, distance: 156.3
click at [782, 423] on div "Loading... Island Counter Loading... Table Seating Loading... Coworking Hallway…" at bounding box center [784, 415] width 1568 height 737
click at [1100, 472] on icon at bounding box center [1123, 491] width 49 height 49
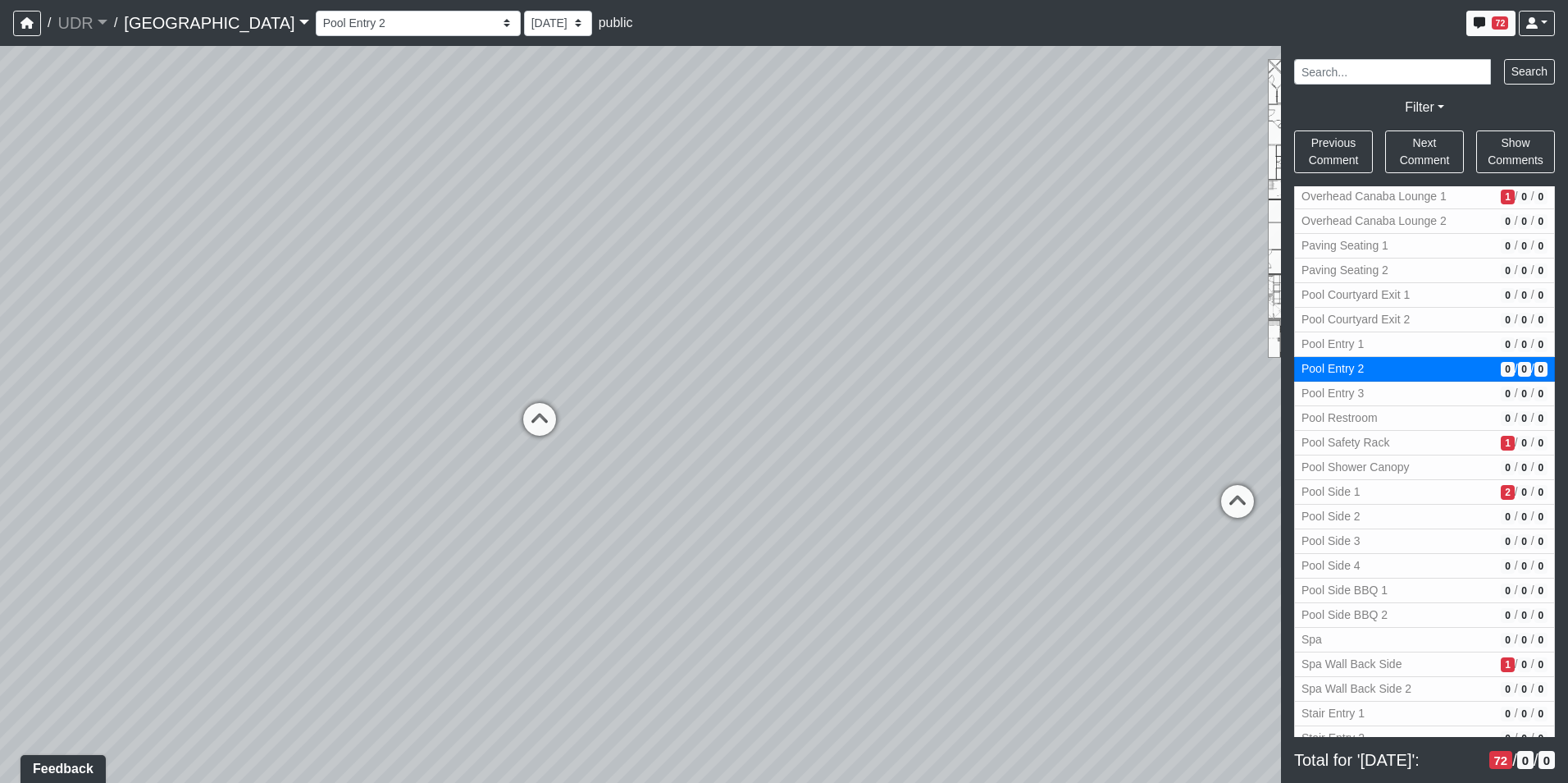
drag, startPoint x: 728, startPoint y: 372, endPoint x: 1279, endPoint y: 395, distance: 551.5
click at [1279, 395] on div "Loading... Island Counter Loading... Table Seating Loading... Coworking Hallway…" at bounding box center [784, 415] width 1568 height 737
click at [530, 427] on div "Loading... Island Counter Loading... Table Seating Loading... Coworking Hallway…" at bounding box center [784, 415] width 1568 height 737
click at [540, 427] on icon at bounding box center [556, 430] width 49 height 49
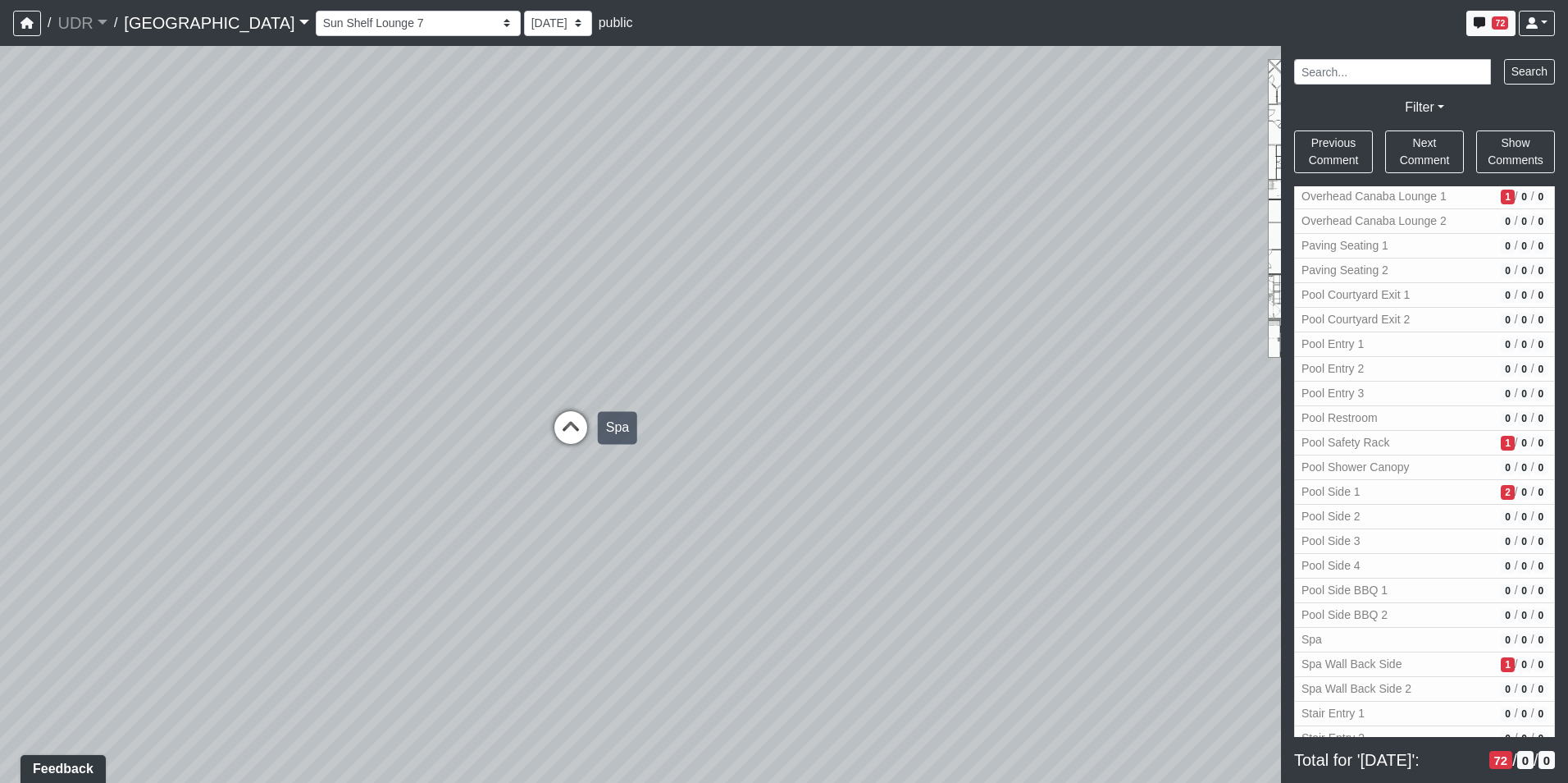
click at [573, 426] on icon at bounding box center [570, 435] width 49 height 49
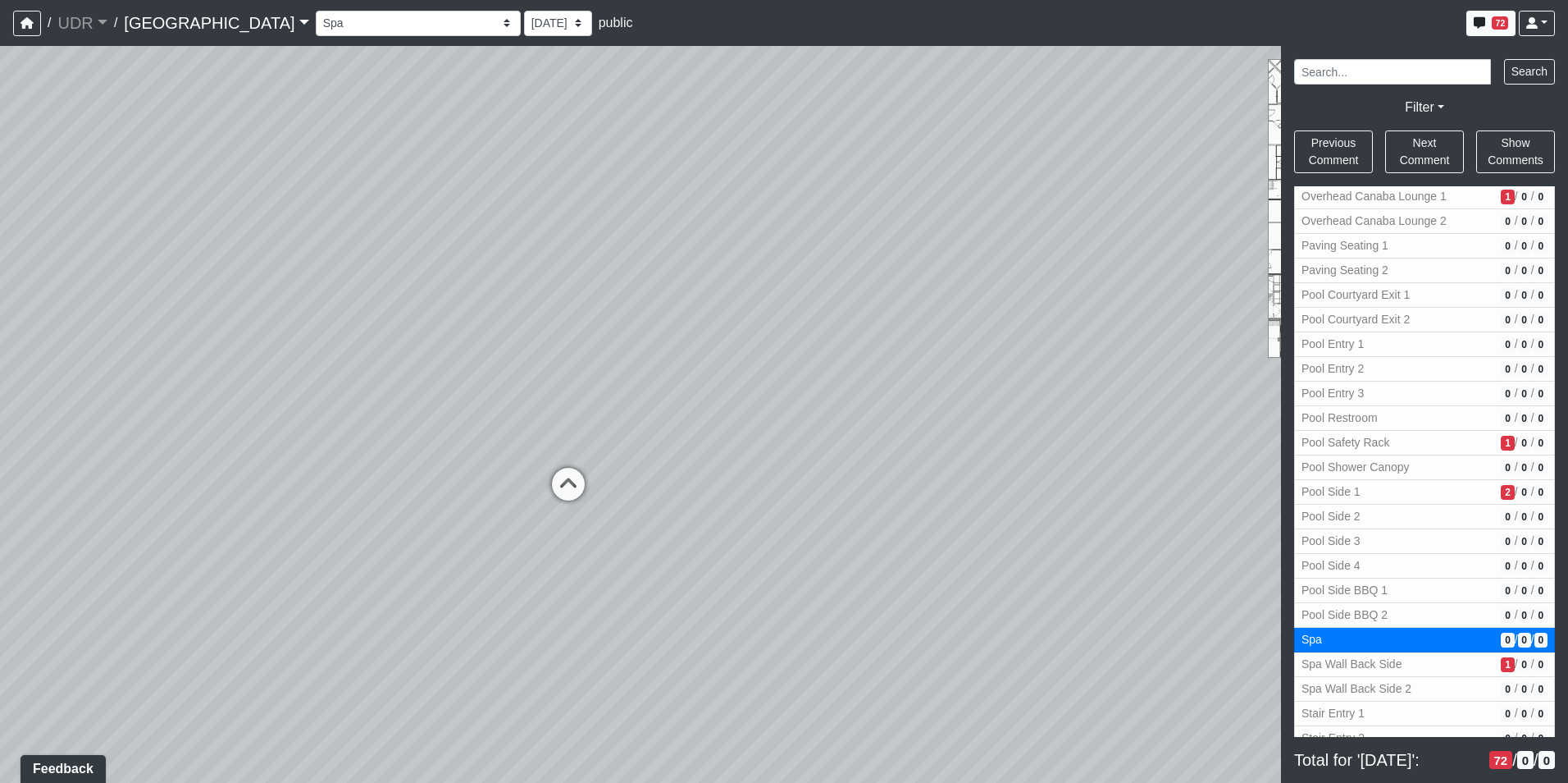
drag, startPoint x: 846, startPoint y: 340, endPoint x: 304, endPoint y: 353, distance: 542.2
click at [304, 353] on div "Loading... Island Counter Loading... Table Seating Loading... Coworking Hallway…" at bounding box center [784, 415] width 1568 height 737
drag, startPoint x: 702, startPoint y: 335, endPoint x: 240, endPoint y: 338, distance: 462.0
click at [240, 338] on div "Loading... Island Counter Loading... Table Seating Loading... Coworking Hallway…" at bounding box center [784, 415] width 1568 height 737
drag, startPoint x: 788, startPoint y: 335, endPoint x: 515, endPoint y: 350, distance: 273.4
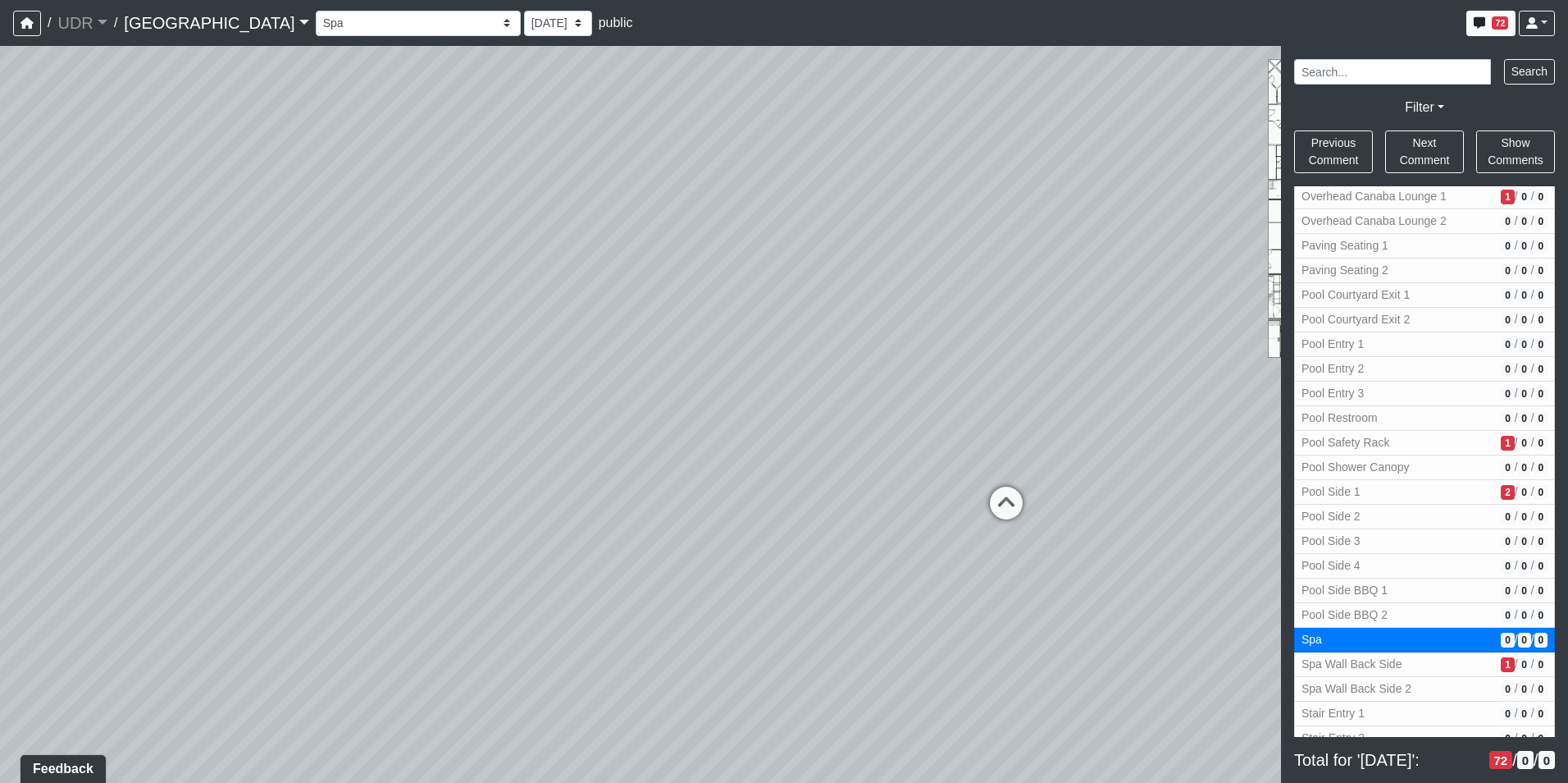
click at [515, 350] on div "Loading... Island Counter Loading... Table Seating Loading... Coworking Hallway…" at bounding box center [784, 415] width 1568 height 737
drag, startPoint x: 515, startPoint y: 350, endPoint x: 1034, endPoint y: 375, distance: 519.6
click at [1034, 375] on div "Loading... Island Counter Loading... Table Seating Loading... Coworking Hallway…" at bounding box center [784, 415] width 1568 height 737
drag, startPoint x: 977, startPoint y: 379, endPoint x: 1067, endPoint y: 379, distance: 90.0
click at [1067, 379] on div "Loading... Island Counter Loading... Table Seating Loading... Coworking Hallway…" at bounding box center [784, 415] width 1568 height 737
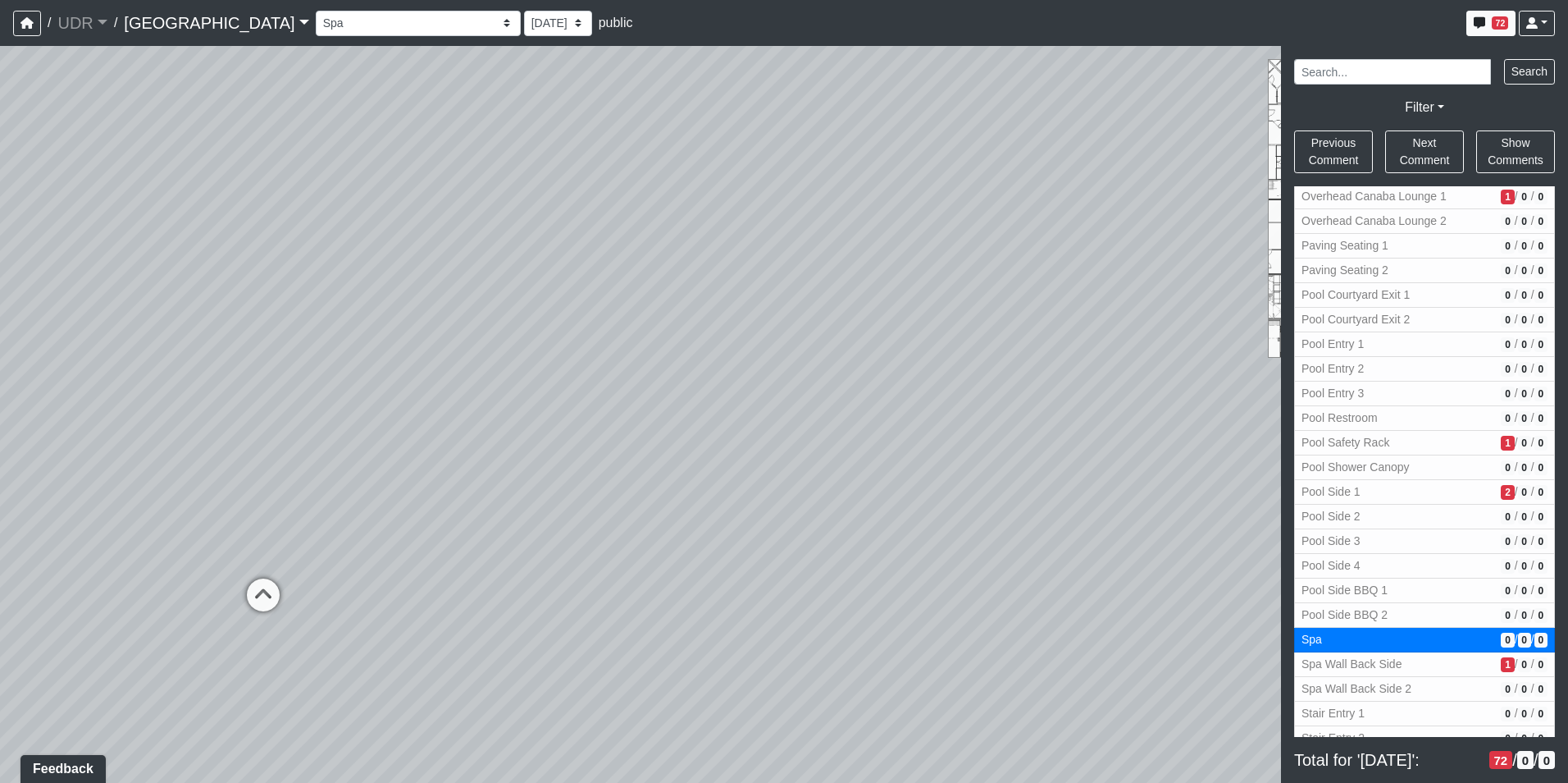
drag, startPoint x: 452, startPoint y: 371, endPoint x: 150, endPoint y: 379, distance: 302.1
click at [196, 379] on div "Loading... Island Counter Loading... Table Seating Loading... Coworking Hallway…" at bounding box center [784, 415] width 1568 height 737
drag, startPoint x: 783, startPoint y: 372, endPoint x: 480, endPoint y: 379, distance: 303.1
click at [480, 379] on div "Loading... Island Counter Loading... Table Seating Loading... Coworking Hallway…" at bounding box center [784, 415] width 1568 height 737
click at [997, 556] on icon at bounding box center [986, 556] width 49 height 49
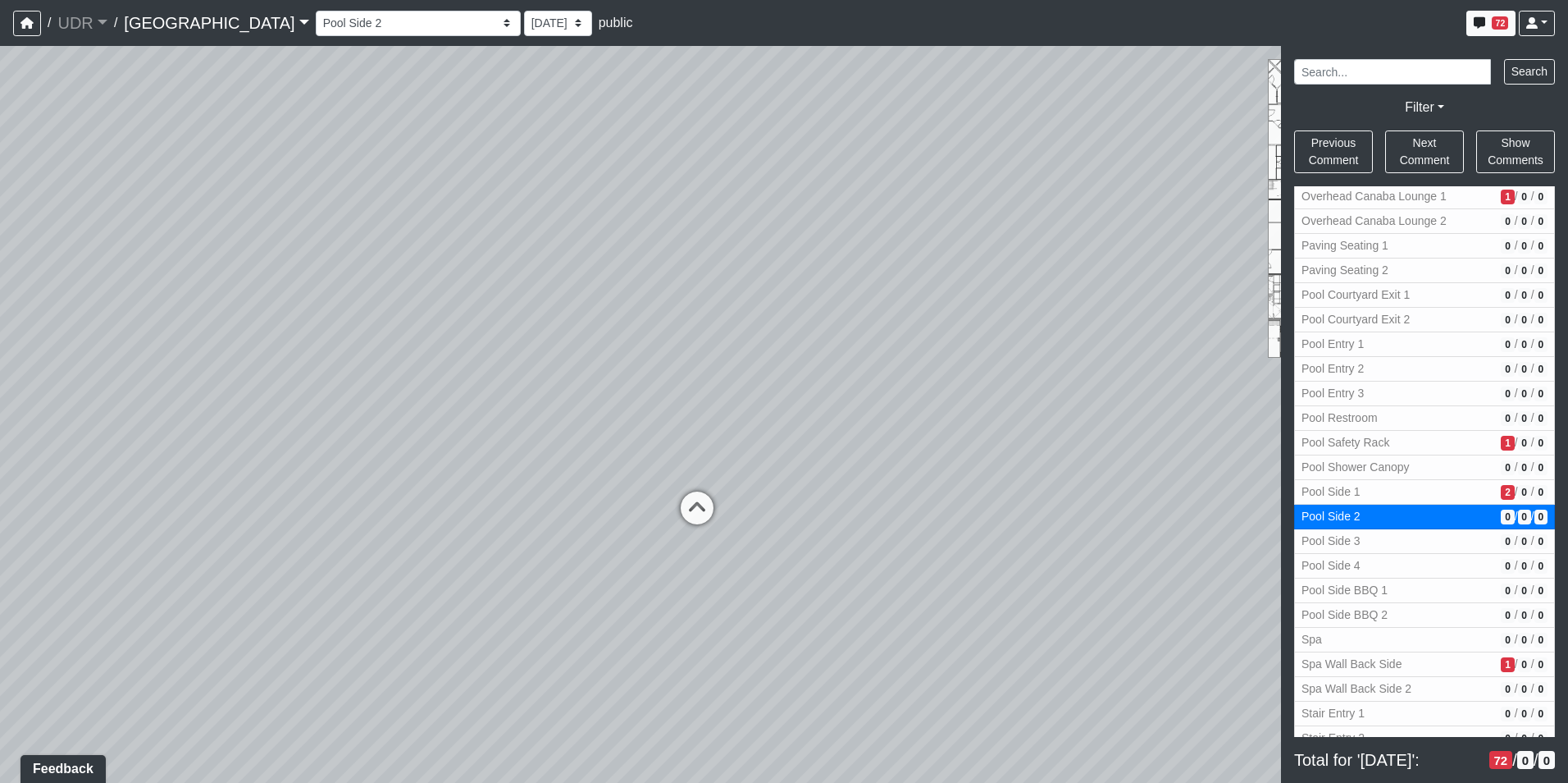
drag, startPoint x: 719, startPoint y: 541, endPoint x: 525, endPoint y: 366, distance: 261.3
click at [525, 366] on div "Loading... Island Counter Loading... Table Seating Loading... Coworking Hallway…" at bounding box center [784, 415] width 1568 height 737
drag, startPoint x: 756, startPoint y: 433, endPoint x: 422, endPoint y: 488, distance: 338.5
click at [422, 488] on div "Loading... Island Counter Loading... Table Seating Loading... Coworking Hallway…" at bounding box center [784, 415] width 1568 height 737
click at [395, 513] on div "Loading... Cabana Lounge 1" at bounding box center [377, 535] width 49 height 49
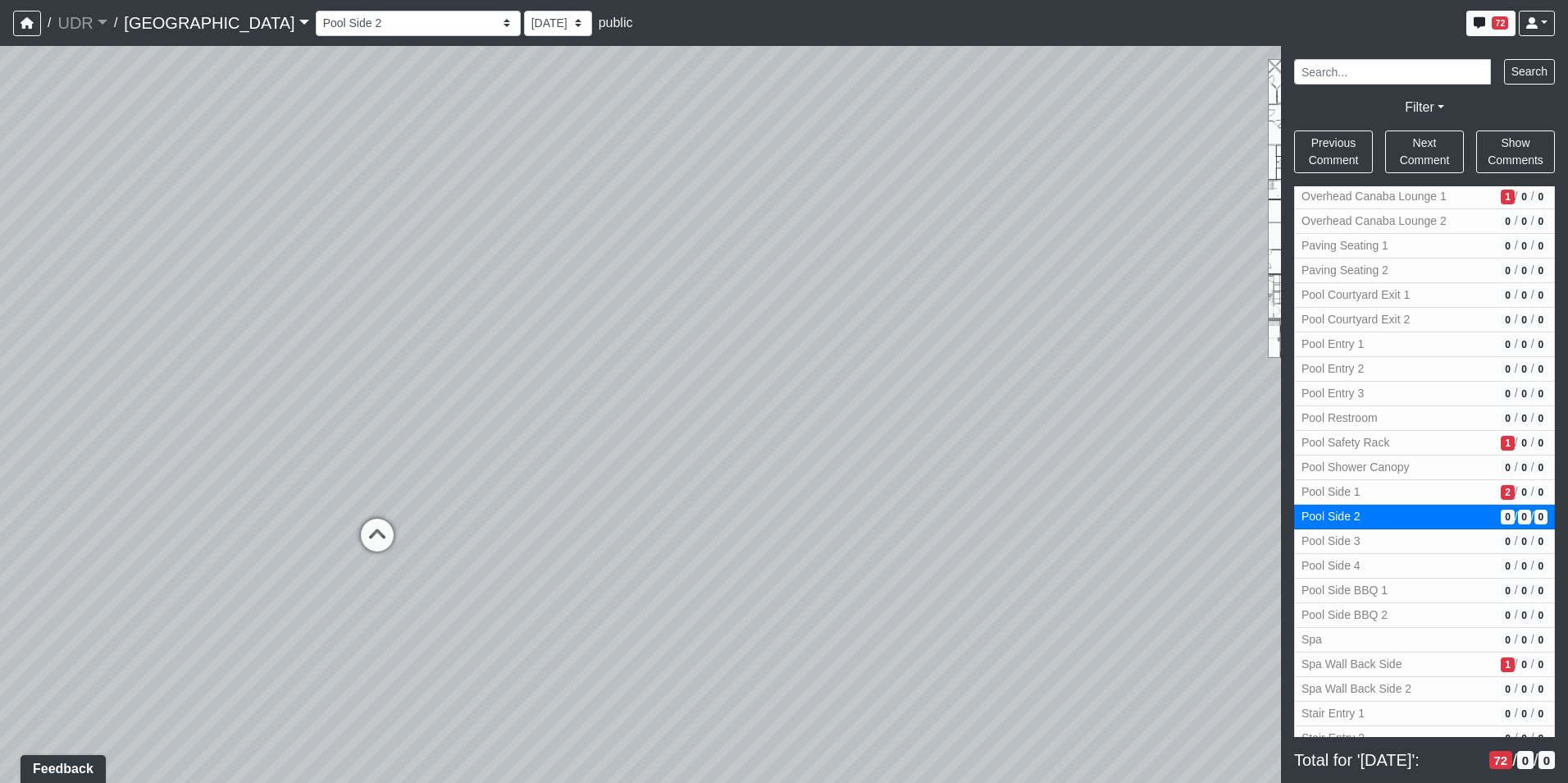
select select "dCVuPhd5yHqPg4SxDFBqoe"
drag, startPoint x: 595, startPoint y: 475, endPoint x: 320, endPoint y: 477, distance: 275.0
click at [321, 477] on div "Loading... Island Counter Loading... Table Seating Loading... Coworking Hallway…" at bounding box center [784, 415] width 1568 height 737
drag, startPoint x: 379, startPoint y: 476, endPoint x: 806, endPoint y: 474, distance: 427.0
click at [868, 489] on div "Loading... Island Counter Loading... Table Seating Loading... Coworking Hallway…" at bounding box center [784, 415] width 1568 height 737
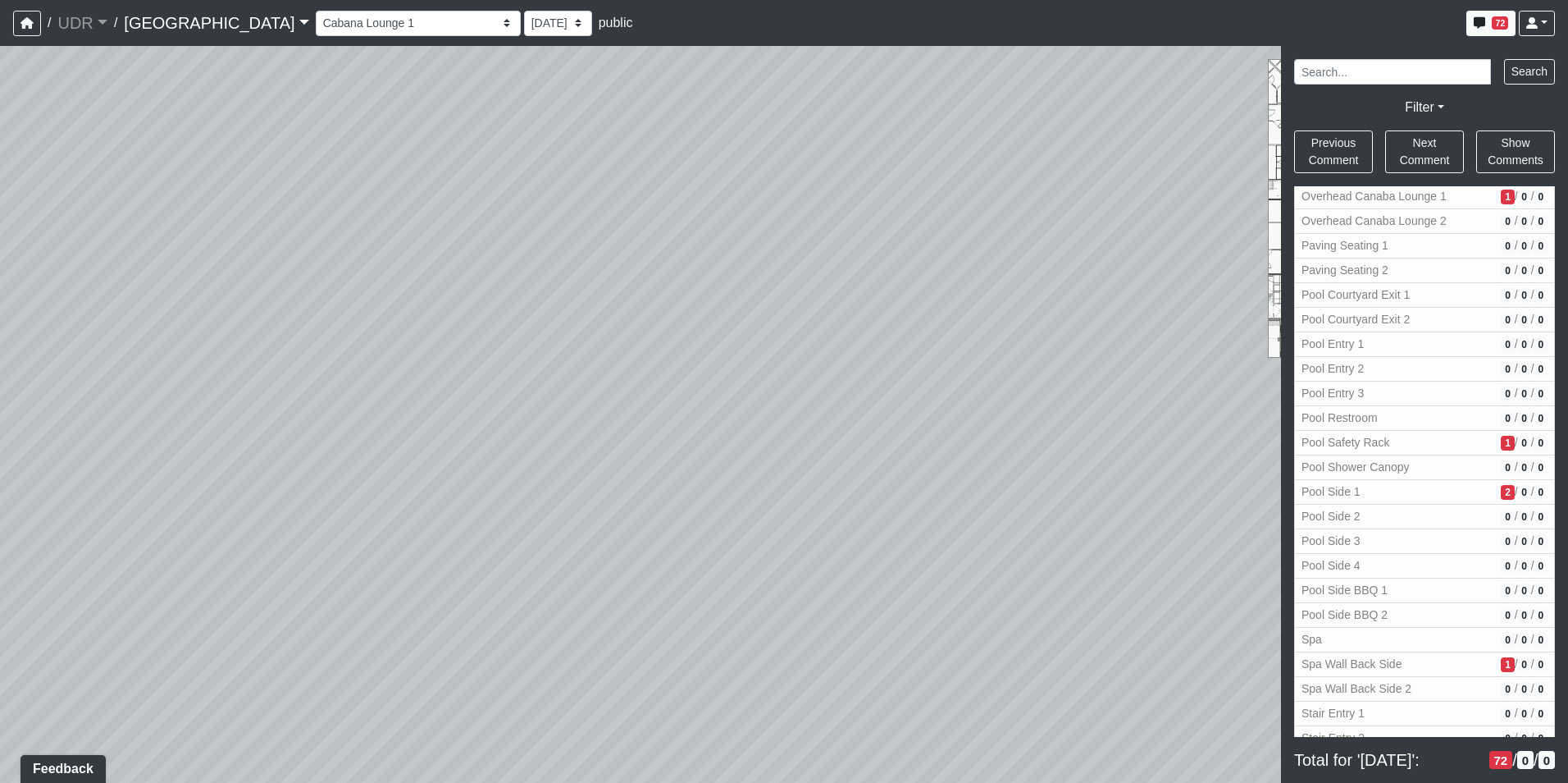
drag, startPoint x: 659, startPoint y: 511, endPoint x: 265, endPoint y: 379, distance: 415.5
click at [265, 379] on div "Loading... Island Counter Loading... Table Seating Loading... Coworking Hallway…" at bounding box center [784, 415] width 1568 height 737
click at [620, 456] on span "Add comment" at bounding box center [657, 451] width 81 height 14
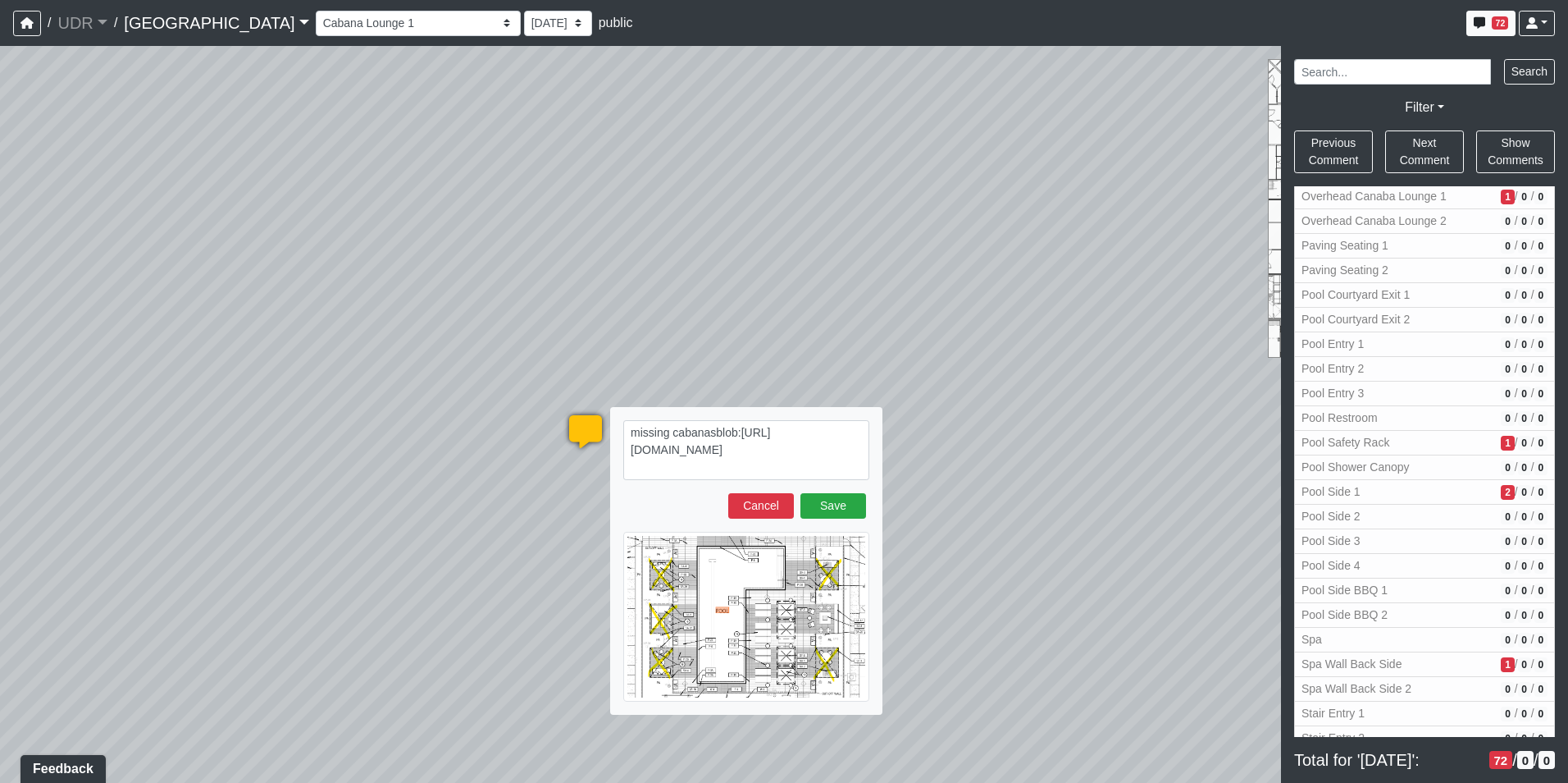
type textarea "missing cabanas blob:https://sizzle.atlasbayvr.com/d0440d57-c4fb-4d93-ad2c-d79a…"
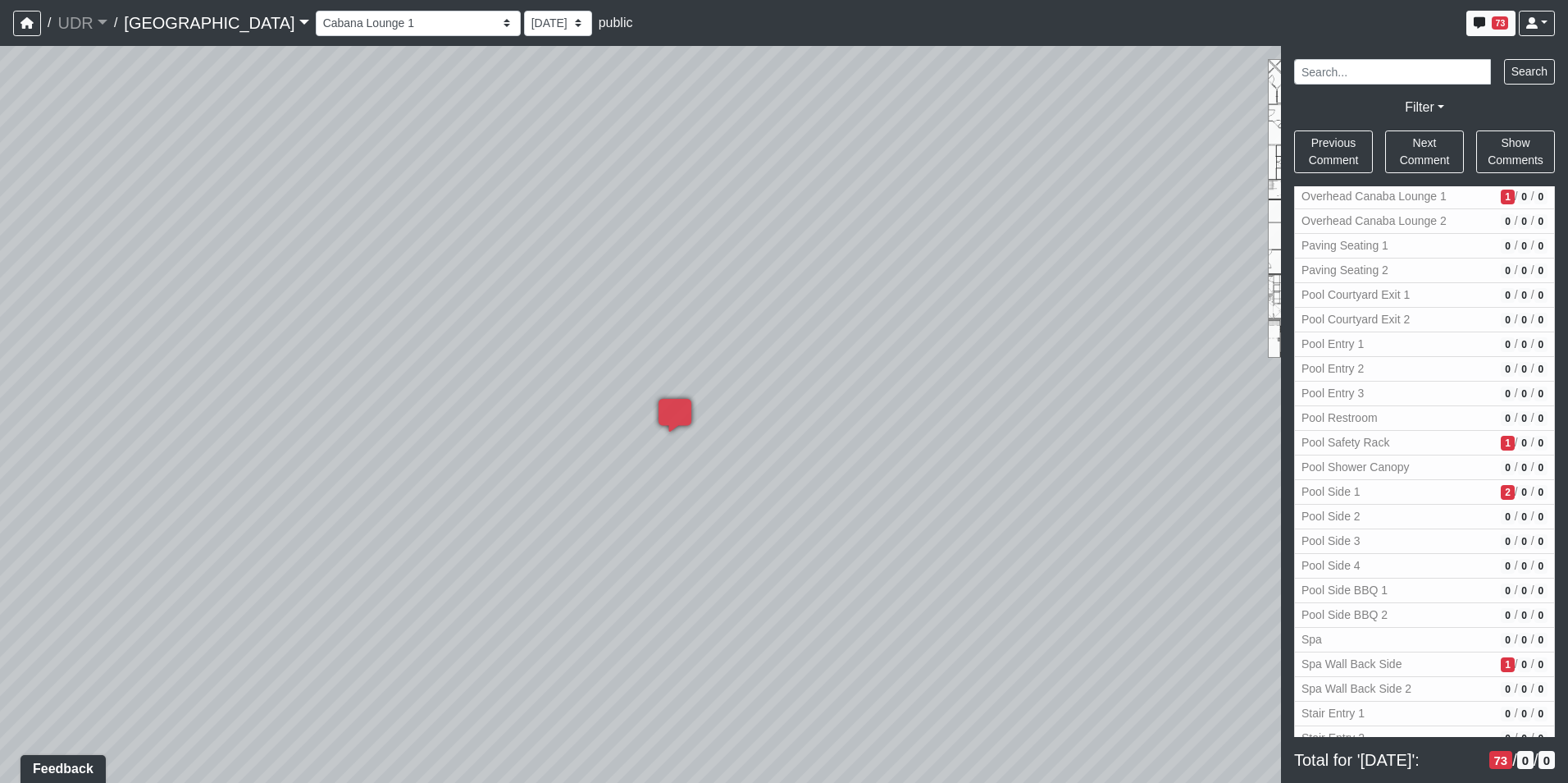
drag, startPoint x: 310, startPoint y: 261, endPoint x: 725, endPoint y: 260, distance: 415.0
click at [724, 260] on div "Loading... Island Counter Loading... Table Seating Loading... Coworking Hallway…" at bounding box center [784, 415] width 1568 height 737
drag, startPoint x: 534, startPoint y: 236, endPoint x: 1124, endPoint y: 293, distance: 592.7
click at [1116, 291] on div "Loading... Island Counter Loading... Table Seating Loading... Coworking Hallway…" at bounding box center [784, 415] width 1568 height 737
drag, startPoint x: 611, startPoint y: 273, endPoint x: 411, endPoint y: 248, distance: 201.6
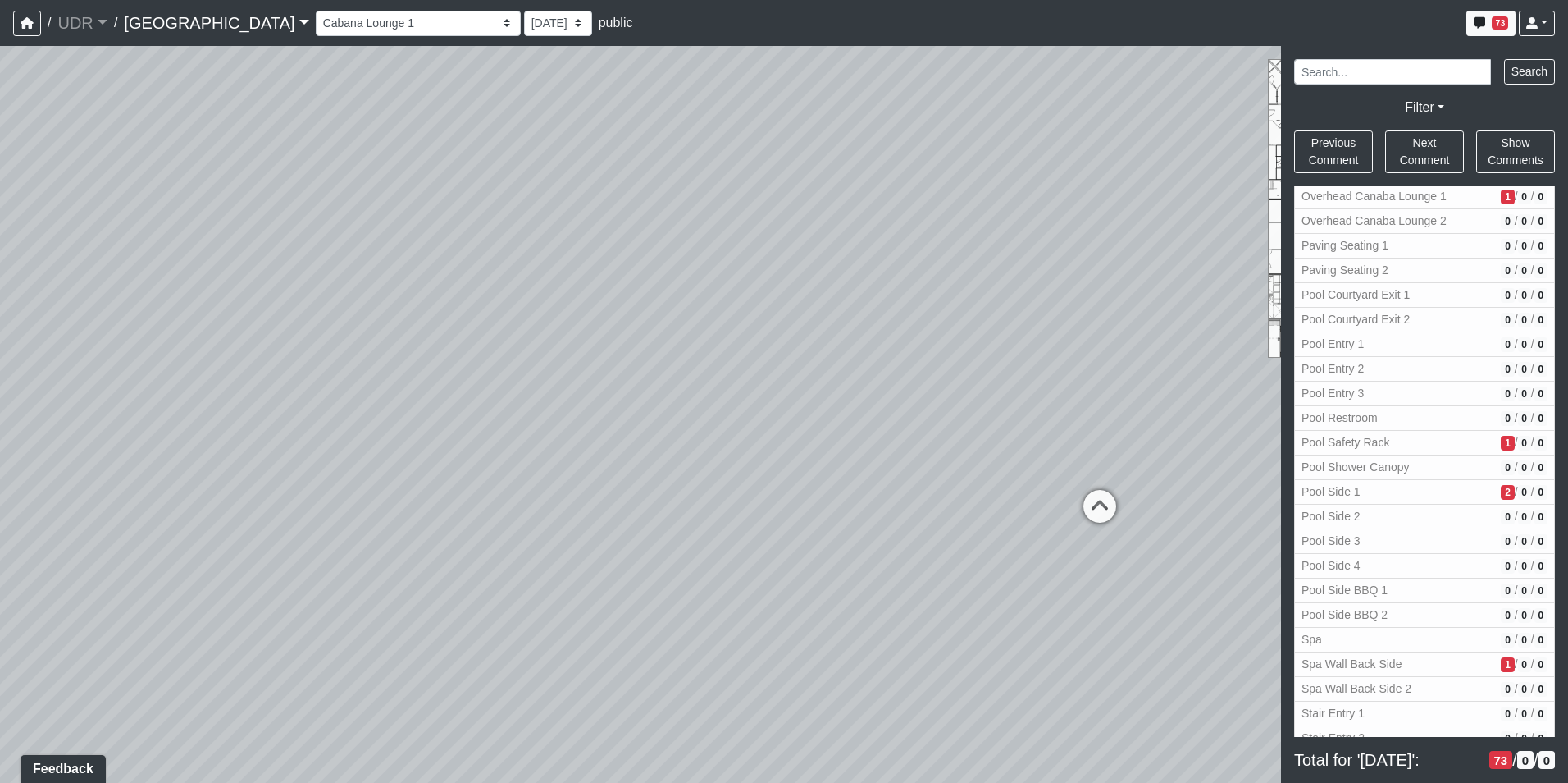
click at [413, 249] on div "Loading... Island Counter Loading... Table Seating Loading... Coworking Hallway…" at bounding box center [784, 415] width 1568 height 737
click at [892, 444] on icon at bounding box center [891, 448] width 49 height 49
drag, startPoint x: 1022, startPoint y: 366, endPoint x: 691, endPoint y: 368, distance: 331.0
click at [692, 368] on div "Loading... Island Counter Loading... Table Seating Loading... Coworking Hallway…" at bounding box center [784, 415] width 1568 height 737
drag, startPoint x: 997, startPoint y: 318, endPoint x: 822, endPoint y: 414, distance: 199.6
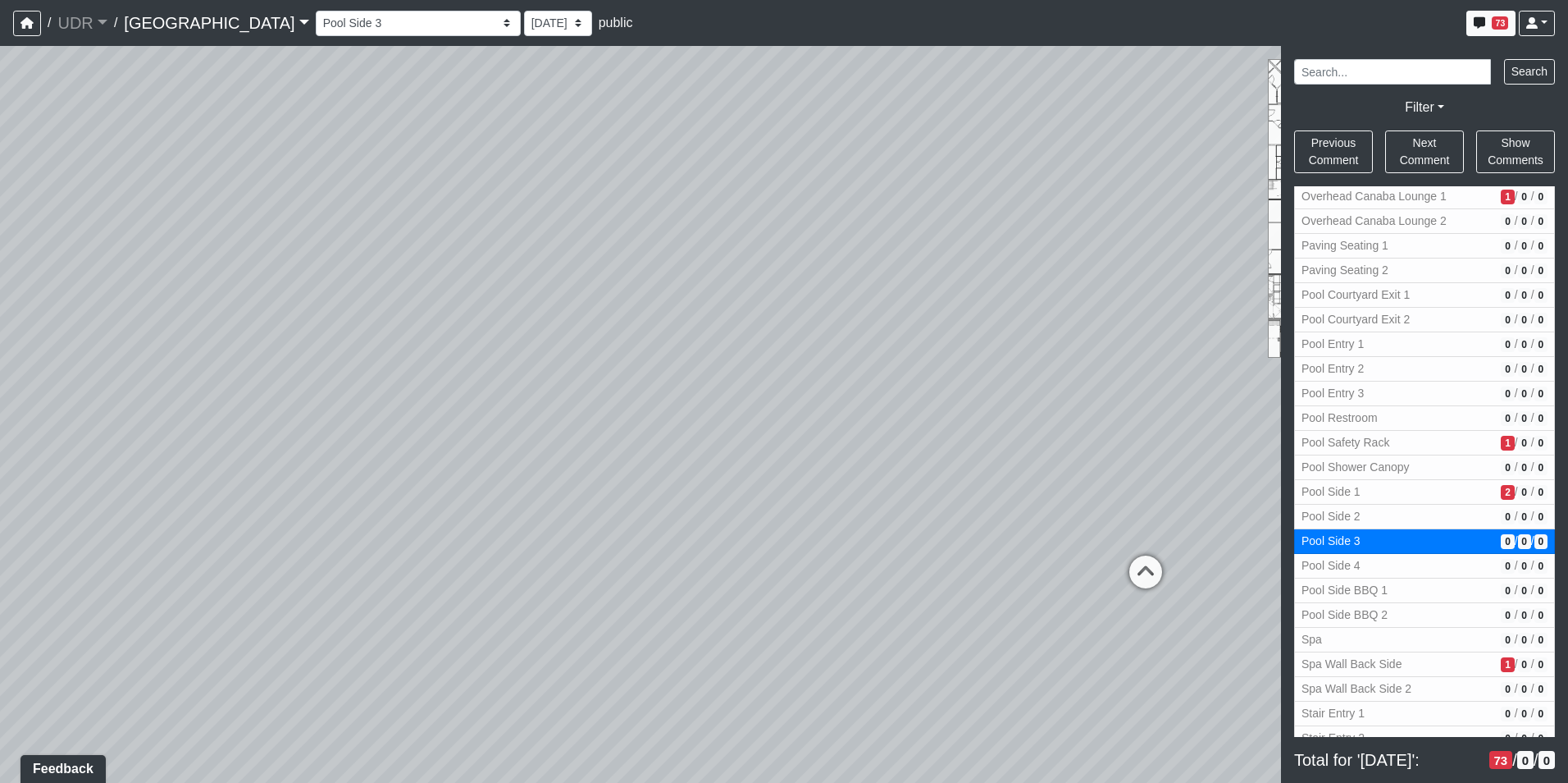
click at [822, 414] on div "Loading... Island Counter Loading... Table Seating Loading... Coworking Hallway…" at bounding box center [784, 415] width 1568 height 737
drag, startPoint x: 643, startPoint y: 390, endPoint x: 993, endPoint y: 392, distance: 350.0
click at [971, 390] on div "Loading... Island Counter Loading... Table Seating Loading... Coworking Hallway…" at bounding box center [784, 415] width 1568 height 737
drag, startPoint x: 869, startPoint y: 387, endPoint x: 560, endPoint y: 326, distance: 315.0
click at [600, 338] on div "Loading... Island Counter Loading... Table Seating Loading... Coworking Hallway…" at bounding box center [784, 415] width 1568 height 737
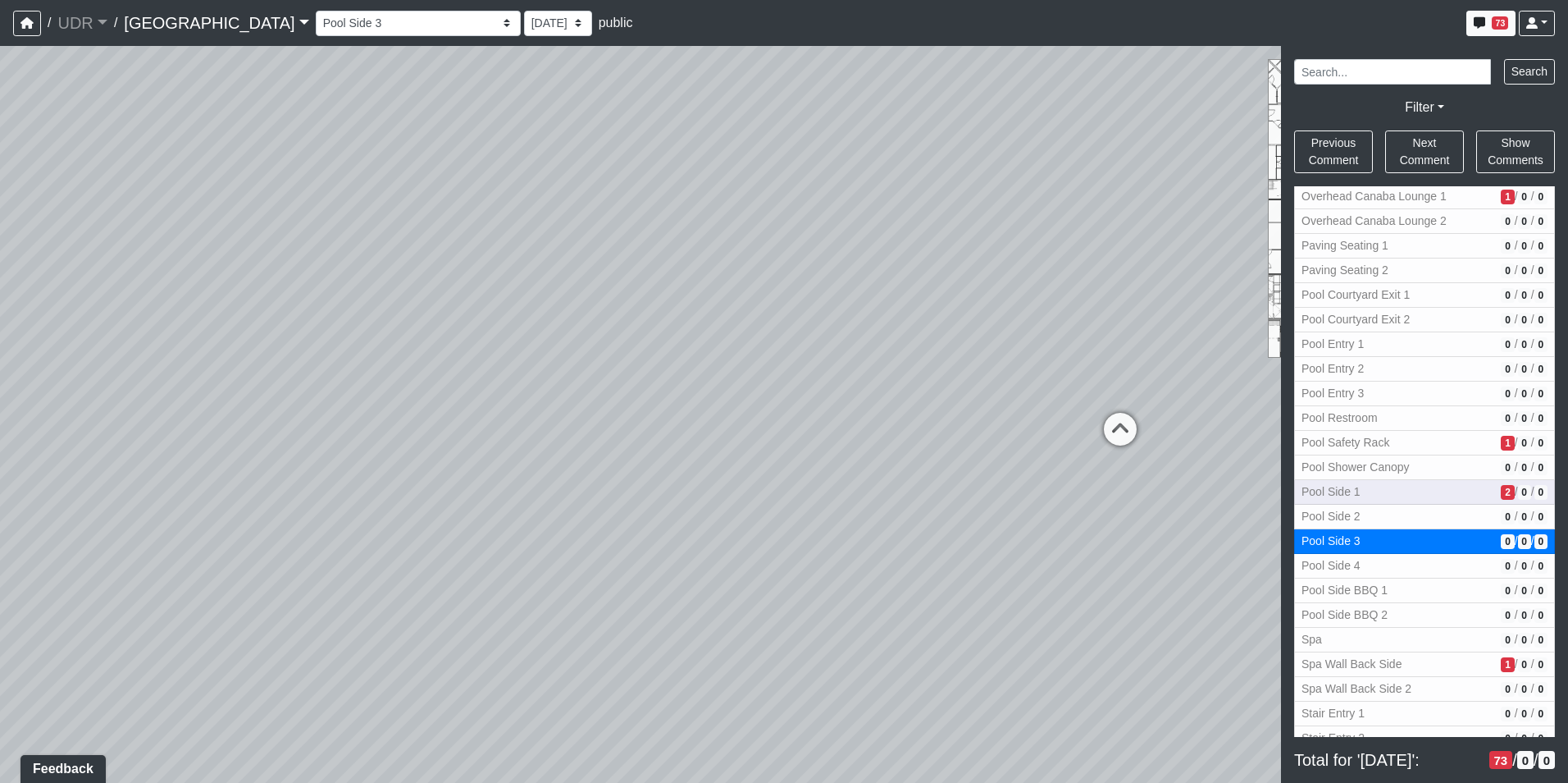
click at [1410, 487] on span "Pool Side 1" at bounding box center [1398, 492] width 193 height 17
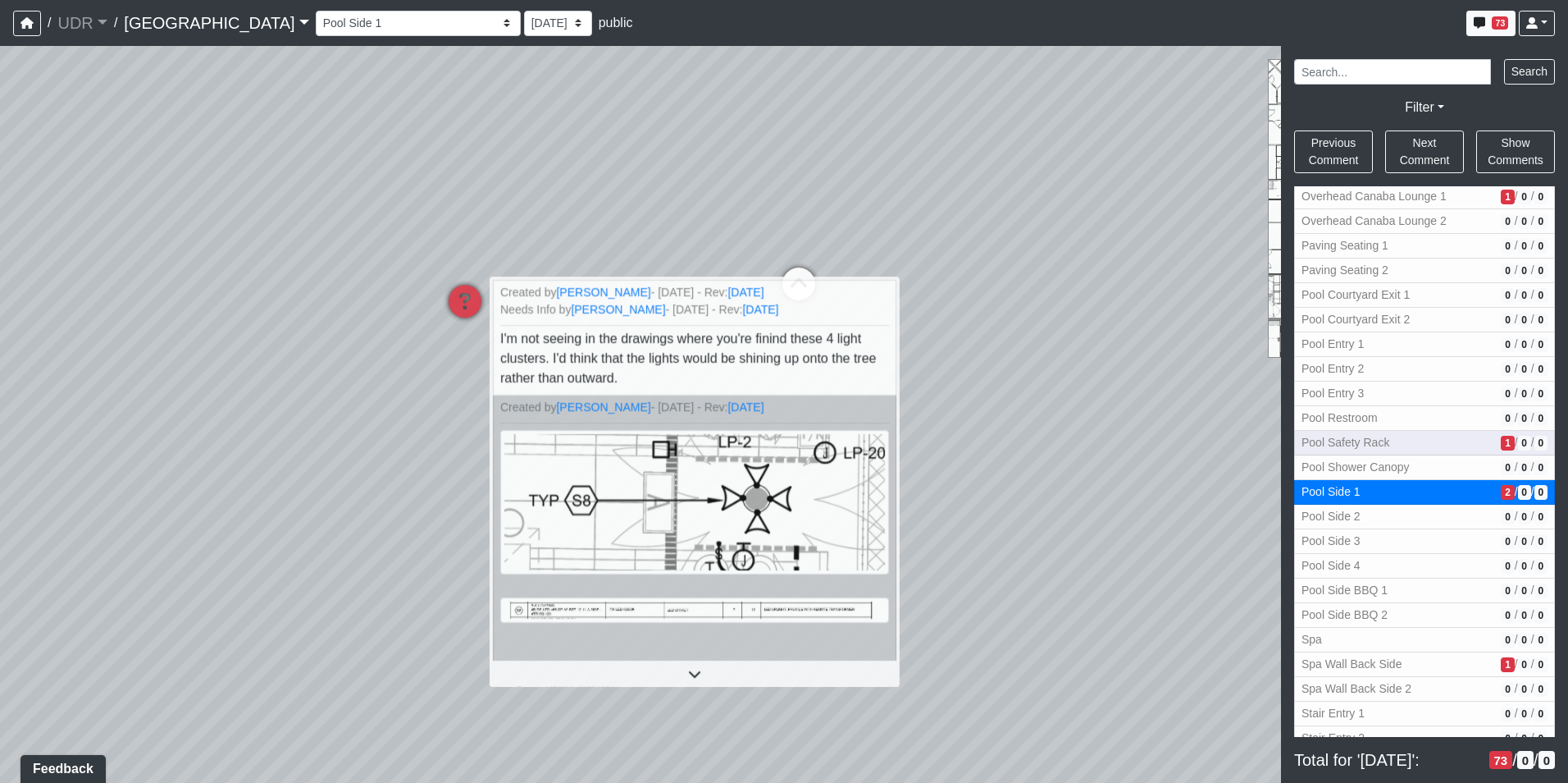
click at [1372, 455] on button "Pool Safety Rack 1 / 0 / 0" at bounding box center [1424, 443] width 261 height 25
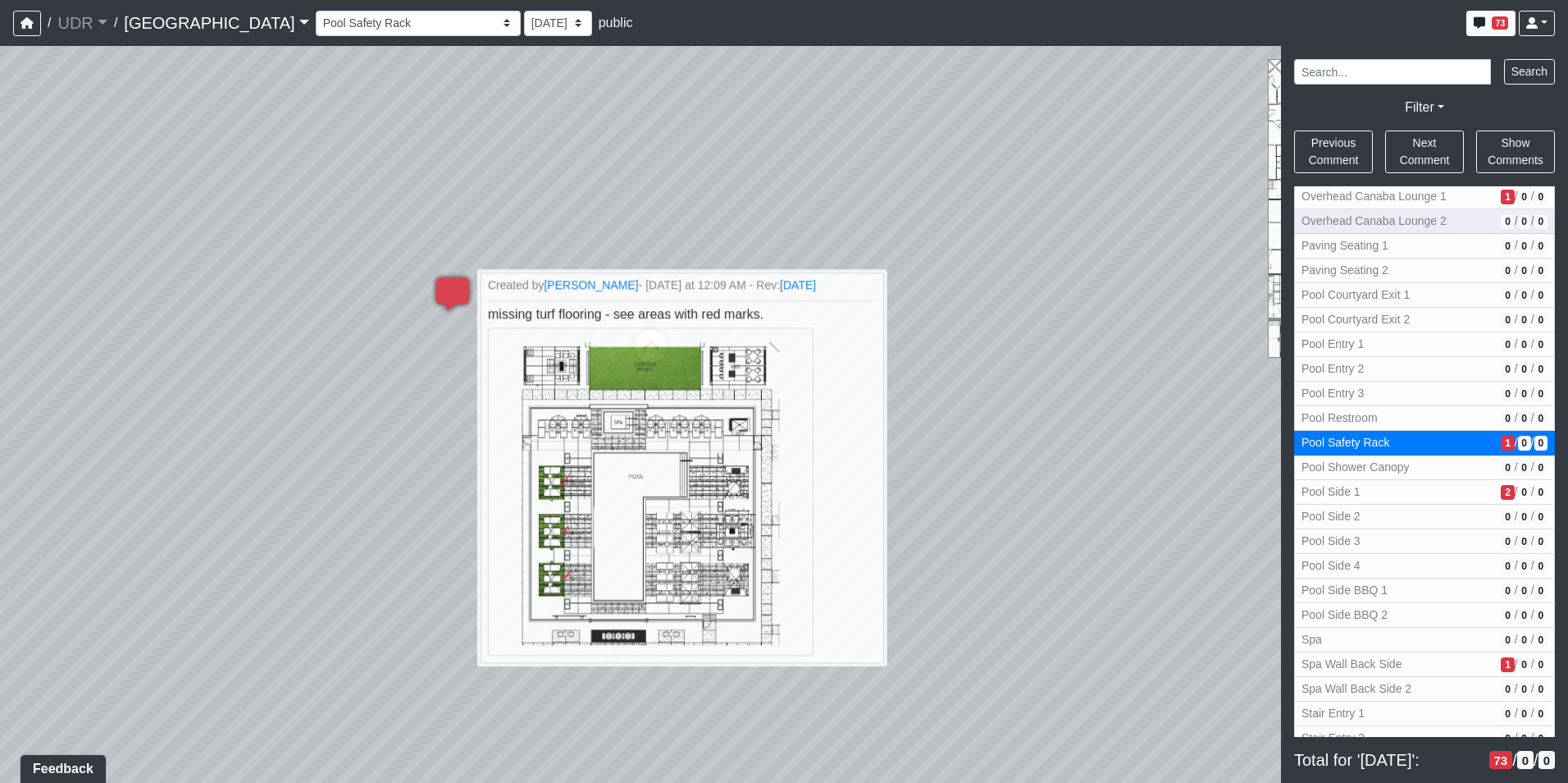
click at [1400, 211] on button "Overhead Canaba Lounge 2 0 / 0 / 0" at bounding box center [1424, 221] width 261 height 25
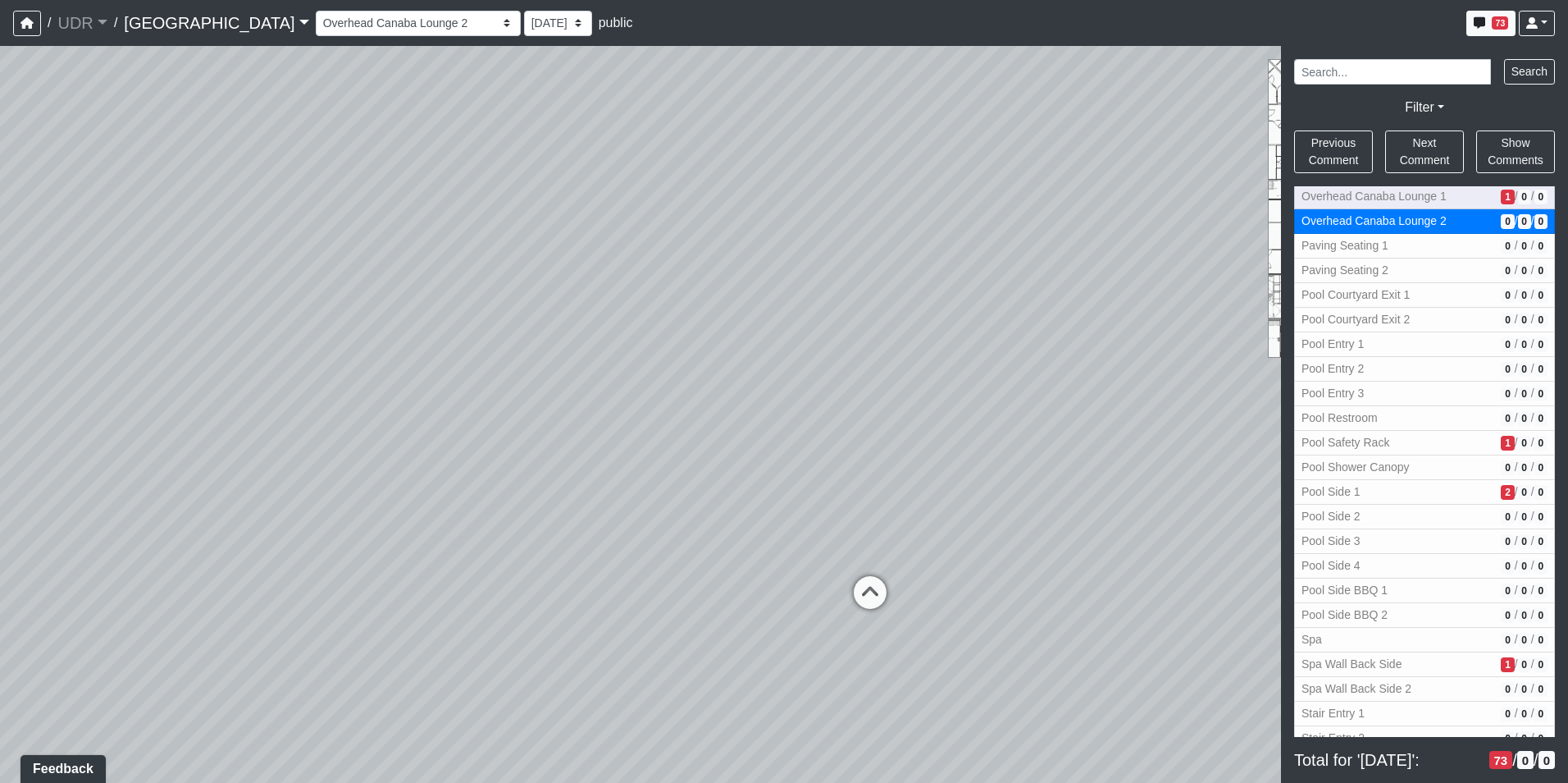
click at [1389, 204] on span "Overhead Canaba Lounge 1" at bounding box center [1398, 196] width 193 height 17
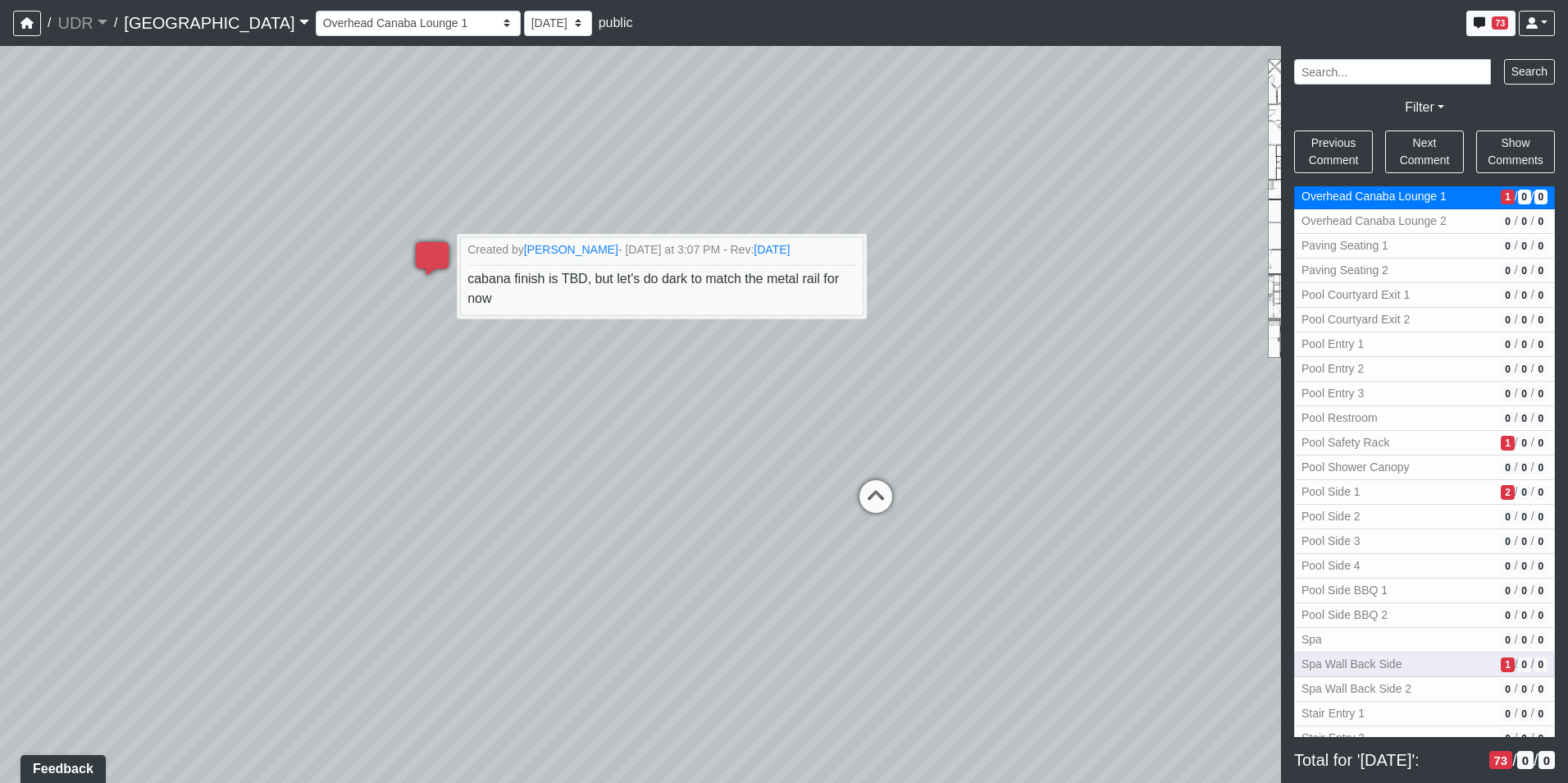
click at [1446, 656] on span "Spa Wall Back Side" at bounding box center [1398, 664] width 193 height 17
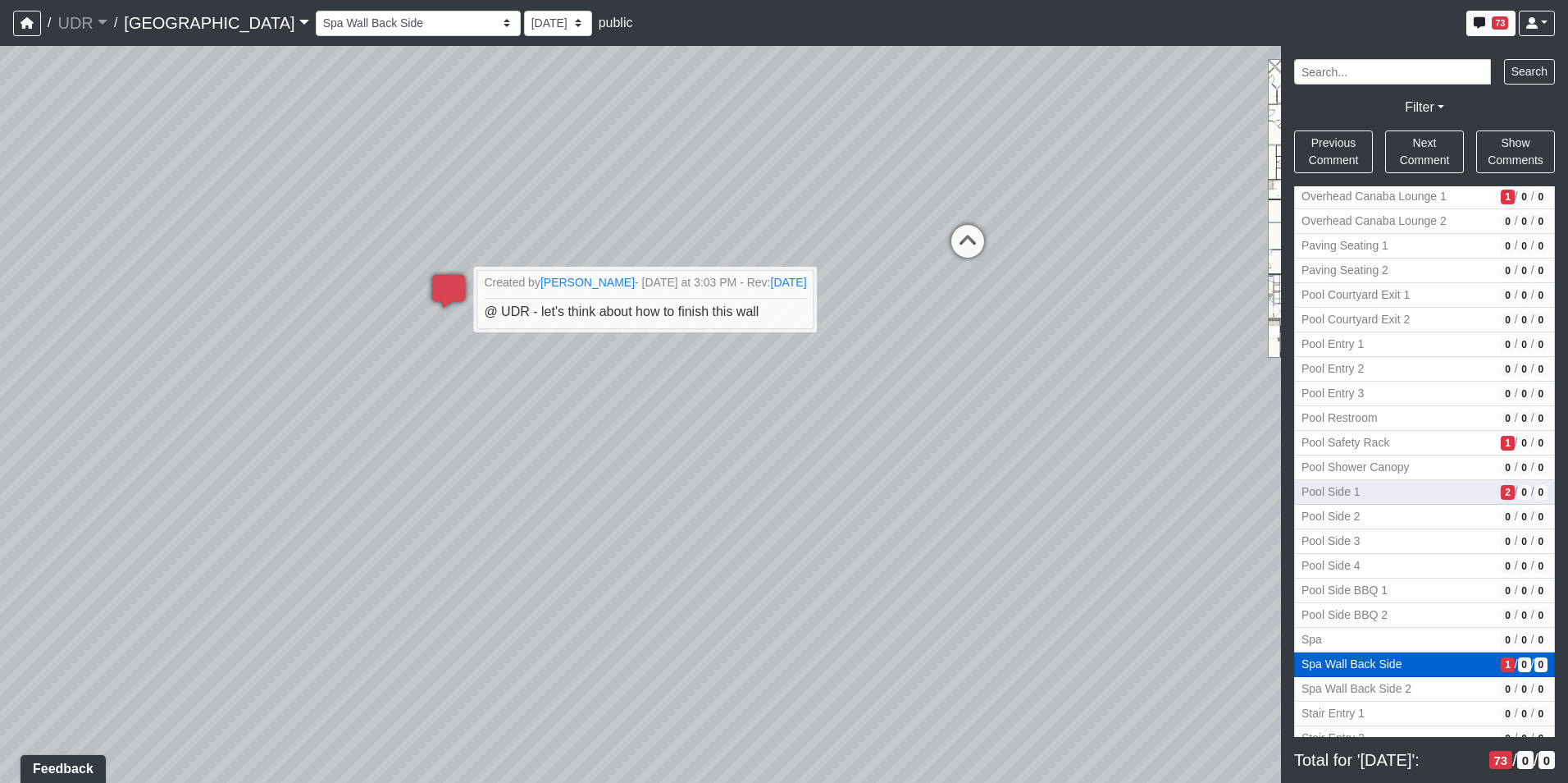
scroll to position [2380, 0]
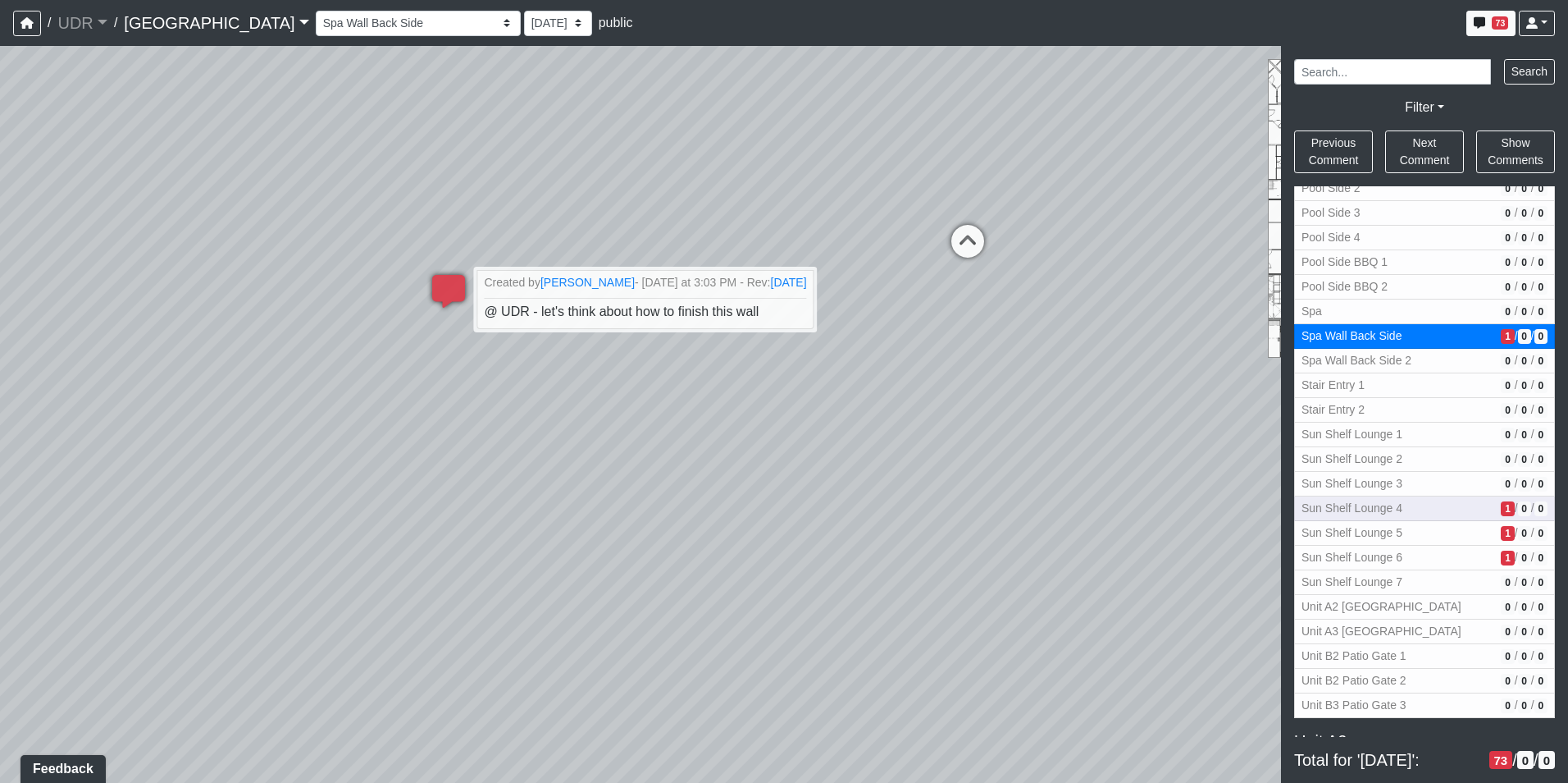
click at [1418, 497] on button "Sun Shelf Lounge 4 1 / 0 / 0" at bounding box center [1424, 508] width 261 height 25
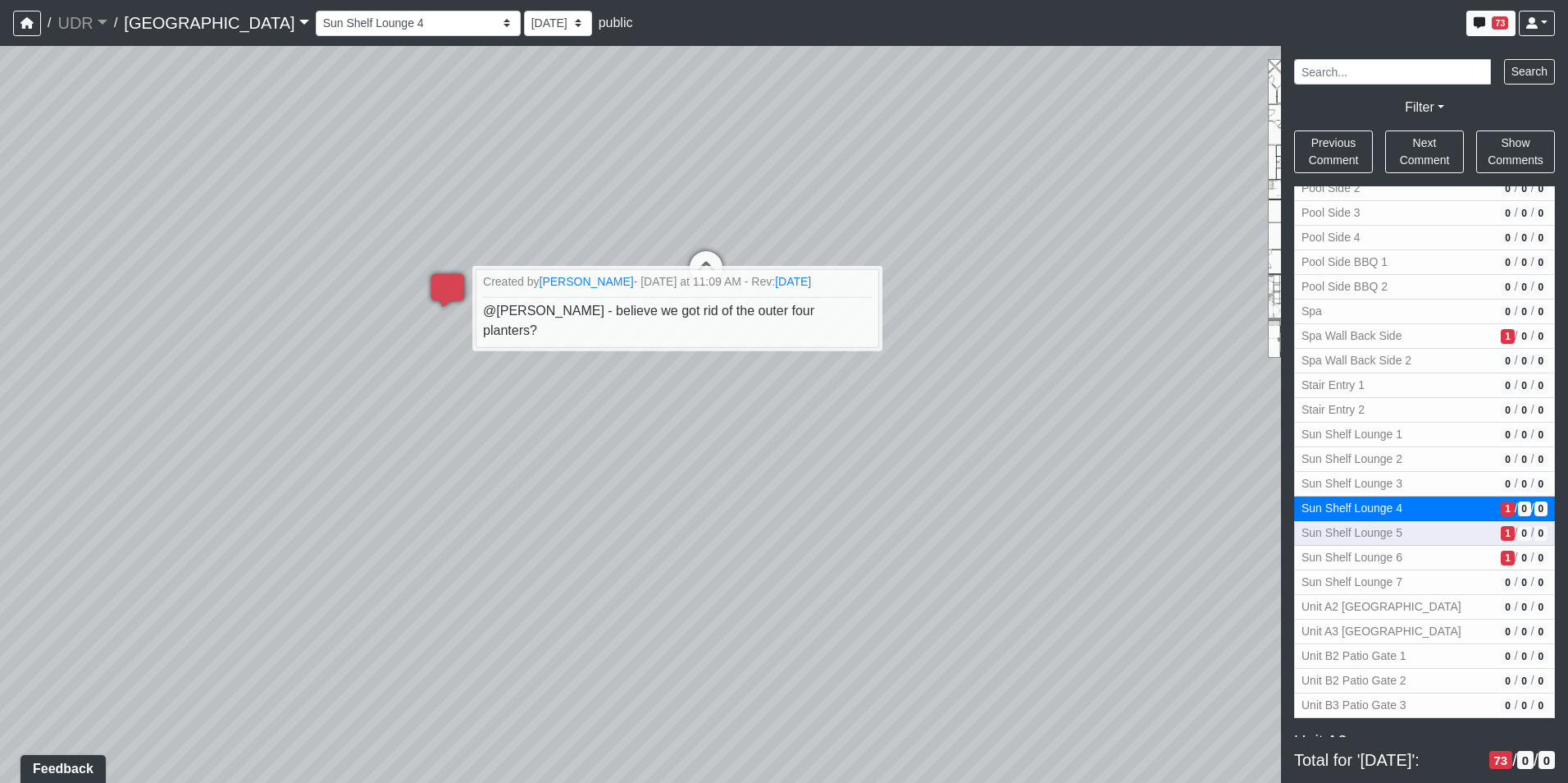
click at [1421, 532] on span "Sun Shelf Lounge 5" at bounding box center [1398, 533] width 193 height 17
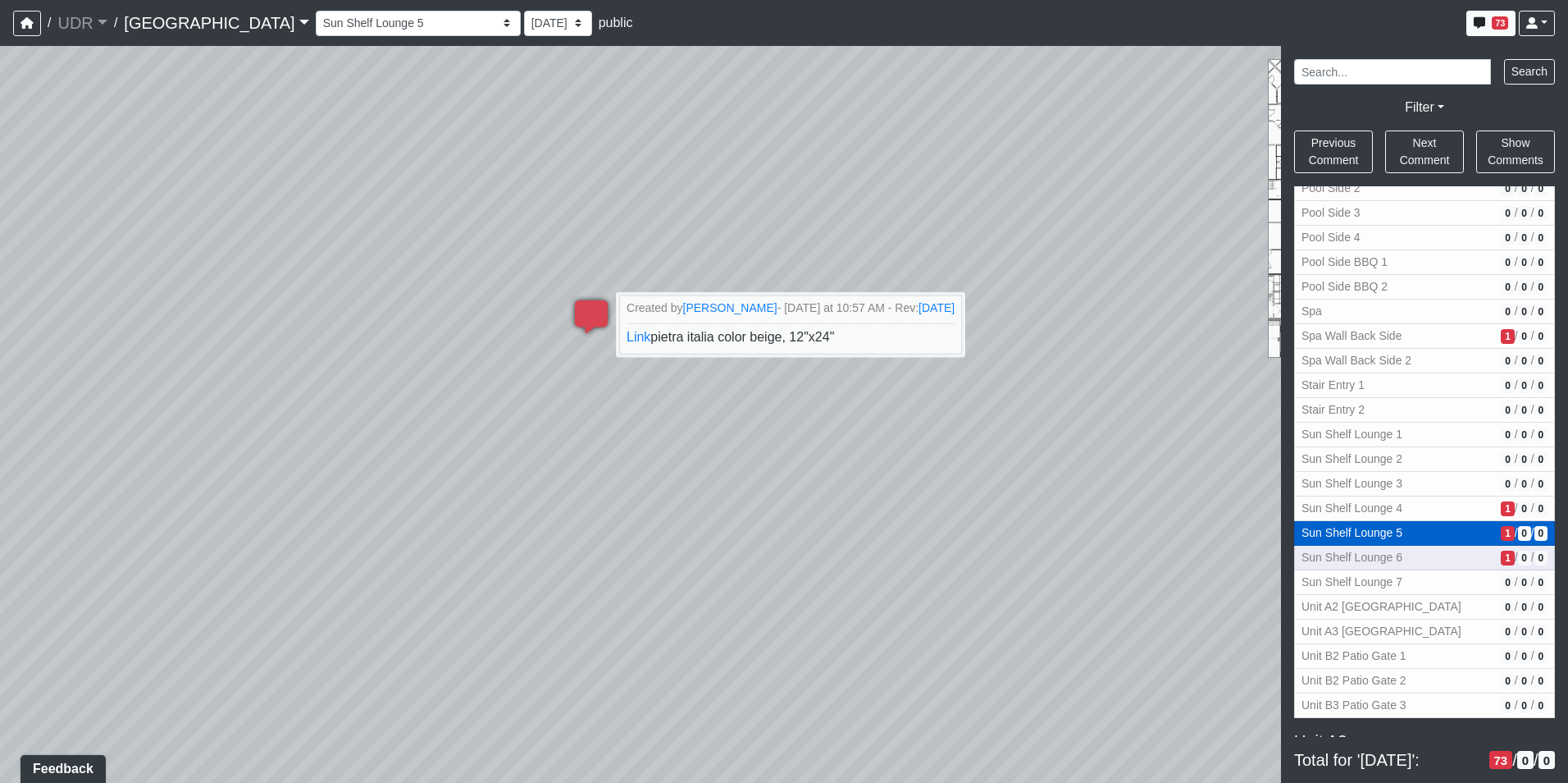
click at [1418, 548] on div "Pool Courtyard BBQ Lounge 0 / 0 / 0 Cabana Lounge 1 1 / 0 / 0 Cabana Lounge 2 1…" at bounding box center [1424, 138] width 261 height 1159
click at [1418, 548] on button "Sun Shelf Lounge 6 1 / 0 / 0" at bounding box center [1424, 558] width 261 height 25
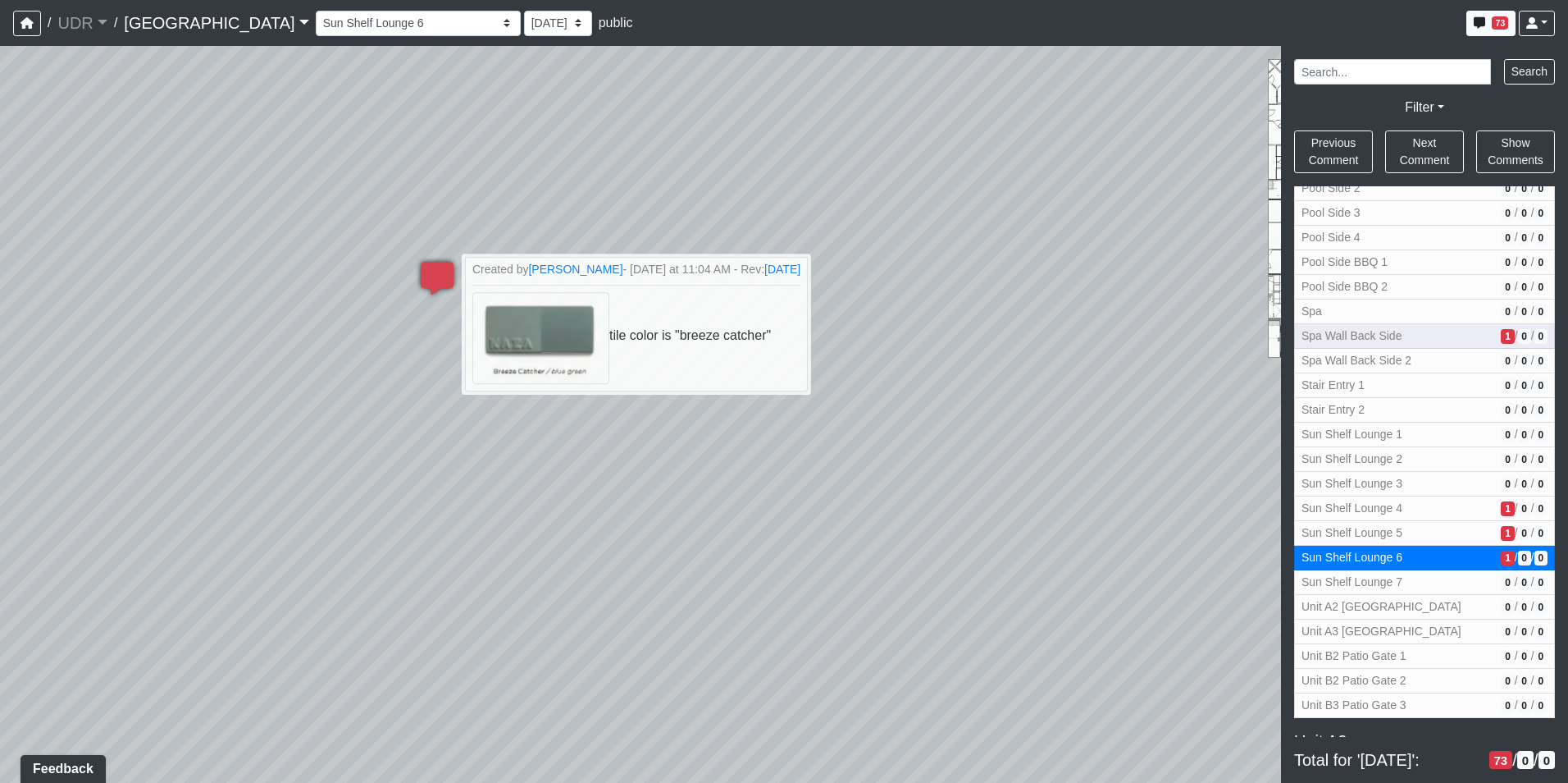
click at [1404, 332] on span "Spa Wall Back Side" at bounding box center [1398, 336] width 193 height 17
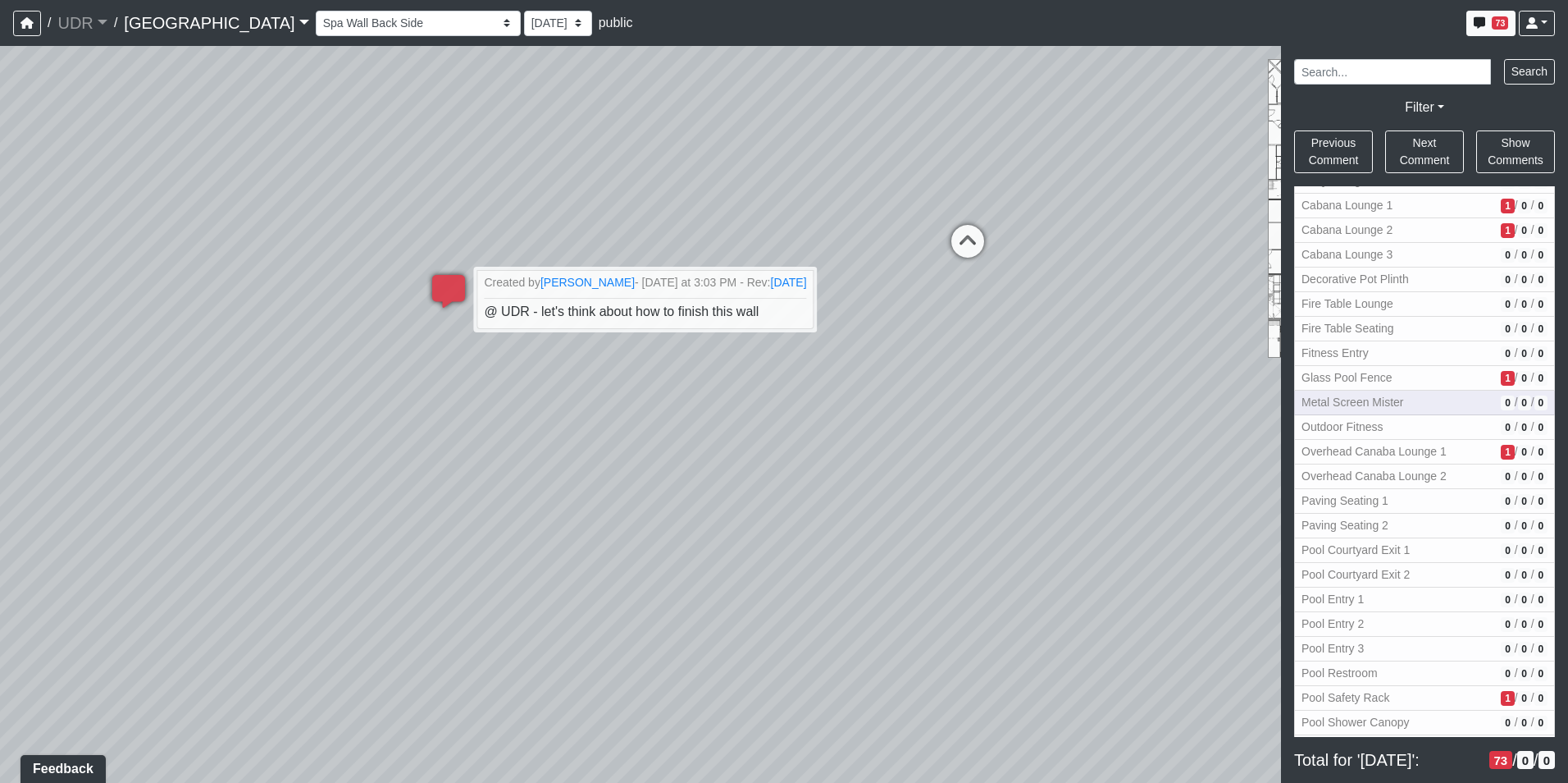
scroll to position [1723, 0]
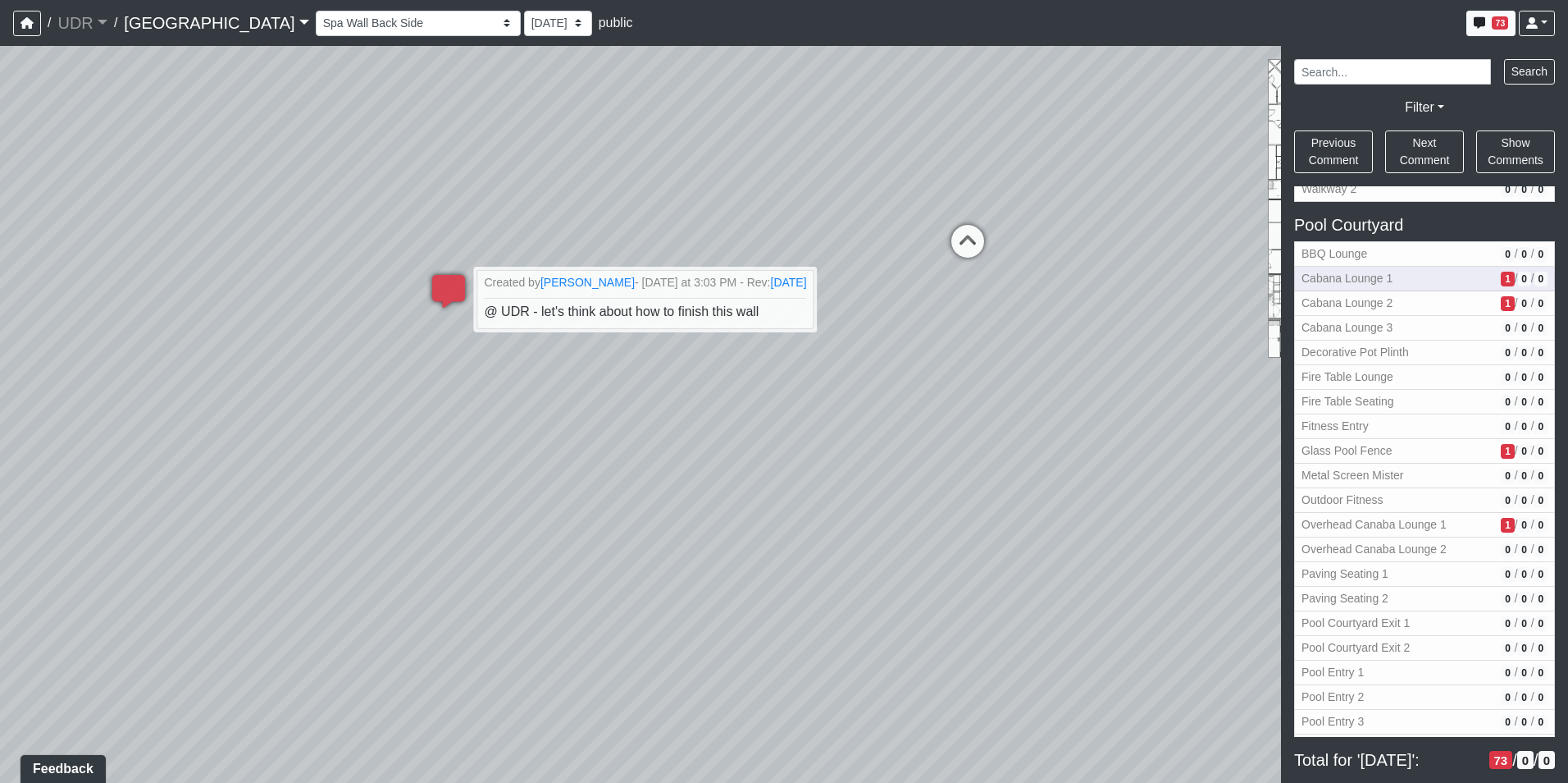
click at [1384, 266] on button "Cabana Lounge 1 1 / 0 / 0" at bounding box center [1424, 278] width 261 height 25
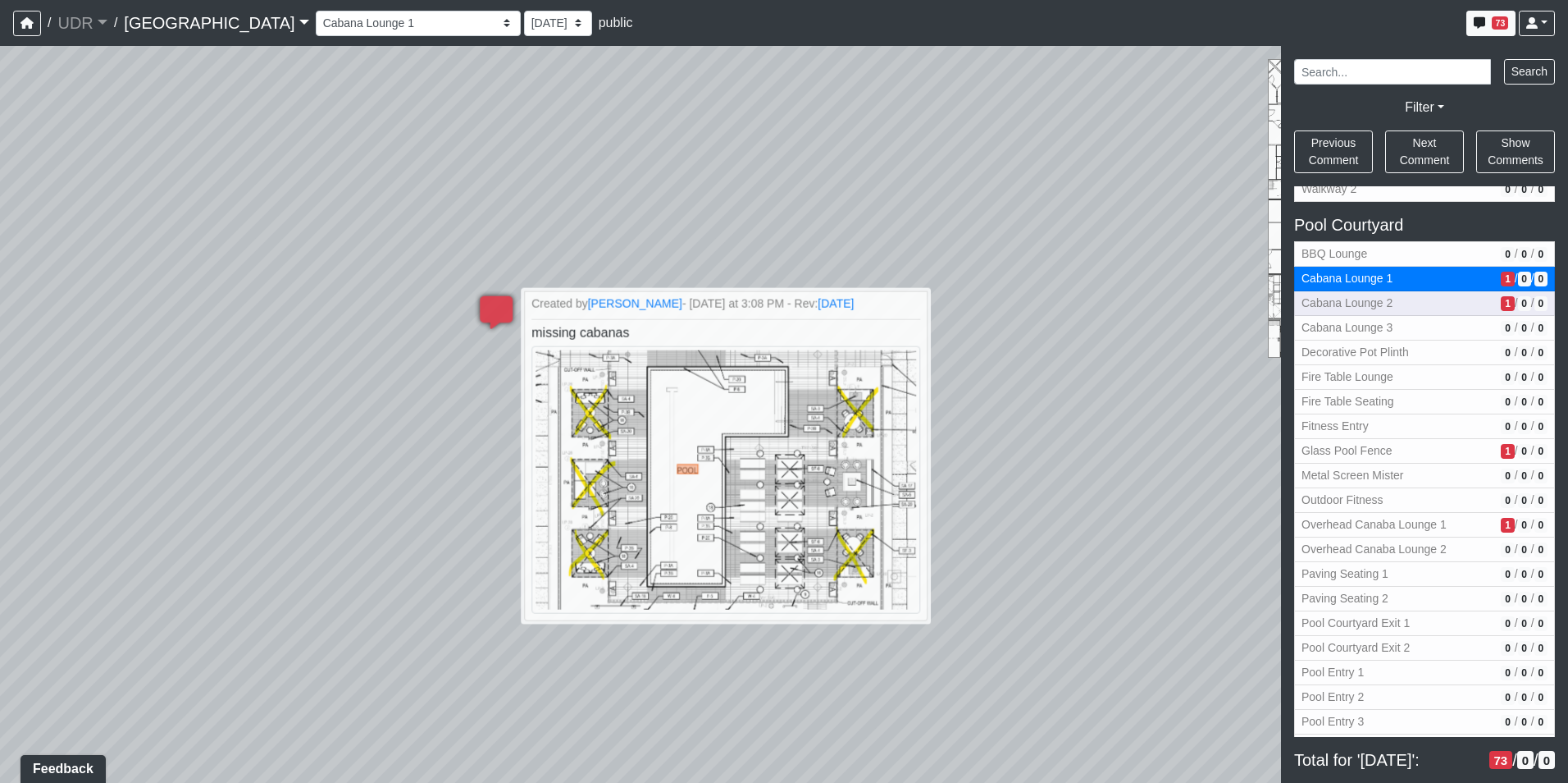
click at [1393, 298] on span "Cabana Lounge 2" at bounding box center [1398, 303] width 193 height 17
select select "sCtduezhLN4geG4bpHqn1p"
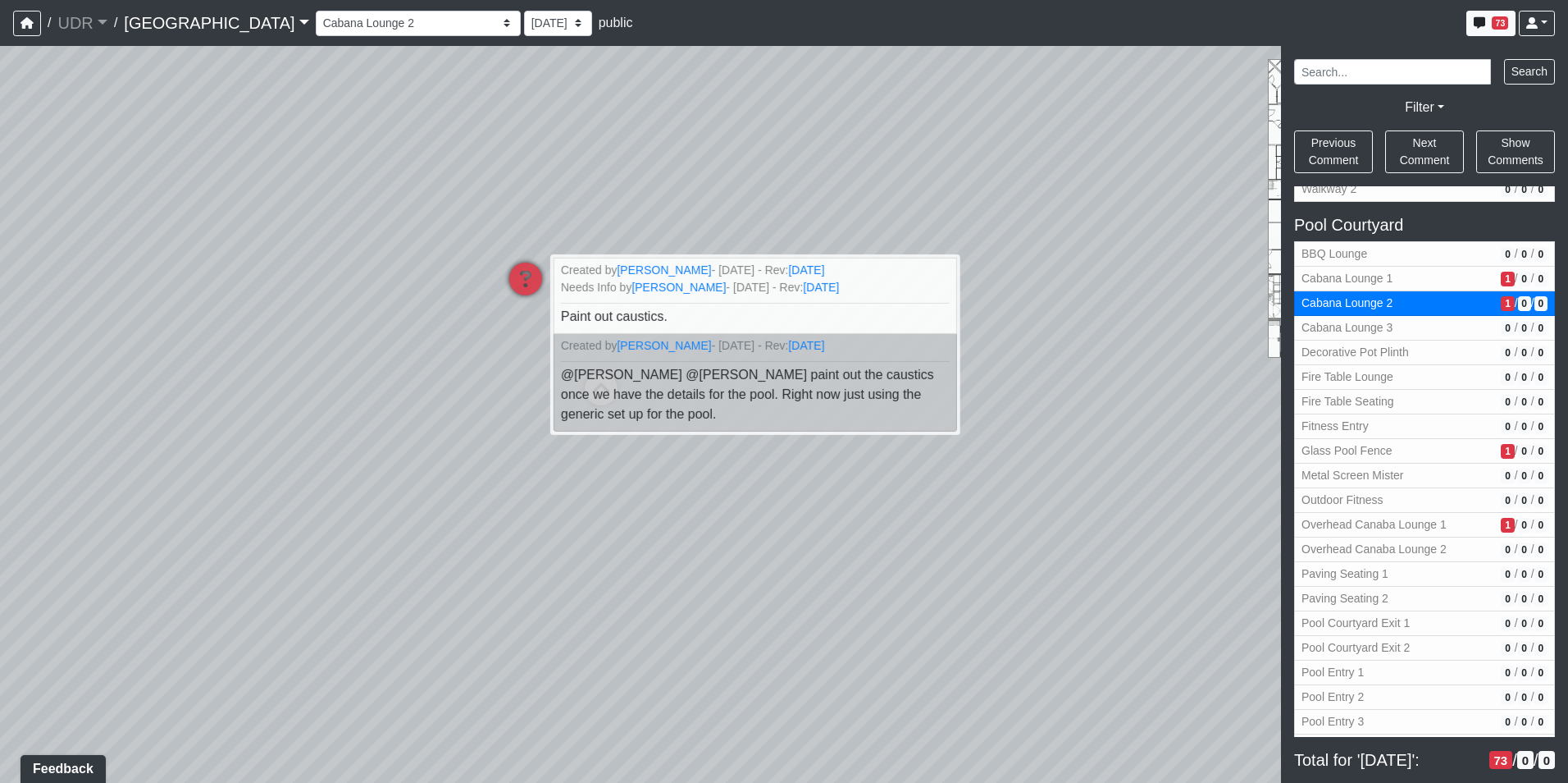
drag, startPoint x: 306, startPoint y: 313, endPoint x: 407, endPoint y: 313, distance: 101.0
click at [407, 313] on div "Loading... Island Counter Loading... Table Seating Loading... Coworking Hallway…" at bounding box center [784, 415] width 1568 height 737
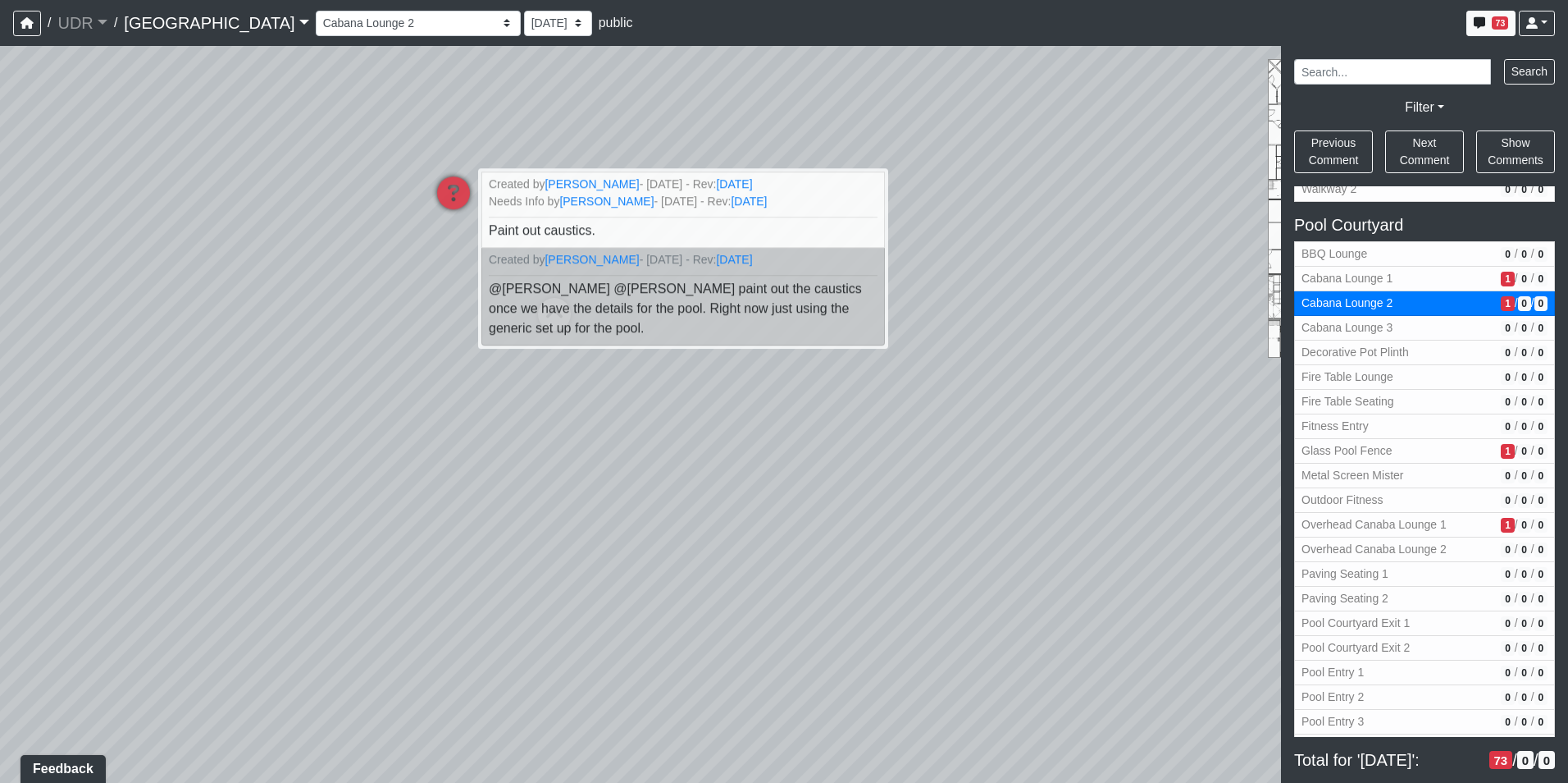
drag, startPoint x: 378, startPoint y: 267, endPoint x: 502, endPoint y: 69, distance: 233.6
click at [470, 73] on div "Loading... Island Counter Loading... Table Seating Loading... Coworking Hallway…" at bounding box center [784, 415] width 1568 height 737
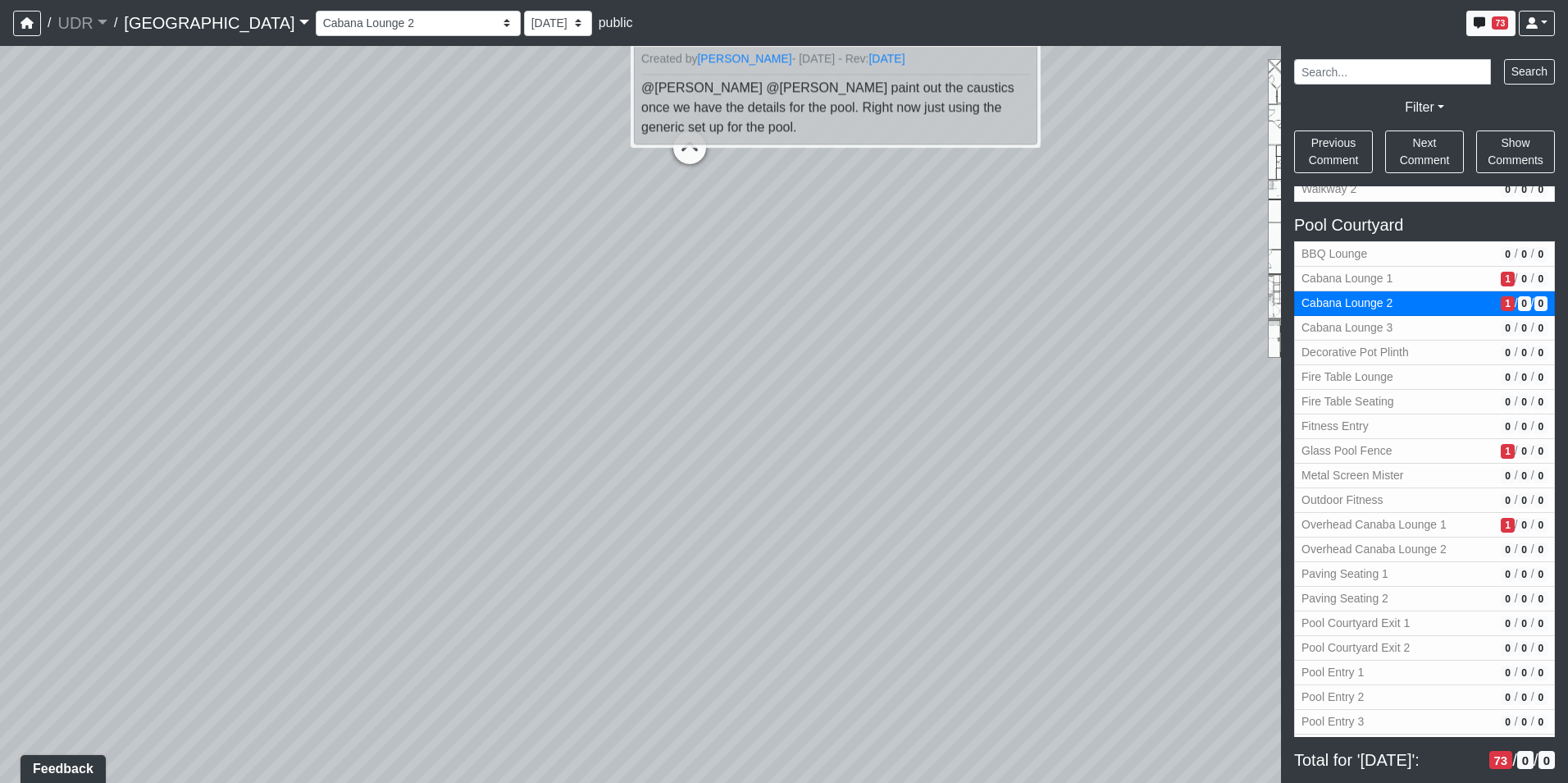
drag, startPoint x: 354, startPoint y: 255, endPoint x: 961, endPoint y: 566, distance: 682.0
click at [962, 566] on div "Loading... Island Counter Loading... Table Seating Loading... Coworking Hallway…" at bounding box center [784, 415] width 1568 height 737
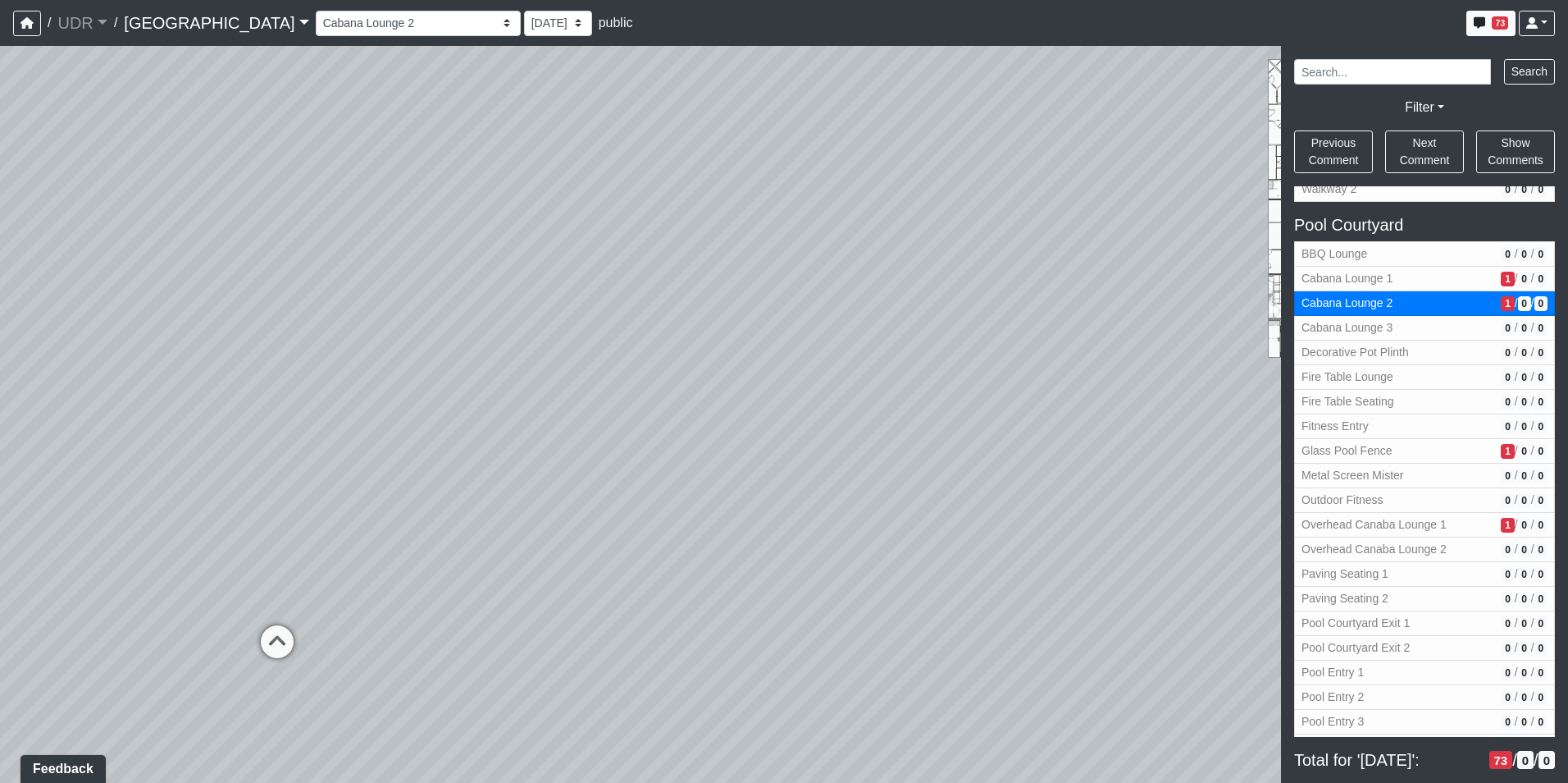
drag, startPoint x: 651, startPoint y: 209, endPoint x: 344, endPoint y: 242, distance: 308.8
click at [344, 242] on div "Loading... Island Counter Loading... Table Seating Loading... Coworking Hallway…" at bounding box center [784, 415] width 1568 height 737
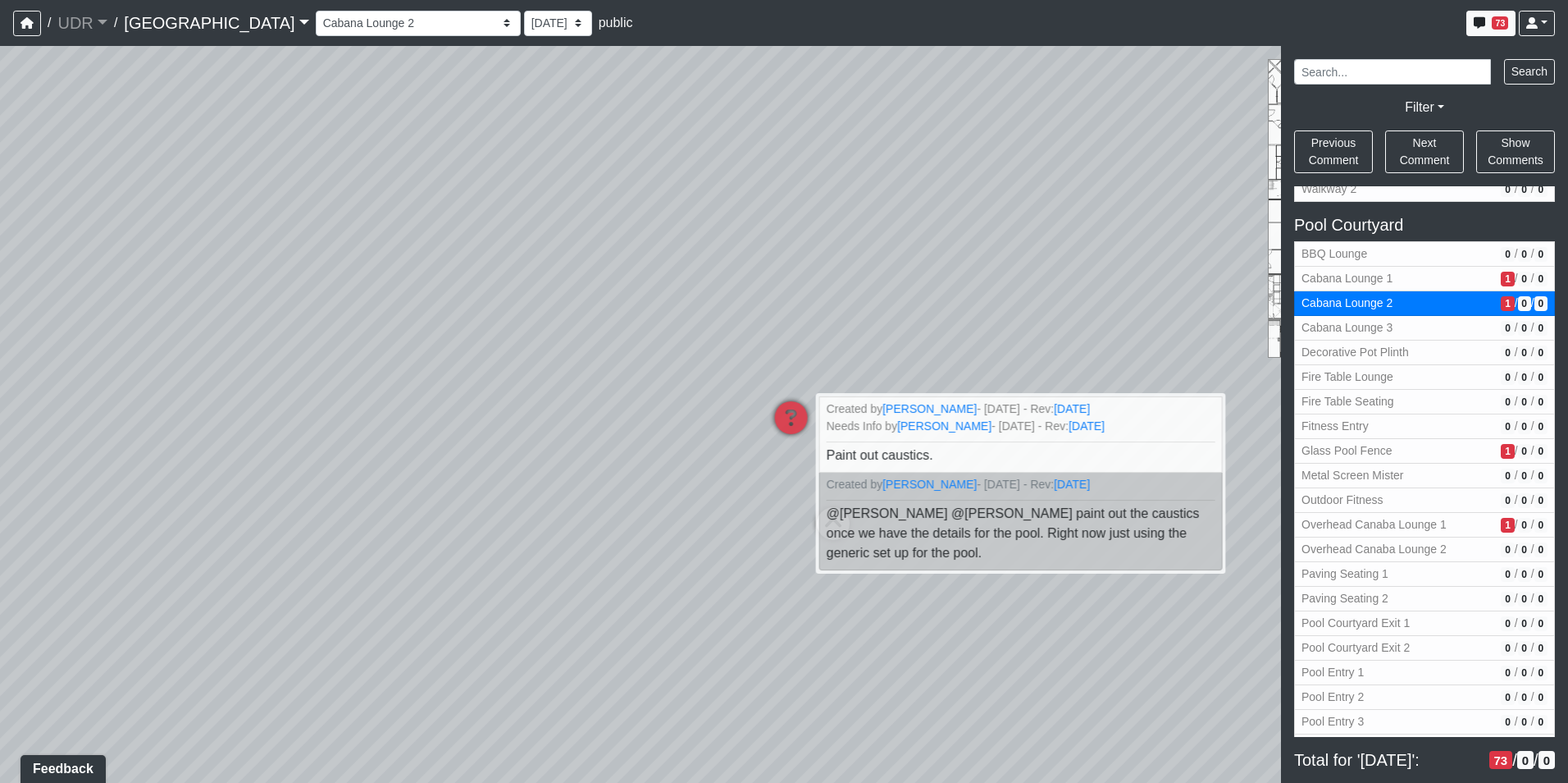
drag, startPoint x: 517, startPoint y: 285, endPoint x: 146, endPoint y: 239, distance: 373.8
click at [148, 239] on div "Loading... Island Counter Loading... Table Seating Loading... Coworking Hallway…" at bounding box center [784, 415] width 1568 height 737
drag, startPoint x: 258, startPoint y: 257, endPoint x: 120, endPoint y: 251, distance: 138.1
click at [120, 251] on div "Loading... Island Counter Loading... Table Seating Loading... Coworking Hallway…" at bounding box center [784, 415] width 1568 height 737
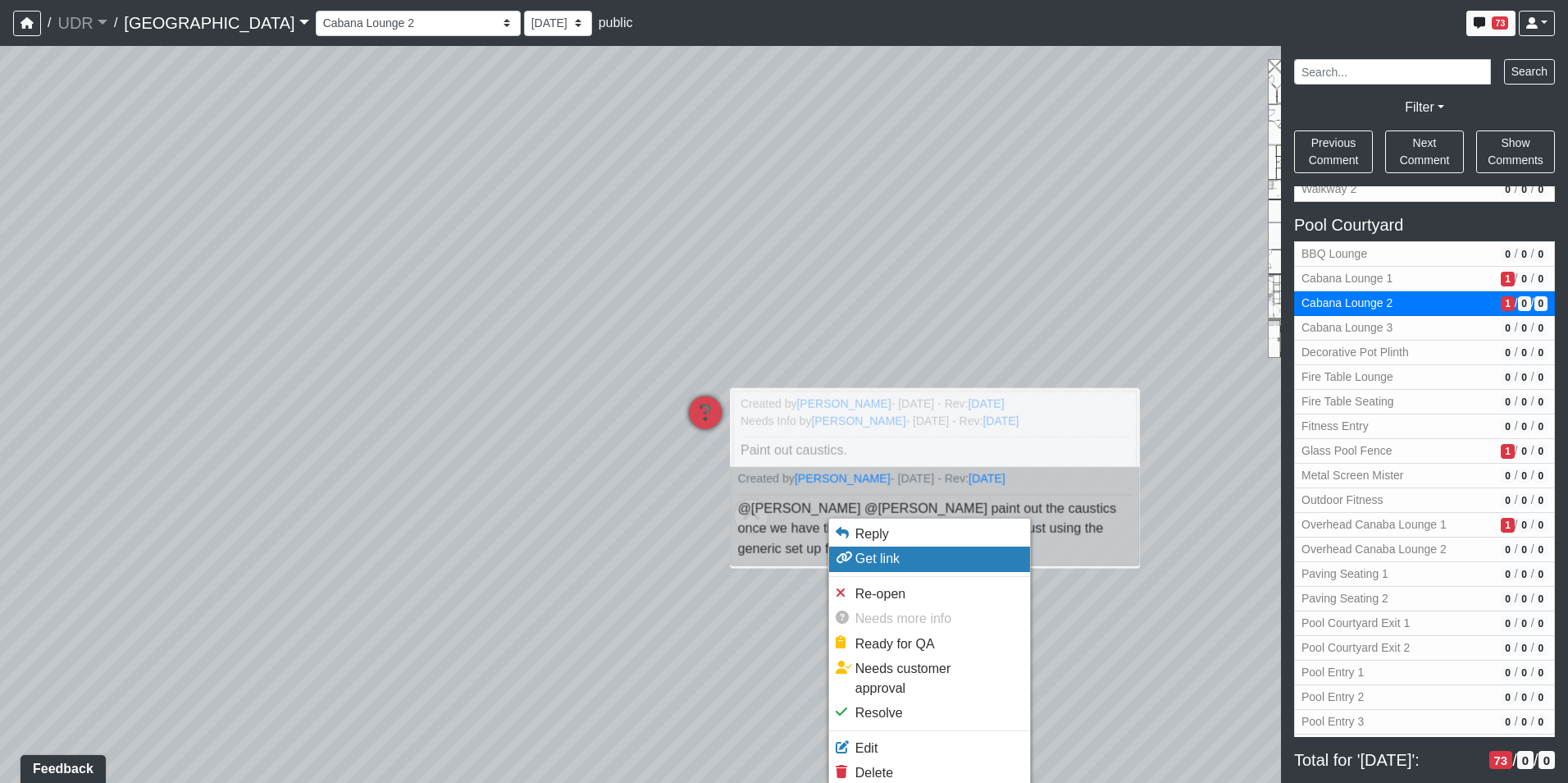
click at [870, 544] on li "Reply" at bounding box center [929, 534] width 201 height 25
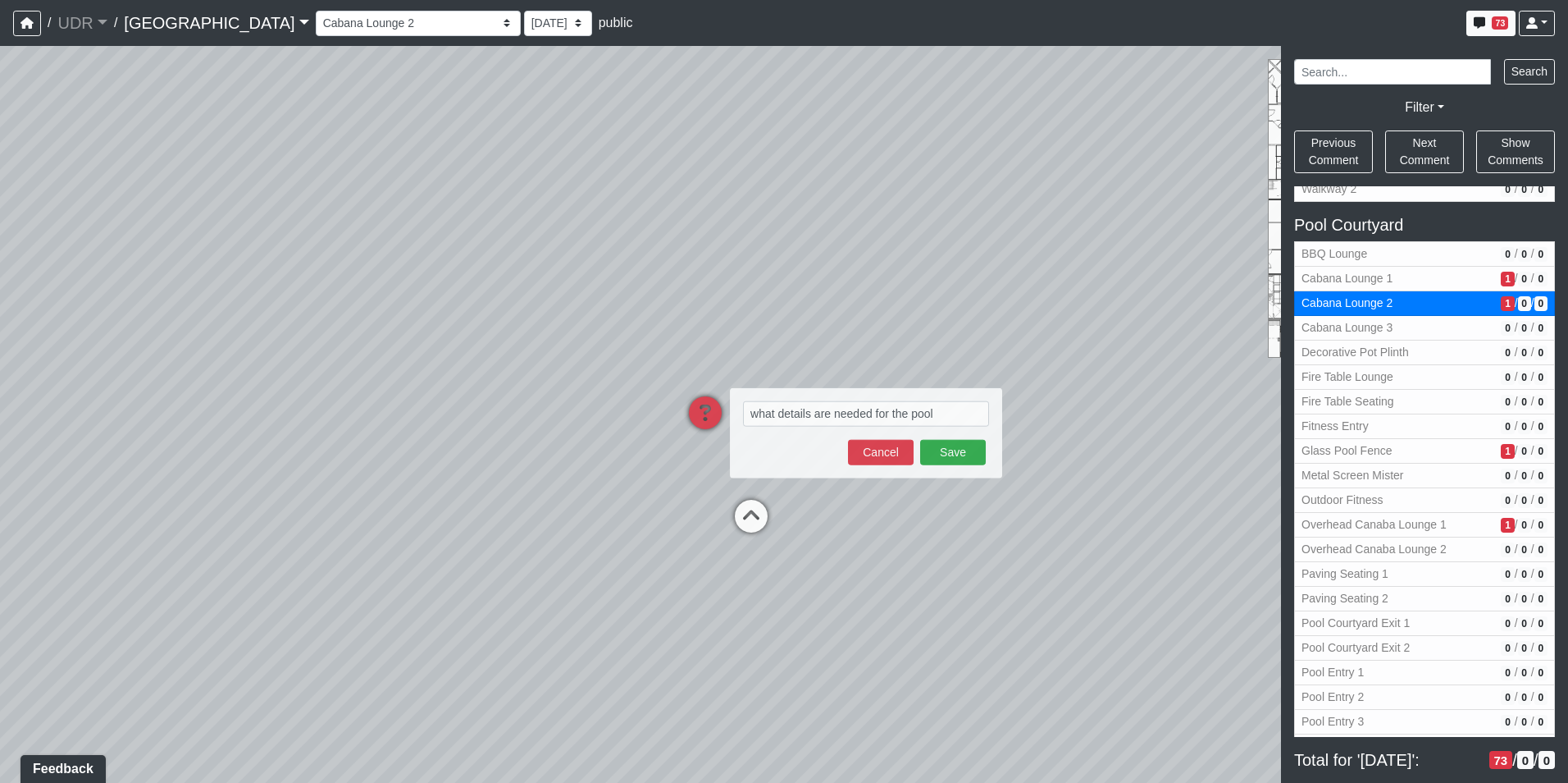
type textarea "what details are needed for the pool?"
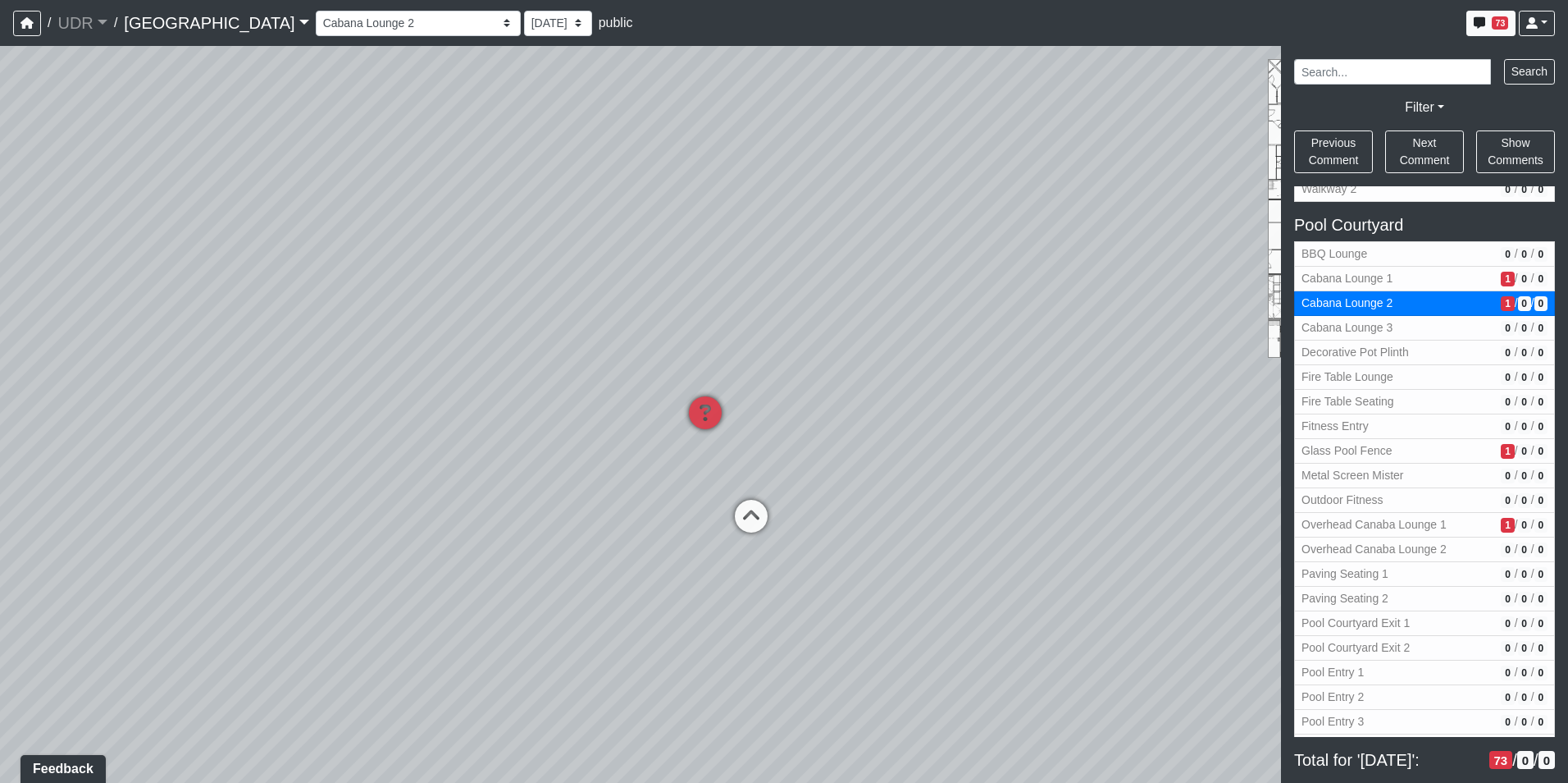
drag, startPoint x: 915, startPoint y: 317, endPoint x: 796, endPoint y: 268, distance: 128.7
click at [796, 268] on div "Loading... Island Counter Loading... Table Seating Loading... Coworking Hallway…" at bounding box center [784, 415] width 1568 height 737
click at [690, 464] on icon at bounding box center [680, 485] width 49 height 49
select select "8u2BqtmfGJeguBzu7mQVD6"
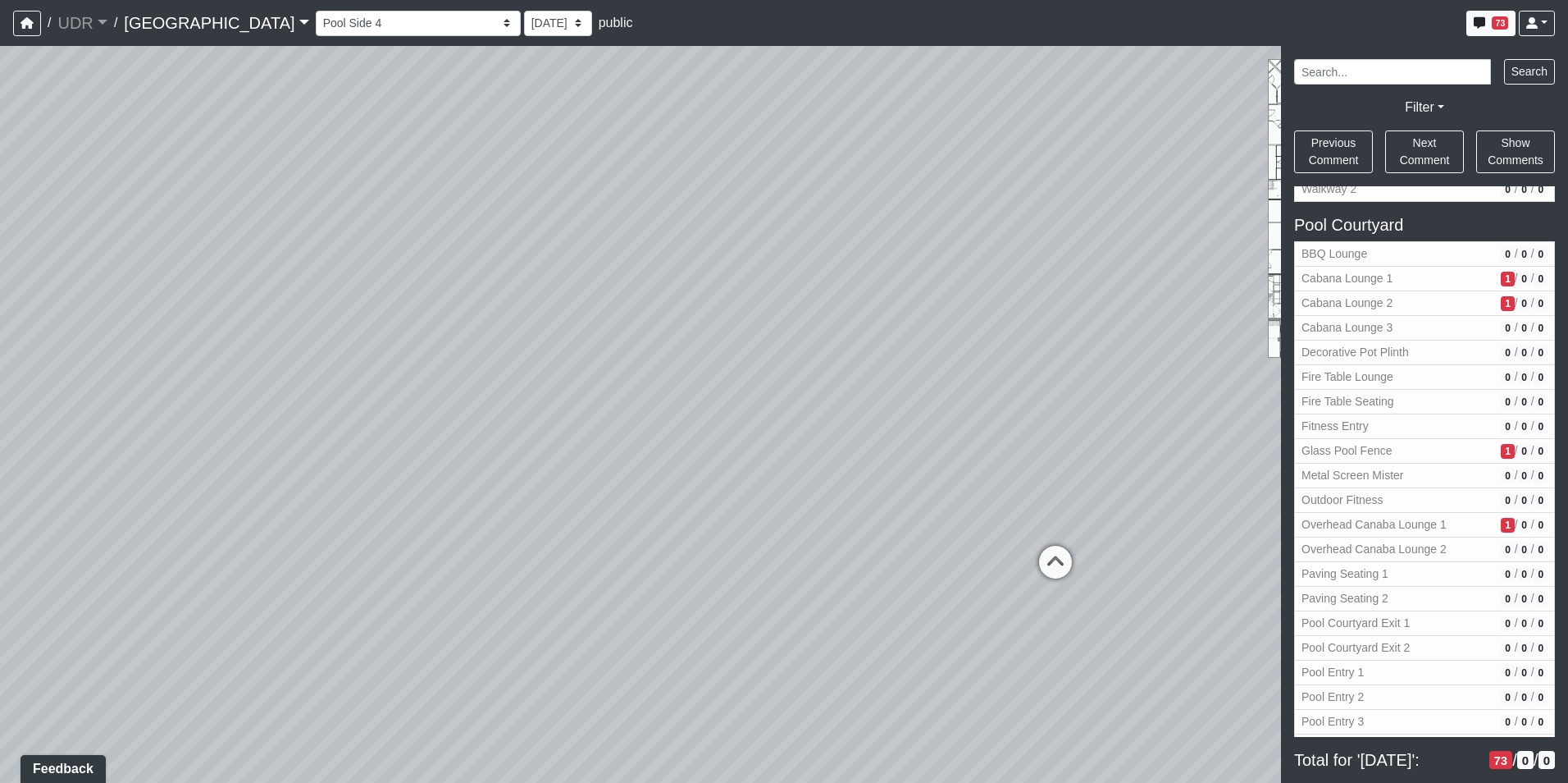
drag, startPoint x: 707, startPoint y: 338, endPoint x: 464, endPoint y: 409, distance: 253.2
click at [464, 409] on div "Loading... Island Counter Loading... Table Seating Loading... Coworking Hallway…" at bounding box center [784, 415] width 1568 height 737
drag, startPoint x: 984, startPoint y: 374, endPoint x: 290, endPoint y: 376, distance: 694.0
click at [397, 377] on div "Loading... Island Counter Loading... Table Seating Loading... Coworking Hallway…" at bounding box center [784, 415] width 1568 height 737
drag, startPoint x: 867, startPoint y: 358, endPoint x: 184, endPoint y: 342, distance: 683.2
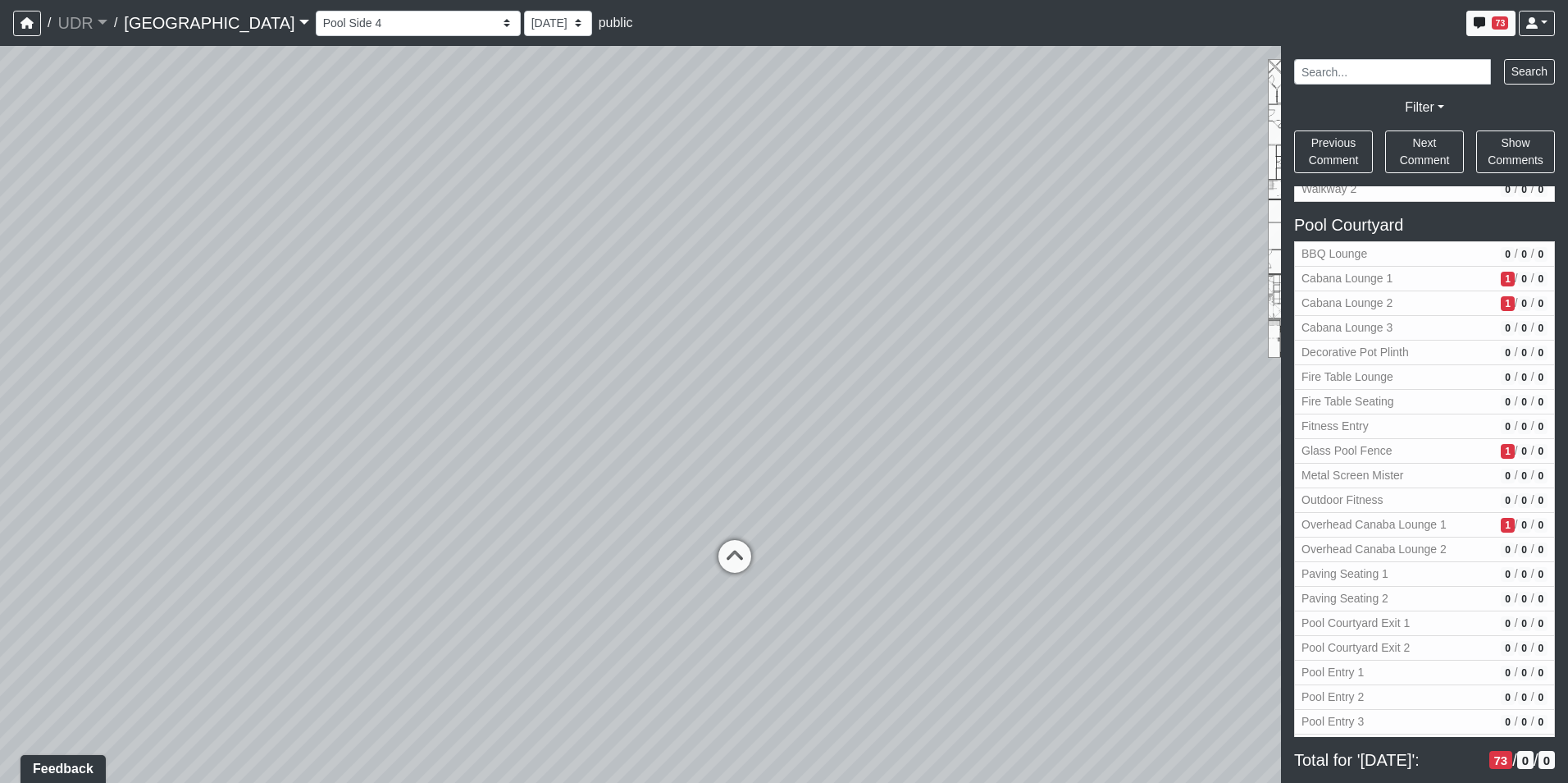
click at [312, 358] on div "Loading... Island Counter Loading... Table Seating Loading... Coworking Hallway…" at bounding box center [784, 415] width 1568 height 737
drag, startPoint x: 617, startPoint y: 340, endPoint x: 708, endPoint y: 340, distance: 91.0
click at [708, 340] on div "Loading... Island Counter Loading... Table Seating Loading... Coworking Hallway…" at bounding box center [784, 415] width 1568 height 737
drag, startPoint x: 996, startPoint y: 356, endPoint x: 341, endPoint y: 334, distance: 655.4
click at [341, 334] on div "Loading... Island Counter Loading... Table Seating Loading... Coworking Hallway…" at bounding box center [784, 415] width 1568 height 737
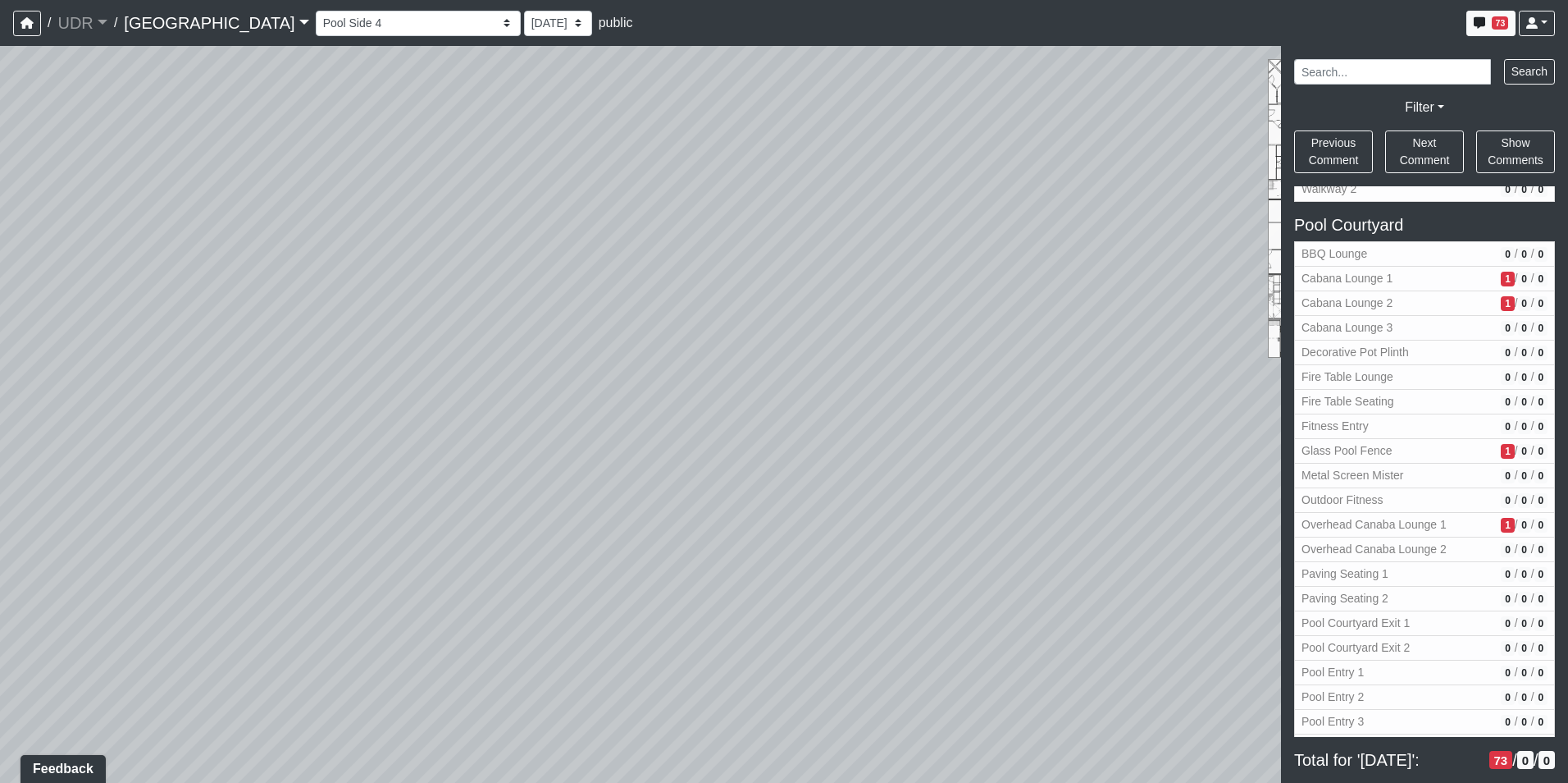
drag, startPoint x: 583, startPoint y: 244, endPoint x: 161, endPoint y: 289, distance: 424.4
click at [164, 290] on div "Loading... Island Counter Loading... Table Seating Loading... Coworking Hallway…" at bounding box center [784, 415] width 1568 height 737
drag, startPoint x: 759, startPoint y: 280, endPoint x: 240, endPoint y: 274, distance: 519.0
click at [248, 276] on div "Loading... Island Counter Loading... Table Seating Loading... Coworking Hallway…" at bounding box center [784, 415] width 1568 height 737
drag, startPoint x: 275, startPoint y: 316, endPoint x: 350, endPoint y: 320, distance: 75.1
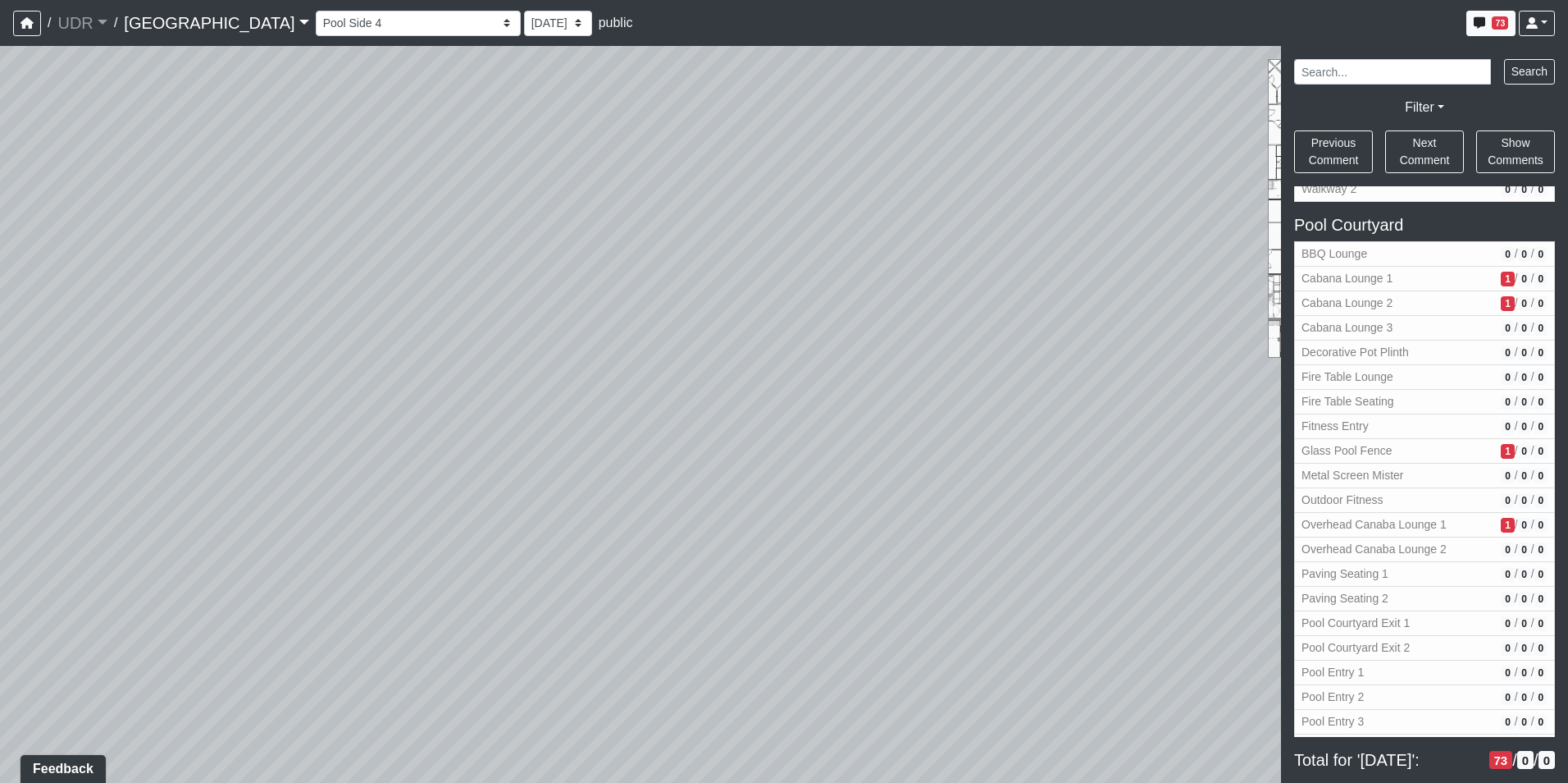
click at [350, 320] on div "Loading... Island Counter Loading... Table Seating Loading... Coworking Hallway…" at bounding box center [784, 415] width 1568 height 737
click at [733, 313] on div "Loading... Island Counter Loading... Table Seating Loading... Coworking Hallway…" at bounding box center [784, 415] width 1568 height 737
drag, startPoint x: 641, startPoint y: 267, endPoint x: 968, endPoint y: 296, distance: 328.3
click at [960, 296] on div "Loading... Island Counter Loading... Table Seating Loading... Coworking Hallway…" at bounding box center [784, 415] width 1568 height 737
drag, startPoint x: 558, startPoint y: 276, endPoint x: 1094, endPoint y: 403, distance: 550.8
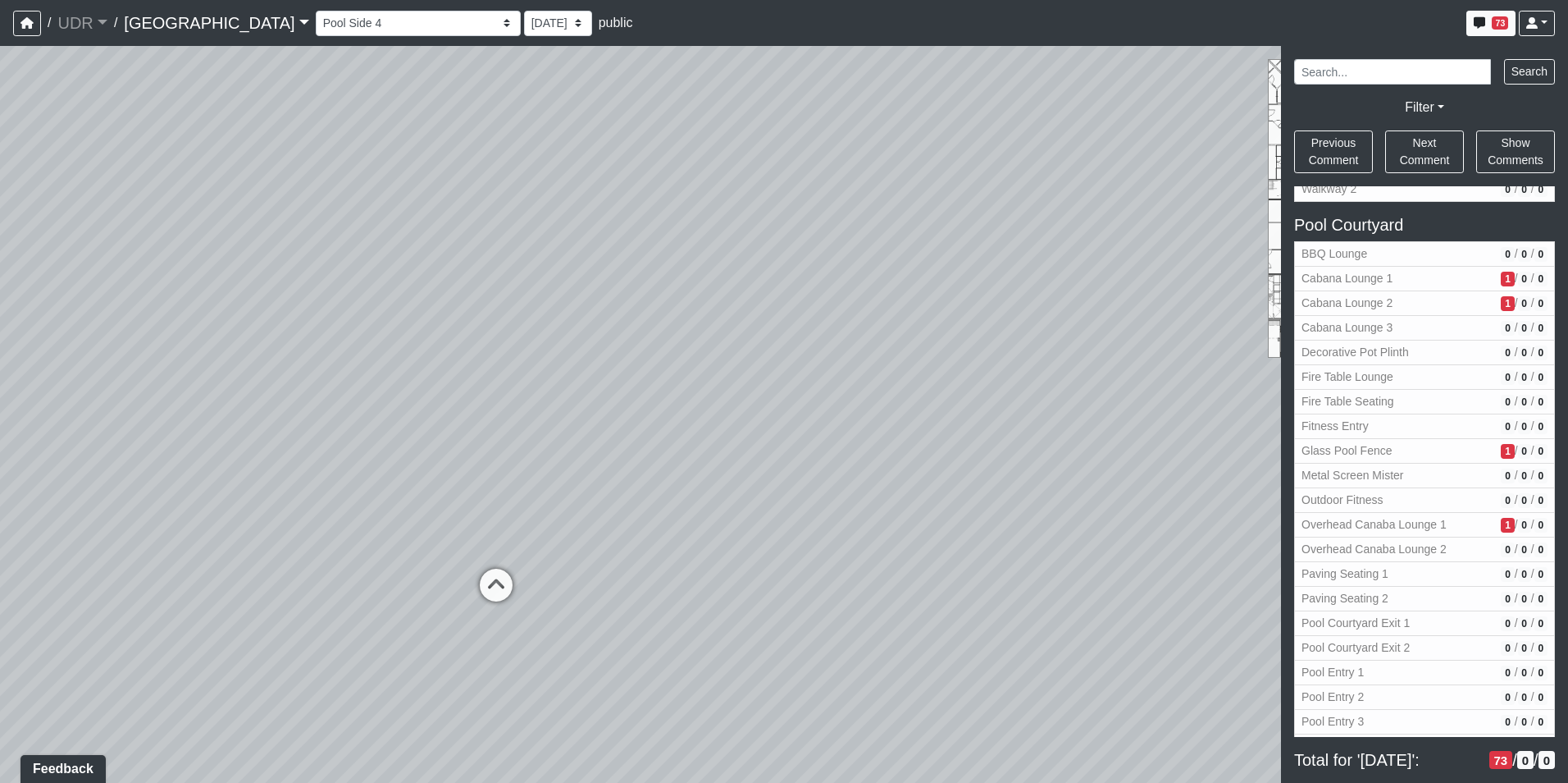
click at [1094, 403] on div "Loading... Island Counter Loading... Table Seating Loading... Coworking Hallway…" at bounding box center [784, 415] width 1568 height 737
drag, startPoint x: 399, startPoint y: 409, endPoint x: 345, endPoint y: 367, distance: 68.4
click at [345, 367] on div "Loading... Island Counter Loading... Table Seating Loading... Coworking Hallway…" at bounding box center [784, 415] width 1568 height 737
drag, startPoint x: 278, startPoint y: 175, endPoint x: 736, endPoint y: 395, distance: 508.1
click at [736, 395] on div "Loading... Island Counter Loading... Table Seating Loading... Coworking Hallway…" at bounding box center [784, 415] width 1568 height 737
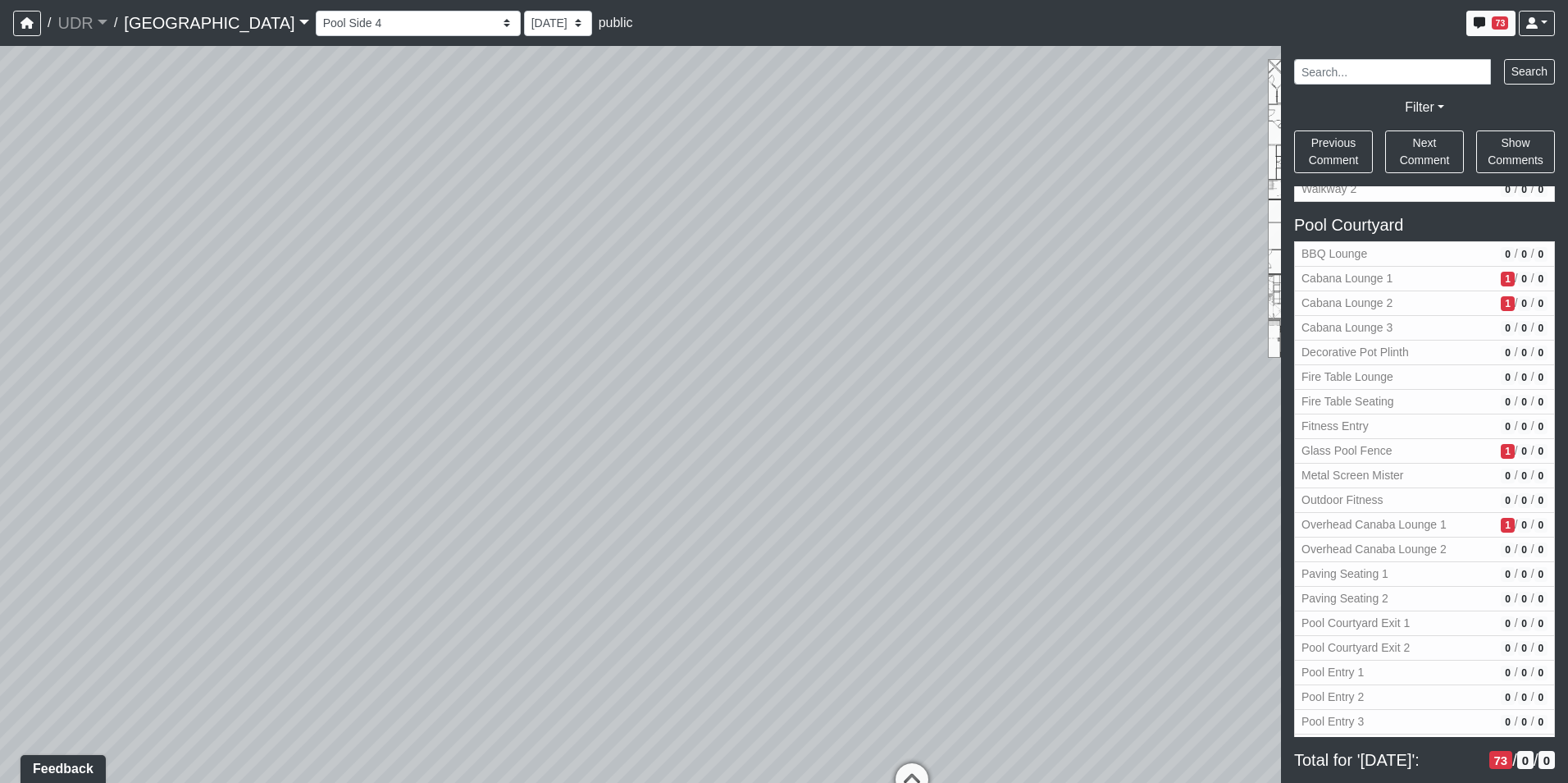
drag, startPoint x: 437, startPoint y: 316, endPoint x: 498, endPoint y: 318, distance: 61.0
click at [498, 318] on div "Loading... Island Counter Loading... Table Seating Loading... Coworking Hallway…" at bounding box center [784, 415] width 1568 height 737
drag, startPoint x: 328, startPoint y: 496, endPoint x: 631, endPoint y: 375, distance: 326.3
click at [631, 375] on div "Loading... Island Counter Loading... Table Seating Loading... Coworking Hallway…" at bounding box center [784, 415] width 1568 height 737
drag, startPoint x: 591, startPoint y: 255, endPoint x: 773, endPoint y: 294, distance: 186.1
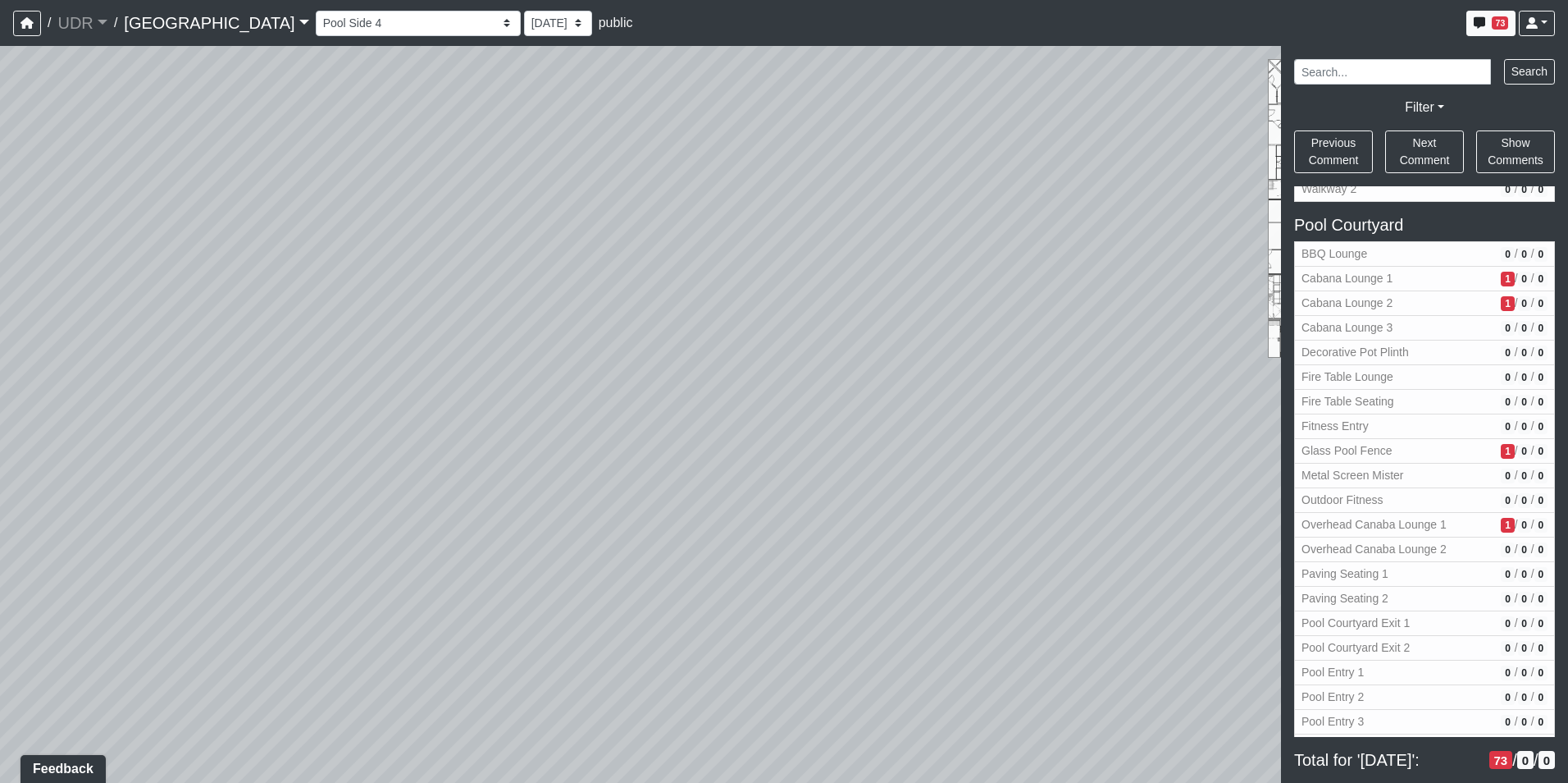
click at [773, 294] on div "Loading... Island Counter Loading... Table Seating Loading... Coworking Hallway…" at bounding box center [784, 415] width 1568 height 737
drag, startPoint x: 814, startPoint y: 233, endPoint x: 459, endPoint y: 267, distance: 356.6
click at [459, 267] on div "Loading... Island Counter Loading... Table Seating Loading... Coworking Hallway…" at bounding box center [784, 415] width 1568 height 737
drag, startPoint x: 845, startPoint y: 323, endPoint x: 275, endPoint y: 237, distance: 576.5
click at [275, 237] on div "Loading... Island Counter Loading... Table Seating Loading... Coworking Hallway…" at bounding box center [784, 415] width 1568 height 737
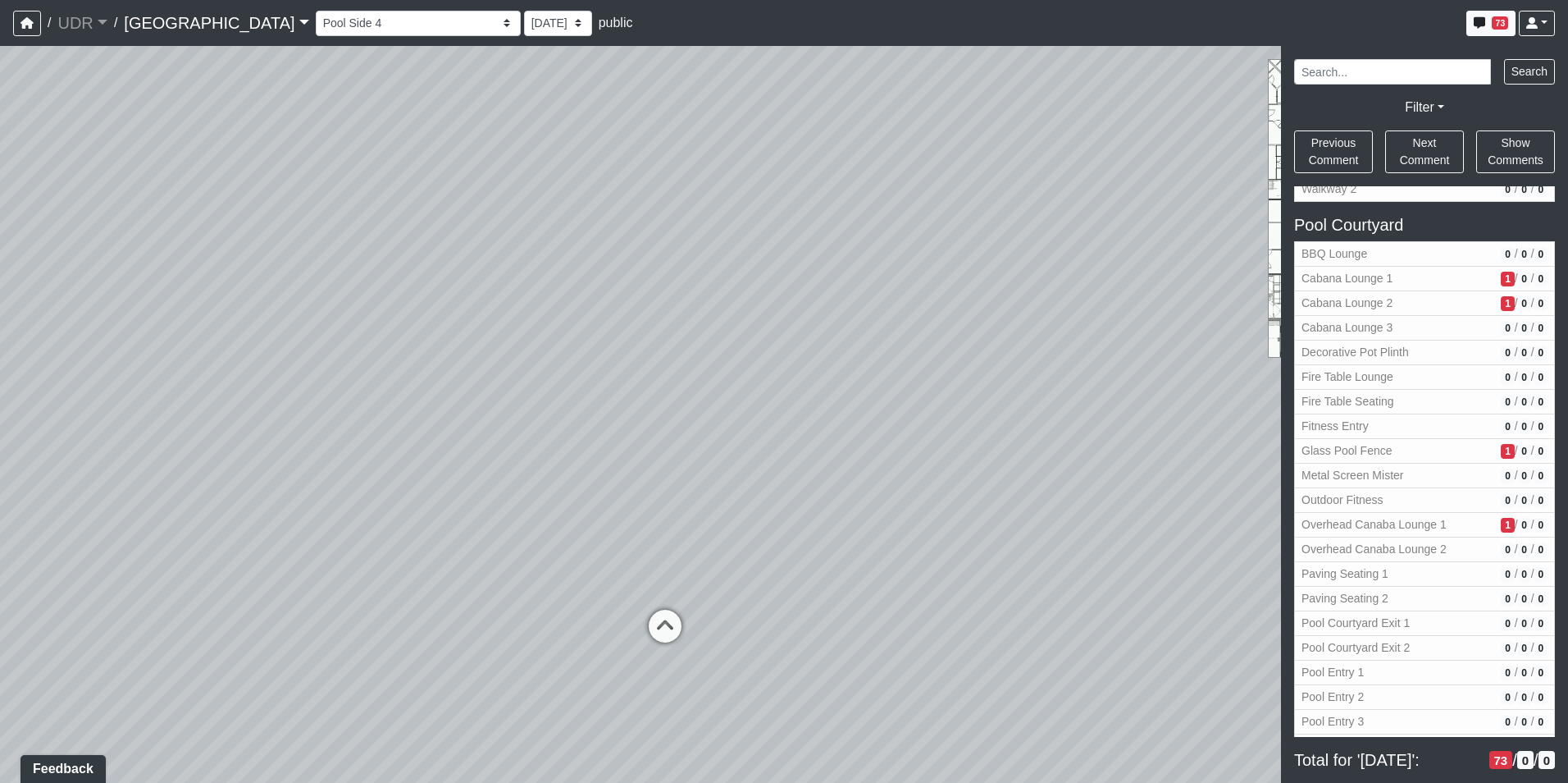
drag, startPoint x: 490, startPoint y: 232, endPoint x: 89, endPoint y: 222, distance: 401.1
click at [171, 230] on div "Loading... Island Counter Loading... Table Seating Loading... Coworking Hallway…" at bounding box center [784, 415] width 1568 height 737
drag, startPoint x: 259, startPoint y: 234, endPoint x: 1016, endPoint y: 178, distance: 759.1
click at [938, 178] on div "Loading... Island Counter Loading... Table Seating Loading... Coworking Hallway…" at bounding box center [784, 415] width 1568 height 737
drag, startPoint x: 620, startPoint y: 243, endPoint x: 905, endPoint y: 448, distance: 351.1
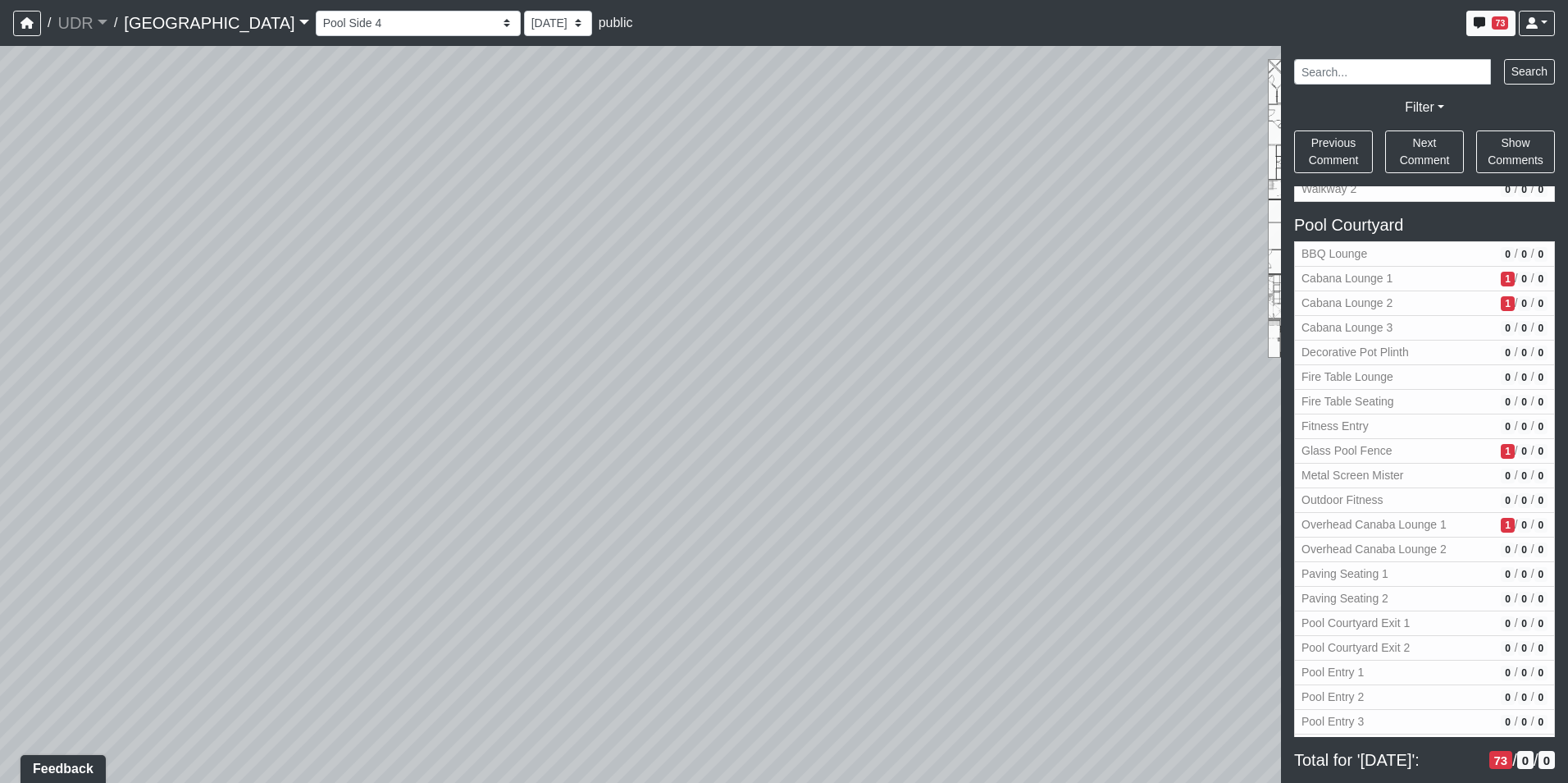
click at [905, 448] on div "Loading... Island Counter Loading... Table Seating Loading... Coworking Hallway…" at bounding box center [784, 415] width 1568 height 737
drag, startPoint x: 617, startPoint y: 252, endPoint x: 528, endPoint y: 303, distance: 102.6
click at [528, 303] on div "Loading... Island Counter Loading... Table Seating Loading... Coworking Hallway…" at bounding box center [784, 415] width 1568 height 737
click at [740, 379] on span "Add comment" at bounding box center [776, 380] width 81 height 14
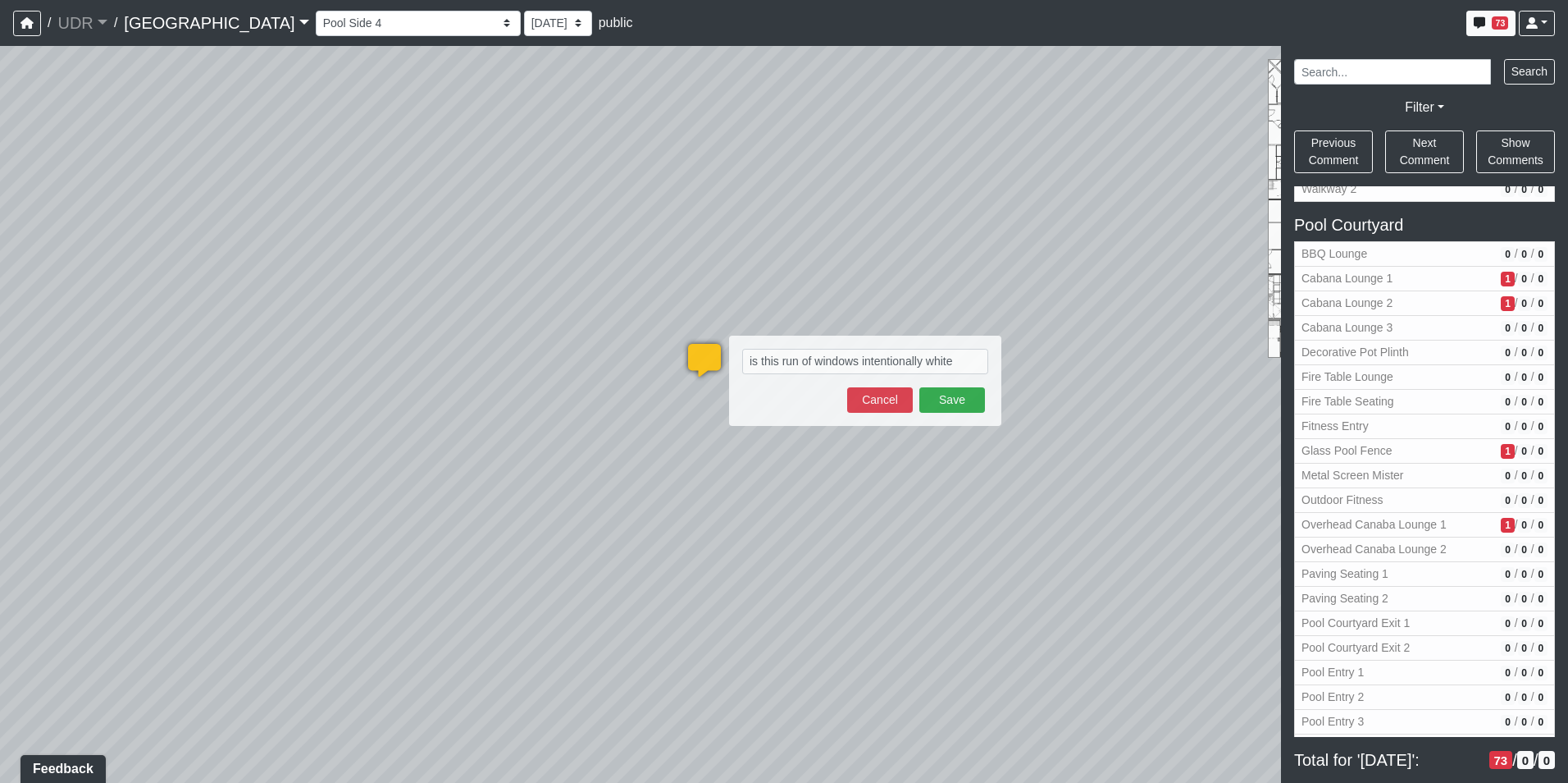
type textarea "is this run of windows intentionally white?"
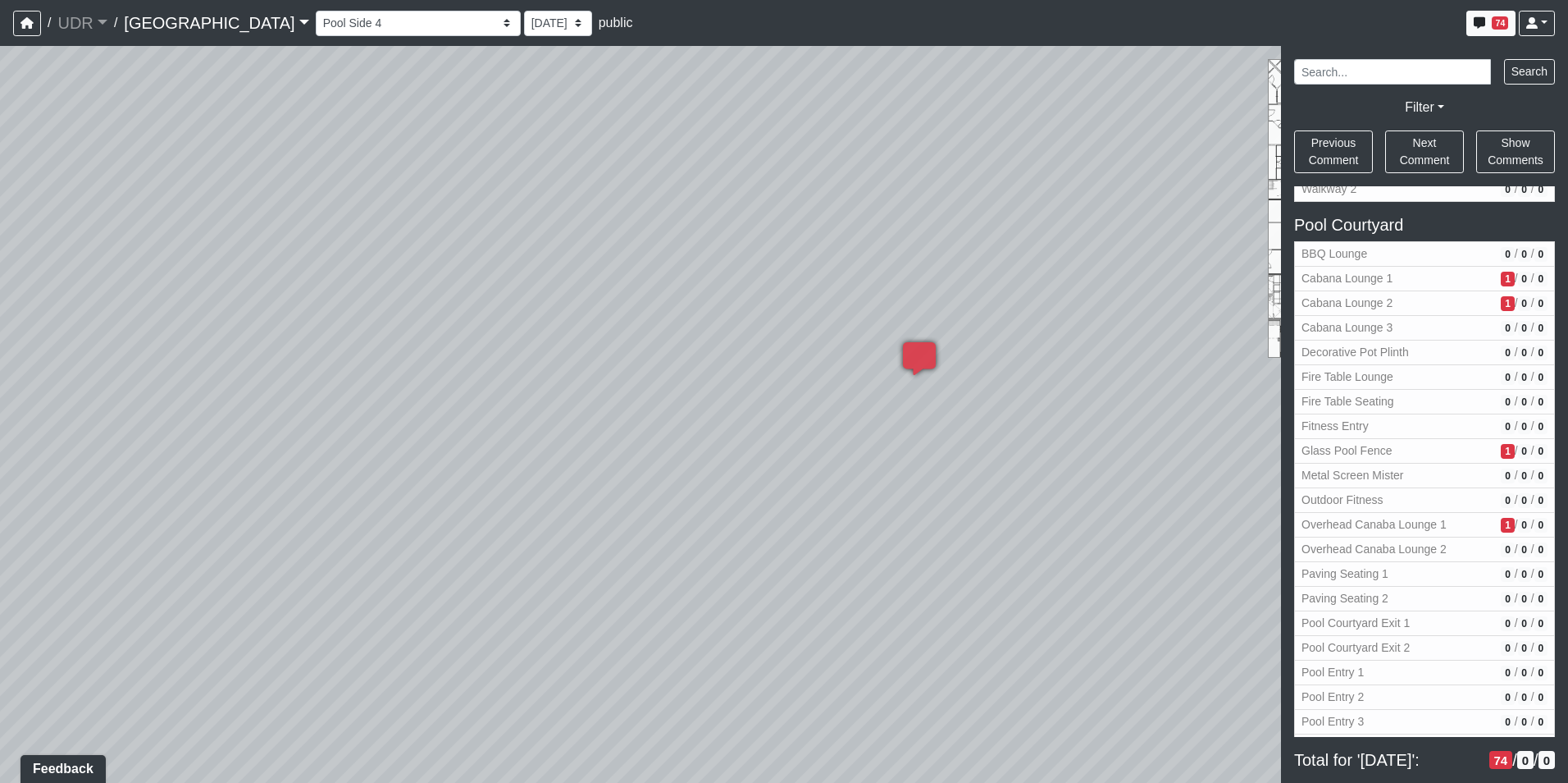
drag, startPoint x: 259, startPoint y: 281, endPoint x: 611, endPoint y: 282, distance: 352.0
click at [611, 282] on div "Loading... Island Counter Loading... Table Seating Loading... Coworking Hallway…" at bounding box center [784, 415] width 1568 height 737
drag, startPoint x: 515, startPoint y: 250, endPoint x: 772, endPoint y: 212, distance: 259.8
click at [772, 212] on div "Loading... Island Counter Loading... Table Seating Loading... Coworking Hallway…" at bounding box center [784, 415] width 1568 height 737
drag, startPoint x: 439, startPoint y: 90, endPoint x: 1011, endPoint y: 93, distance: 572.0
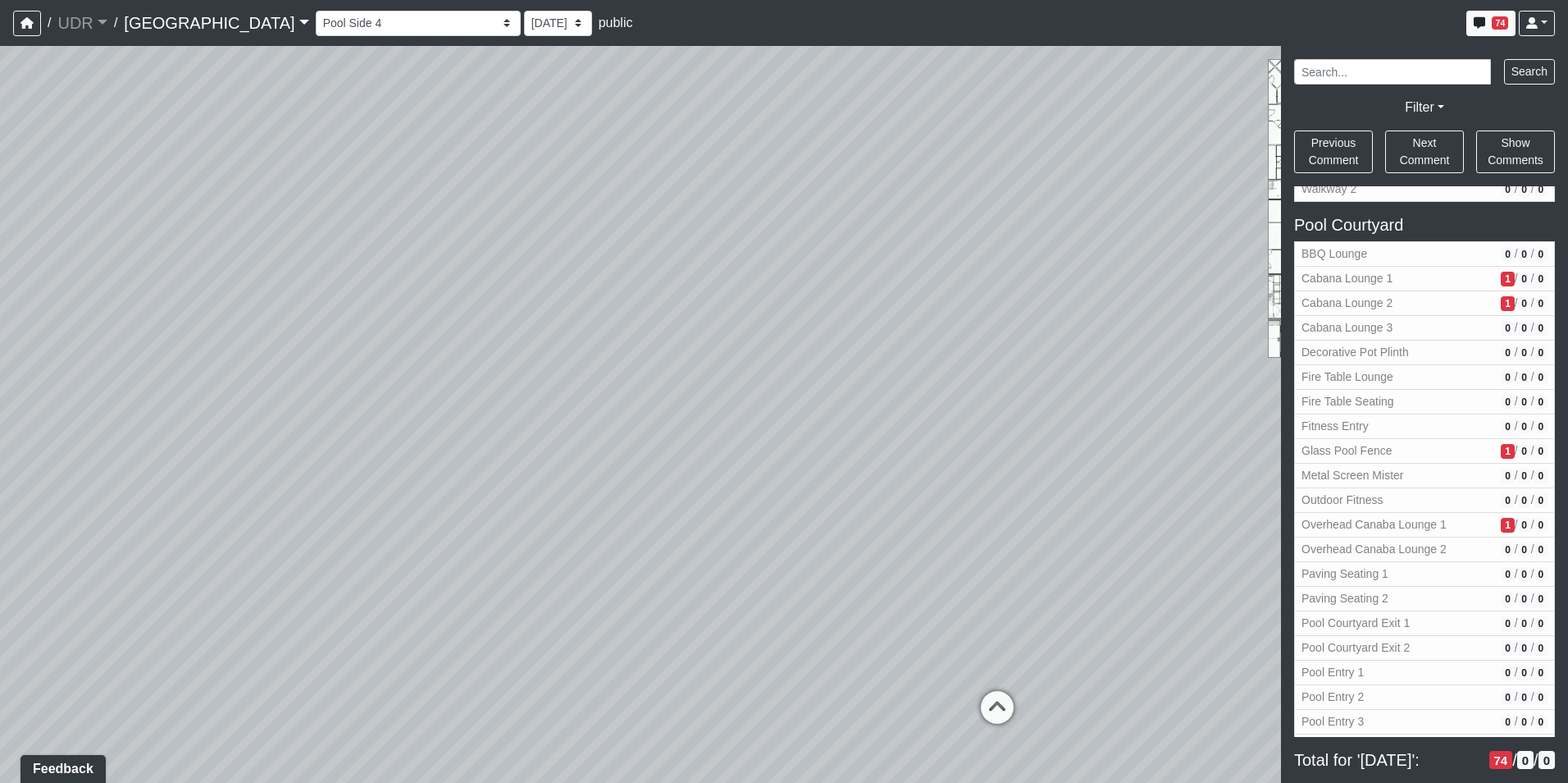
click at [1011, 93] on div "Loading... Island Counter Loading... Table Seating Loading... Coworking Hallway…" at bounding box center [784, 415] width 1568 height 737
drag, startPoint x: 1058, startPoint y: 318, endPoint x: 1237, endPoint y: 233, distance: 198.2
click at [1237, 233] on div "Loading... Island Counter Loading... Table Seating Loading... Coworking Hallway…" at bounding box center [784, 415] width 1568 height 737
drag, startPoint x: 1005, startPoint y: 392, endPoint x: 610, endPoint y: 406, distance: 395.2
click at [562, 397] on div "Loading... Island Counter Loading... Table Seating Loading... Coworking Hallway…" at bounding box center [784, 415] width 1568 height 737
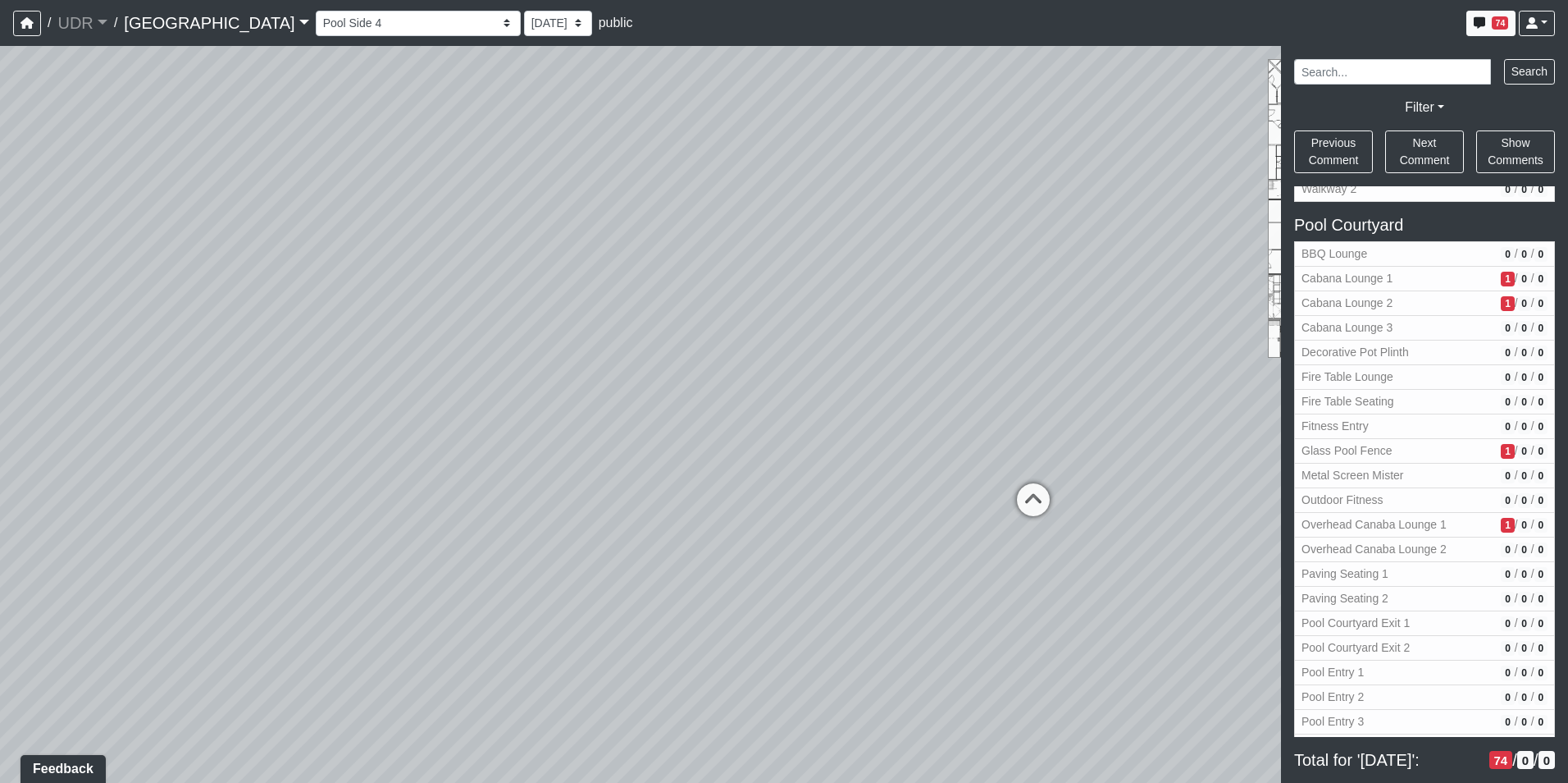
click at [1097, 502] on div "Cabana Lounge 3" at bounding box center [1114, 499] width 121 height 33
drag, startPoint x: 520, startPoint y: 412, endPoint x: 982, endPoint y: 392, distance: 462.4
click at [982, 392] on div "Loading... Island Counter Loading... Table Seating Loading... Coworking Hallway…" at bounding box center [784, 415] width 1568 height 737
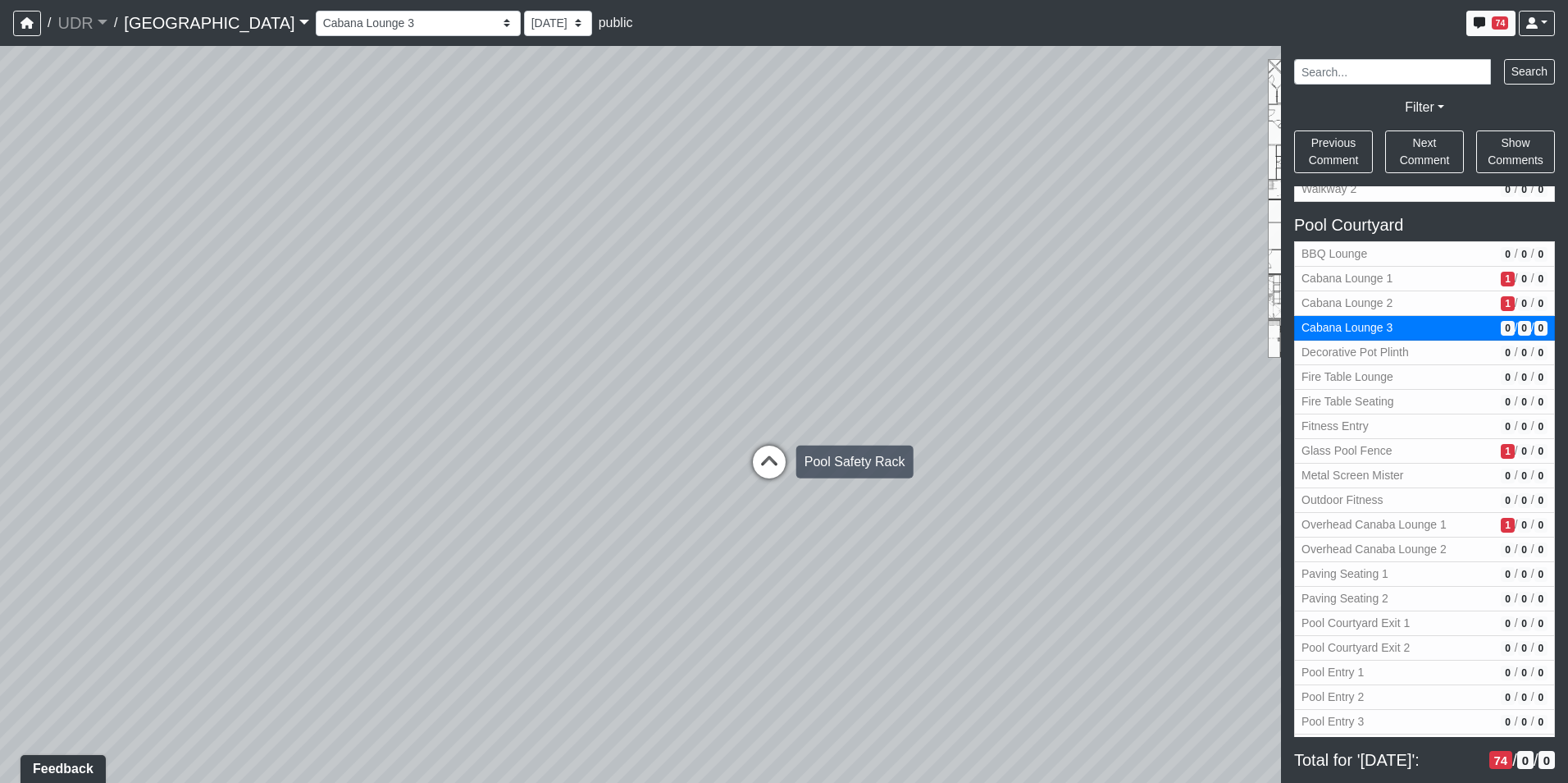
click at [779, 460] on icon at bounding box center [769, 469] width 49 height 49
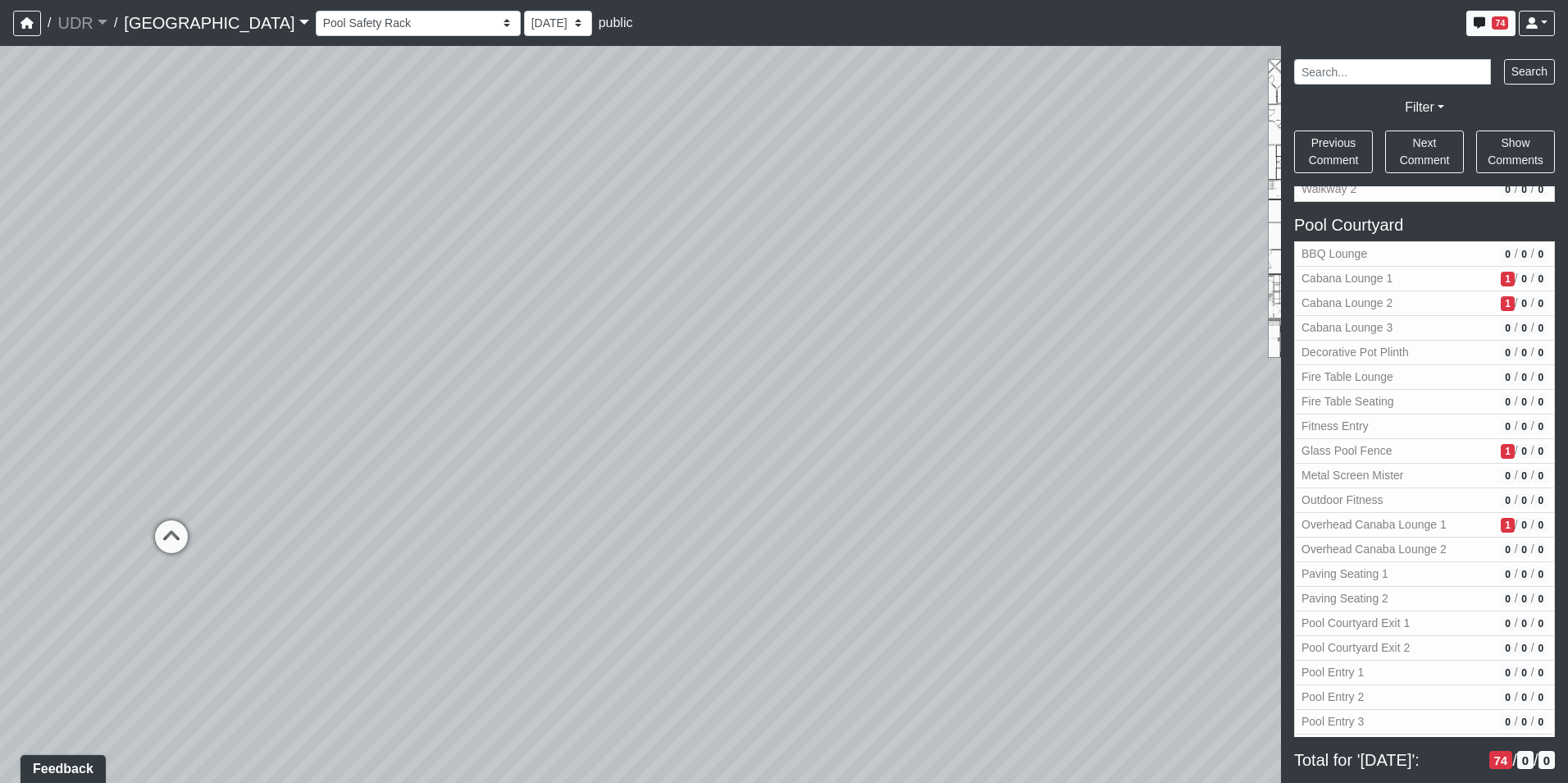
drag, startPoint x: 655, startPoint y: 399, endPoint x: 689, endPoint y: 395, distance: 34.2
click at [689, 395] on div "Loading... Island Counter Loading... Table Seating Loading... Coworking Hallway…" at bounding box center [784, 415] width 1568 height 737
click at [529, 455] on icon at bounding box center [515, 456] width 49 height 49
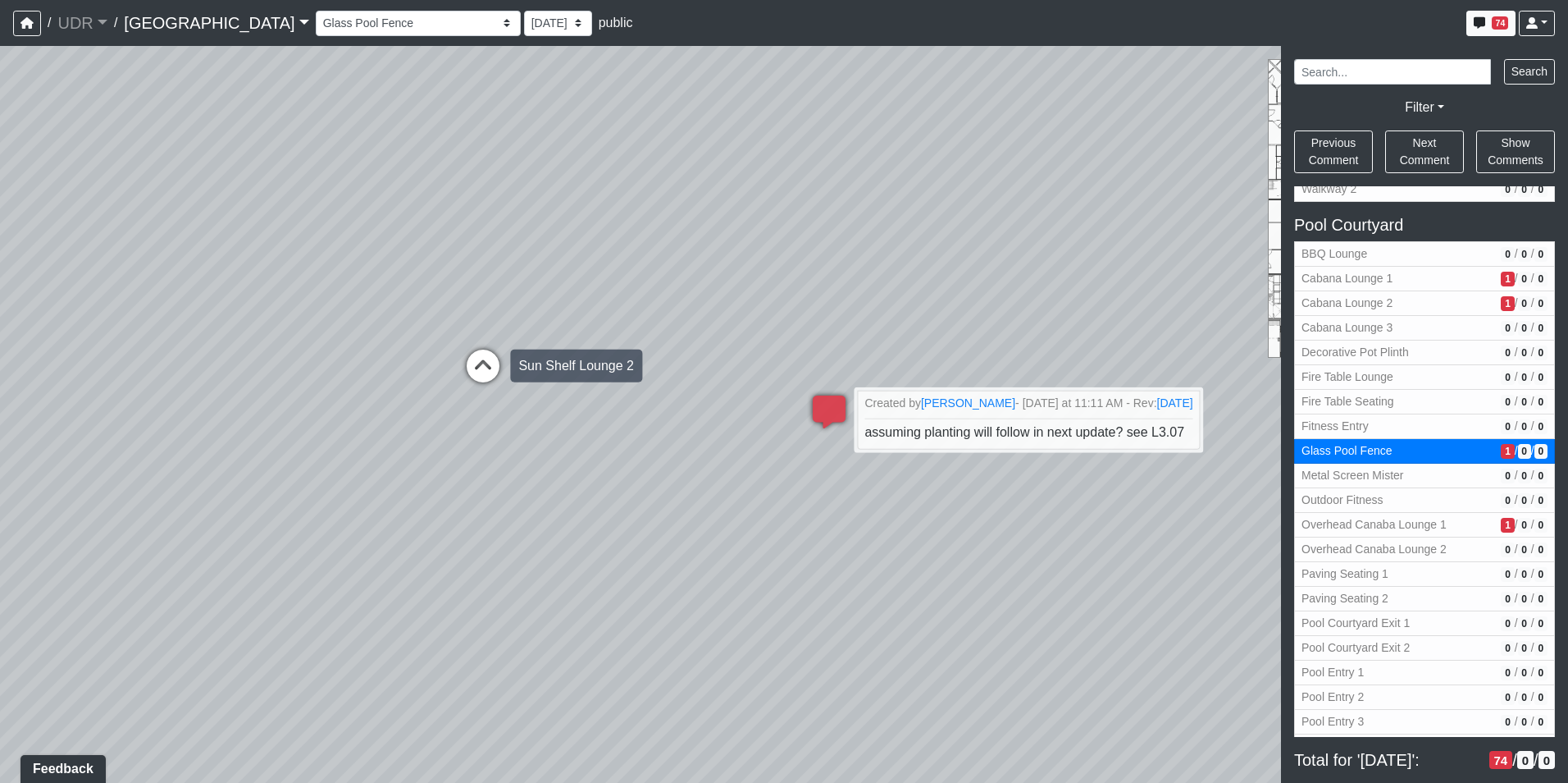
drag, startPoint x: 450, startPoint y: 373, endPoint x: 478, endPoint y: 360, distance: 30.9
click at [740, 373] on div "Loading... Island Counter Loading... Table Seating Loading... Coworking Hallway…" at bounding box center [784, 415] width 1568 height 737
click at [474, 360] on icon at bounding box center [483, 374] width 49 height 49
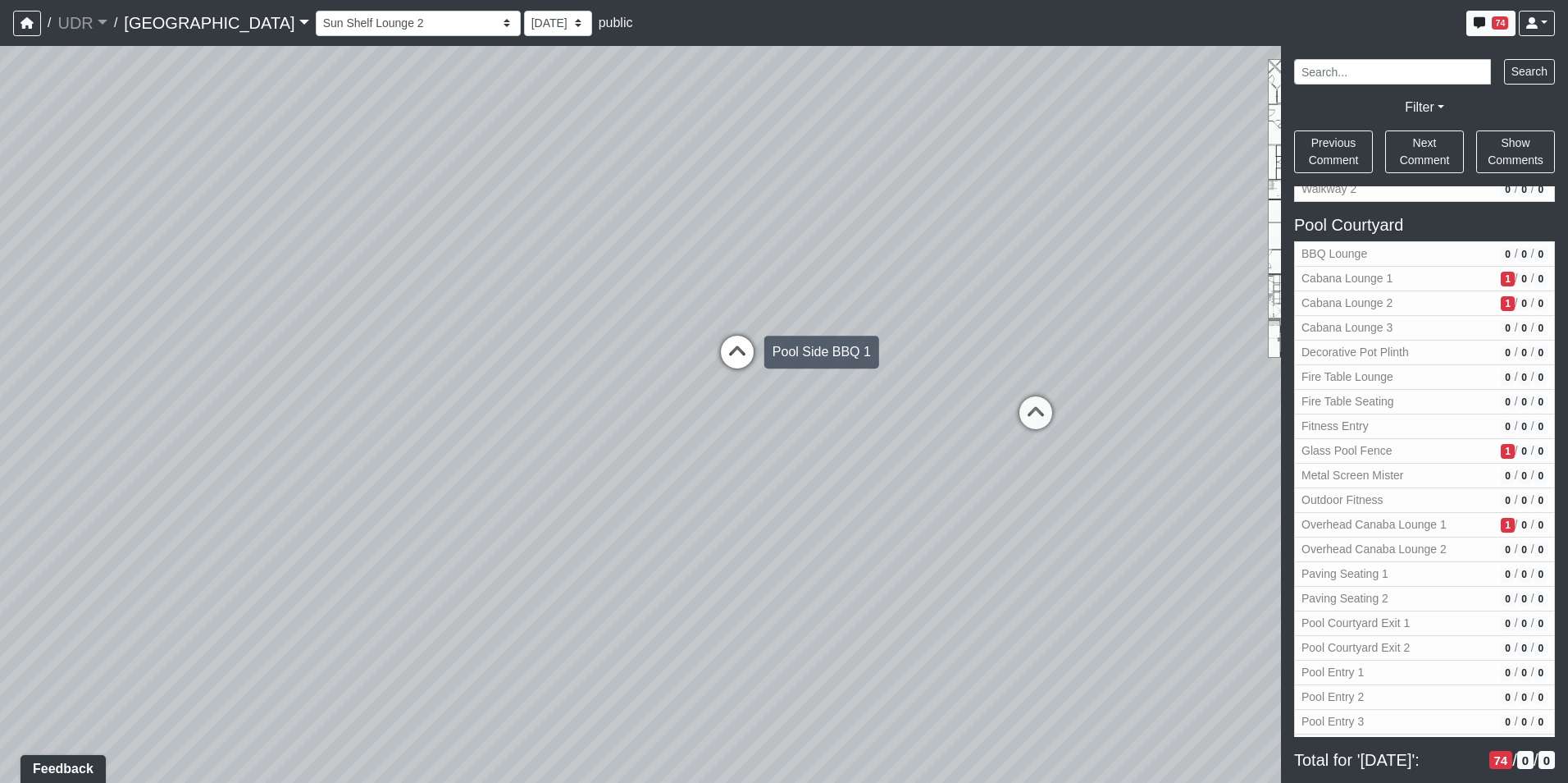
click at [739, 342] on icon at bounding box center [736, 360] width 49 height 49
select select "4KhKvR1WeCzUMW93xsne5F"
drag, startPoint x: 873, startPoint y: 326, endPoint x: 142, endPoint y: 323, distance: 731.0
click at [148, 323] on div "Loading... Island Counter Loading... Table Seating Loading... Coworking Hallway…" at bounding box center [784, 415] width 1568 height 737
drag, startPoint x: 886, startPoint y: 169, endPoint x: 1031, endPoint y: 142, distance: 147.5
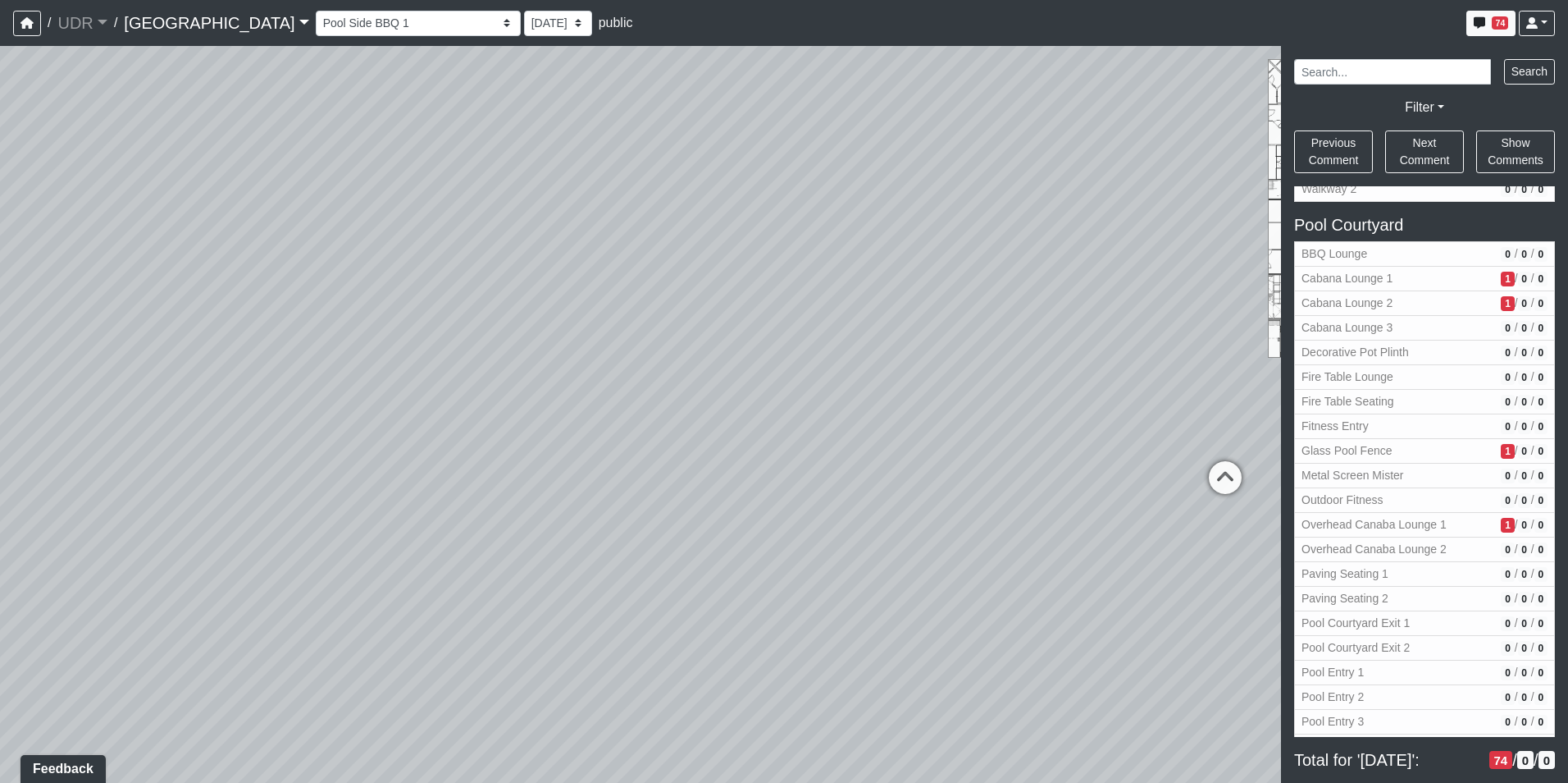
click at [969, 153] on div "Loading... Island Counter Loading... Table Seating Loading... Coworking Hallway…" at bounding box center [784, 415] width 1568 height 737
drag, startPoint x: 680, startPoint y: 315, endPoint x: 1038, endPoint y: 376, distance: 363.2
click at [1030, 376] on div "Loading... Island Counter Loading... Table Seating Loading... Coworking Hallway…" at bounding box center [784, 415] width 1568 height 737
drag, startPoint x: 623, startPoint y: 241, endPoint x: 675, endPoint y: 394, distance: 161.6
click at [675, 394] on div "Loading... Island Counter Loading... Table Seating Loading... Coworking Hallway…" at bounding box center [784, 415] width 1568 height 737
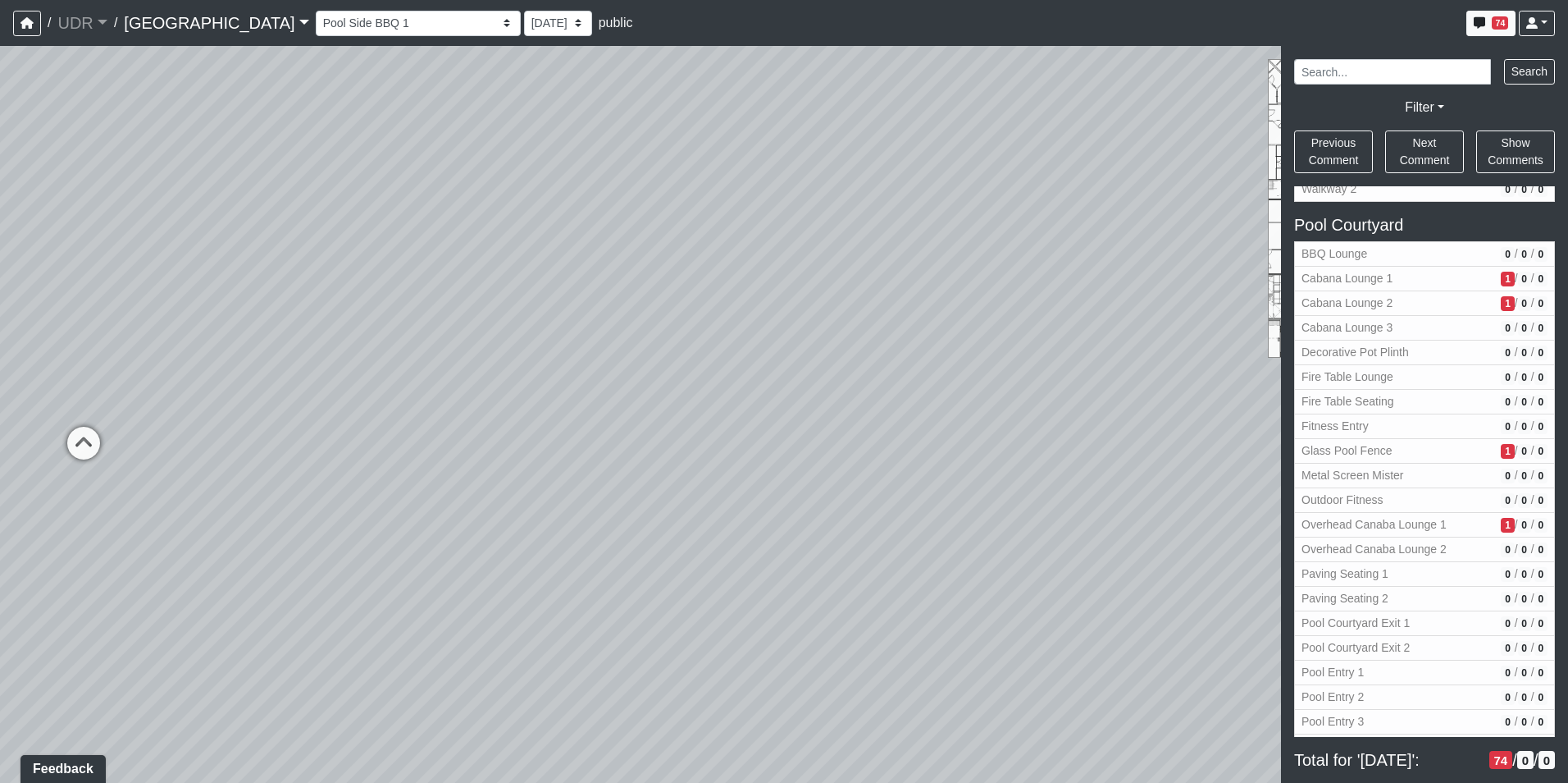
drag, startPoint x: 456, startPoint y: 198, endPoint x: 525, endPoint y: 330, distance: 148.9
click at [525, 330] on div "Loading... Island Counter Loading... Table Seating Loading... Coworking Hallway…" at bounding box center [784, 415] width 1568 height 737
click at [599, 17] on span "public" at bounding box center [616, 22] width 34 height 14
click at [524, 18] on select "9/19/2025 9/3/2025 8/19/2025" at bounding box center [557, 23] width 68 height 26
click at [515, 34] on div "Entry 1 Entry 2 Entry 3 Fireplace Seating 1 Fireplace Seating 2 Island Counter …" at bounding box center [474, 23] width 318 height 26
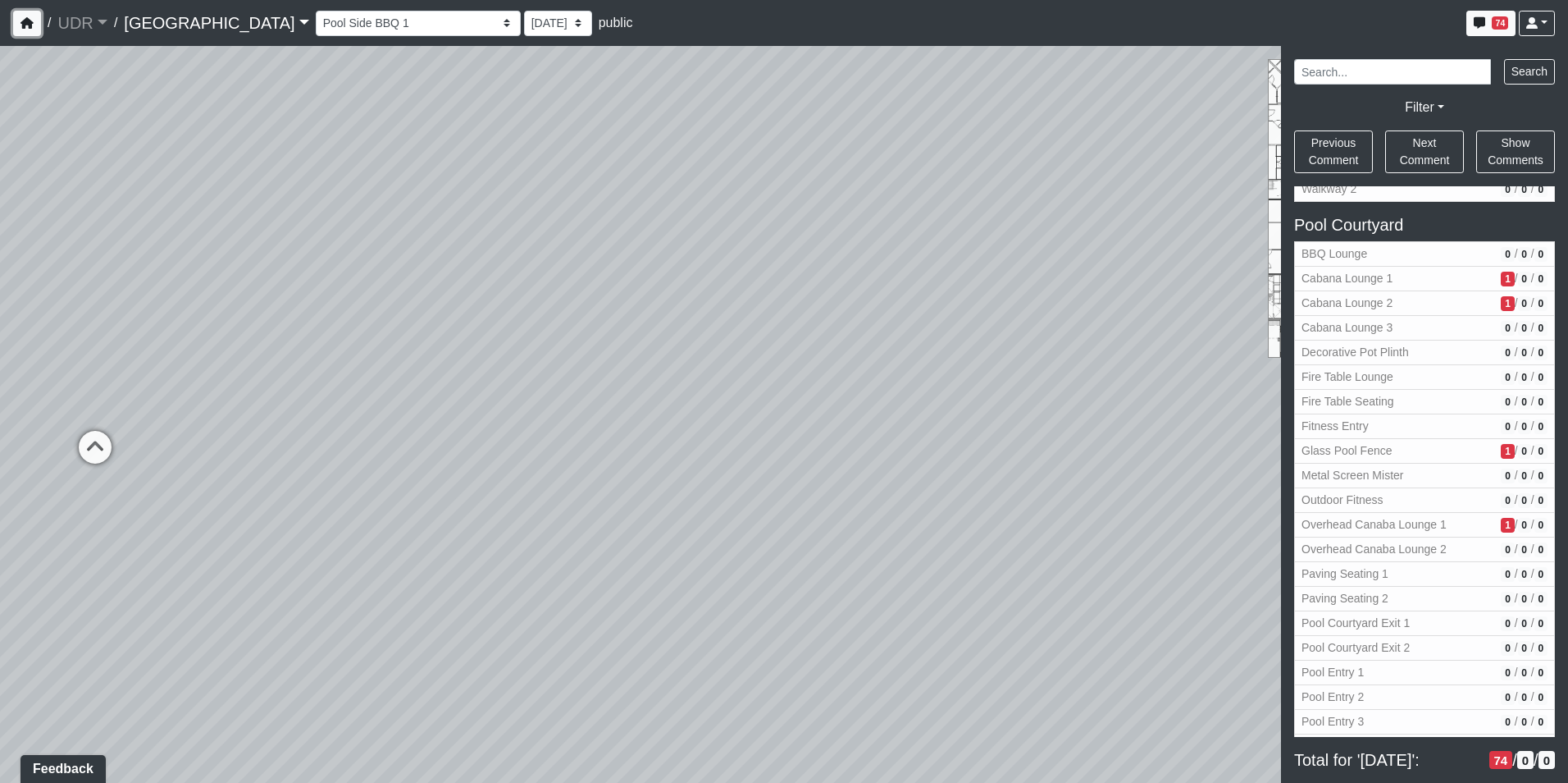
click at [35, 13] on button "button" at bounding box center [27, 23] width 28 height 26
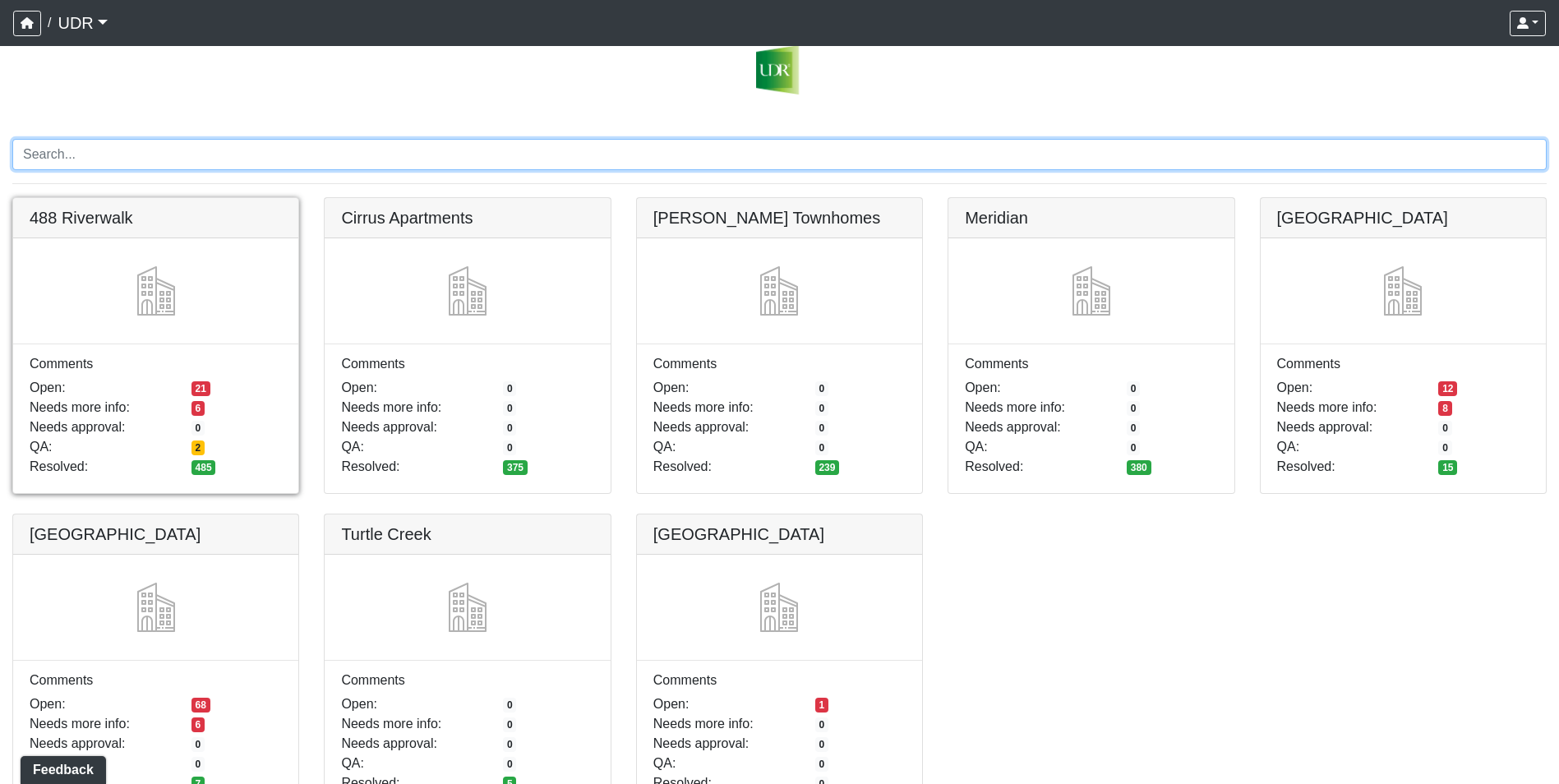
scroll to position [91, 0]
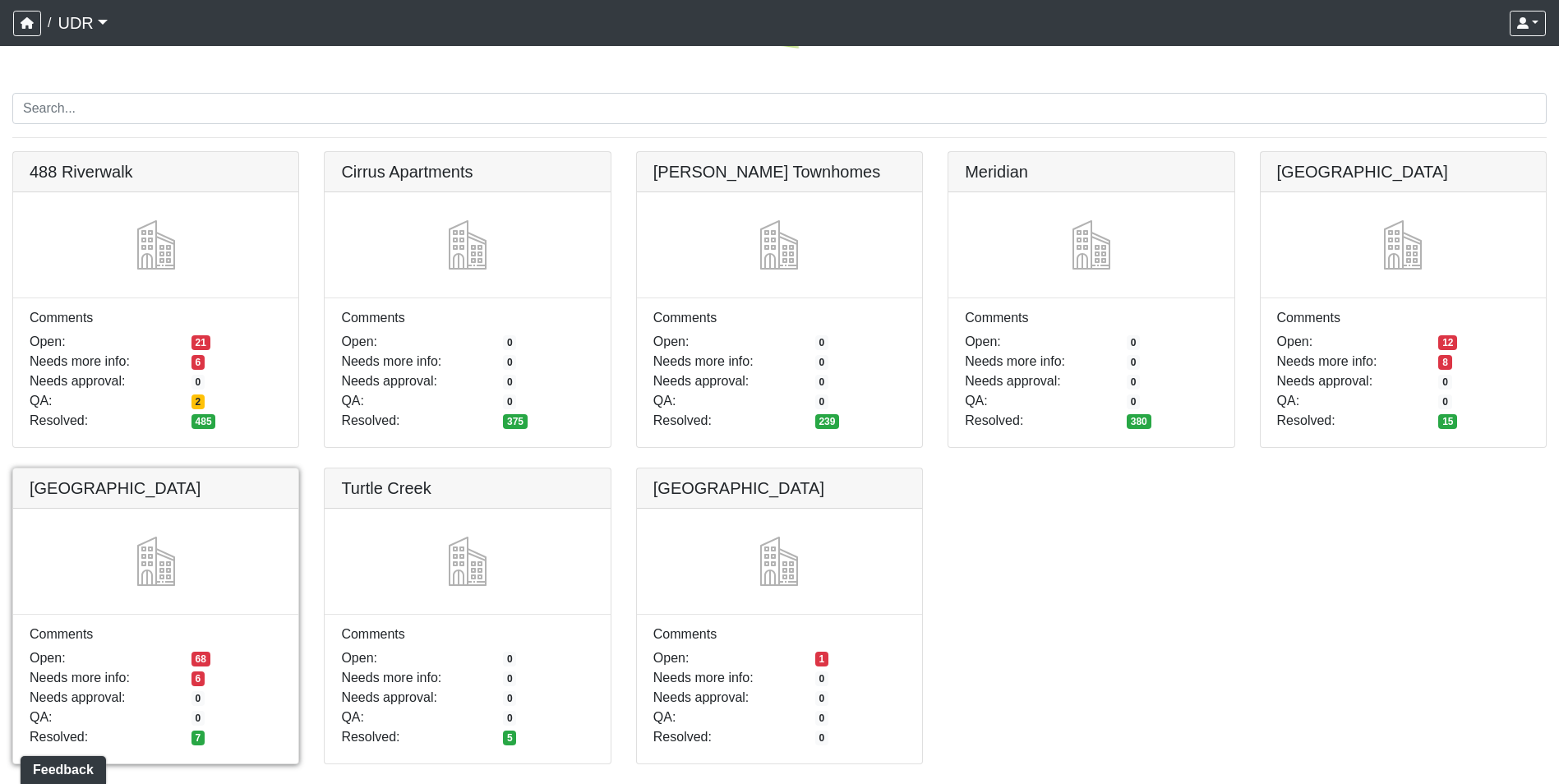
click at [223, 468] on link at bounding box center [155, 468] width 285 height 0
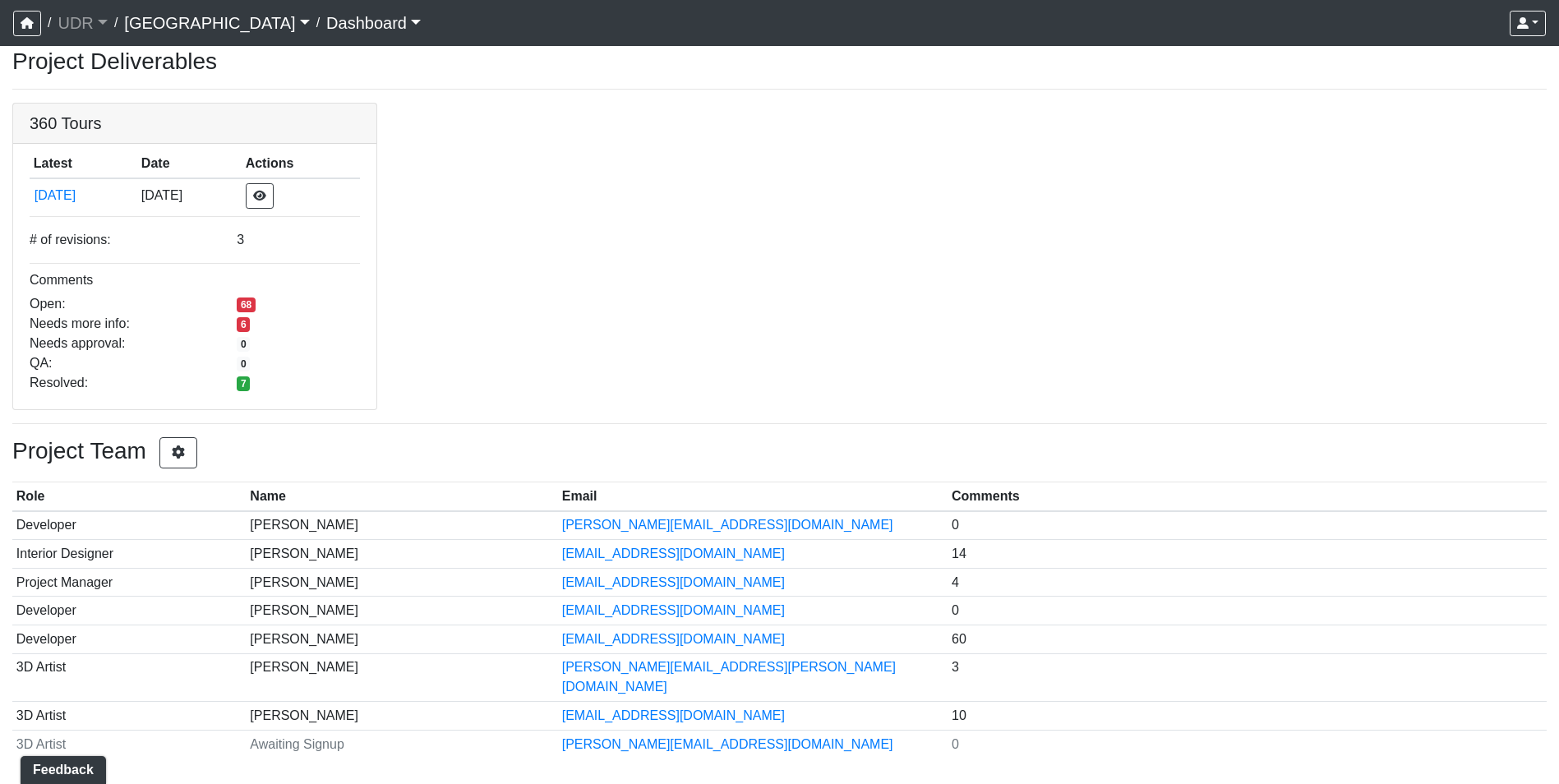
scroll to position [27, 0]
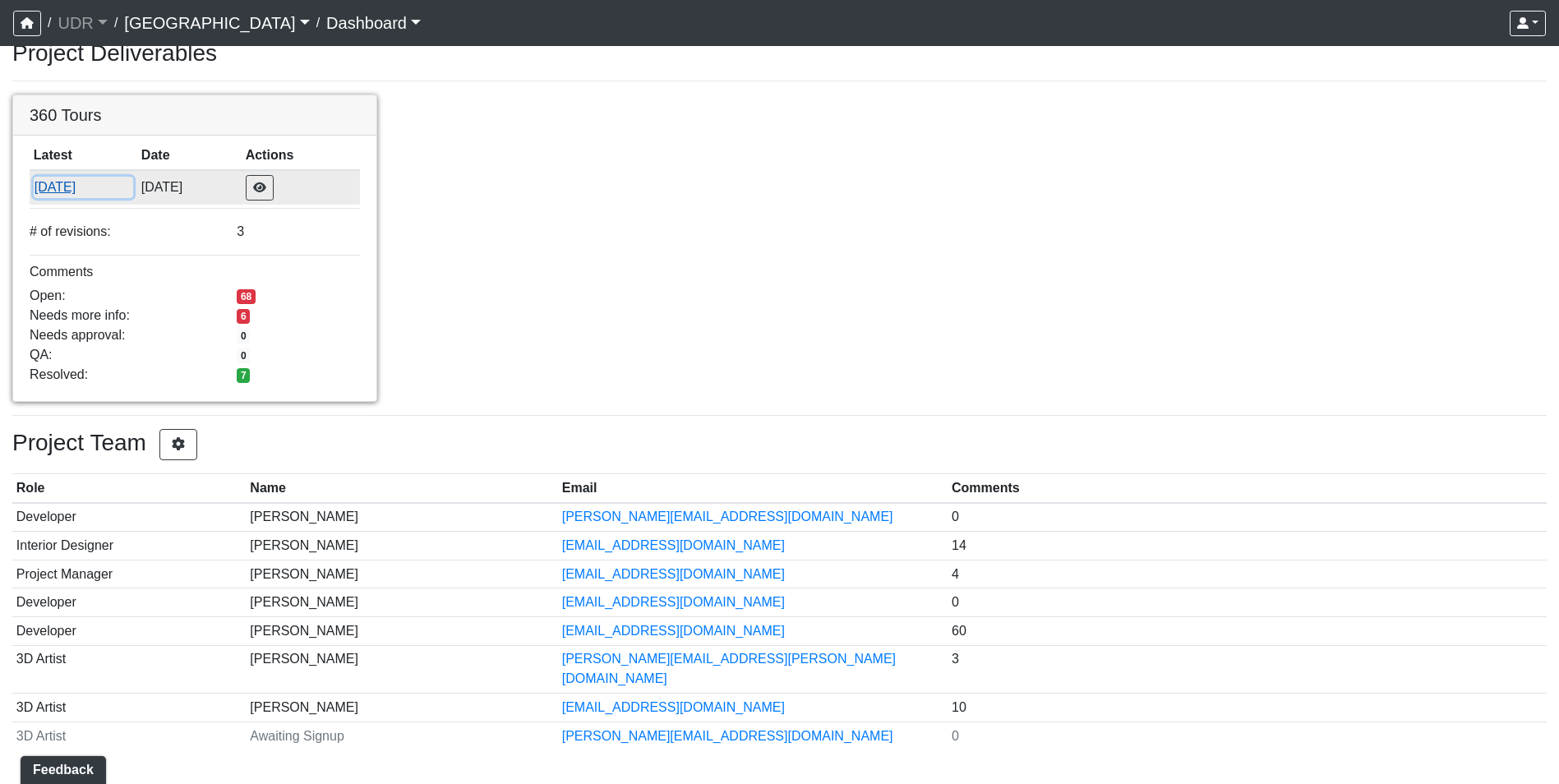
click at [73, 178] on button "[DATE]" at bounding box center [83, 187] width 100 height 21
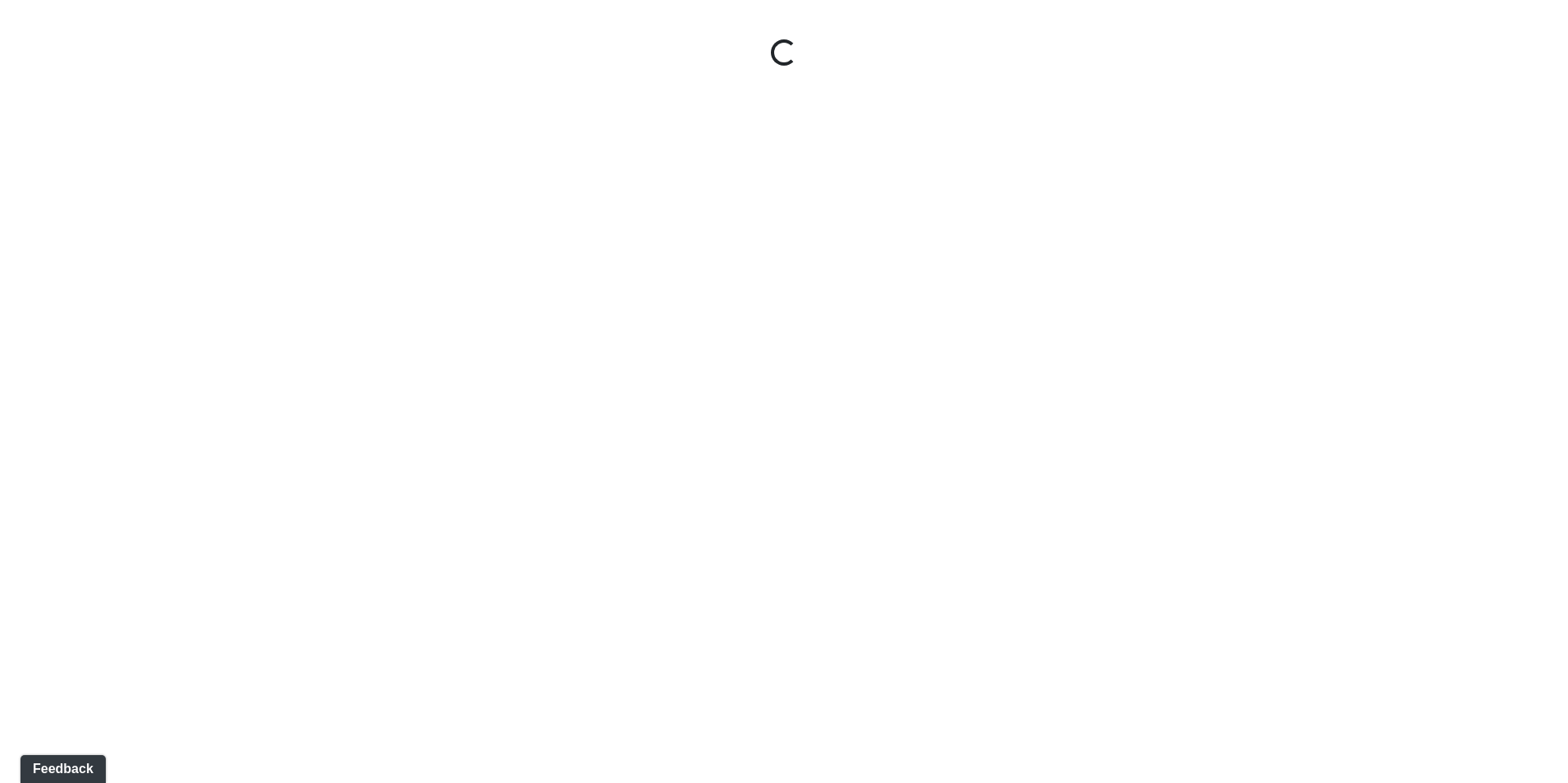
select select "ue6yHihGzY4QA5F94Xb57W"
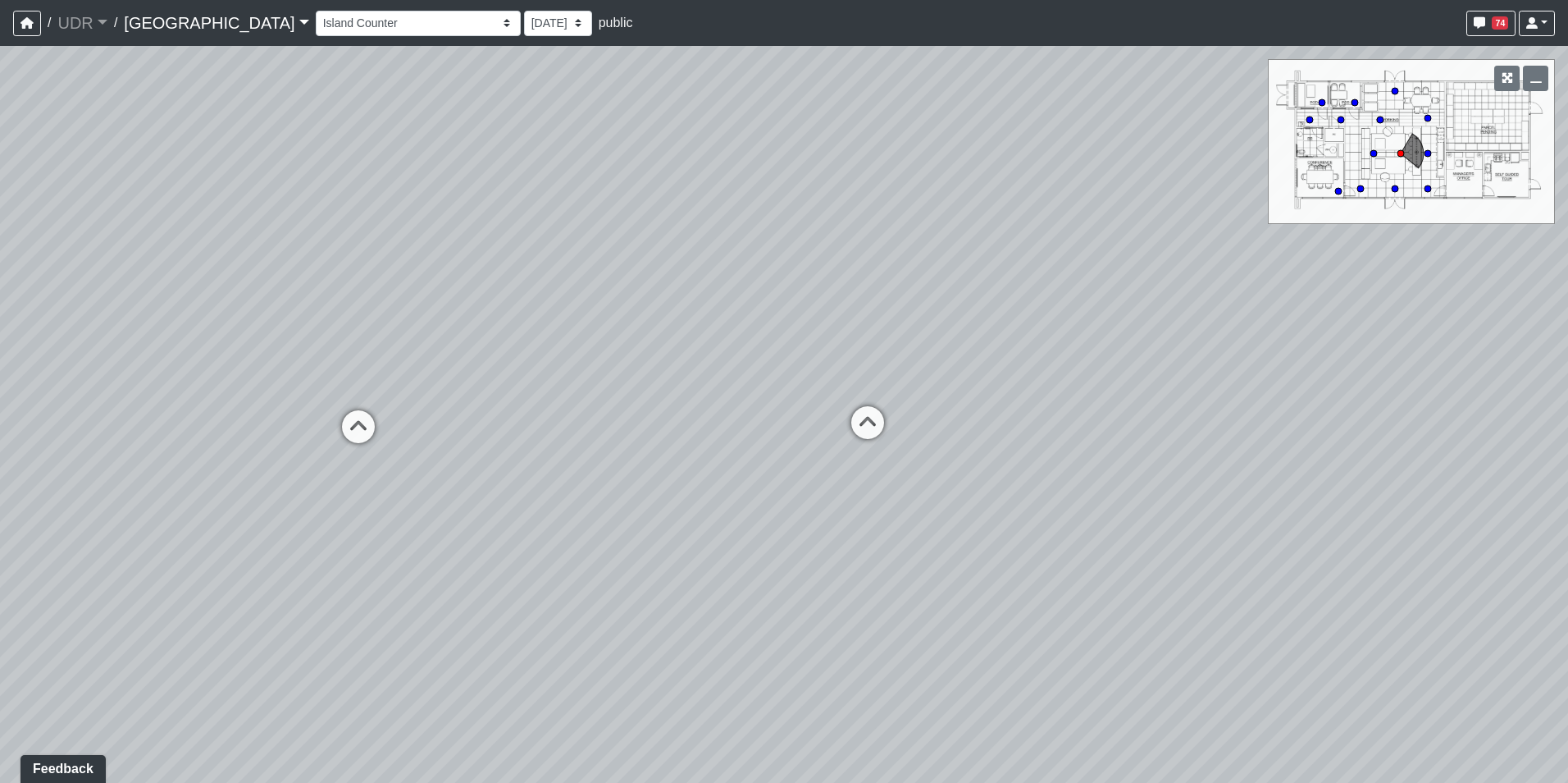
drag, startPoint x: 325, startPoint y: 232, endPoint x: 938, endPoint y: 179, distance: 615.3
click at [932, 180] on div "Loading... Conference Entry Loading... Coworking Entry Loading... Manager's Off…" at bounding box center [784, 415] width 1568 height 737
drag, startPoint x: 359, startPoint y: 143, endPoint x: 820, endPoint y: 200, distance: 464.5
click at [820, 200] on div "Loading... Conference Entry Loading... Coworking Entry Loading... Manager's Off…" at bounding box center [784, 415] width 1568 height 737
drag, startPoint x: 820, startPoint y: 200, endPoint x: 635, endPoint y: 350, distance: 238.2
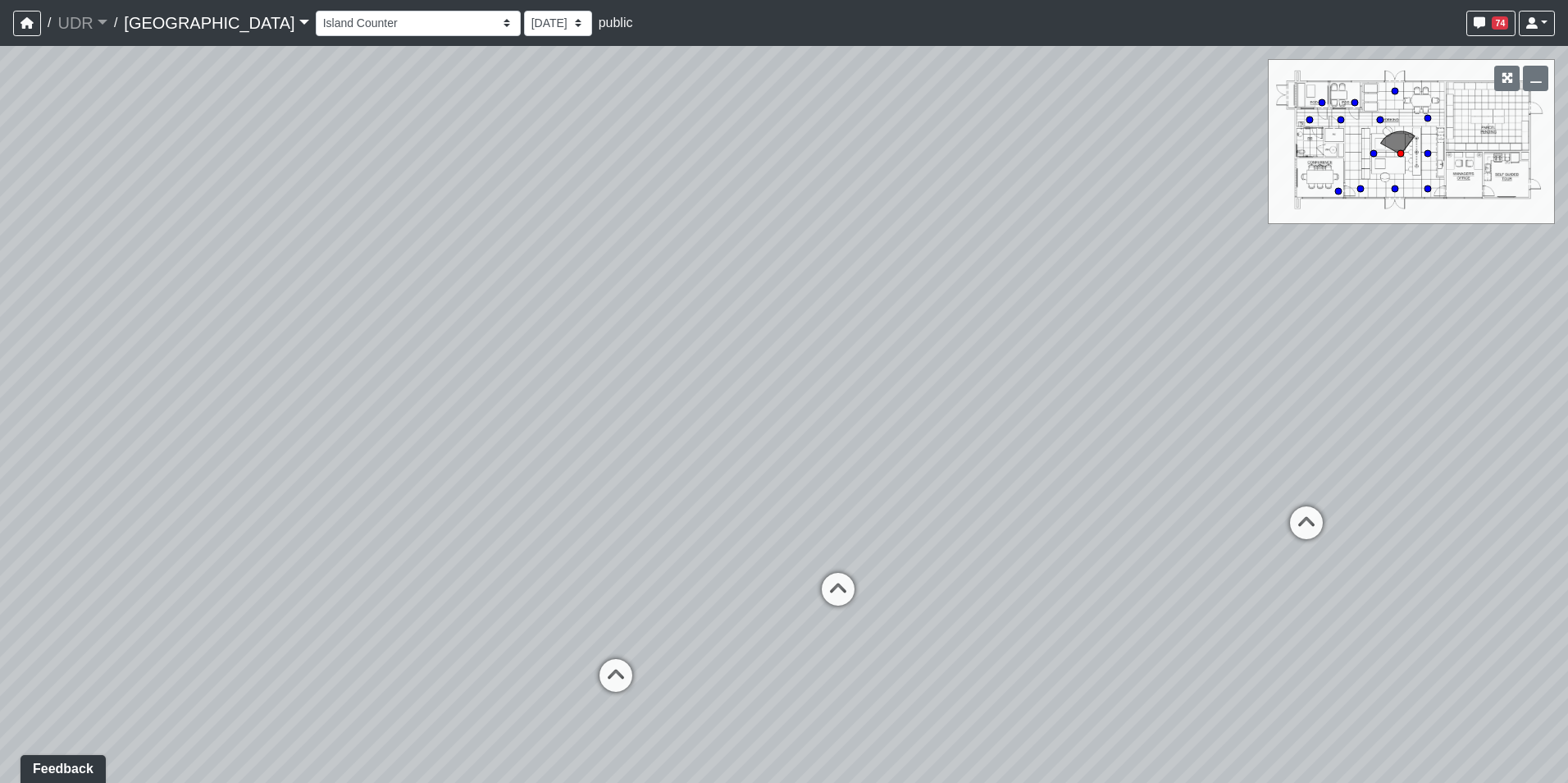
click at [635, 350] on div "Loading... Conference Entry Loading... Coworking Entry Loading... Manager's Off…" at bounding box center [784, 415] width 1568 height 737
drag, startPoint x: 630, startPoint y: 350, endPoint x: 1017, endPoint y: 269, distance: 395.4
click at [1019, 269] on div "Loading... Conference Entry Loading... Coworking Entry Loading... Manager's Off…" at bounding box center [784, 415] width 1568 height 737
drag, startPoint x: 684, startPoint y: 268, endPoint x: 847, endPoint y: 229, distance: 167.6
click at [847, 229] on div "Loading... Conference Entry Loading... Coworking Entry Loading... Manager's Off…" at bounding box center [784, 415] width 1568 height 737
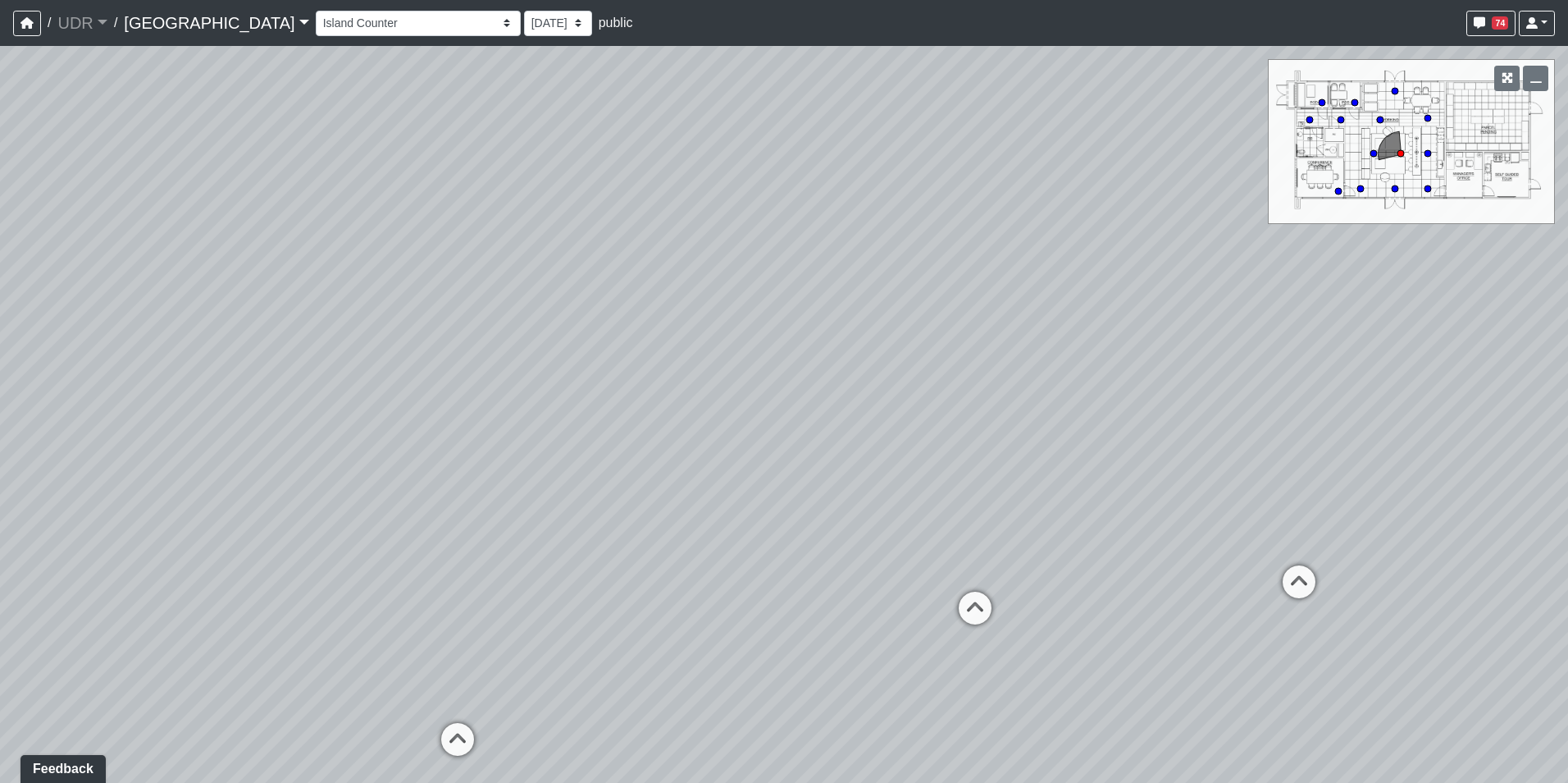
drag, startPoint x: 818, startPoint y: 225, endPoint x: 609, endPoint y: 344, distance: 240.5
click at [609, 344] on div "Loading... Conference Entry Loading... Coworking Entry Loading... Manager's Off…" at bounding box center [784, 415] width 1568 height 737
